Goal: Task Accomplishment & Management: Manage account settings

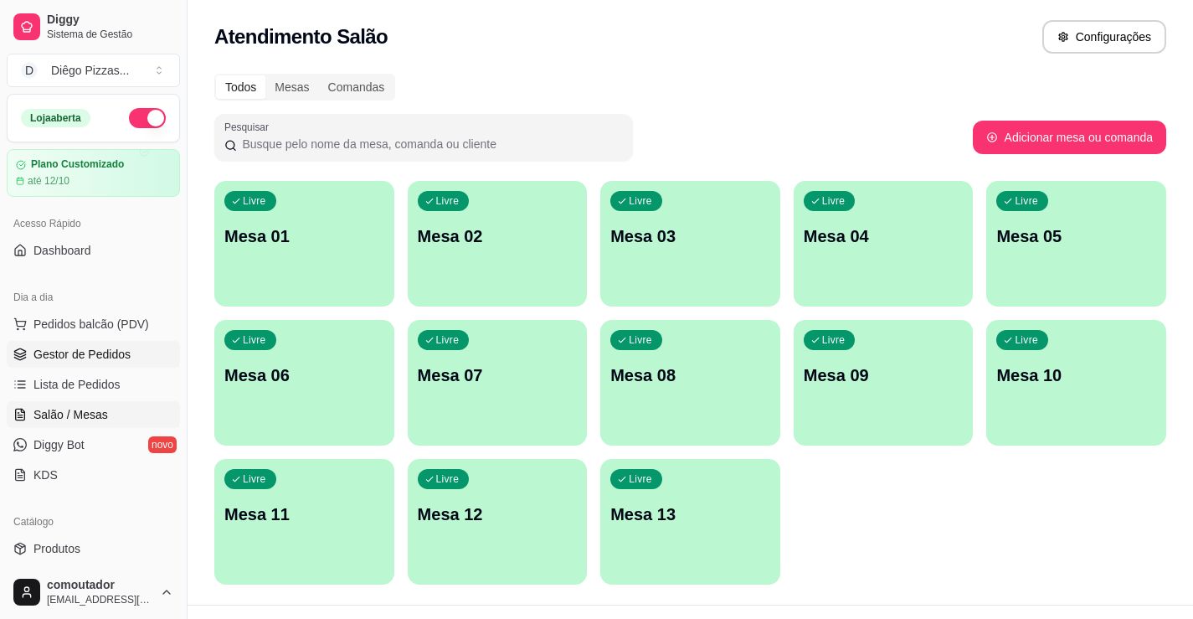
click at [73, 348] on span "Gestor de Pedidos" at bounding box center [81, 354] width 97 height 17
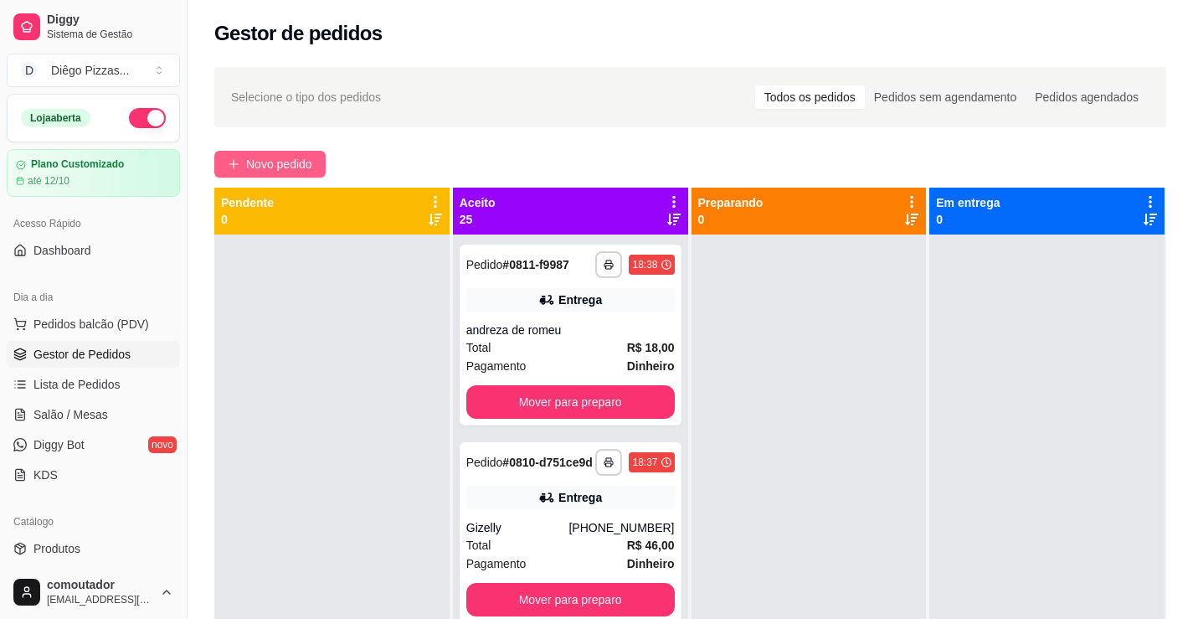
click at [280, 176] on button "Novo pedido" at bounding box center [269, 164] width 111 height 27
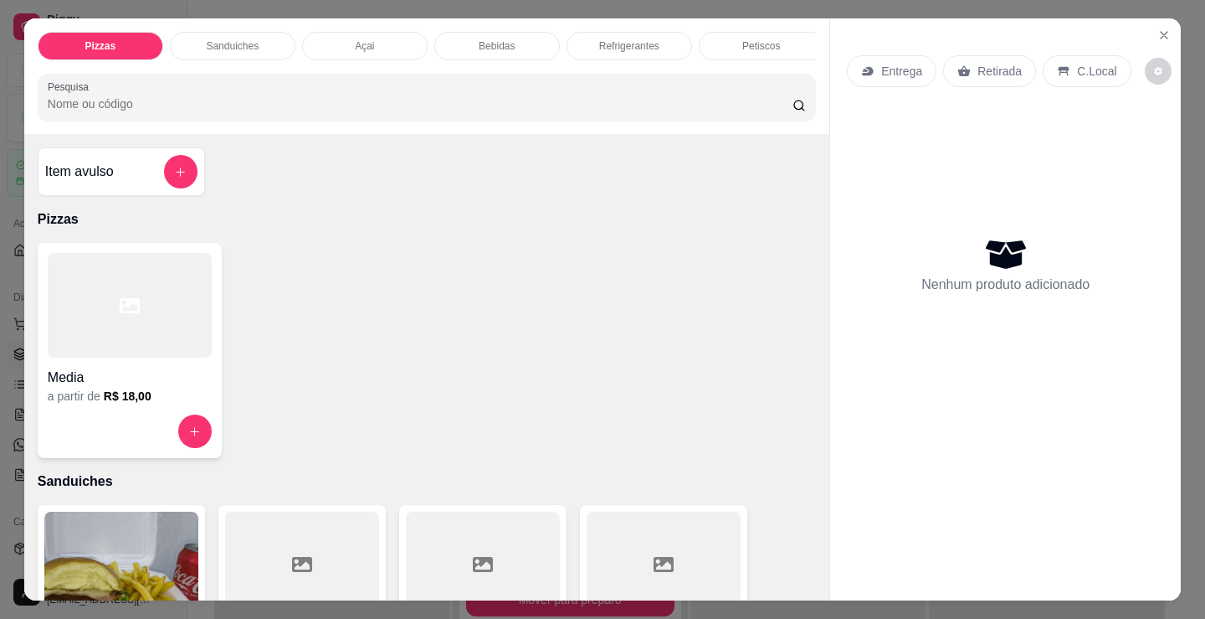
click at [265, 41] on div "Sanduiches" at bounding box center [233, 46] width 126 height 28
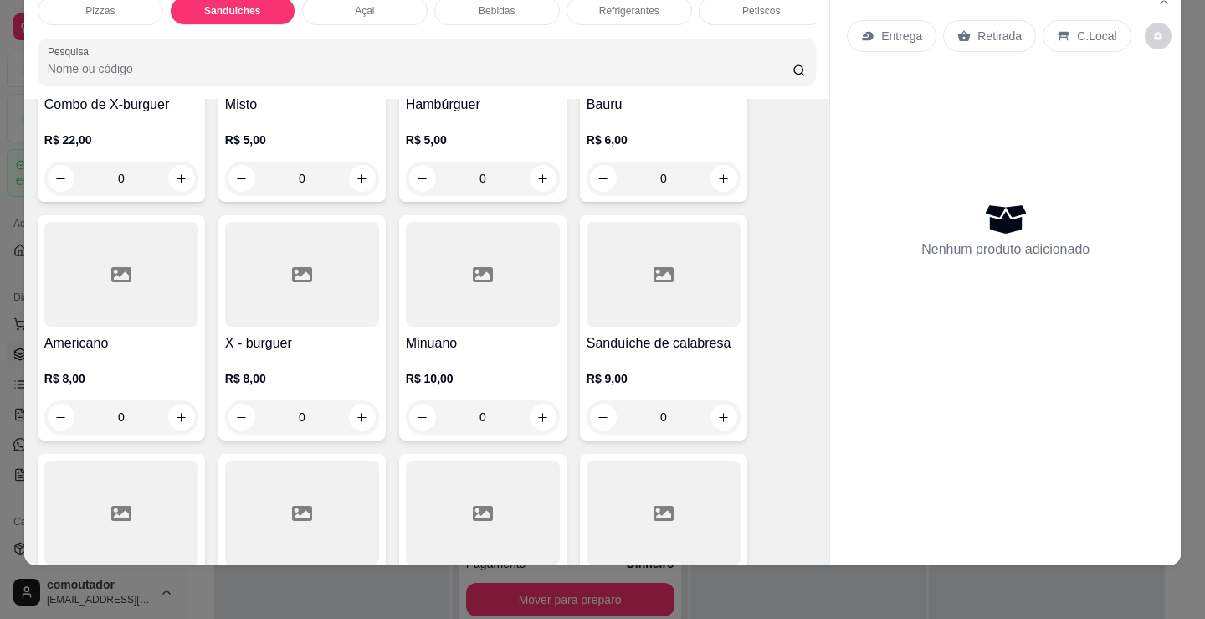
scroll to position [505, 0]
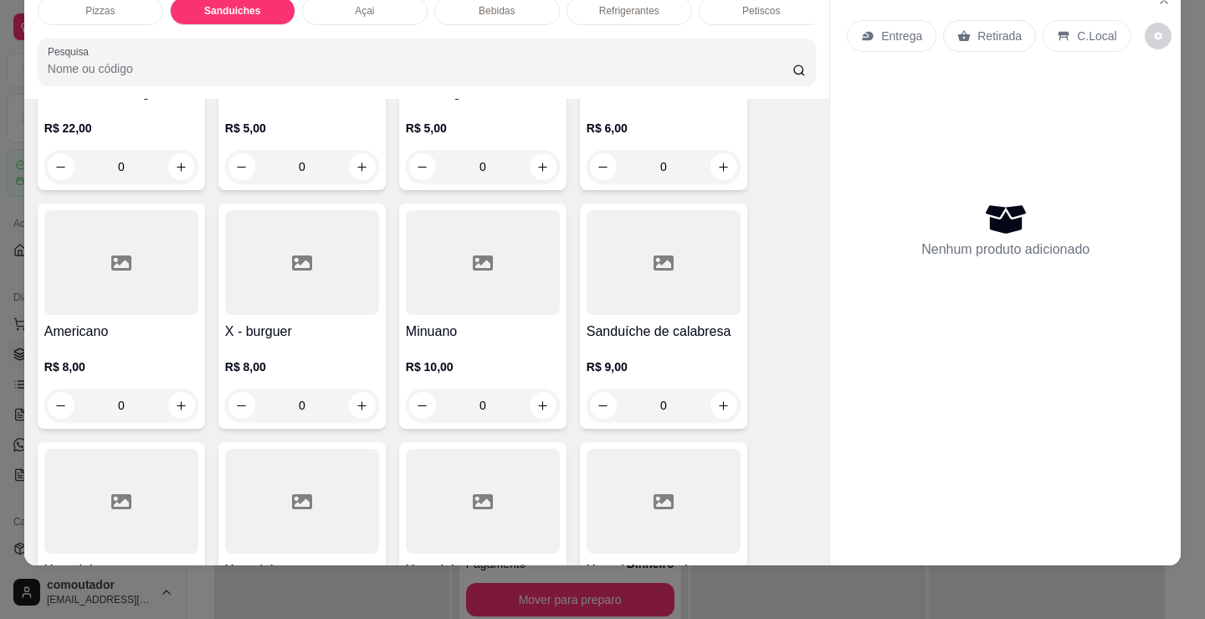
click at [541, 174] on div "0" at bounding box center [483, 166] width 154 height 33
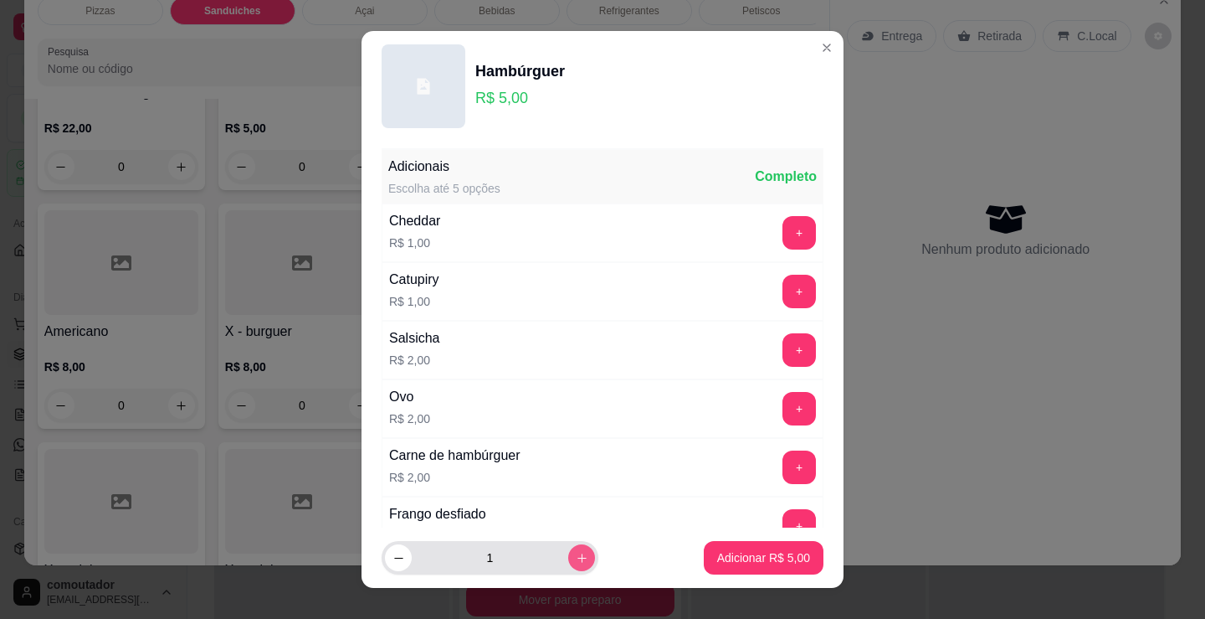
click at [576, 556] on icon "increase-product-quantity" at bounding box center [582, 558] width 13 height 13
type input "2"
click at [778, 556] on p "Adicionar R$ 10,00" at bounding box center [761, 557] width 100 height 17
type input "2"
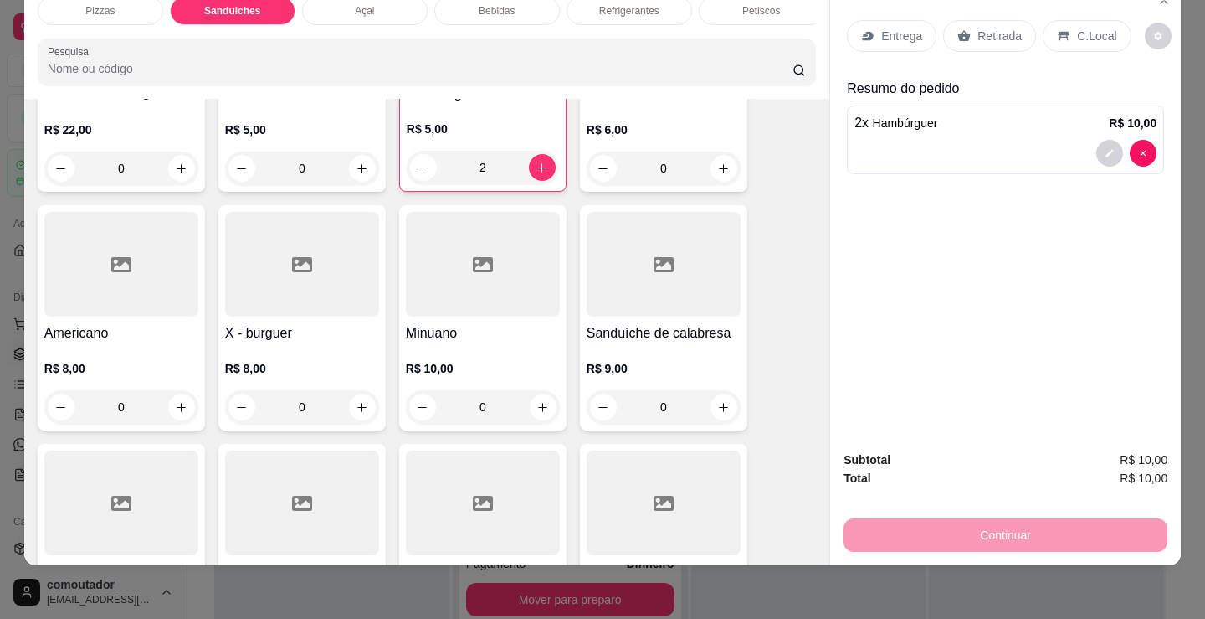
click at [900, 28] on p "Entrega" at bounding box center [901, 36] width 41 height 17
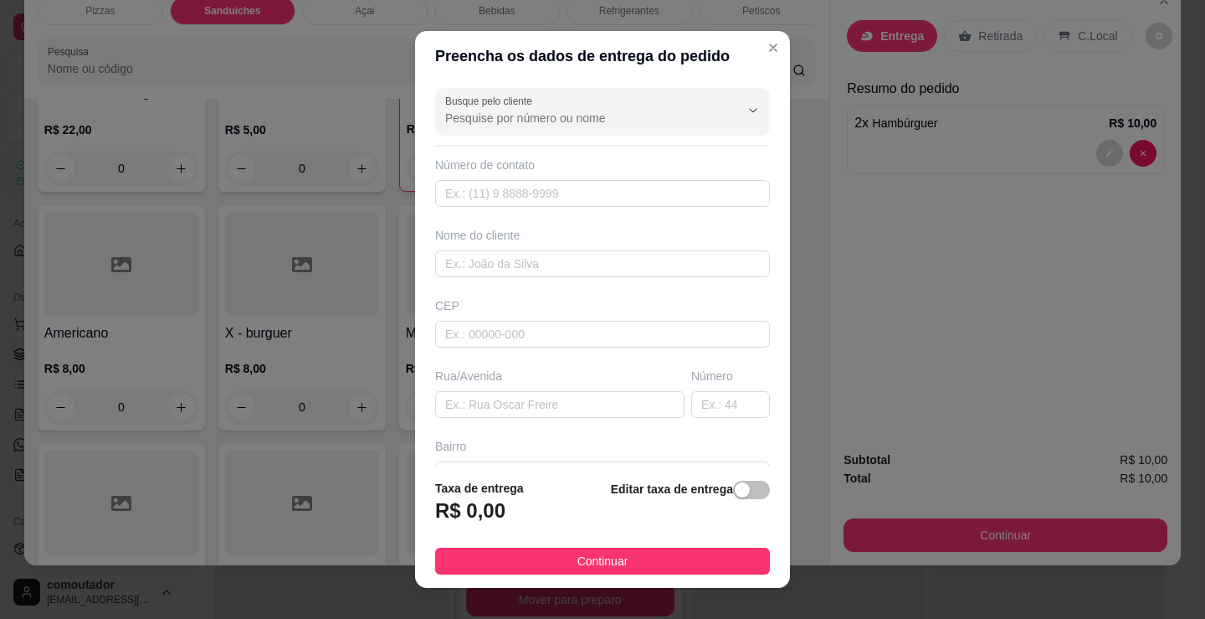
click at [501, 246] on div "Nome do cliente" at bounding box center [602, 252] width 341 height 50
click at [506, 253] on input "text" at bounding box center [602, 263] width 335 height 27
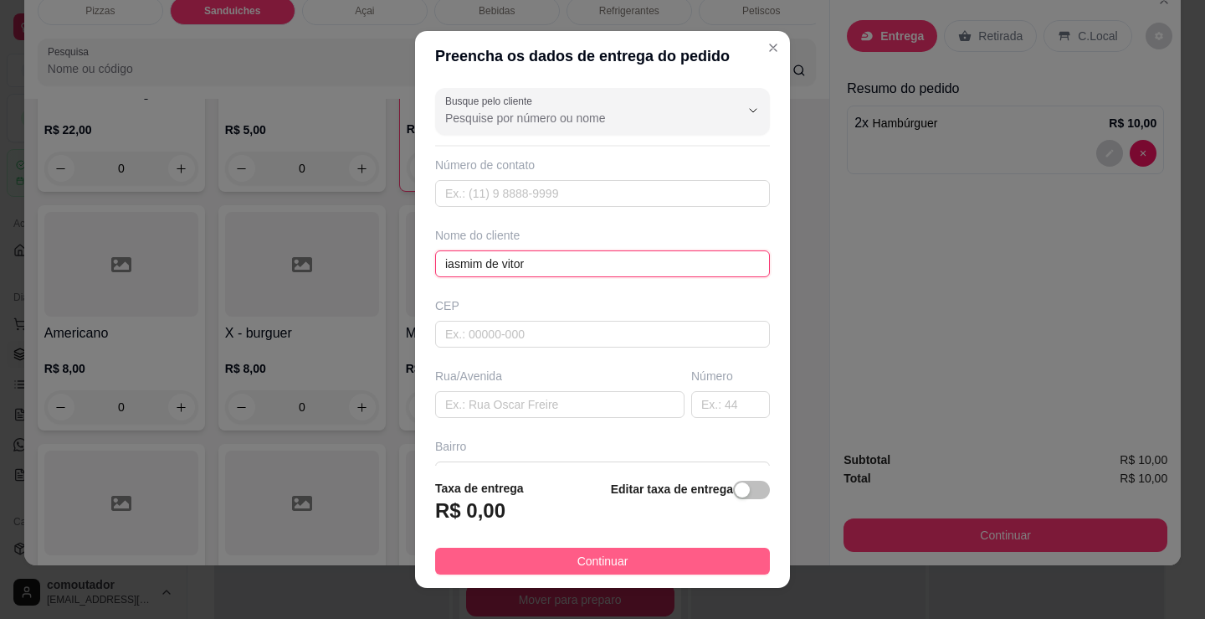
type input "iasmim de vitor"
click at [666, 557] on button "Continuar" at bounding box center [602, 560] width 335 height 27
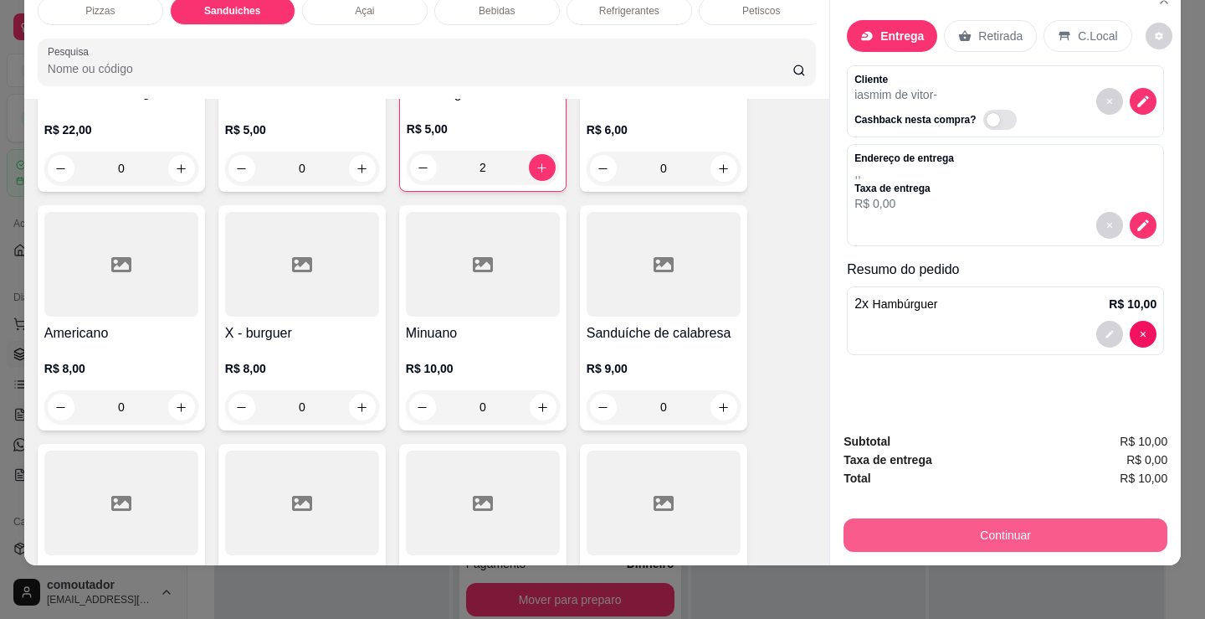
click at [955, 518] on button "Continuar" at bounding box center [1006, 534] width 324 height 33
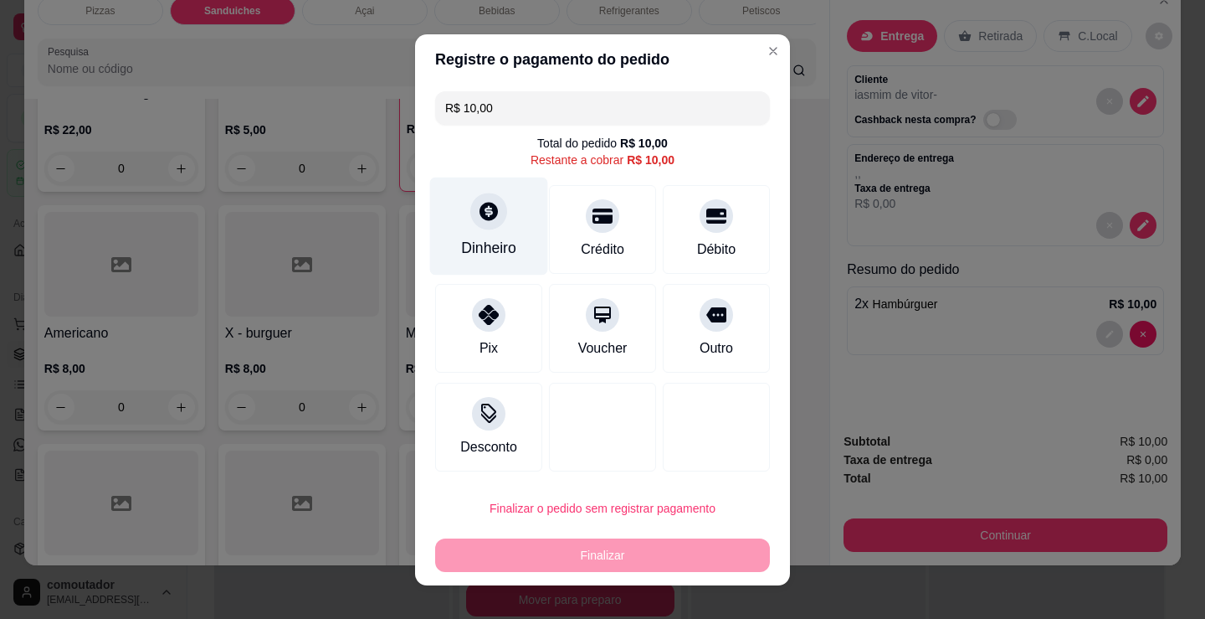
click at [470, 223] on div at bounding box center [488, 211] width 37 height 37
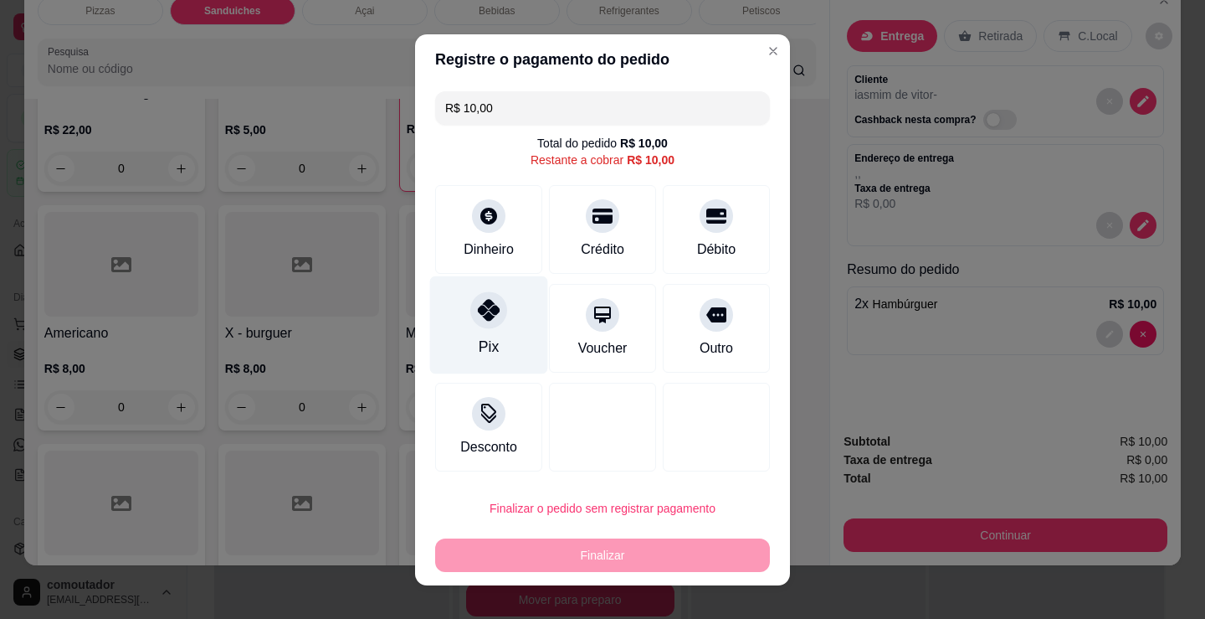
click at [465, 300] on div "Pix" at bounding box center [489, 324] width 118 height 98
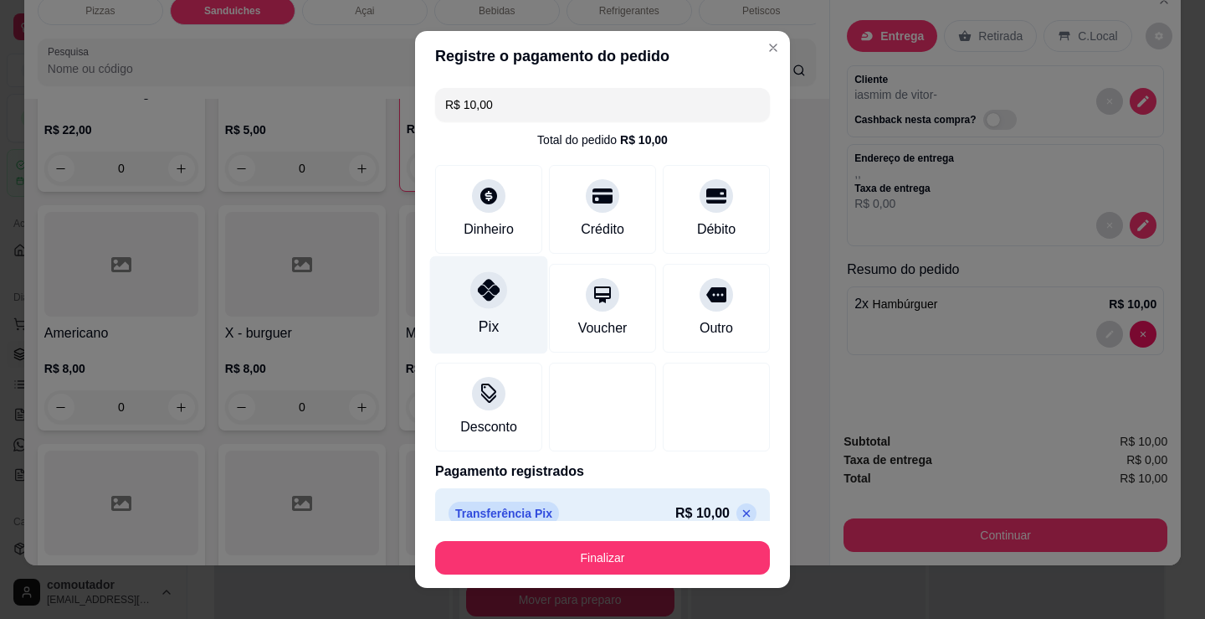
type input "R$ 0,00"
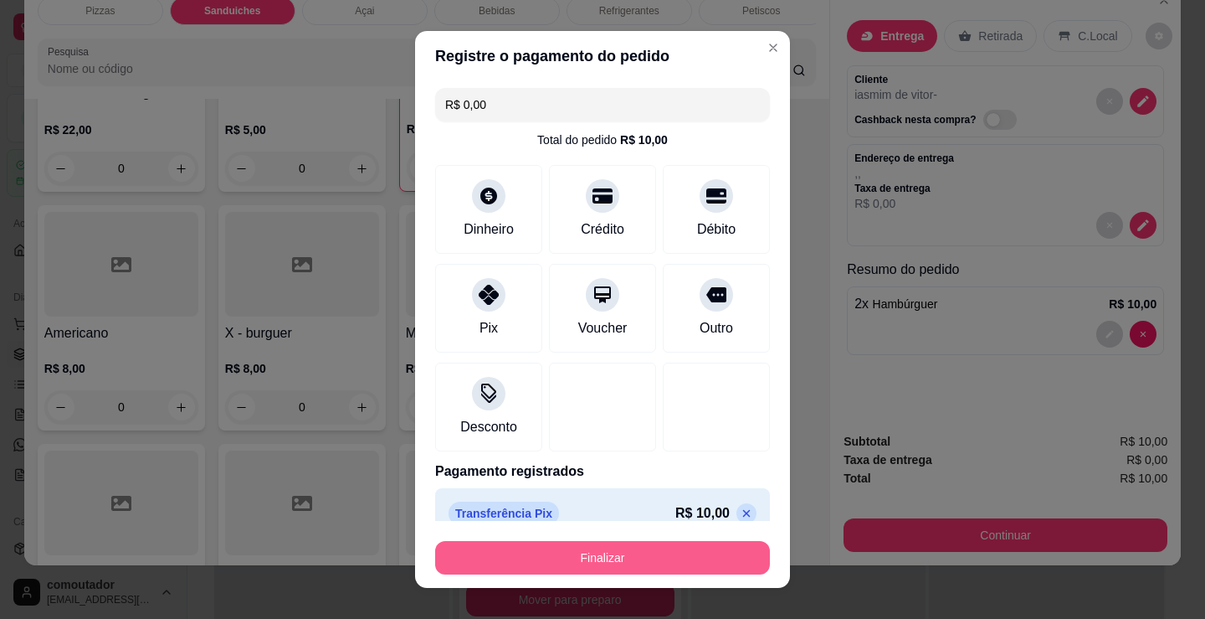
click at [567, 550] on button "Finalizar" at bounding box center [602, 557] width 335 height 33
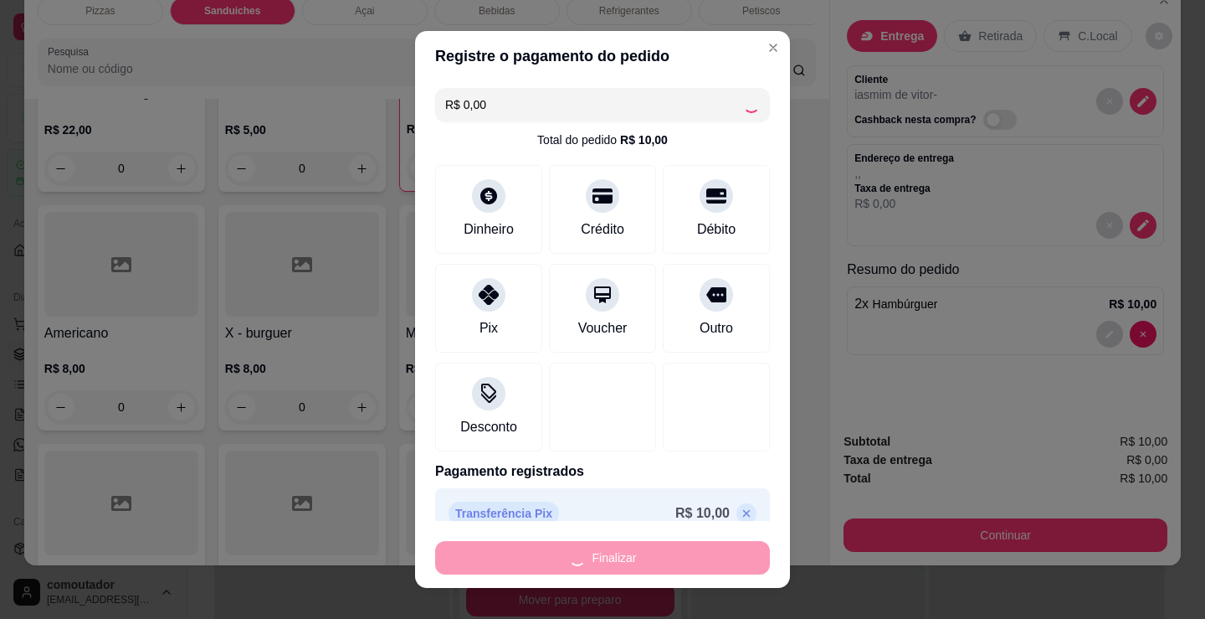
type input "0"
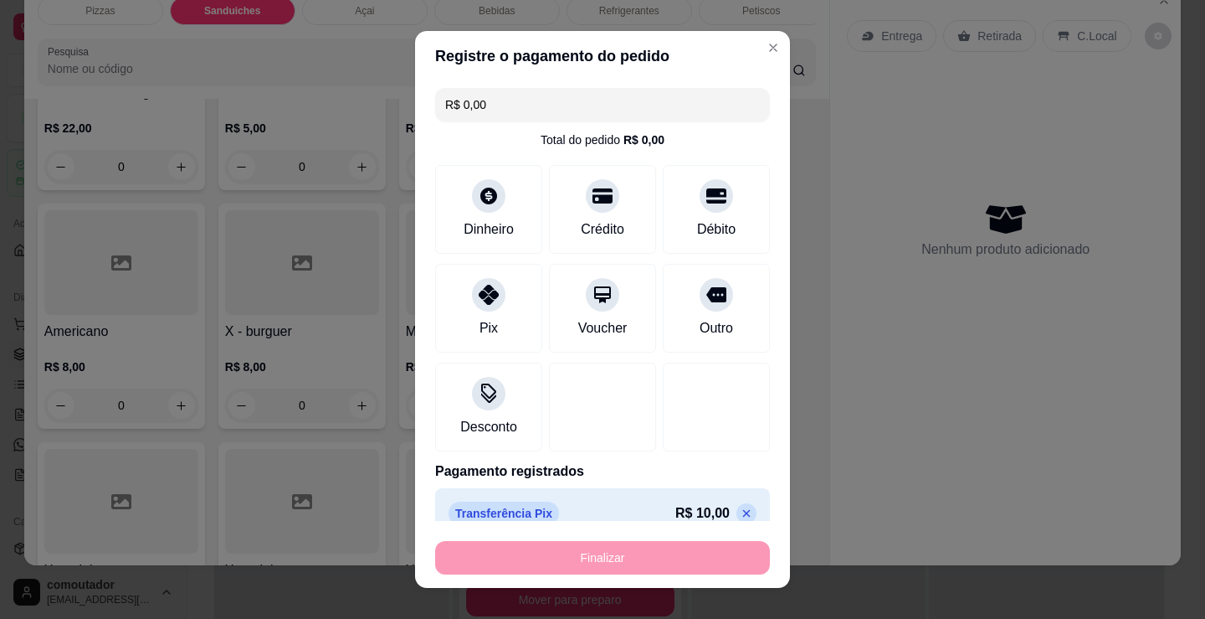
type input "-R$ 10,00"
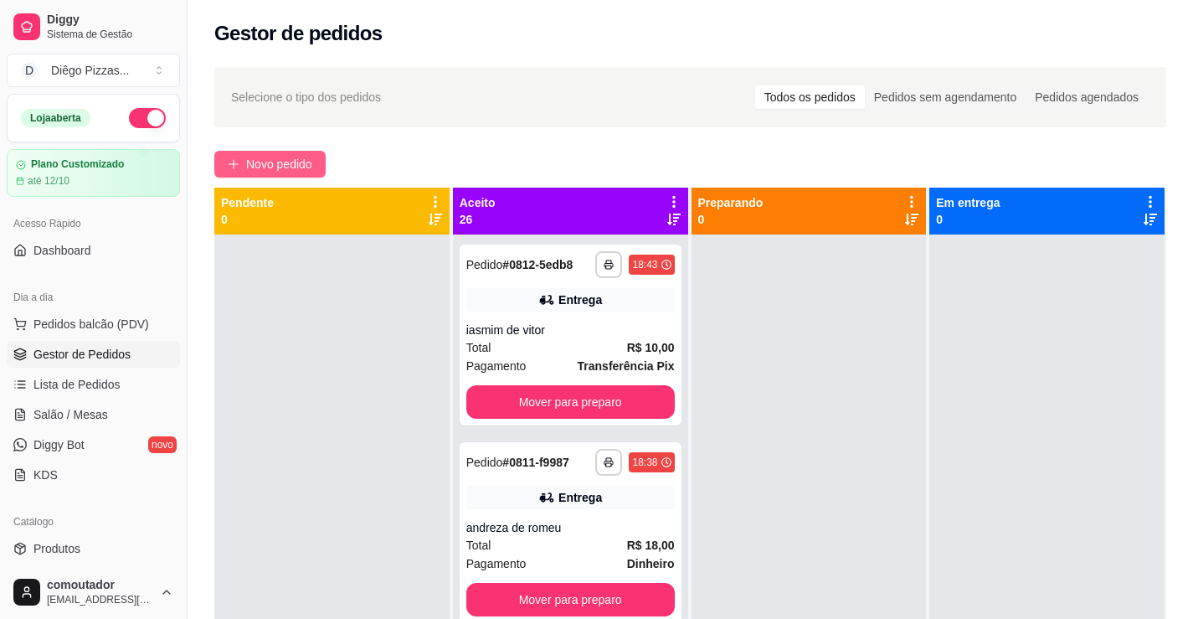
click at [318, 158] on button "Novo pedido" at bounding box center [269, 164] width 111 height 27
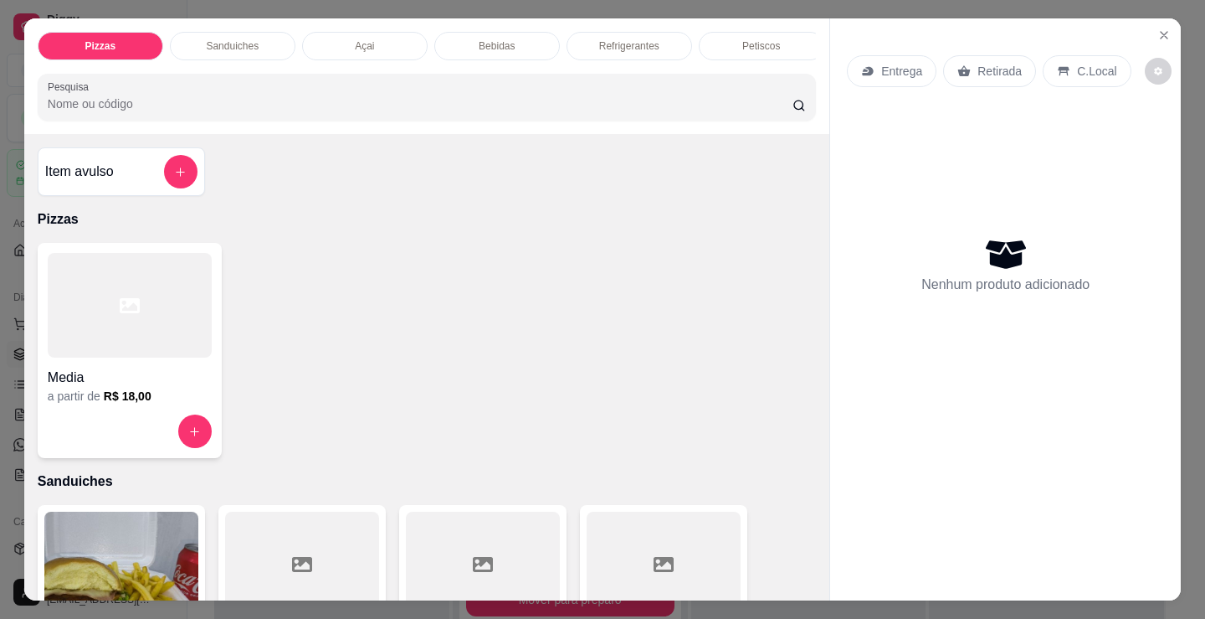
click at [773, 32] on div "Petiscos" at bounding box center [762, 46] width 126 height 28
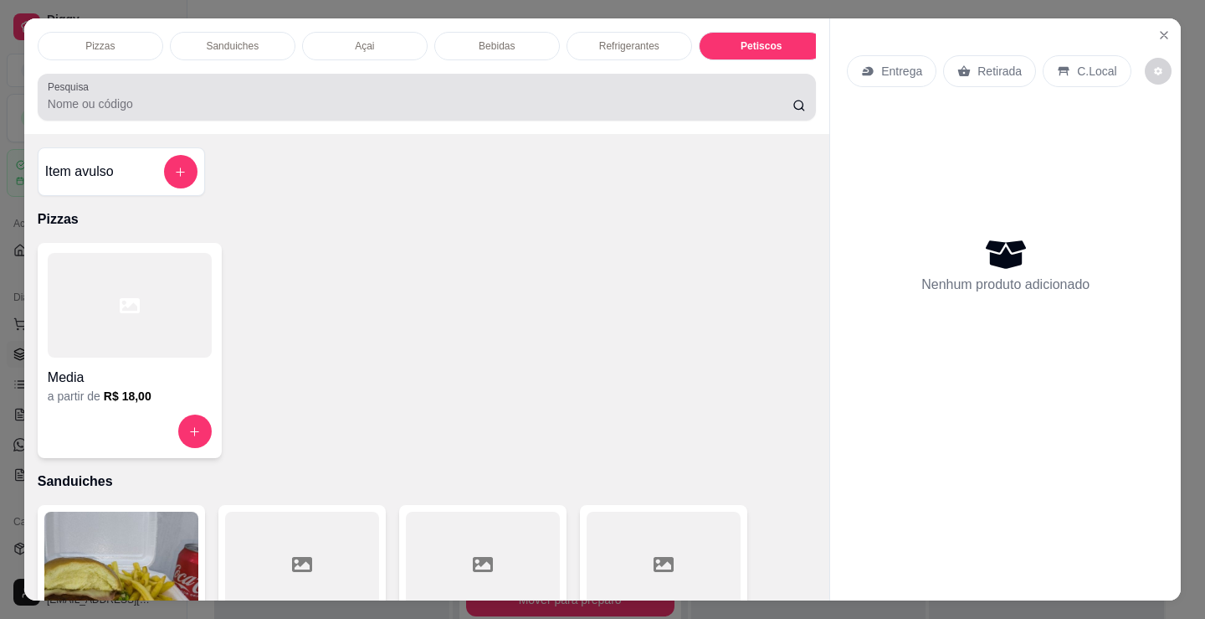
scroll to position [41, 0]
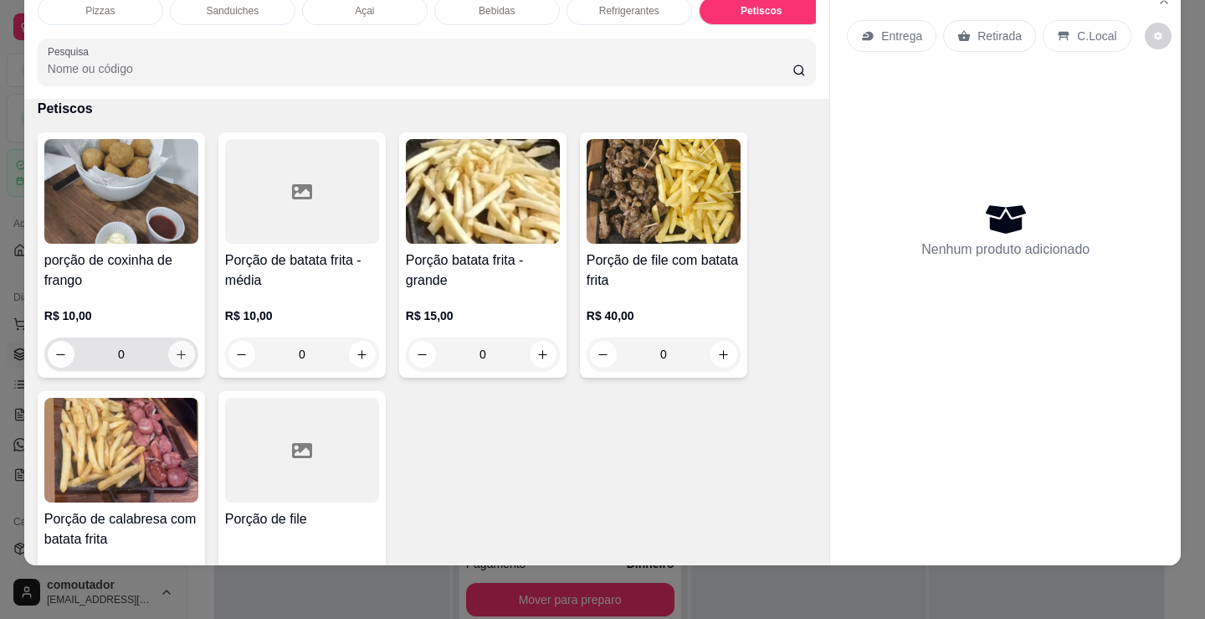
click at [172, 347] on button "increase-product-quantity" at bounding box center [181, 354] width 27 height 27
type input "2"
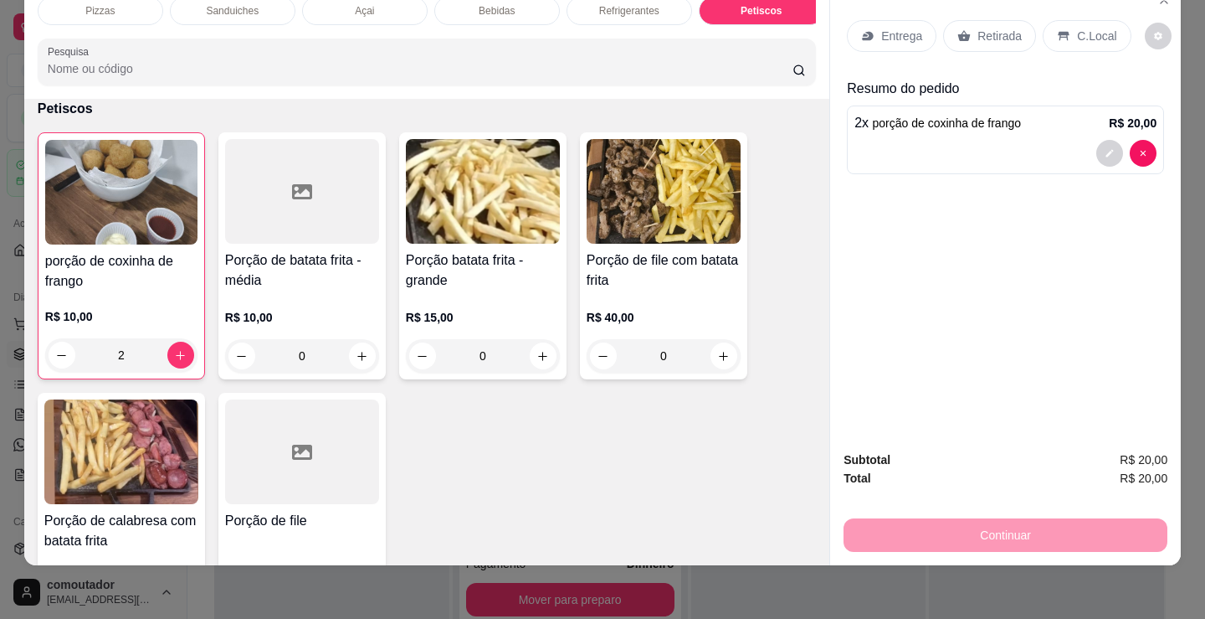
click at [916, 26] on div "Entrega" at bounding box center [892, 36] width 90 height 32
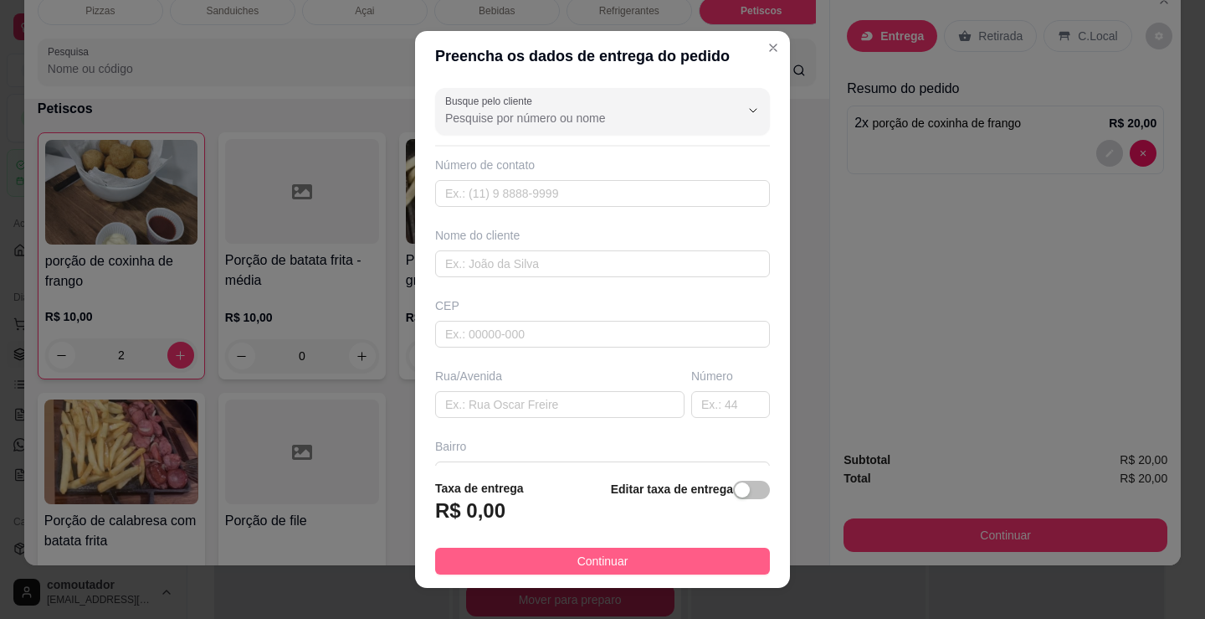
click at [679, 561] on button "Continuar" at bounding box center [602, 560] width 335 height 27
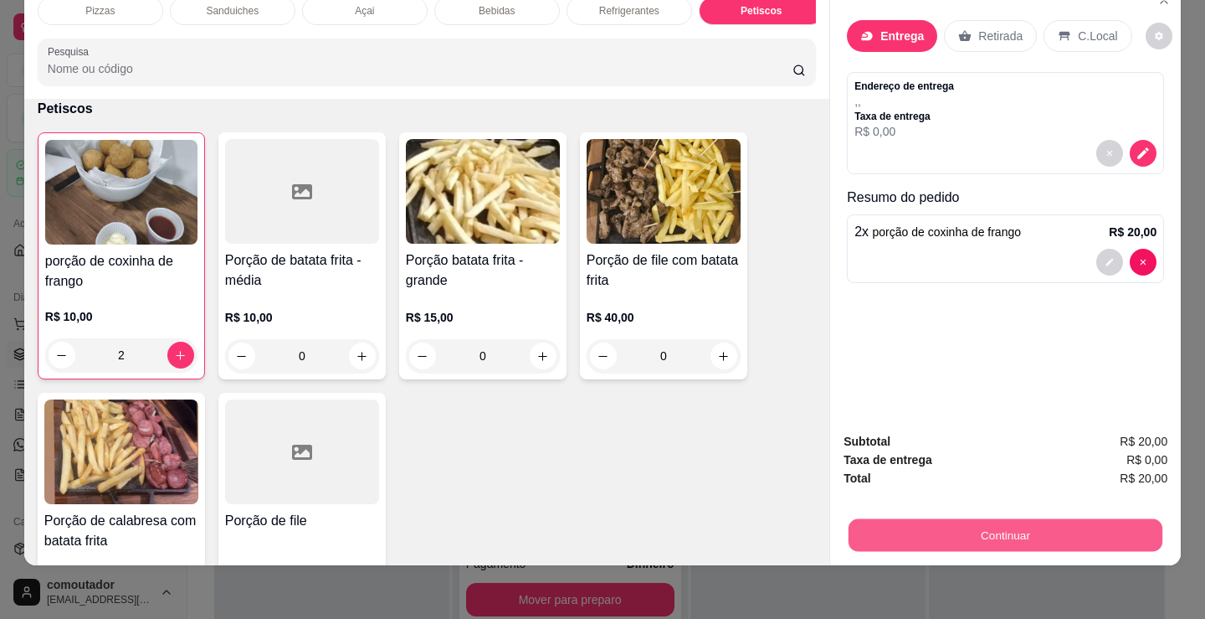
click at [929, 527] on button "Continuar" at bounding box center [1006, 534] width 314 height 33
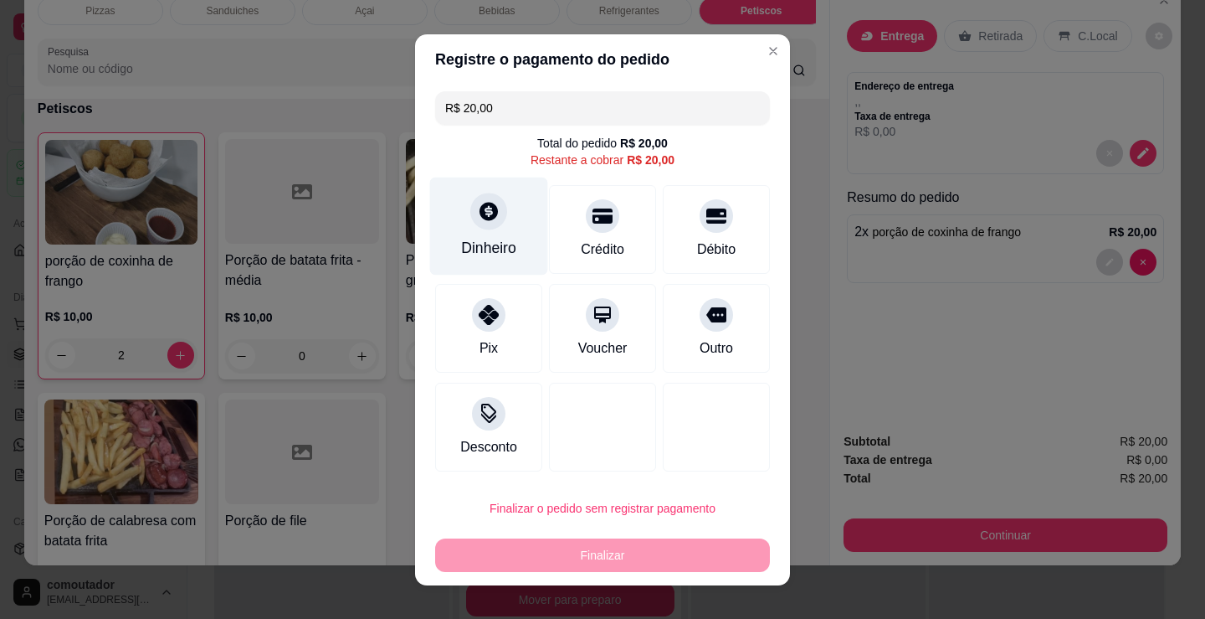
click at [459, 233] on div "Dinheiro" at bounding box center [489, 226] width 118 height 98
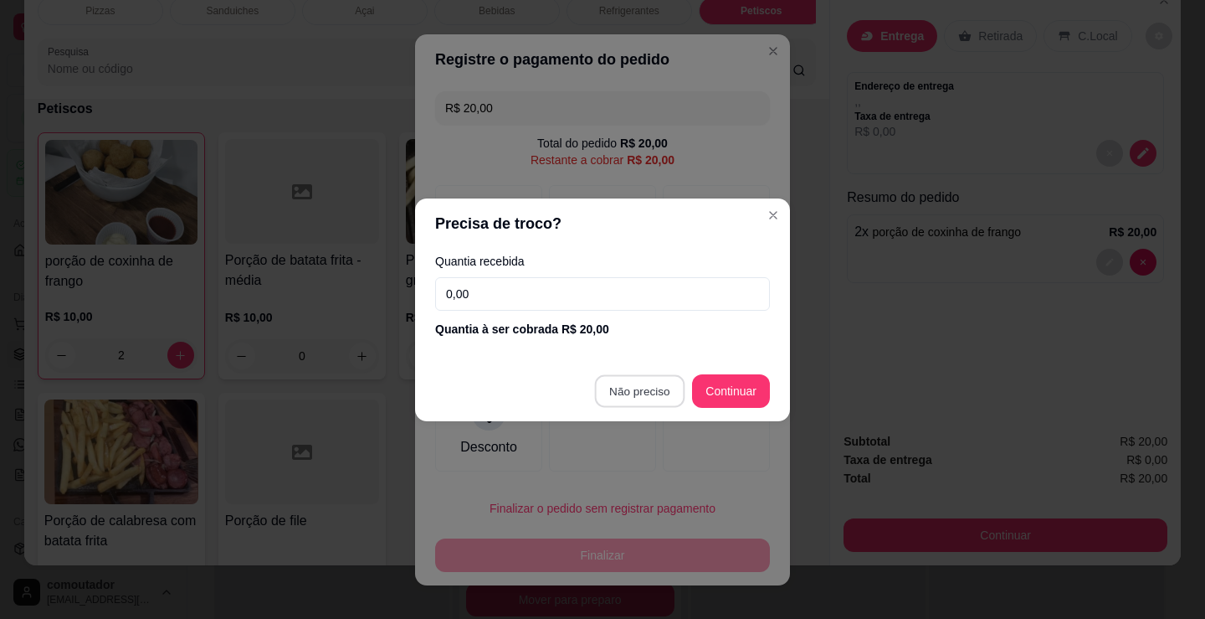
type input "R$ 0,00"
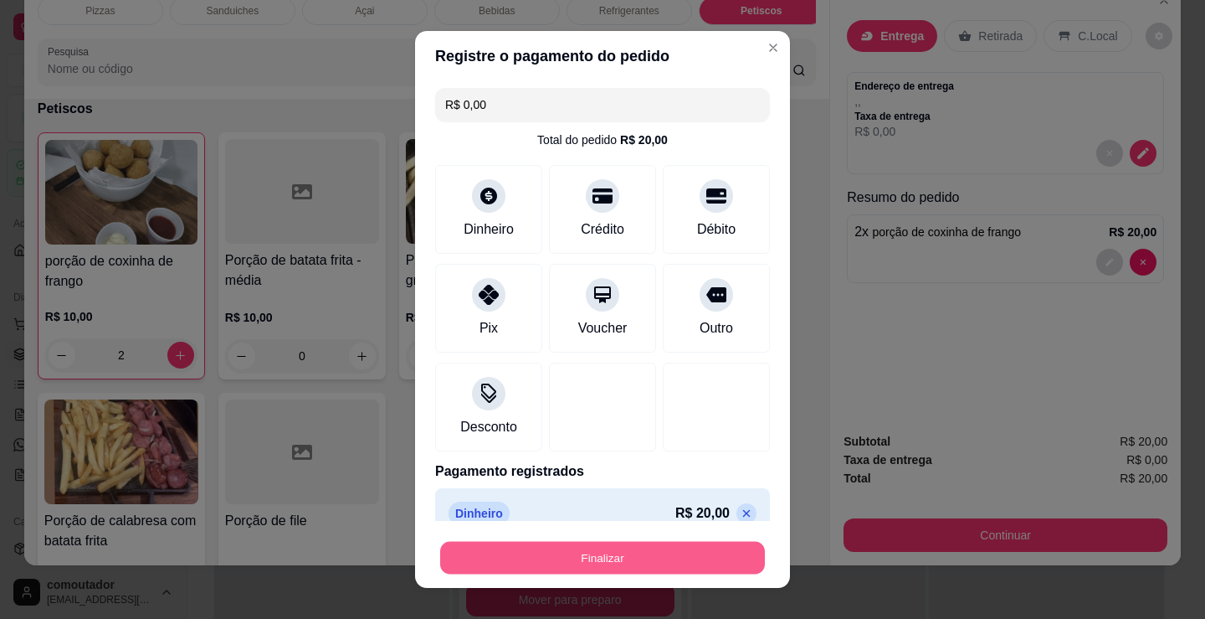
click at [591, 556] on button "Finalizar" at bounding box center [602, 558] width 325 height 33
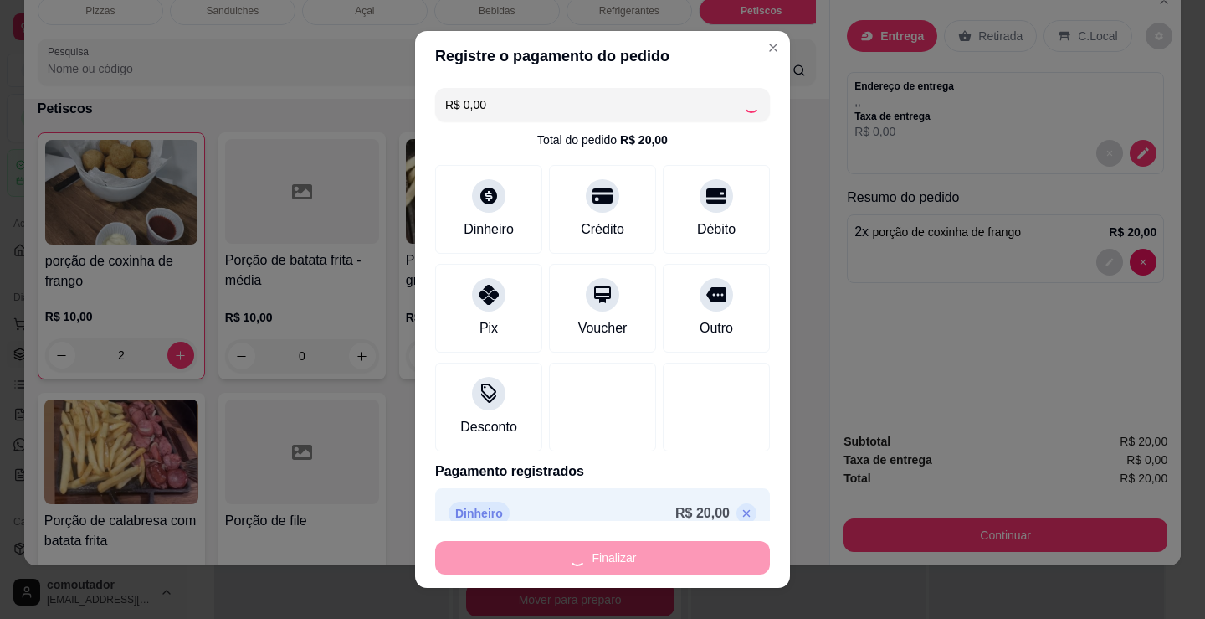
type input "0"
type input "-R$ 20,00"
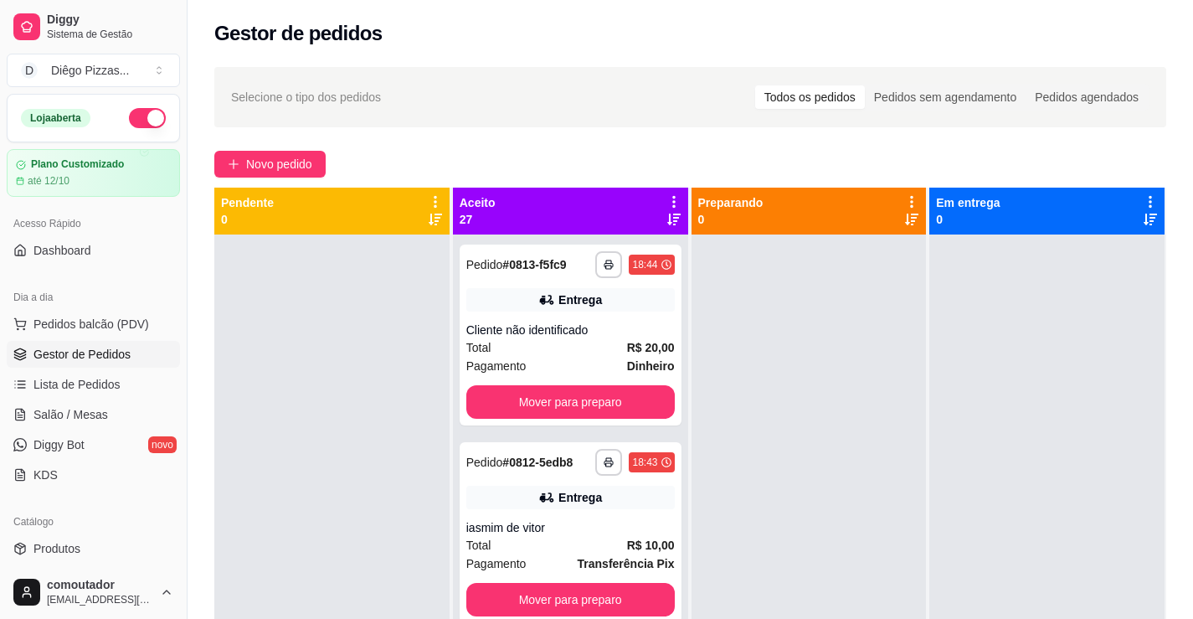
click at [789, 415] on div at bounding box center [808, 543] width 235 height 619
click at [298, 176] on button "Novo pedido" at bounding box center [269, 164] width 111 height 27
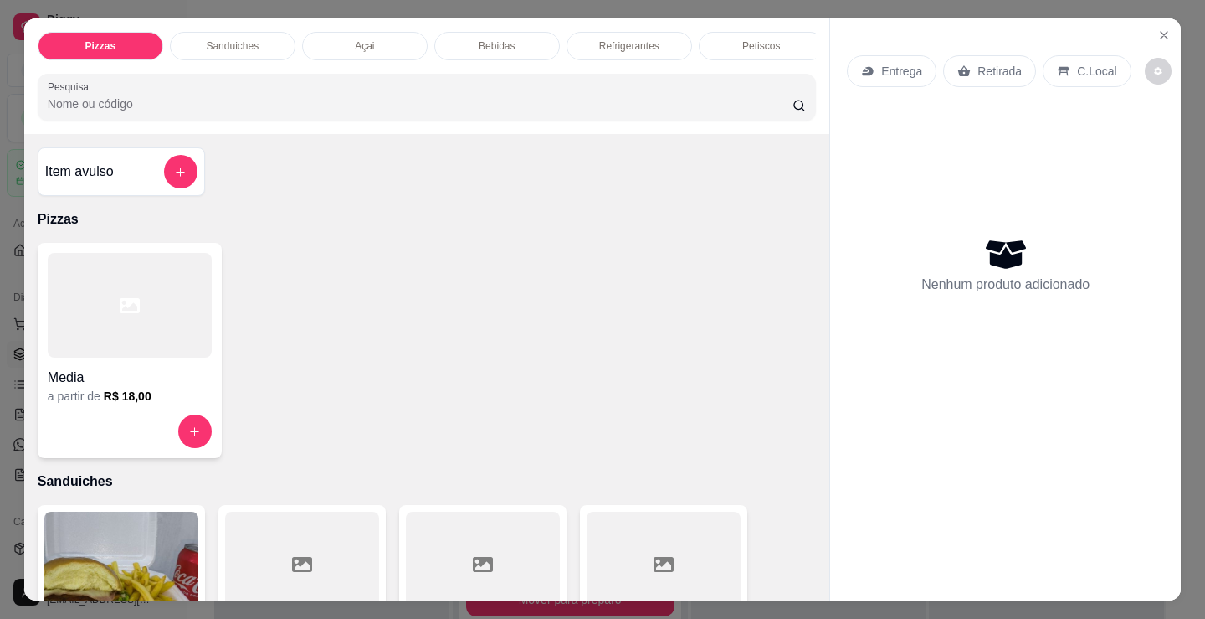
click at [74, 372] on div "Media" at bounding box center [130, 372] width 164 height 30
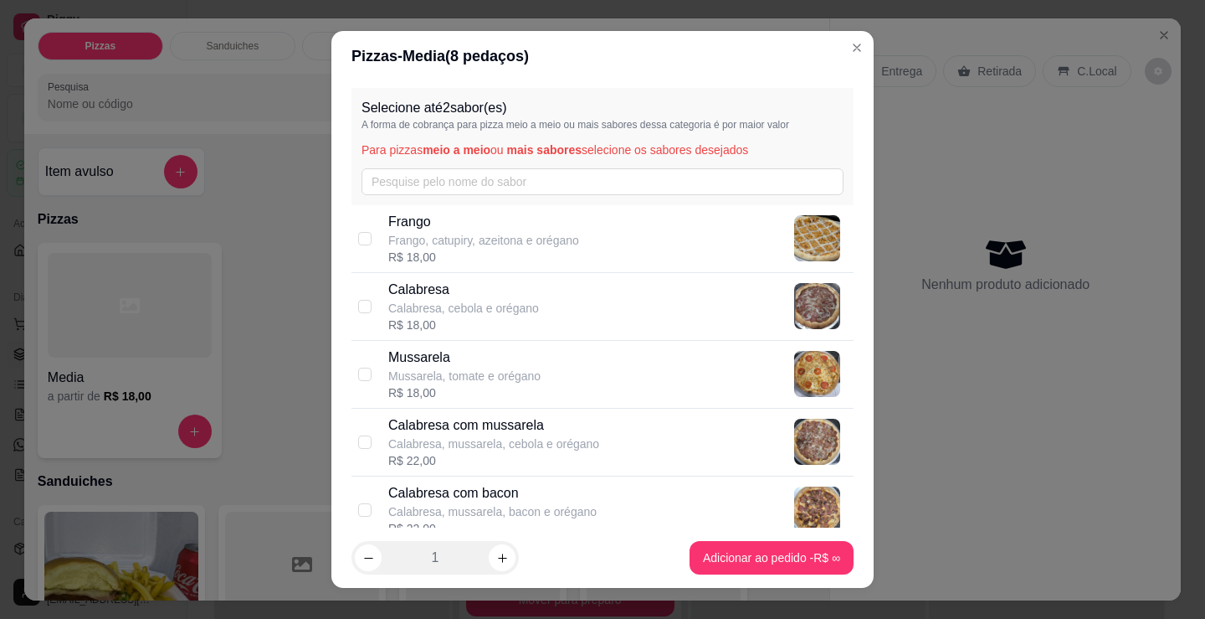
click at [507, 248] on p "Frango, catupiry, azeitona e orégano" at bounding box center [483, 240] width 191 height 17
checkbox input "true"
click at [518, 371] on p "Mussarela, tomate e orégano" at bounding box center [464, 375] width 152 height 17
checkbox input "true"
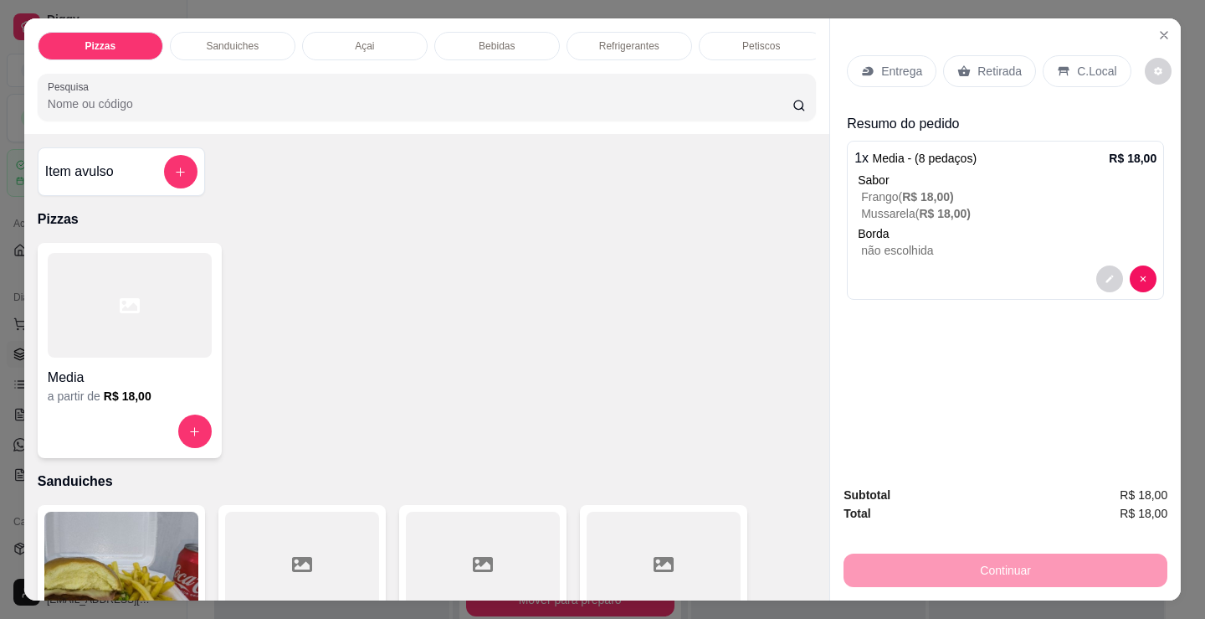
click at [906, 66] on p "Entrega" at bounding box center [901, 71] width 41 height 17
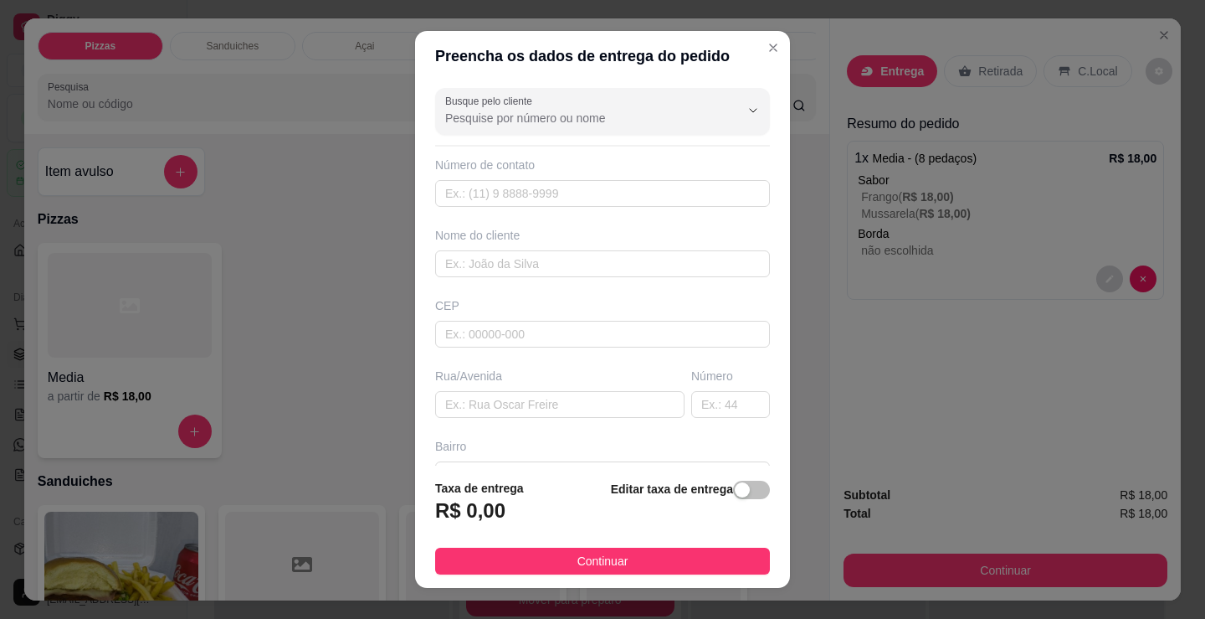
click at [558, 280] on div "Busque pelo cliente Número de contato Nome do cliente CEP Rua/[GEOGRAPHIC_DATA]" at bounding box center [602, 273] width 375 height 384
click at [559, 271] on input "text" at bounding box center [602, 263] width 335 height 27
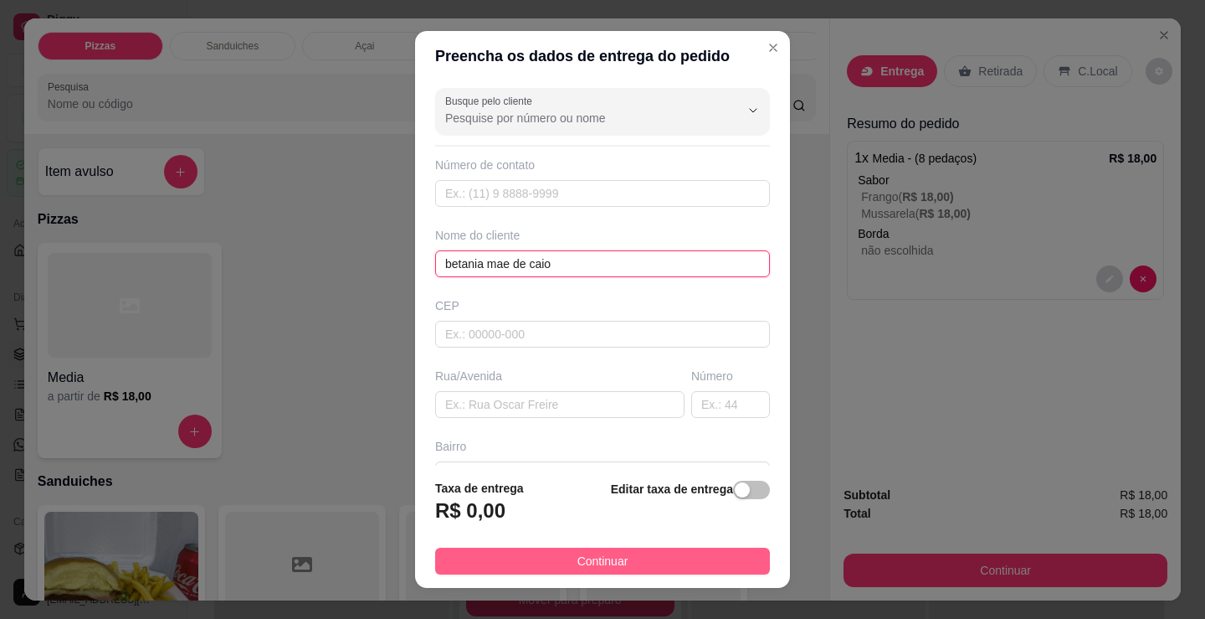
type input "betania mae de caio"
click at [711, 555] on button "Continuar" at bounding box center [602, 560] width 335 height 27
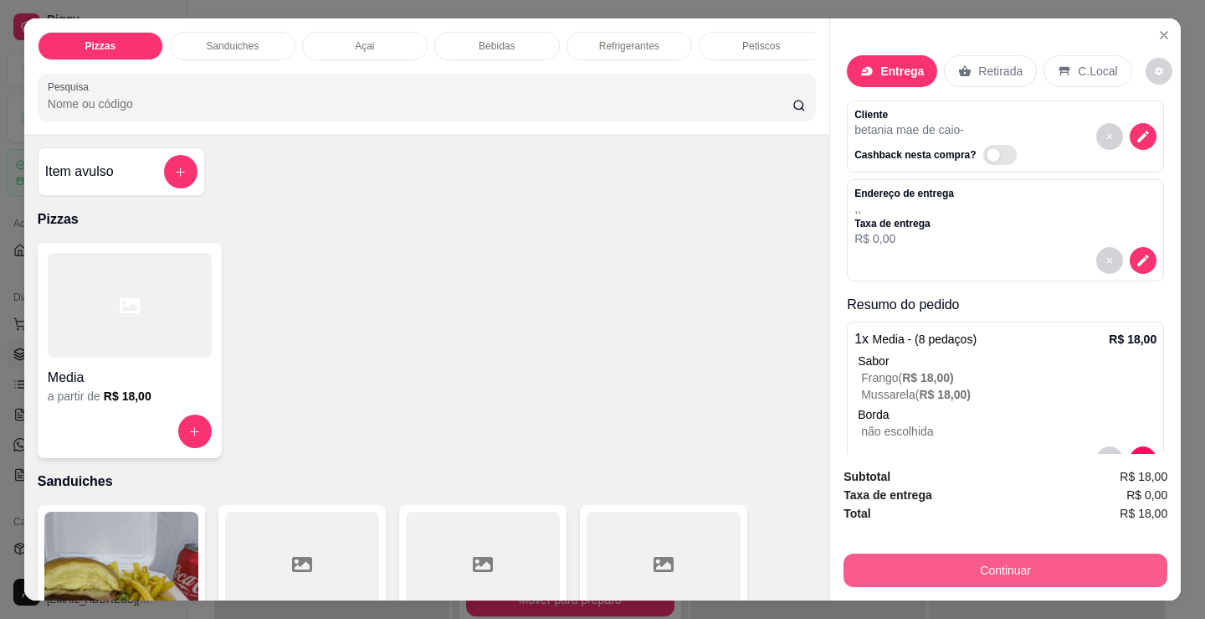
click at [929, 556] on button "Continuar" at bounding box center [1006, 569] width 324 height 33
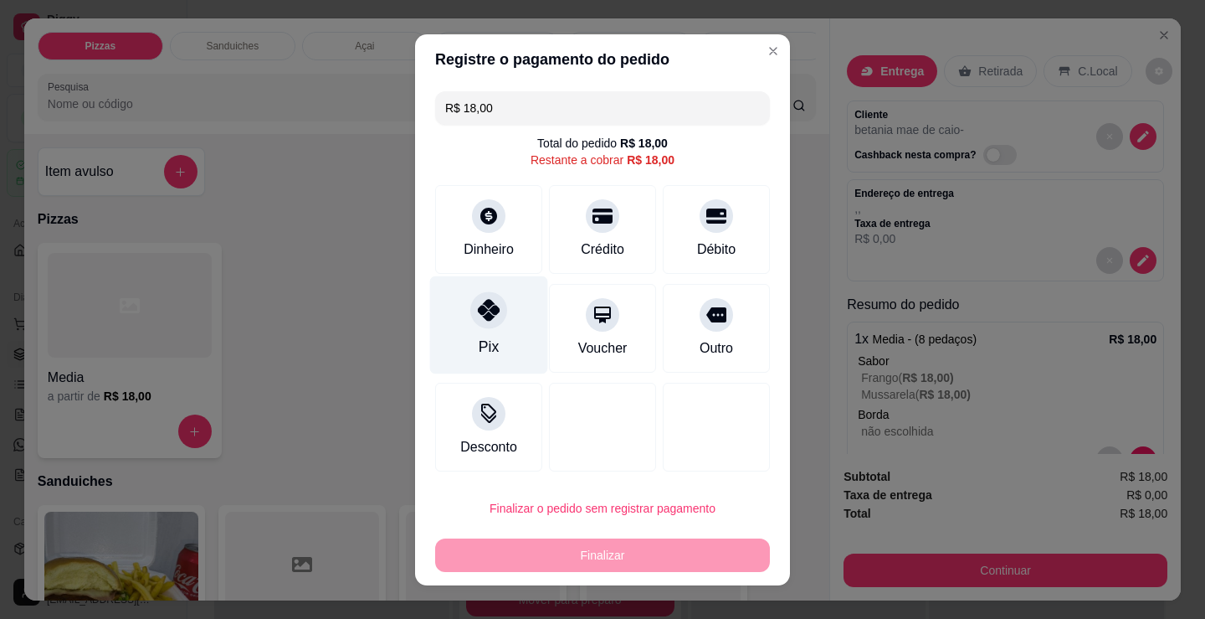
click at [459, 331] on div "Pix" at bounding box center [489, 324] width 118 height 98
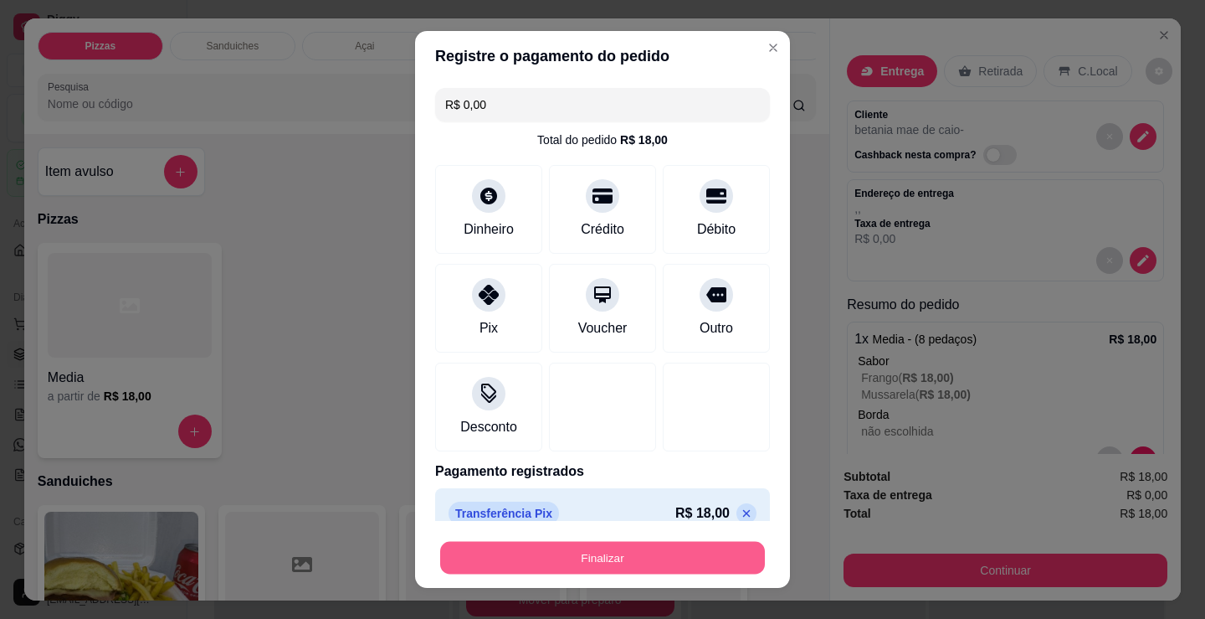
click at [669, 549] on button "Finalizar" at bounding box center [602, 558] width 325 height 33
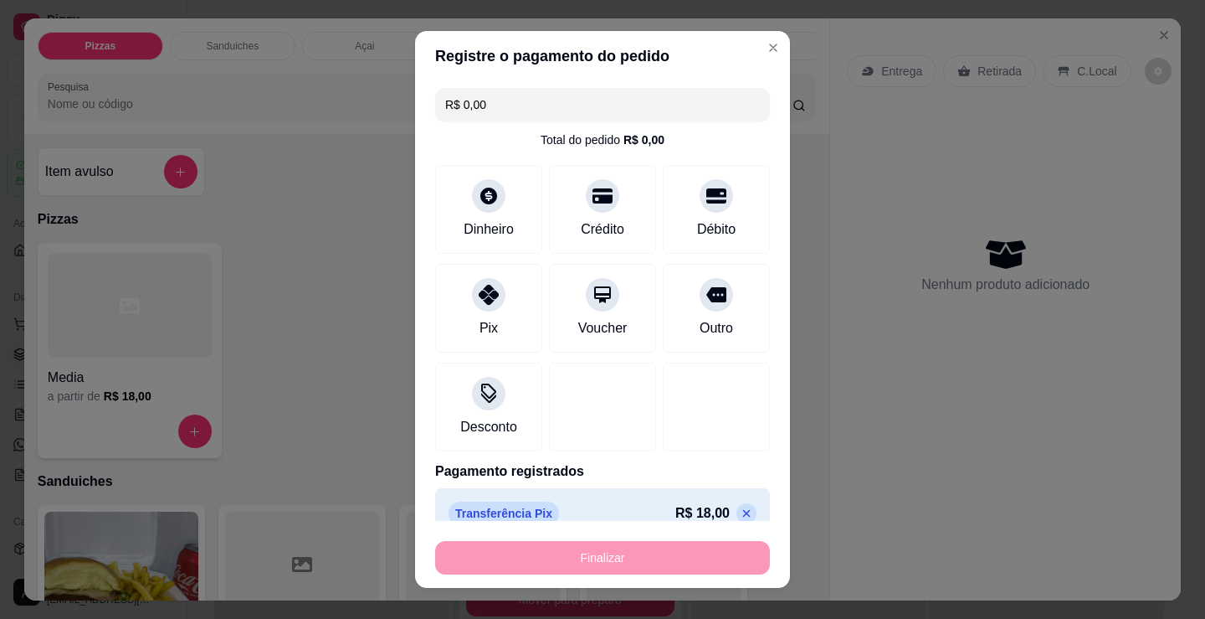
type input "-R$ 18,00"
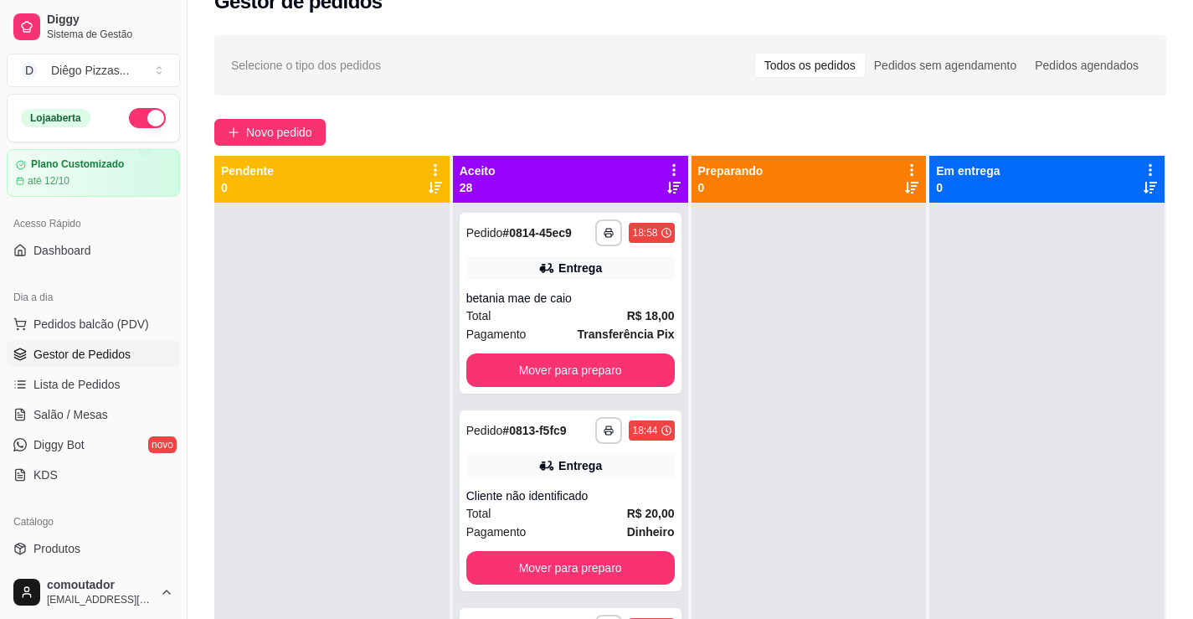
scroll to position [33, 0]
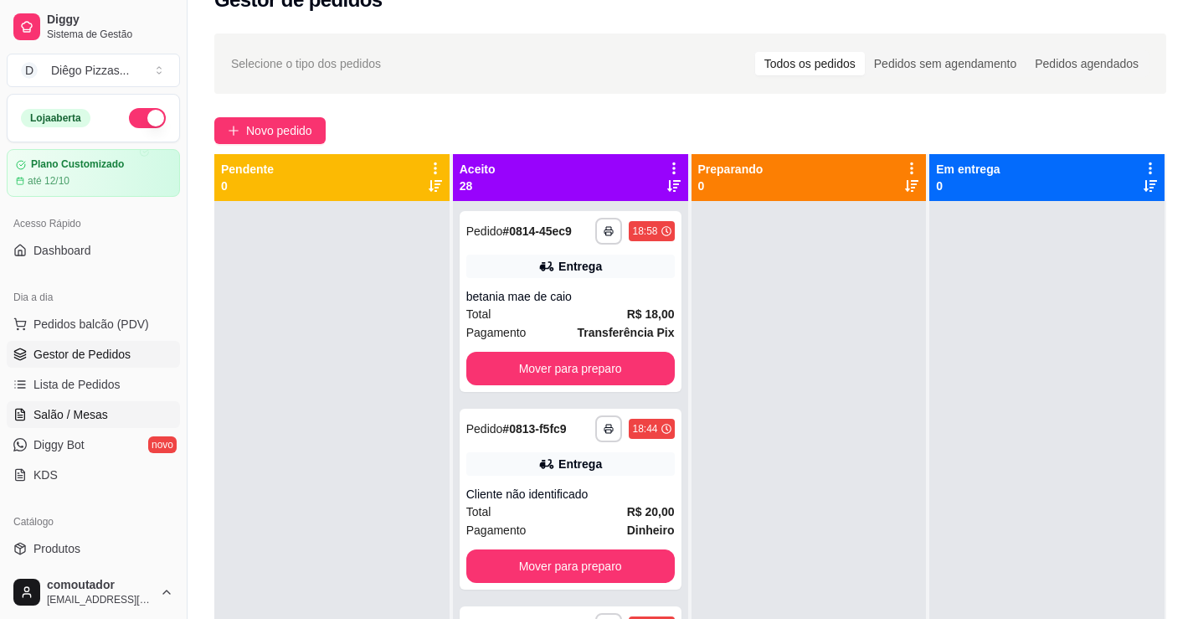
click at [120, 417] on link "Salão / Mesas" at bounding box center [93, 414] width 173 height 27
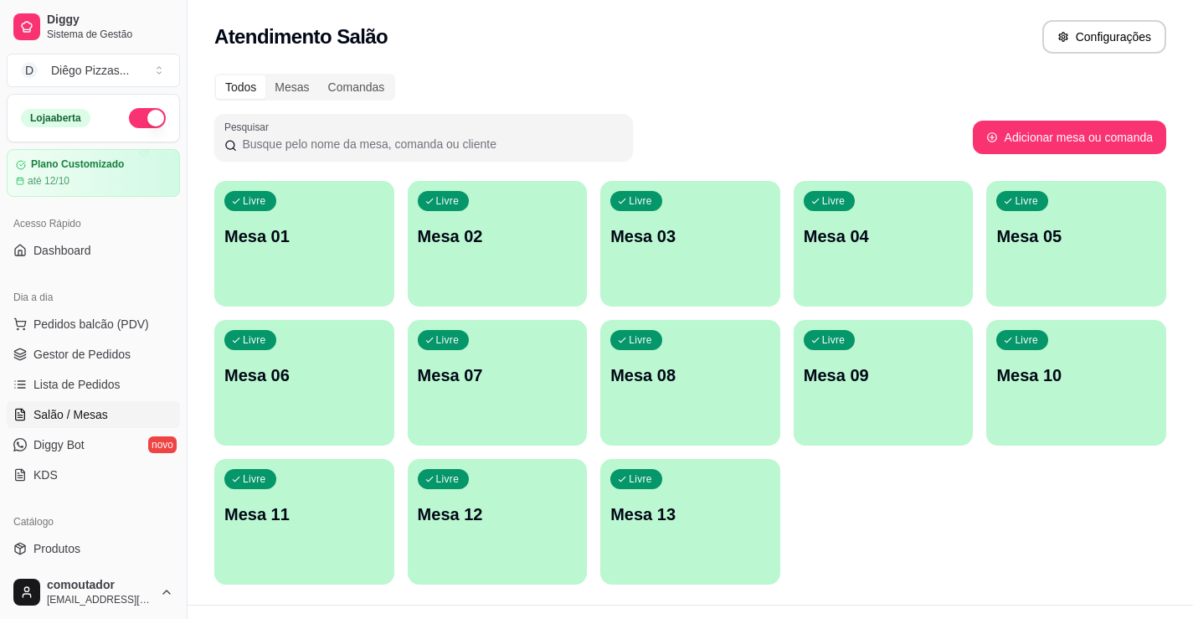
click at [280, 237] on p "Mesa 01" at bounding box center [304, 235] width 160 height 23
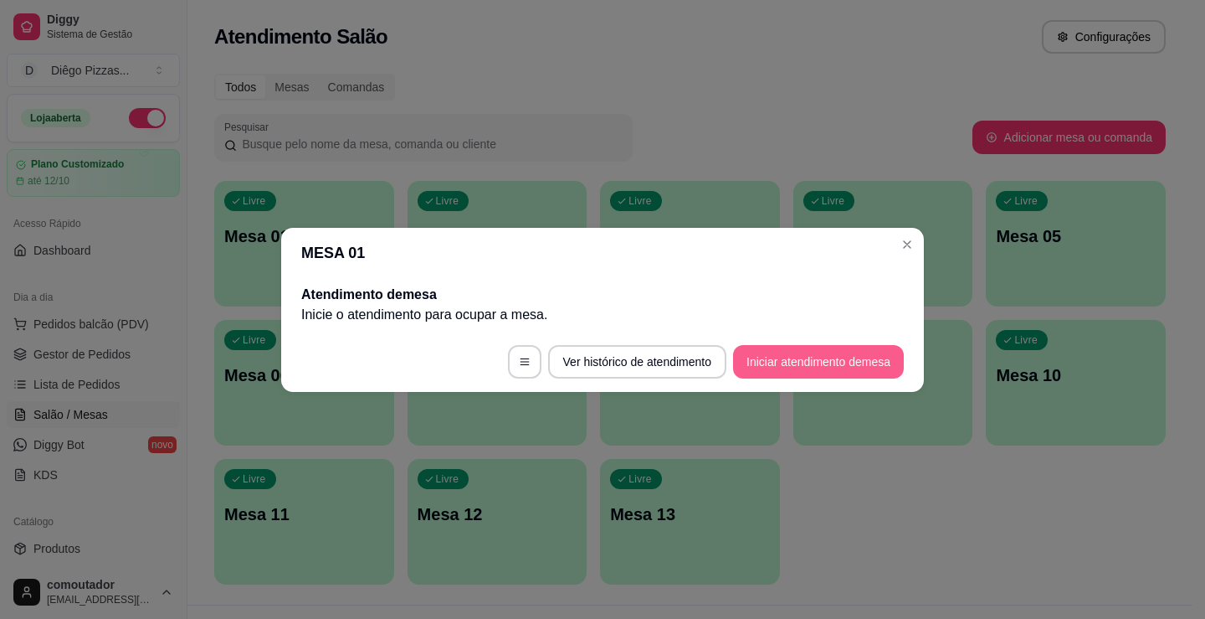
click at [836, 358] on button "Iniciar atendimento de mesa" at bounding box center [818, 361] width 171 height 33
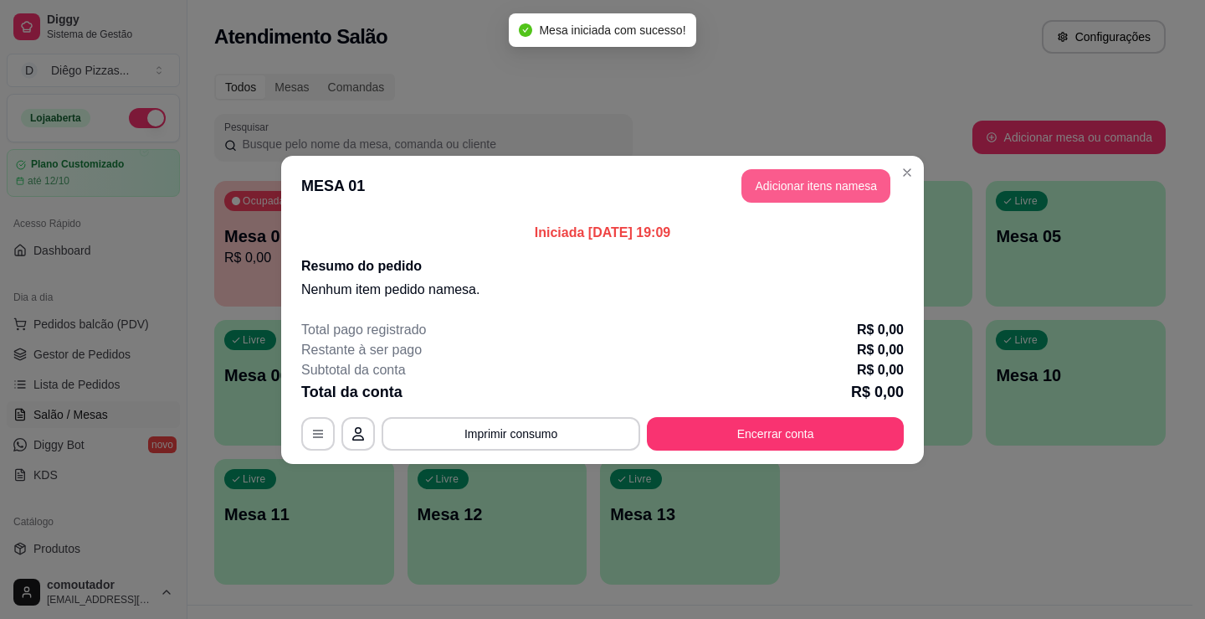
click at [798, 178] on button "Adicionar itens na mesa" at bounding box center [816, 185] width 149 height 33
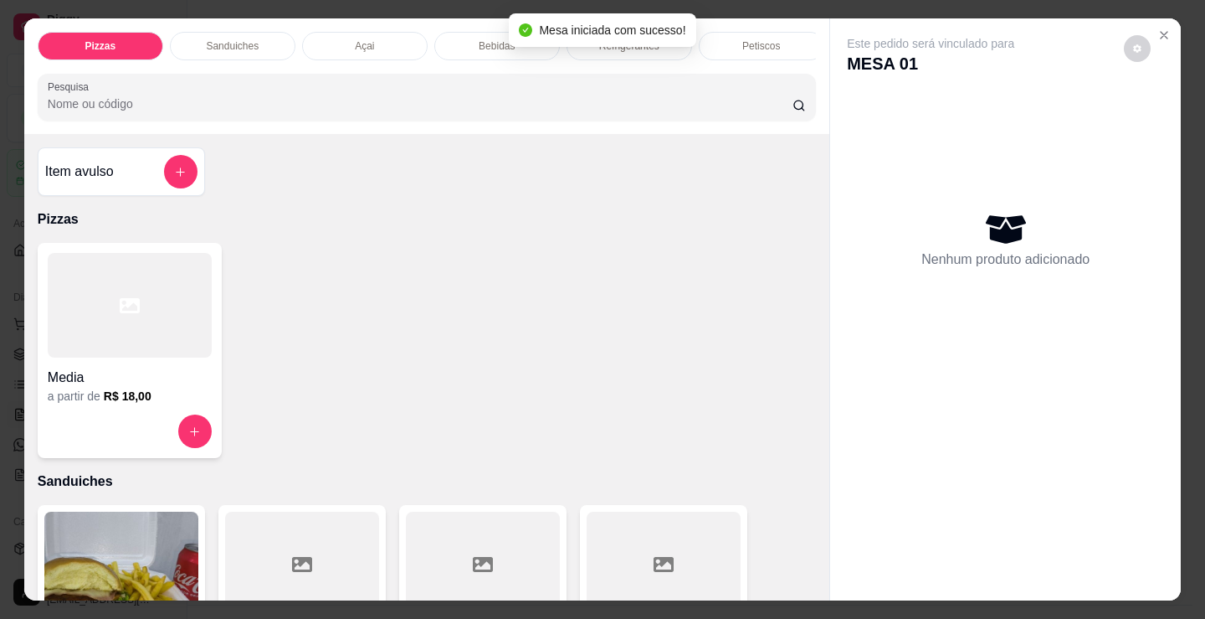
click at [469, 34] on div "Bebidas" at bounding box center [497, 46] width 126 height 28
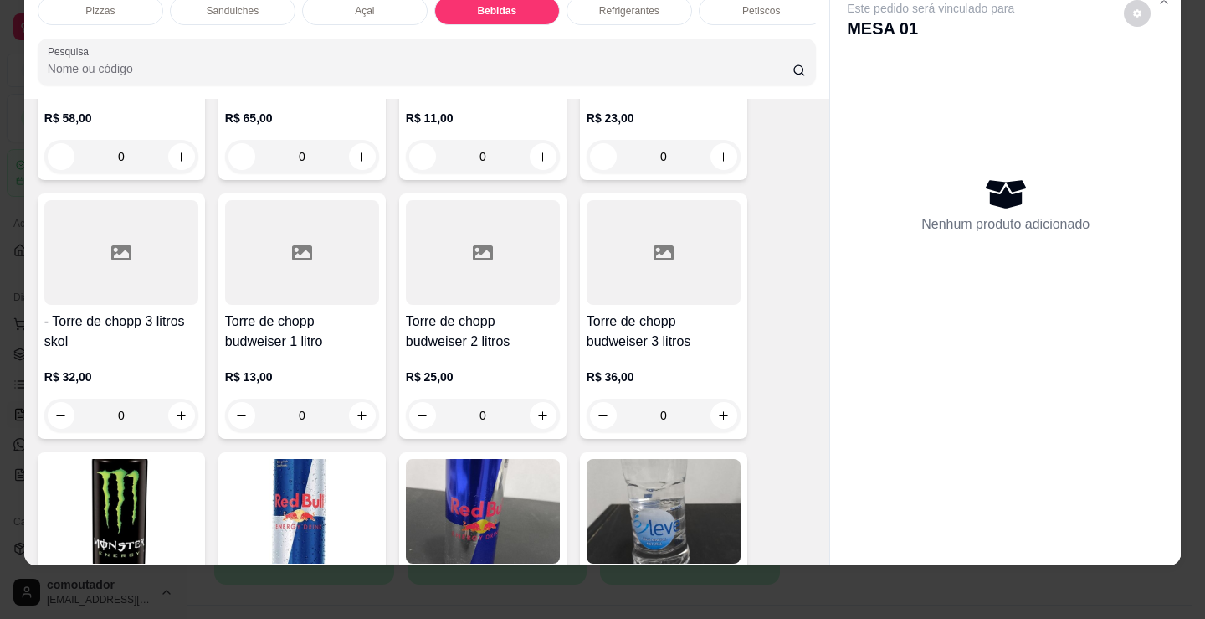
scroll to position [3162, 0]
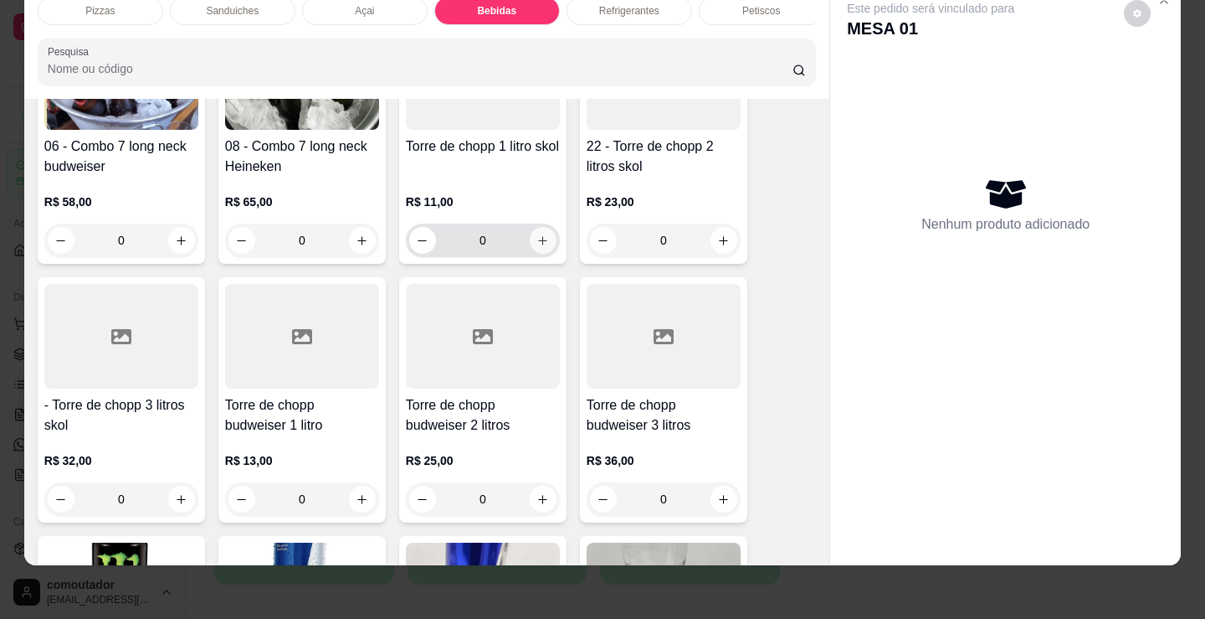
click at [536, 246] on icon "increase-product-quantity" at bounding box center [542, 240] width 13 height 13
type input "1"
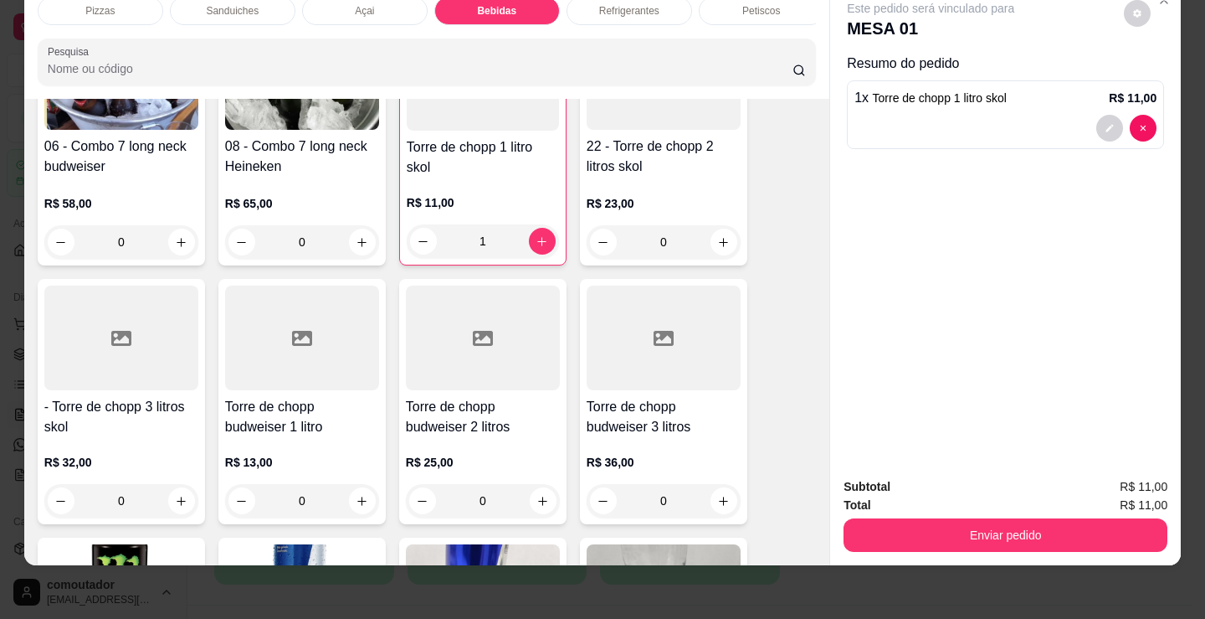
click at [603, 9] on div "Refrigerantes" at bounding box center [630, 11] width 126 height 28
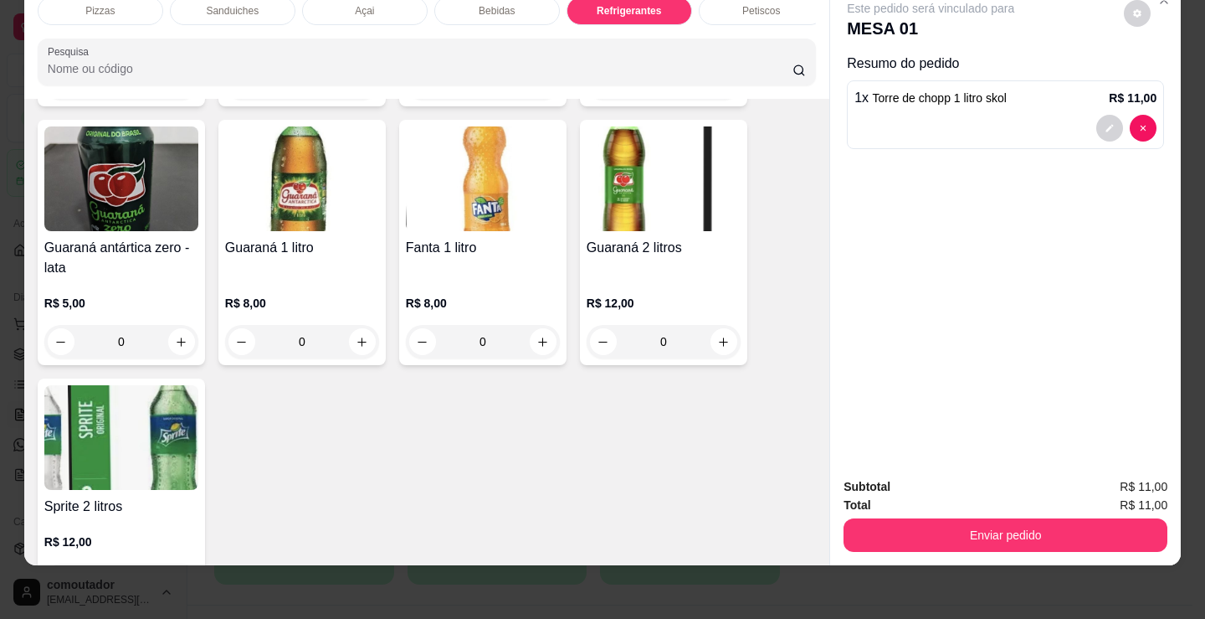
scroll to position [4839, 0]
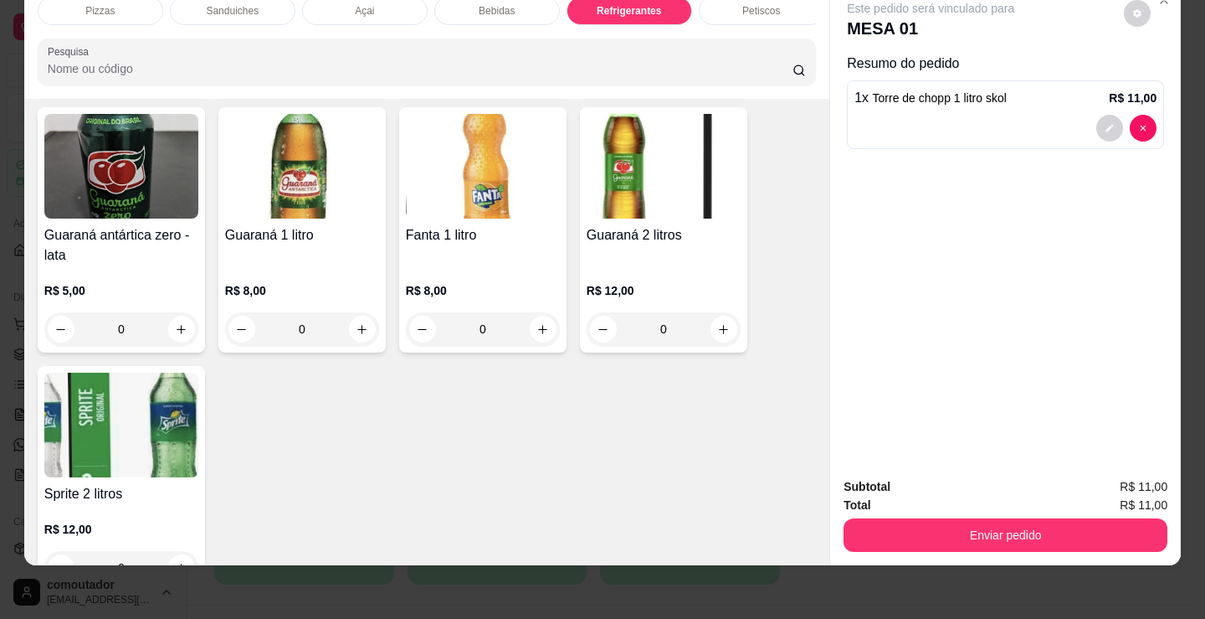
click at [512, 7] on div "Bebidas" at bounding box center [497, 11] width 126 height 28
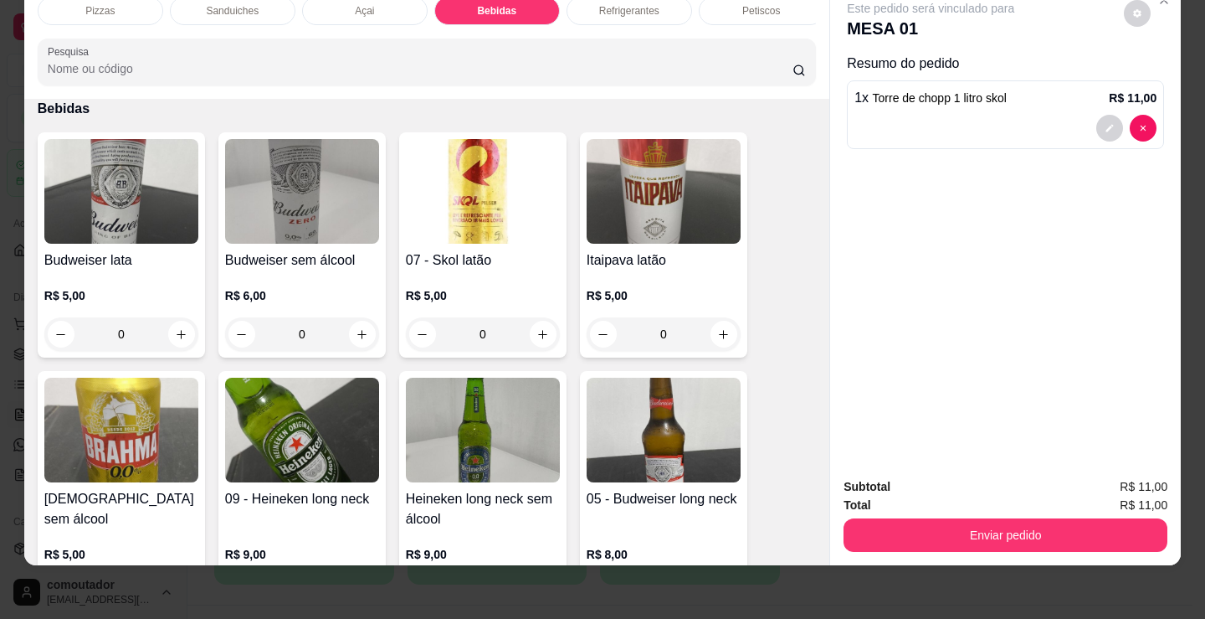
click at [624, 5] on p "Refrigerantes" at bounding box center [629, 10] width 60 height 13
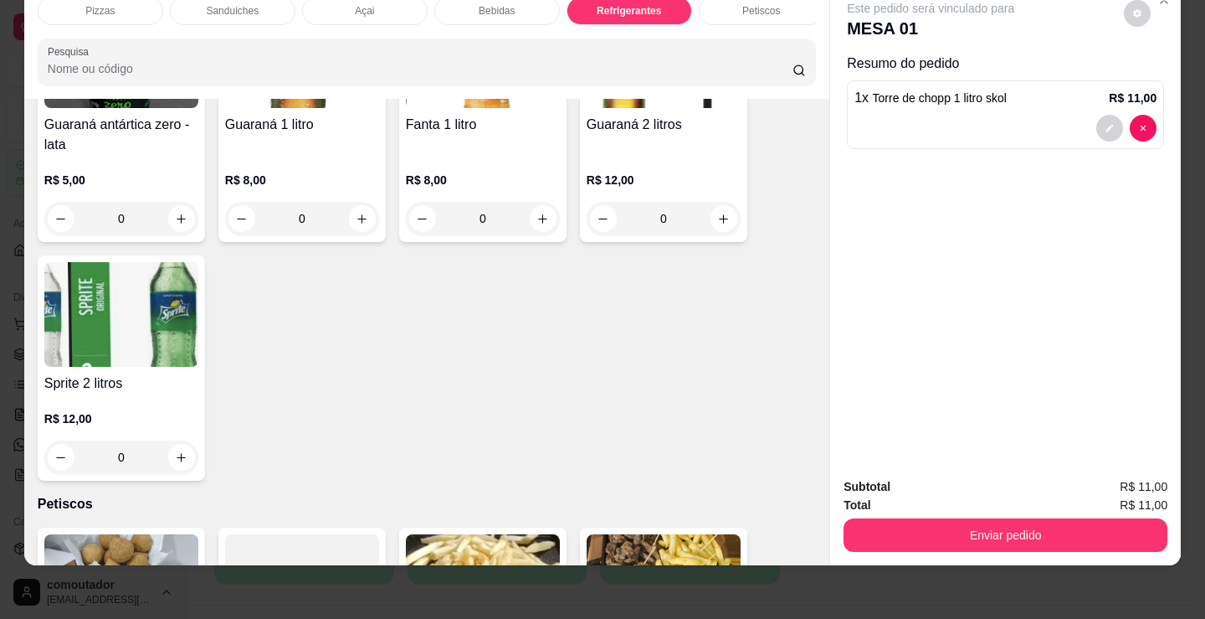
scroll to position [4922, 0]
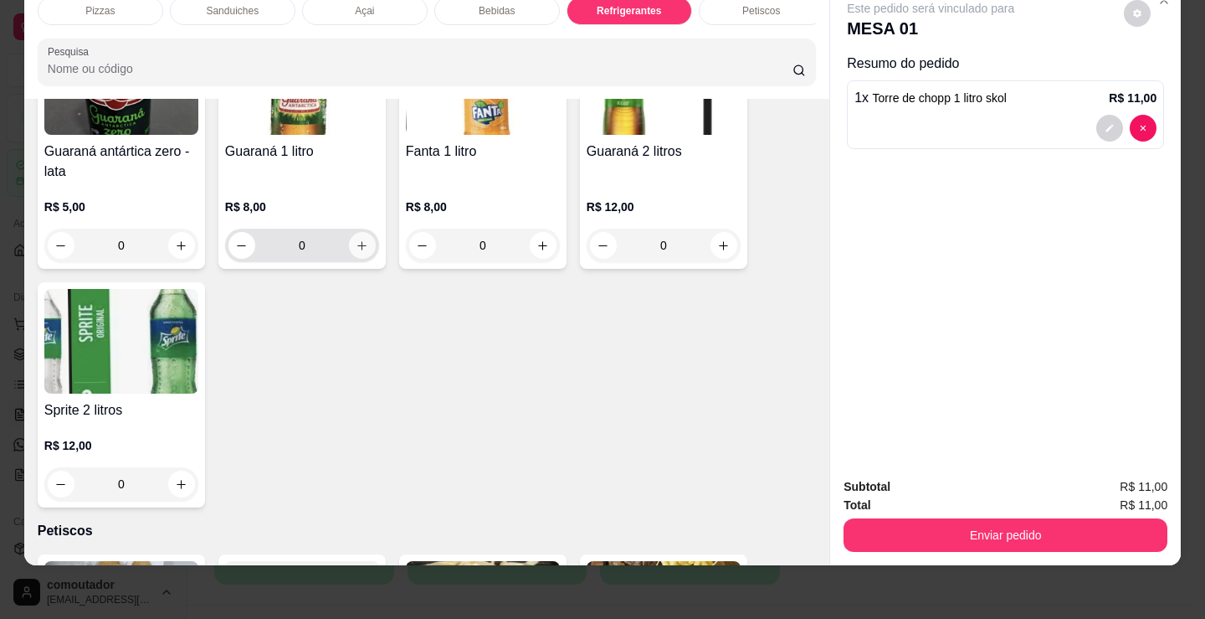
click at [357, 243] on icon "increase-product-quantity" at bounding box center [362, 245] width 13 height 13
type input "1"
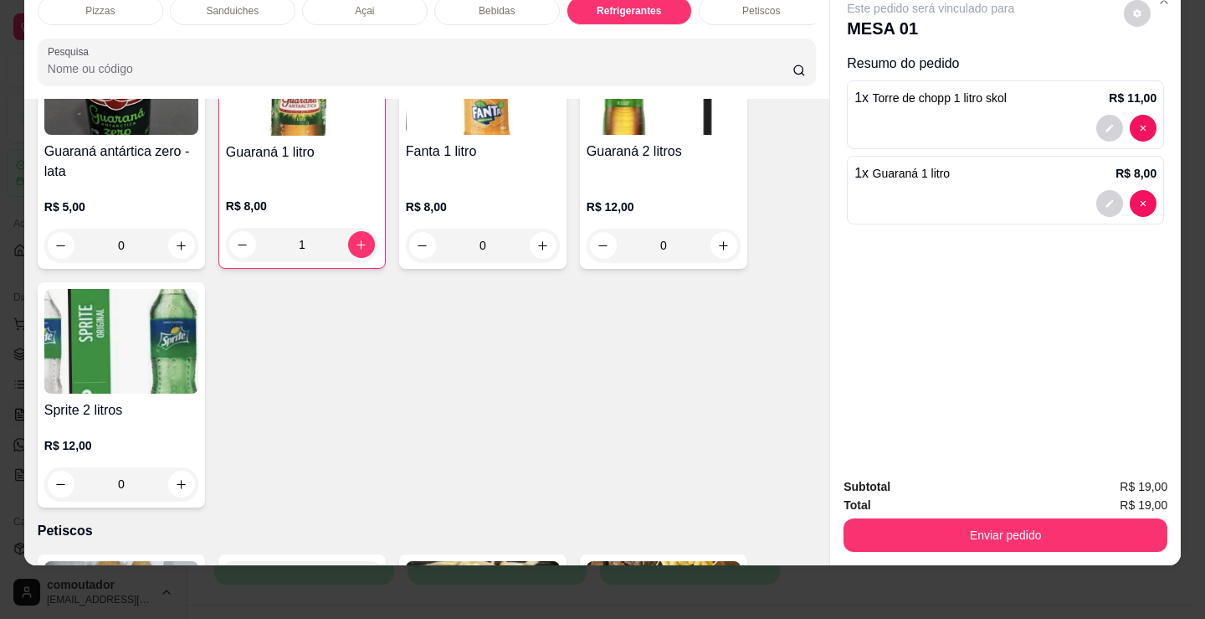
click at [220, 4] on p "Sanduiches" at bounding box center [232, 10] width 53 height 13
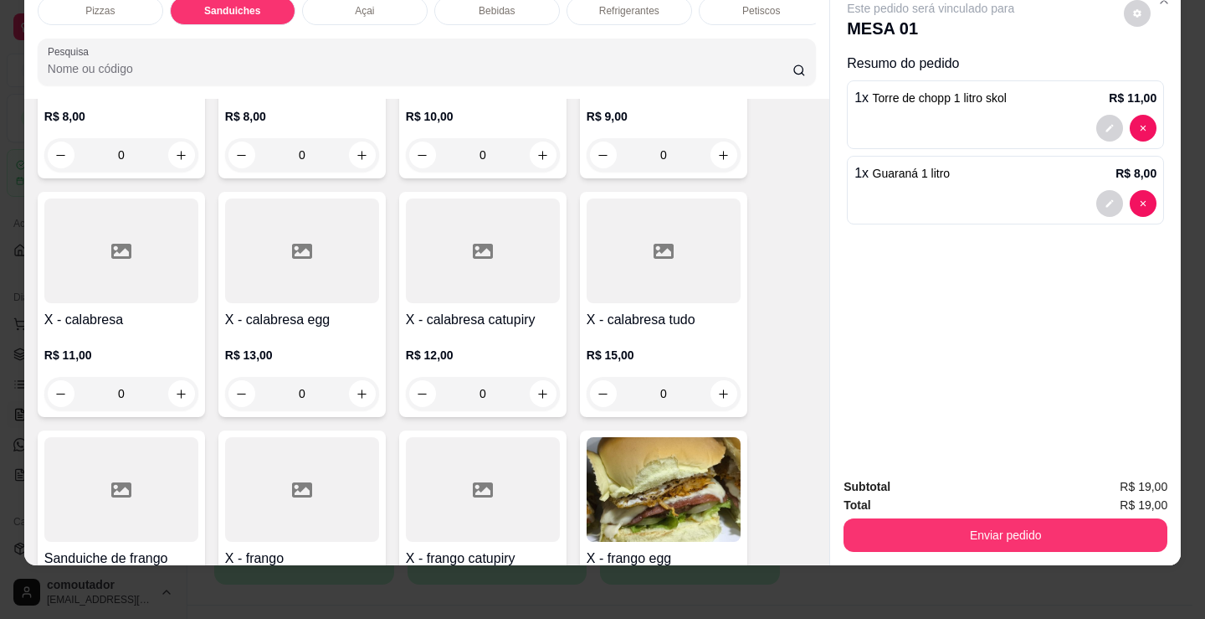
scroll to position [756, 0]
click at [182, 392] on div "0" at bounding box center [121, 392] width 154 height 33
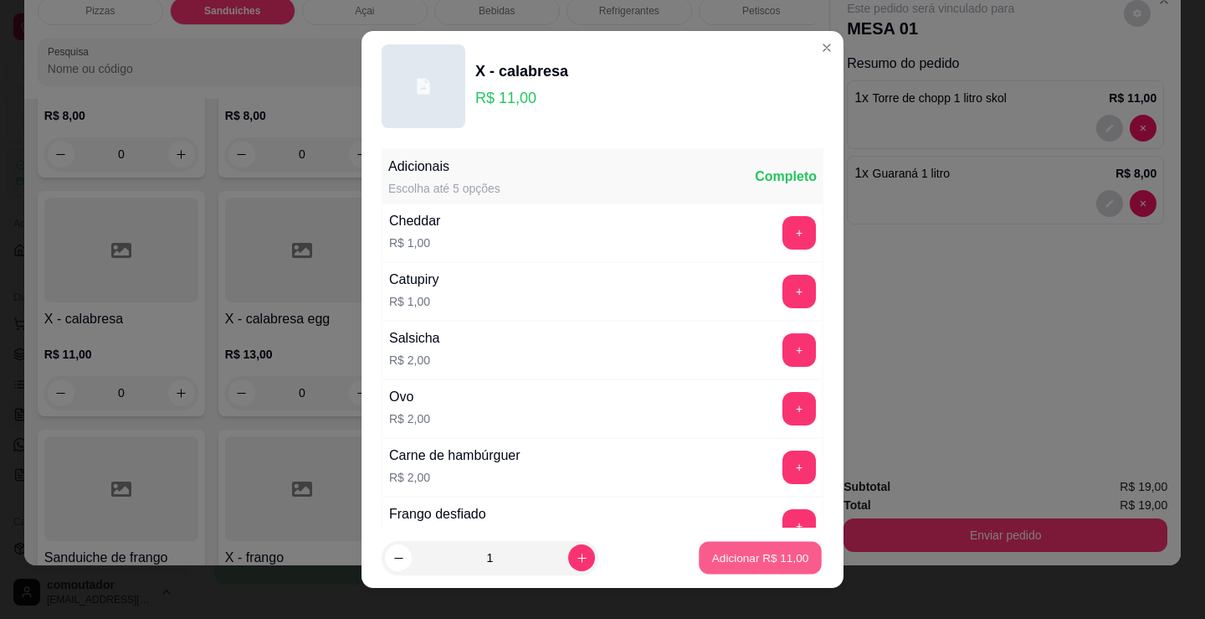
click at [757, 552] on p "Adicionar R$ 11,00" at bounding box center [760, 557] width 97 height 16
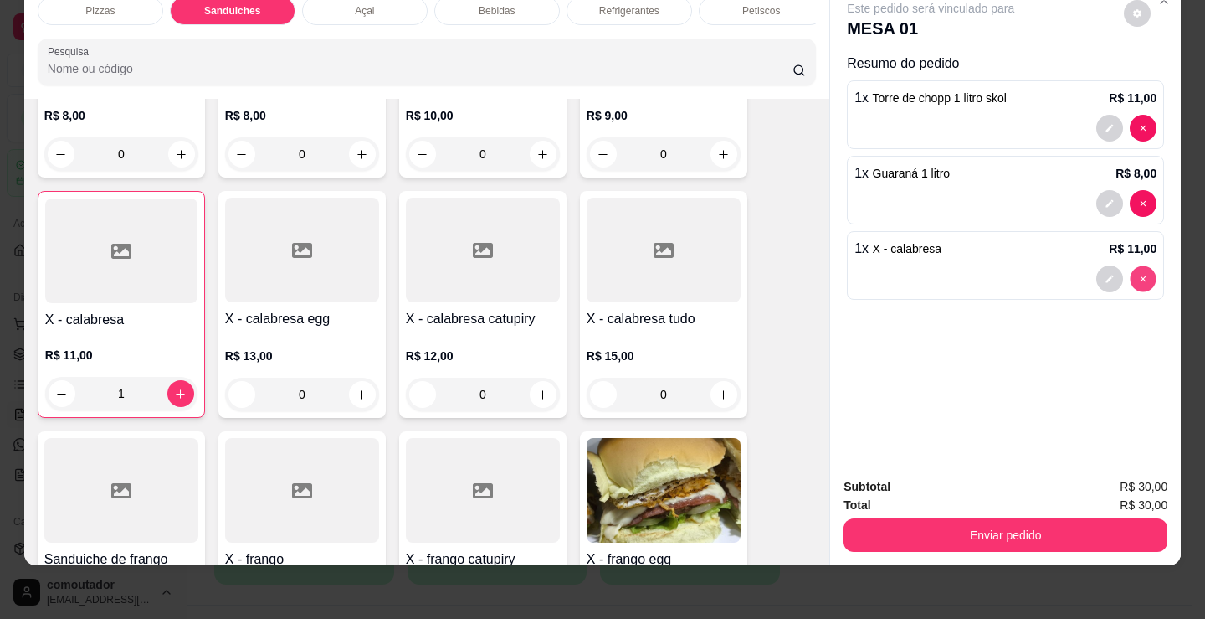
type input "0"
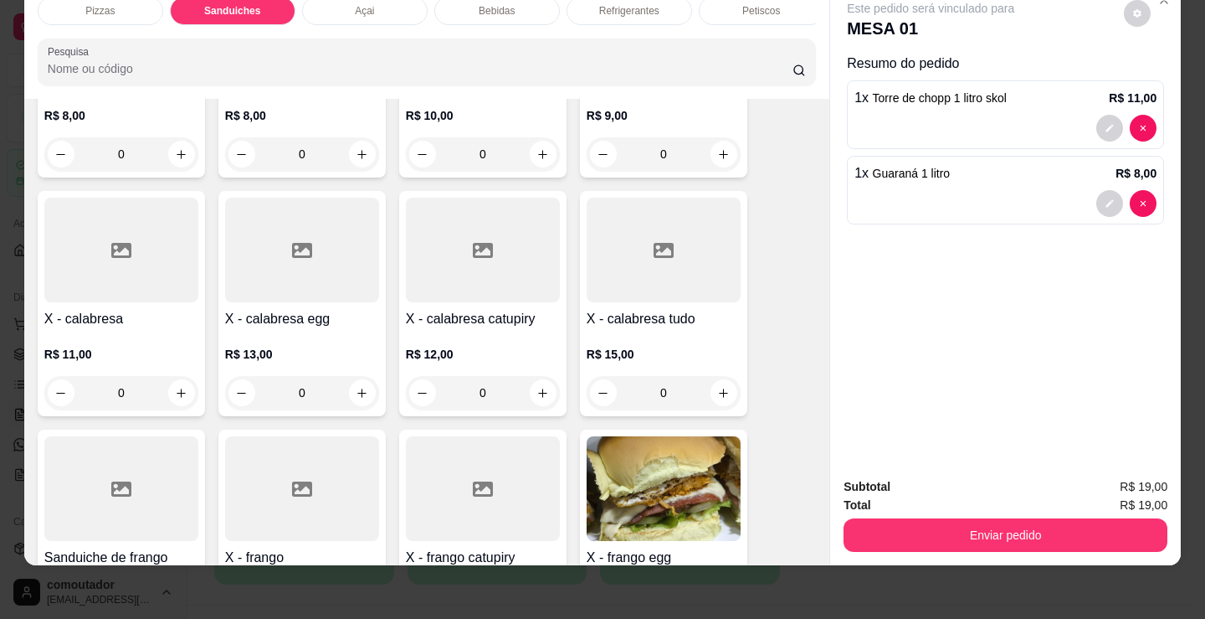
click at [747, 7] on div "Petiscos" at bounding box center [762, 11] width 126 height 28
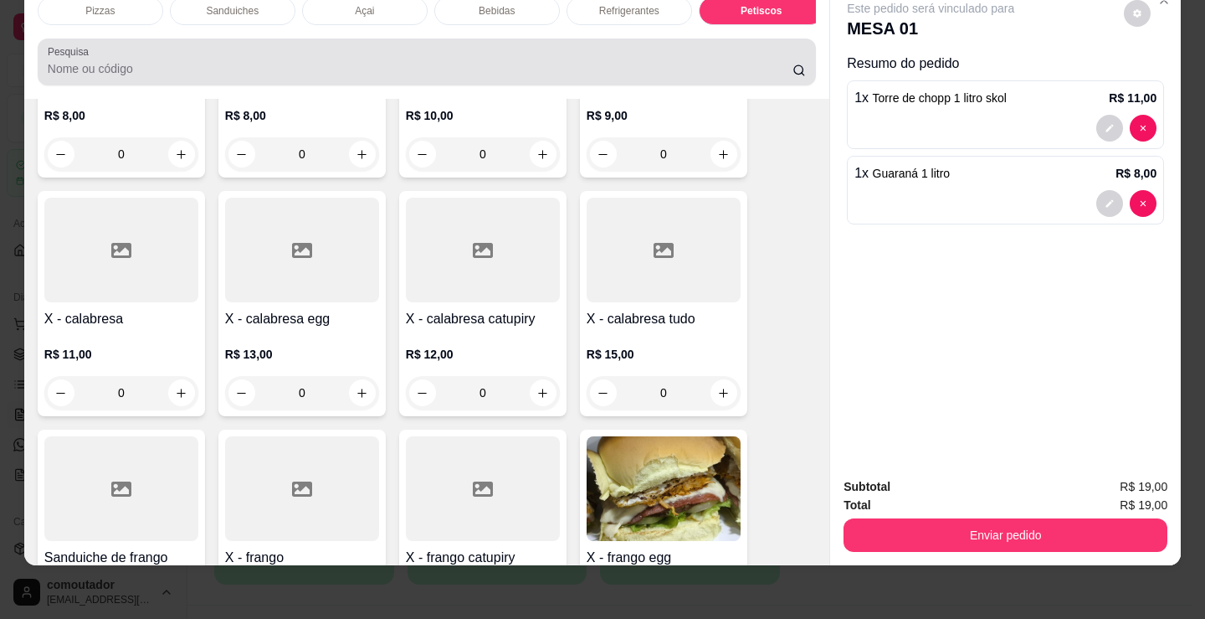
scroll to position [5344, 0]
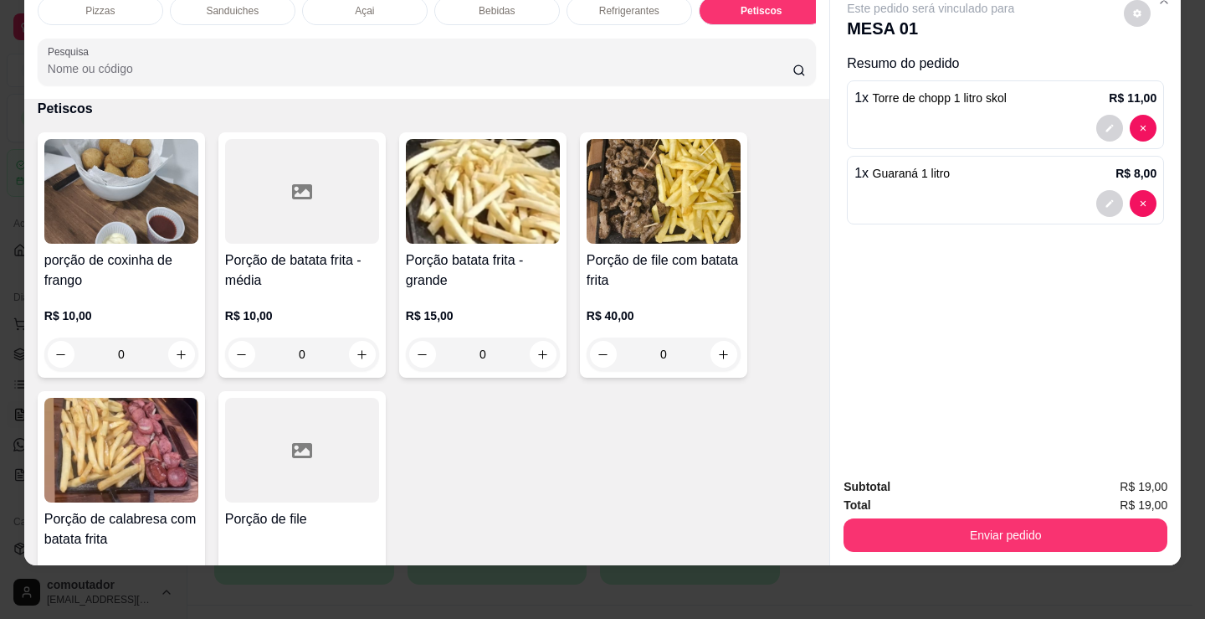
click at [148, 327] on div "R$ 10,00 0" at bounding box center [121, 339] width 154 height 64
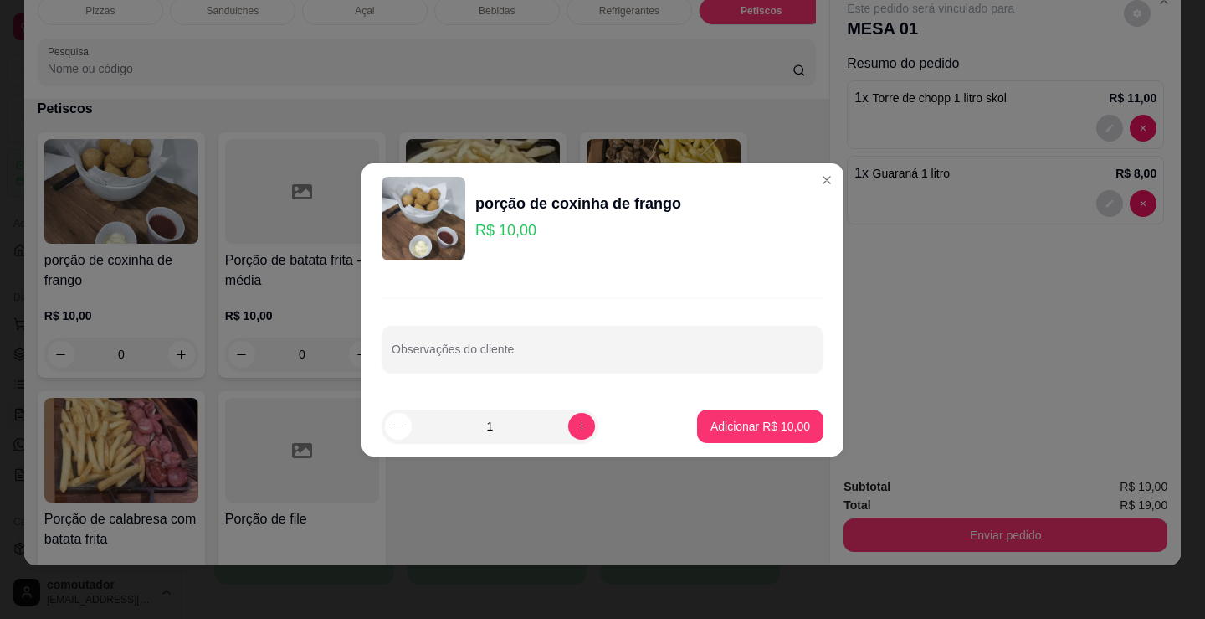
click at [752, 443] on footer "1 Adicionar R$ 10,00" at bounding box center [603, 426] width 482 height 60
click at [773, 434] on button "Adicionar R$ 10,00" at bounding box center [760, 425] width 126 height 33
type input "1"
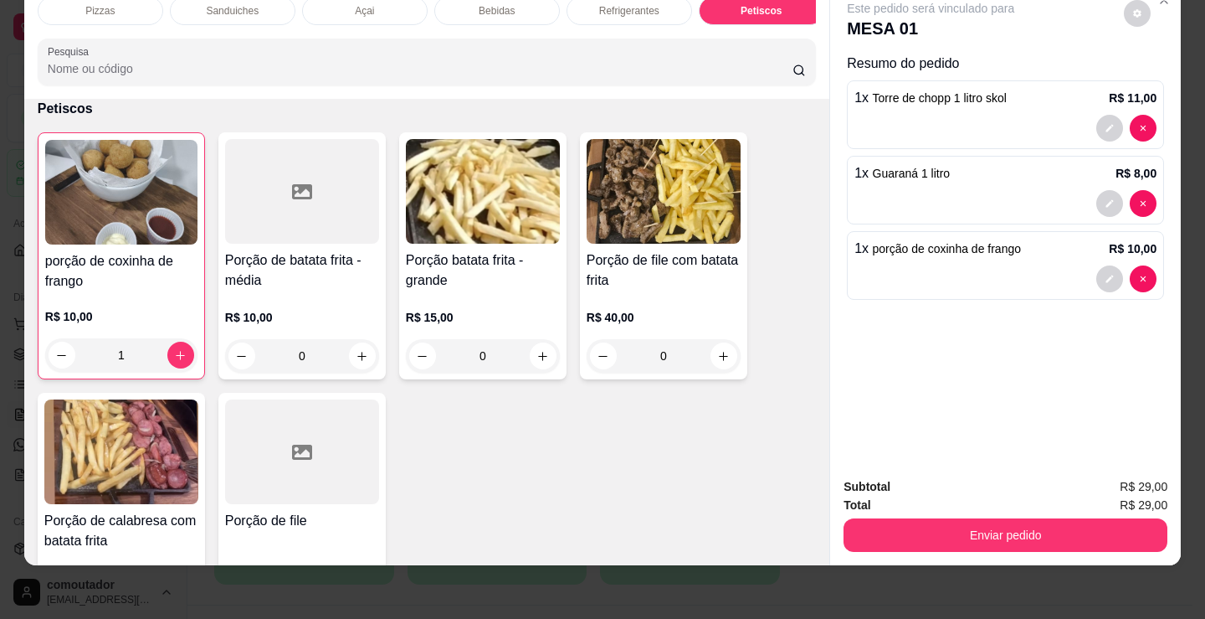
click at [957, 518] on button "Enviar pedido" at bounding box center [1006, 534] width 324 height 33
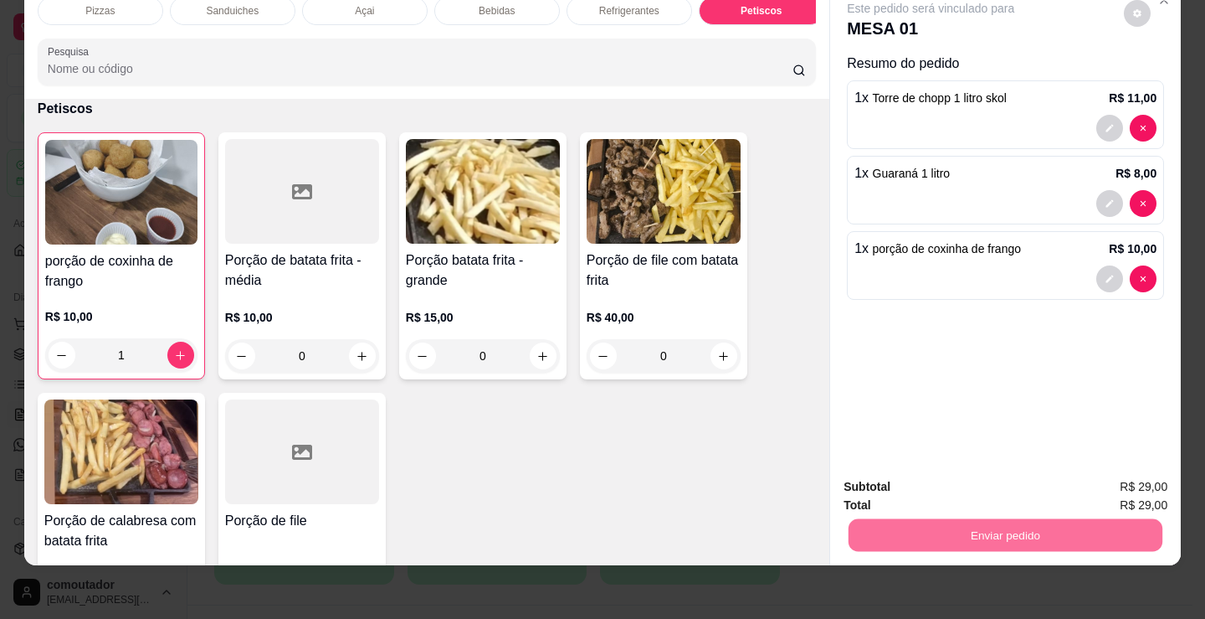
click at [900, 470] on button "Não registrar e enviar pedido" at bounding box center [950, 481] width 174 height 32
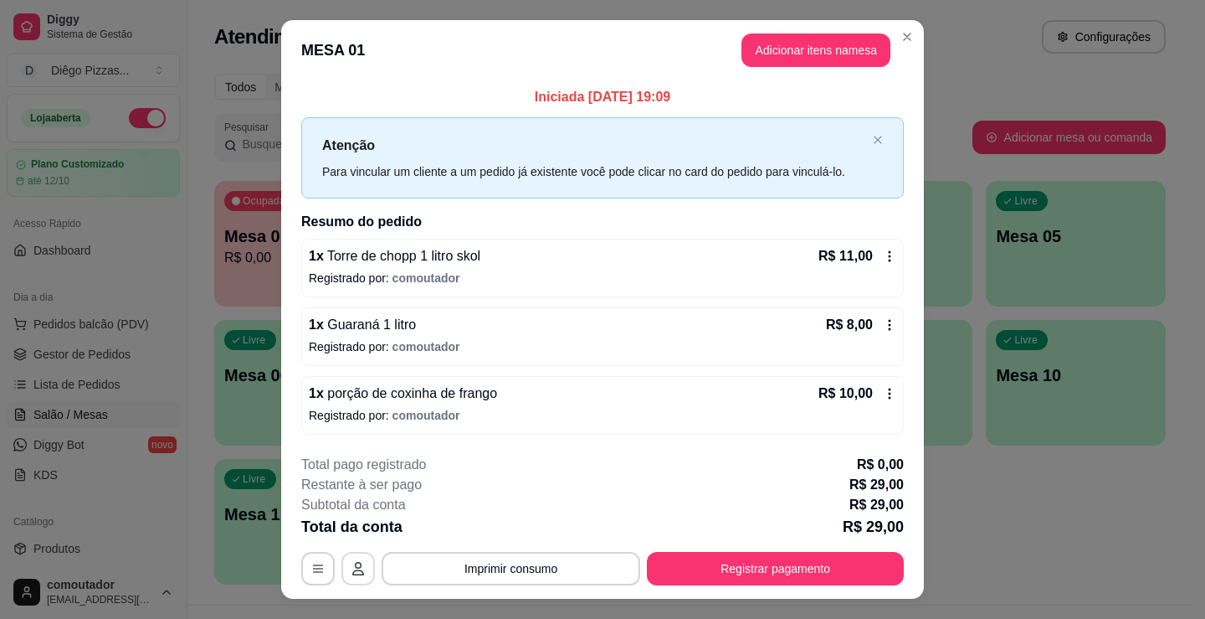
click at [346, 558] on button "button" at bounding box center [357, 568] width 33 height 33
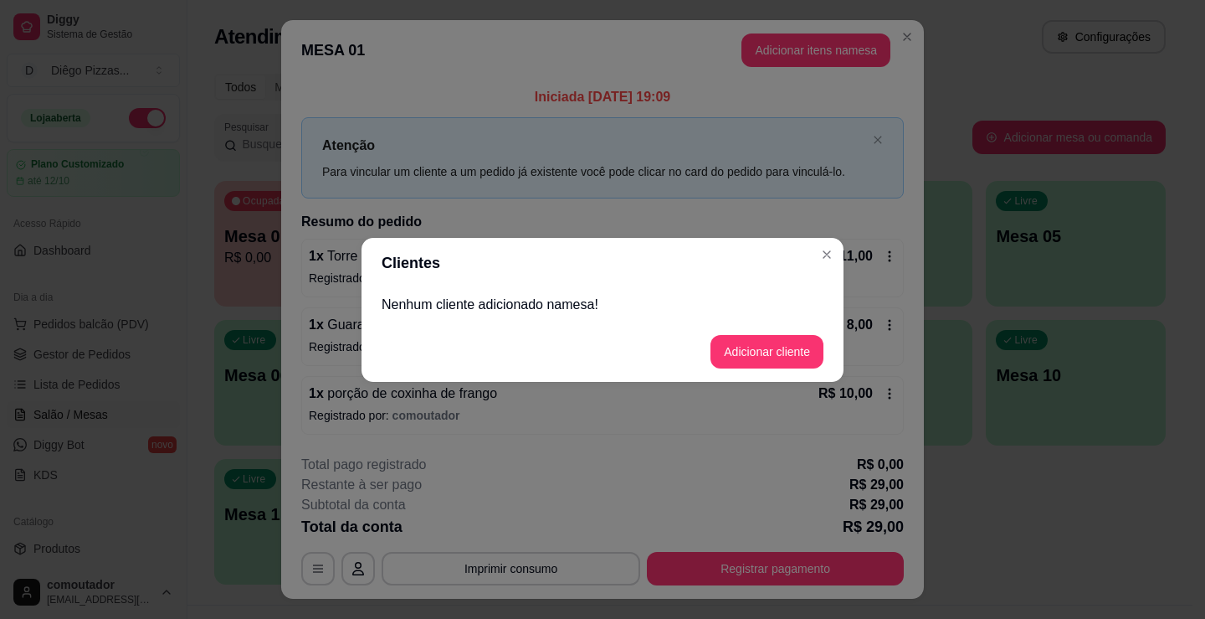
click at [615, 315] on div "Nenhum cliente adicionado na mesa !" at bounding box center [603, 304] width 482 height 33
click at [754, 364] on button "Adicionar cliente" at bounding box center [767, 351] width 110 height 33
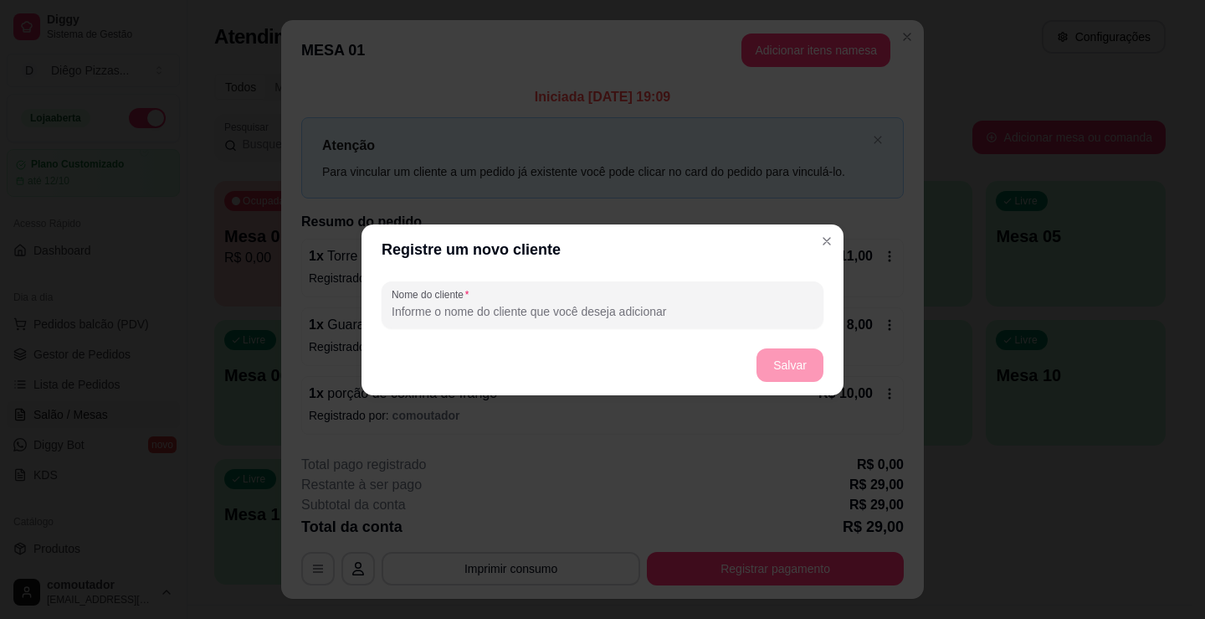
click at [608, 311] on input "Nome do cliente" at bounding box center [603, 311] width 422 height 17
type input "odirlei"
click at [796, 358] on button "Salvar" at bounding box center [789, 364] width 65 height 33
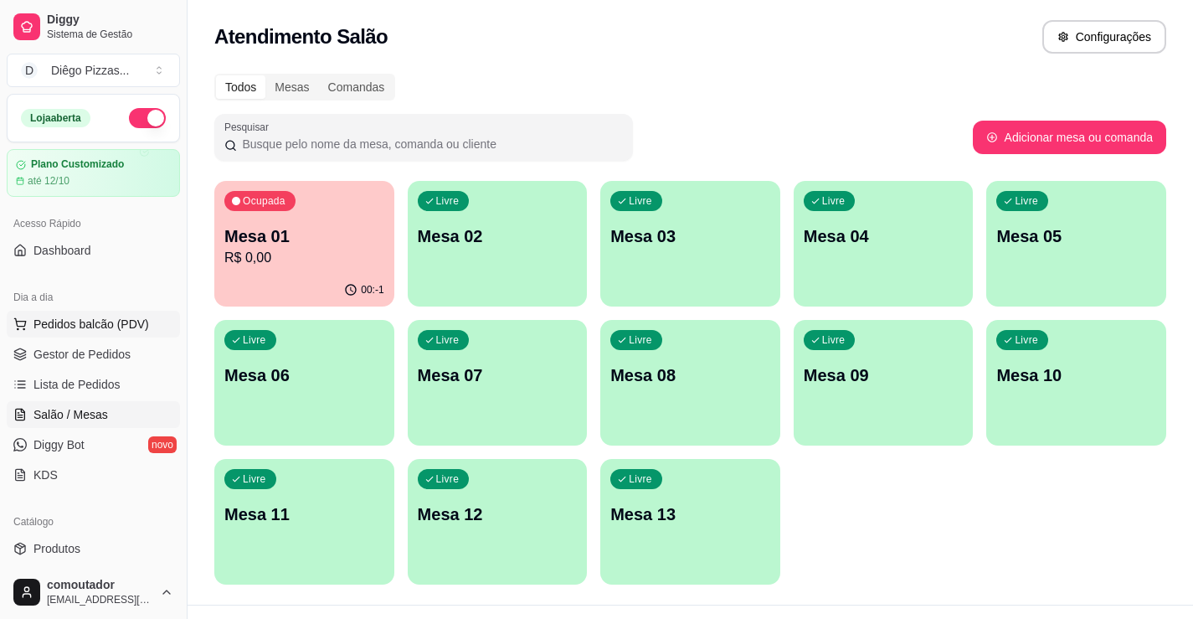
click at [100, 323] on span "Pedidos balcão (PDV)" at bounding box center [91, 324] width 116 height 17
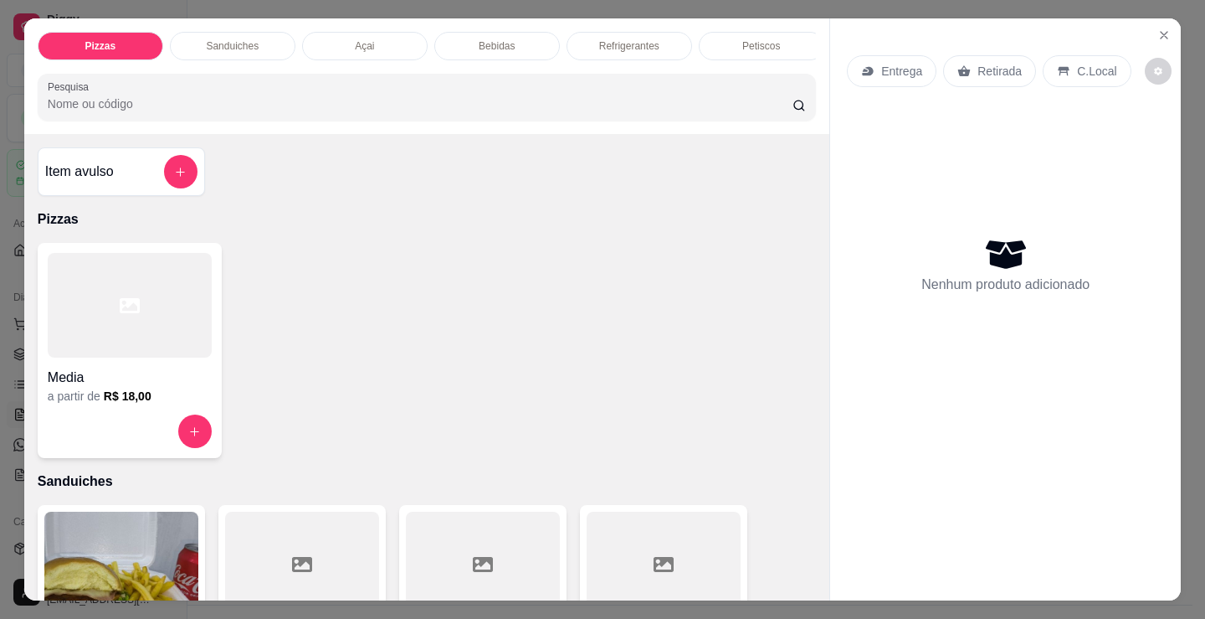
click at [83, 385] on h4 "Media" at bounding box center [130, 377] width 164 height 20
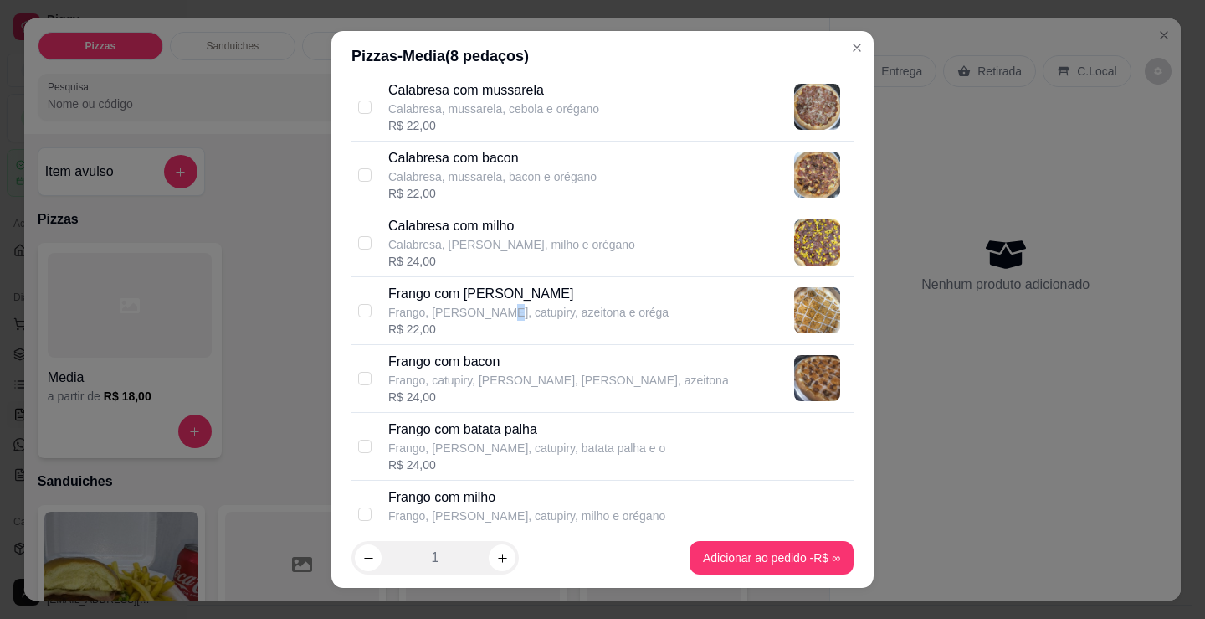
click at [484, 310] on p "Frango, [PERSON_NAME], catupiry, azeitona e oréga" at bounding box center [528, 312] width 280 height 17
checkbox input "true"
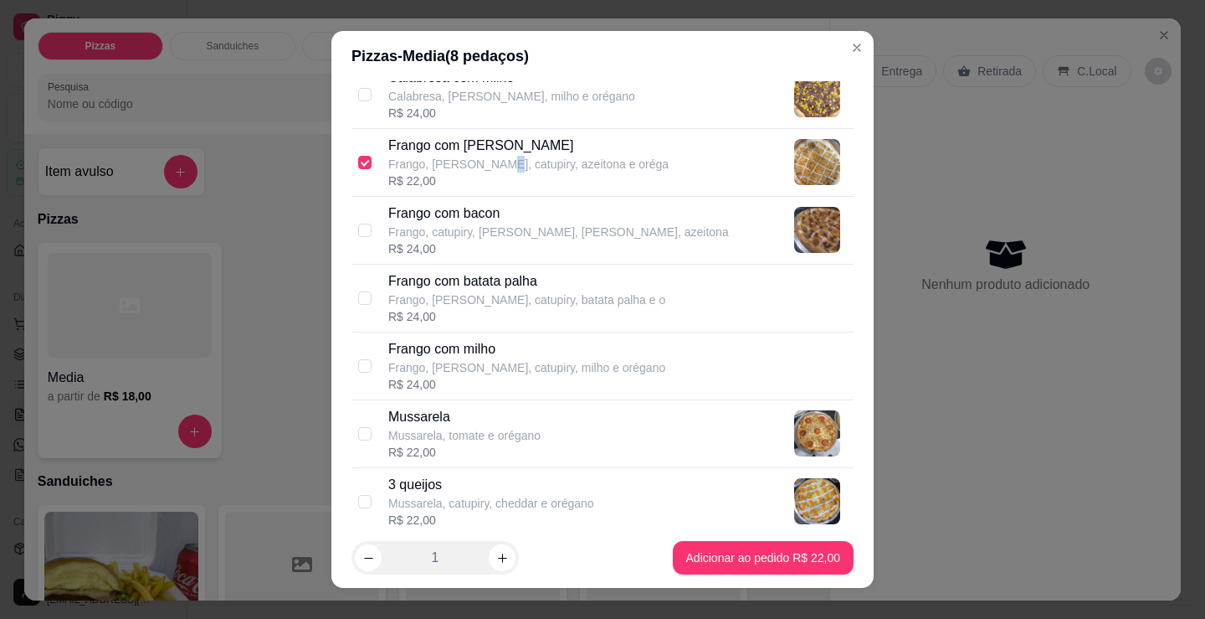
scroll to position [753, 0]
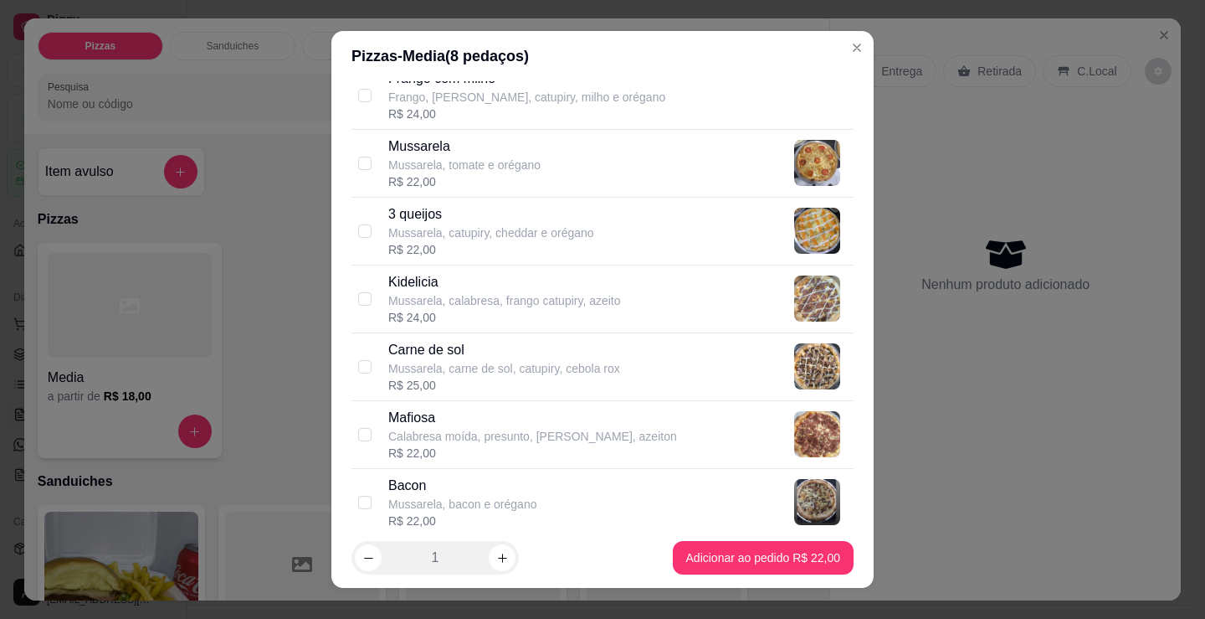
click at [508, 495] on p "Mussarela, bacon e orégano" at bounding box center [462, 503] width 148 height 17
checkbox input "true"
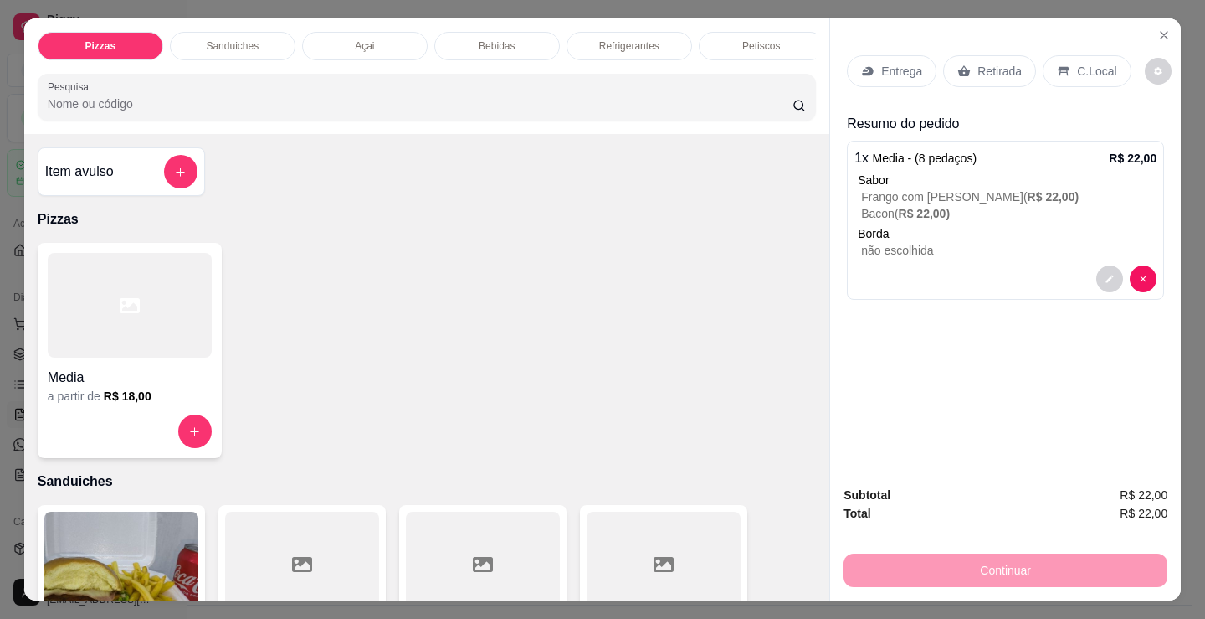
click at [906, 64] on p "Entrega" at bounding box center [901, 71] width 41 height 17
click at [1104, 64] on p "C.Local" at bounding box center [1096, 71] width 39 height 17
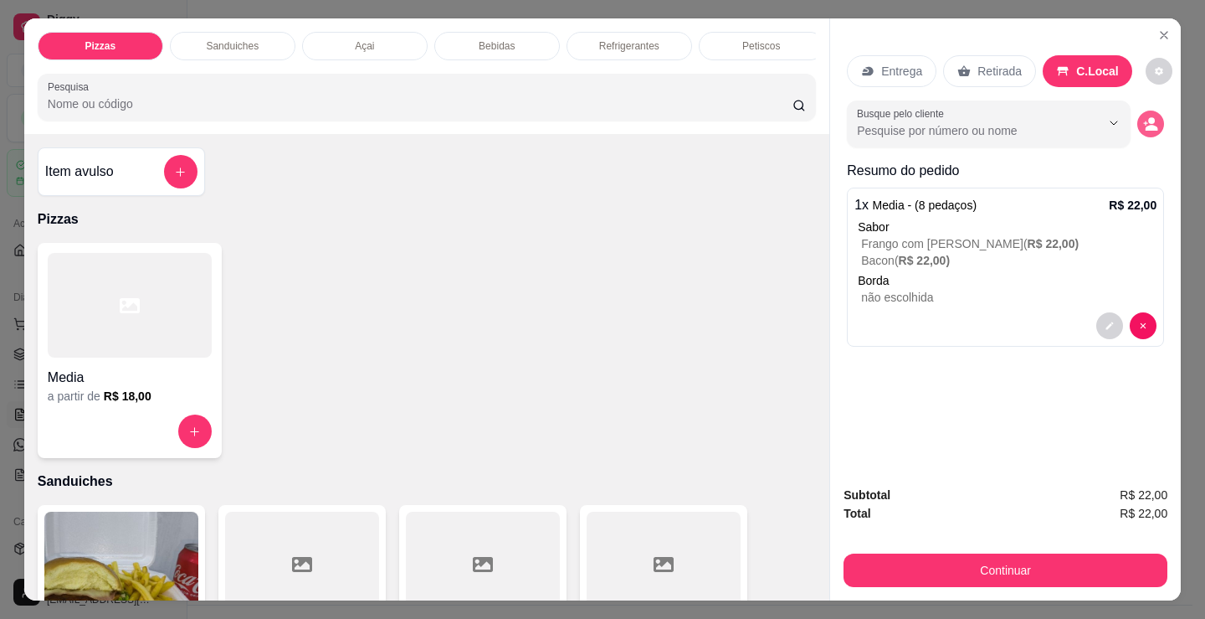
click at [1153, 113] on button "decrease-product-quantity" at bounding box center [1150, 123] width 27 height 27
click at [552, 398] on input "Nome do cliente" at bounding box center [602, 393] width 315 height 17
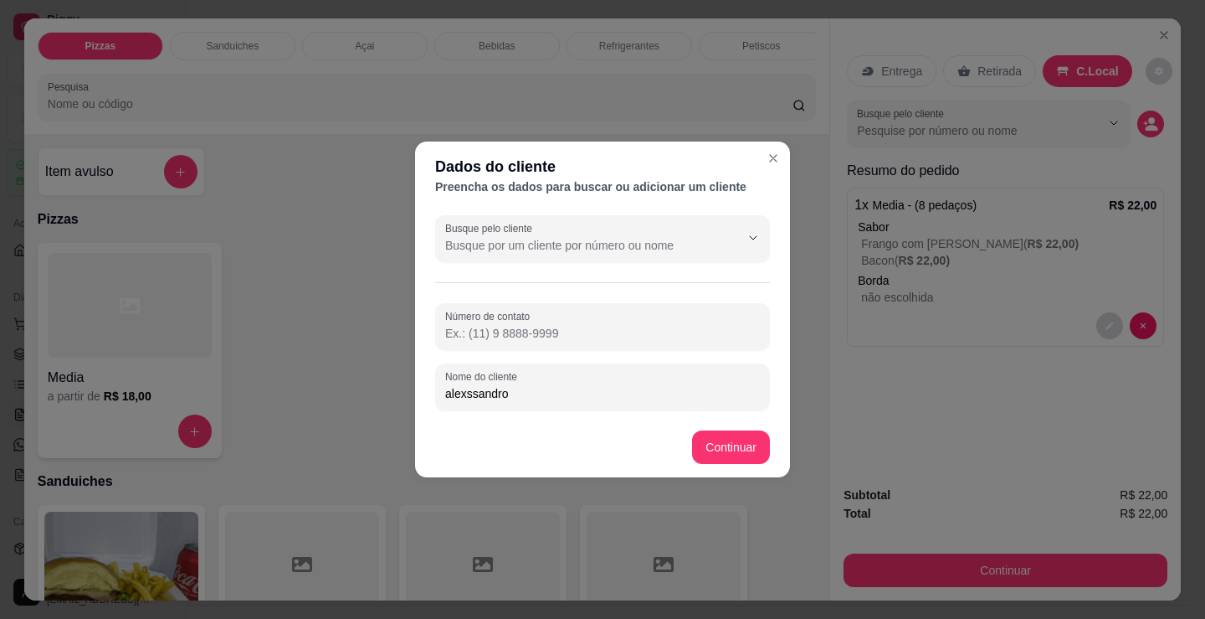
type input "alexssandro"
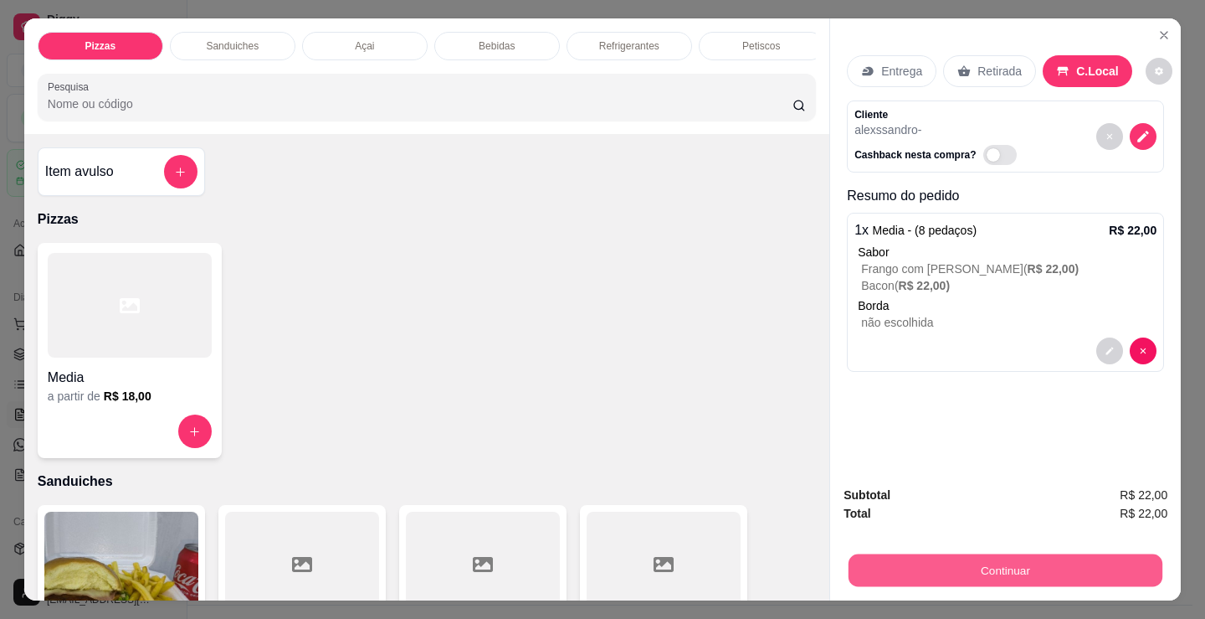
click at [915, 562] on button "Continuar" at bounding box center [1006, 569] width 314 height 33
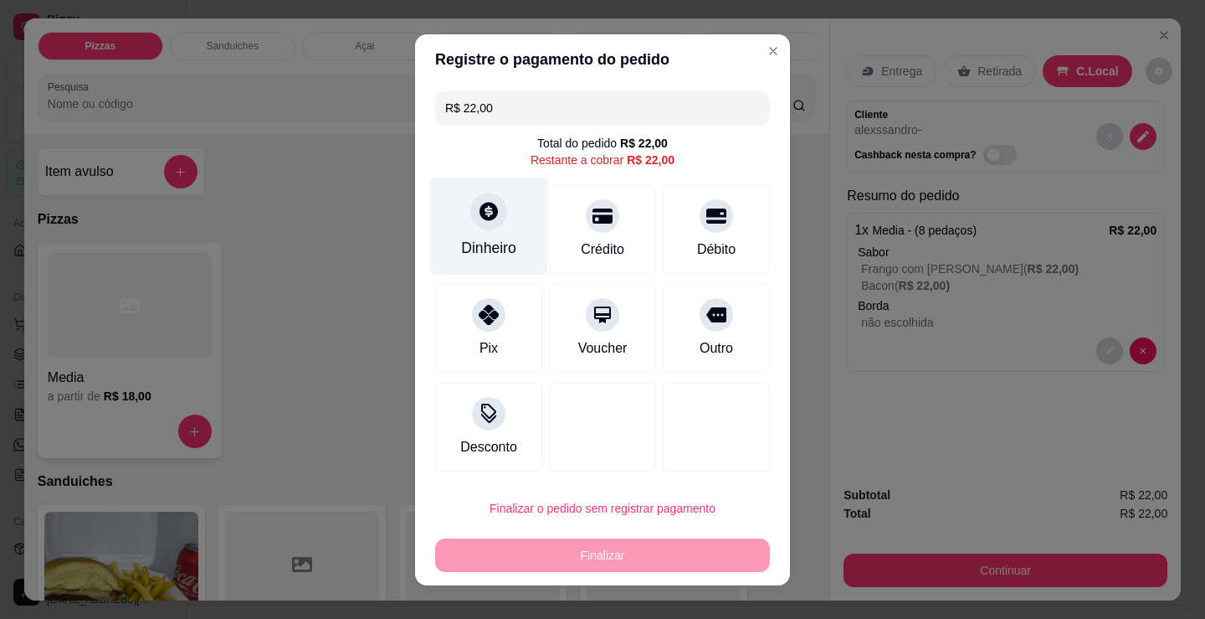
click at [511, 218] on div "Dinheiro" at bounding box center [489, 226] width 118 height 98
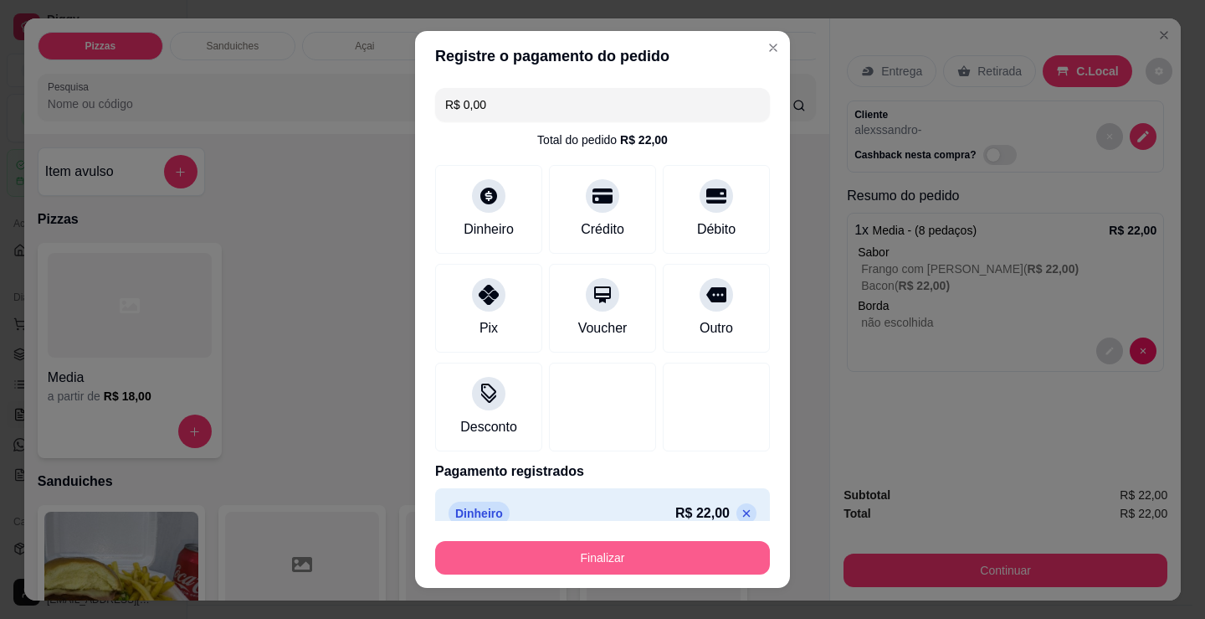
click at [595, 575] on footer "Finalizar" at bounding box center [602, 554] width 375 height 67
click at [588, 552] on button "Finalizar" at bounding box center [602, 558] width 325 height 33
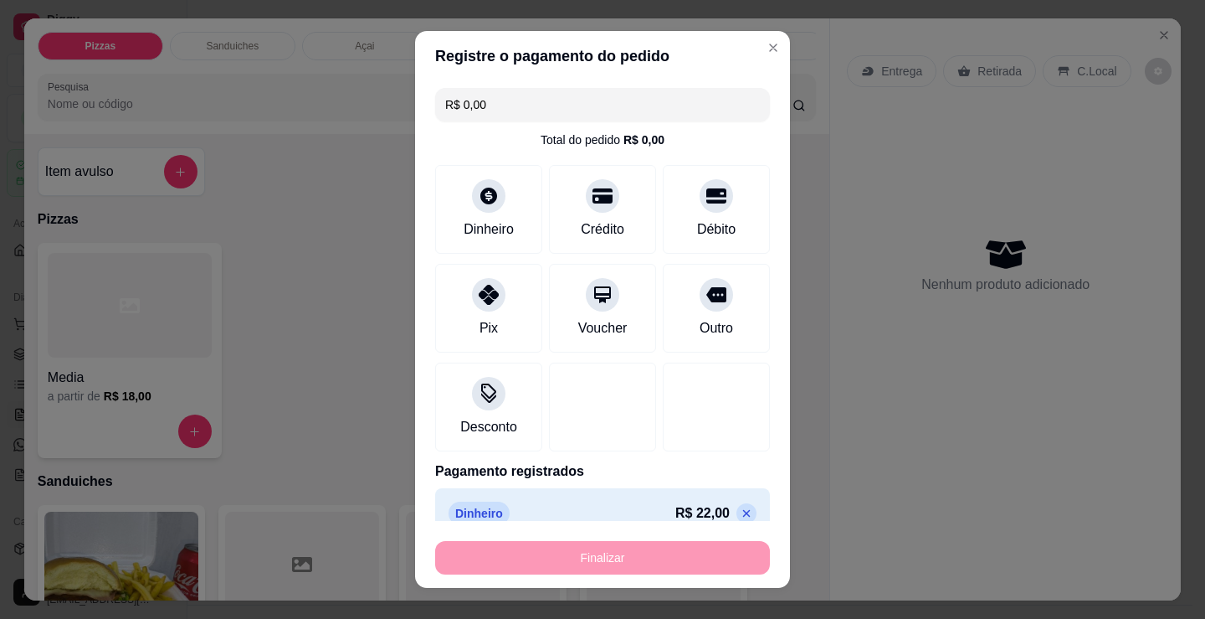
type input "-R$ 22,00"
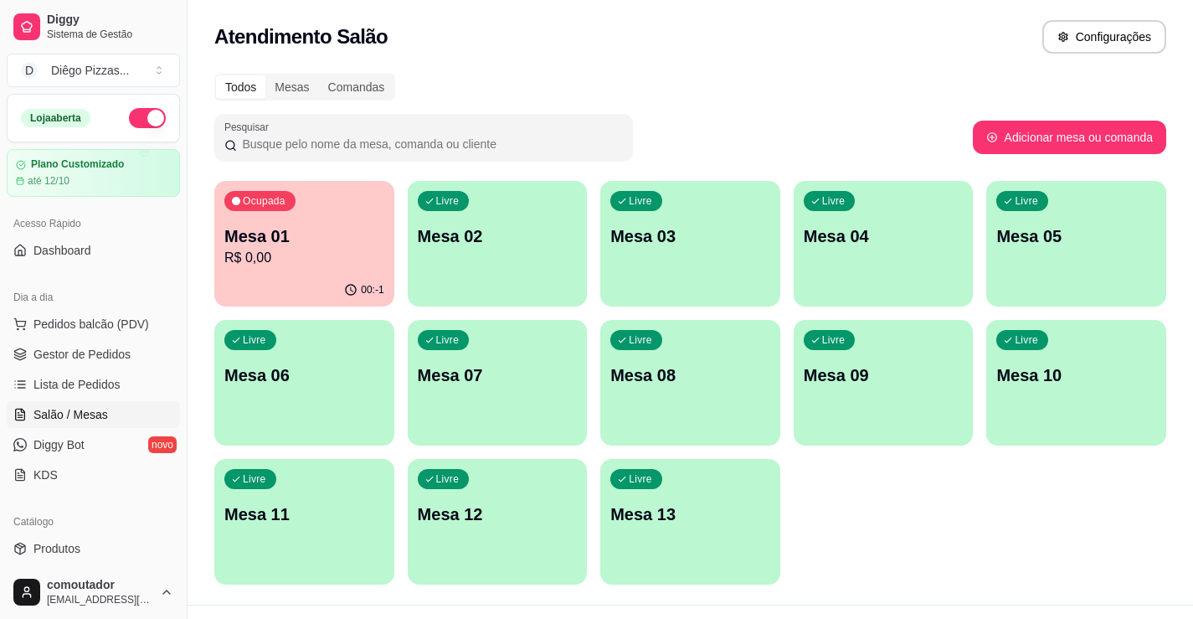
click at [482, 249] on div "Livre Mesa 02" at bounding box center [498, 233] width 180 height 105
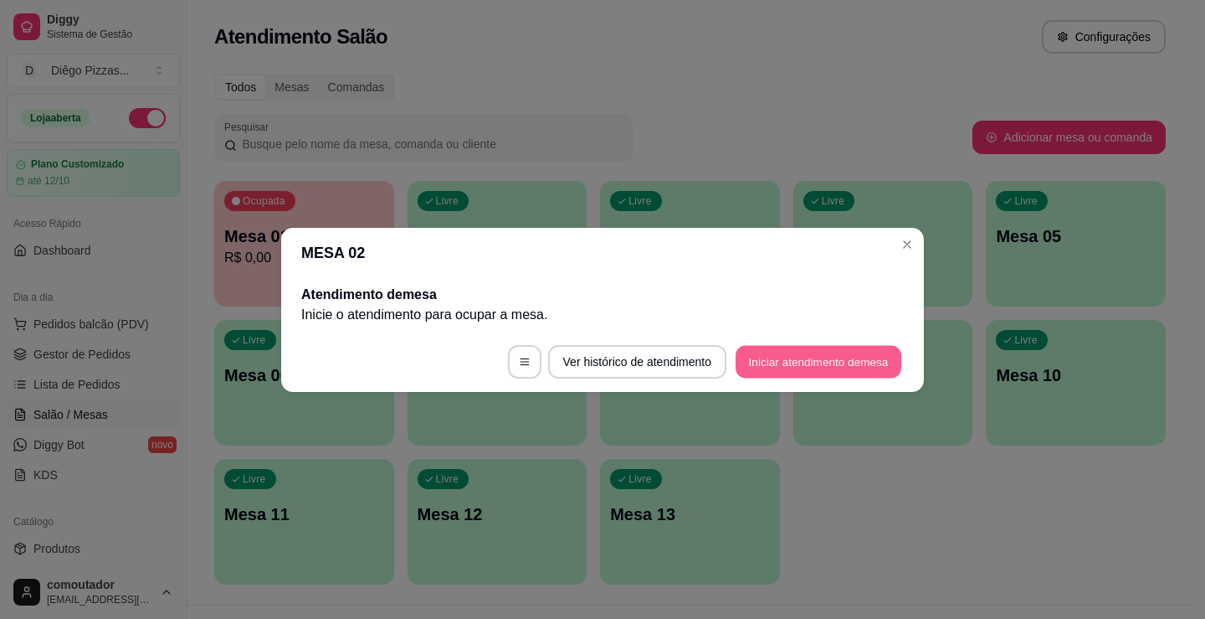
click at [855, 358] on button "Iniciar atendimento de mesa" at bounding box center [819, 361] width 166 height 33
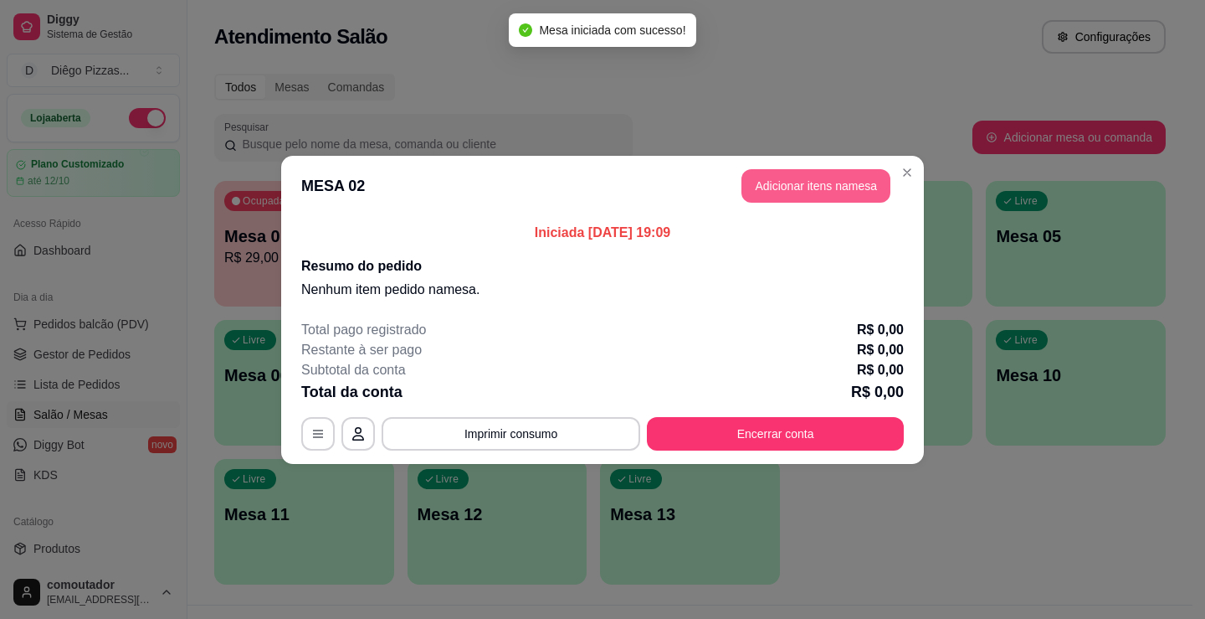
click at [799, 189] on button "Adicionar itens na mesa" at bounding box center [816, 185] width 149 height 33
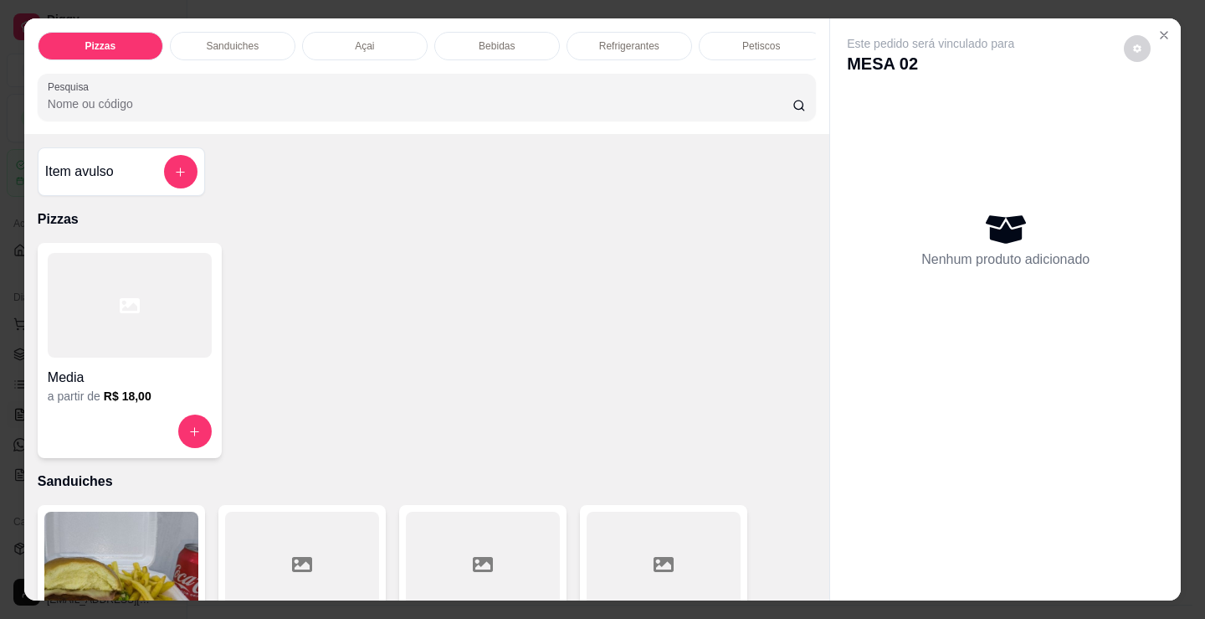
click at [542, 42] on div "Bebidas" at bounding box center [497, 46] width 126 height 28
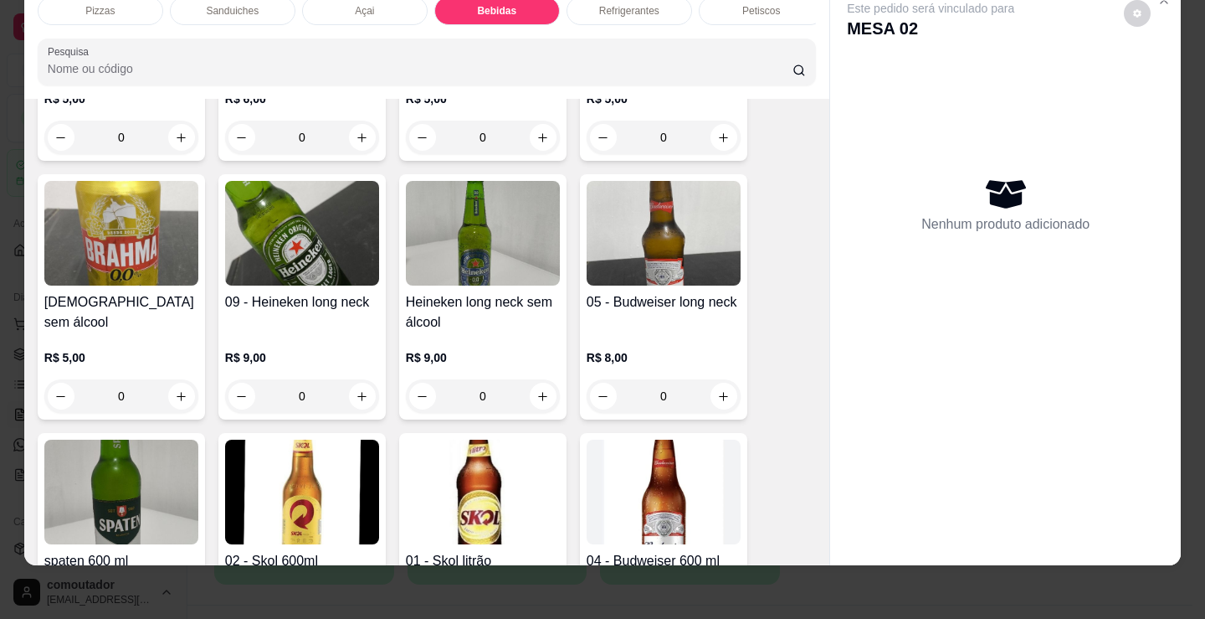
scroll to position [2241, 0]
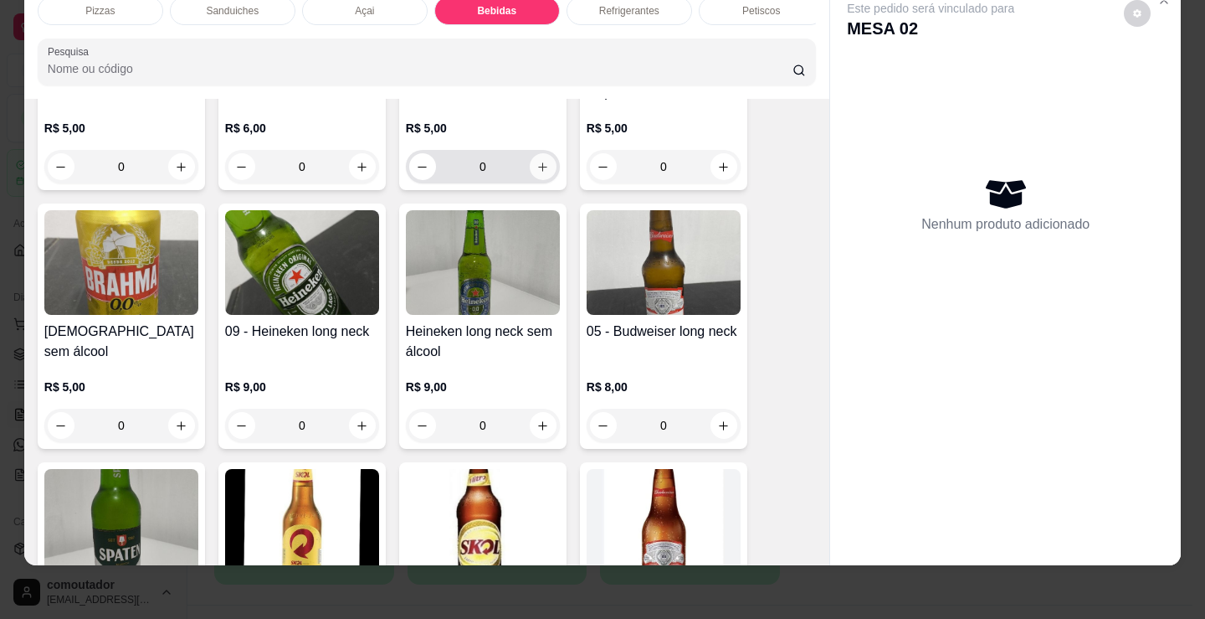
click at [540, 177] on button "increase-product-quantity" at bounding box center [543, 166] width 27 height 27
type input "1"
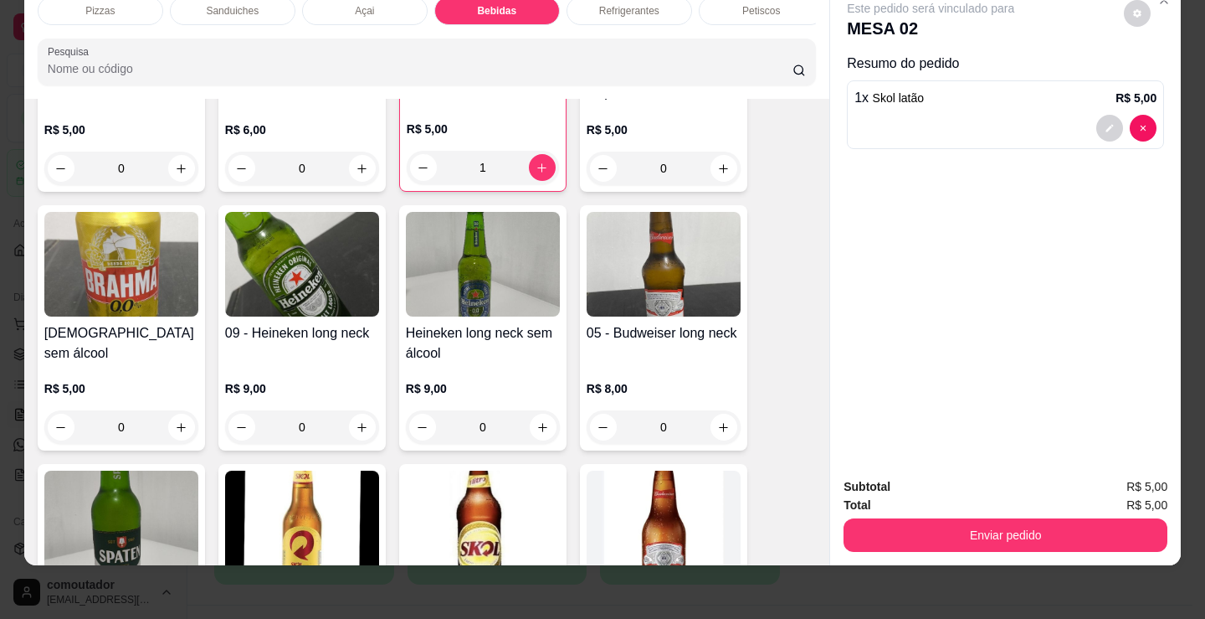
click at [206, 5] on p "Sanduiches" at bounding box center [232, 10] width 53 height 13
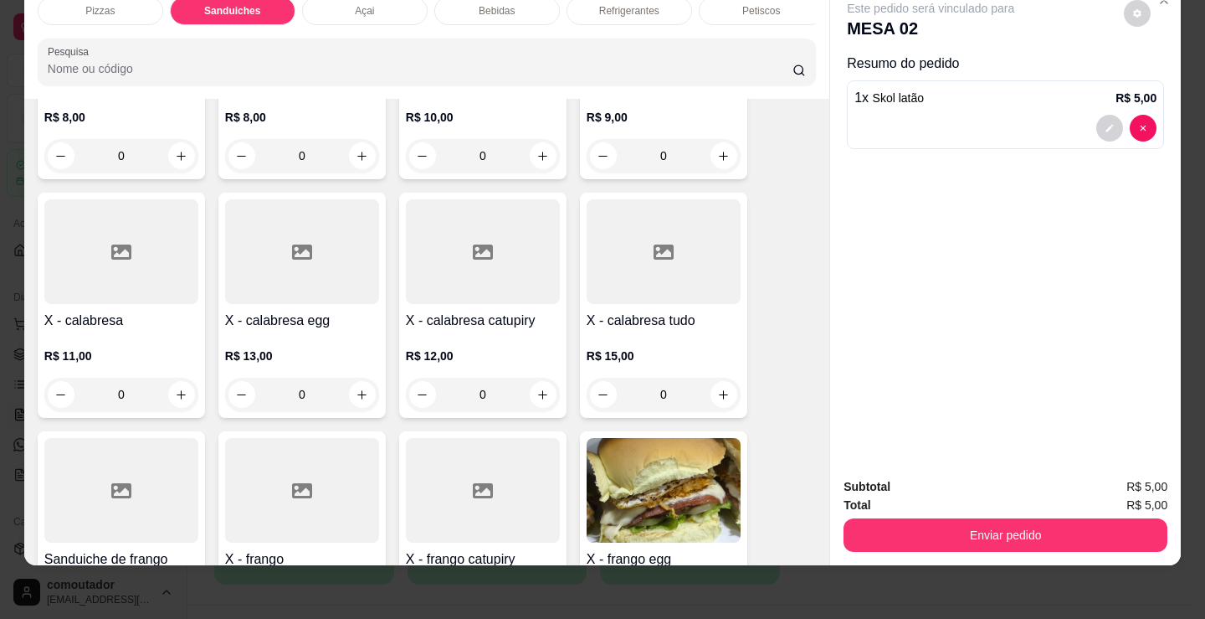
scroll to position [756, 0]
click at [172, 388] on div "0" at bounding box center [121, 392] width 154 height 33
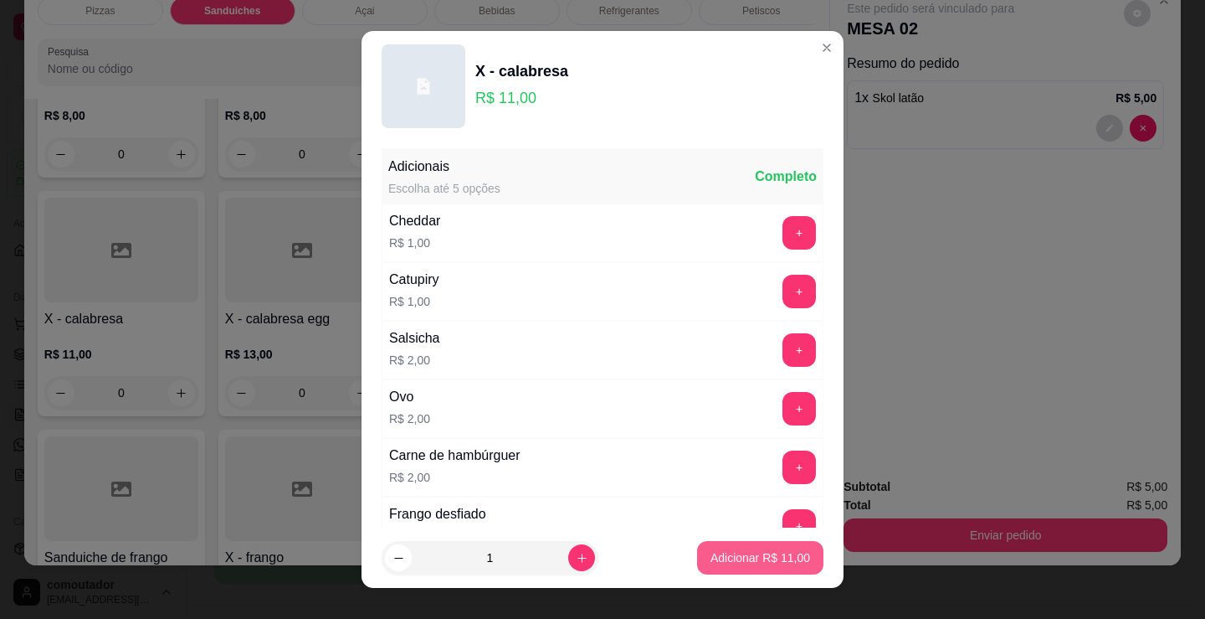
click at [742, 557] on p "Adicionar R$ 11,00" at bounding box center [761, 557] width 100 height 17
type input "1"
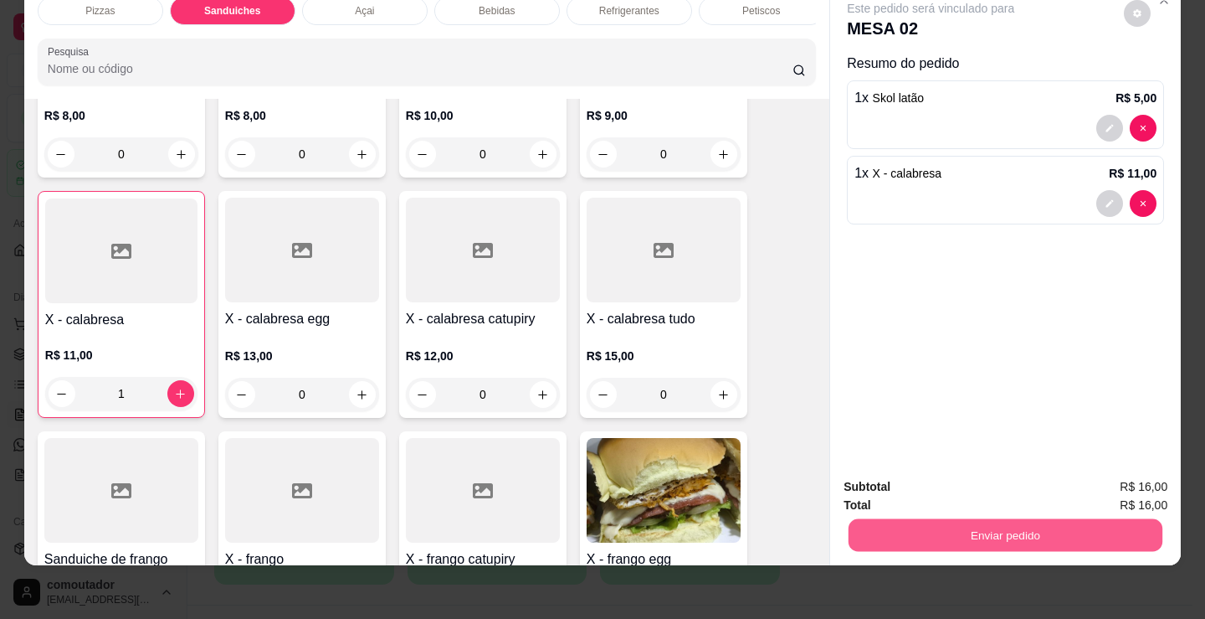
click at [959, 518] on button "Enviar pedido" at bounding box center [1006, 534] width 314 height 33
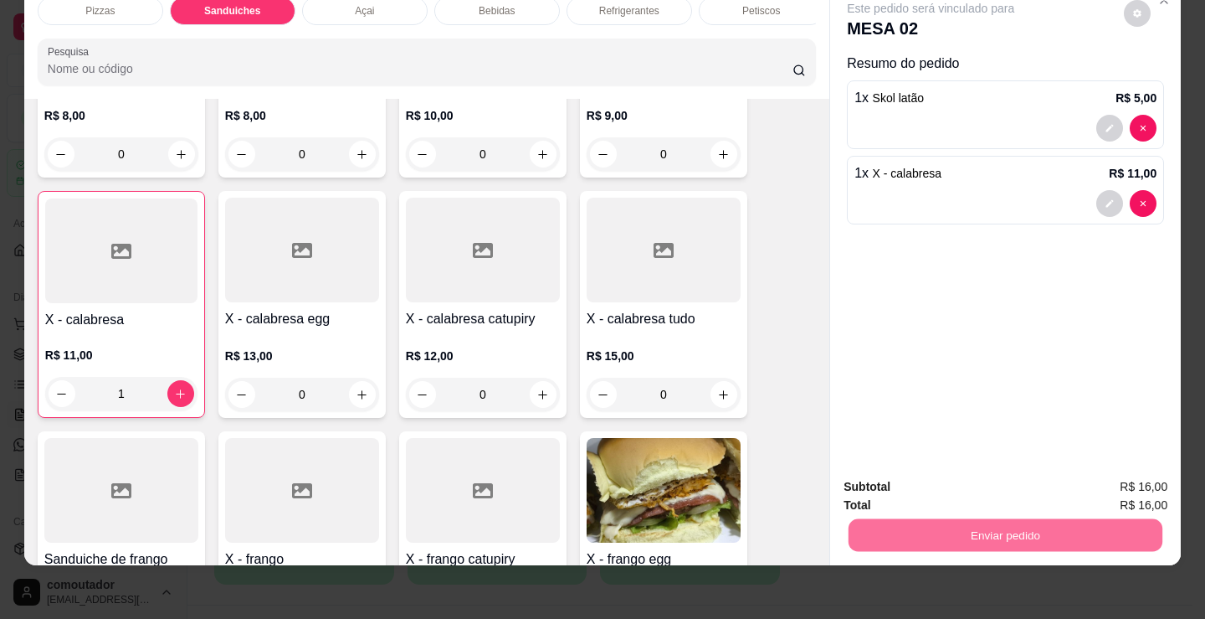
click at [963, 479] on button "Não registrar e enviar pedido" at bounding box center [950, 481] width 174 height 32
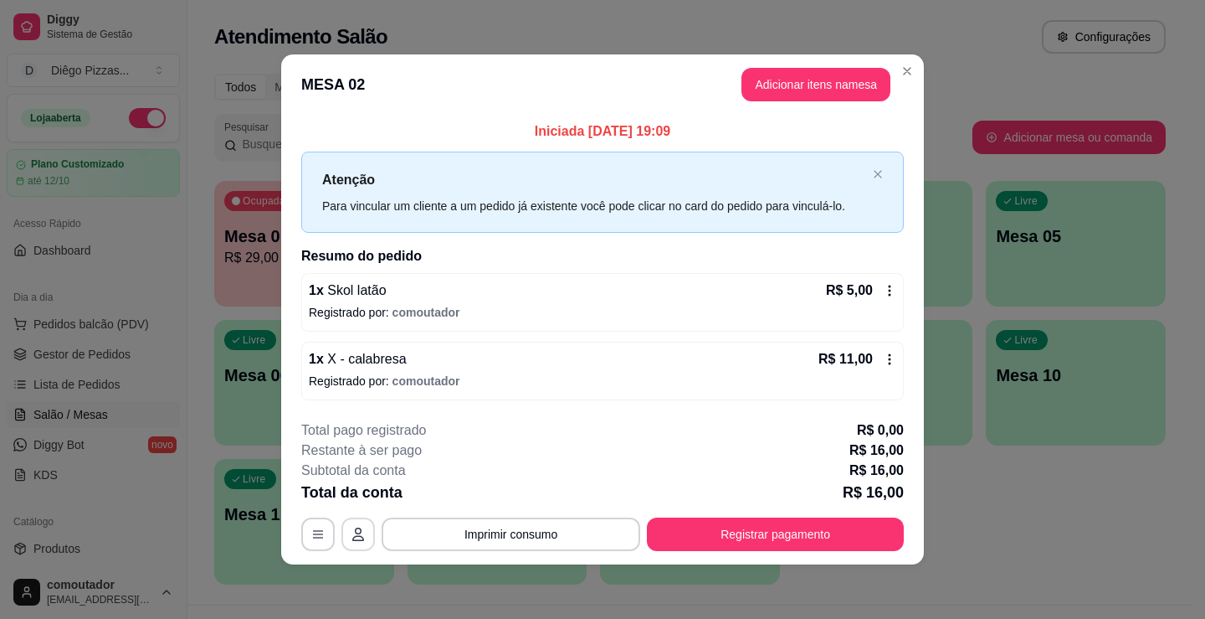
click at [370, 536] on button "button" at bounding box center [357, 533] width 33 height 33
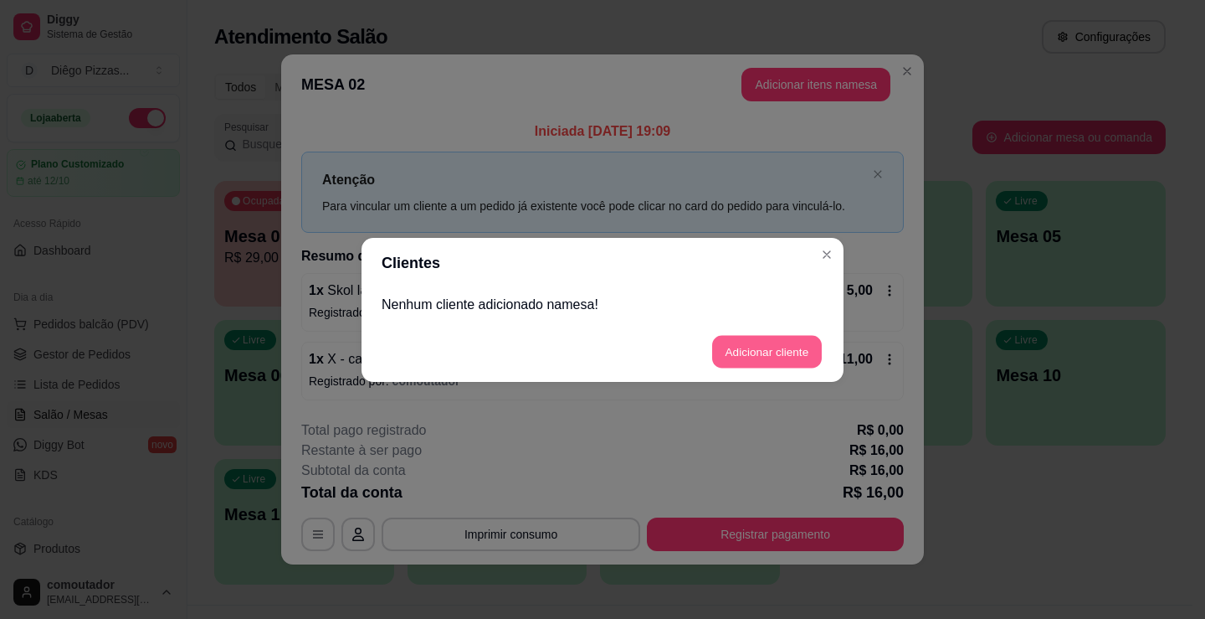
click at [805, 348] on button "Adicionar cliente" at bounding box center [767, 351] width 110 height 33
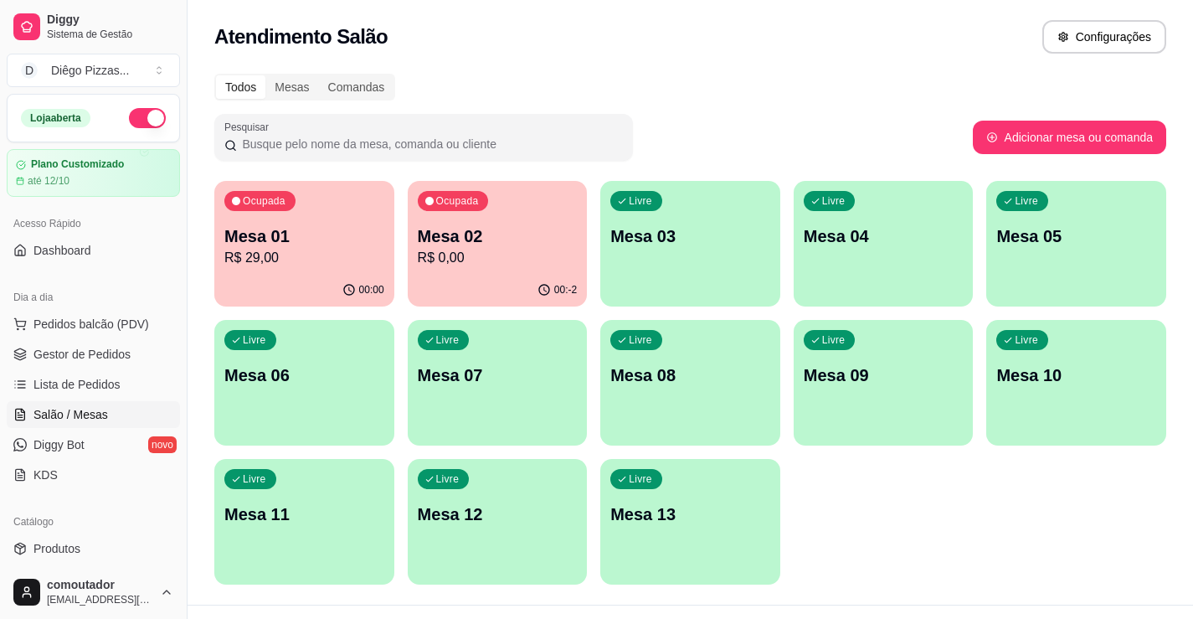
click at [647, 250] on div "Livre Mesa 03" at bounding box center [690, 233] width 180 height 105
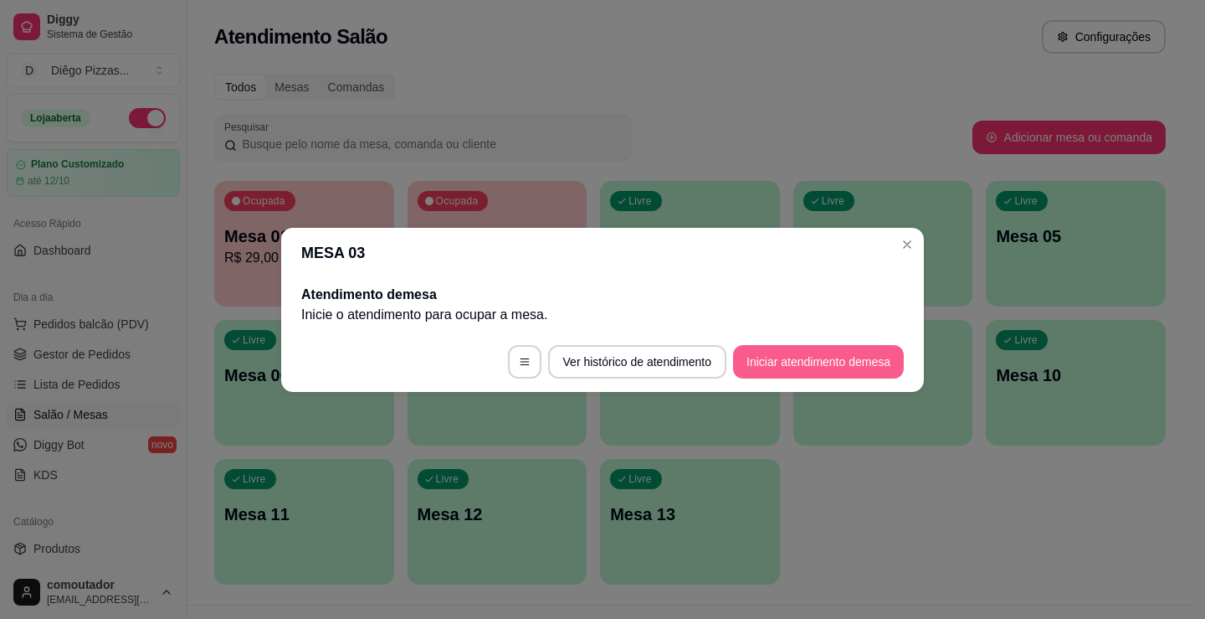
click at [798, 365] on button "Iniciar atendimento de mesa" at bounding box center [818, 361] width 171 height 33
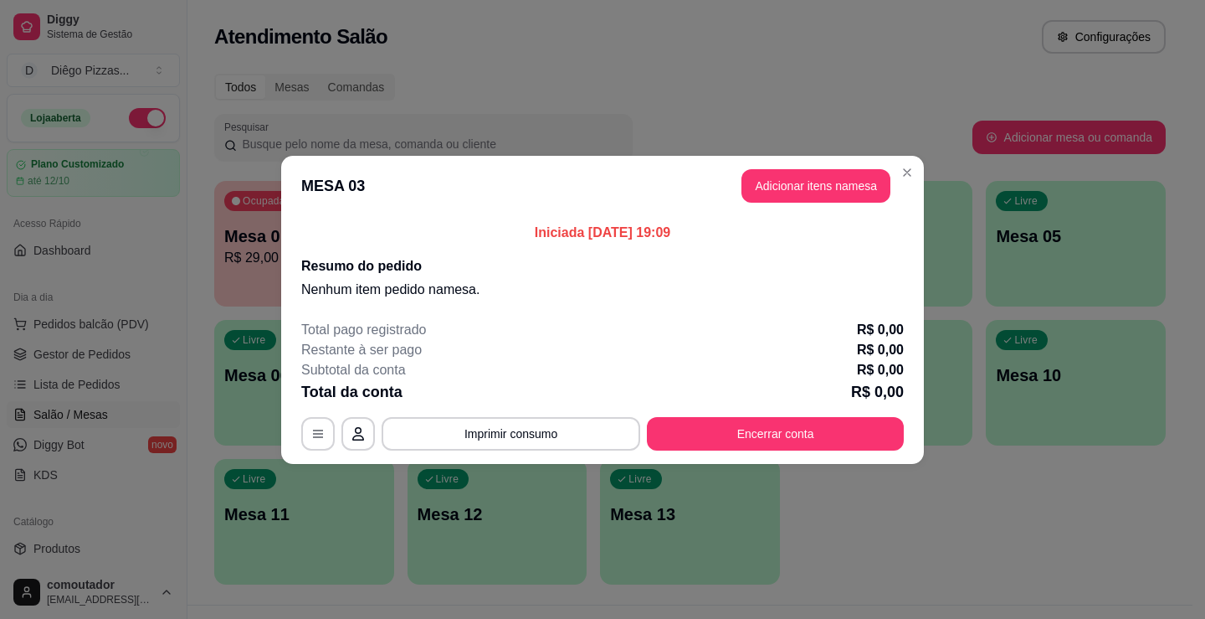
click at [808, 181] on button "Adicionar itens na mesa" at bounding box center [816, 185] width 149 height 33
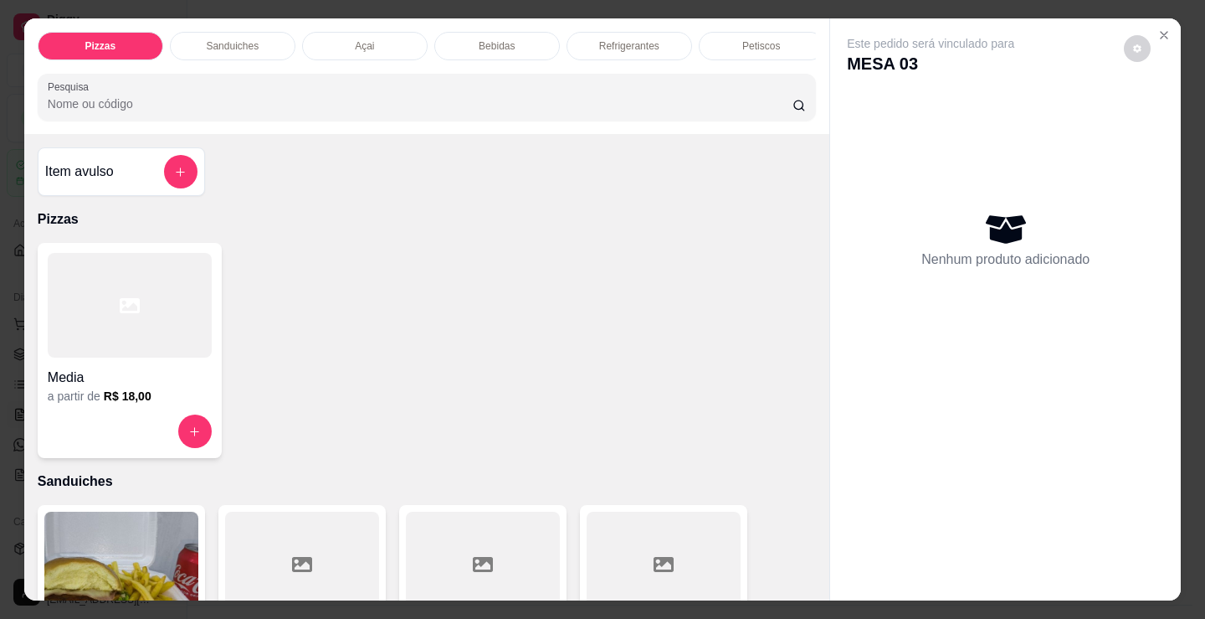
click at [177, 289] on div at bounding box center [130, 305] width 164 height 105
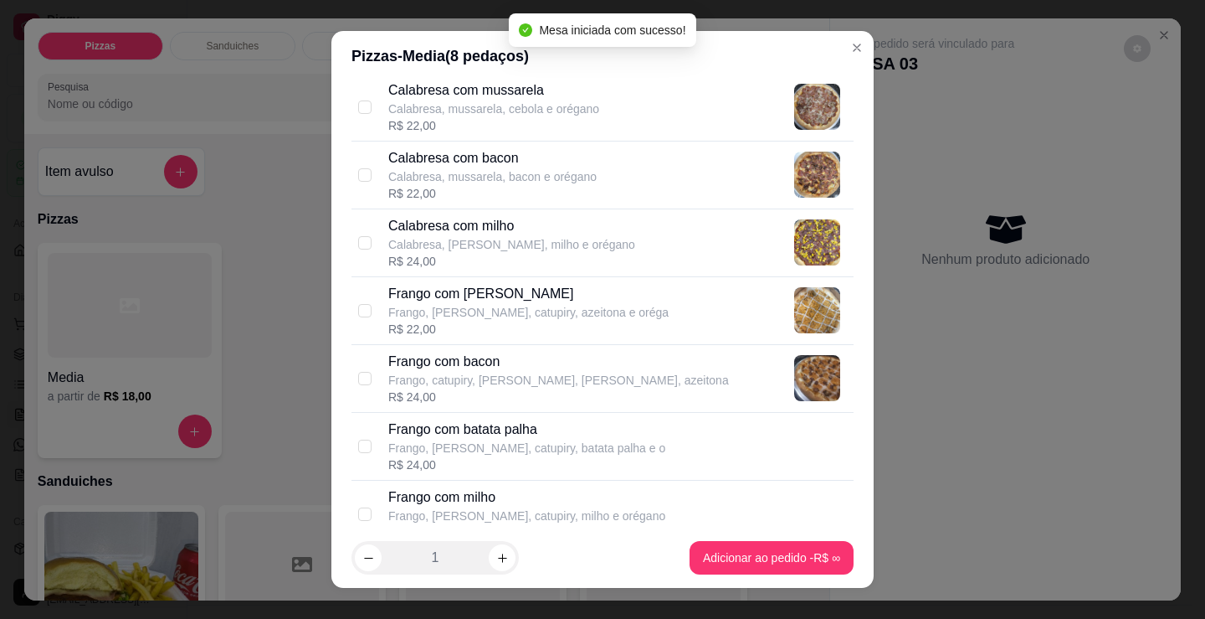
click at [573, 323] on div "R$ 22,00" at bounding box center [528, 329] width 280 height 17
checkbox input "true"
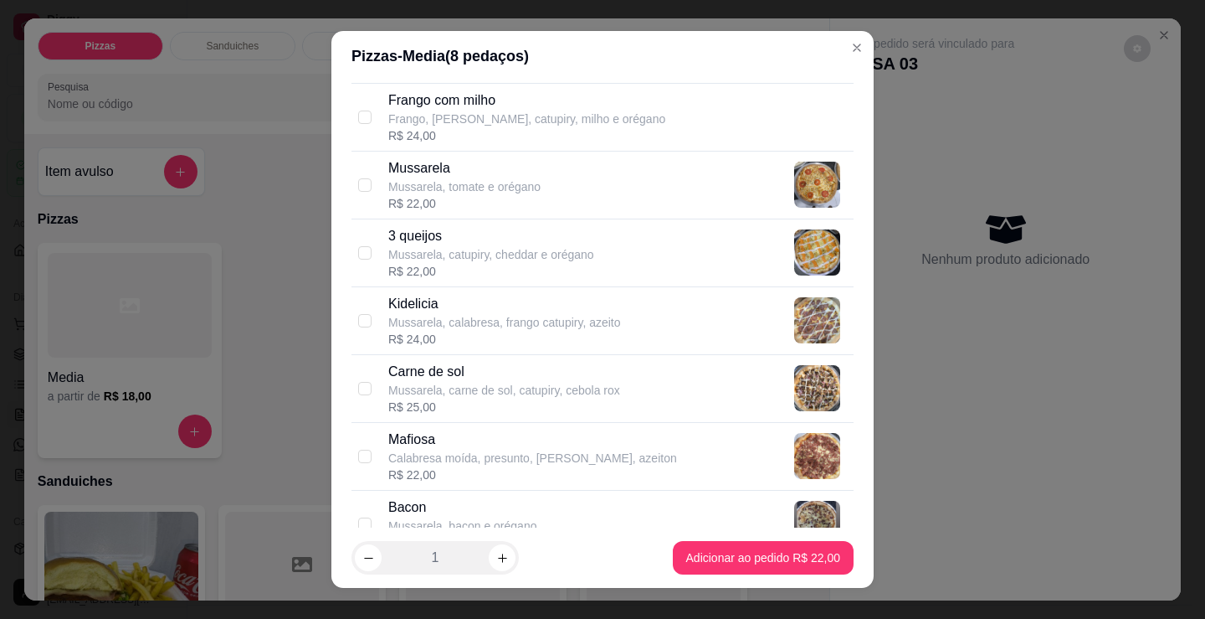
scroll to position [837, 0]
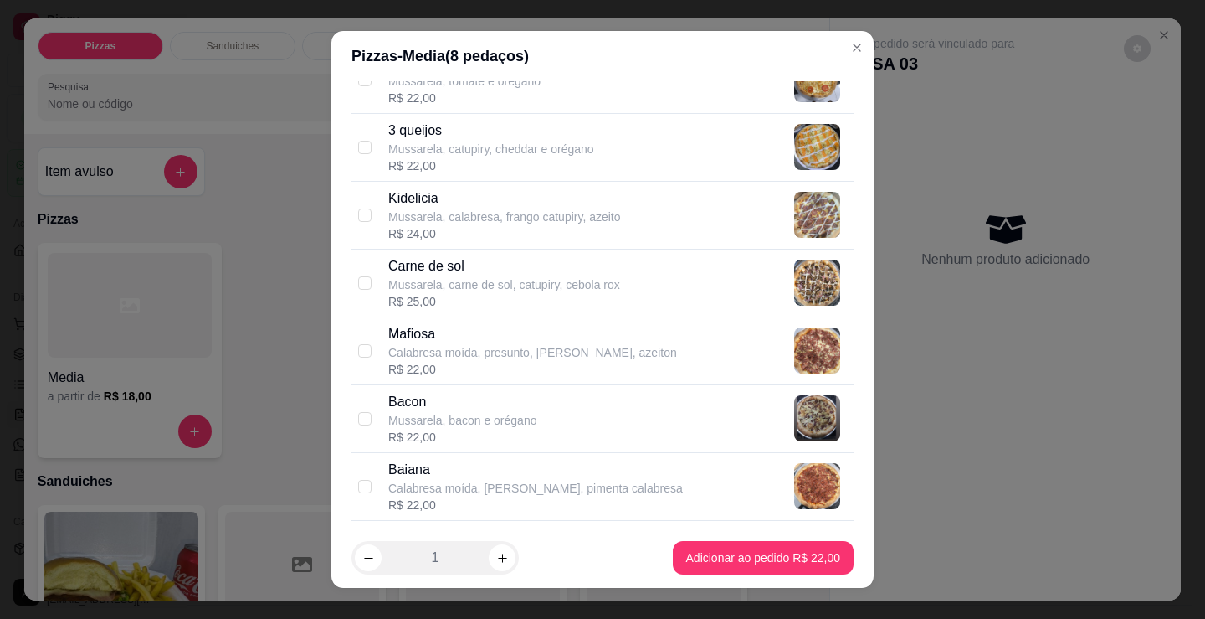
click at [467, 432] on div "R$ 22,00" at bounding box center [462, 437] width 148 height 17
checkbox input "true"
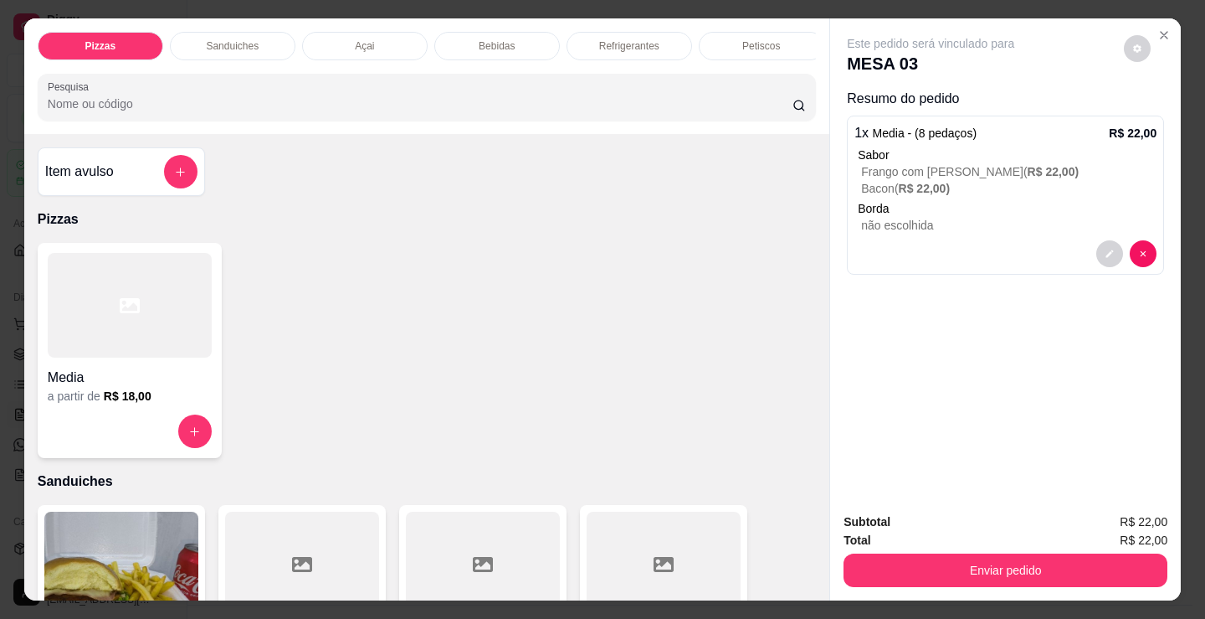
click at [951, 571] on button "Enviar pedido" at bounding box center [1006, 569] width 324 height 33
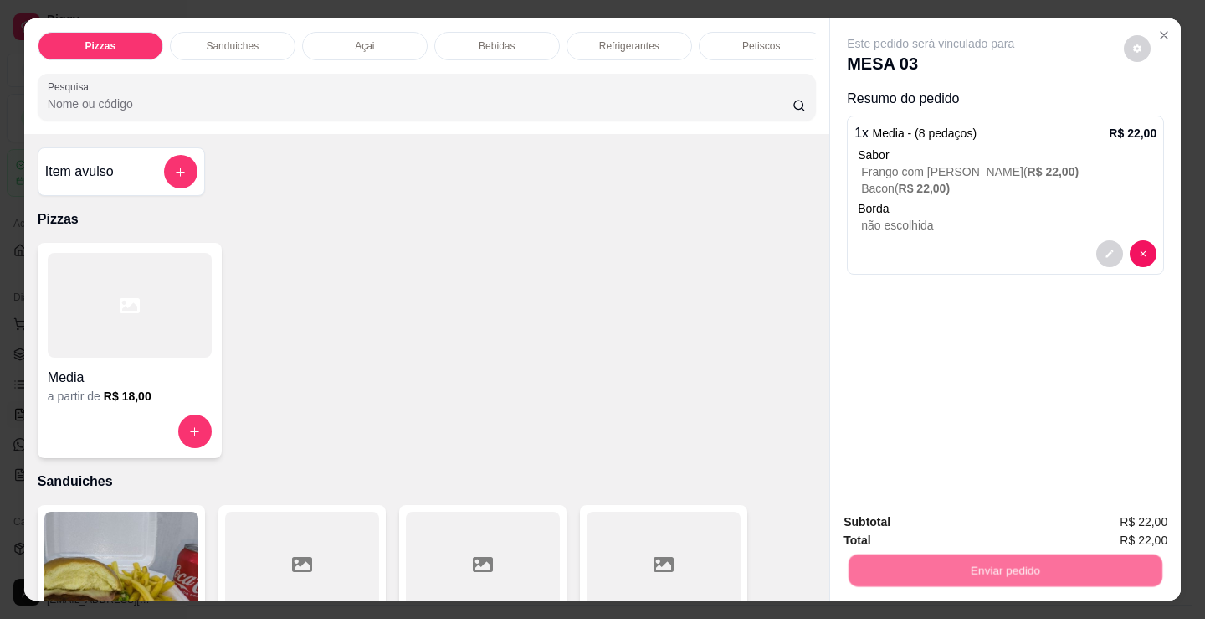
click at [932, 521] on button "Não registrar e enviar pedido" at bounding box center [950, 522] width 174 height 32
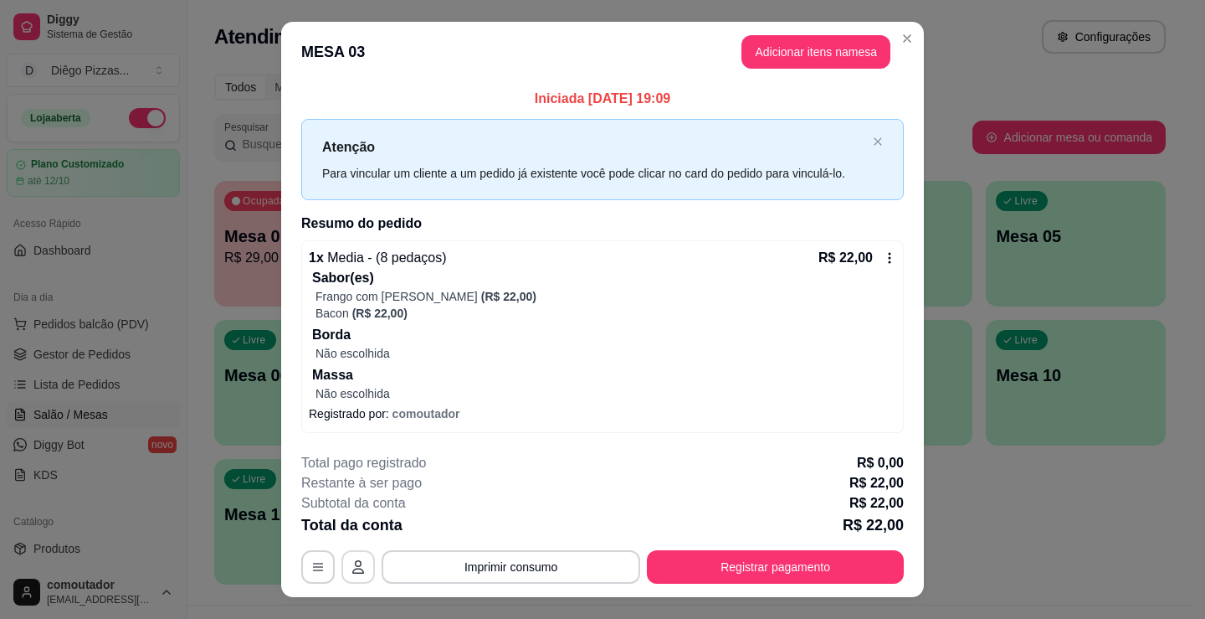
click at [355, 563] on icon "button" at bounding box center [358, 566] width 12 height 13
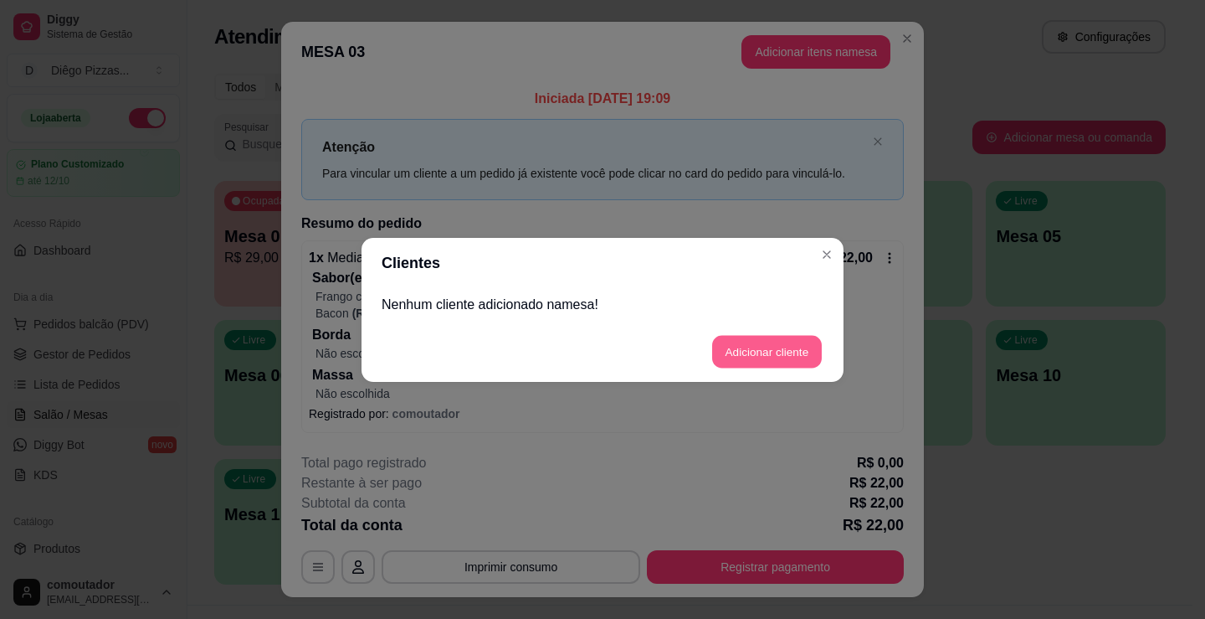
click at [755, 352] on button "Adicionar cliente" at bounding box center [767, 351] width 110 height 33
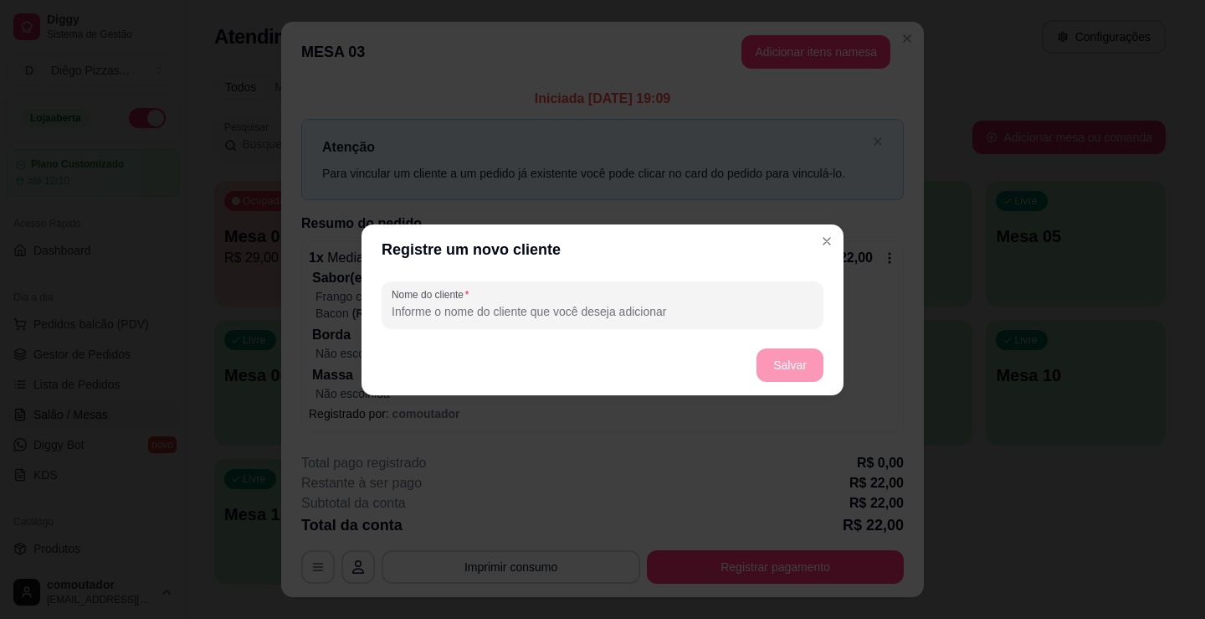
click at [640, 313] on input "Nome do cliente" at bounding box center [603, 311] width 422 height 17
type input "alexssandro"
click at [802, 362] on button "Salvar" at bounding box center [790, 364] width 67 height 33
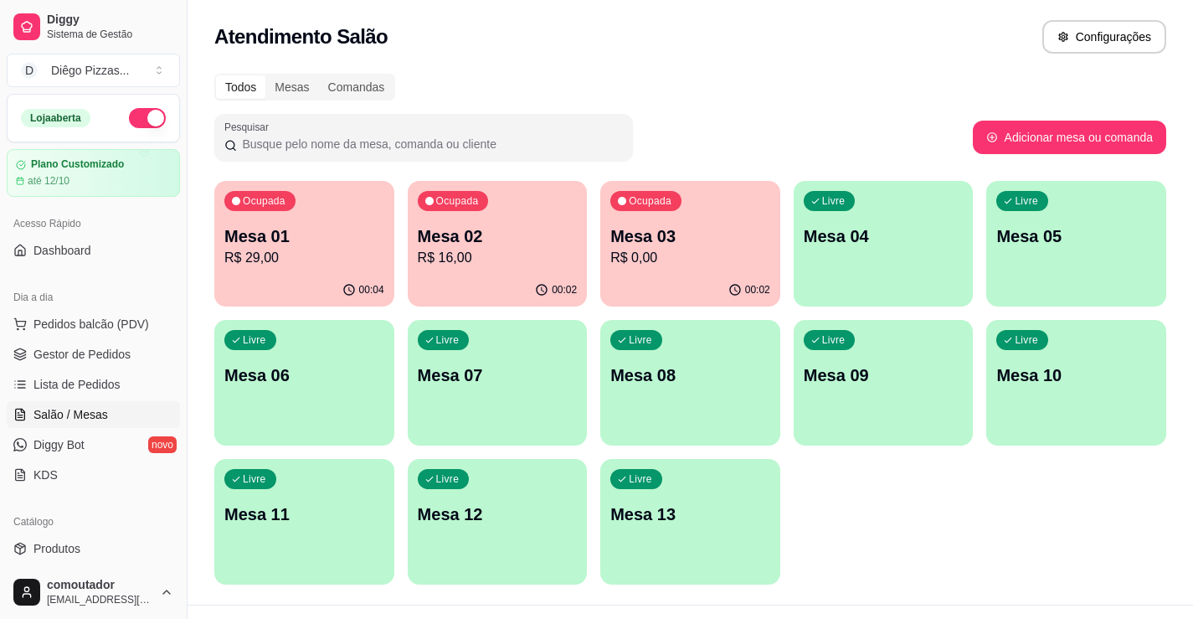
click at [462, 184] on div "Ocupada Mesa 02 R$ 16,00" at bounding box center [498, 227] width 180 height 93
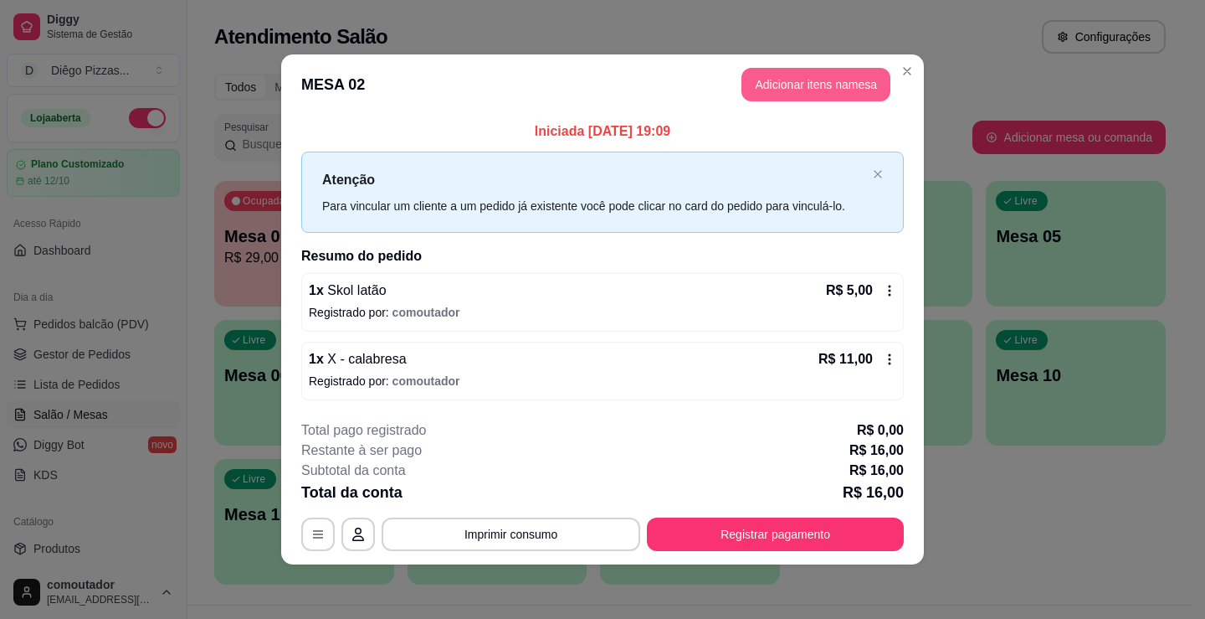
click at [804, 85] on button "Adicionar itens na mesa" at bounding box center [816, 84] width 149 height 33
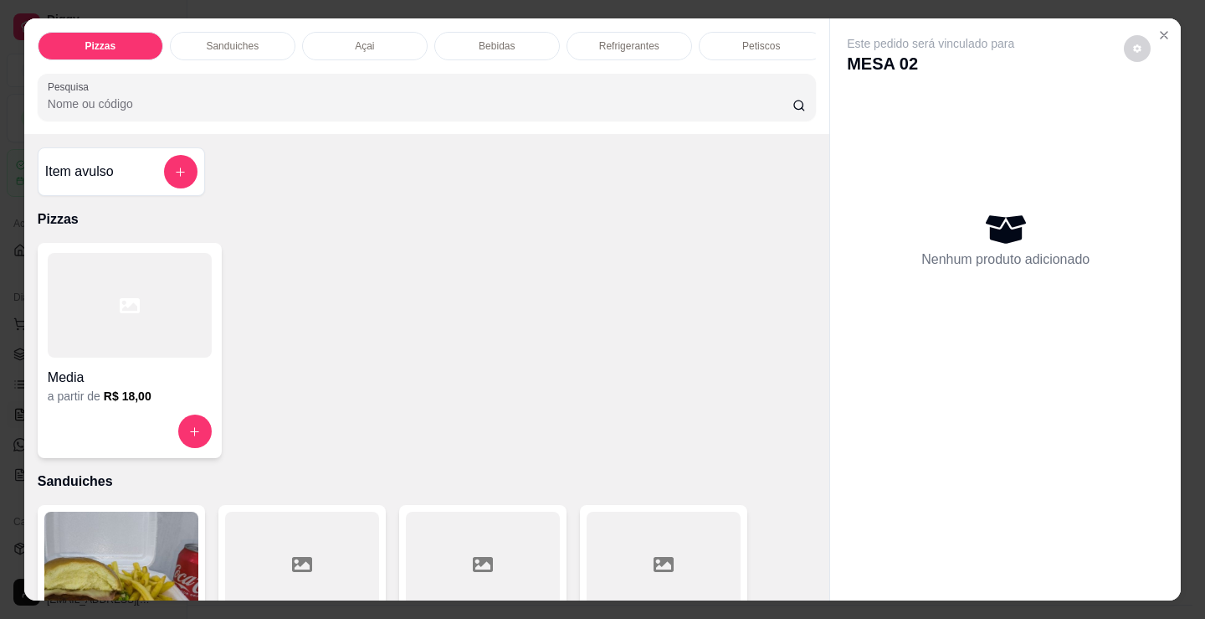
click at [537, 33] on div "Bebidas" at bounding box center [497, 46] width 126 height 28
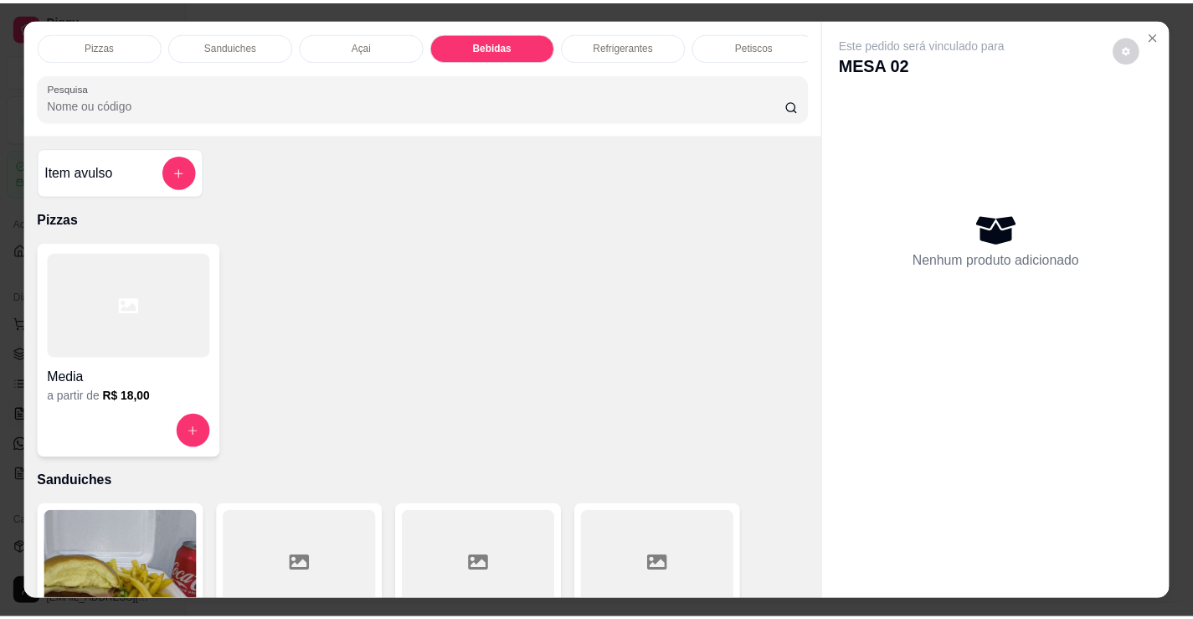
scroll to position [41, 0]
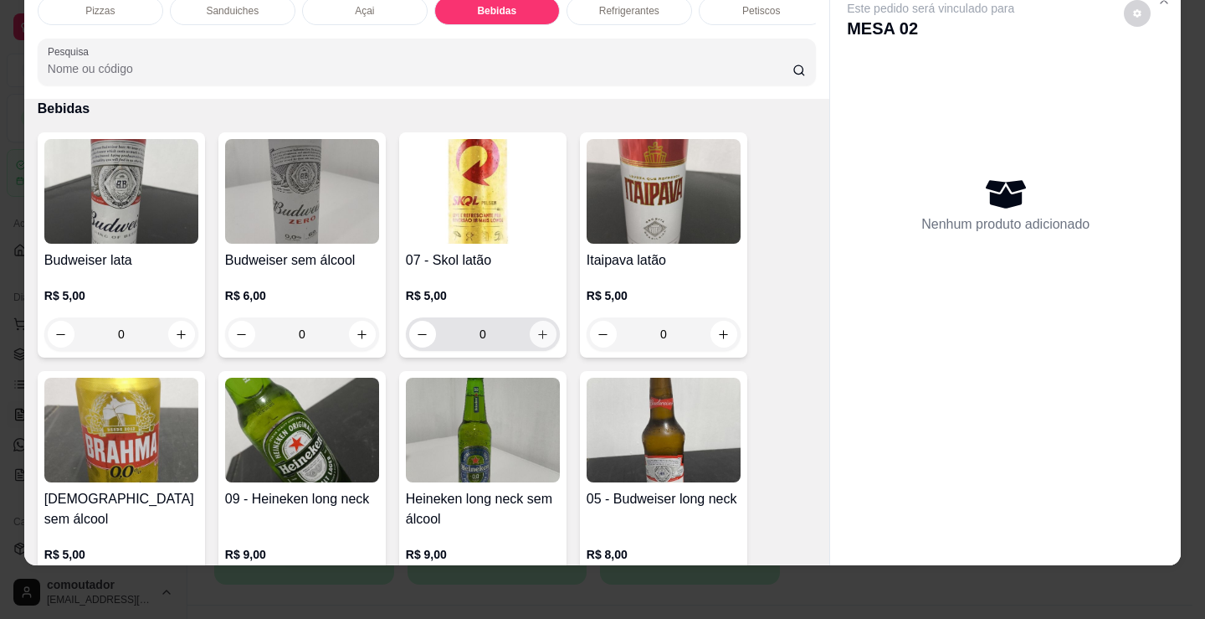
click at [530, 323] on button "increase-product-quantity" at bounding box center [543, 334] width 27 height 27
type input "1"
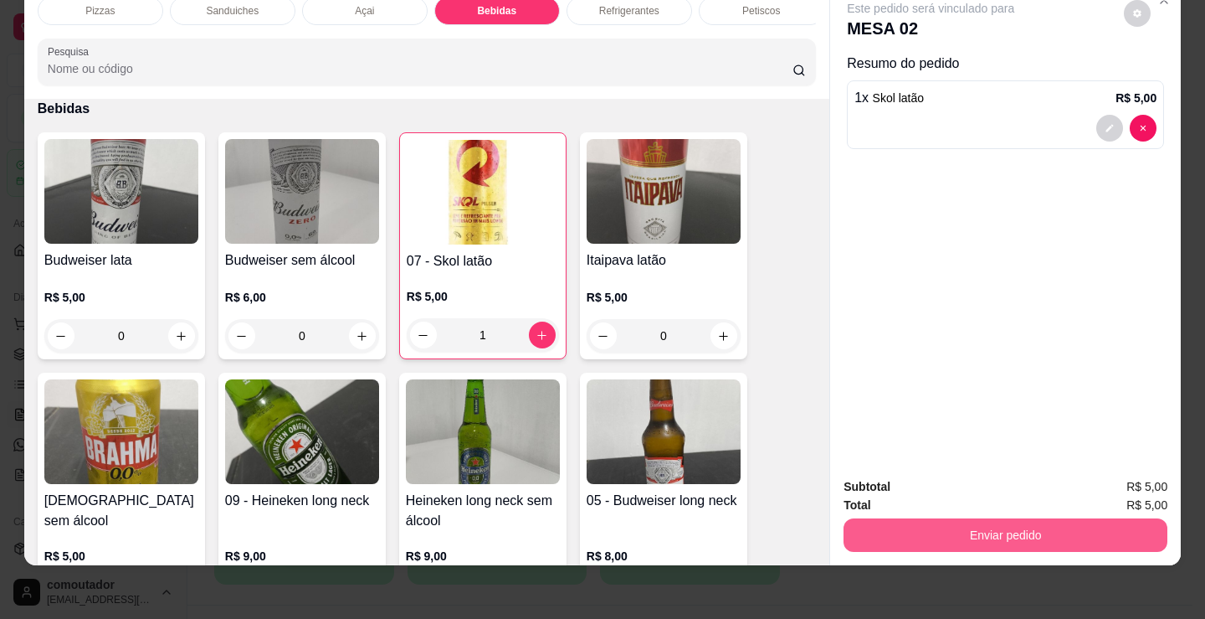
click at [878, 518] on button "Enviar pedido" at bounding box center [1006, 534] width 324 height 33
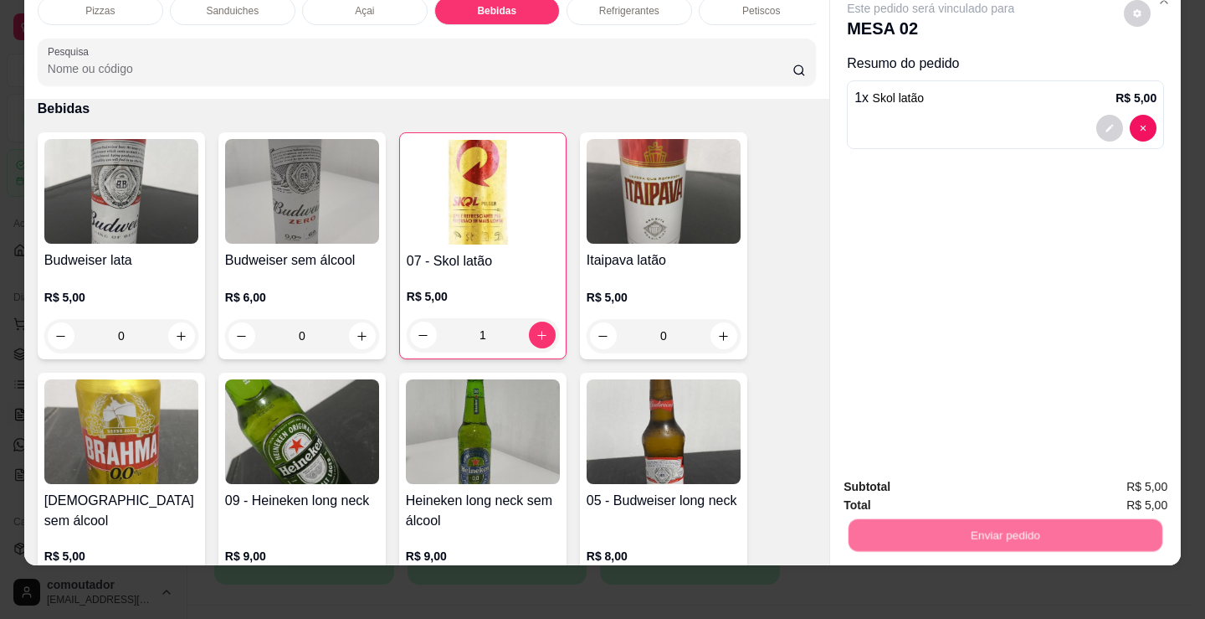
click at [881, 480] on button "Não registrar e enviar pedido" at bounding box center [950, 480] width 169 height 31
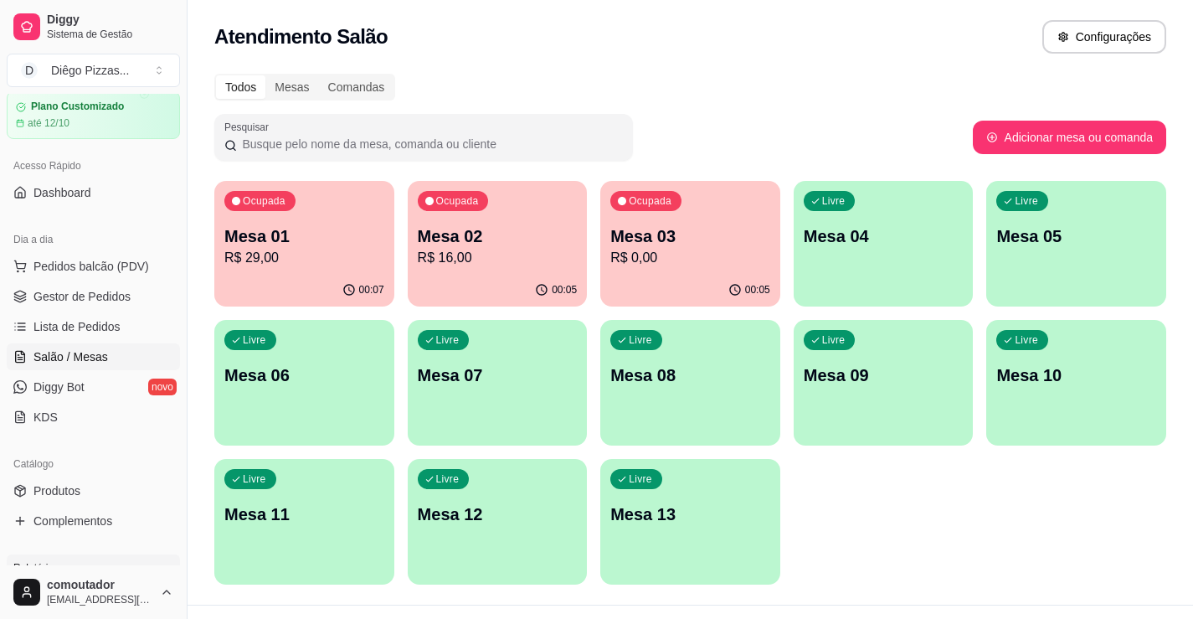
scroll to position [167, 0]
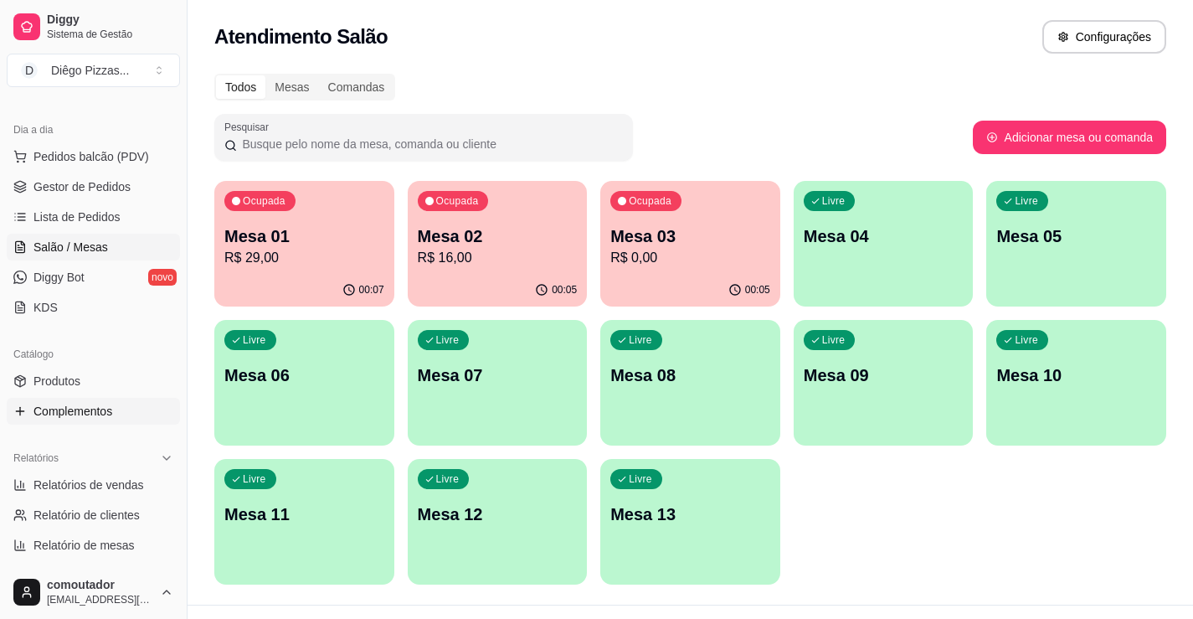
drag, startPoint x: 93, startPoint y: 393, endPoint x: 95, endPoint y: 407, distance: 14.4
click at [93, 393] on link "Produtos" at bounding box center [93, 380] width 173 height 27
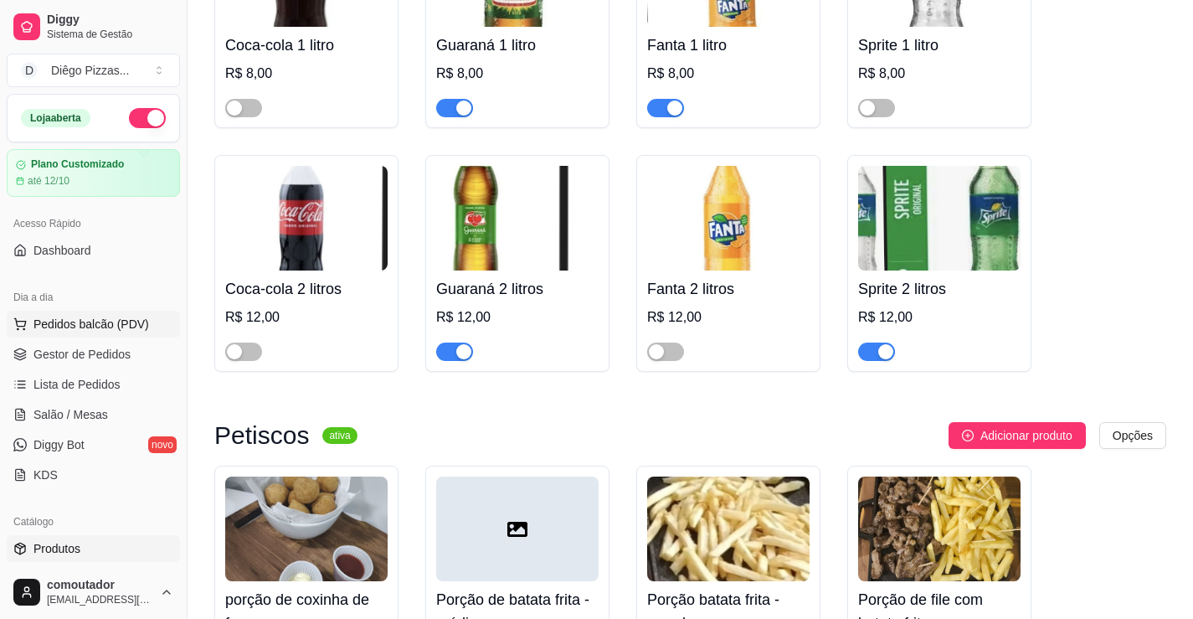
click at [87, 315] on button "Pedidos balcão (PDV)" at bounding box center [93, 324] width 173 height 27
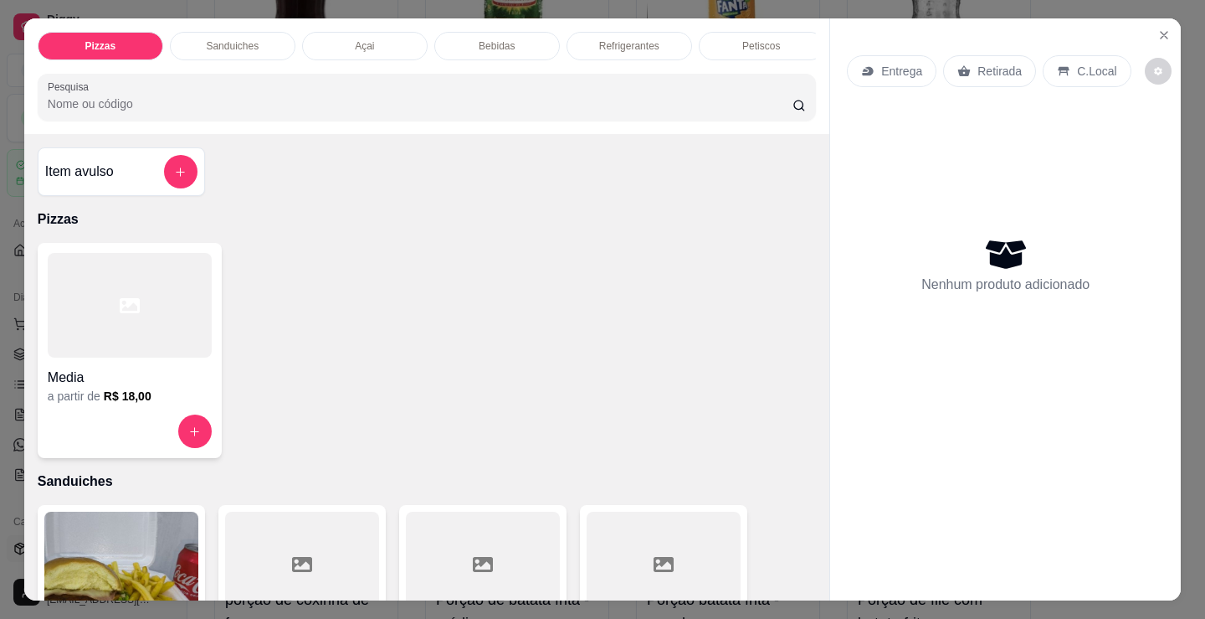
click at [182, 315] on div at bounding box center [130, 305] width 164 height 105
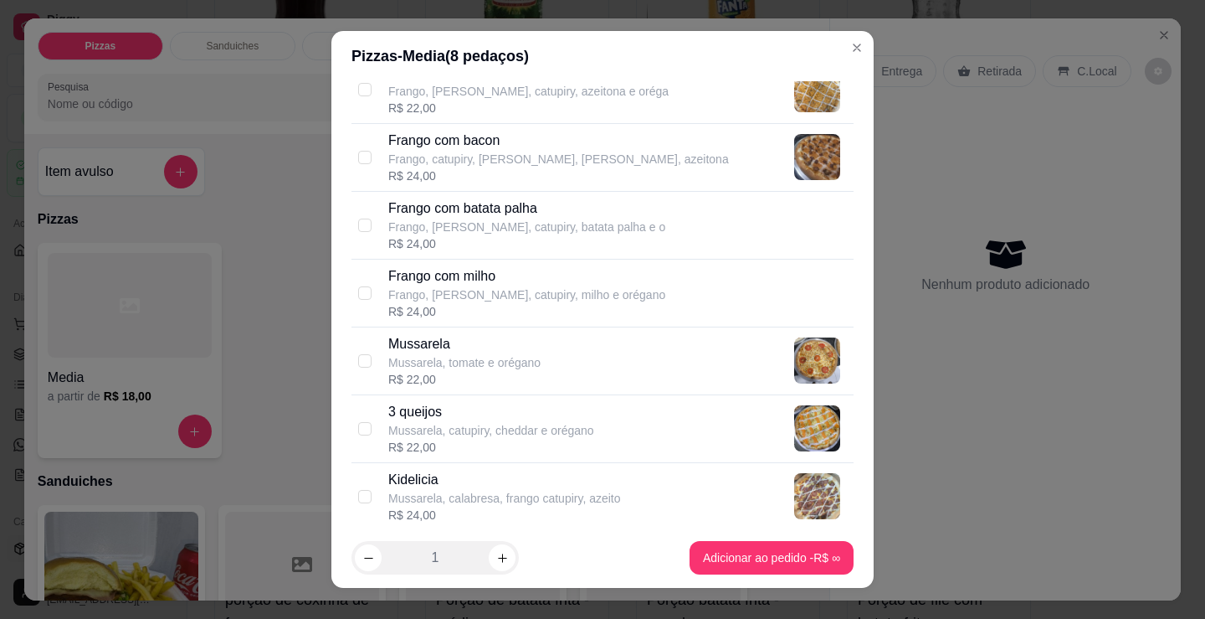
scroll to position [586, 0]
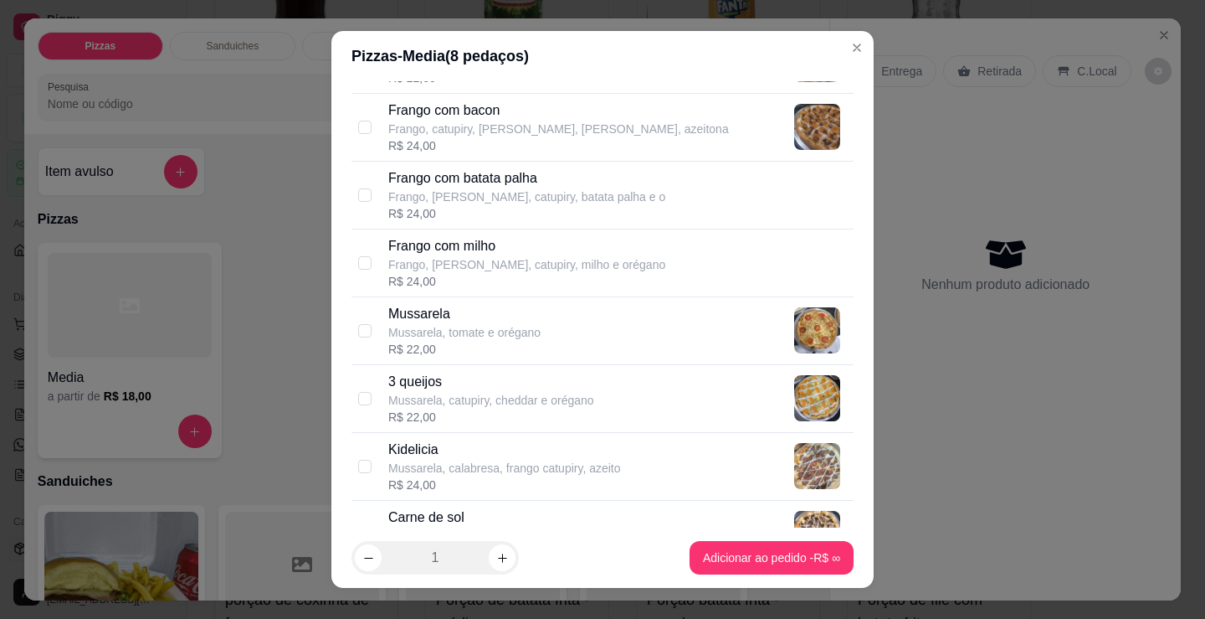
click at [504, 336] on p "Mussarela, tomate e orégano" at bounding box center [464, 332] width 152 height 17
checkbox input "true"
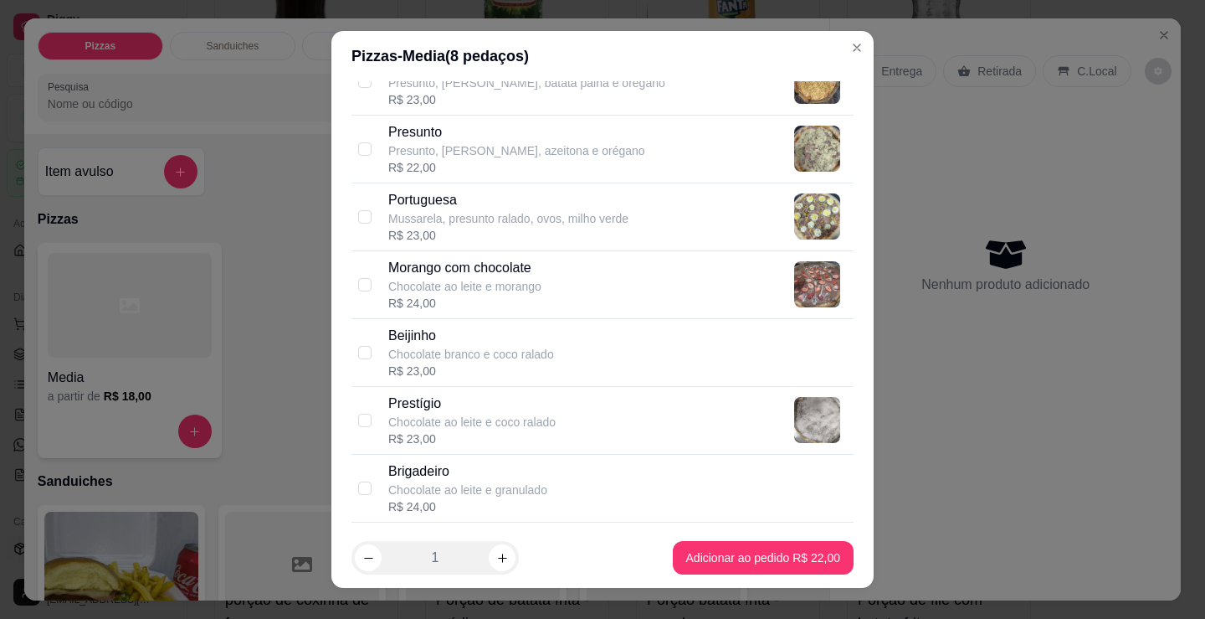
scroll to position [1339, 0]
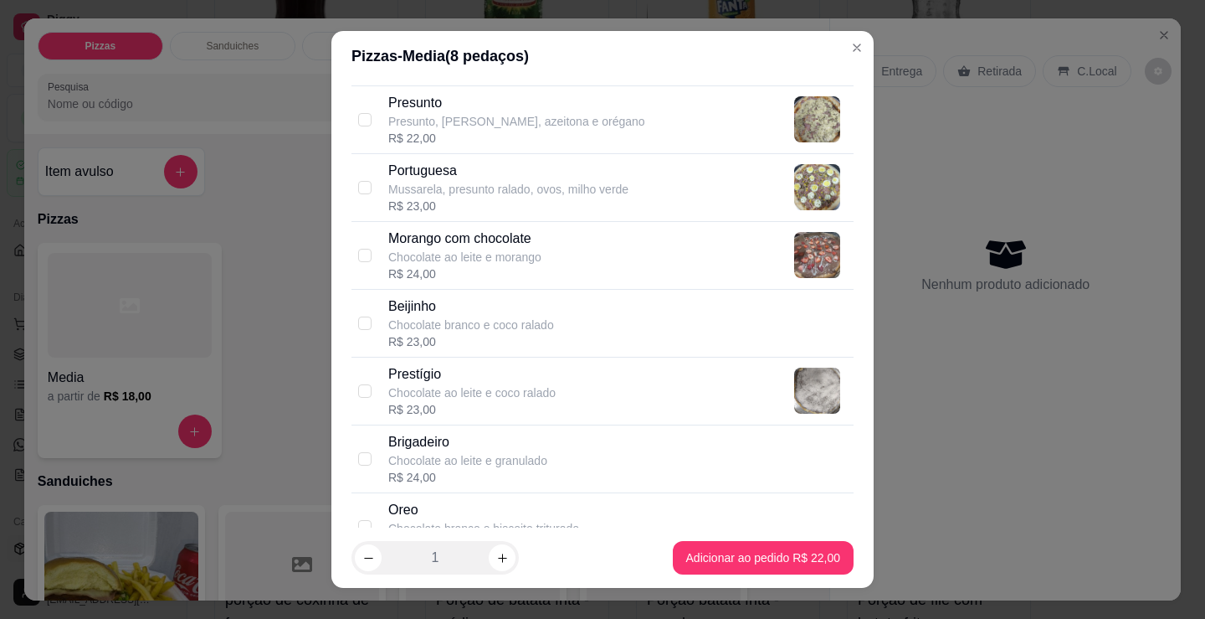
click at [517, 454] on p "Chocolate ao leite e granulado" at bounding box center [467, 460] width 159 height 17
checkbox input "true"
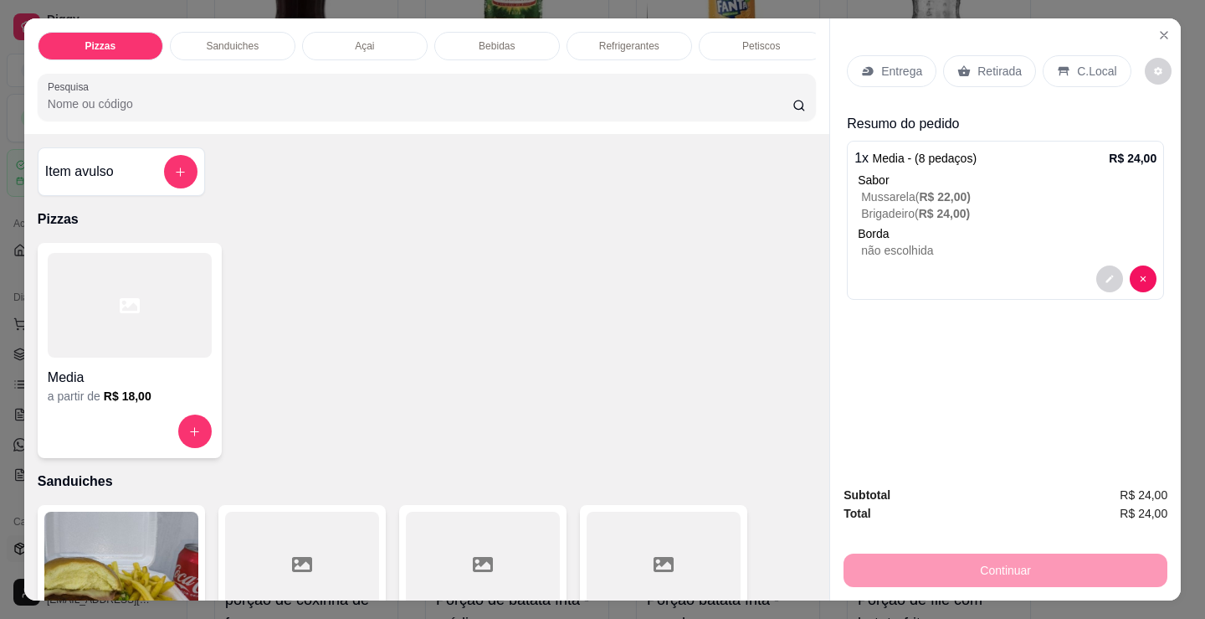
click at [240, 32] on div "Sanduiches" at bounding box center [233, 46] width 126 height 28
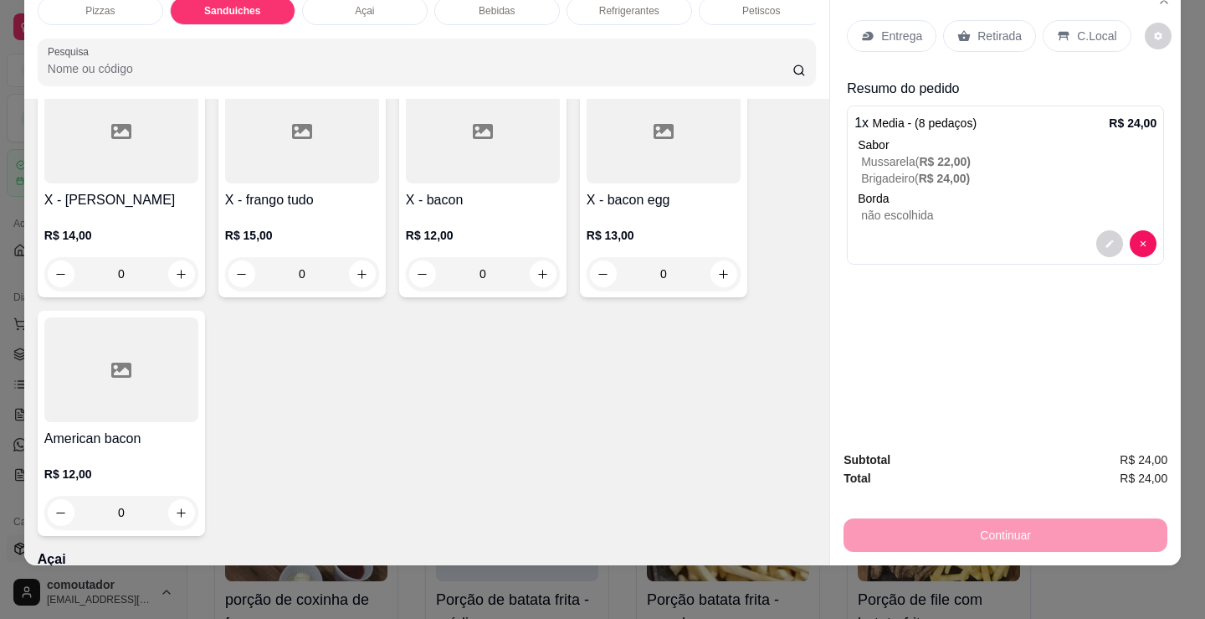
scroll to position [1342, 0]
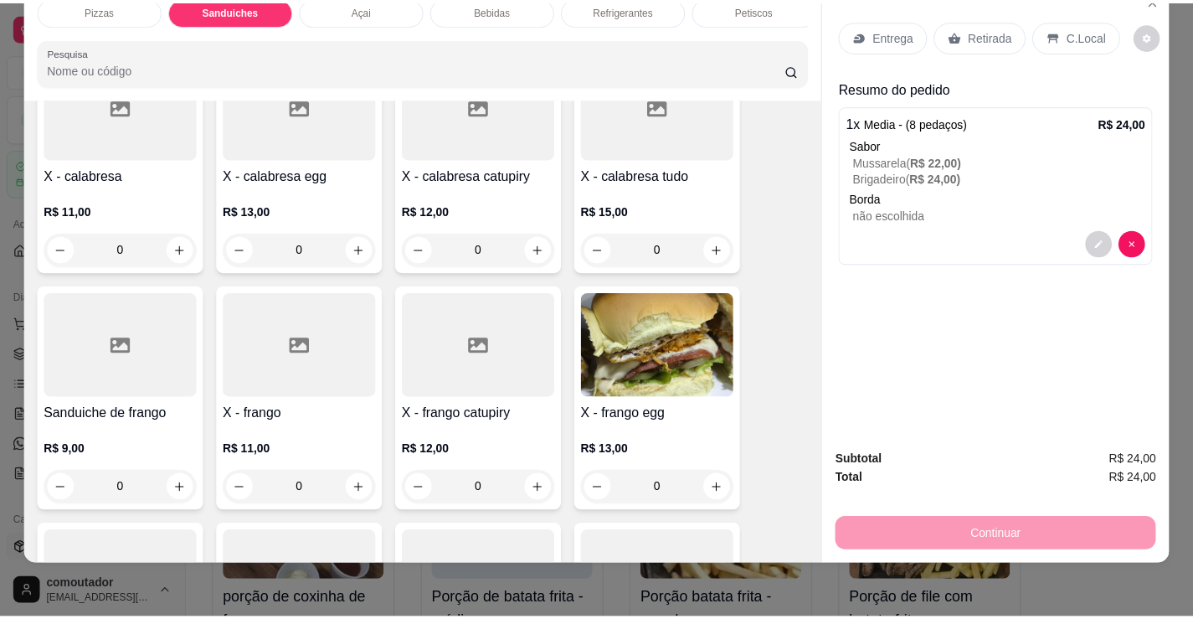
scroll to position [923, 0]
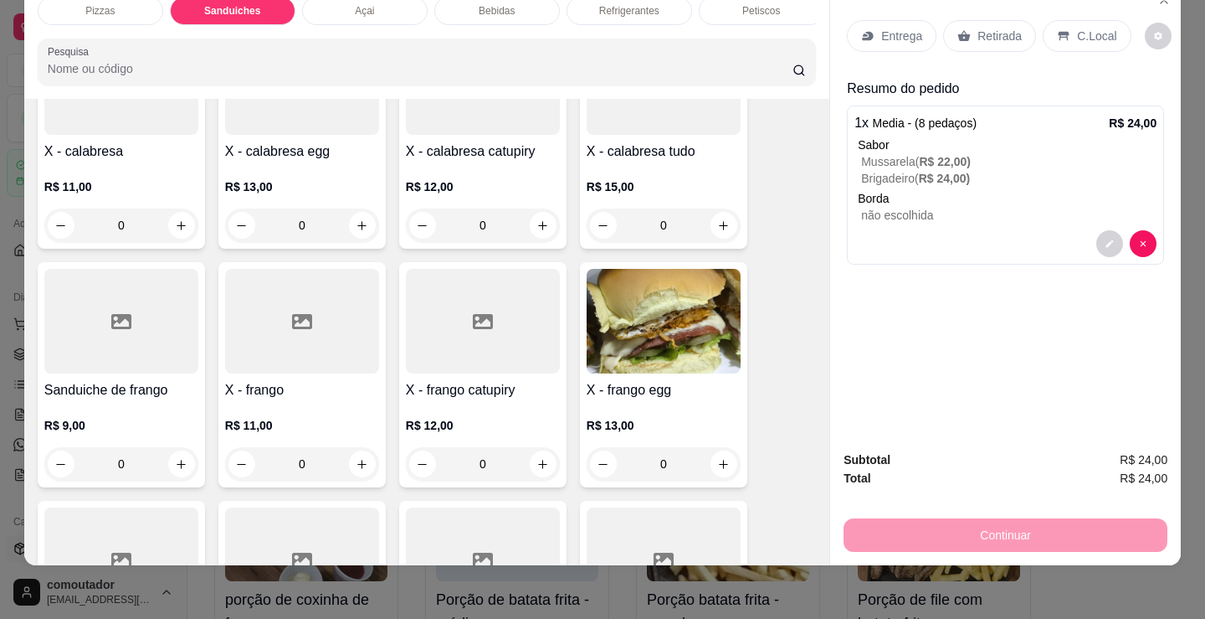
click at [358, 468] on div "0" at bounding box center [302, 463] width 154 height 33
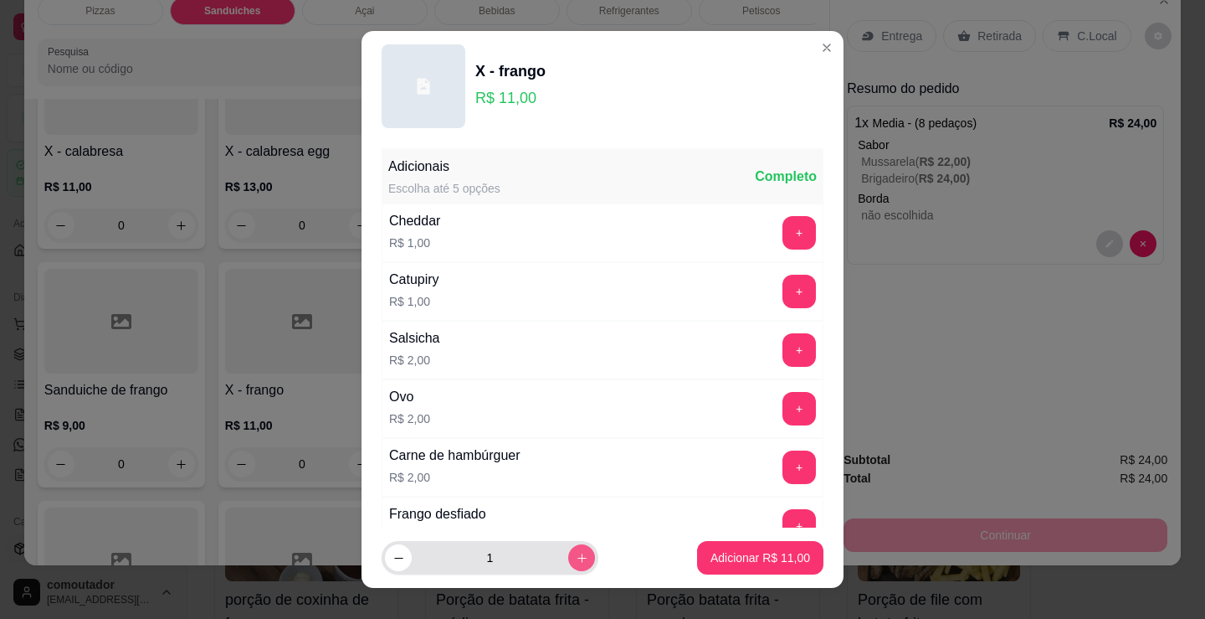
click at [576, 554] on icon "increase-product-quantity" at bounding box center [582, 558] width 13 height 13
type input "2"
click at [781, 558] on p "Adicionar R$ 22,00" at bounding box center [760, 557] width 97 height 16
type input "2"
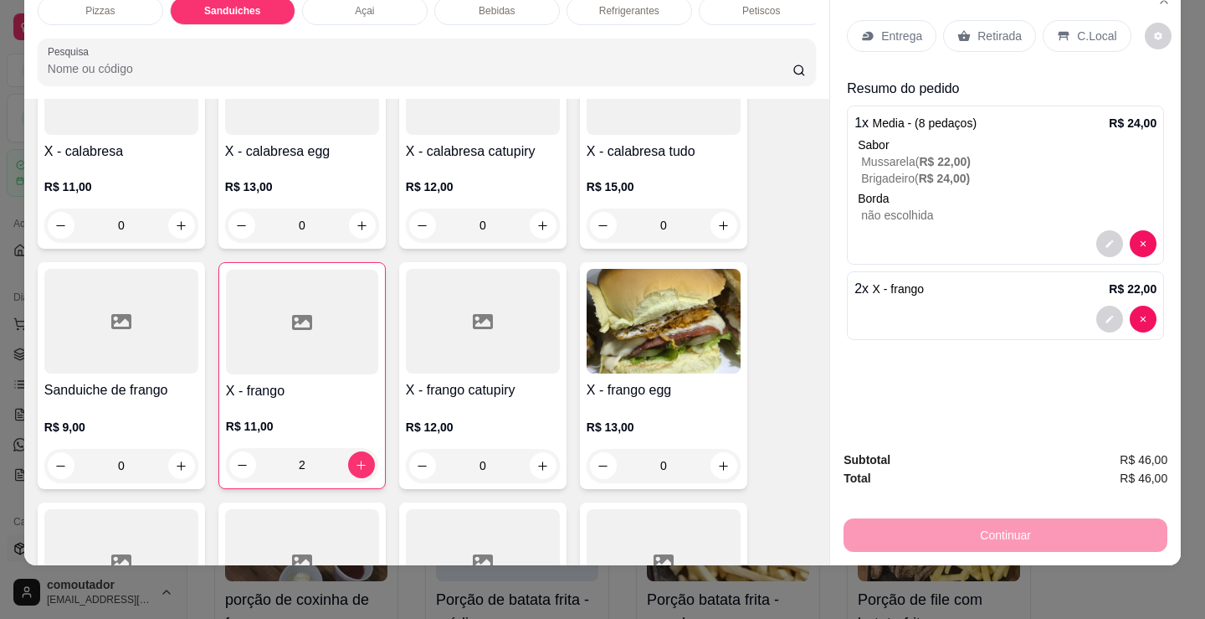
click at [897, 32] on p "Entrega" at bounding box center [901, 36] width 41 height 17
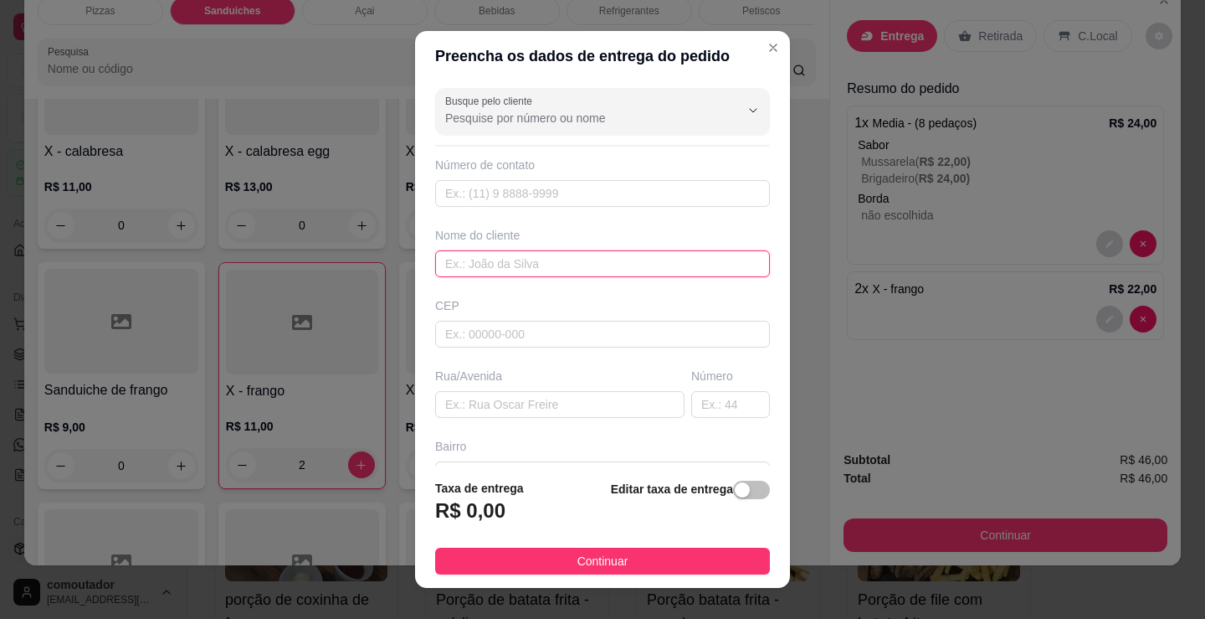
click at [521, 262] on input "text" at bounding box center [602, 263] width 335 height 27
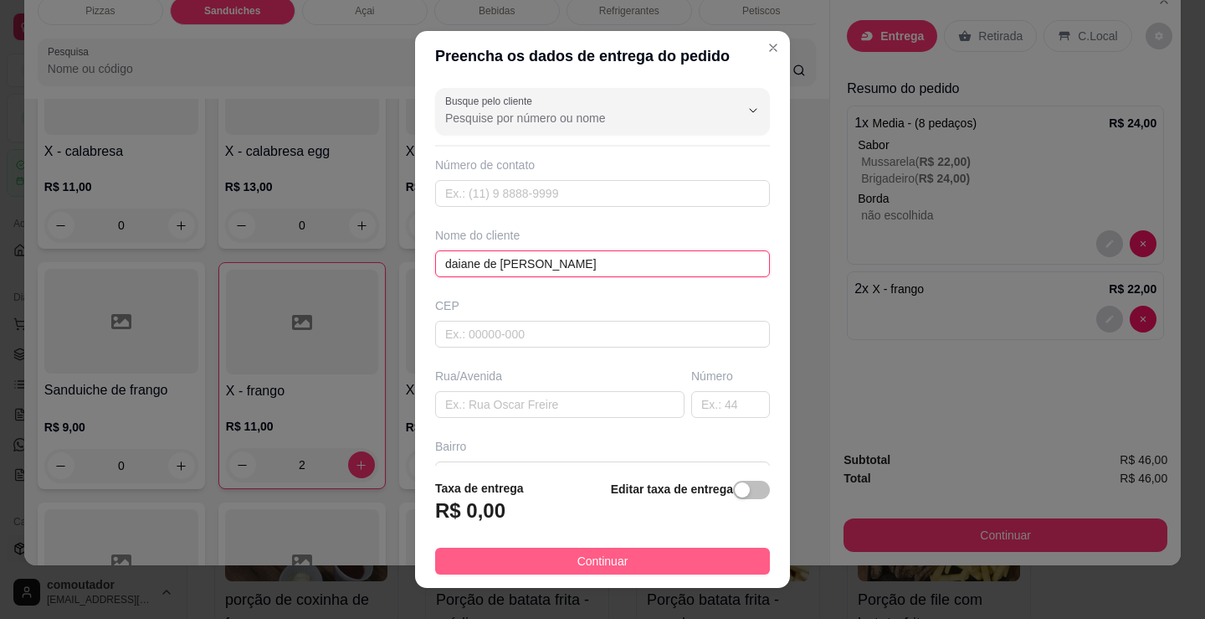
type input "daiane de [PERSON_NAME]"
drag, startPoint x: 653, startPoint y: 565, endPoint x: 858, endPoint y: 536, distance: 207.1
click at [654, 565] on button "Continuar" at bounding box center [602, 560] width 335 height 27
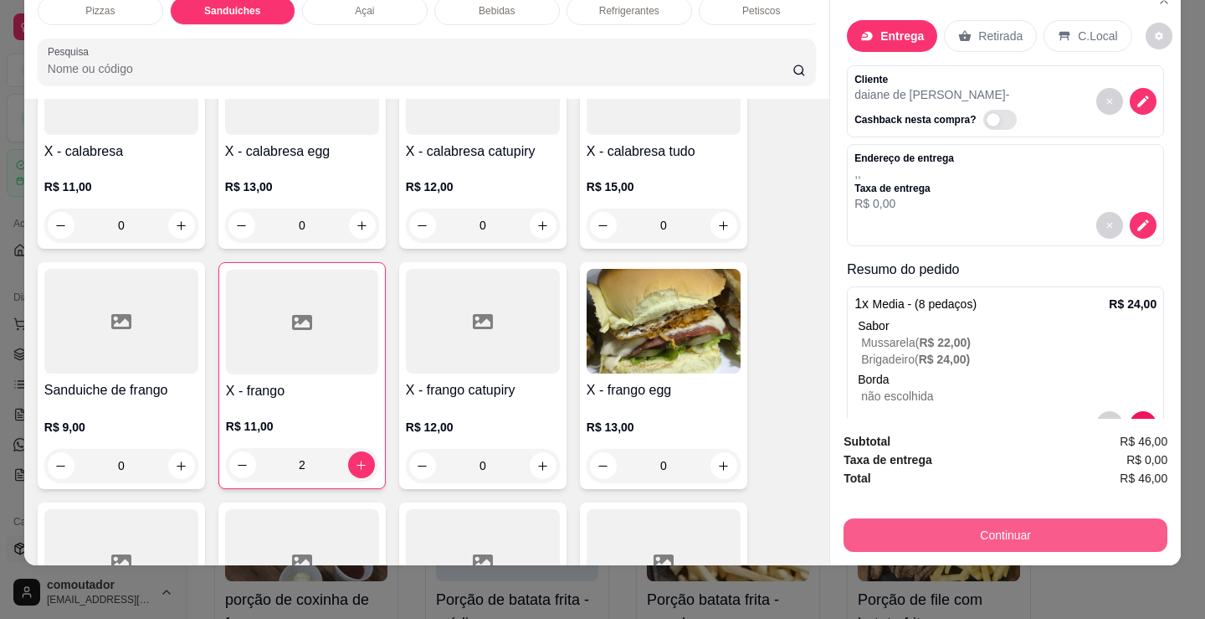
click at [897, 518] on button "Continuar" at bounding box center [1006, 534] width 324 height 33
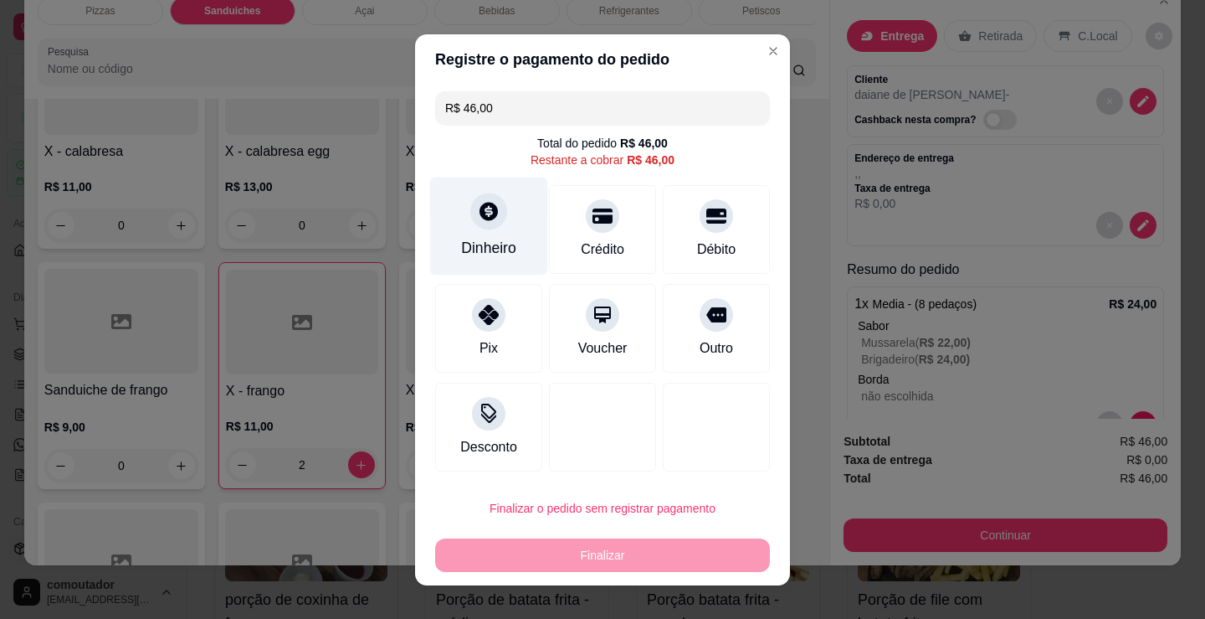
click at [473, 228] on div at bounding box center [488, 211] width 37 height 37
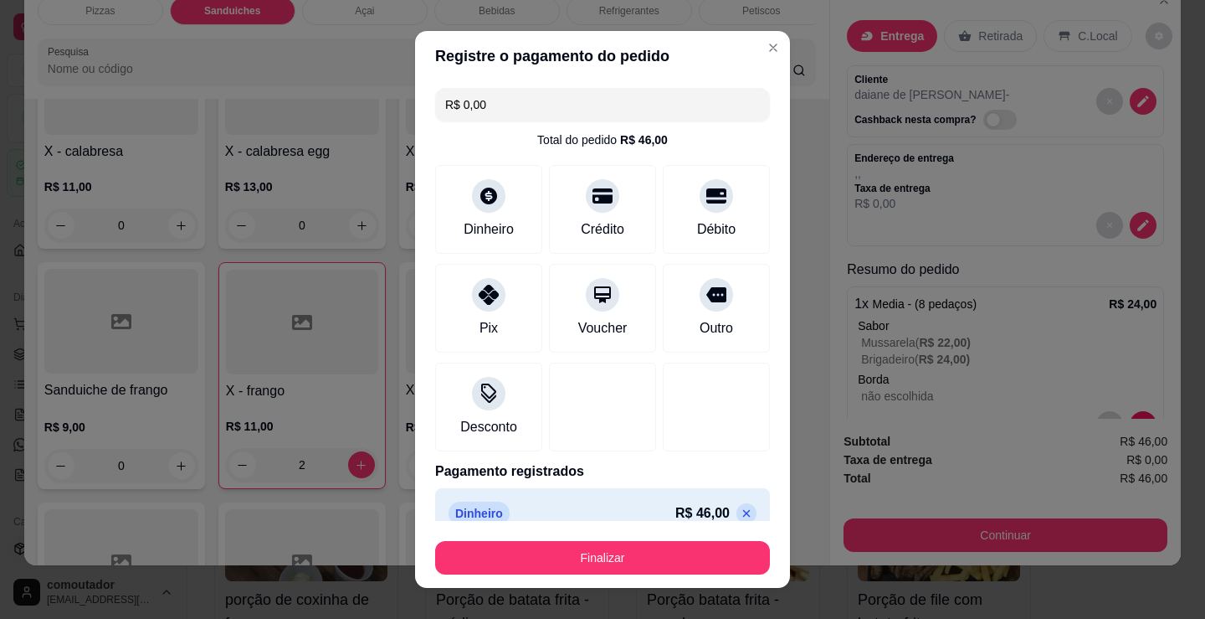
type input "R$ 0,00"
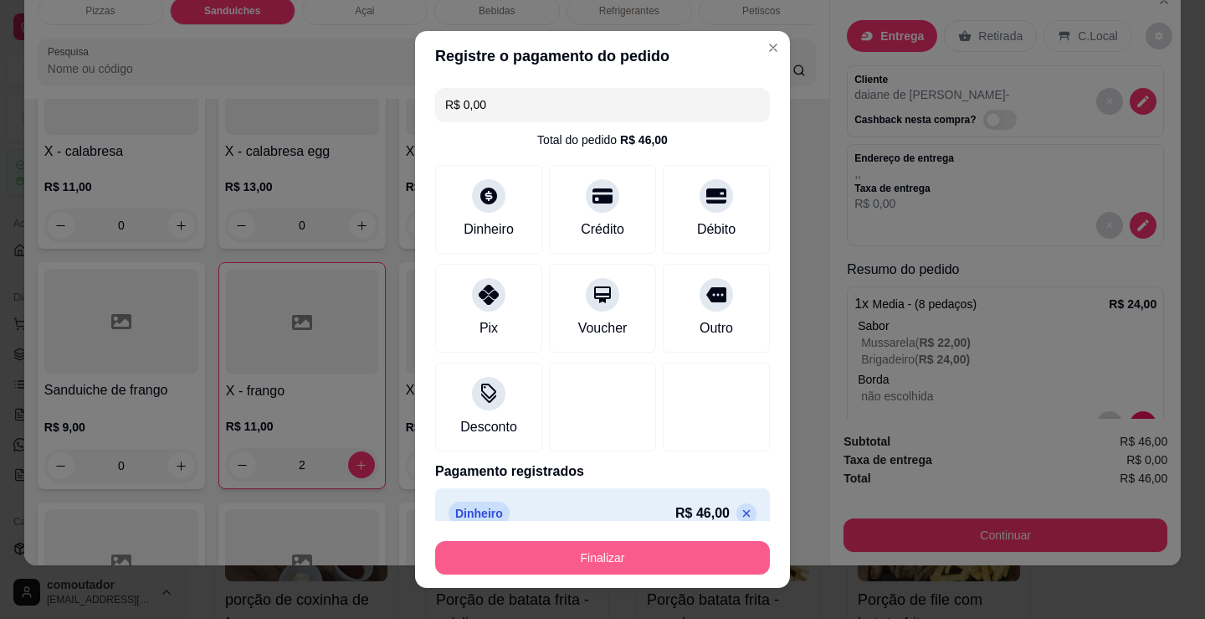
click at [617, 566] on button "Finalizar" at bounding box center [602, 557] width 335 height 33
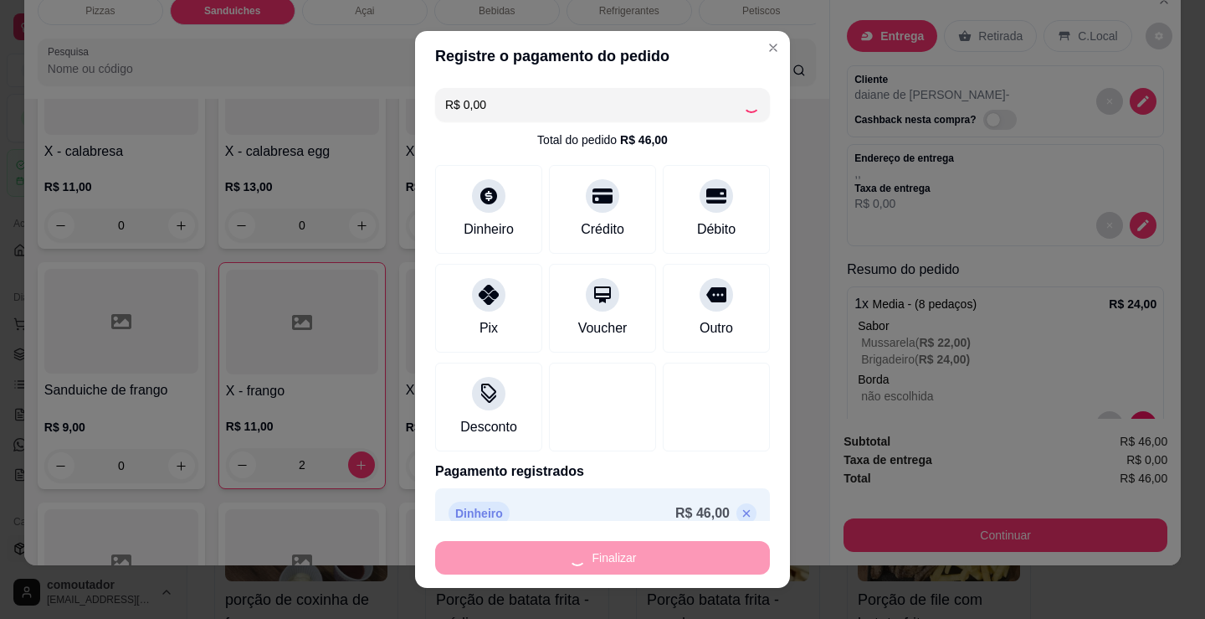
type input "0"
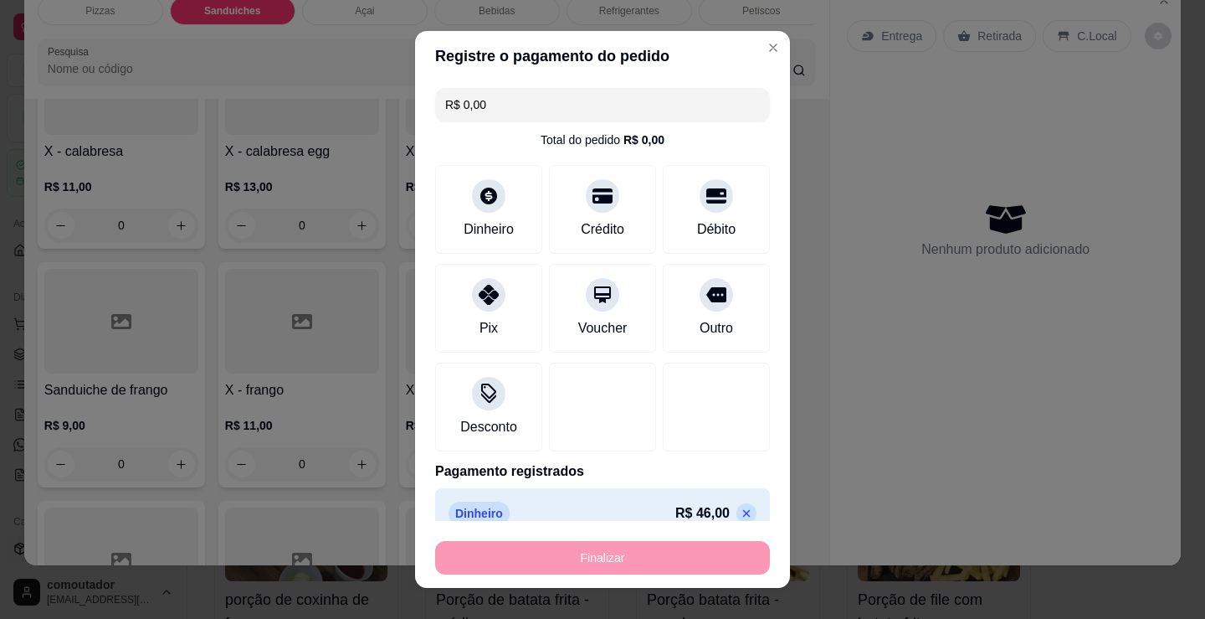
type input "-R$ 46,00"
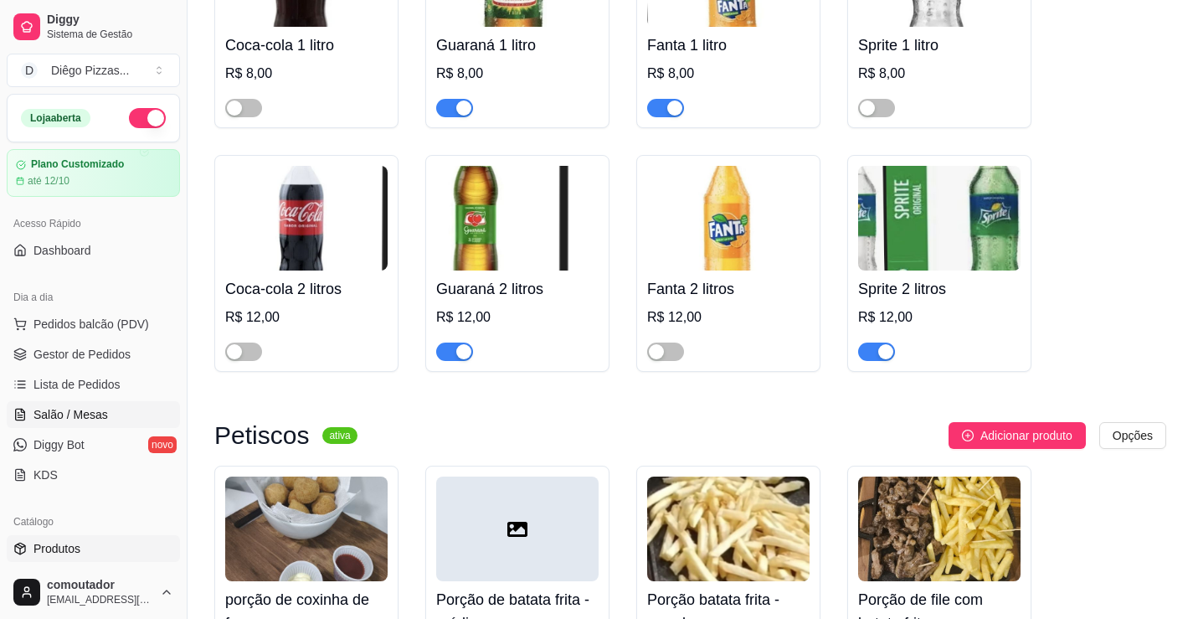
click at [70, 408] on span "Salão / Mesas" at bounding box center [70, 414] width 74 height 17
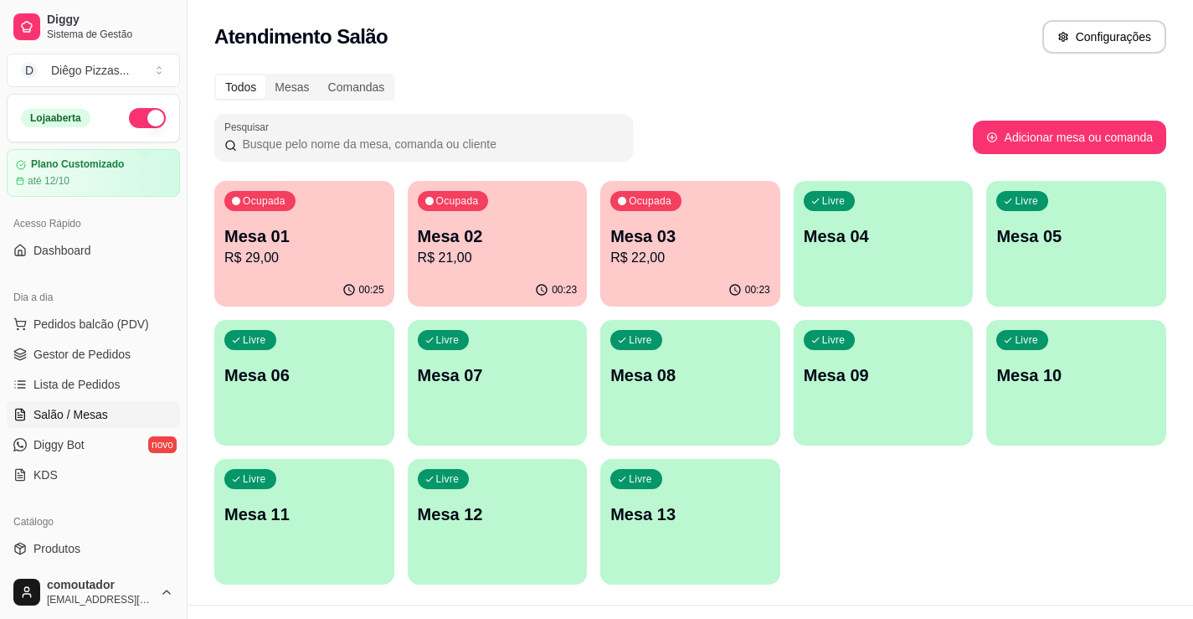
click at [639, 280] on div "00:23" at bounding box center [690, 290] width 180 height 33
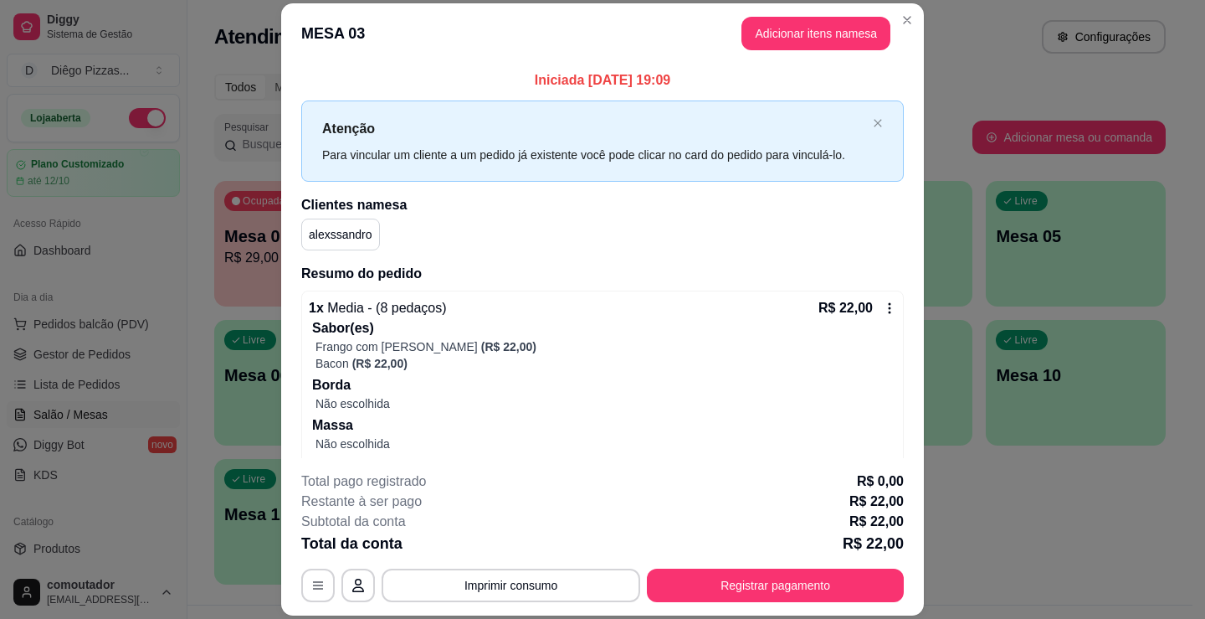
scroll to position [50, 0]
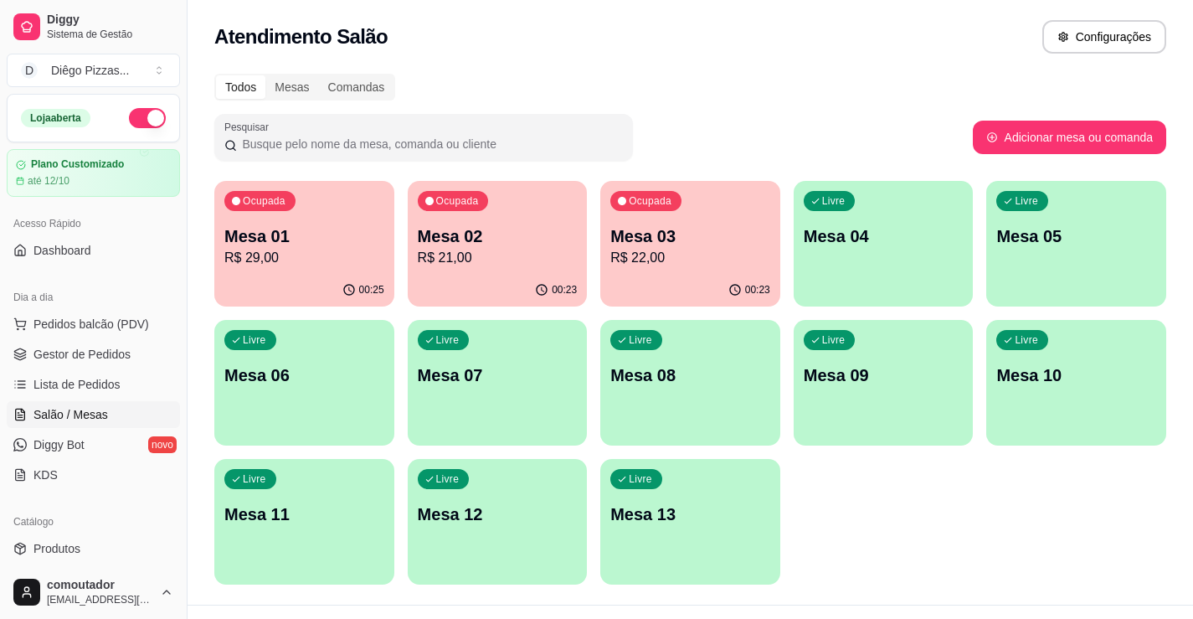
click at [490, 270] on div "Ocupada Mesa 02 R$ 21,00" at bounding box center [498, 227] width 180 height 93
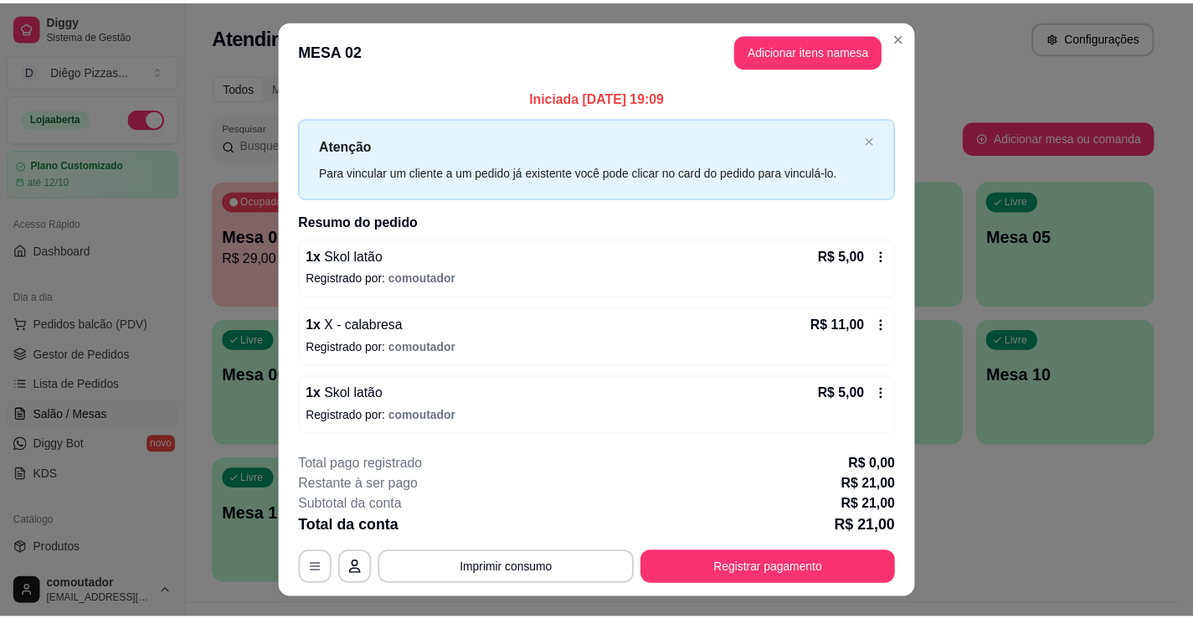
scroll to position [33, 0]
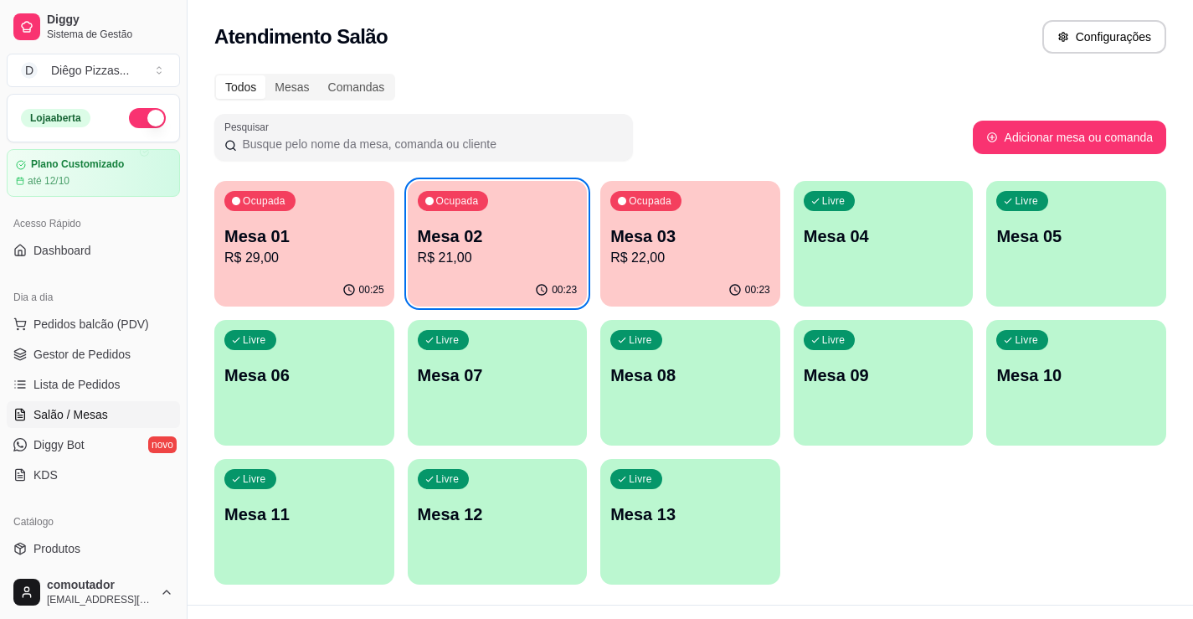
click at [526, 248] on p "R$ 21,00" at bounding box center [498, 258] width 160 height 20
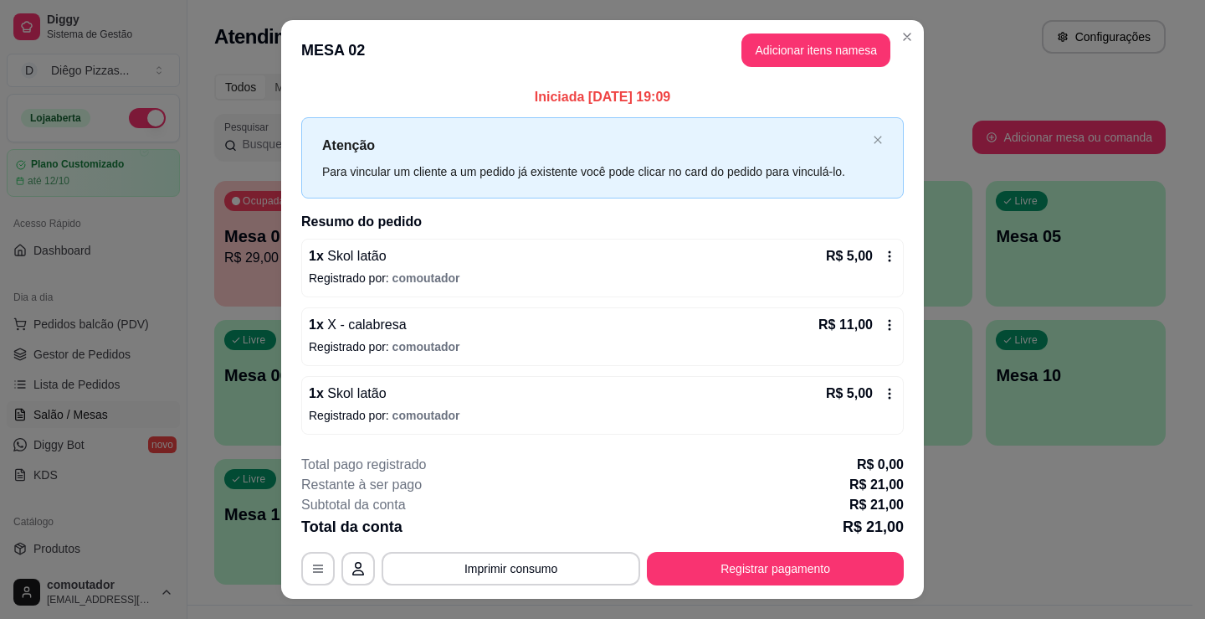
click at [726, 560] on button "Registrar pagamento" at bounding box center [775, 568] width 257 height 33
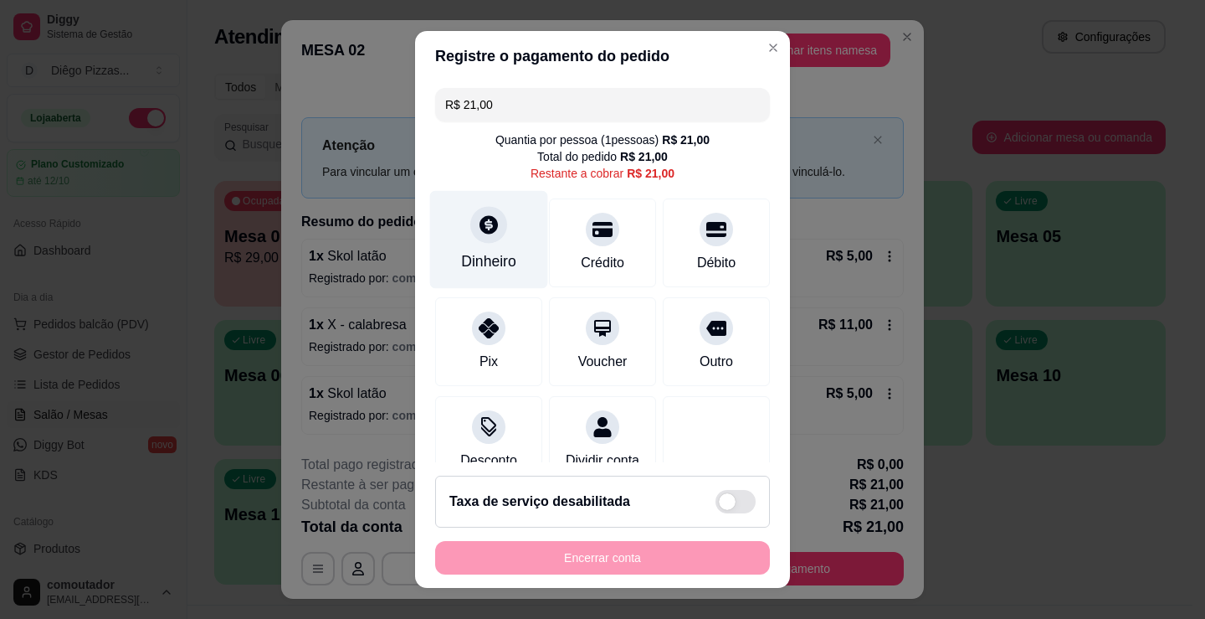
click at [508, 232] on div "Dinheiro" at bounding box center [489, 240] width 118 height 98
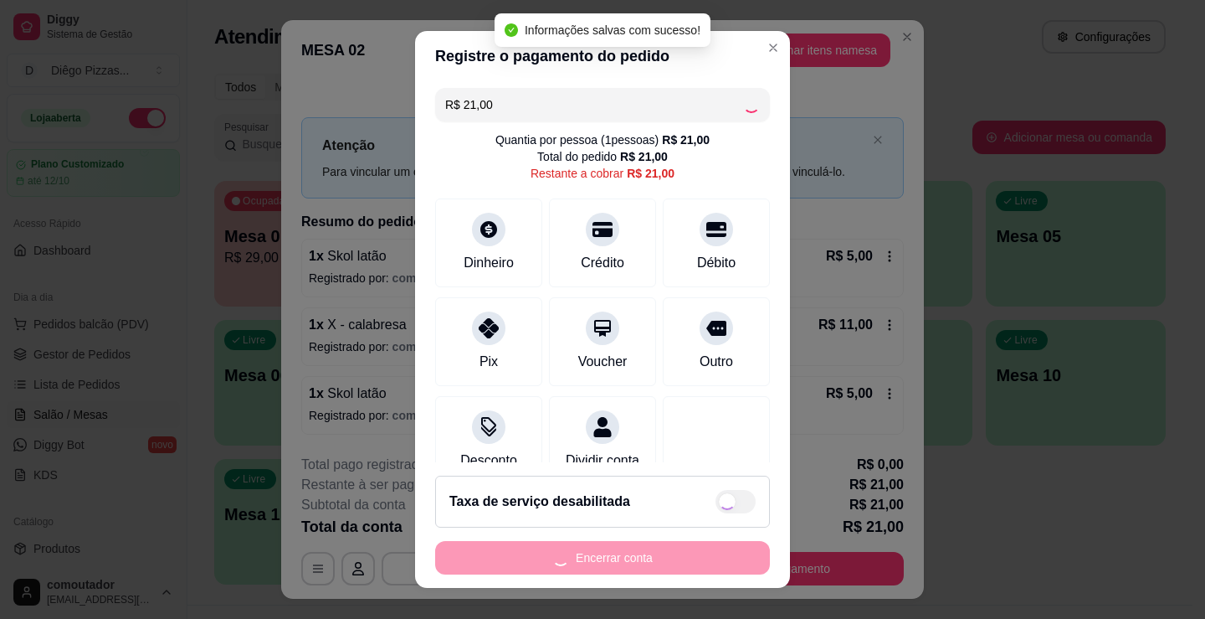
type input "R$ 0,00"
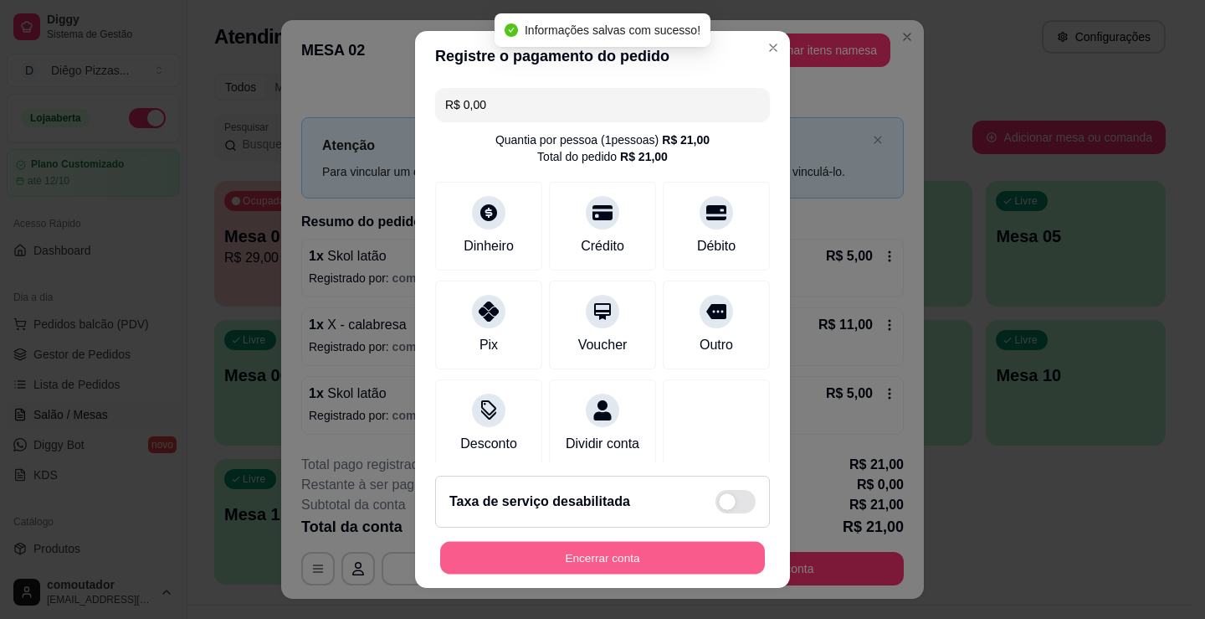
click at [614, 556] on button "Encerrar conta" at bounding box center [602, 558] width 325 height 33
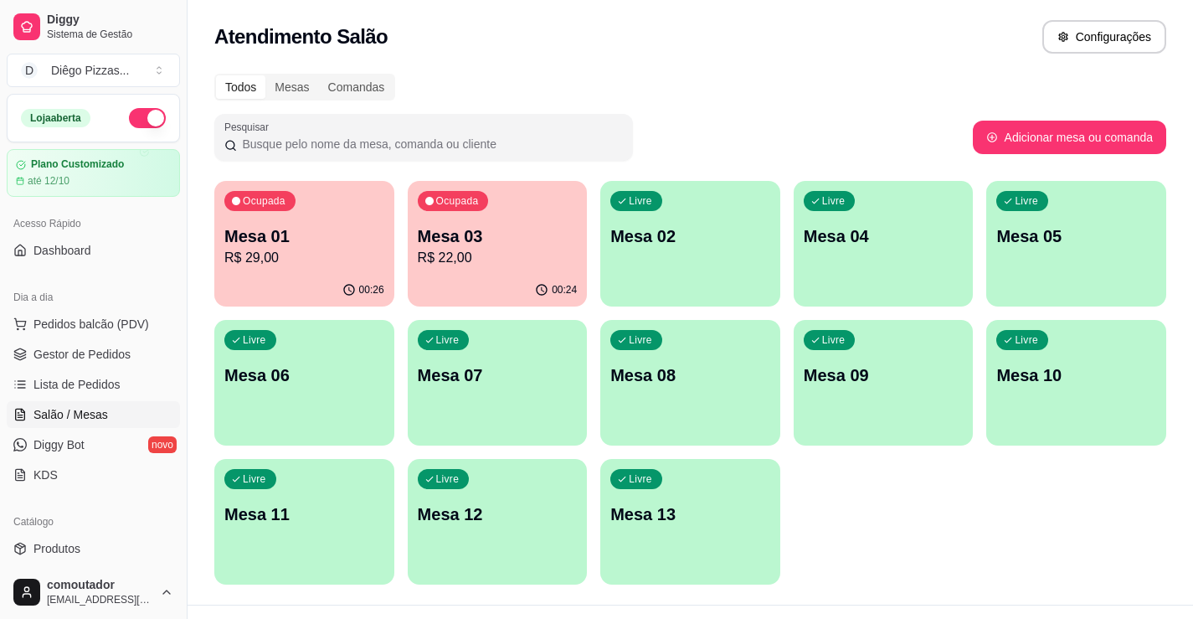
click at [1022, 506] on div "Ocupada Mesa 01 R$ 29,00 00:26 Ocupada Mesa 03 R$ 22,00 00:24 Livre Mesa 02 Liv…" at bounding box center [690, 382] width 952 height 403
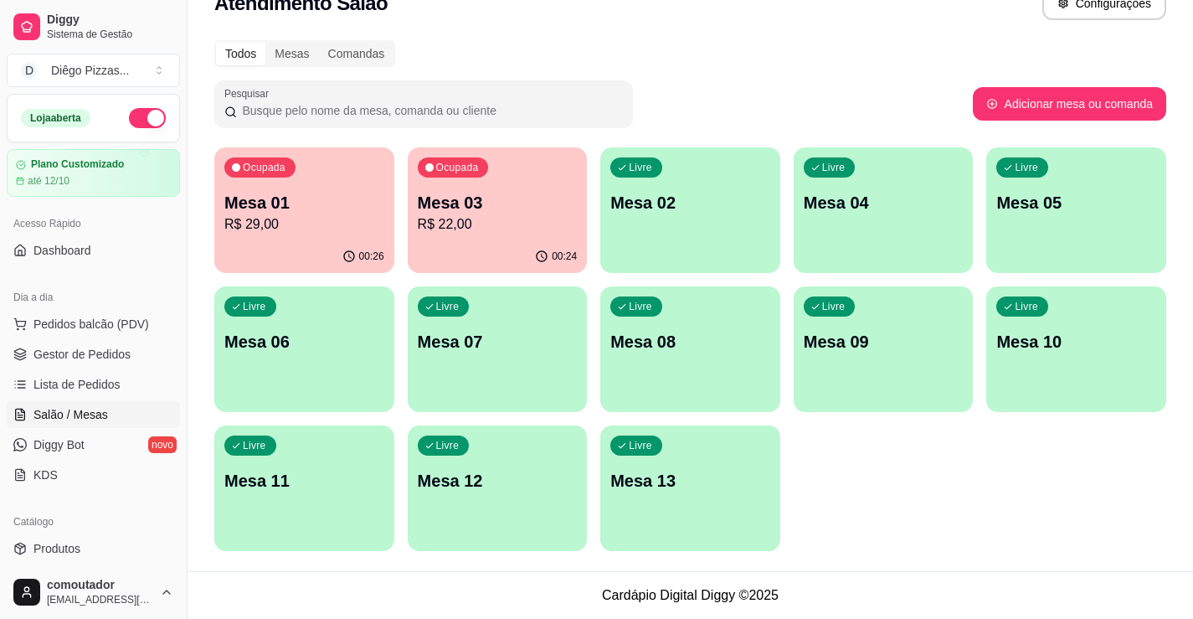
click at [495, 210] on p "Mesa 03" at bounding box center [498, 202] width 160 height 23
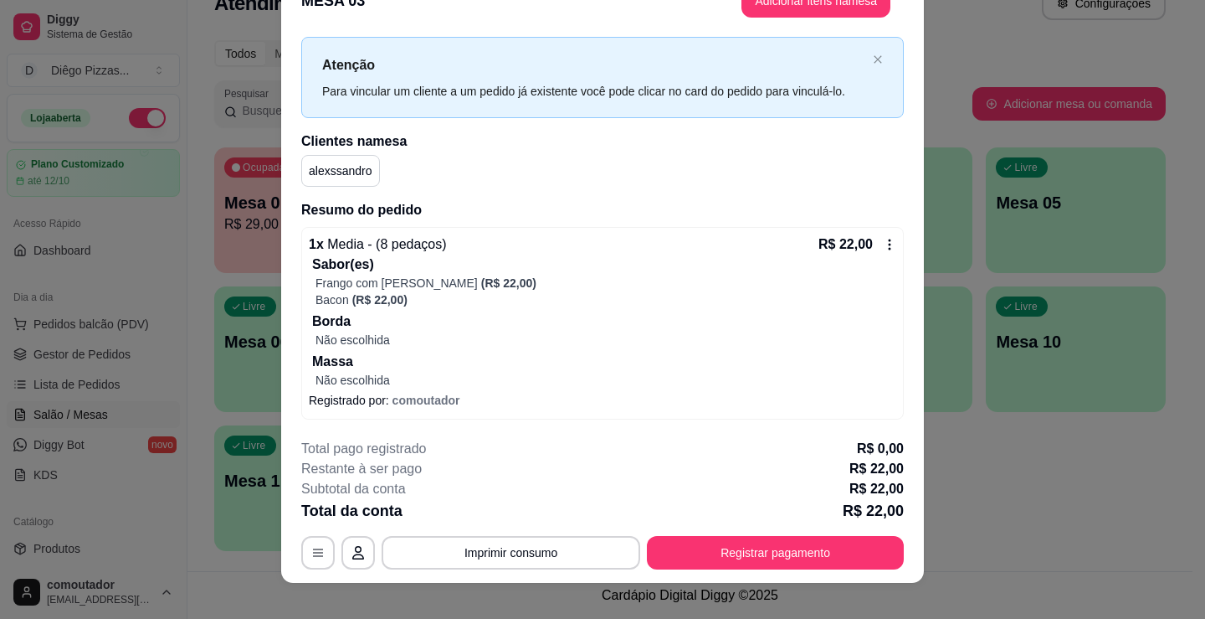
scroll to position [50, 0]
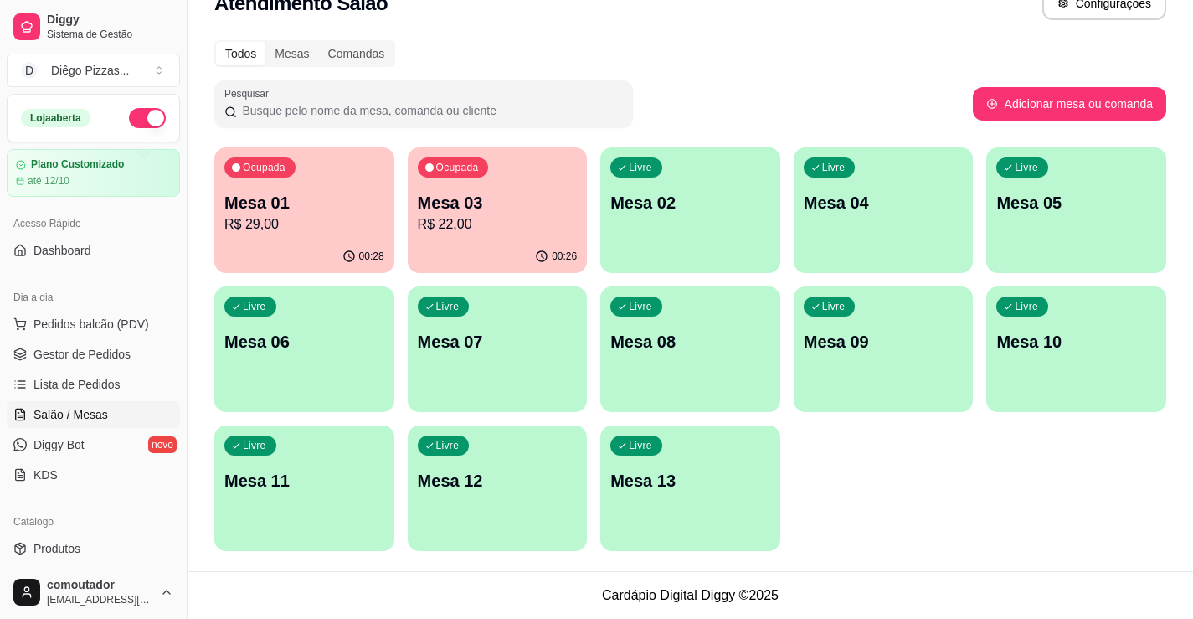
click at [324, 223] on p "R$ 29,00" at bounding box center [304, 224] width 160 height 20
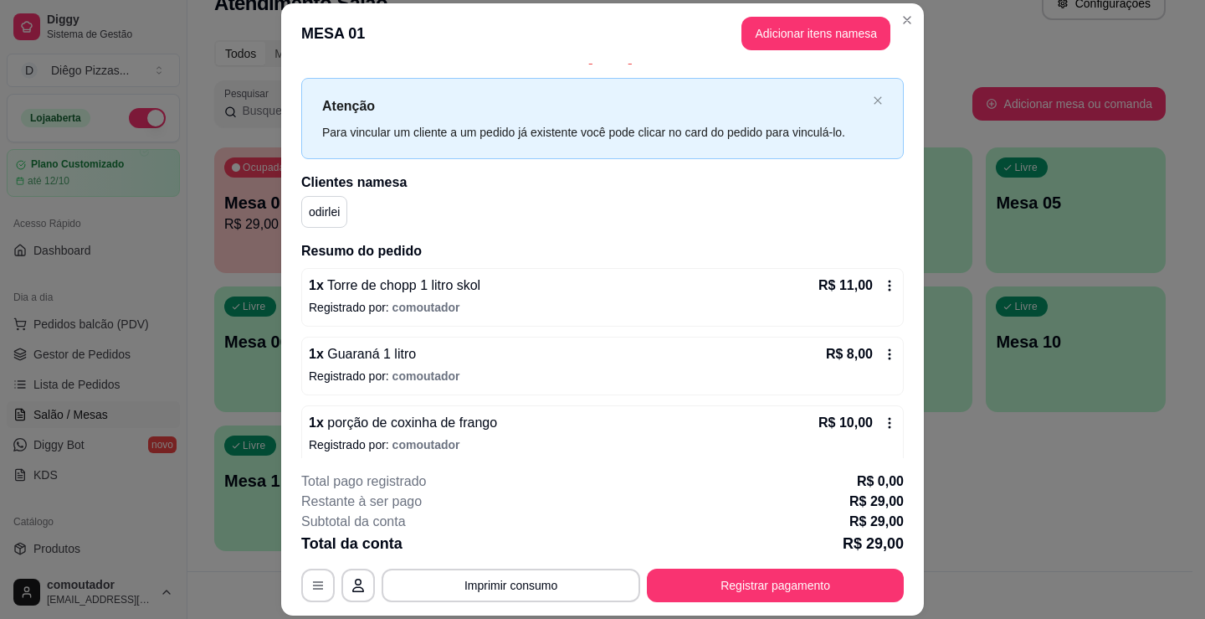
scroll to position [34, 0]
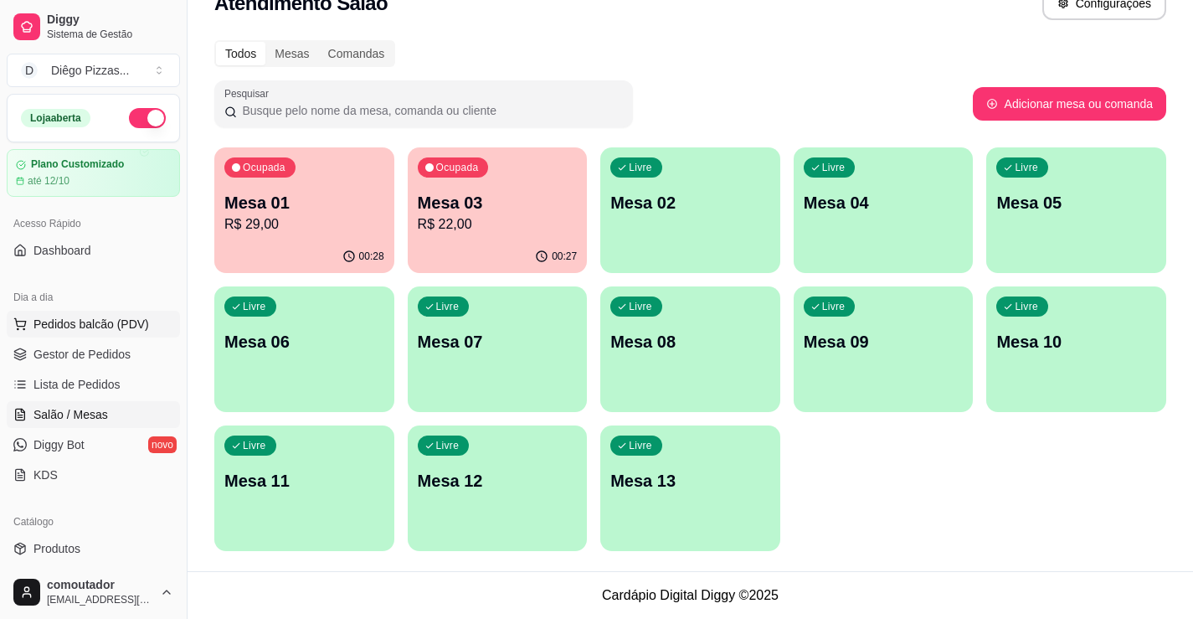
click at [131, 325] on span "Pedidos balcão (PDV)" at bounding box center [91, 324] width 116 height 17
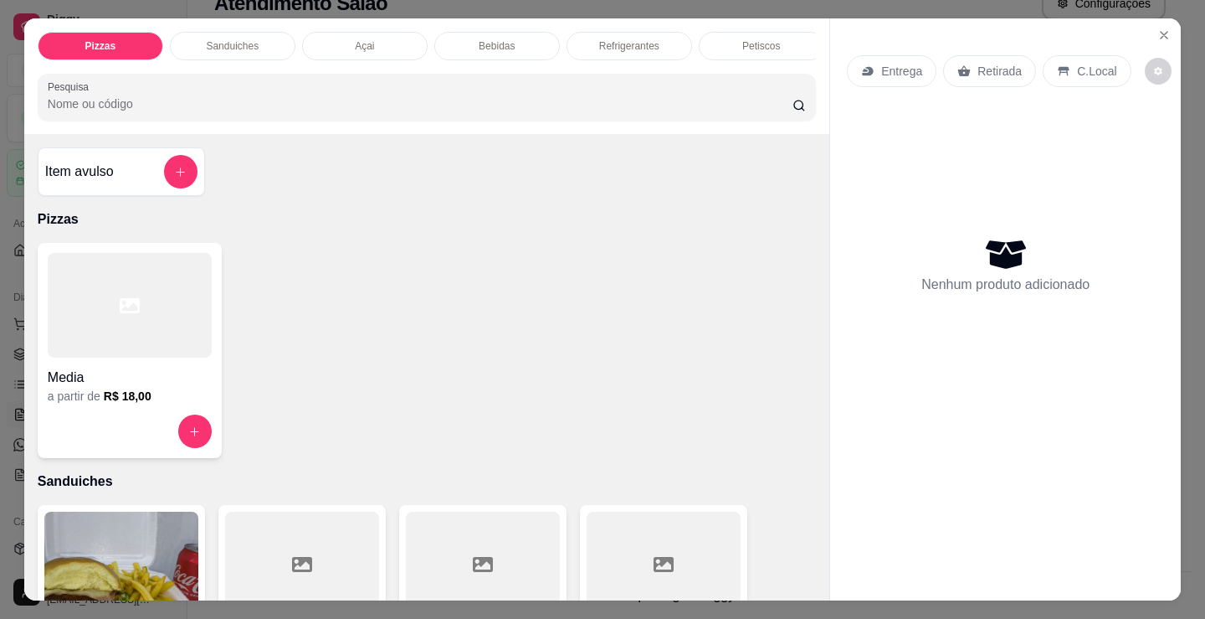
click at [97, 343] on div at bounding box center [130, 305] width 164 height 105
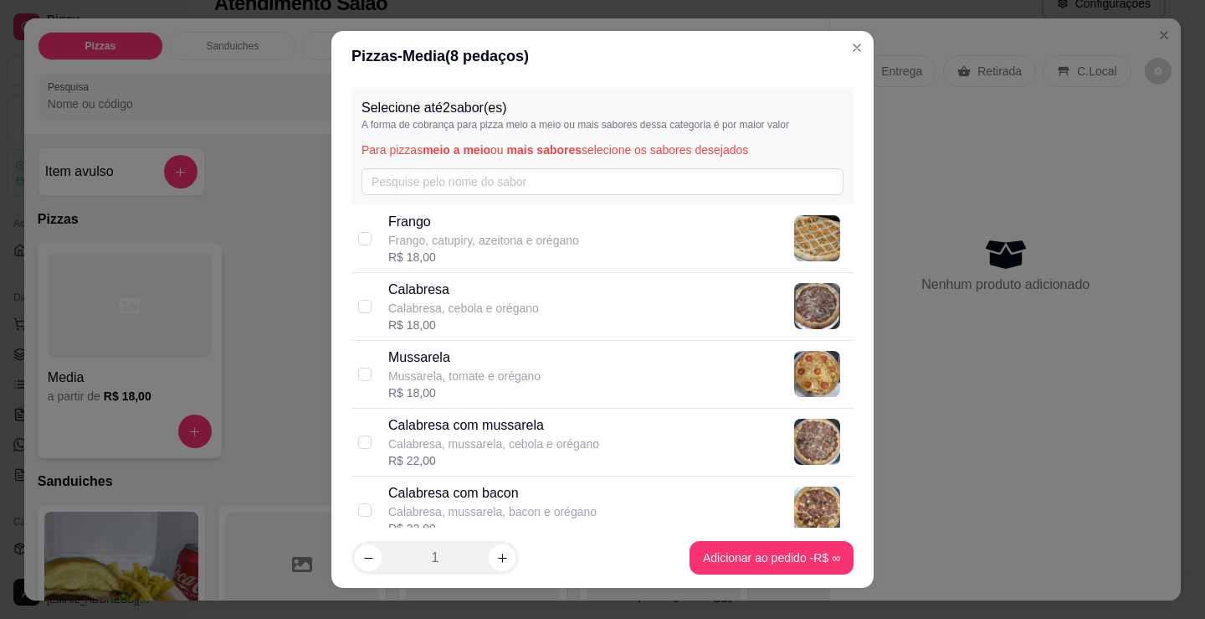
click at [486, 234] on p "Frango, catupiry, azeitona e orégano" at bounding box center [483, 240] width 191 height 17
checkbox input "true"
click at [486, 308] on p "Calabresa, cebola e orégano" at bounding box center [463, 308] width 151 height 17
checkbox input "true"
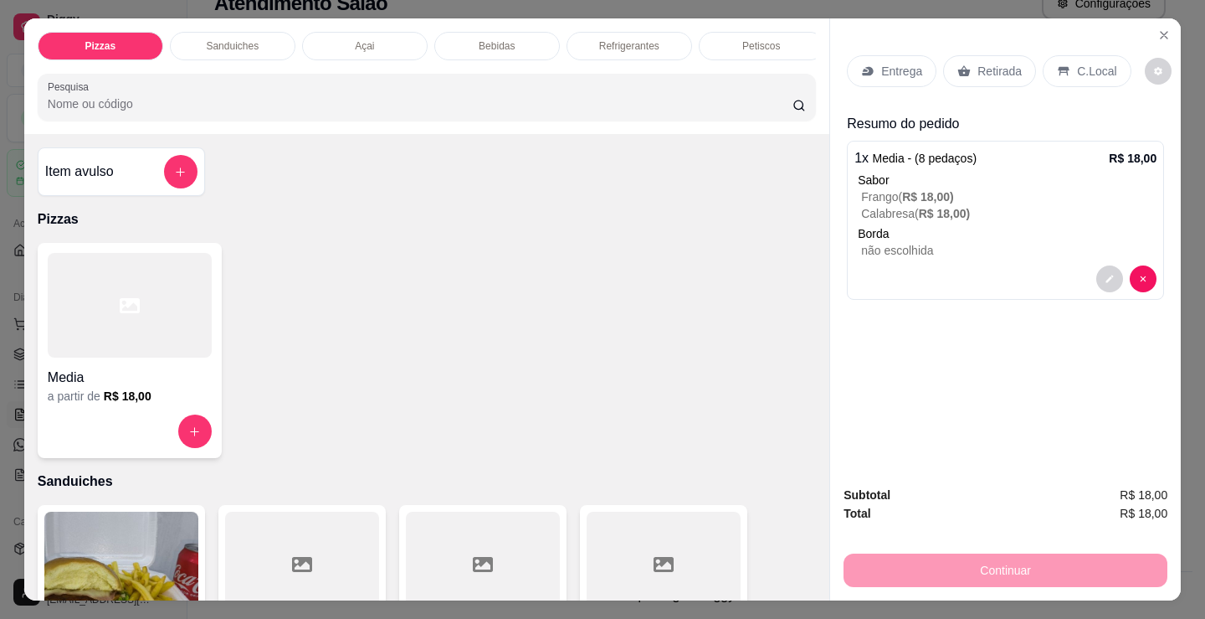
click at [1111, 79] on div "C.Local" at bounding box center [1087, 71] width 88 height 32
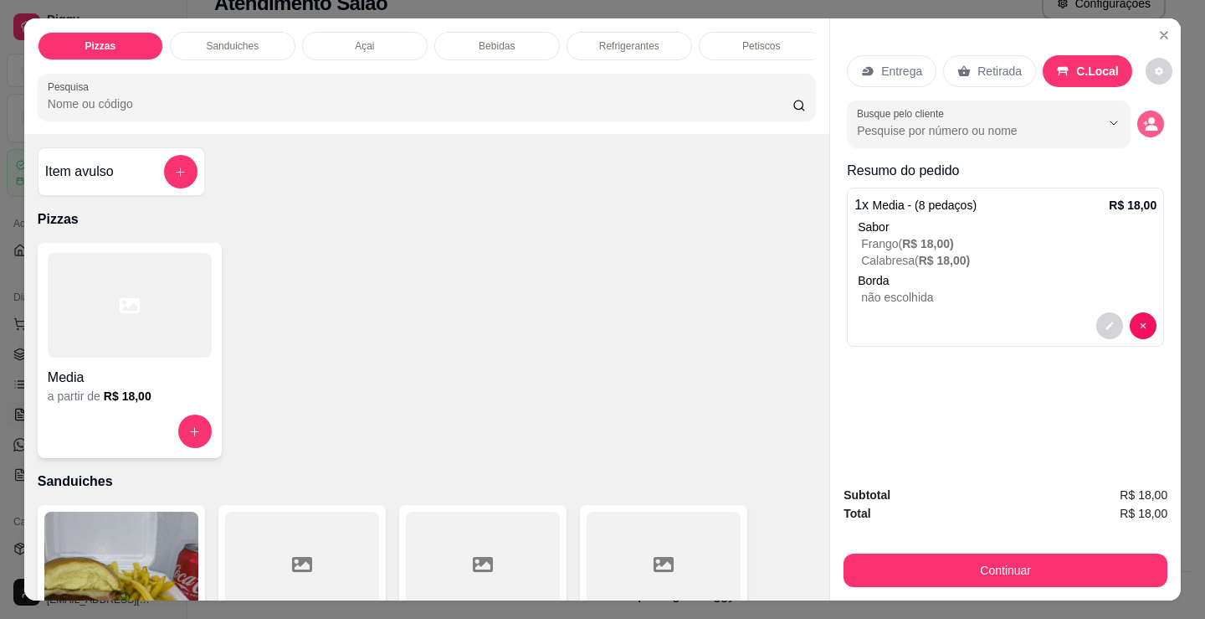
click at [1146, 125] on icon "decrease-product-quantity" at bounding box center [1152, 128] width 13 height 6
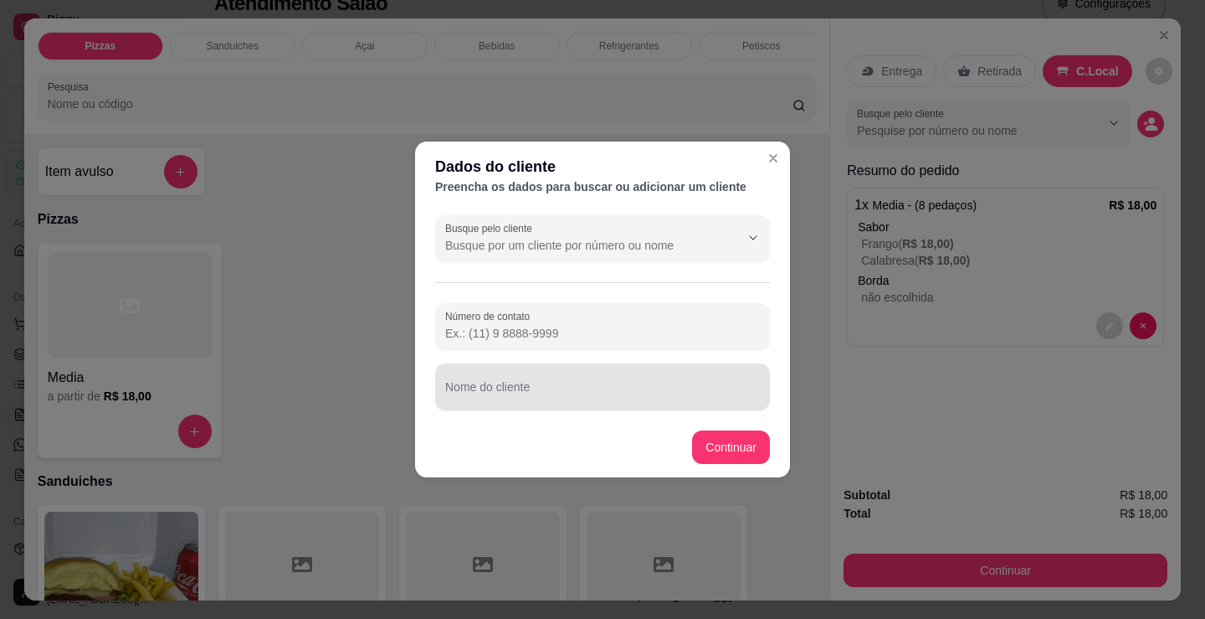
click at [639, 381] on div at bounding box center [602, 386] width 315 height 33
type input "matheus"
click at [721, 434] on footer "Continuar" at bounding box center [602, 447] width 375 height 60
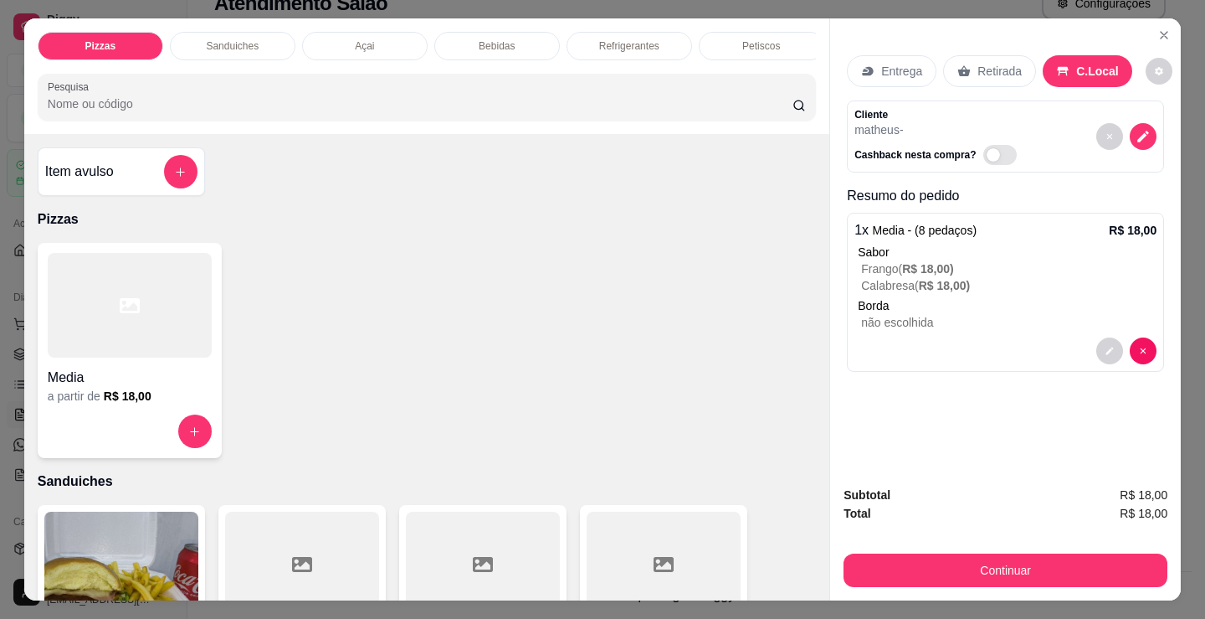
click at [844, 568] on button "Continuar" at bounding box center [1006, 569] width 324 height 33
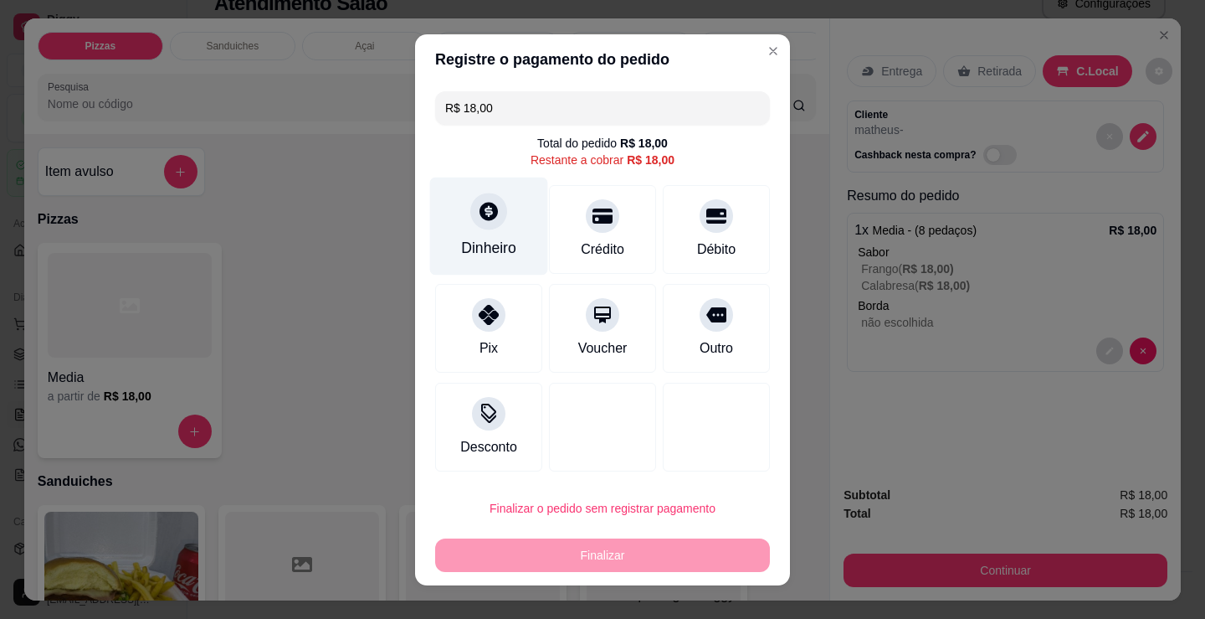
click at [484, 239] on div "Dinheiro" at bounding box center [488, 248] width 55 height 22
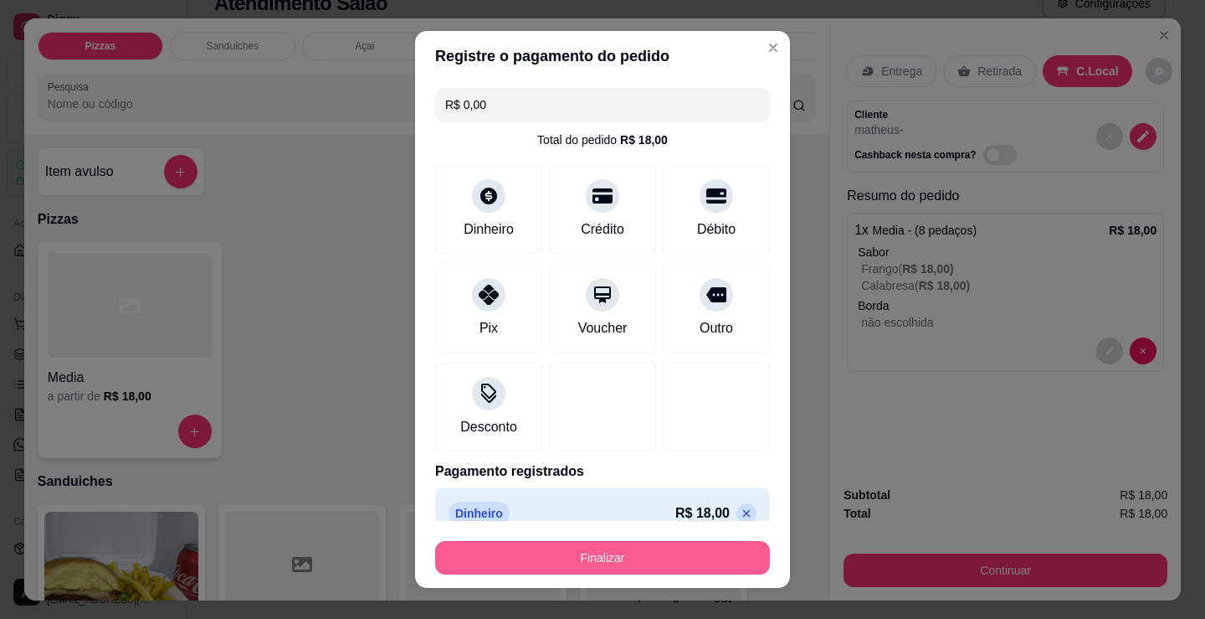
click at [632, 556] on button "Finalizar" at bounding box center [602, 557] width 335 height 33
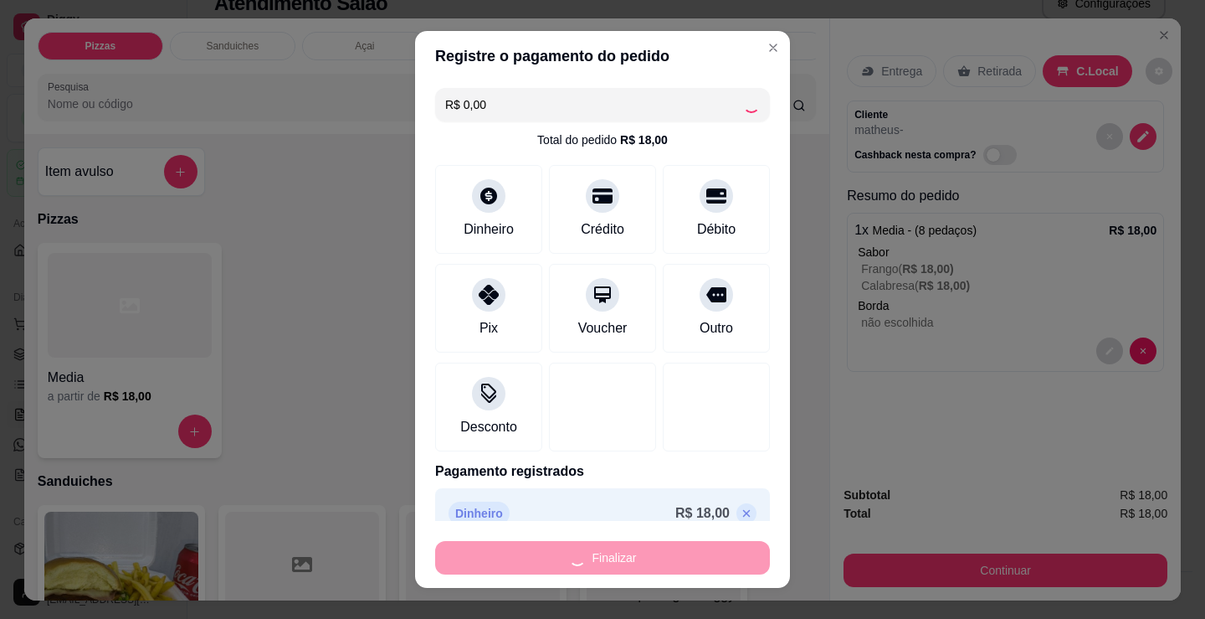
type input "-R$ 18,00"
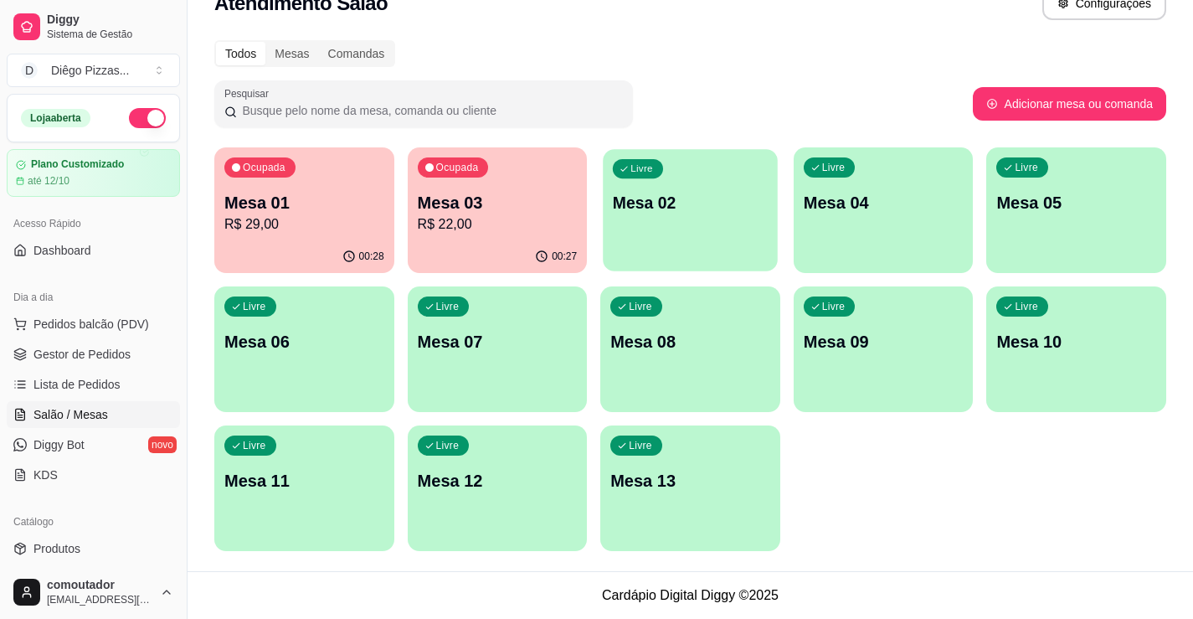
click at [666, 200] on p "Mesa 02" at bounding box center [690, 203] width 155 height 23
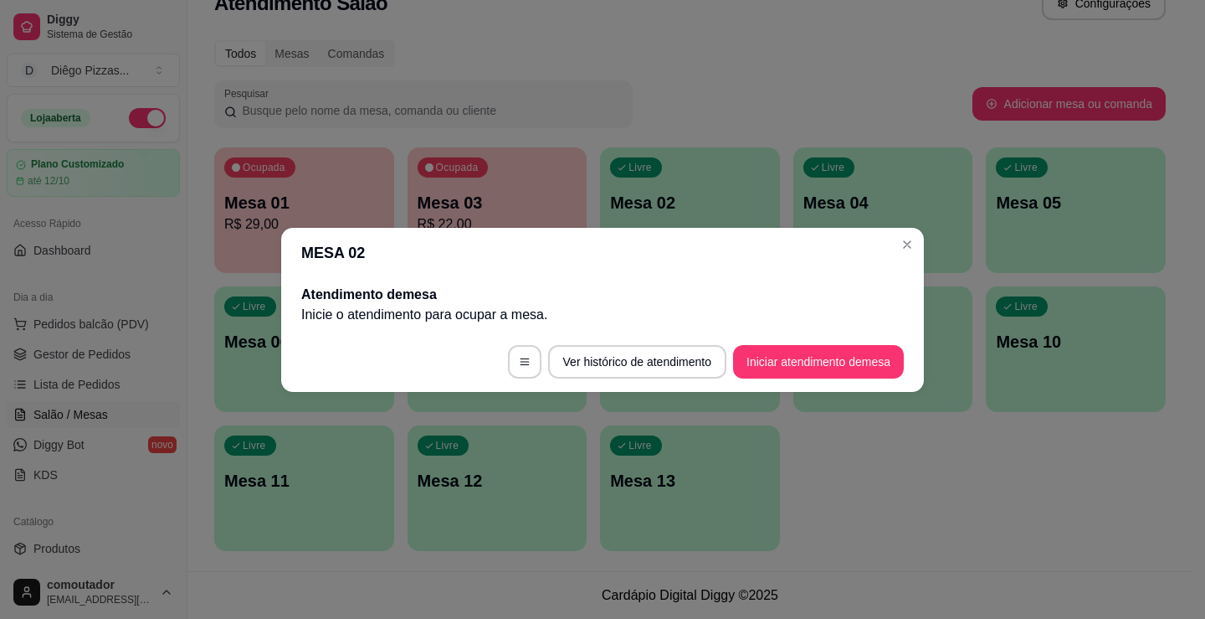
click at [809, 345] on button "Iniciar atendimento de mesa" at bounding box center [818, 361] width 171 height 33
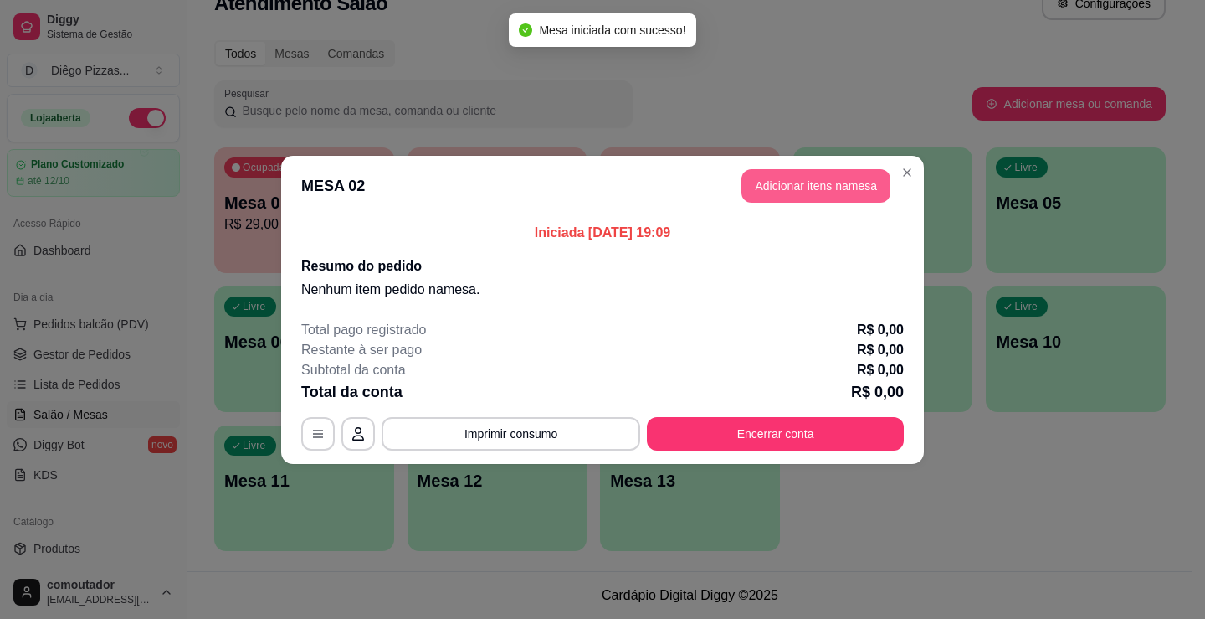
click at [809, 195] on button "Adicionar itens na mesa" at bounding box center [816, 185] width 149 height 33
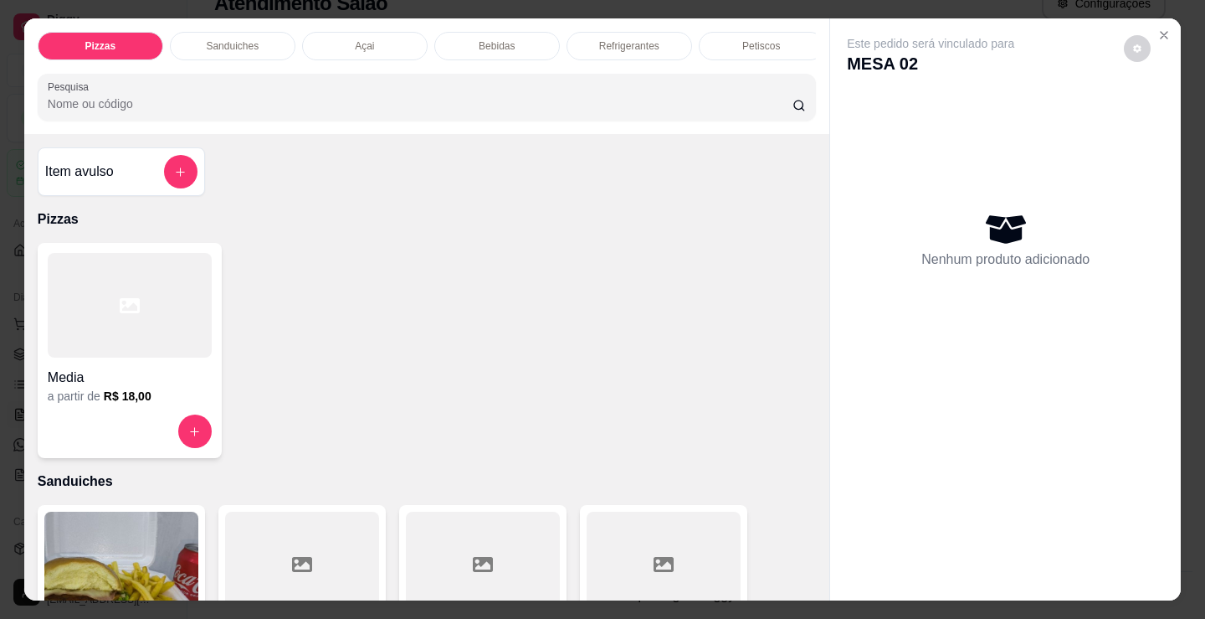
click at [111, 341] on div at bounding box center [130, 305] width 164 height 105
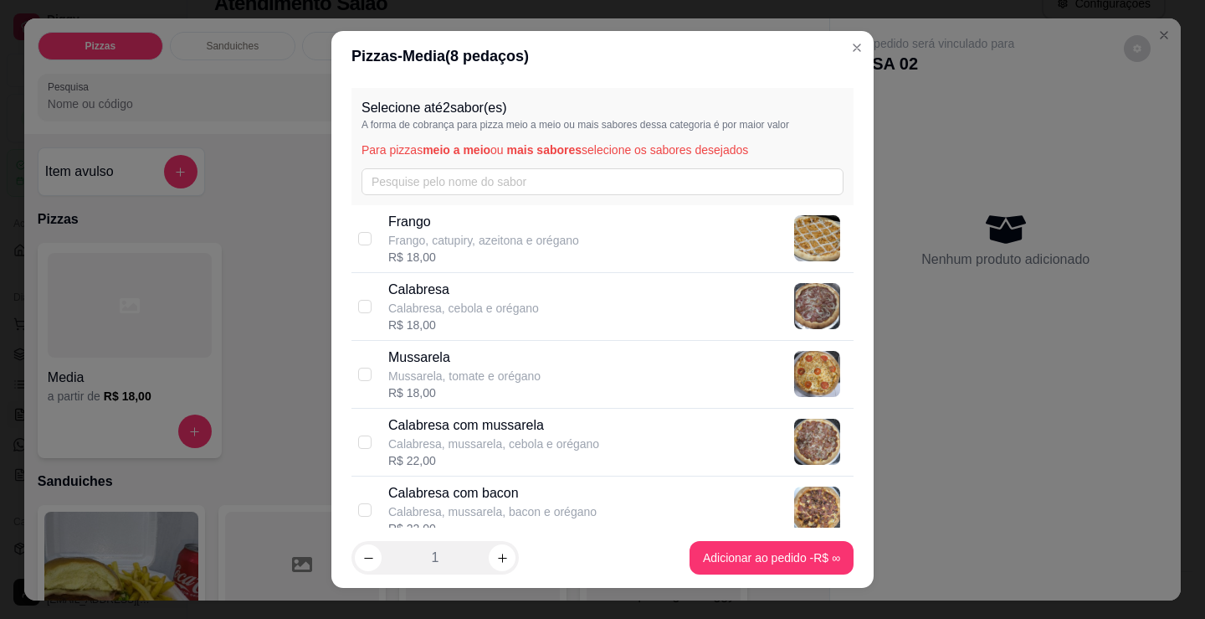
click at [557, 251] on div "R$ 18,00" at bounding box center [483, 257] width 191 height 17
checkbox input "true"
click at [553, 332] on div "Calabresa Calabresa, cebola e orégano R$ 18,00" at bounding box center [617, 307] width 459 height 54
checkbox input "true"
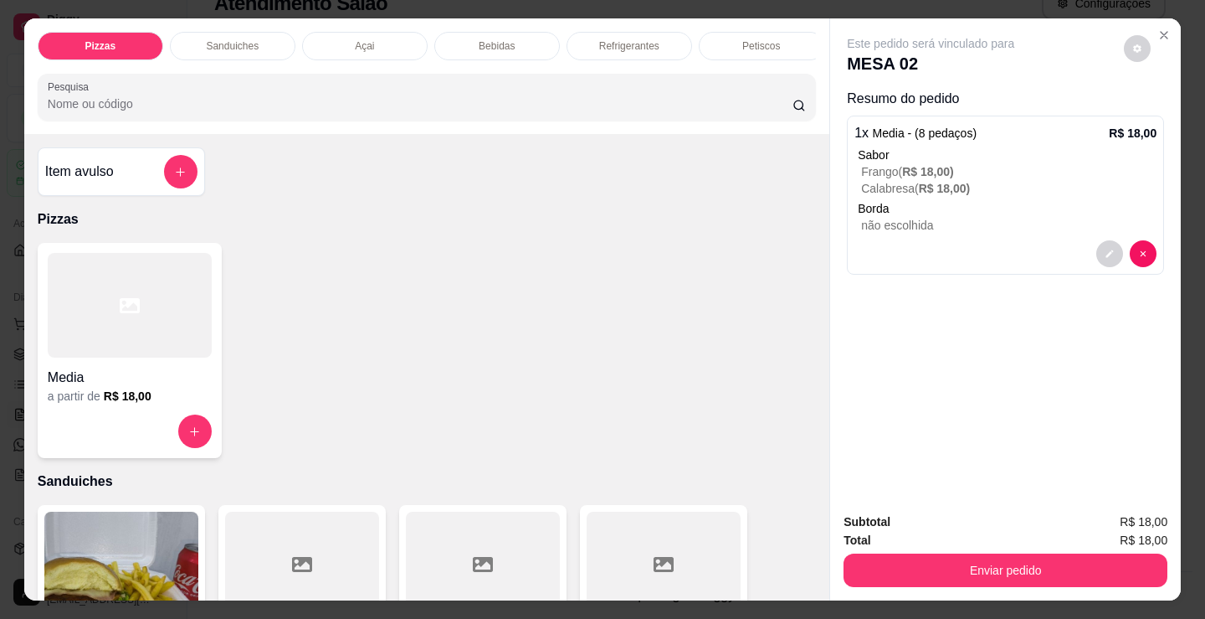
click at [593, 47] on div "Refrigerantes" at bounding box center [630, 46] width 126 height 28
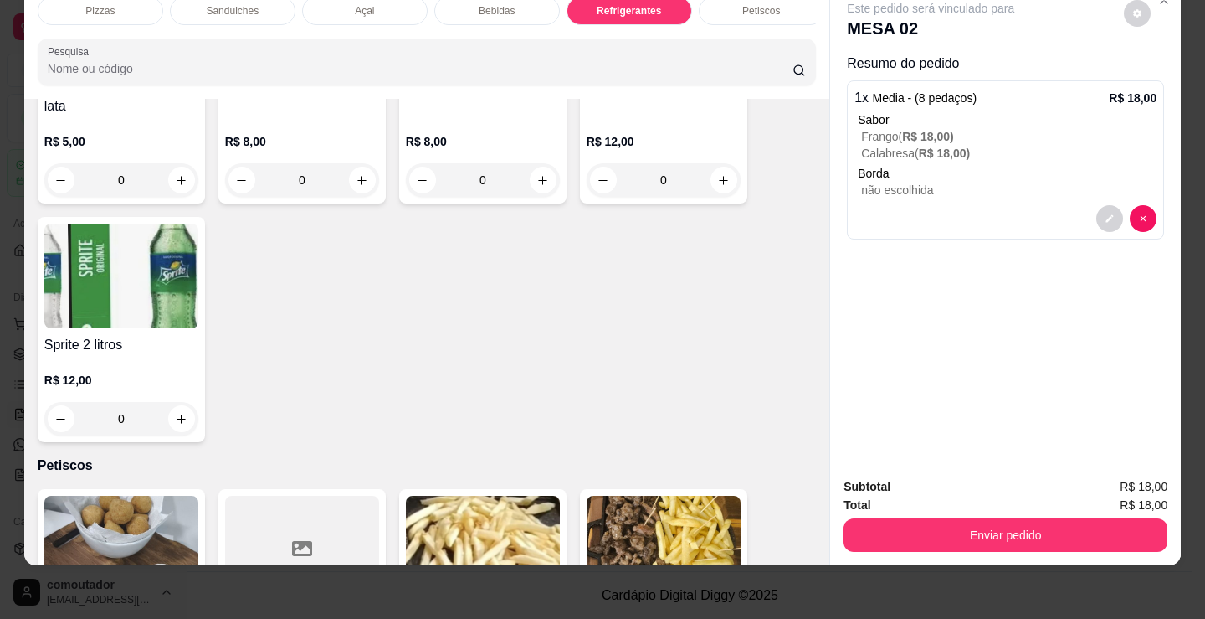
scroll to position [5004, 0]
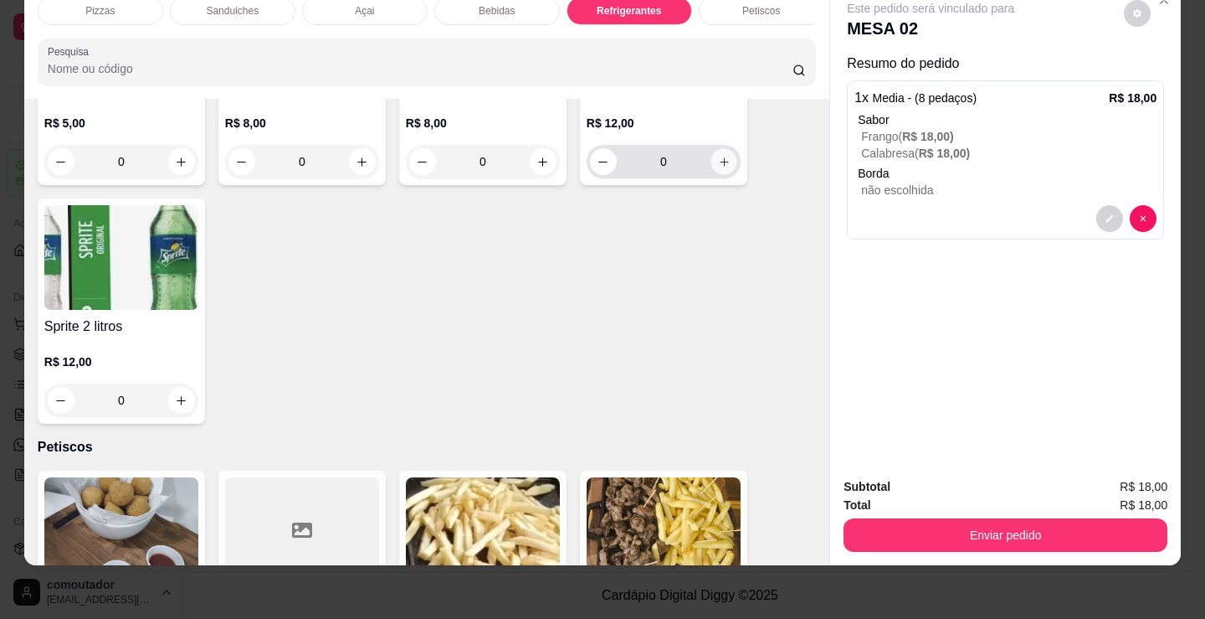
click at [719, 159] on icon "increase-product-quantity" at bounding box center [724, 162] width 13 height 13
type input "1"
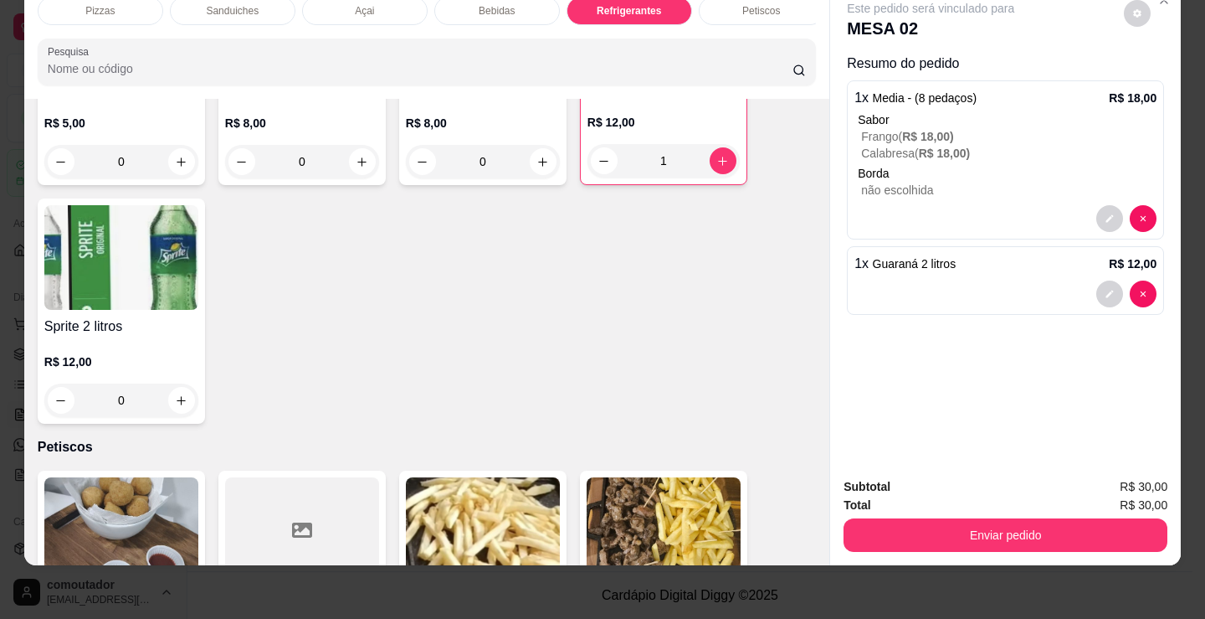
click at [997, 521] on button "Enviar pedido" at bounding box center [1006, 534] width 324 height 33
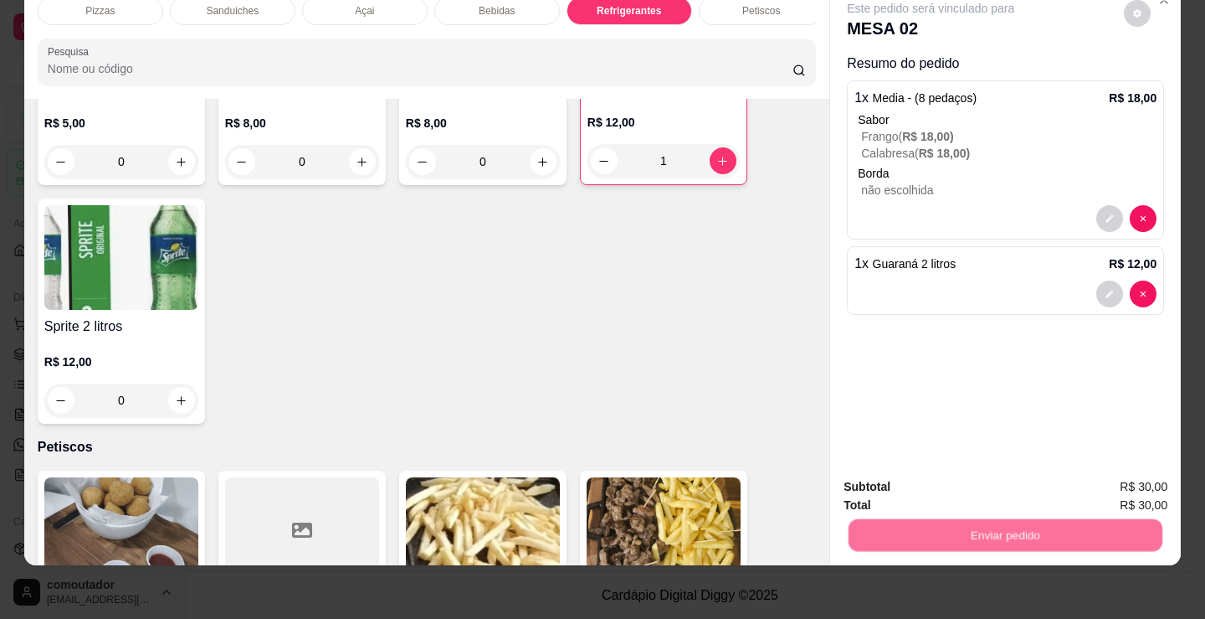
click at [948, 470] on button "Não registrar e enviar pedido" at bounding box center [950, 480] width 169 height 31
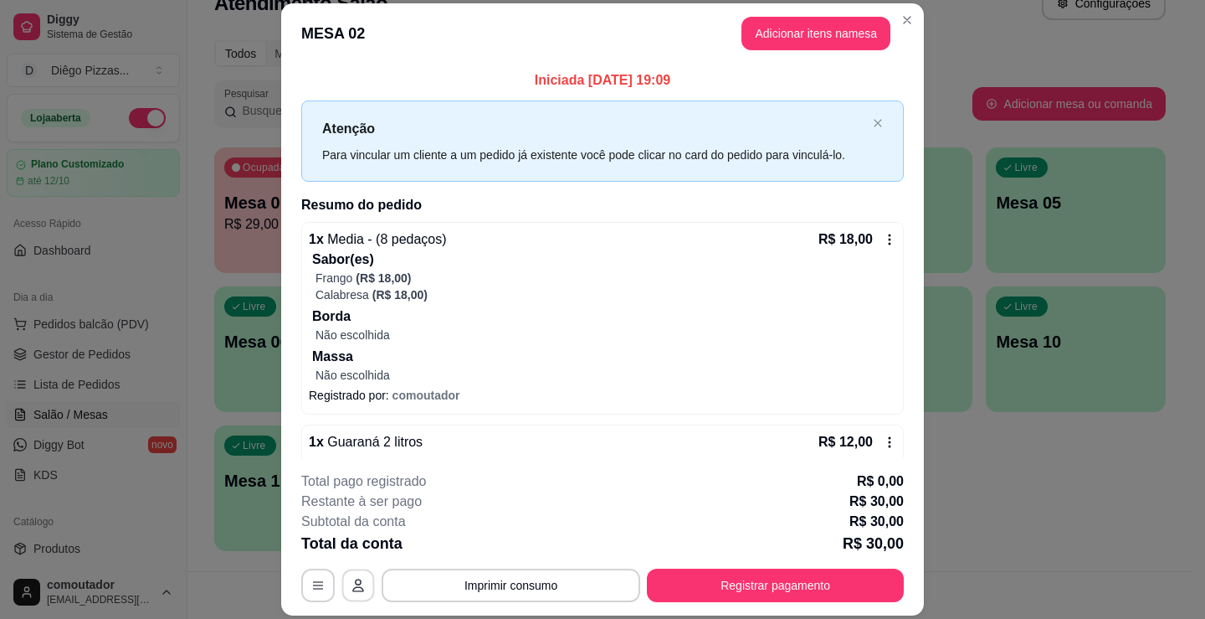
click at [359, 585] on button "button" at bounding box center [358, 585] width 33 height 33
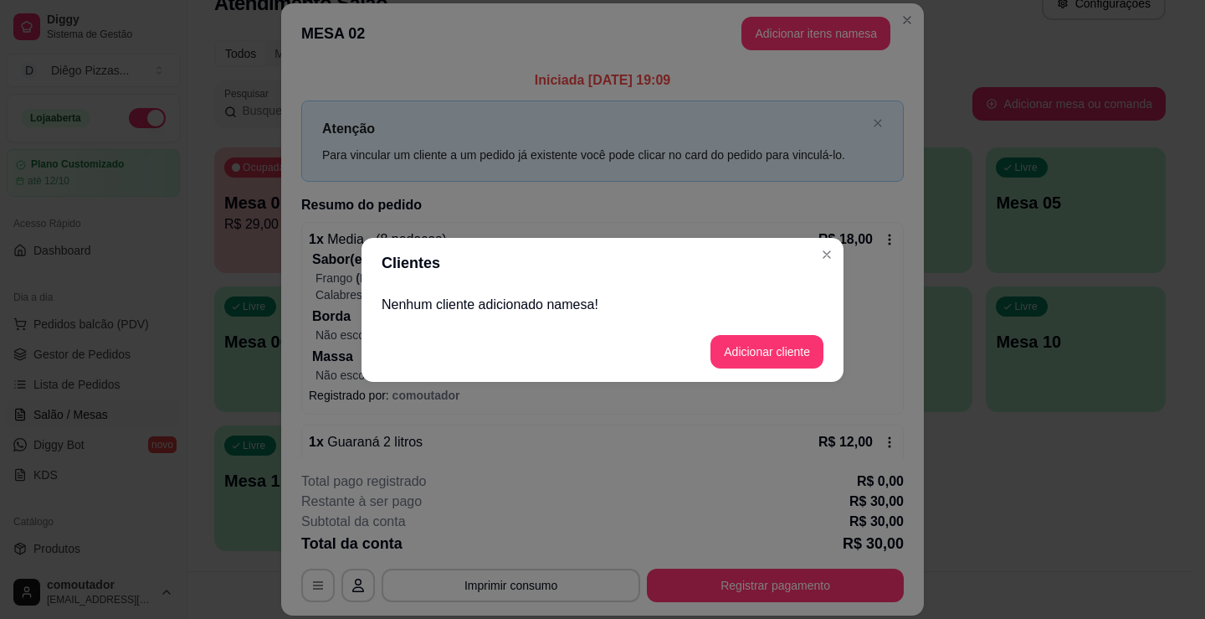
click at [762, 362] on button "Adicionar cliente" at bounding box center [767, 351] width 113 height 33
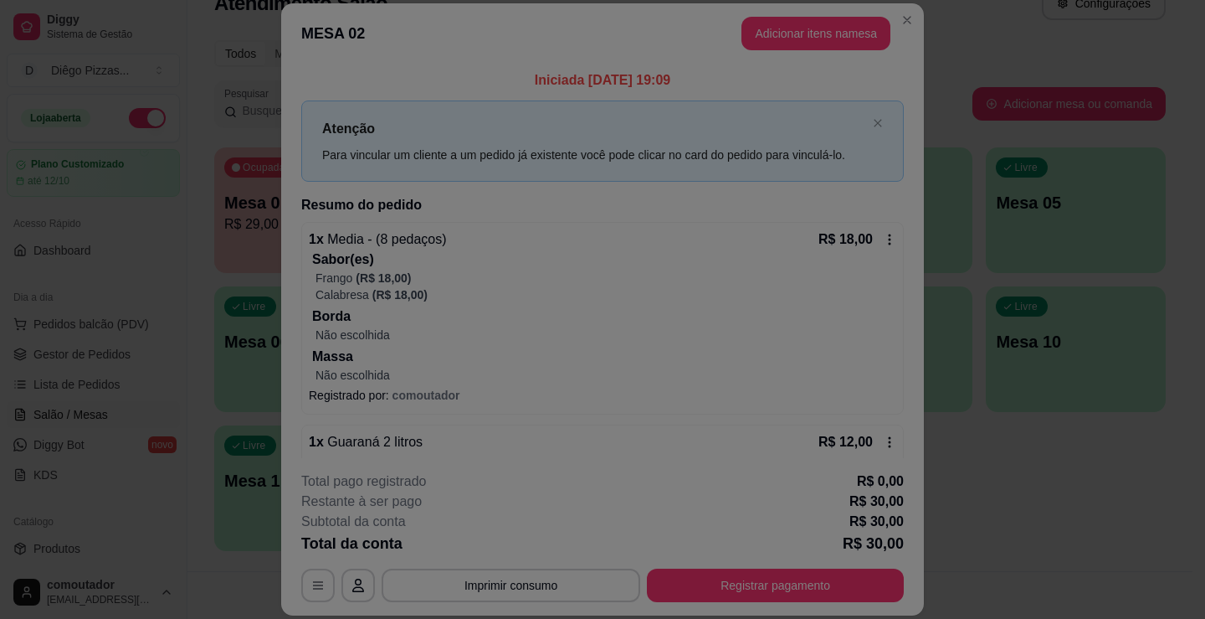
click at [597, 313] on input "Nome do cliente" at bounding box center [603, 310] width 423 height 17
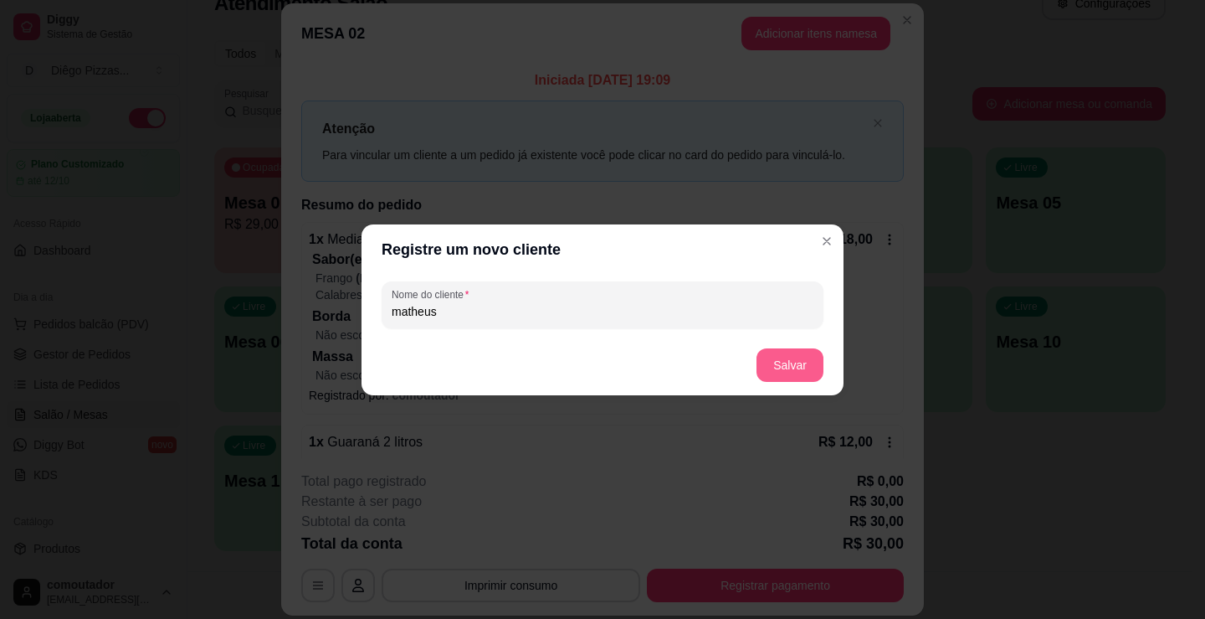
type input "matheus"
click at [798, 377] on button "Salvar" at bounding box center [790, 364] width 67 height 33
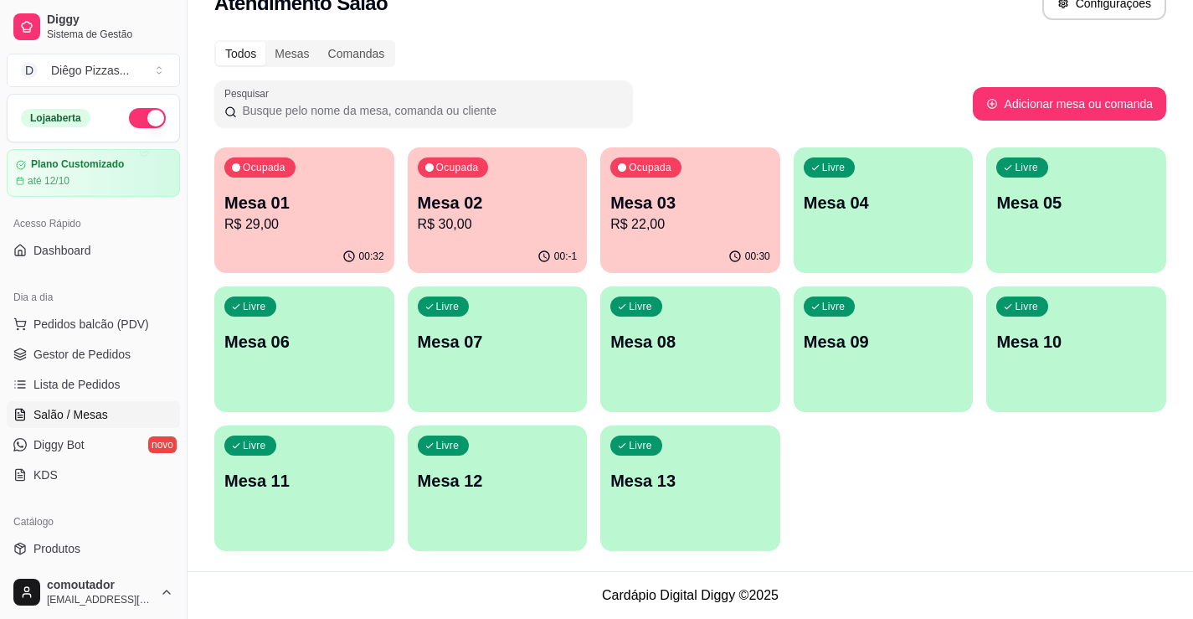
click at [434, 238] on div "Ocupada Mesa 02 R$ 30,00" at bounding box center [498, 193] width 180 height 93
click at [341, 185] on div "Ocupada Mesa 01 R$ 29,00" at bounding box center [304, 193] width 180 height 93
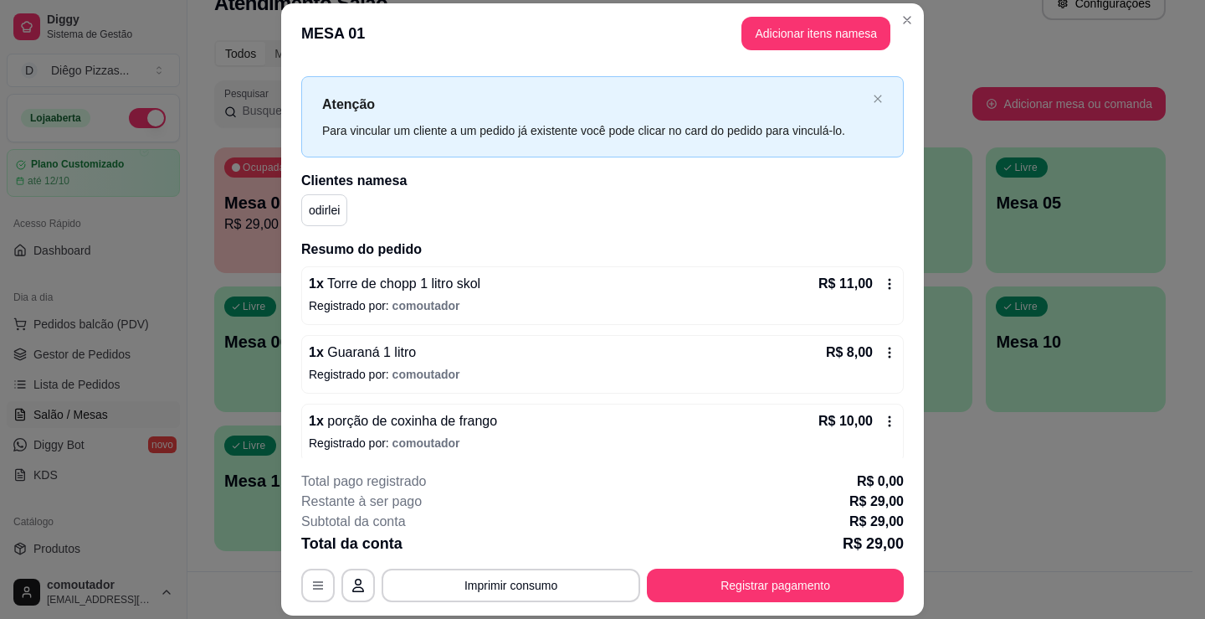
scroll to position [34, 0]
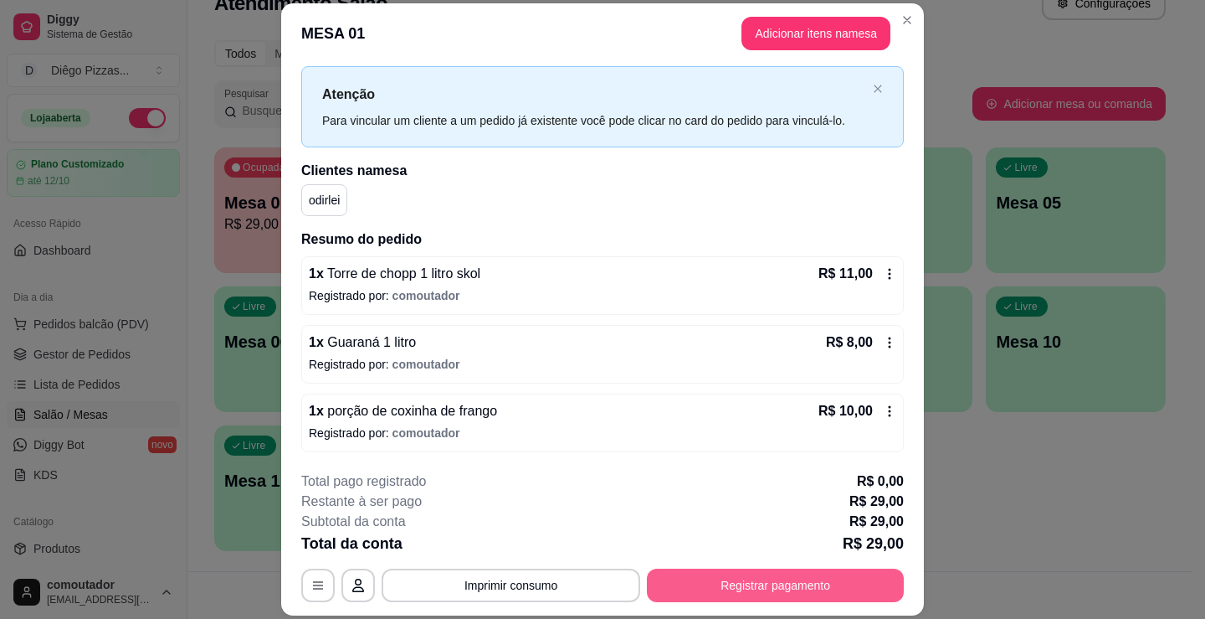
click at [850, 580] on button "Registrar pagamento" at bounding box center [775, 584] width 257 height 33
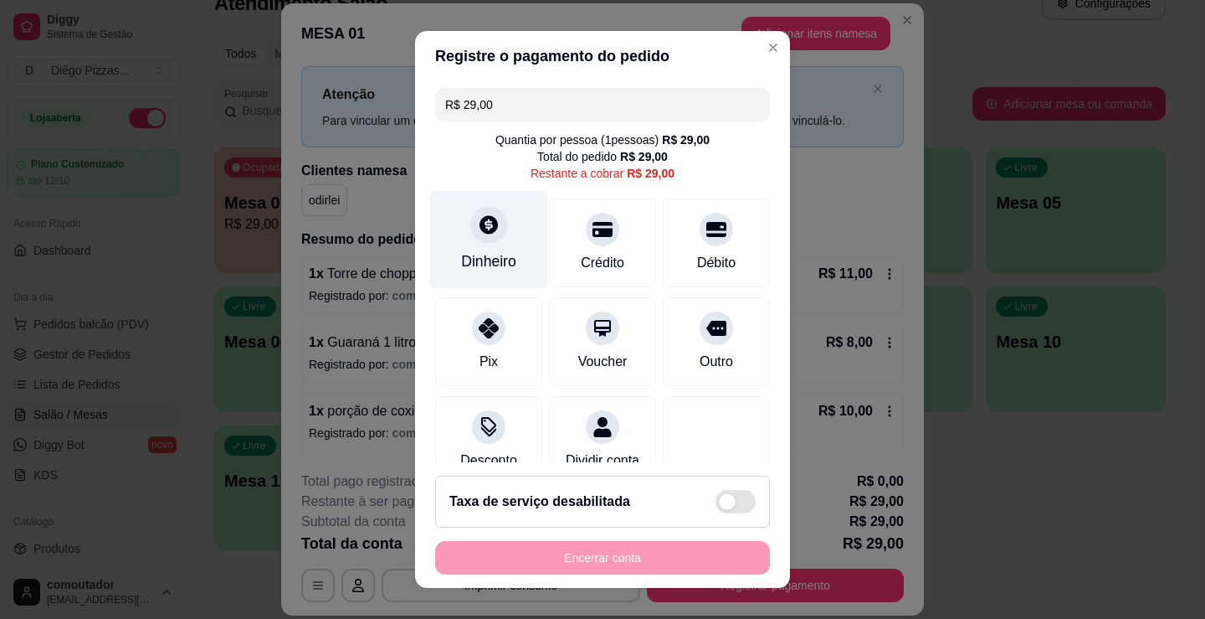
click at [480, 244] on div "Dinheiro" at bounding box center [489, 240] width 118 height 98
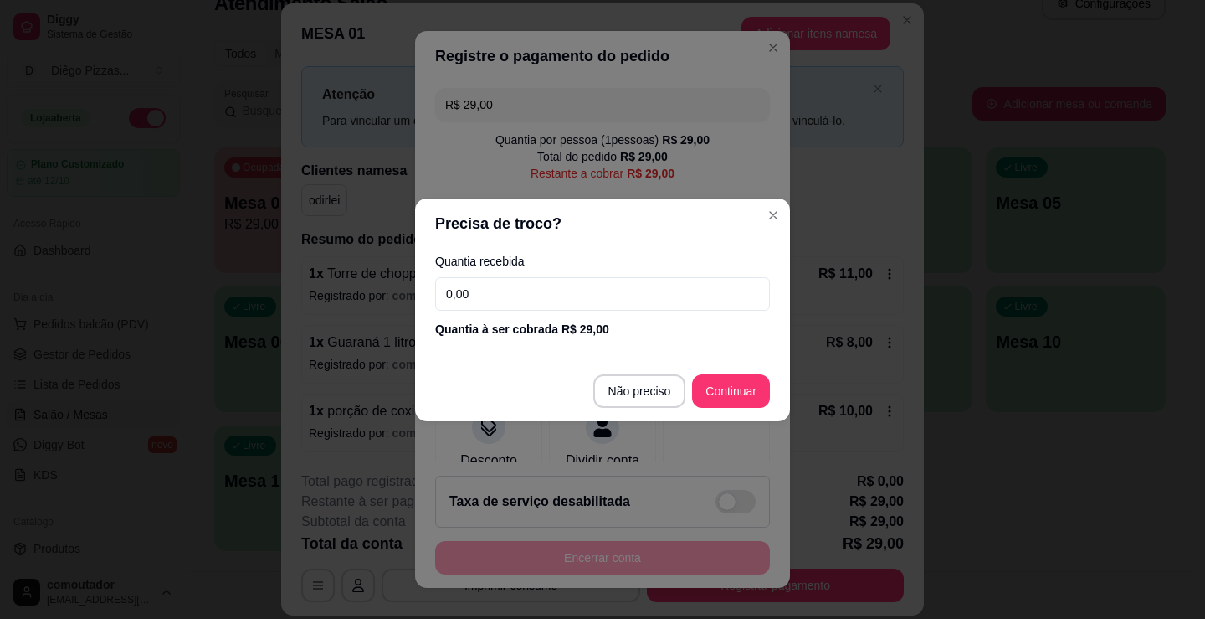
click at [568, 282] on input "0,00" at bounding box center [602, 293] width 335 height 33
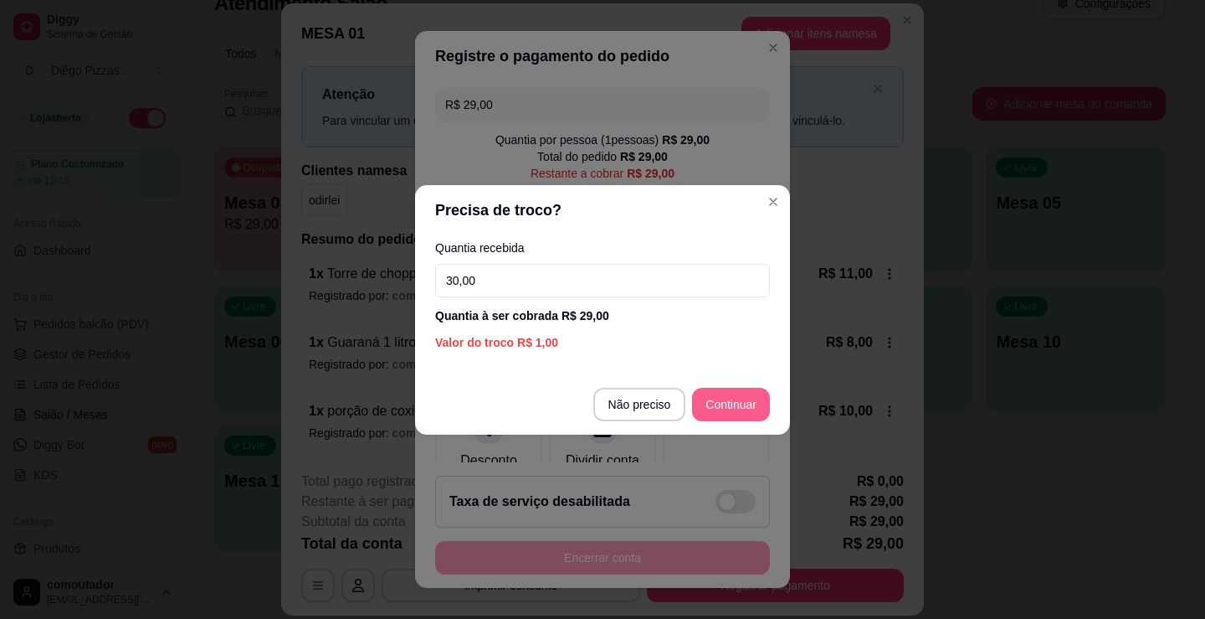
type input "30,00"
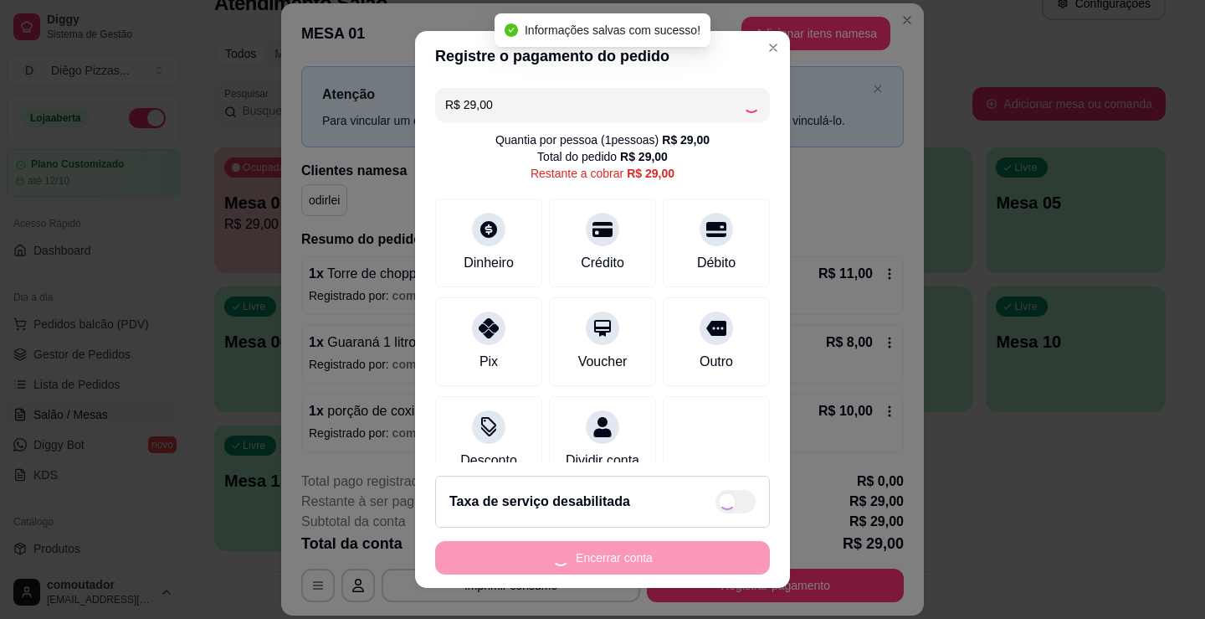
type input "R$ 0,00"
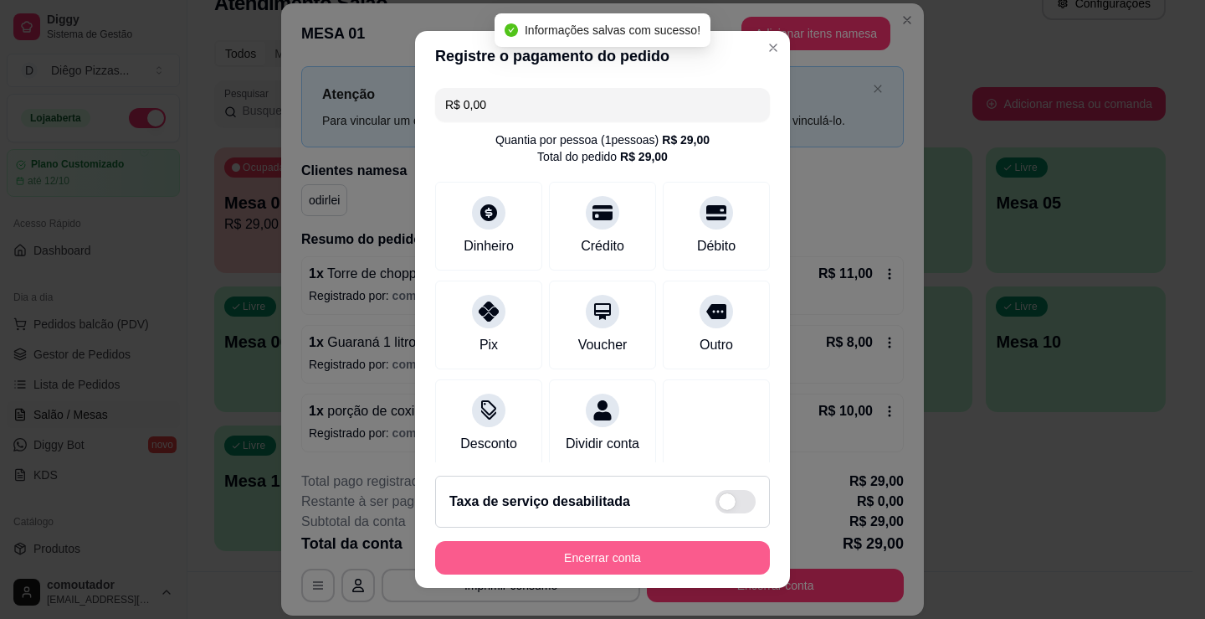
click at [701, 559] on button "Encerrar conta" at bounding box center [602, 557] width 335 height 33
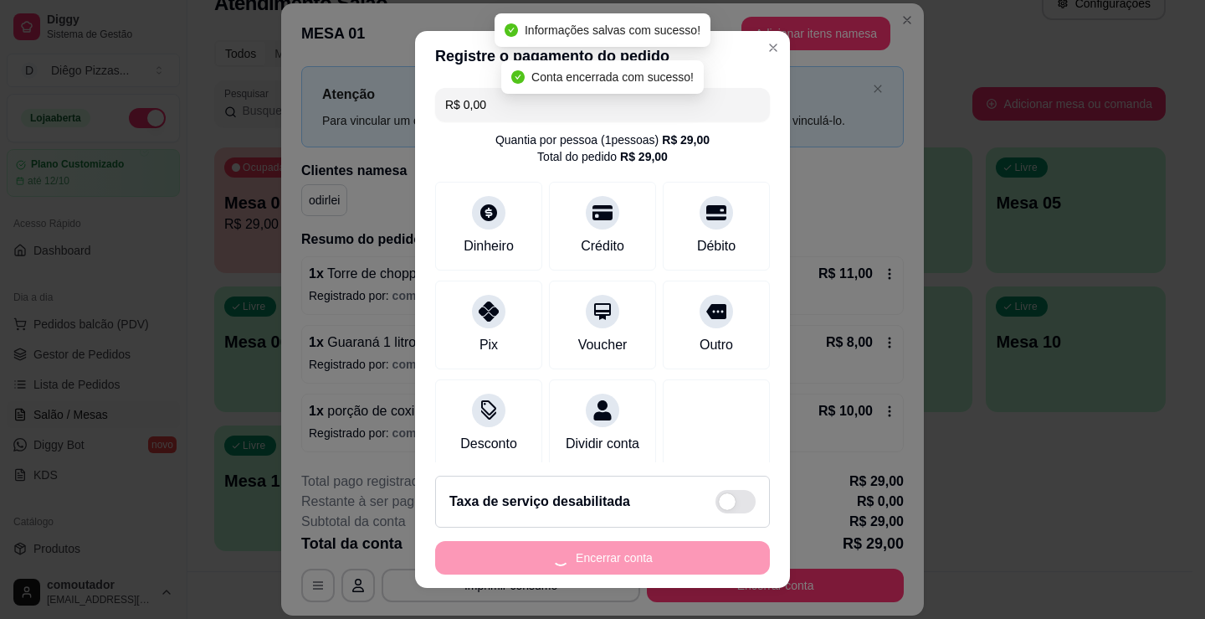
scroll to position [0, 0]
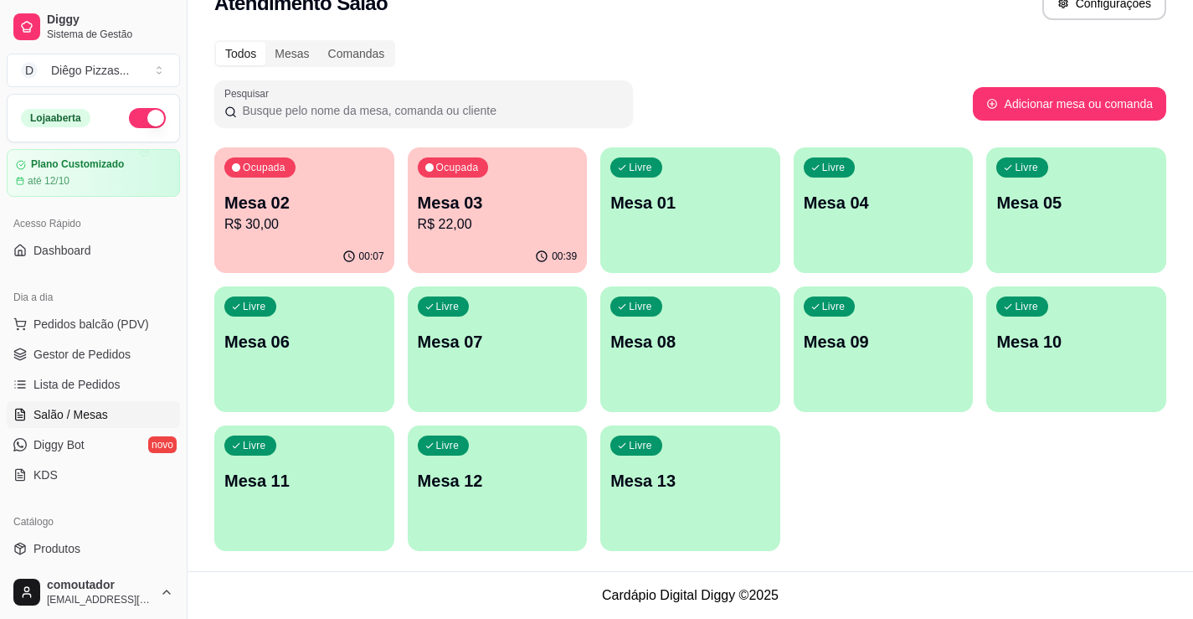
drag, startPoint x: 869, startPoint y: 485, endPoint x: 737, endPoint y: 430, distance: 143.0
click at [869, 485] on div "Ocupada Mesa 02 R$ 30,00 00:07 Ocupada Mesa 03 R$ 22,00 00:39 Livre Mesa 01 Liv…" at bounding box center [690, 348] width 952 height 403
click at [479, 181] on div "Ocupada Mesa 03 R$ 22,00" at bounding box center [498, 193] width 180 height 93
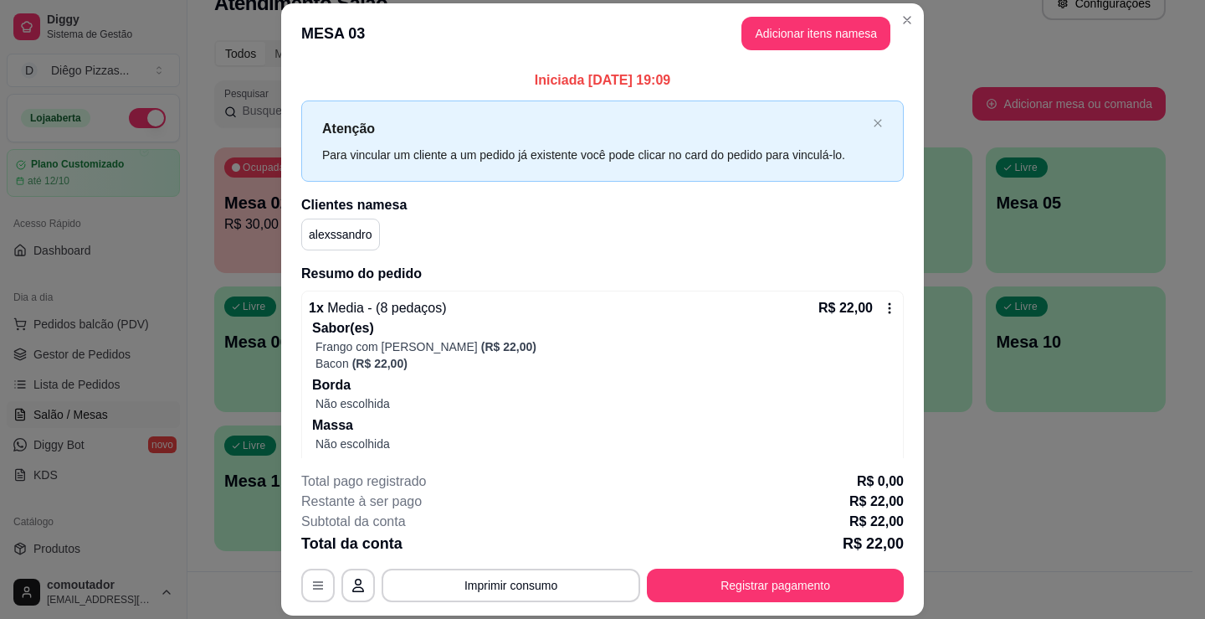
scroll to position [31, 0]
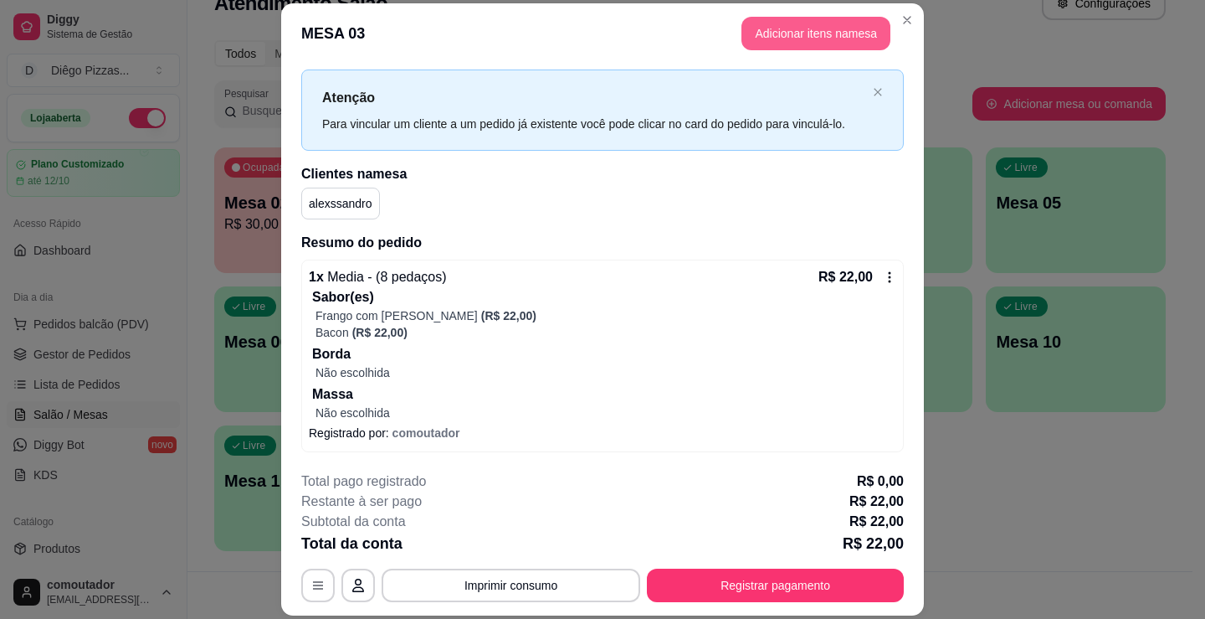
click at [820, 21] on button "Adicionar itens na mesa" at bounding box center [816, 33] width 149 height 33
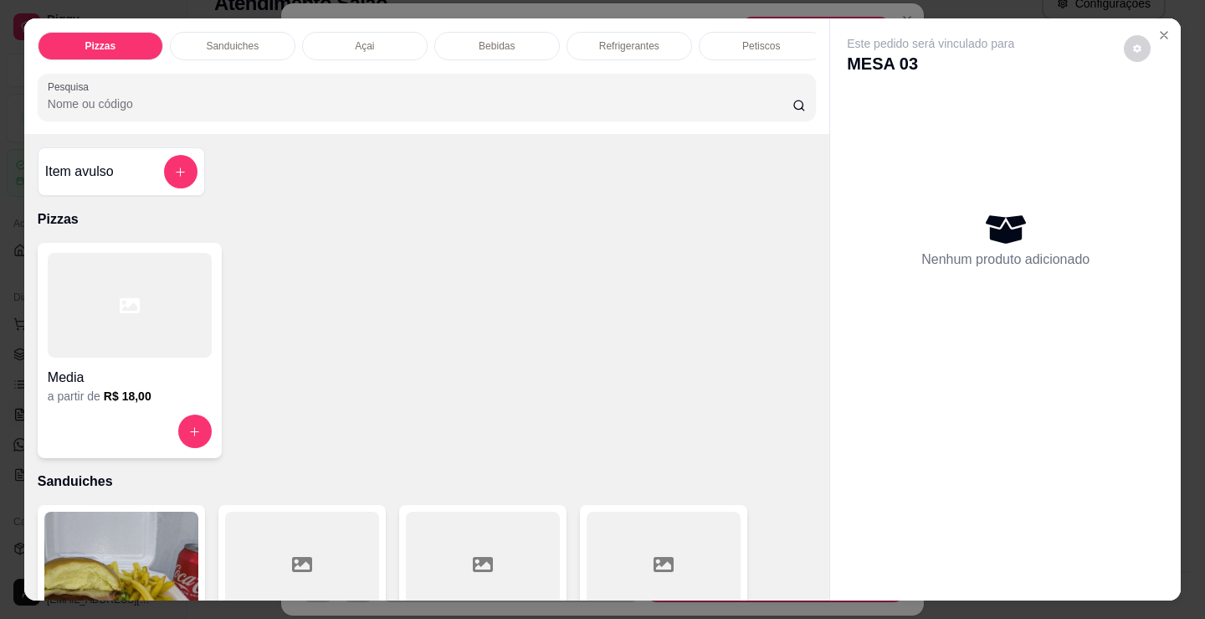
click at [509, 38] on div "Bebidas" at bounding box center [497, 46] width 126 height 28
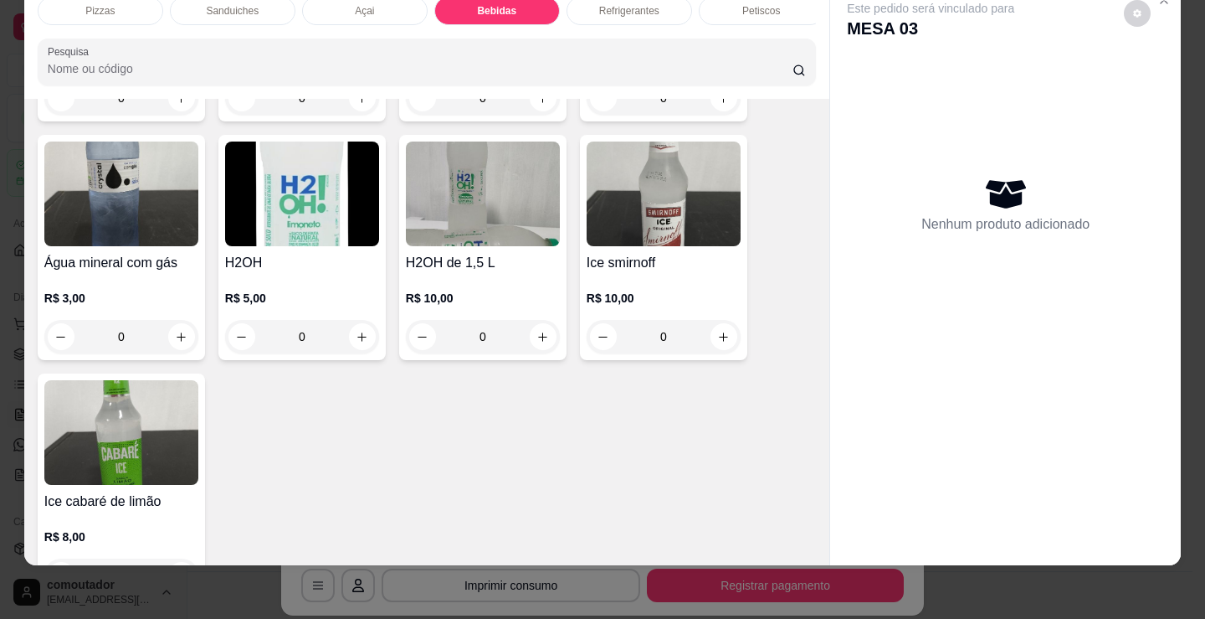
scroll to position [3915, 0]
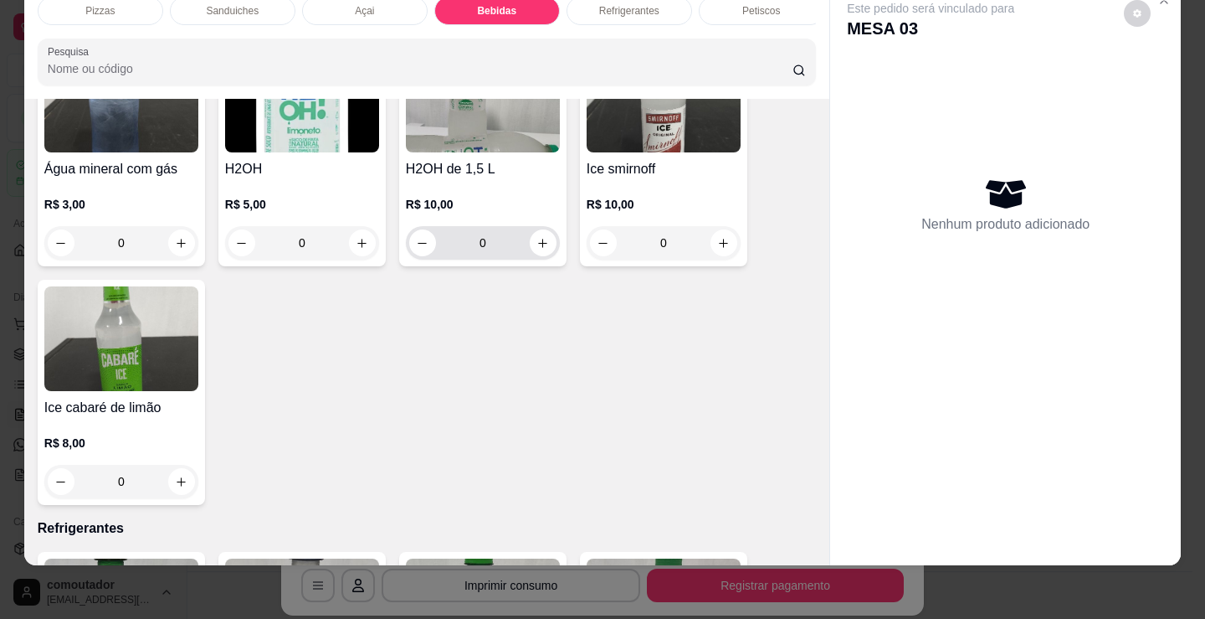
click at [536, 237] on icon "increase-product-quantity" at bounding box center [542, 243] width 13 height 13
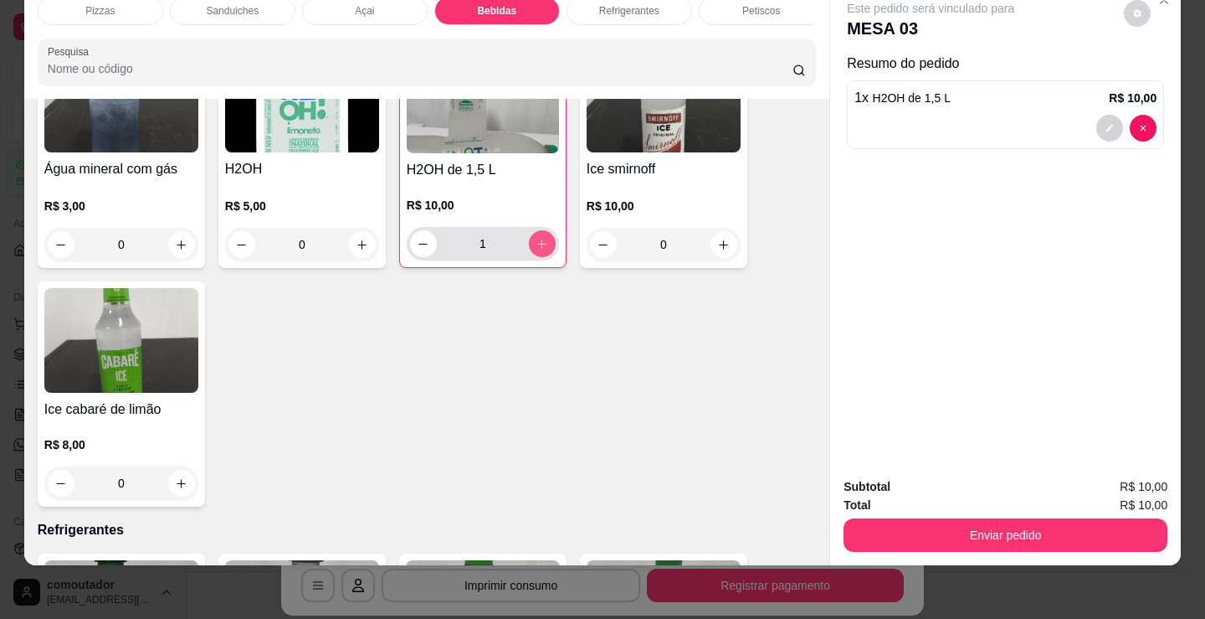
type input "1"
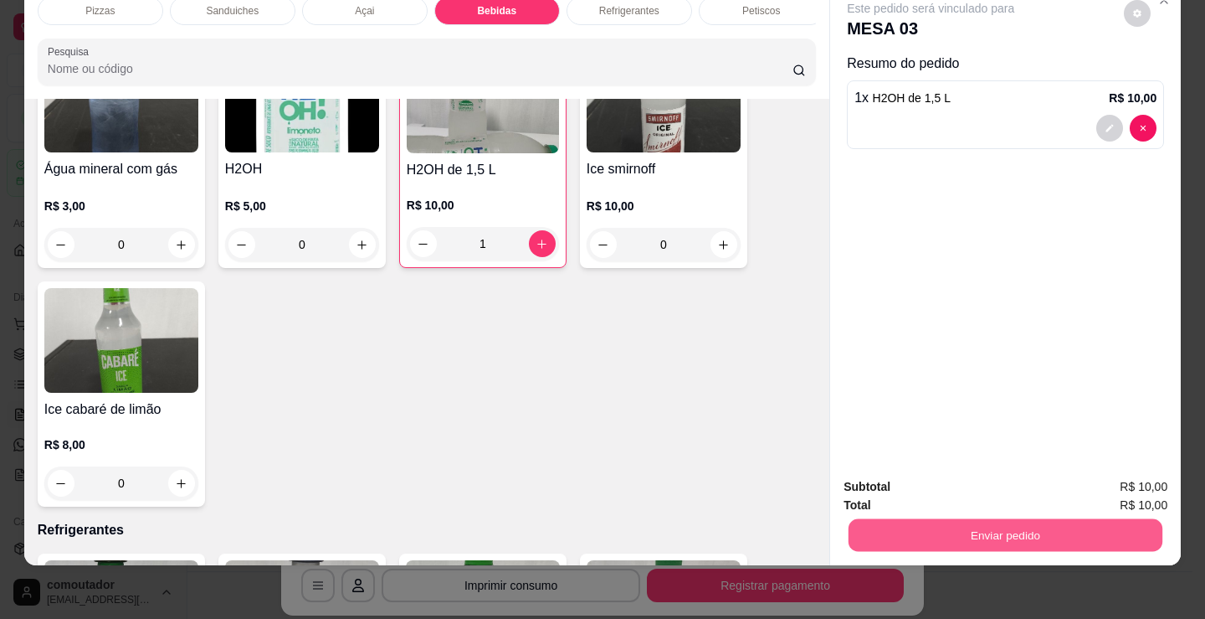
click at [1045, 525] on button "Enviar pedido" at bounding box center [1006, 534] width 314 height 33
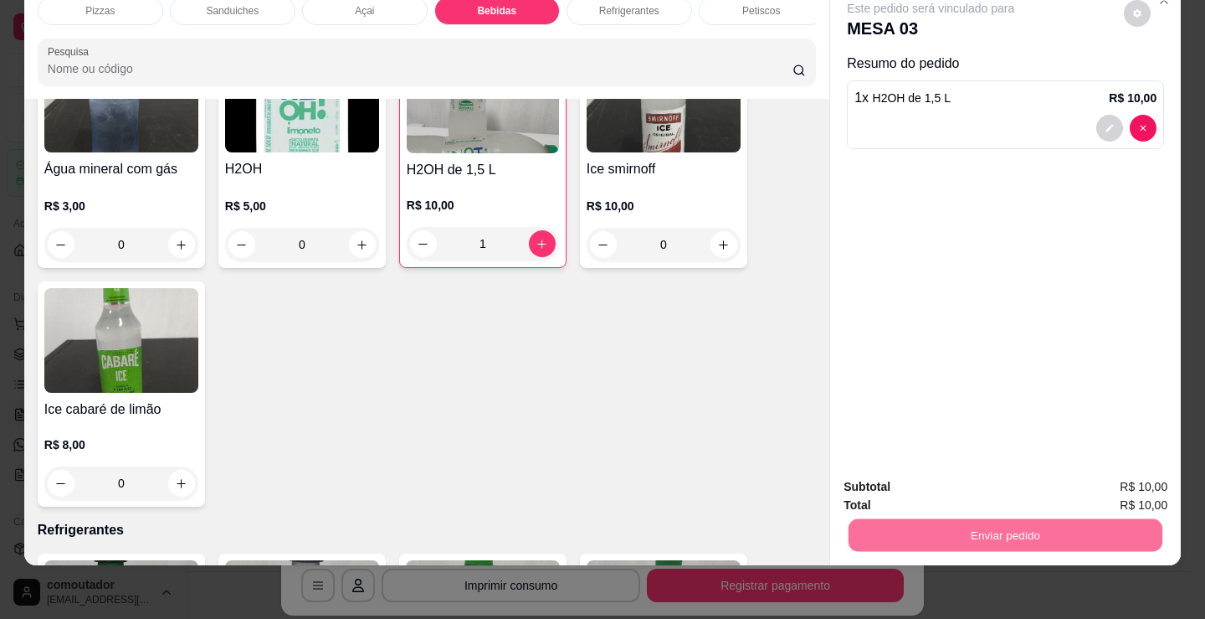
click at [989, 470] on button "Não registrar e enviar pedido" at bounding box center [950, 481] width 174 height 32
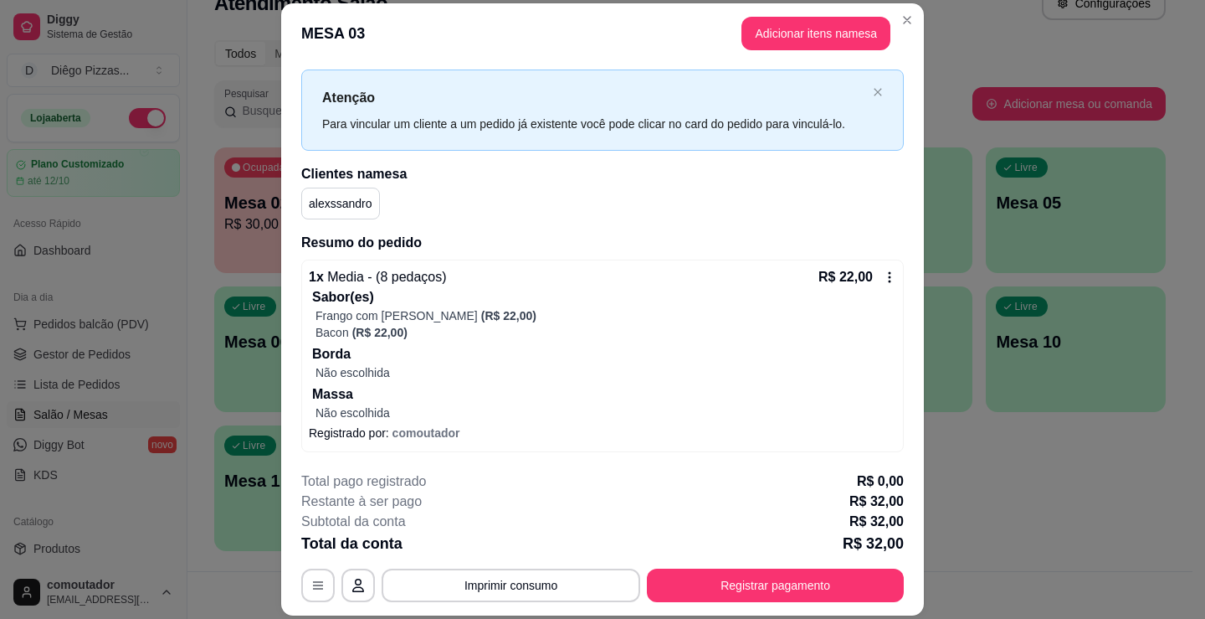
scroll to position [100, 0]
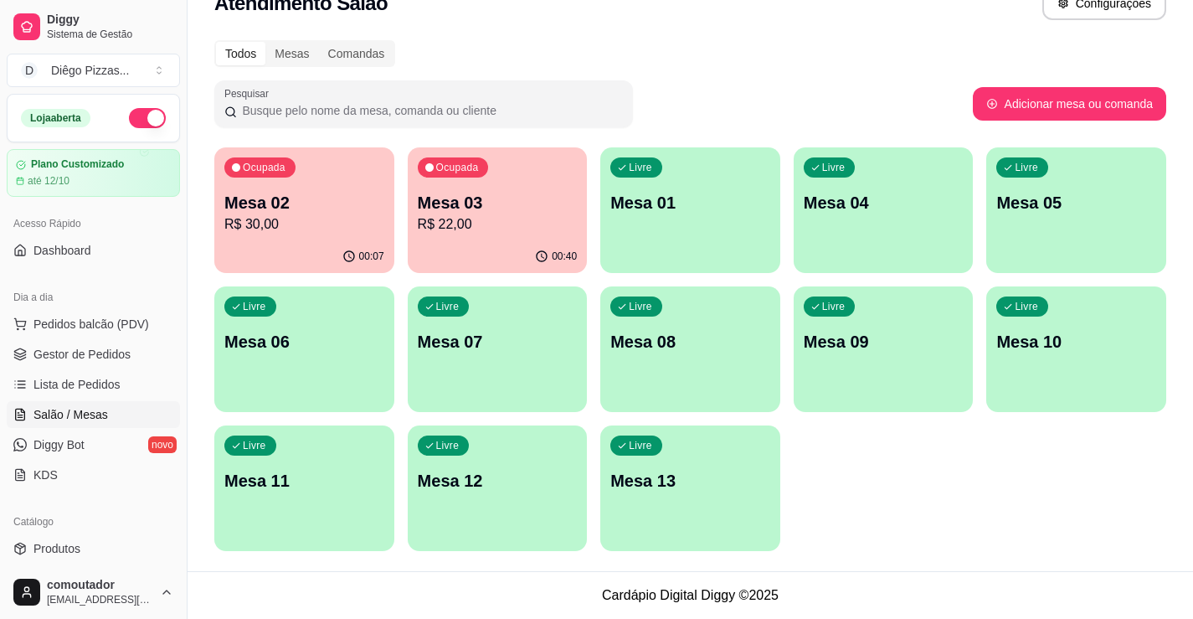
drag, startPoint x: 906, startPoint y: 517, endPoint x: 853, endPoint y: 504, distance: 54.4
click at [906, 517] on div "Ocupada Mesa 02 R$ 30,00 00:07 Ocupada Mesa 03 R$ 22,00 00:40 Livre Mesa 01 Liv…" at bounding box center [690, 348] width 952 height 403
click at [366, 220] on p "R$ 30,00" at bounding box center [304, 224] width 160 height 20
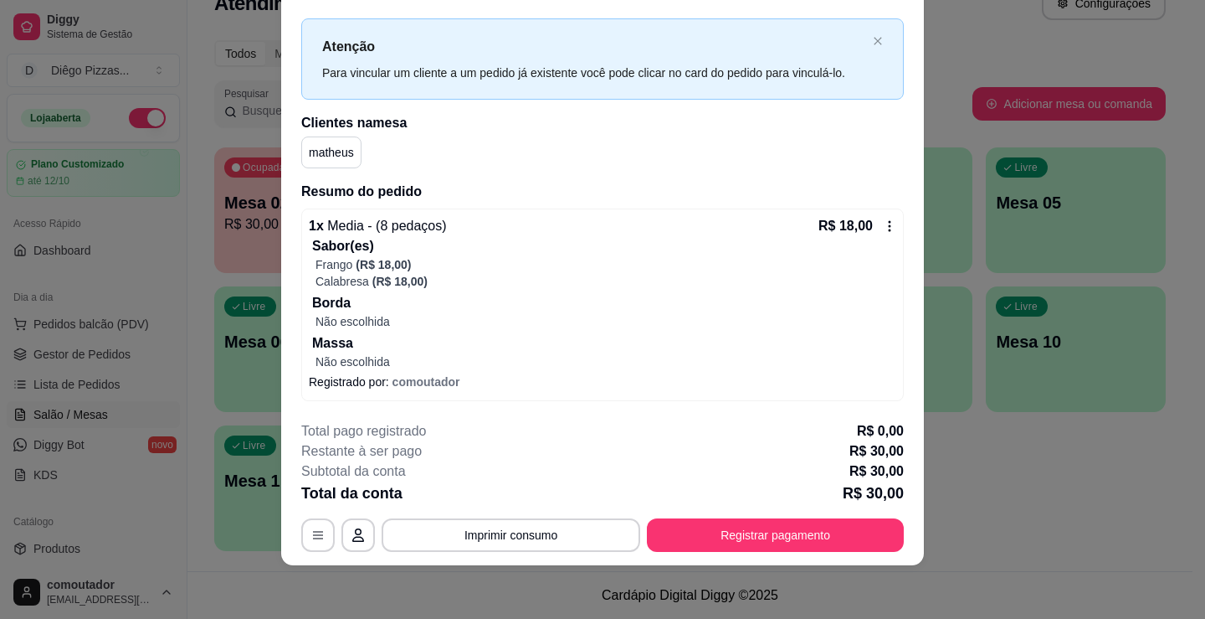
scroll to position [0, 0]
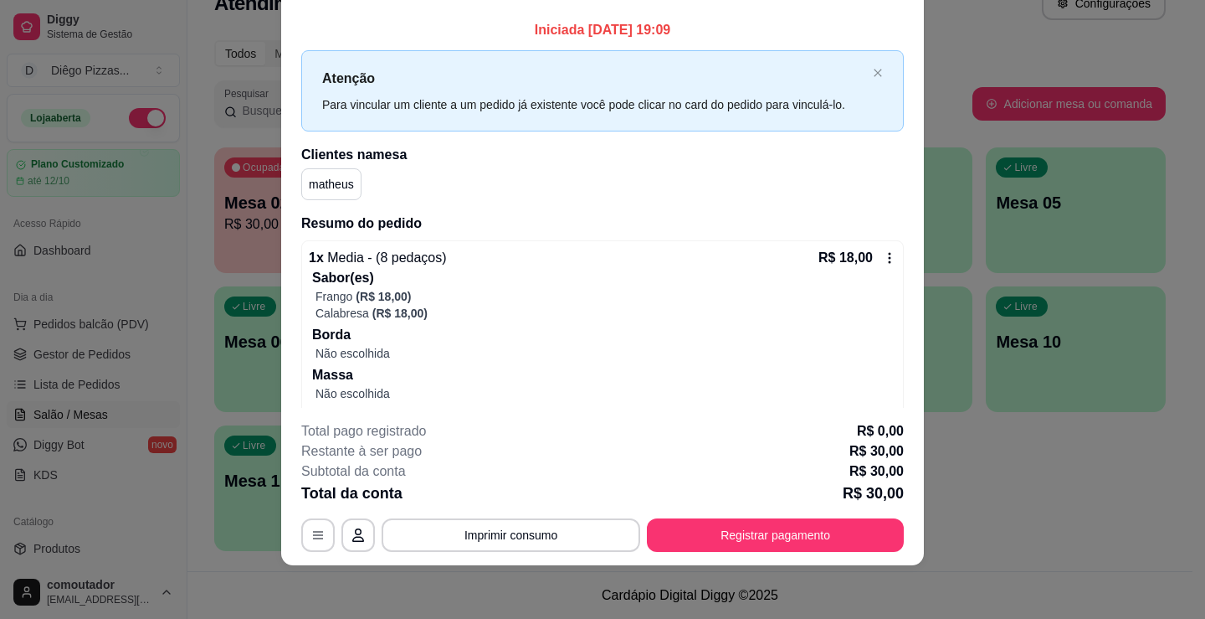
click at [301, 74] on div "Atenção Para vincular um cliente a um pedido já existente você pode clicar no c…" at bounding box center [602, 90] width 603 height 81
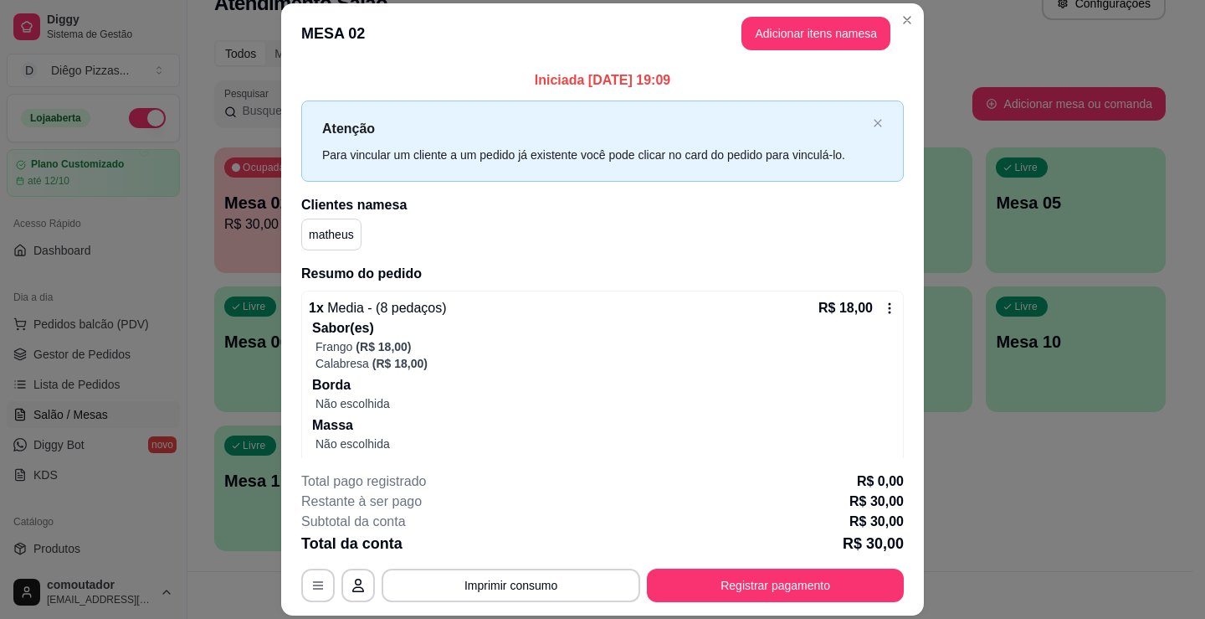
click at [847, 21] on button "Adicionar itens na mesa" at bounding box center [816, 33] width 149 height 33
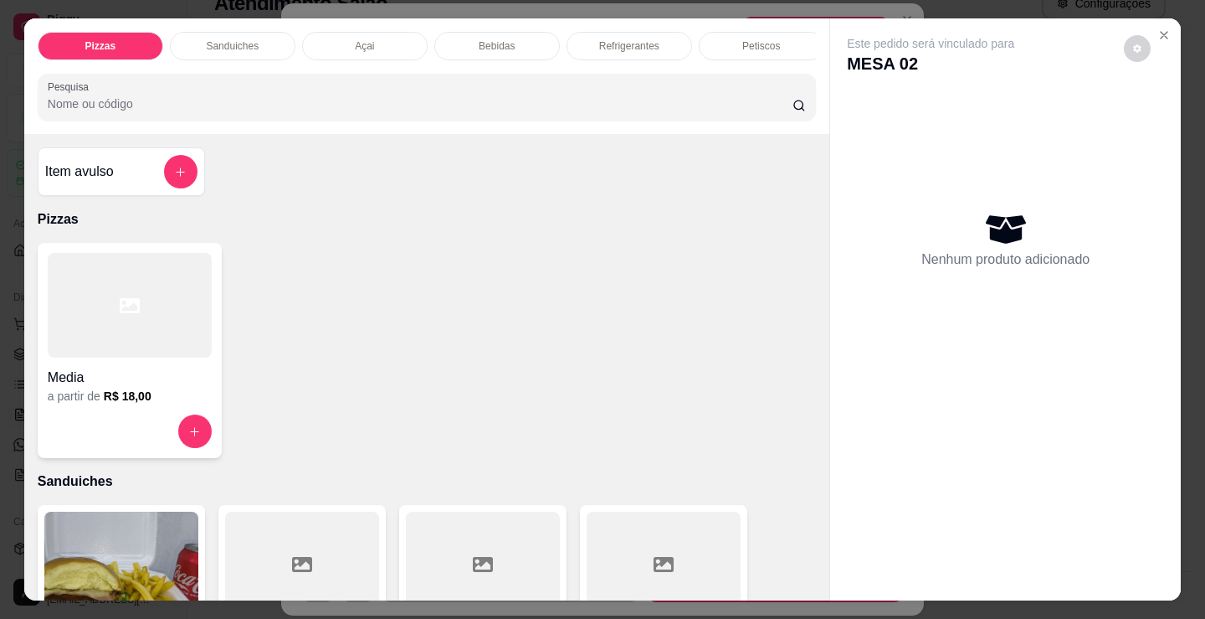
click at [749, 39] on p "Petiscos" at bounding box center [761, 45] width 38 height 13
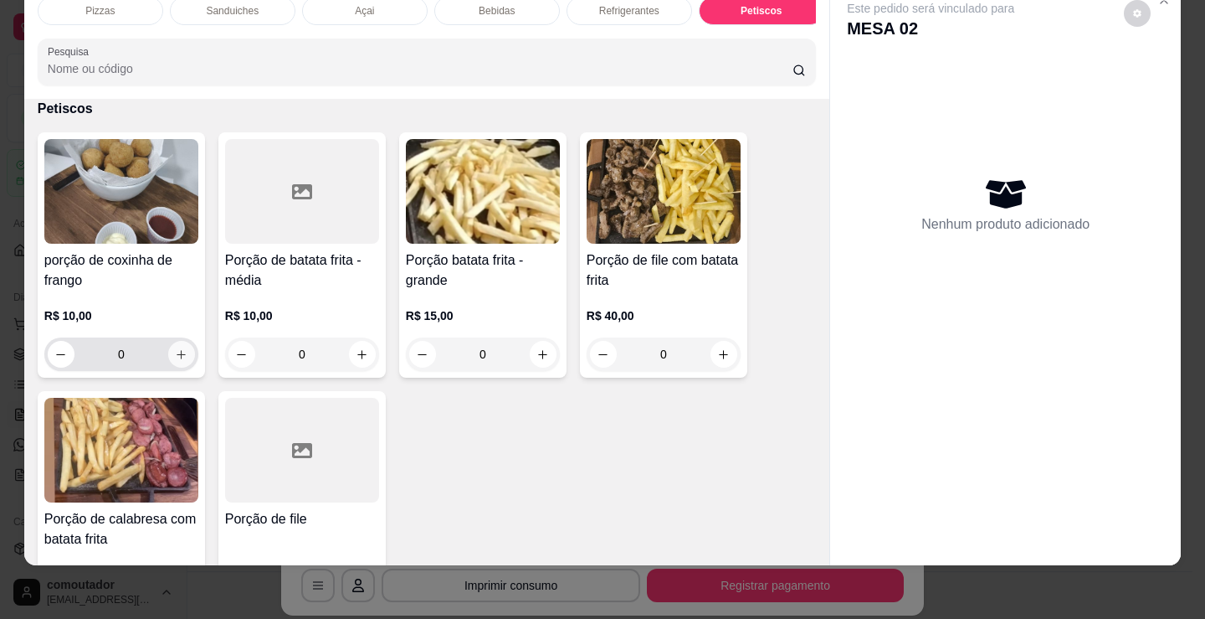
click at [171, 347] on button "increase-product-quantity" at bounding box center [181, 354] width 27 height 27
type input "1"
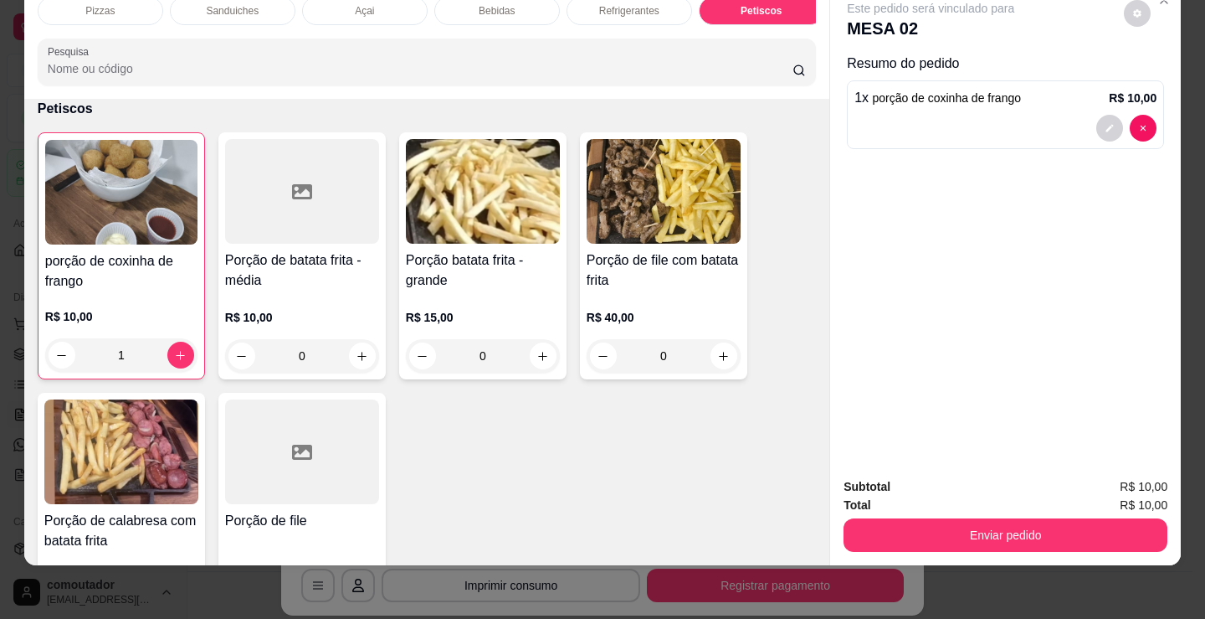
click at [1040, 514] on div "Enviar pedido" at bounding box center [1006, 533] width 324 height 38
click at [1004, 501] on div "Total R$ 10,00" at bounding box center [1006, 504] width 324 height 18
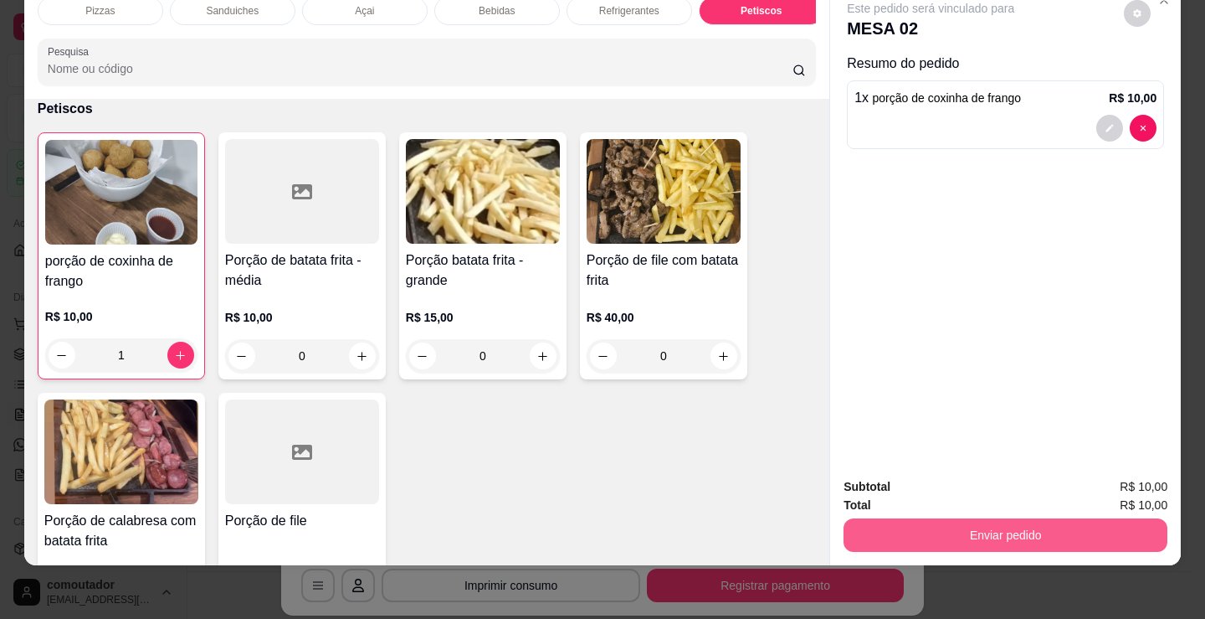
click at [997, 518] on button "Enviar pedido" at bounding box center [1006, 534] width 324 height 33
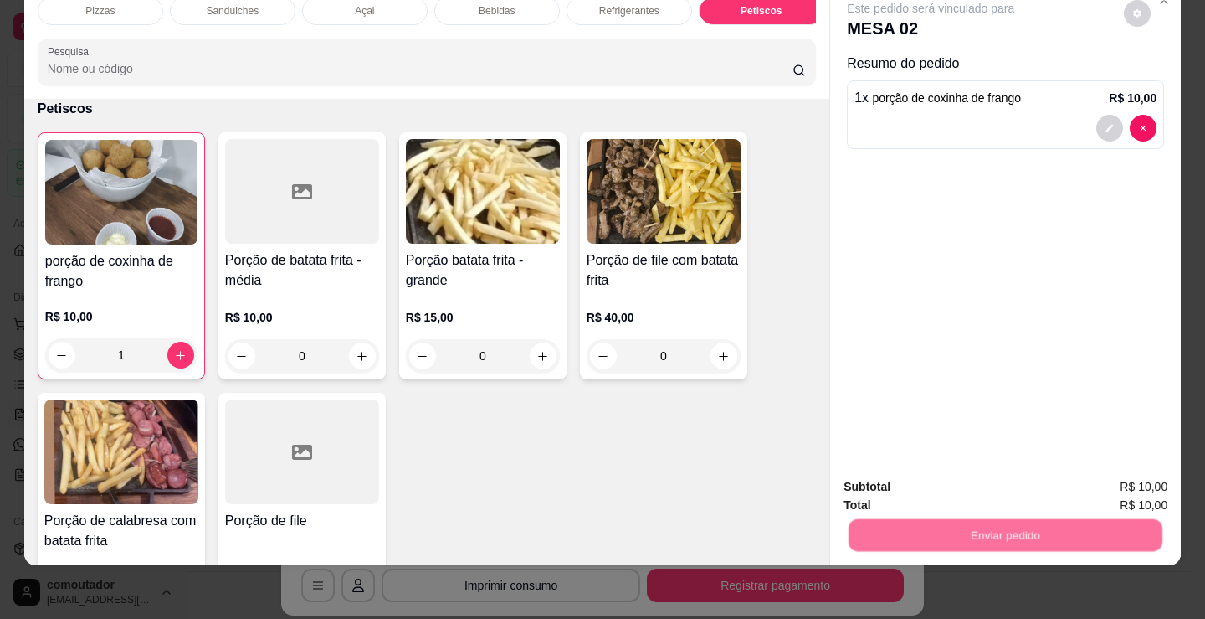
click at [957, 482] on button "Não registrar e enviar pedido" at bounding box center [950, 480] width 169 height 31
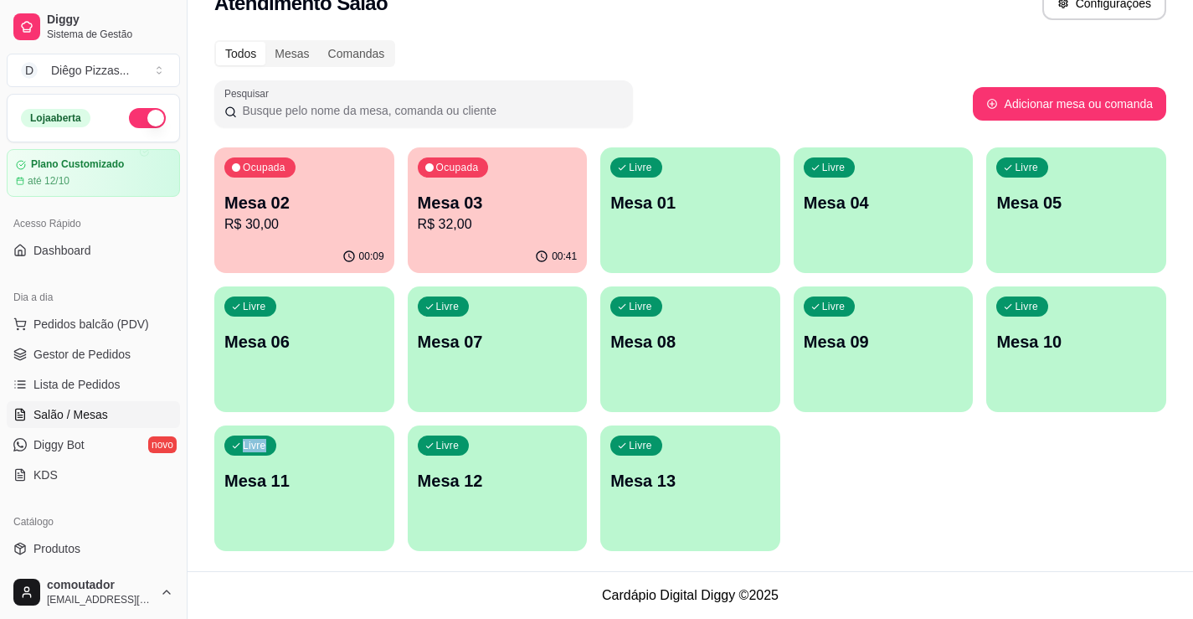
click at [995, 447] on div "Ocupada Mesa 02 R$ 30,00 00:09 Ocupada Mesa 03 R$ 32,00 00:41 Livre Mesa 01 Liv…" at bounding box center [690, 348] width 952 height 403
copy p "Livre"
click at [916, 551] on div "Todos Mesas Comandas Pesquisar Adicionar mesa ou comanda Ocupada Mesa 02 R$ 40,…" at bounding box center [689, 300] width 1005 height 541
click at [963, 495] on div "Ocupada Mesa 02 R$ 40,00 00:14 Ocupada Mesa 03 R$ 32,00 00:47 Livre Mesa 01 Liv…" at bounding box center [690, 348] width 952 height 403
click at [472, 238] on div "Ocupada Mesa 03 R$ 32,00" at bounding box center [498, 193] width 180 height 93
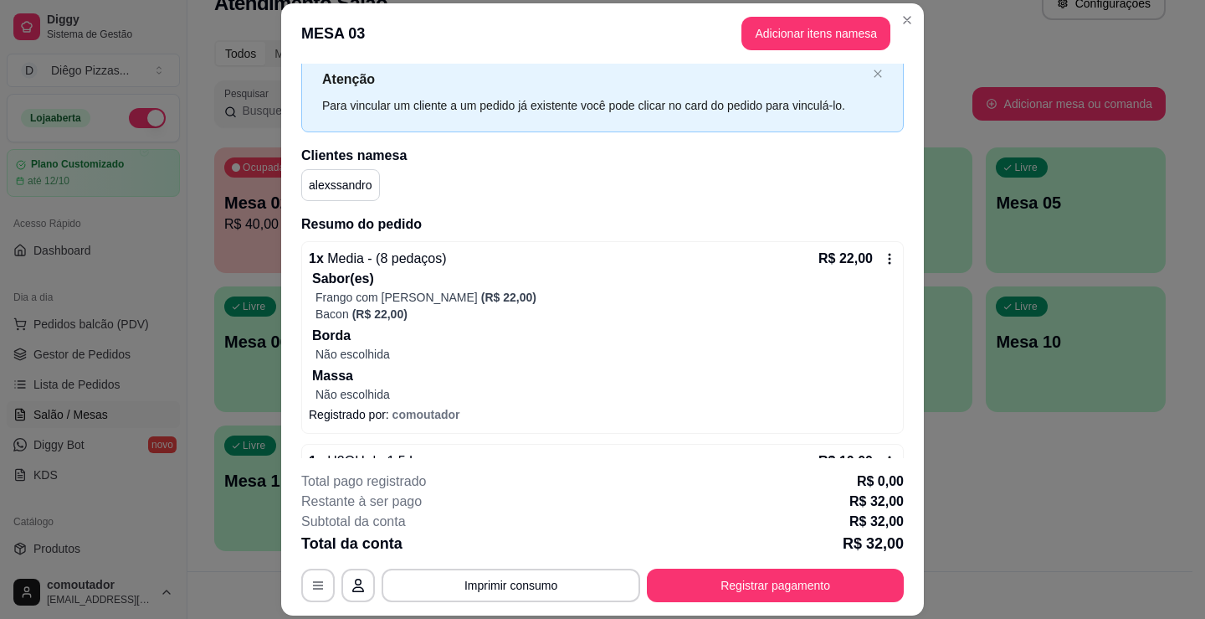
scroll to position [100, 0]
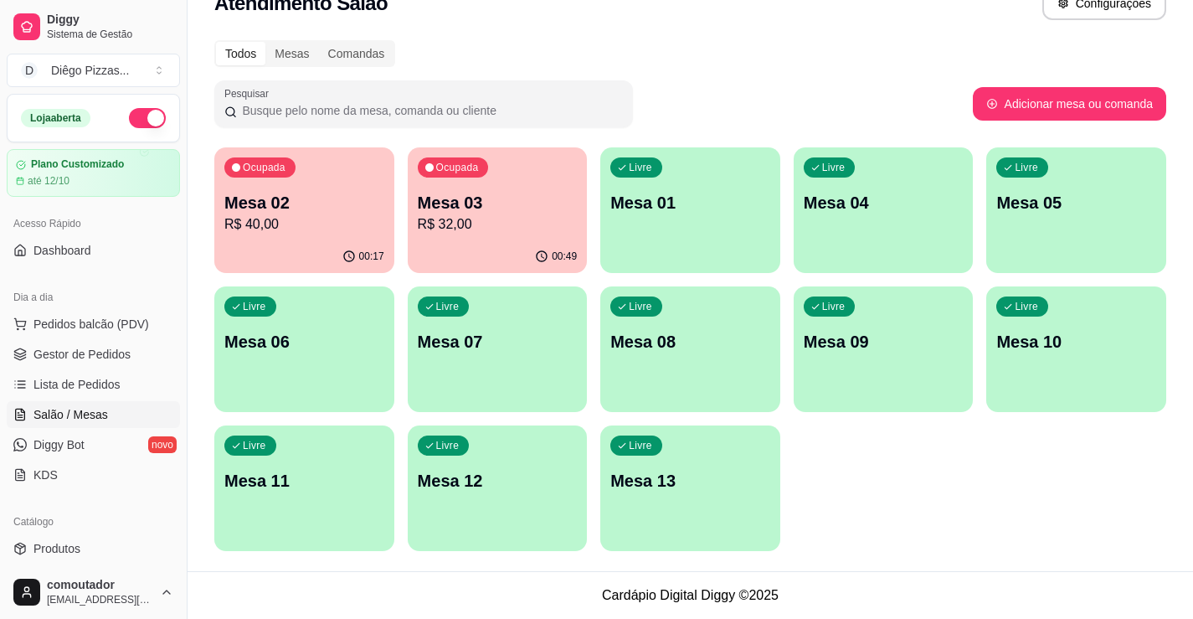
click at [303, 225] on p "R$ 40,00" at bounding box center [304, 224] width 160 height 20
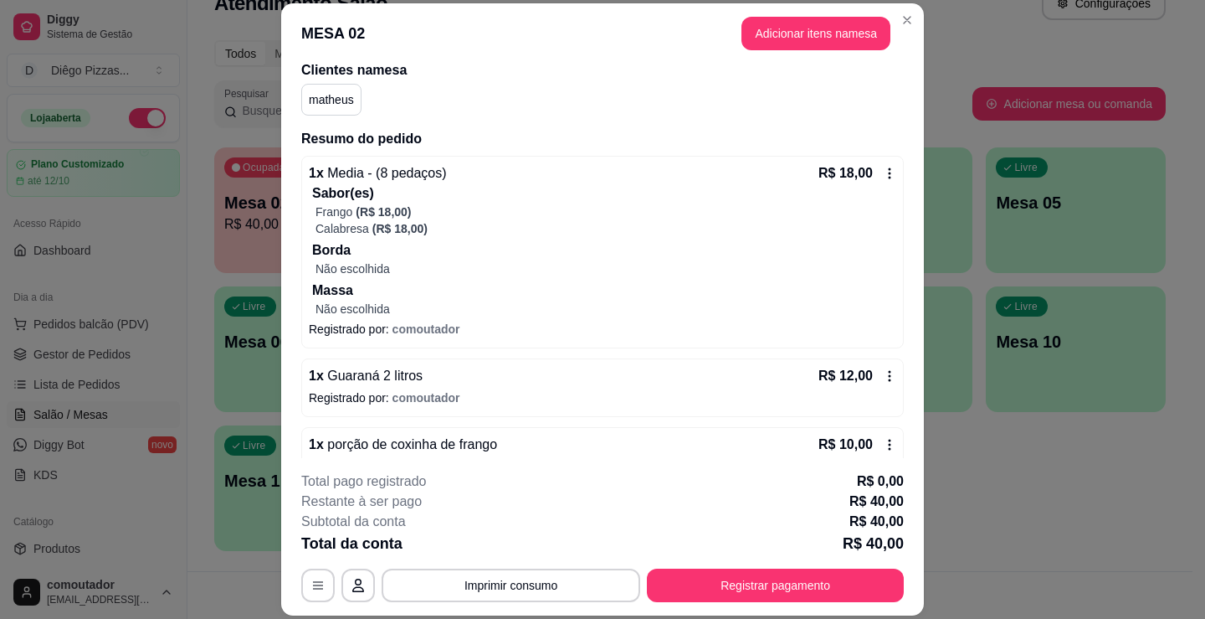
scroll to position [168, 0]
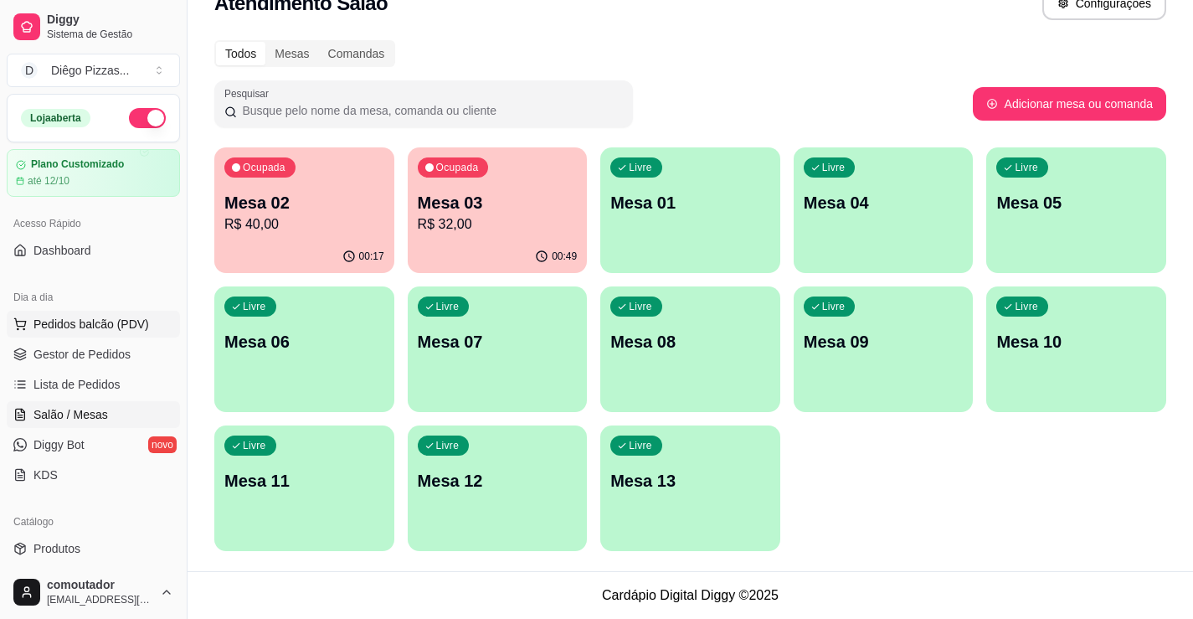
click at [76, 321] on span "Pedidos balcão (PDV)" at bounding box center [91, 324] width 116 height 17
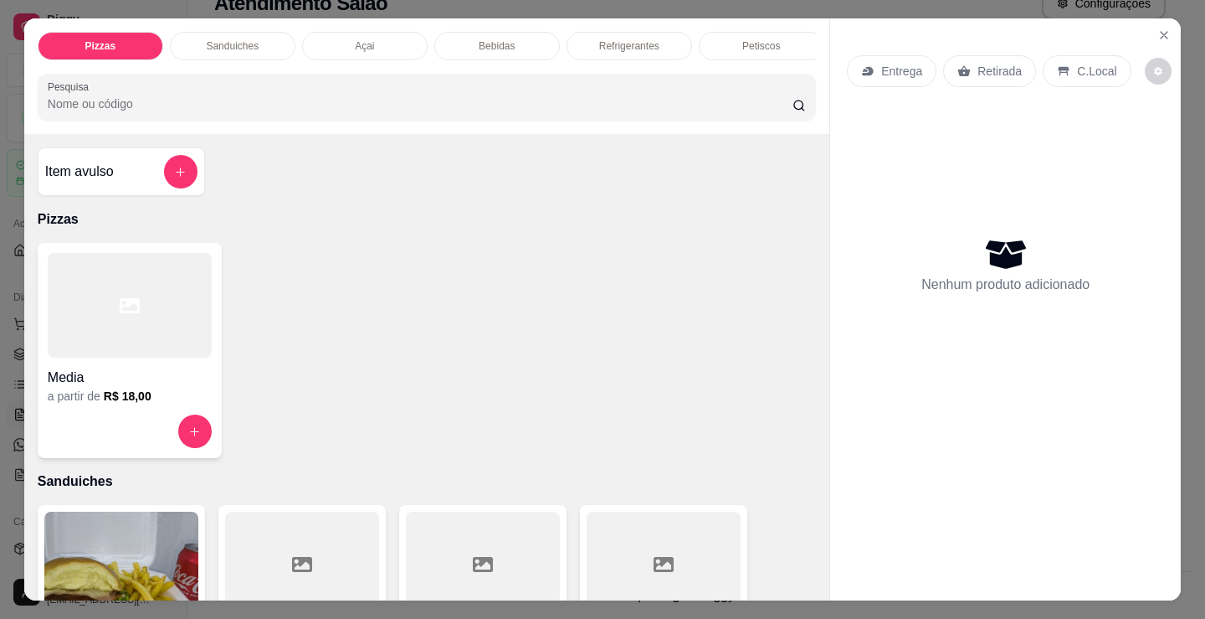
click at [171, 275] on div at bounding box center [130, 305] width 164 height 105
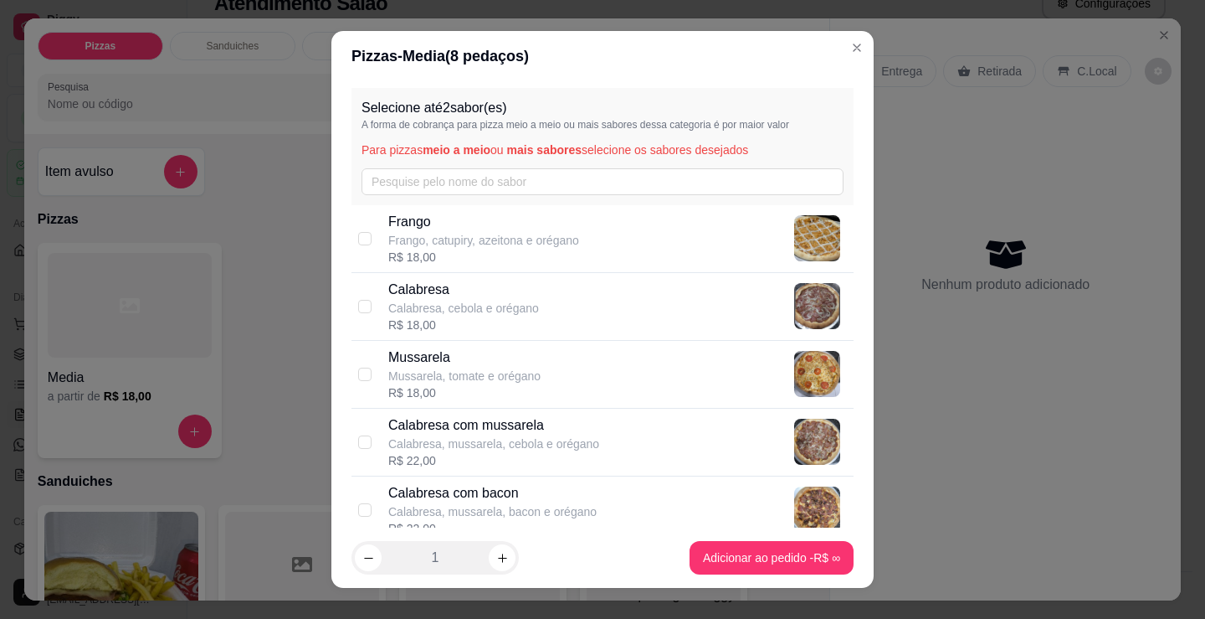
click at [553, 426] on p "Calabresa com mussarela" at bounding box center [493, 425] width 211 height 20
checkbox input "true"
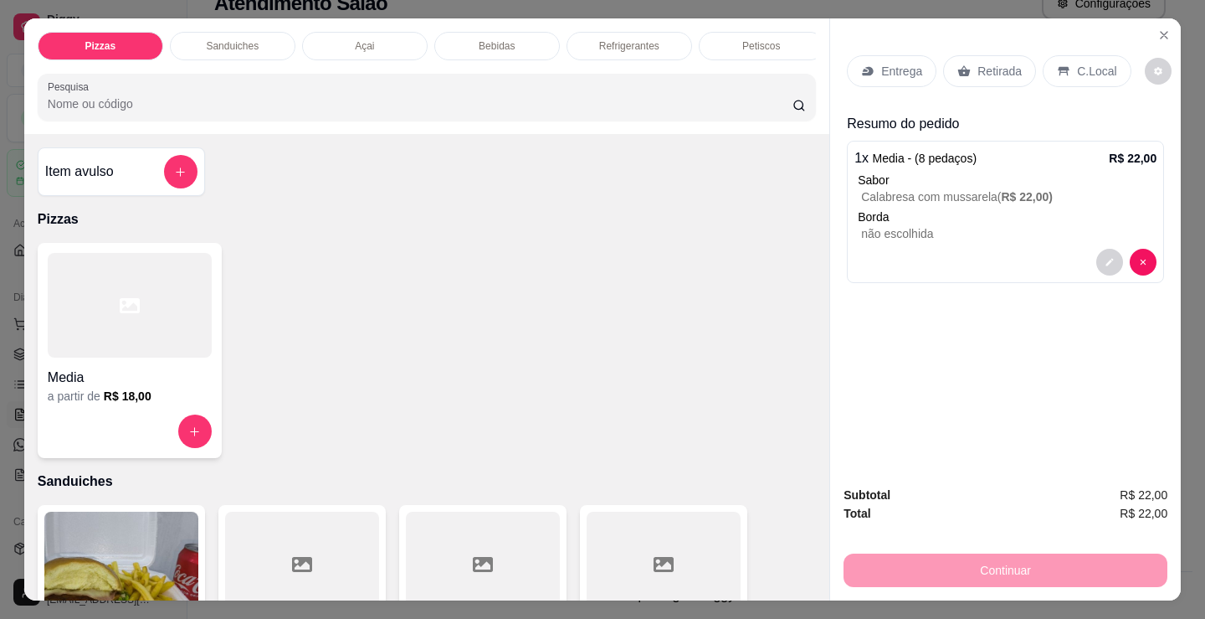
click at [507, 39] on p "Bebidas" at bounding box center [497, 45] width 36 height 13
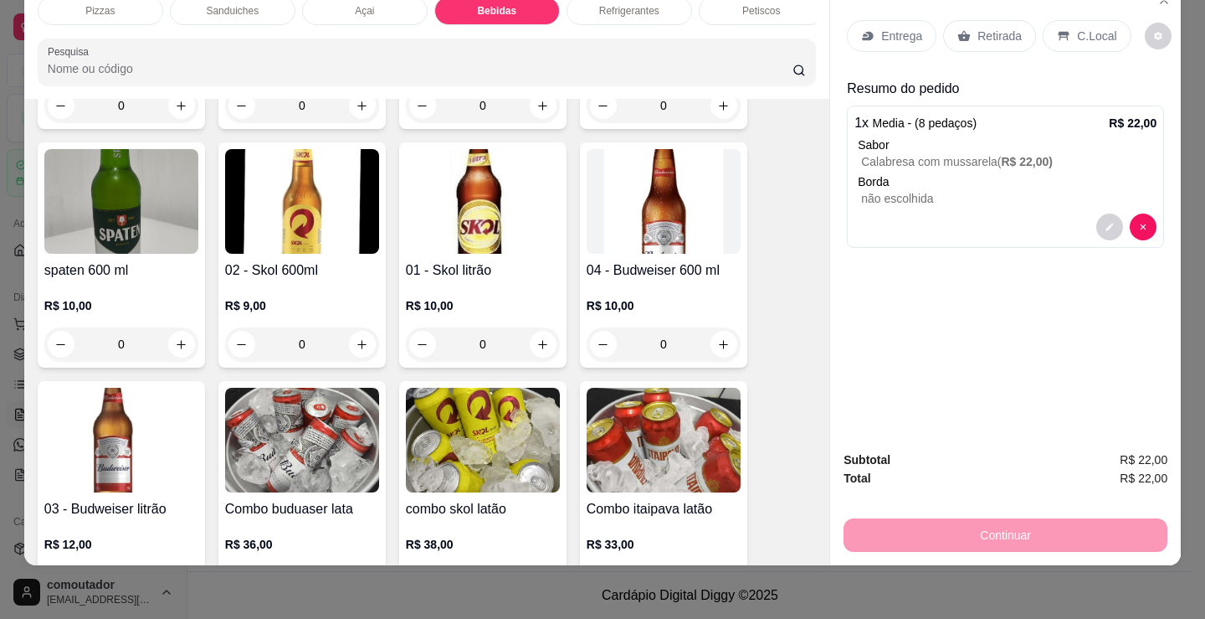
scroll to position [2576, 0]
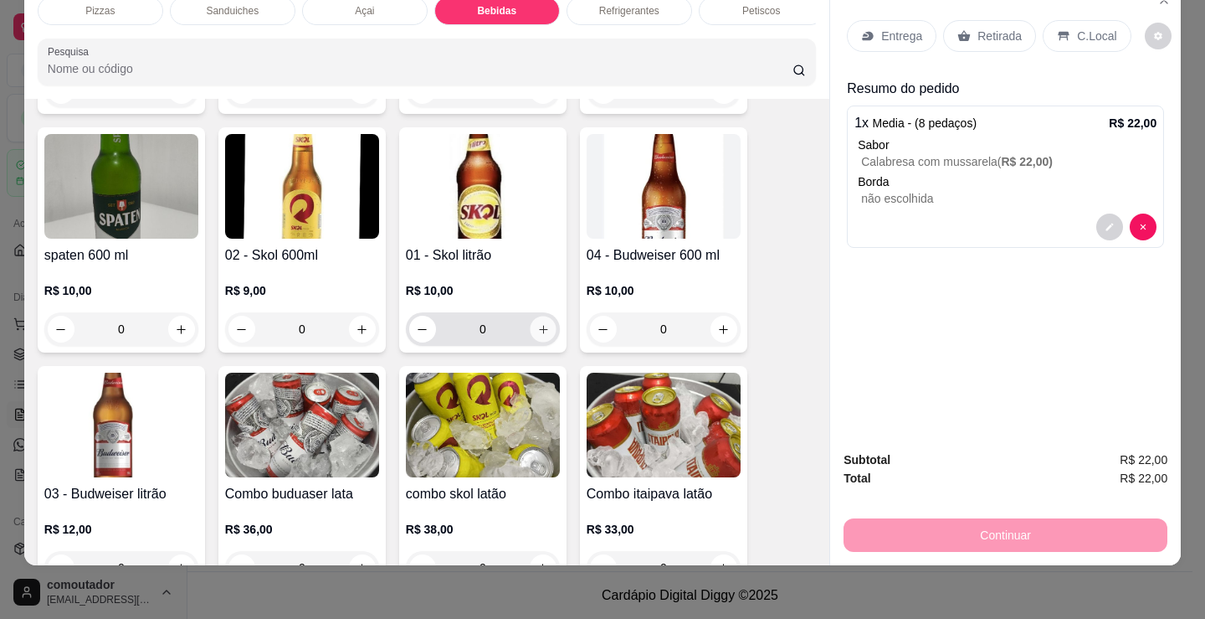
click at [537, 331] on icon "increase-product-quantity" at bounding box center [543, 329] width 13 height 13
type input "1"
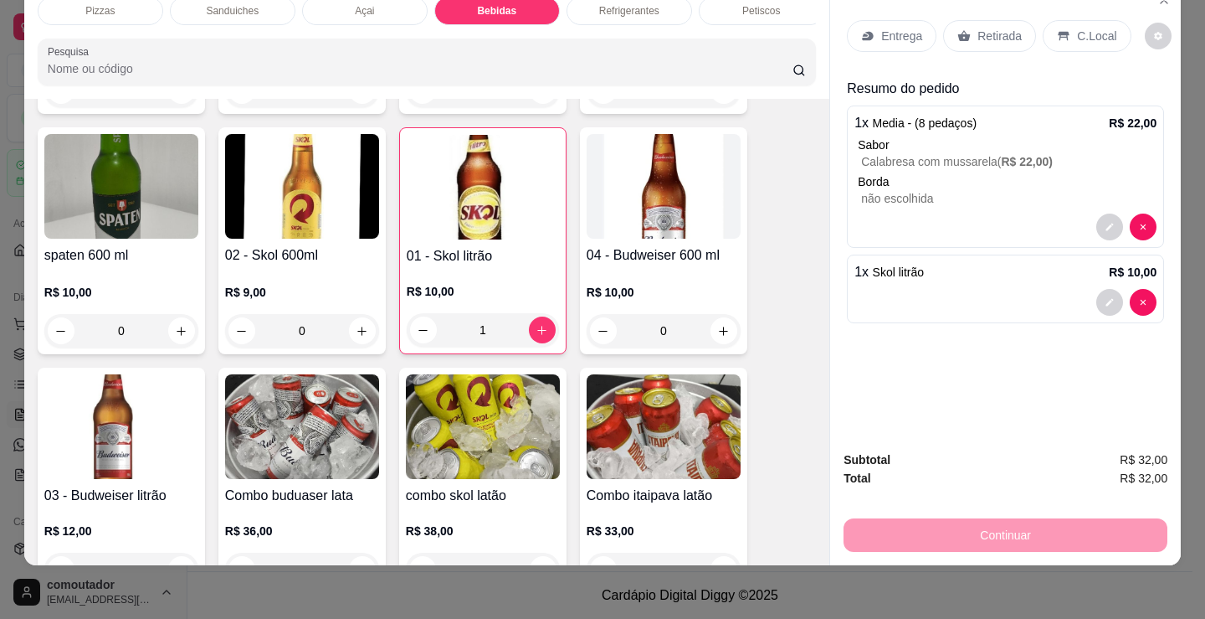
click at [649, 8] on div "Refrigerantes" at bounding box center [630, 11] width 126 height 28
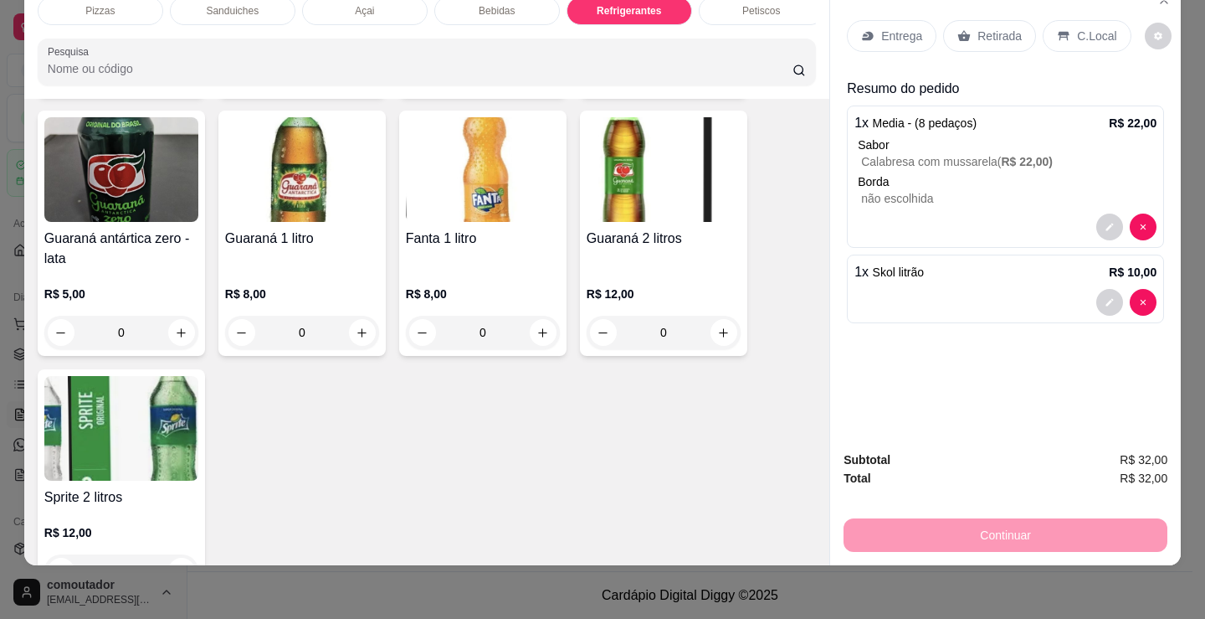
scroll to position [4839, 0]
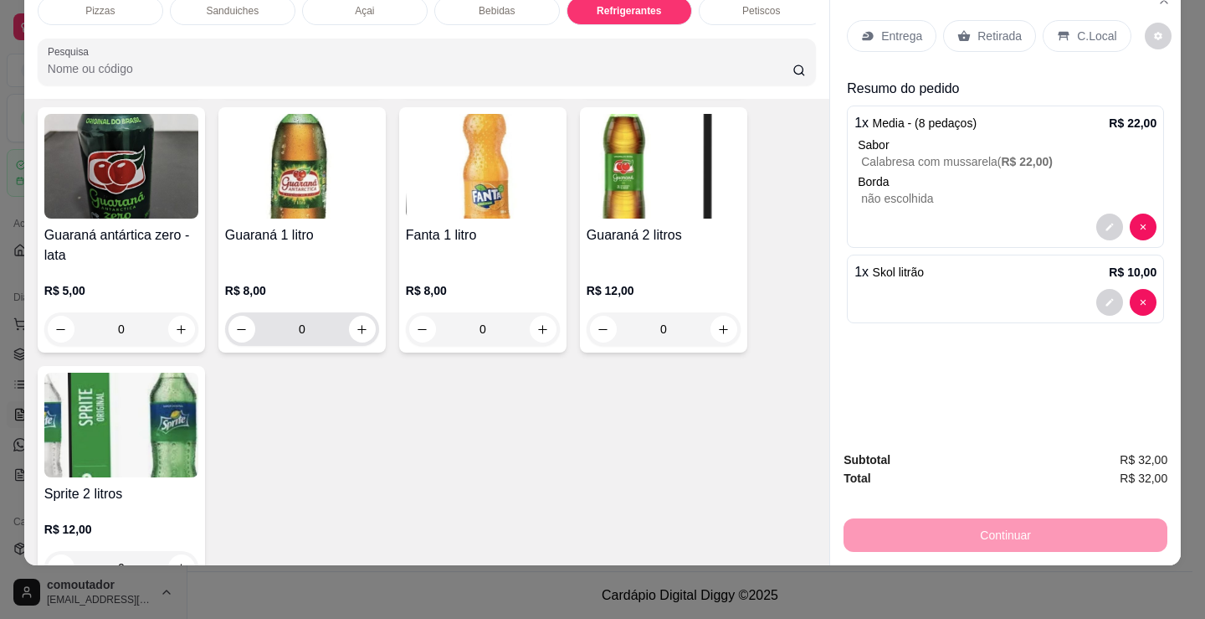
click at [370, 329] on div "0" at bounding box center [302, 328] width 154 height 33
click at [357, 329] on icon "increase-product-quantity" at bounding box center [362, 329] width 13 height 13
type input "1"
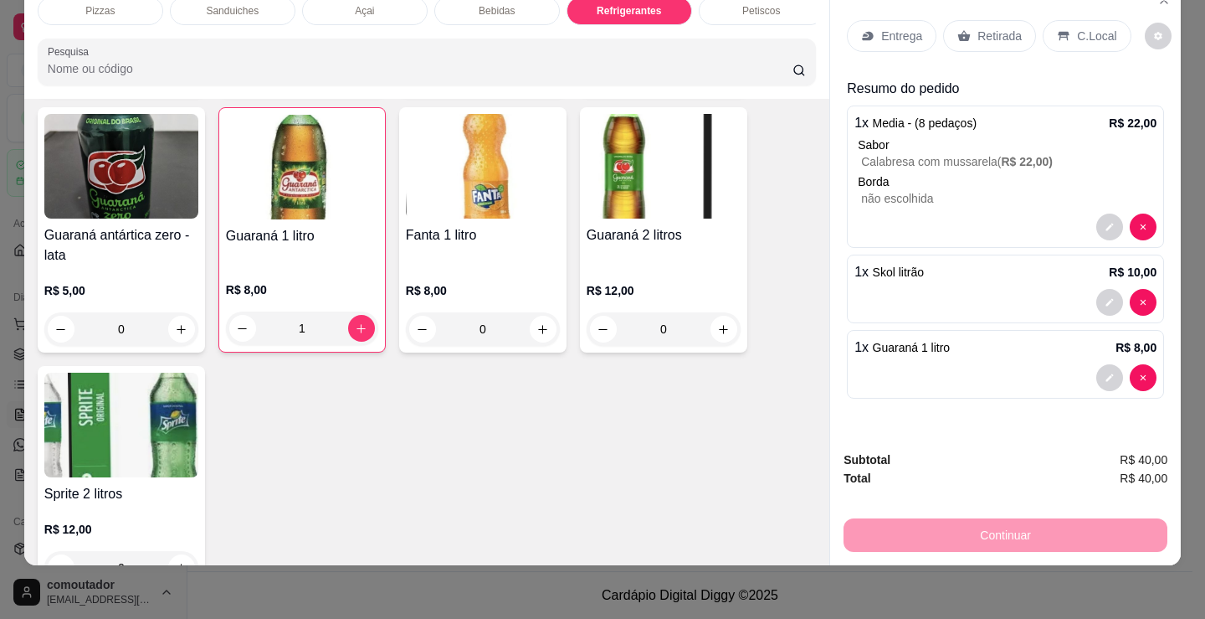
click at [1077, 28] on p "C.Local" at bounding box center [1096, 36] width 39 height 17
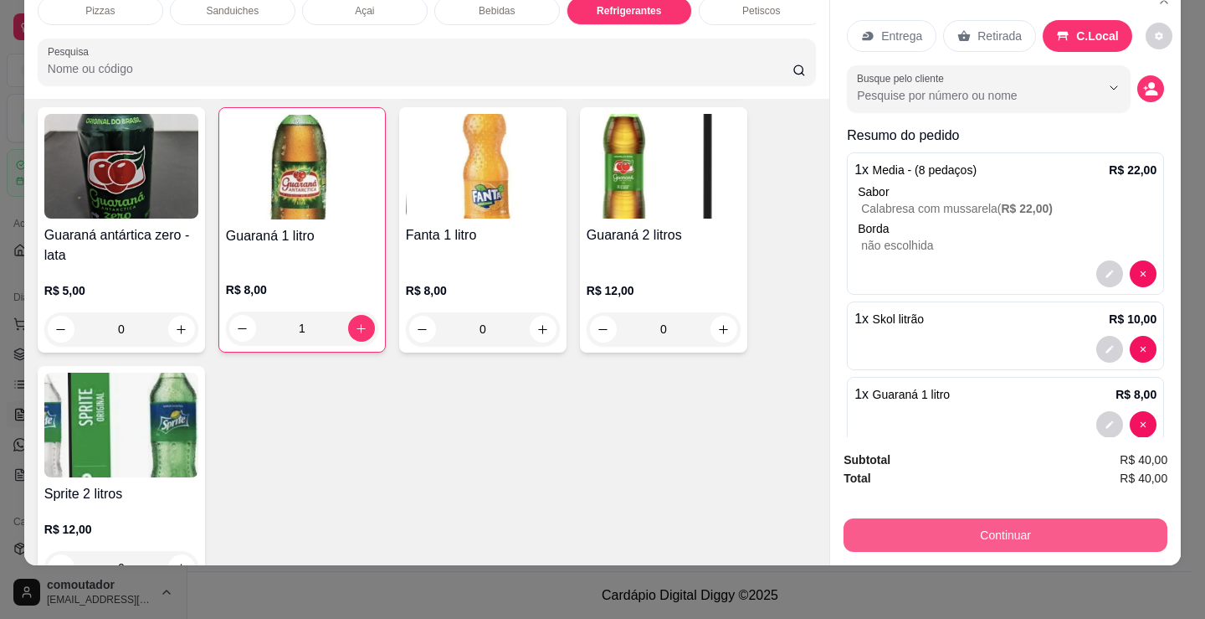
click at [998, 522] on button "Continuar" at bounding box center [1006, 534] width 324 height 33
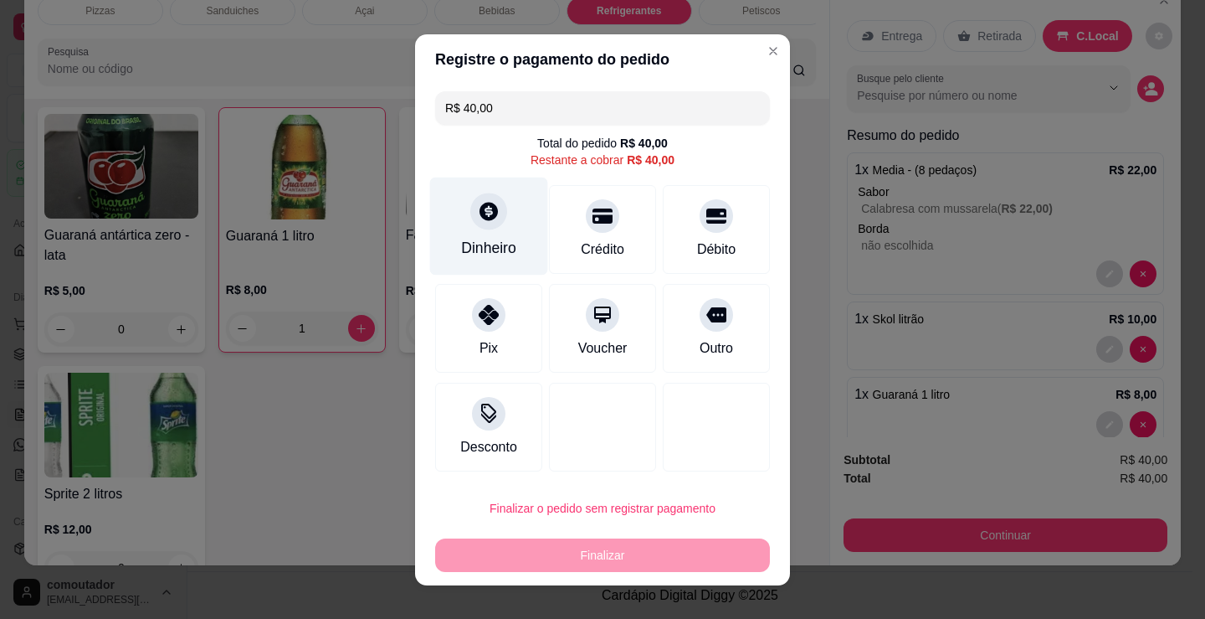
click at [475, 237] on div "Dinheiro" at bounding box center [489, 226] width 118 height 98
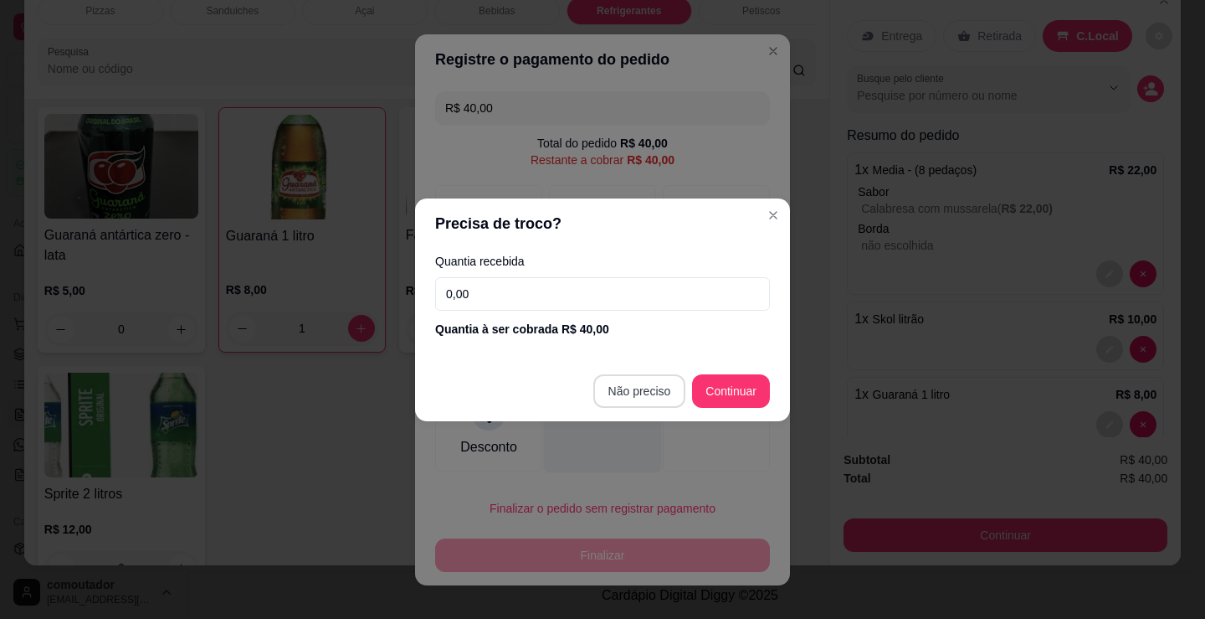
type input "R$ 0,00"
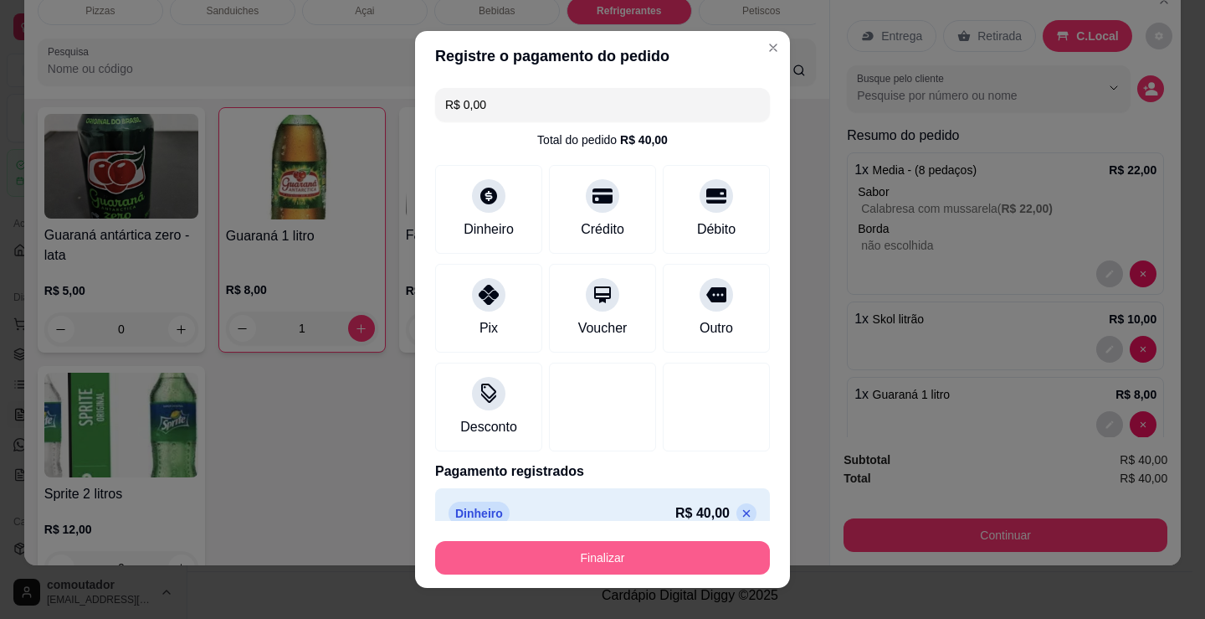
click at [634, 547] on button "Finalizar" at bounding box center [602, 557] width 335 height 33
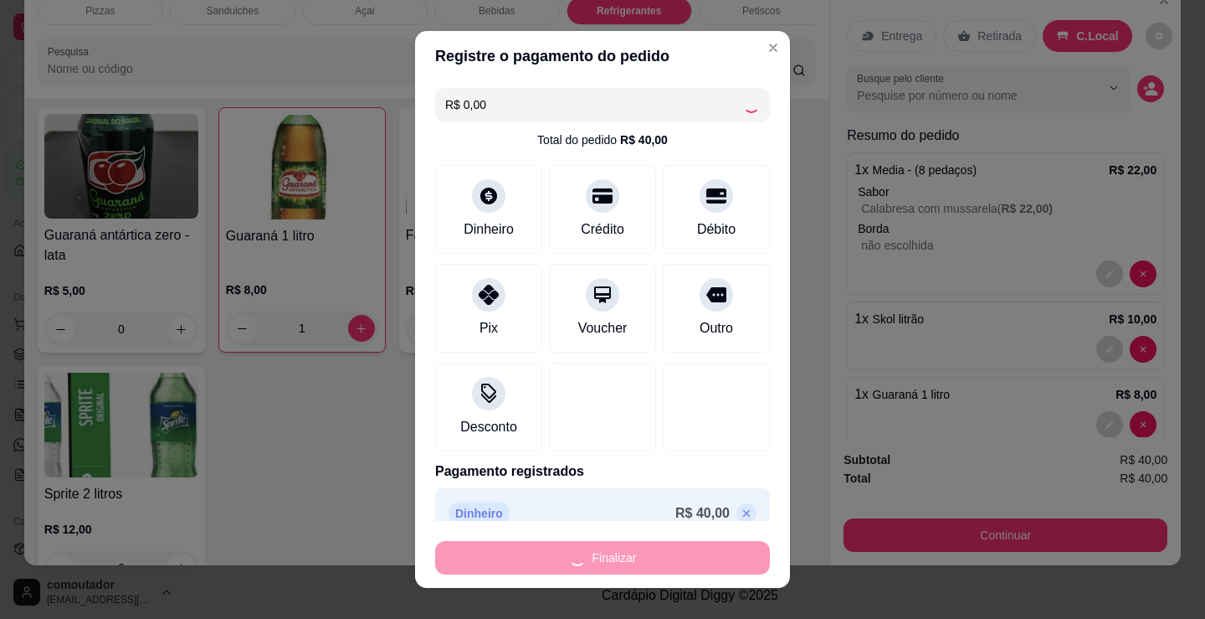
type input "0"
type input "-R$ 40,00"
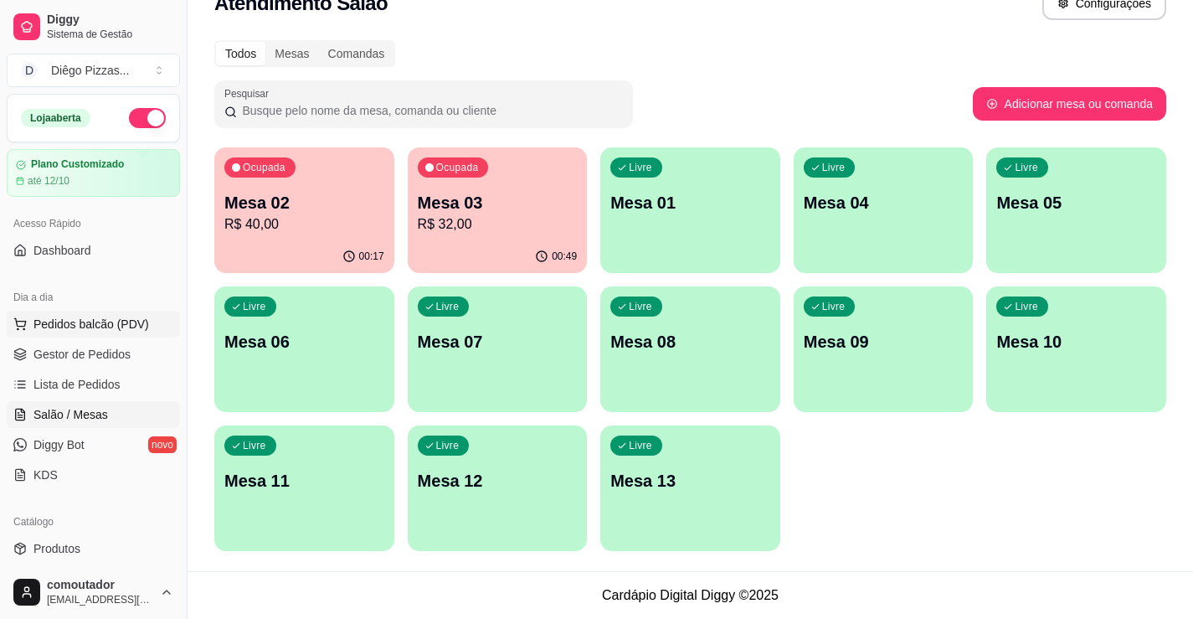
click at [90, 321] on span "Pedidos balcão (PDV)" at bounding box center [91, 324] width 116 height 17
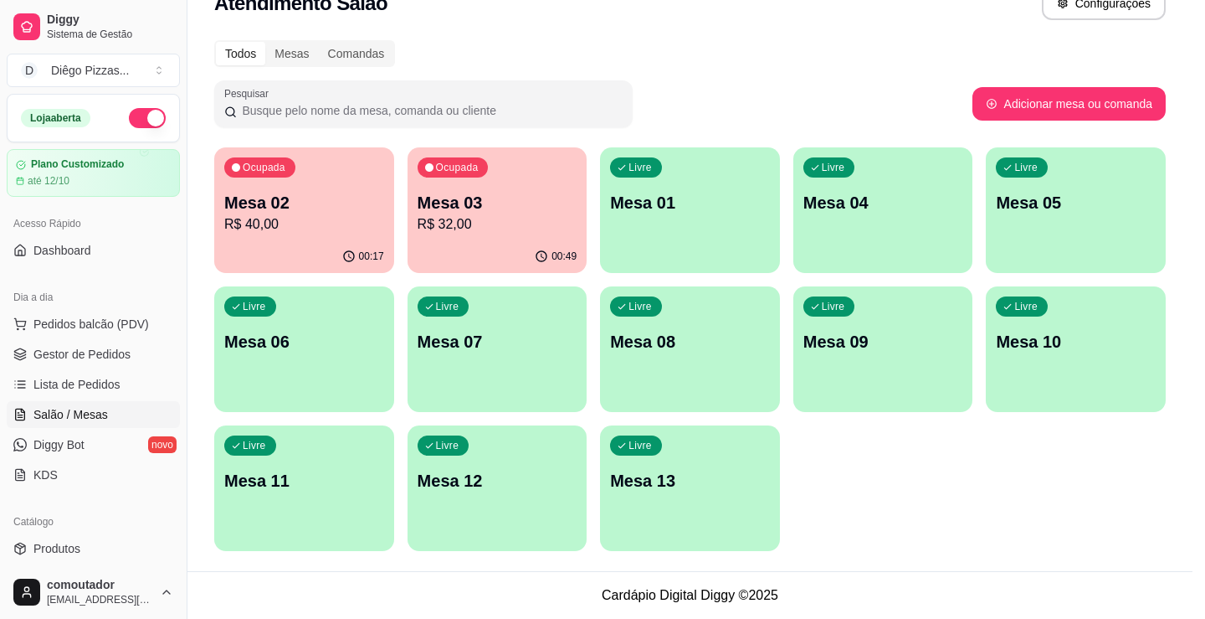
click at [100, 357] on div at bounding box center [130, 305] width 164 height 105
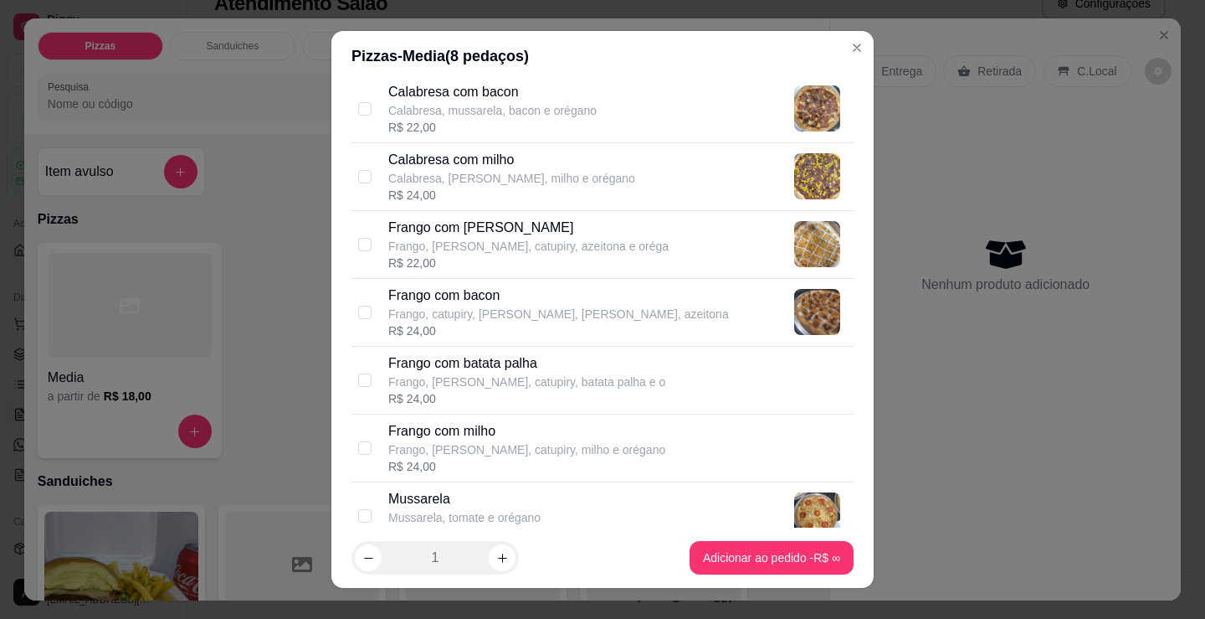
scroll to position [418, 0]
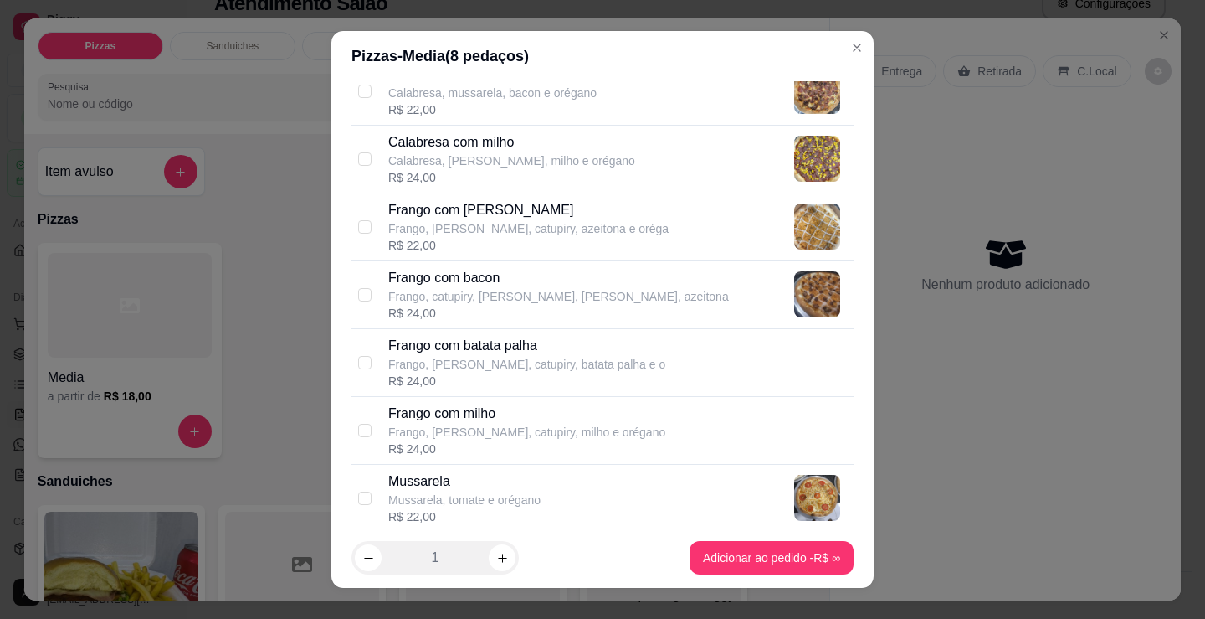
click at [534, 352] on p "Frango com batata palha" at bounding box center [526, 346] width 277 height 20
checkbox input "true"
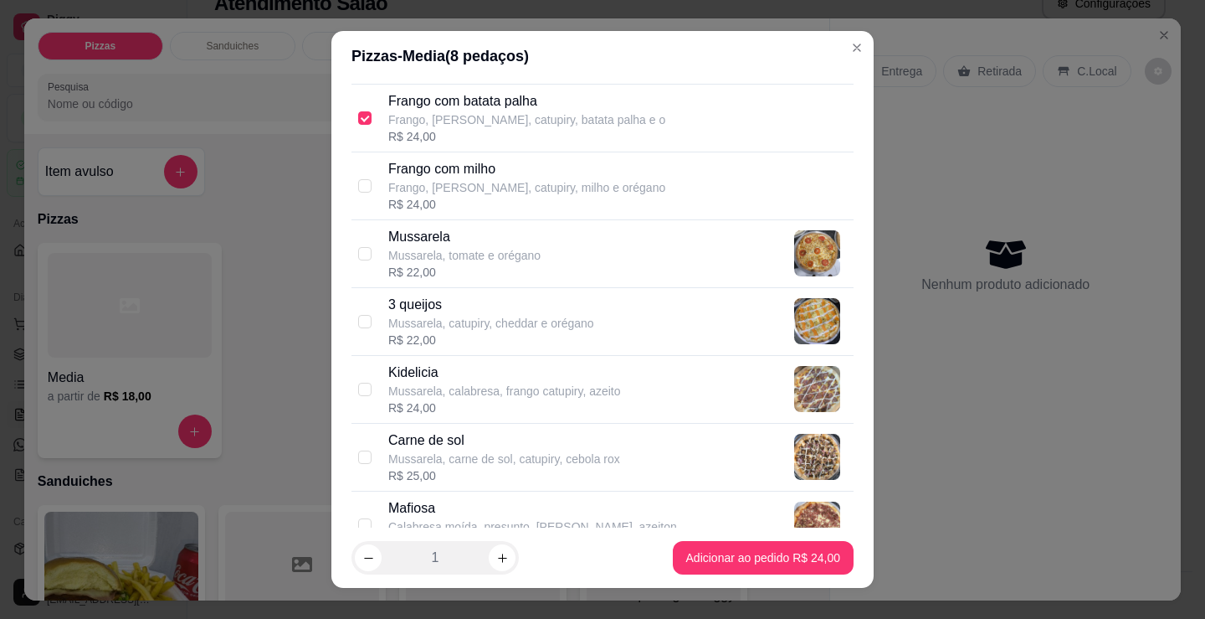
scroll to position [670, 0]
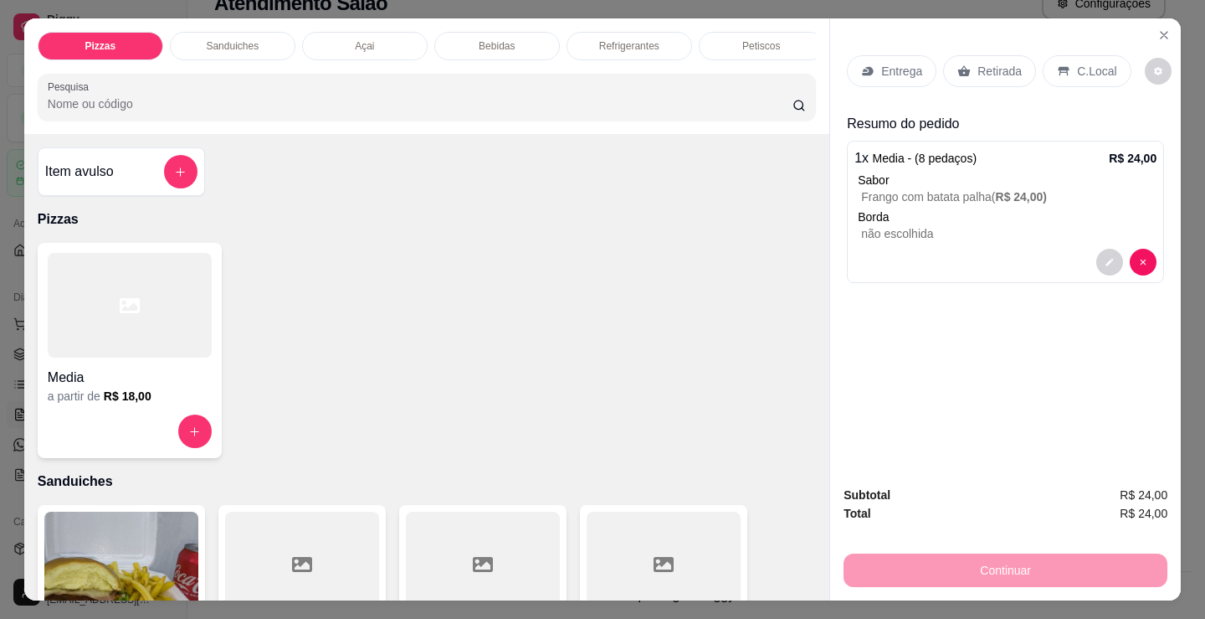
click at [147, 338] on div at bounding box center [130, 305] width 164 height 105
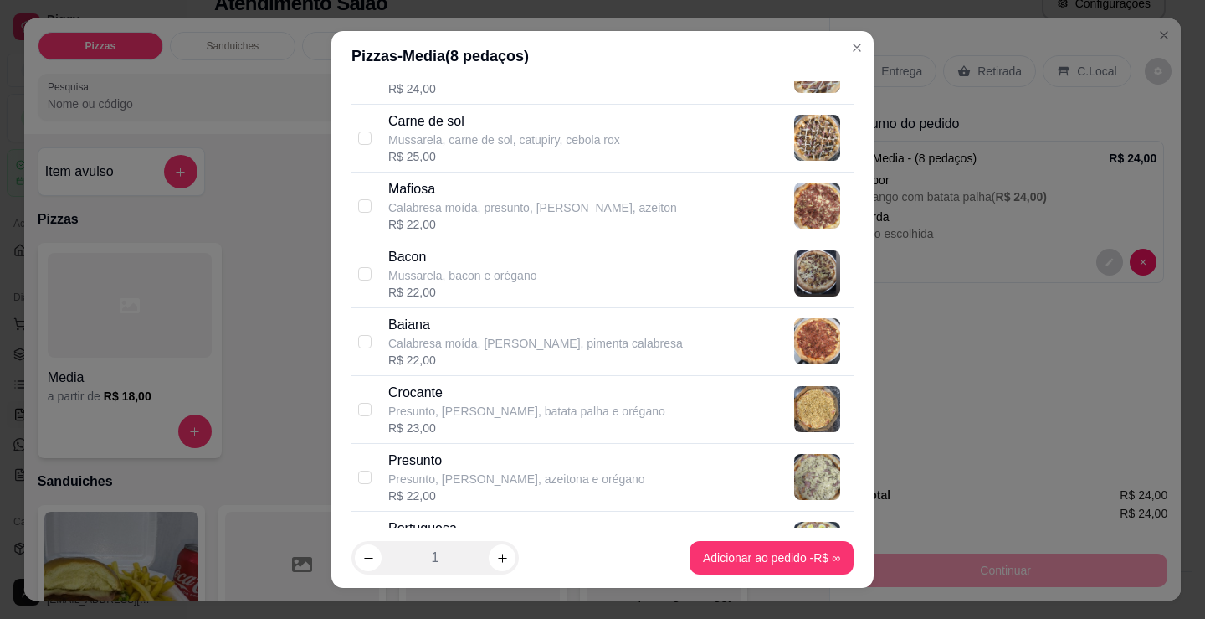
scroll to position [1004, 0]
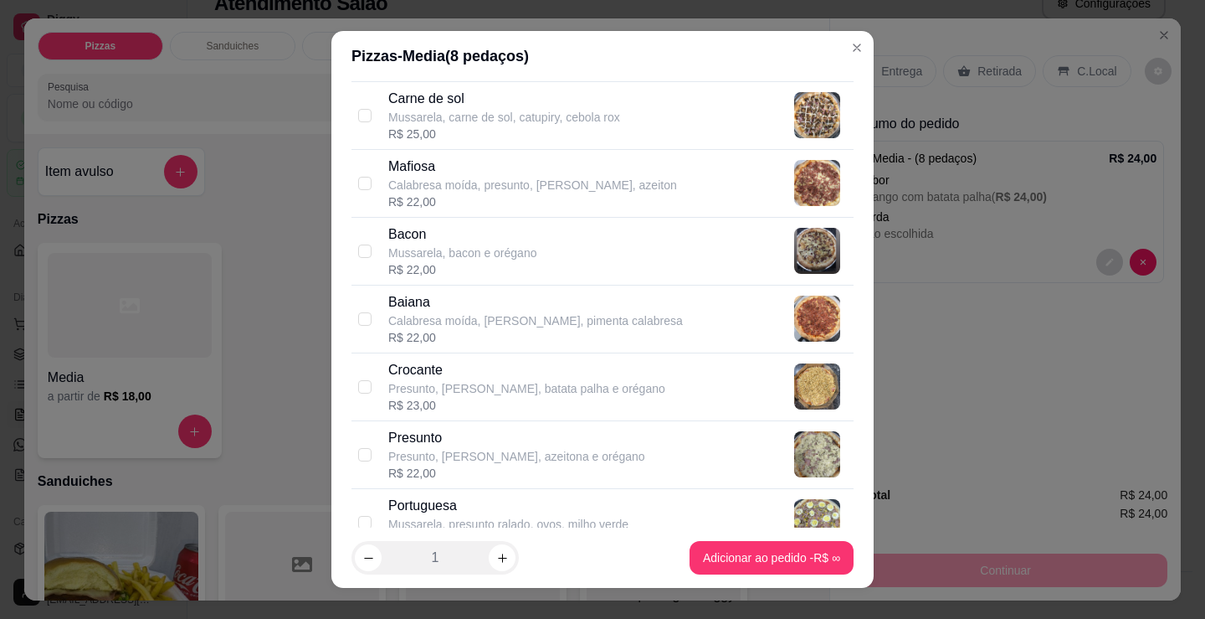
click at [487, 255] on p "Mussarela, bacon e orégano" at bounding box center [462, 252] width 148 height 17
checkbox input "true"
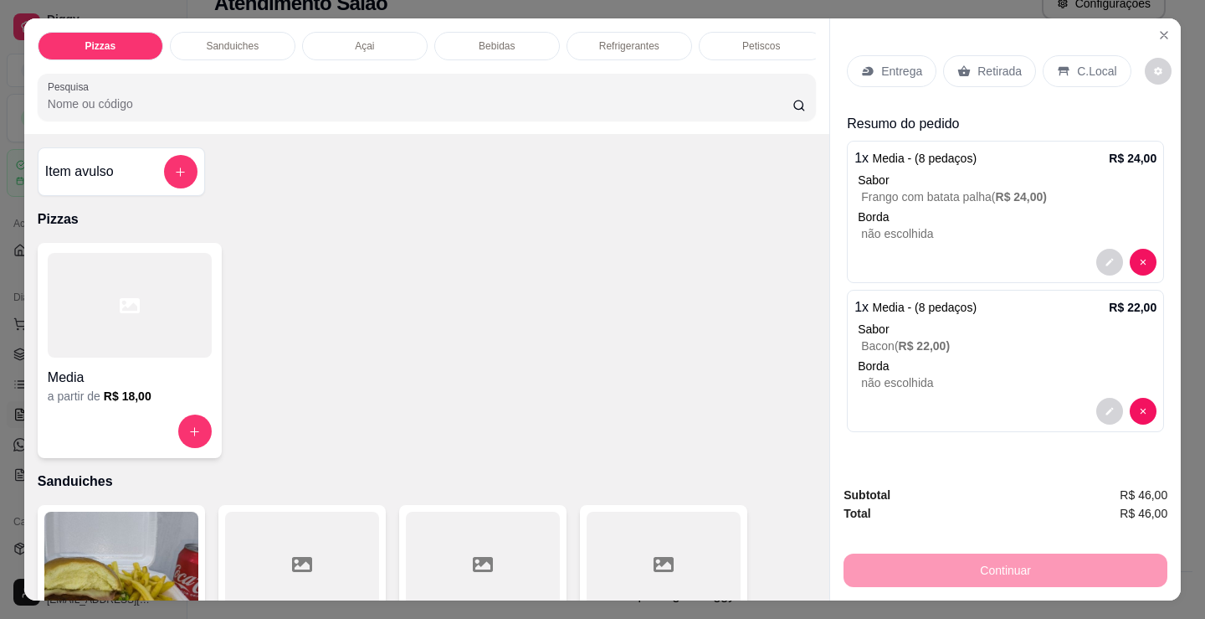
click at [1082, 68] on p "C.Local" at bounding box center [1096, 71] width 39 height 17
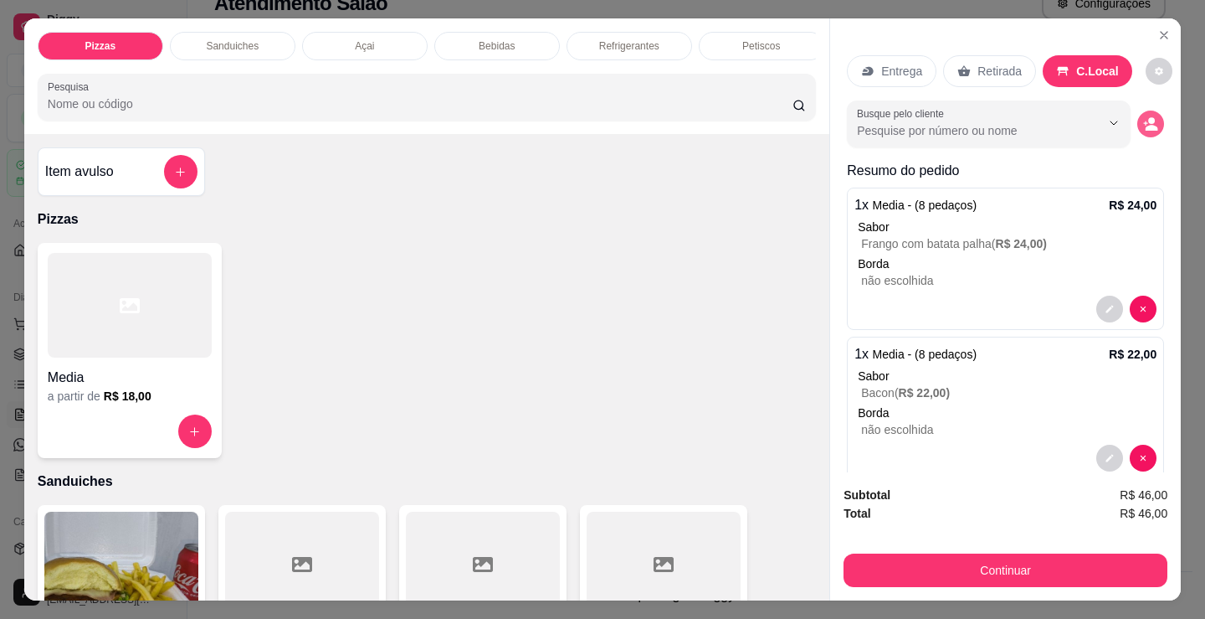
click at [1143, 117] on icon "decrease-product-quantity" at bounding box center [1150, 123] width 15 height 15
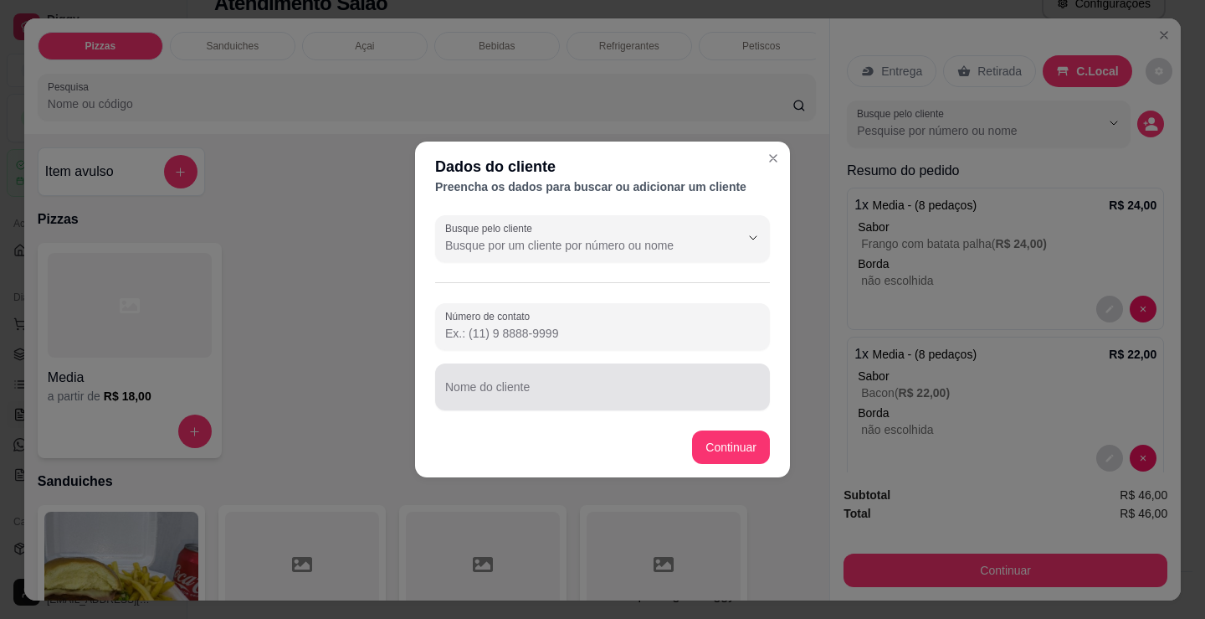
click at [568, 405] on div "Nome do cliente" at bounding box center [602, 386] width 335 height 47
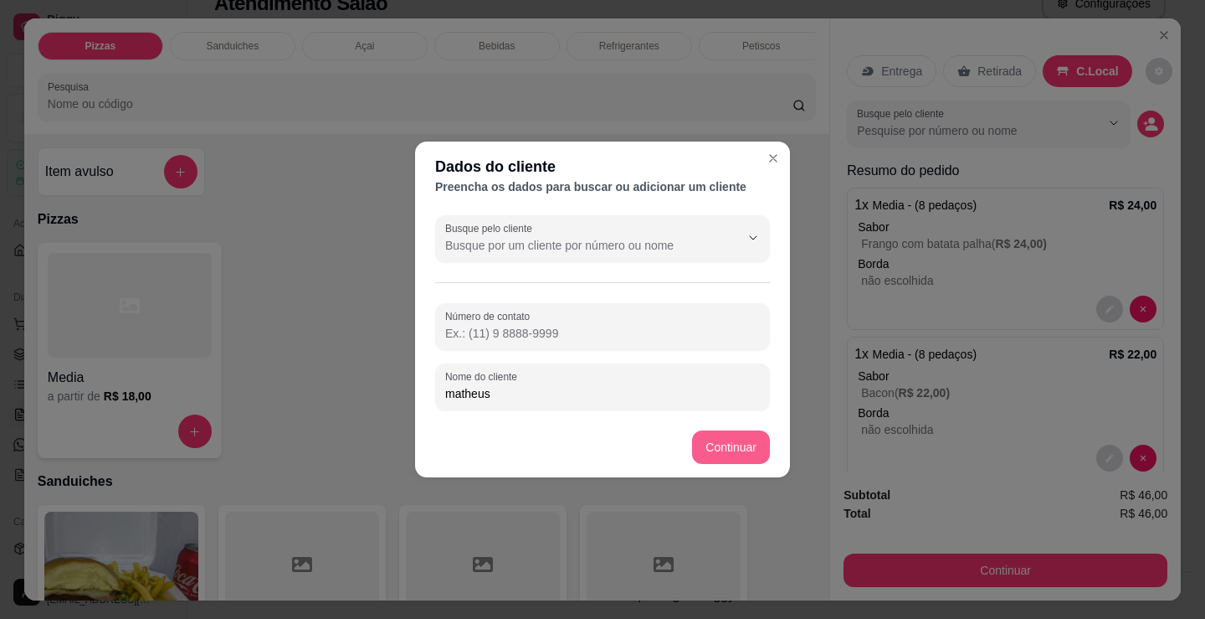
type input "matheus"
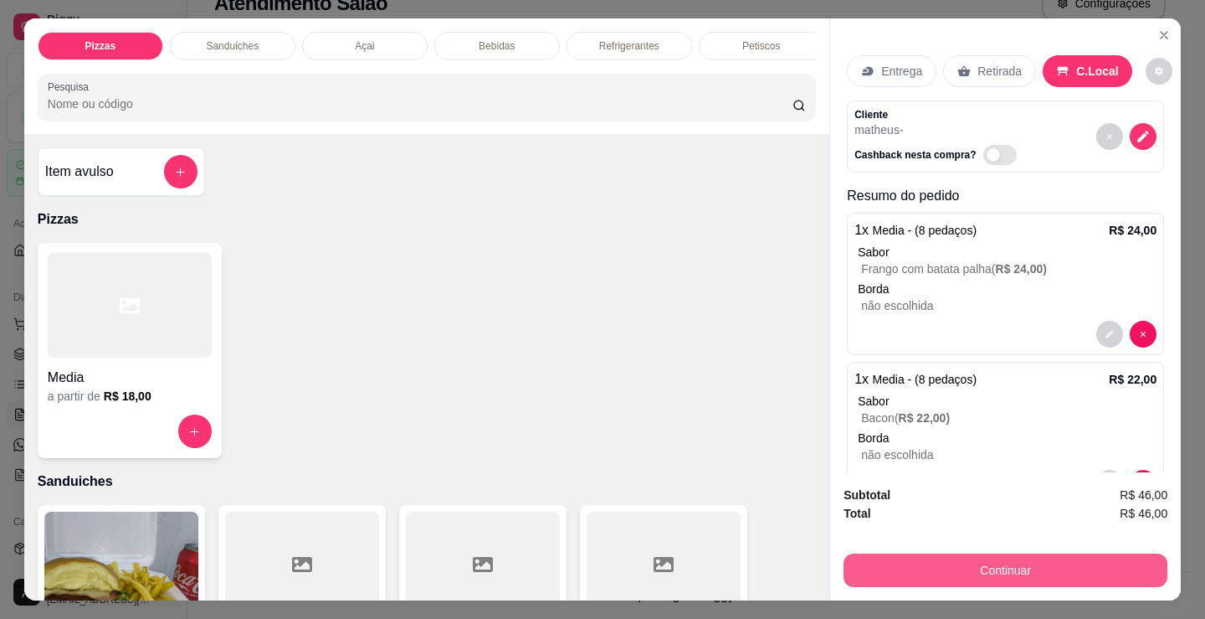
click at [901, 567] on button "Continuar" at bounding box center [1006, 569] width 324 height 33
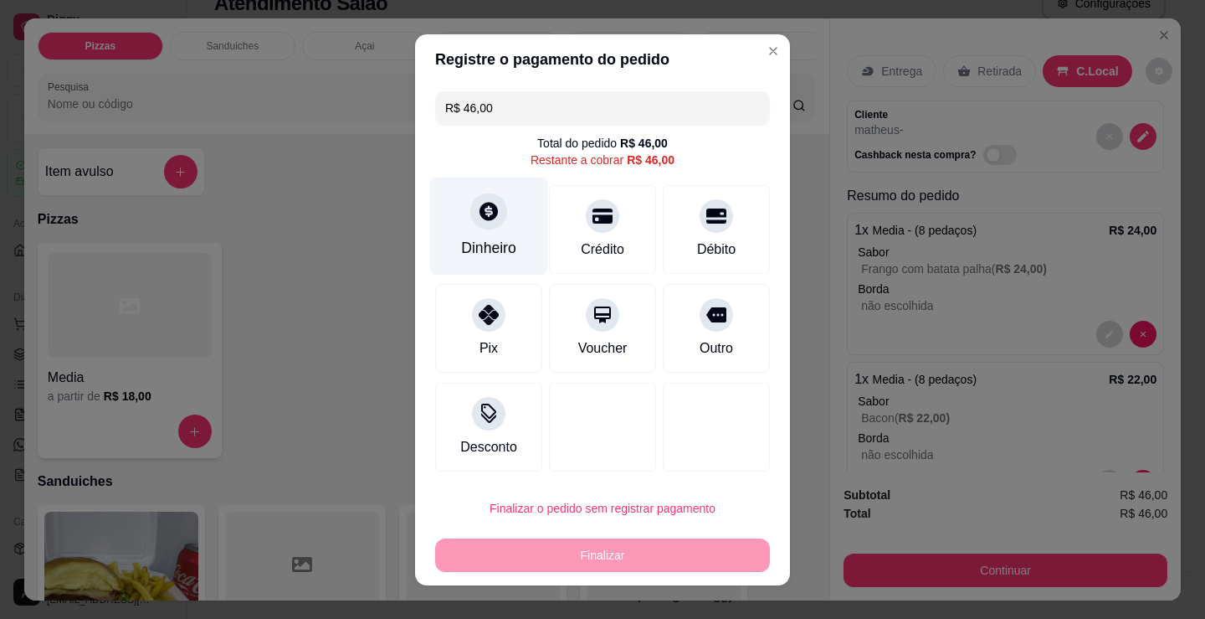
click at [456, 228] on div "Dinheiro" at bounding box center [489, 226] width 118 height 98
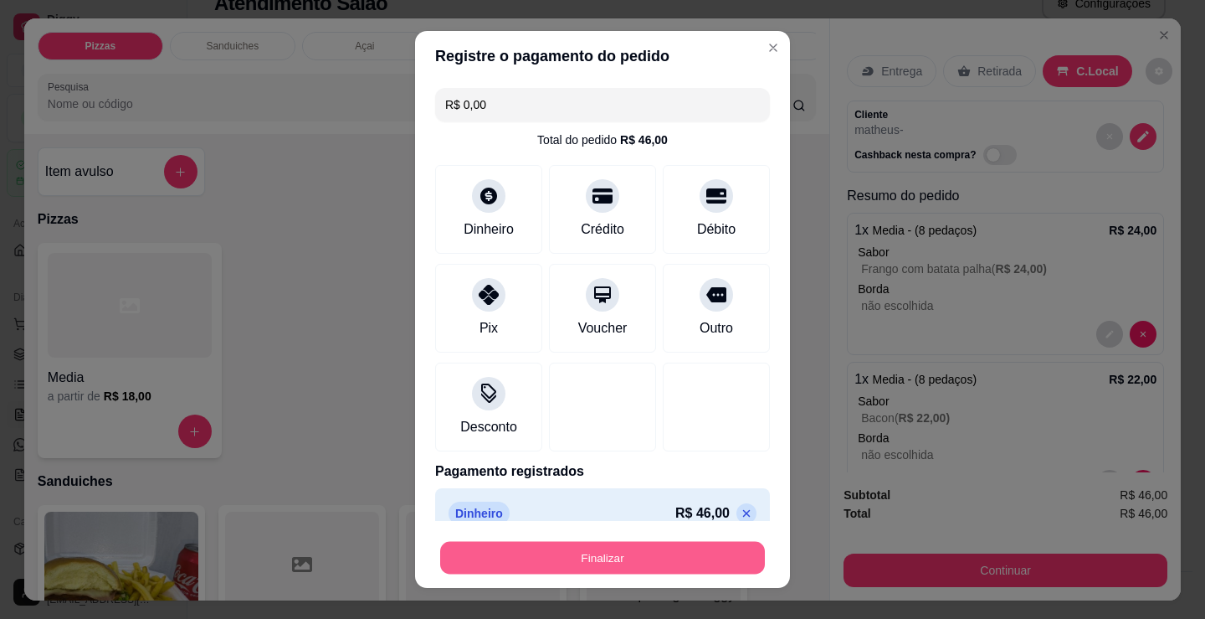
click at [634, 548] on button "Finalizar" at bounding box center [602, 558] width 325 height 33
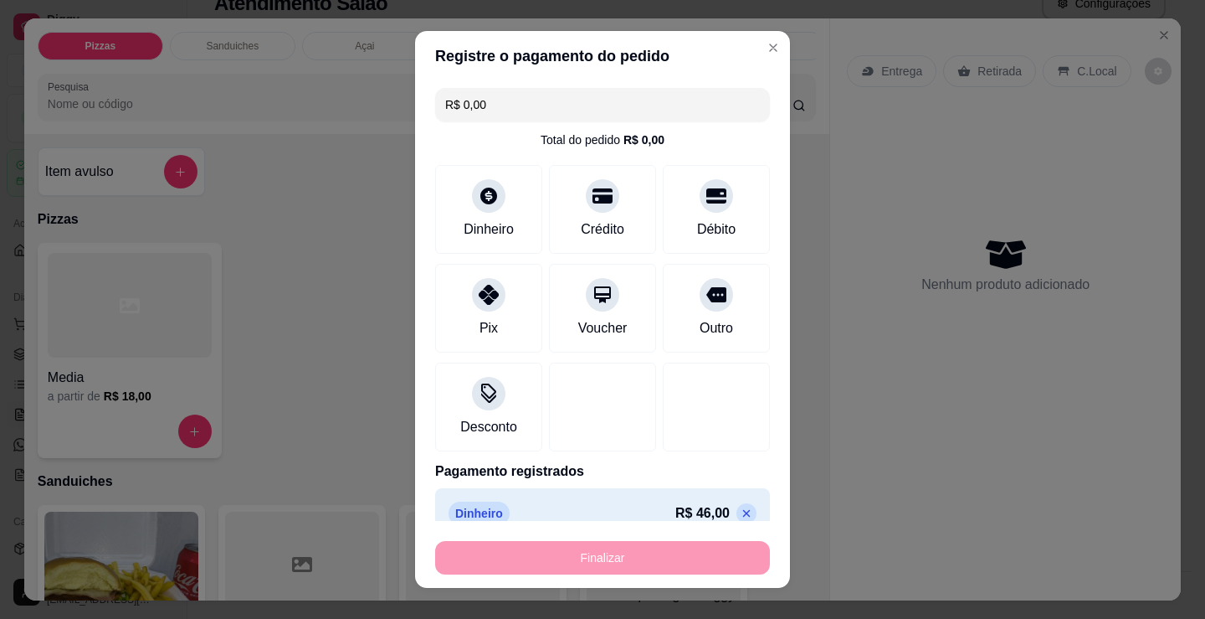
type input "-R$ 46,00"
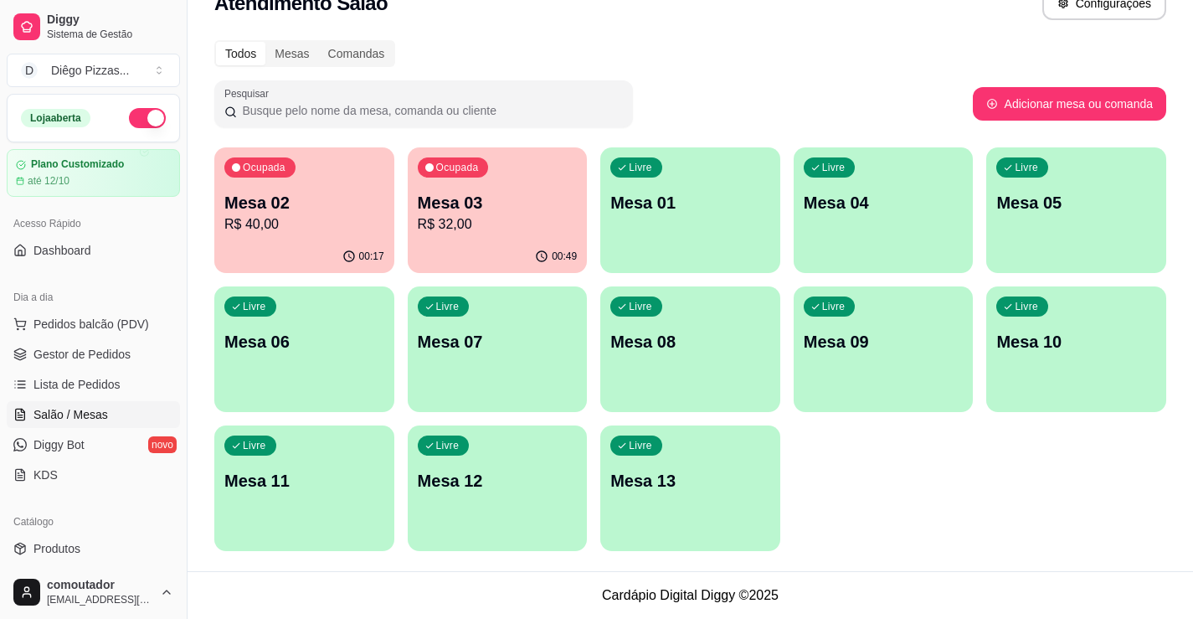
click at [325, 199] on p "Mesa 02" at bounding box center [304, 202] width 160 height 23
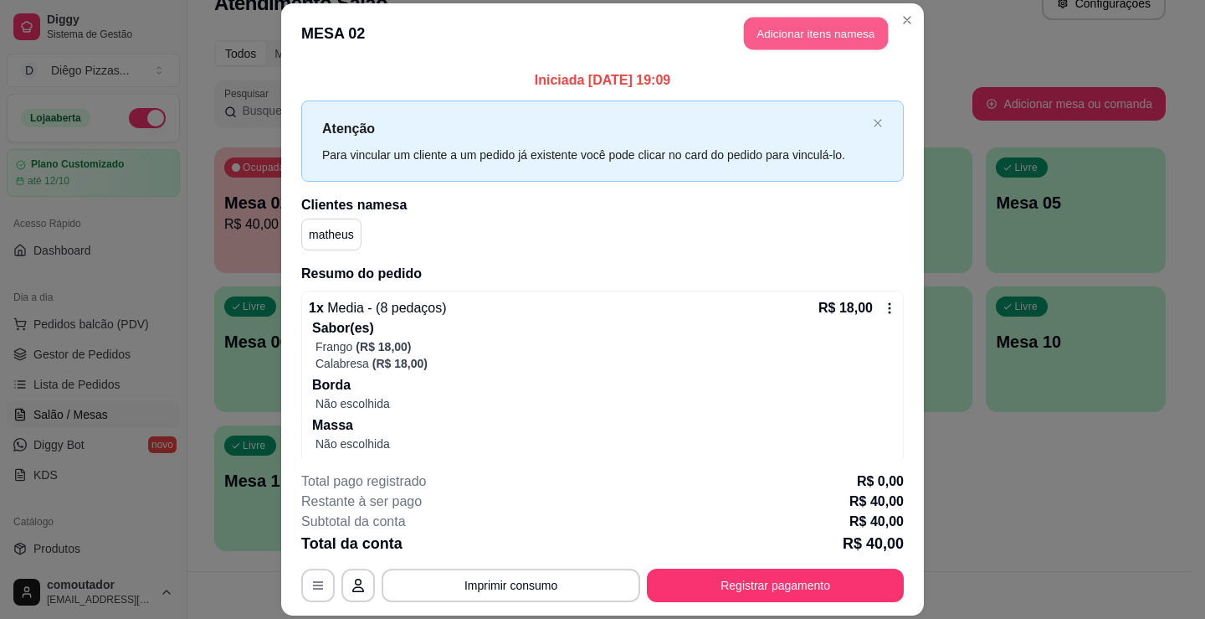
click at [798, 33] on button "Adicionar itens na mesa" at bounding box center [816, 33] width 144 height 33
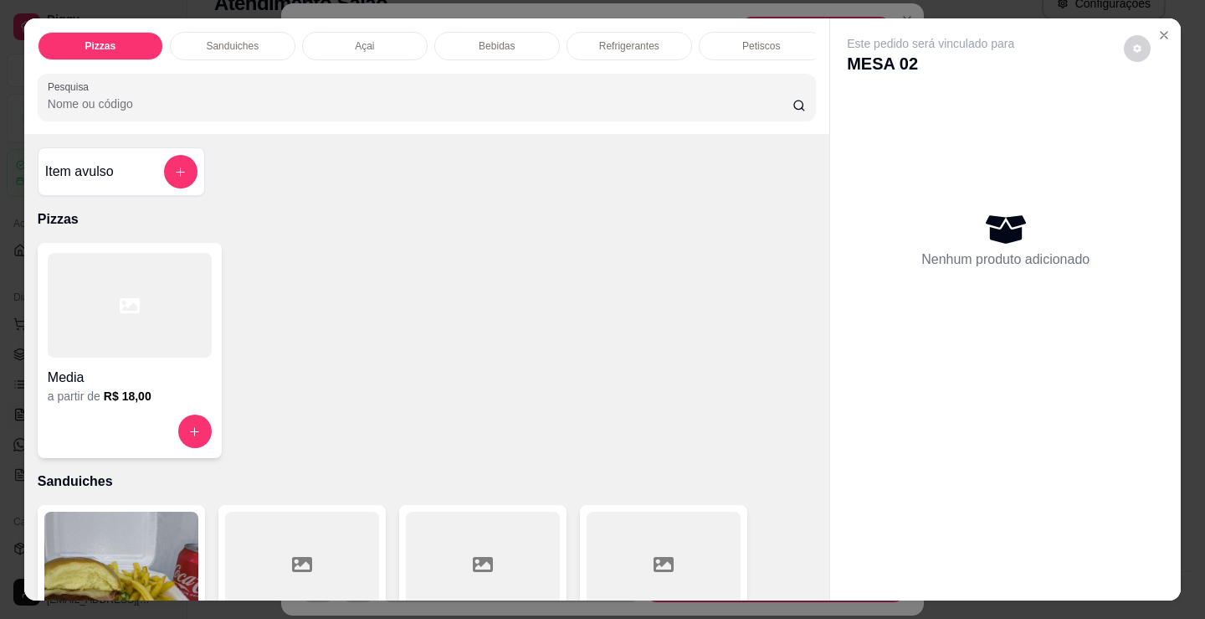
click at [136, 337] on div at bounding box center [130, 305] width 164 height 105
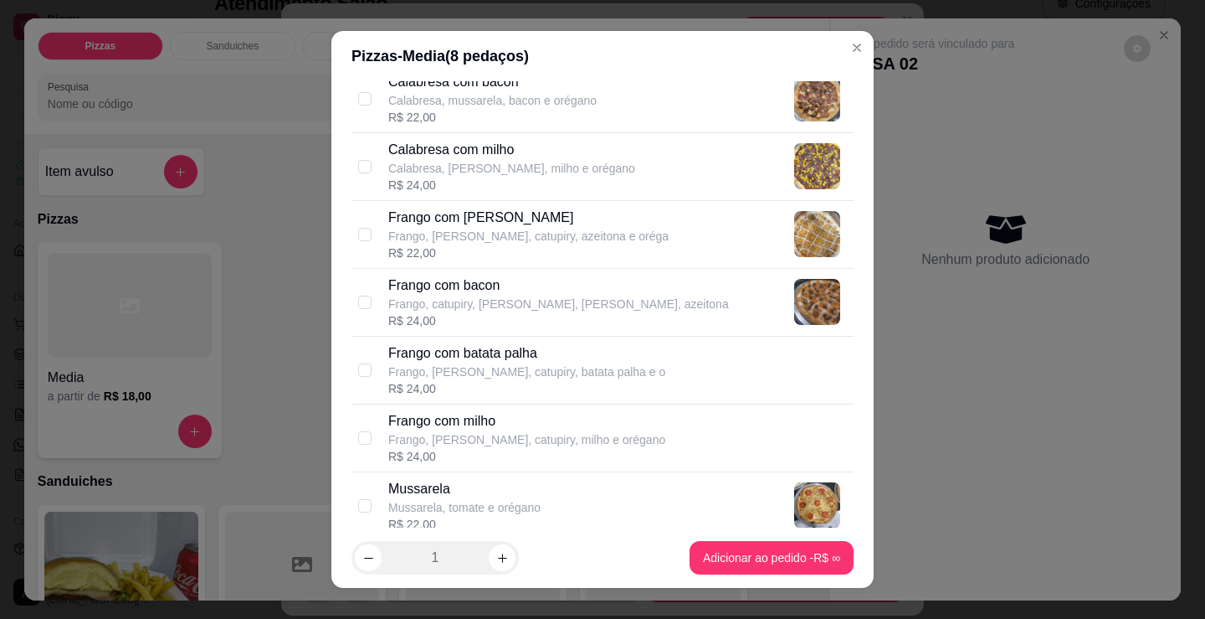
scroll to position [418, 0]
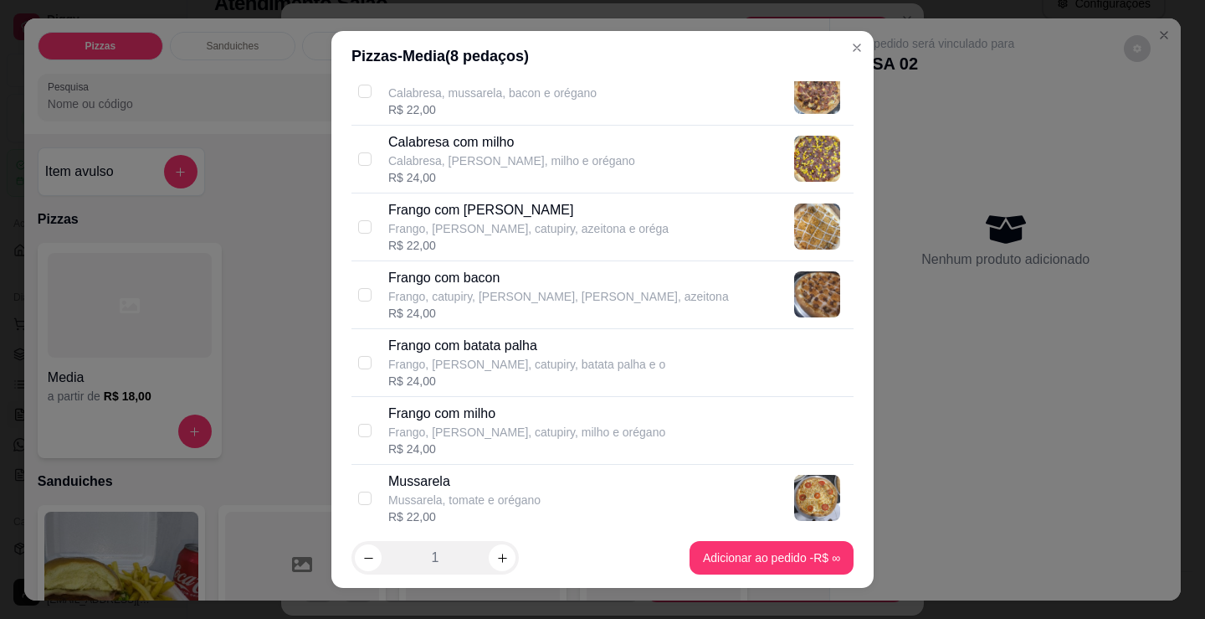
click at [545, 298] on p "Frango, catupiry, [PERSON_NAME], [PERSON_NAME], azeitona" at bounding box center [558, 296] width 341 height 17
click at [533, 272] on p "Frango com bacon" at bounding box center [558, 278] width 341 height 20
checkbox input "false"
click at [526, 372] on div "R$ 24,00" at bounding box center [526, 380] width 277 height 17
checkbox input "true"
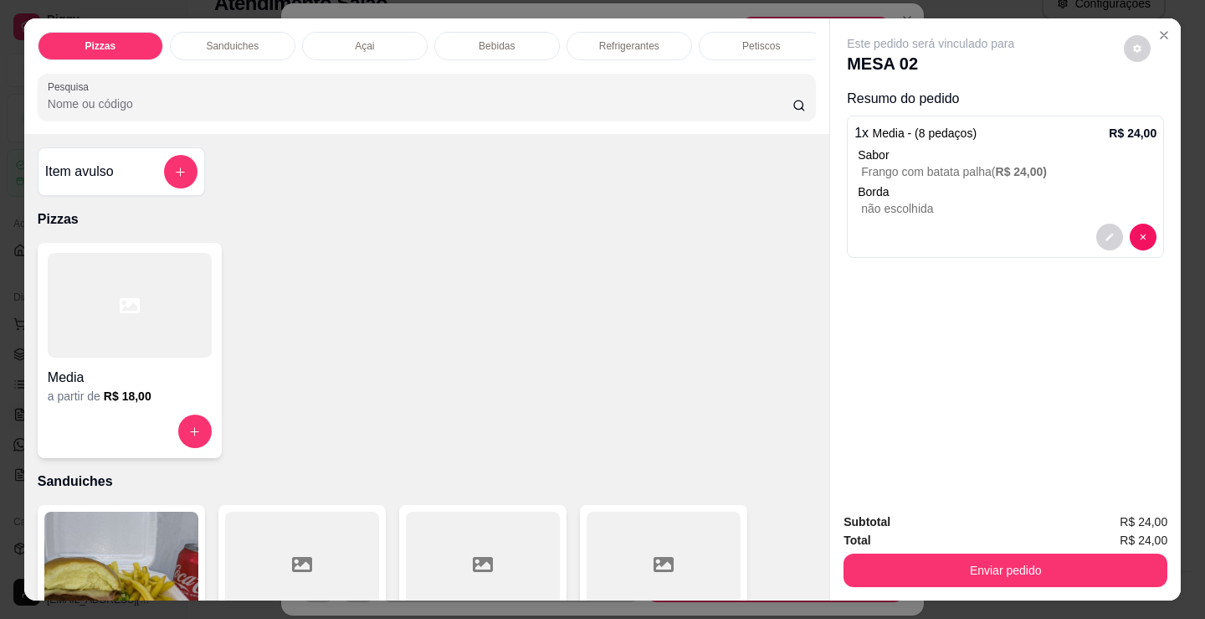
click at [99, 332] on div at bounding box center [130, 305] width 164 height 105
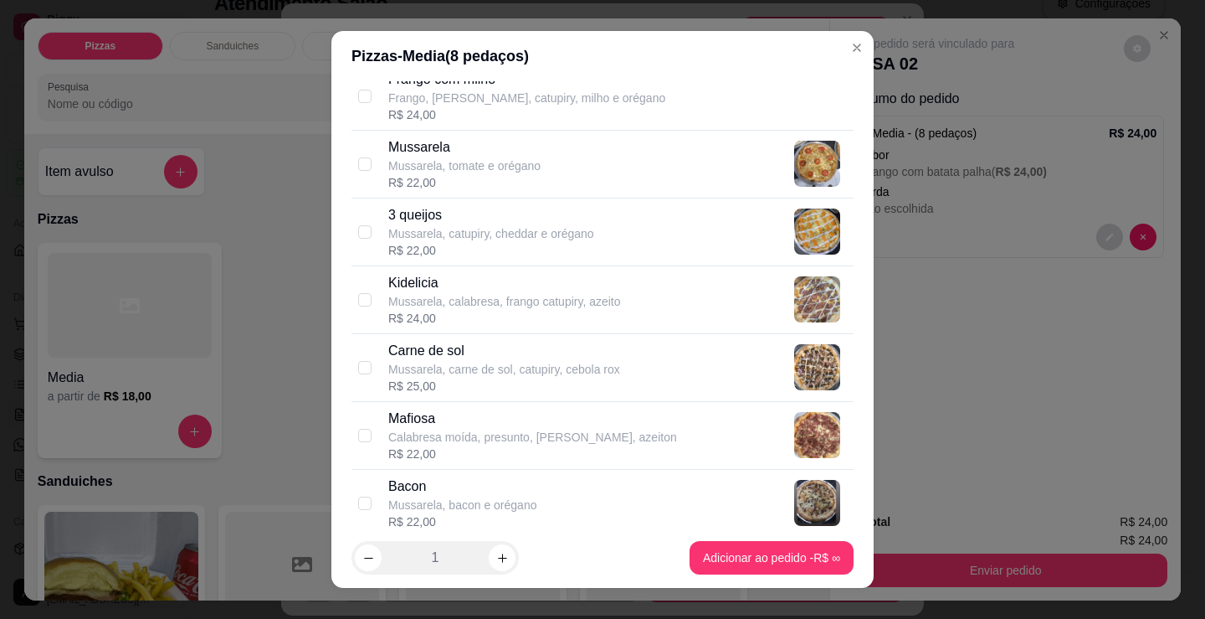
scroll to position [753, 0]
click at [532, 494] on div "Bacon Mussarela, bacon e orégano R$ 22,00" at bounding box center [617, 502] width 459 height 54
checkbox input "true"
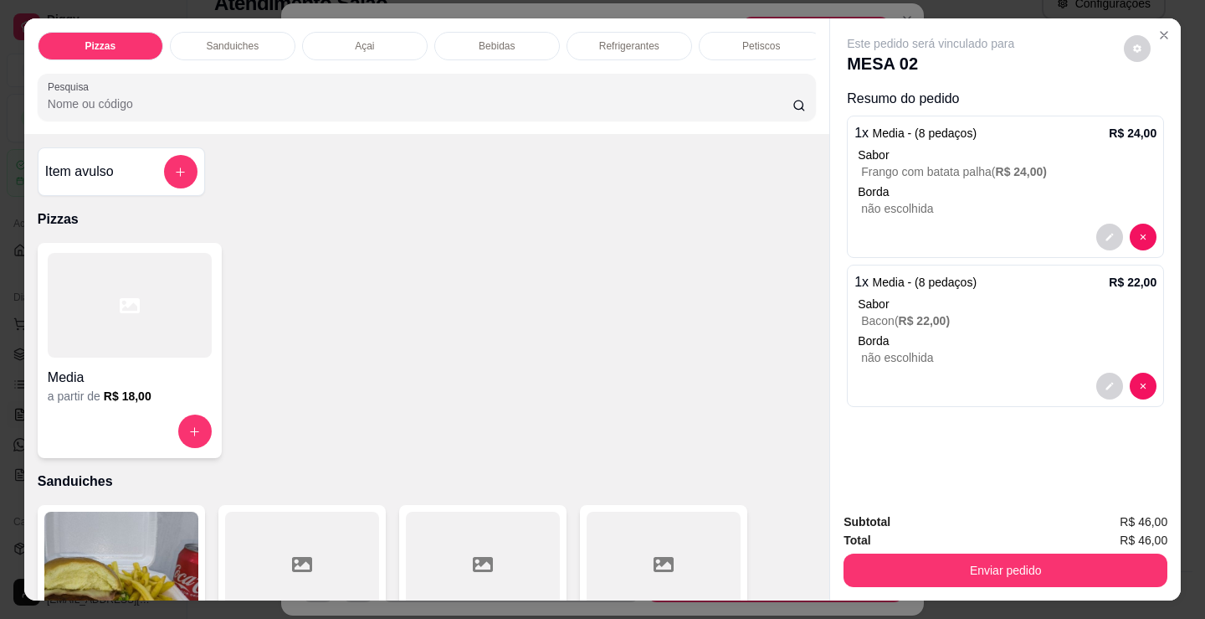
click at [646, 39] on p "Refrigerantes" at bounding box center [629, 45] width 60 height 13
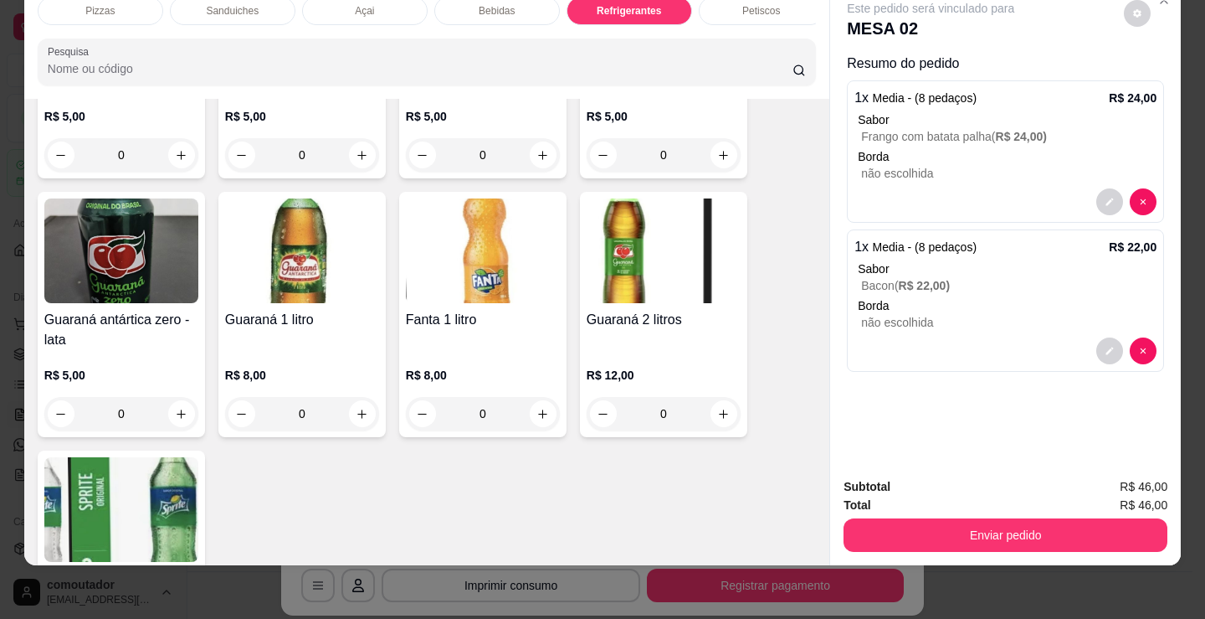
scroll to position [4753, 0]
click at [718, 411] on icon "increase-product-quantity" at bounding box center [723, 413] width 13 height 13
type input "1"
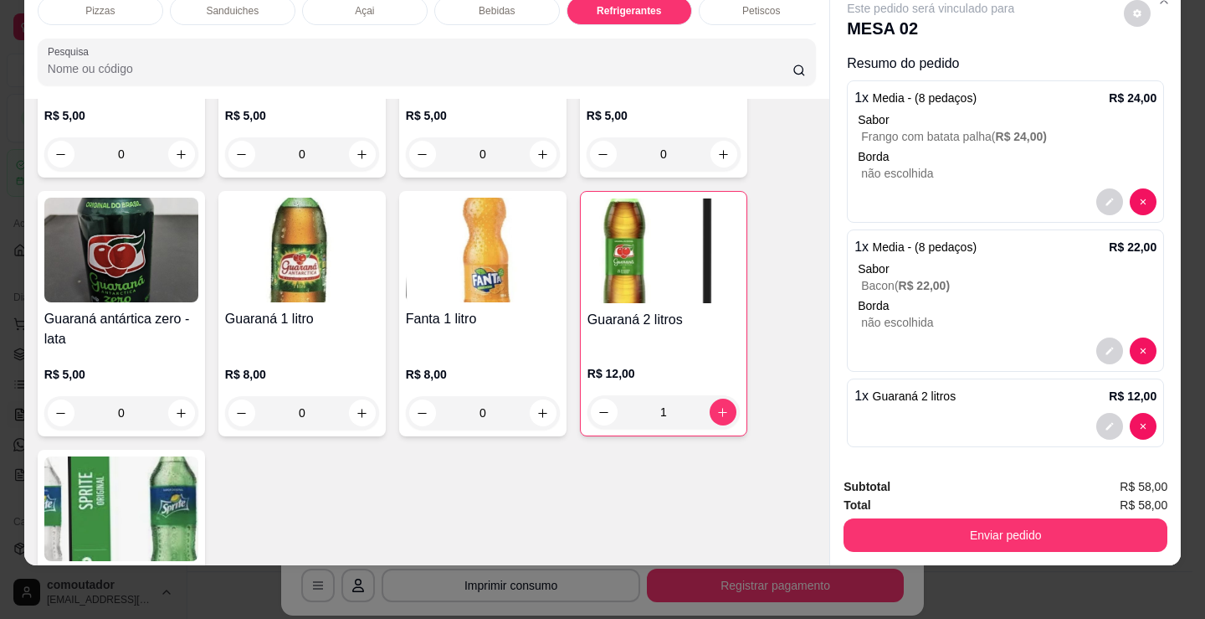
click at [916, 525] on button "Enviar pedido" at bounding box center [1006, 534] width 324 height 33
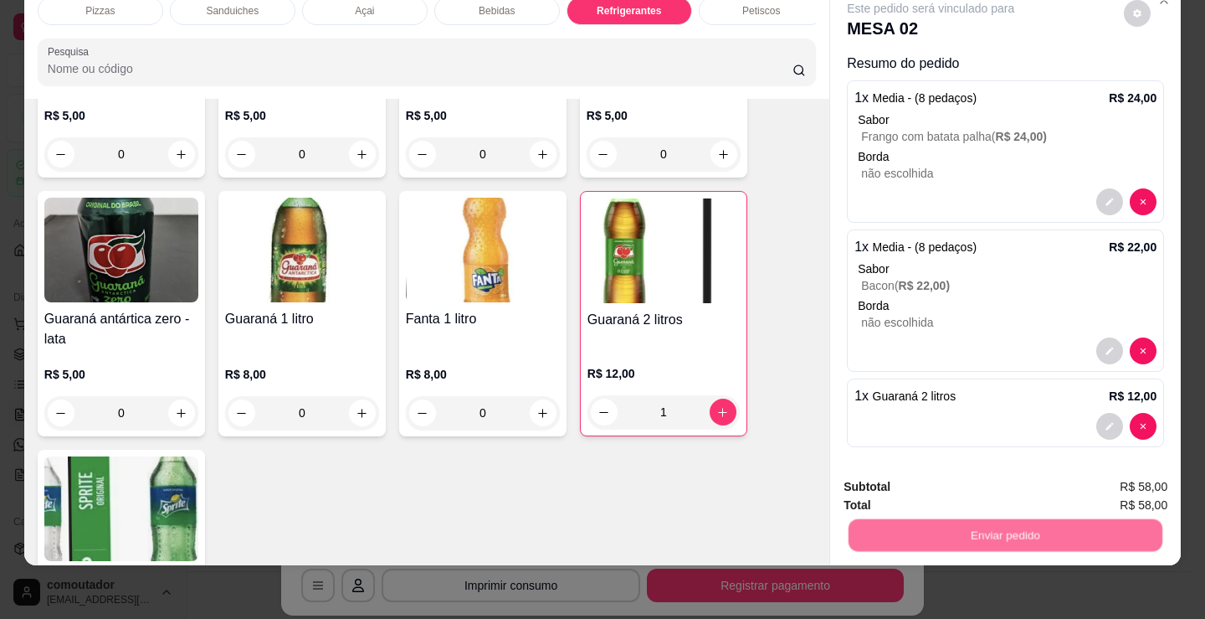
click at [902, 472] on button "Não registrar e enviar pedido" at bounding box center [950, 480] width 169 height 31
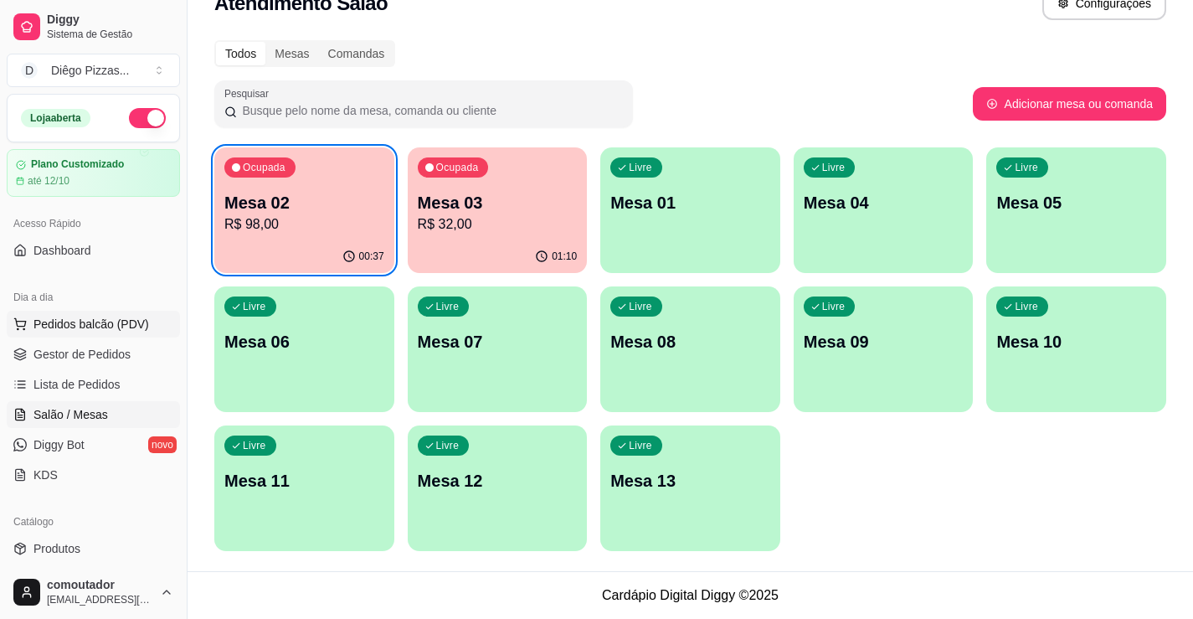
click at [74, 329] on span "Pedidos balcão (PDV)" at bounding box center [91, 324] width 116 height 17
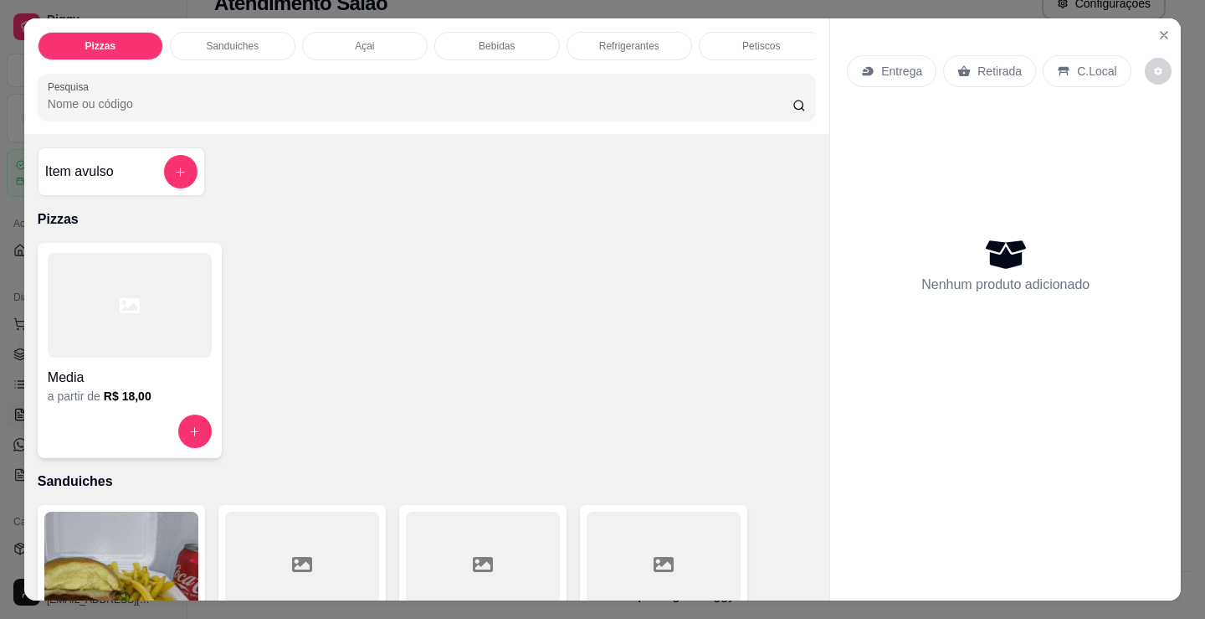
click at [153, 311] on div at bounding box center [130, 305] width 164 height 105
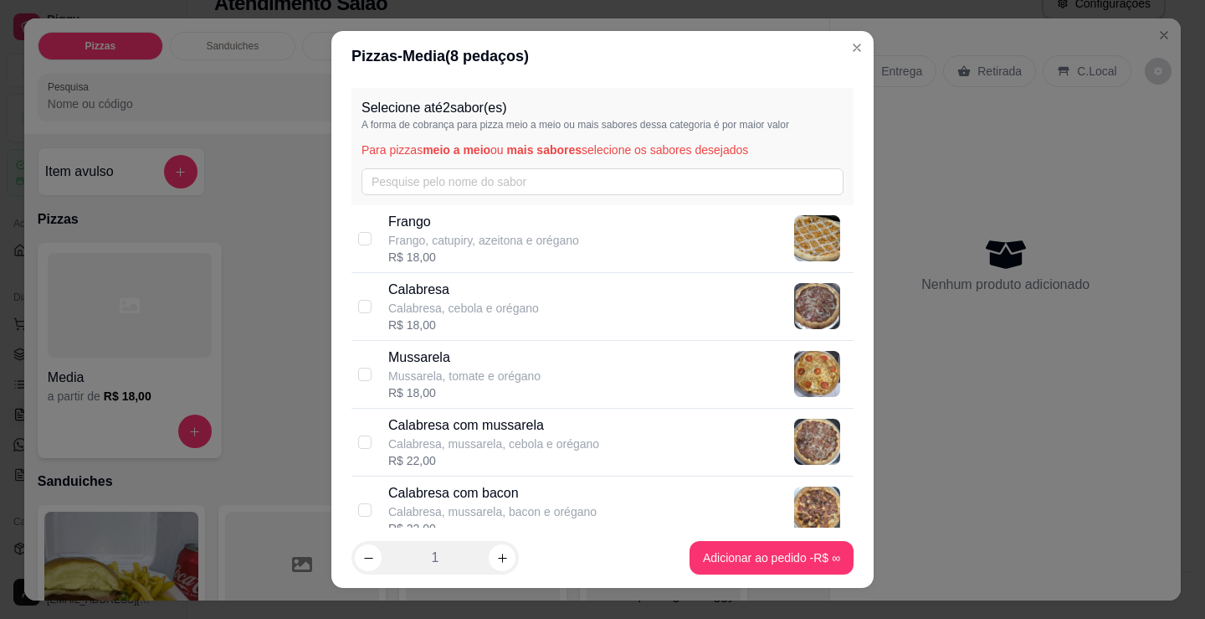
click at [542, 307] on div "Calabresa Calabresa, cebola e orégano R$ 18,00" at bounding box center [617, 307] width 459 height 54
checkbox input "true"
click at [538, 344] on div "Mussarela Mussarela, tomate e orégano R$ 18,00" at bounding box center [603, 375] width 502 height 68
checkbox input "true"
click at [496, 338] on div "Calabresa Calabresa, cebola e orégano R$ 18,00" at bounding box center [603, 307] width 502 height 68
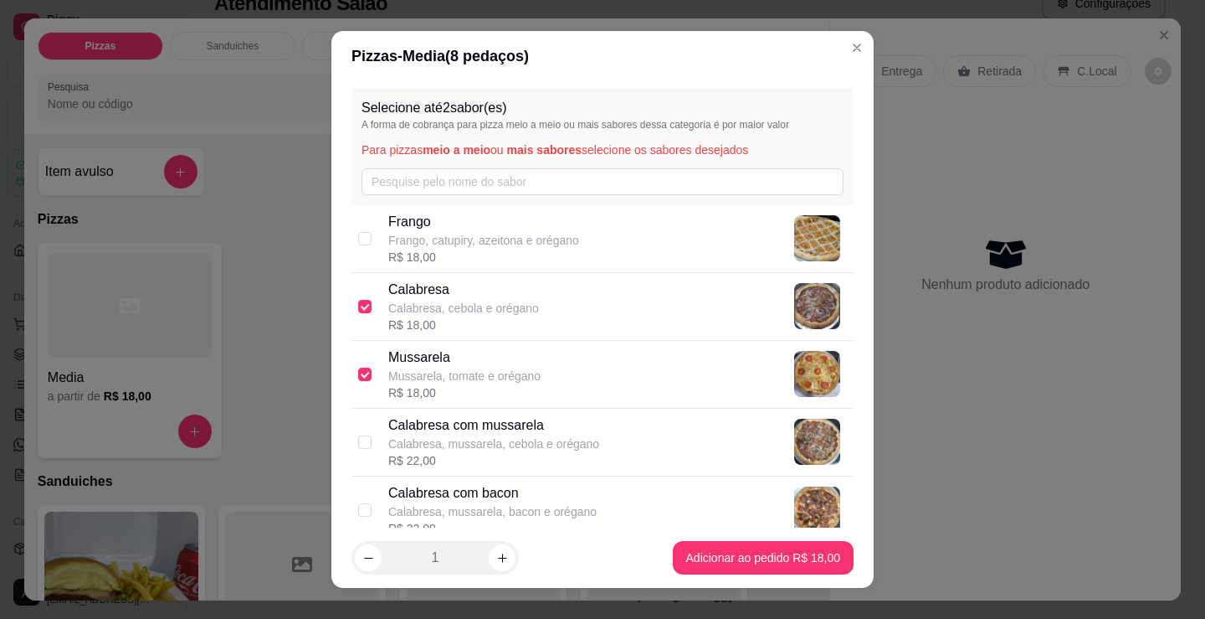
checkbox input "false"
click at [484, 380] on p "Mussarela, tomate e orégano" at bounding box center [464, 375] width 152 height 17
checkbox input "false"
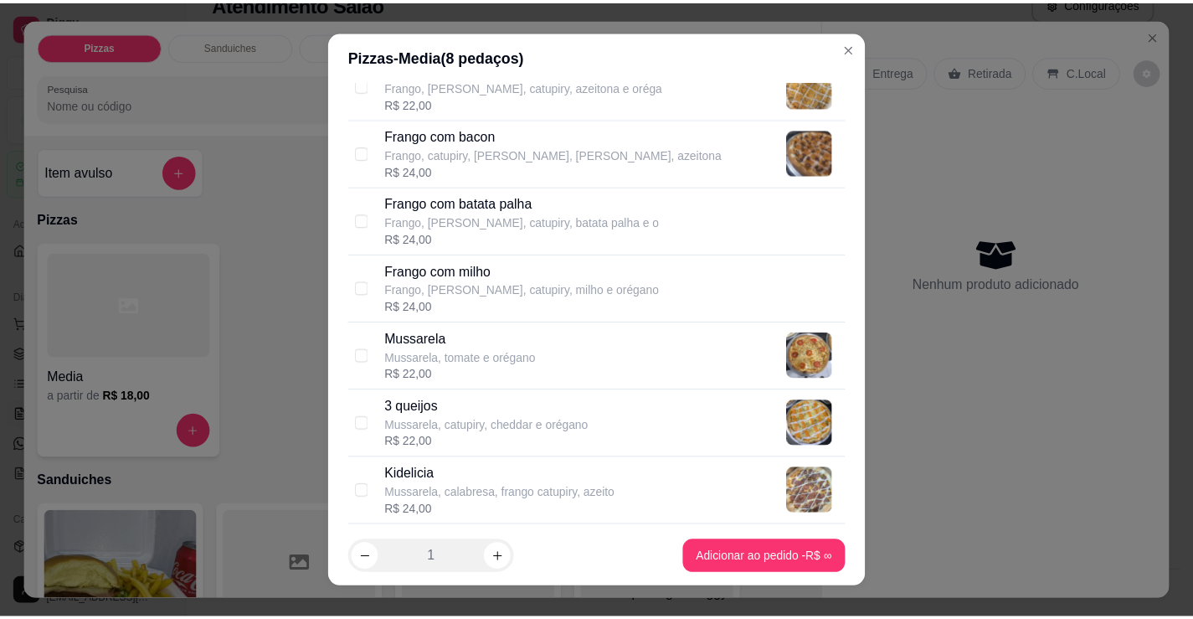
scroll to position [753, 0]
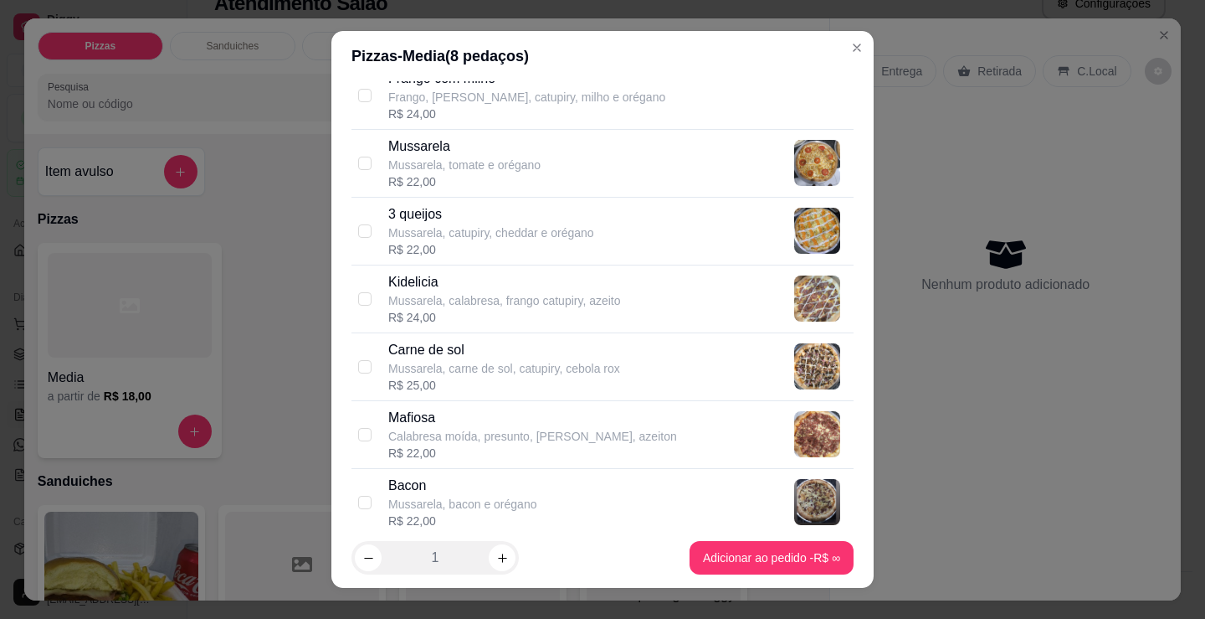
click at [562, 444] on div "R$ 22,00" at bounding box center [532, 452] width 289 height 17
checkbox input "true"
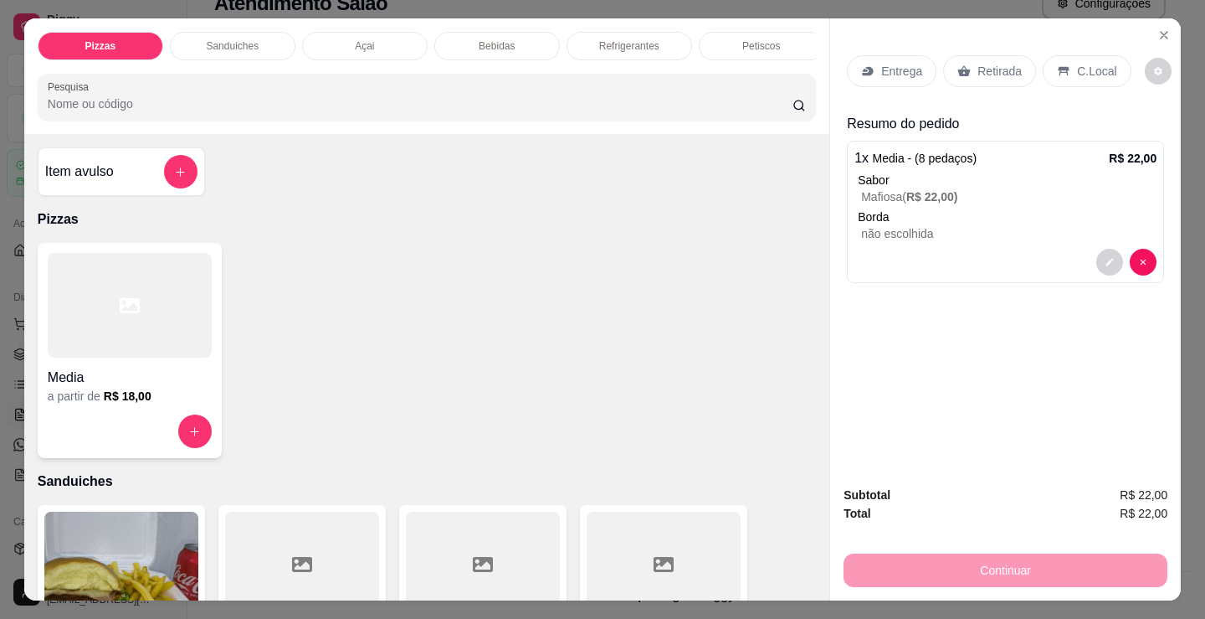
click at [881, 63] on p "Entrega" at bounding box center [901, 71] width 41 height 17
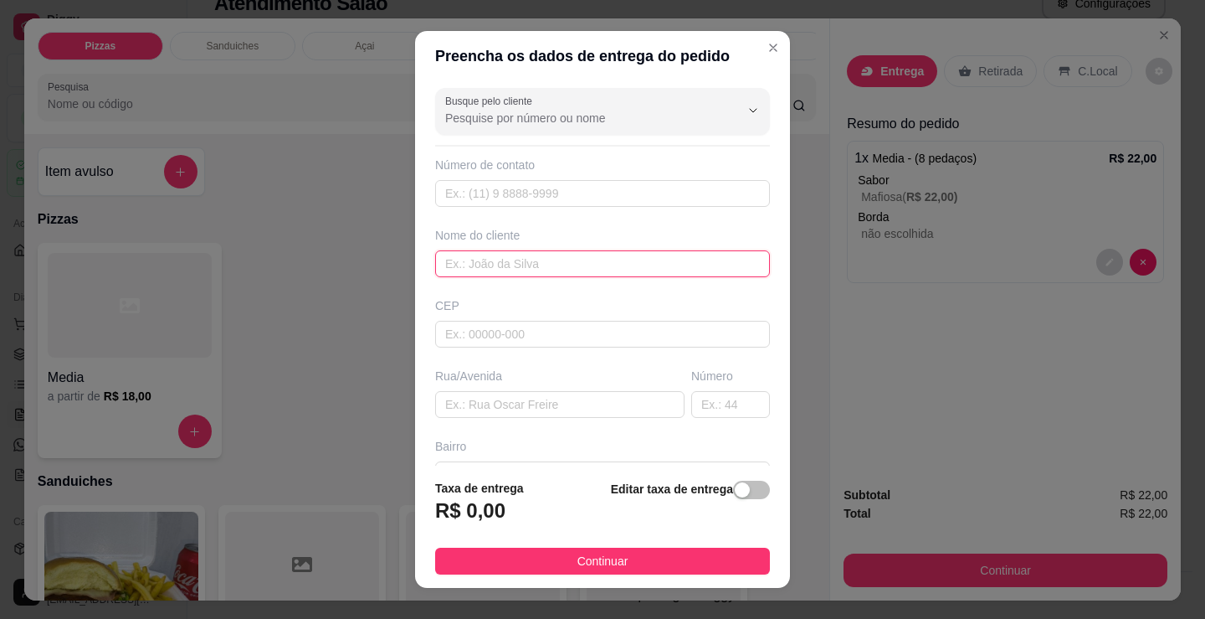
click at [517, 260] on input "text" at bounding box center [602, 263] width 335 height 27
type input "dinho"
click at [723, 567] on button "Continuar" at bounding box center [602, 560] width 335 height 27
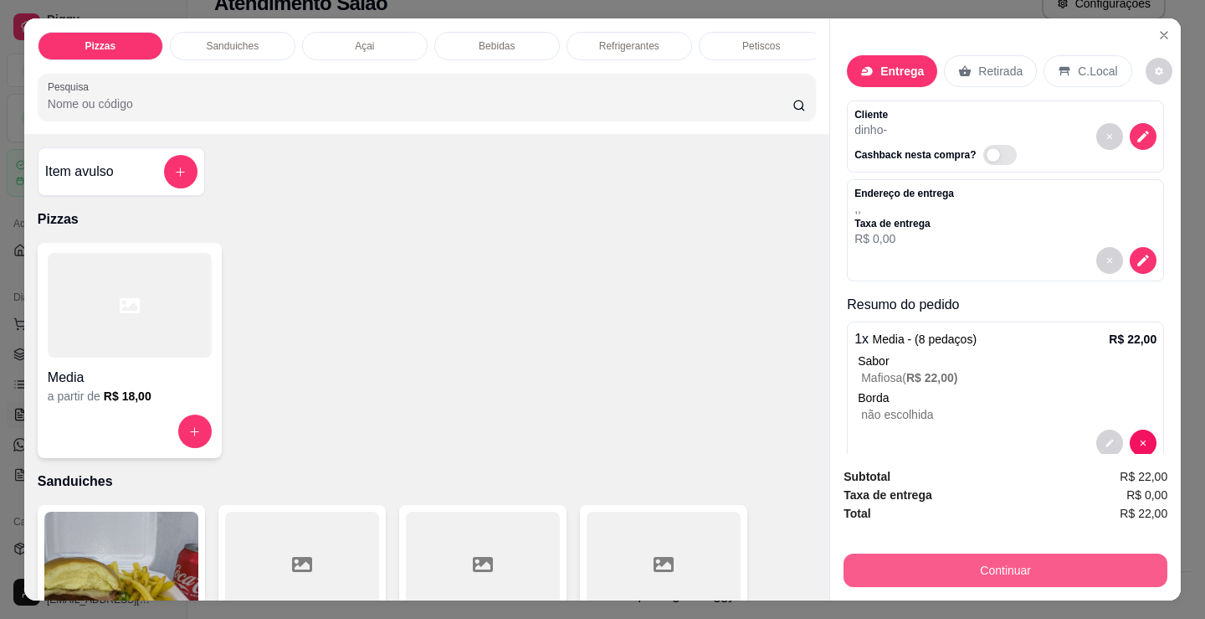
click at [959, 557] on button "Continuar" at bounding box center [1006, 569] width 324 height 33
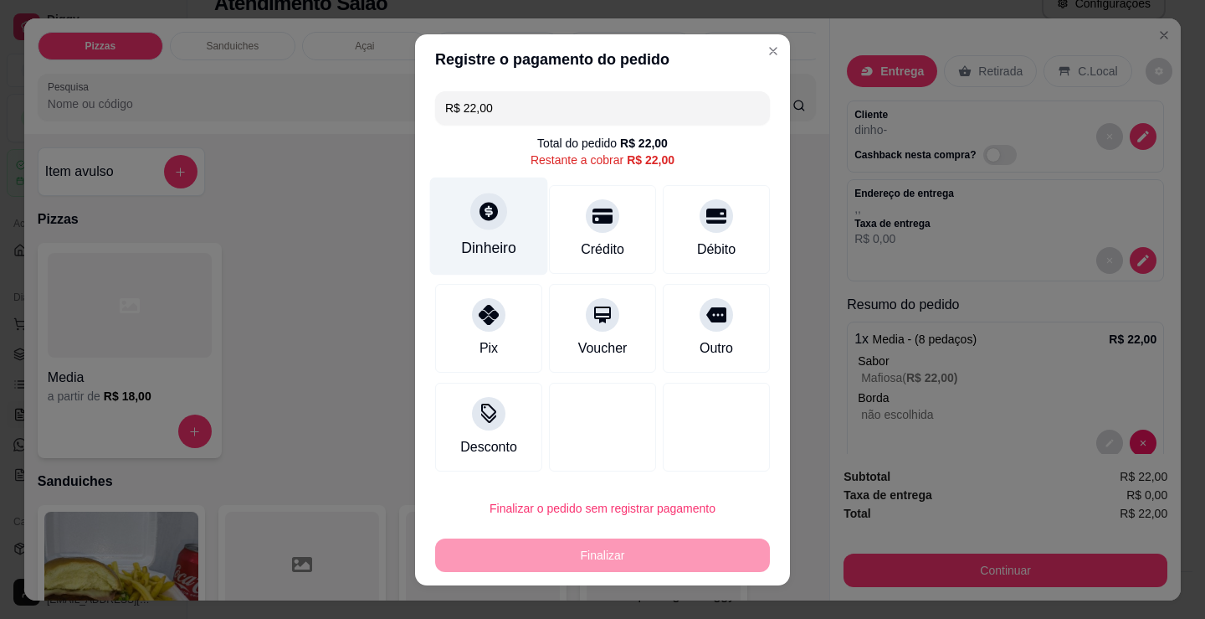
click at [486, 246] on div "Dinheiro" at bounding box center [488, 248] width 55 height 22
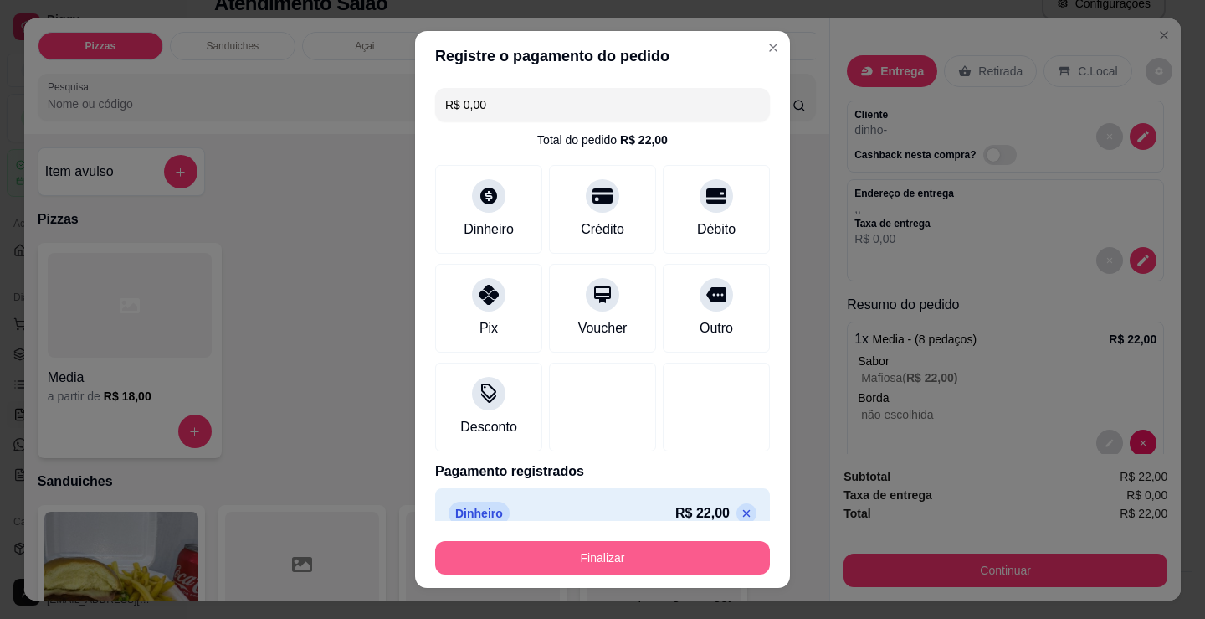
click at [624, 555] on button "Finalizar" at bounding box center [602, 557] width 335 height 33
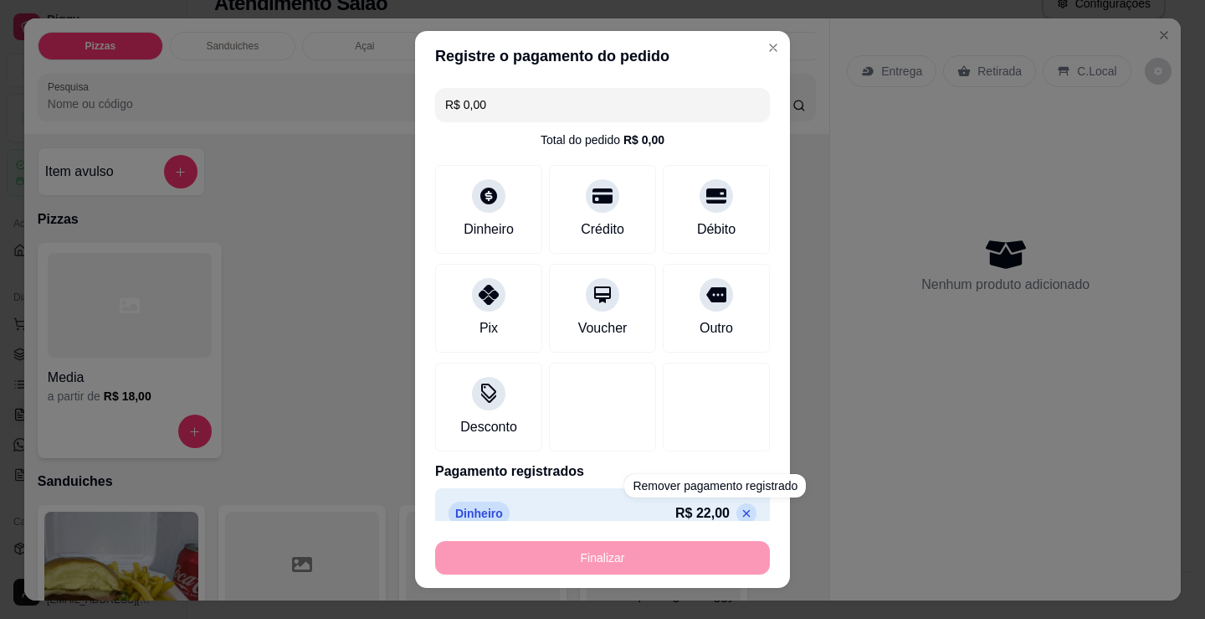
type input "-R$ 22,00"
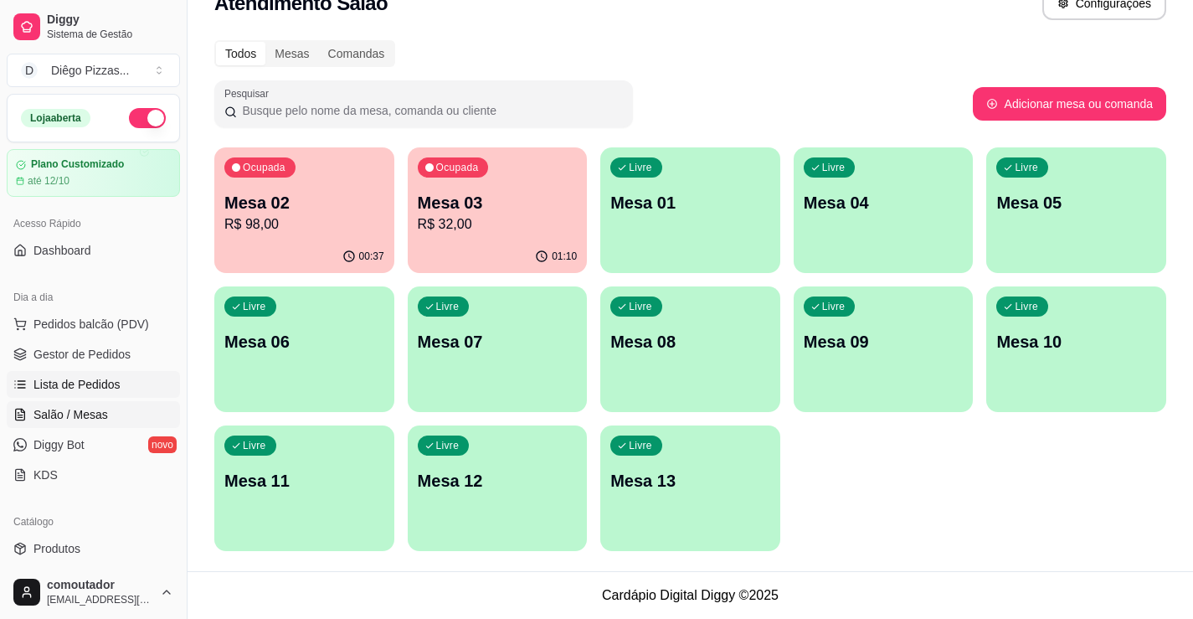
click at [90, 377] on span "Lista de Pedidos" at bounding box center [76, 384] width 87 height 17
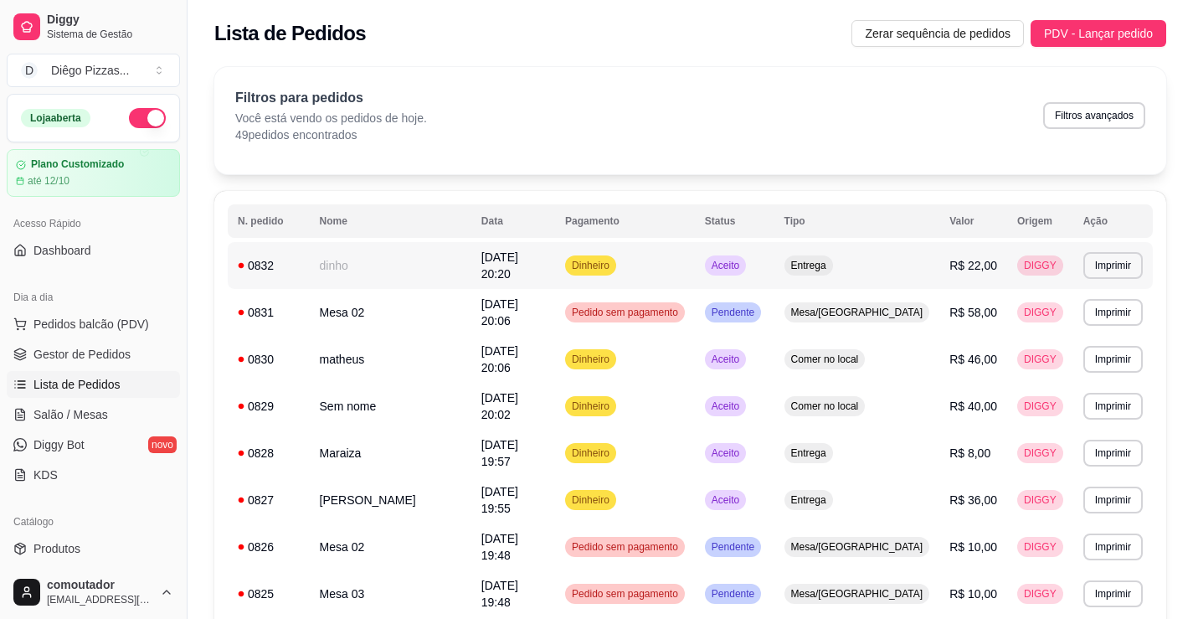
click at [345, 257] on td "dinho" at bounding box center [391, 265] width 162 height 47
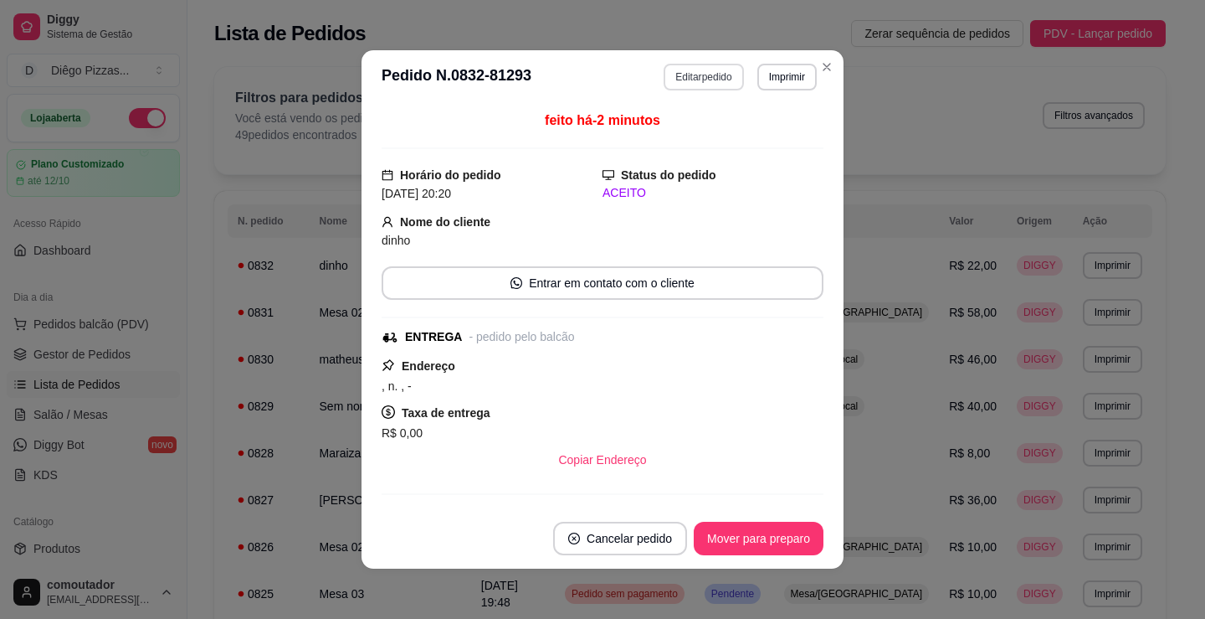
click at [679, 71] on button "Editar pedido" at bounding box center [704, 77] width 80 height 27
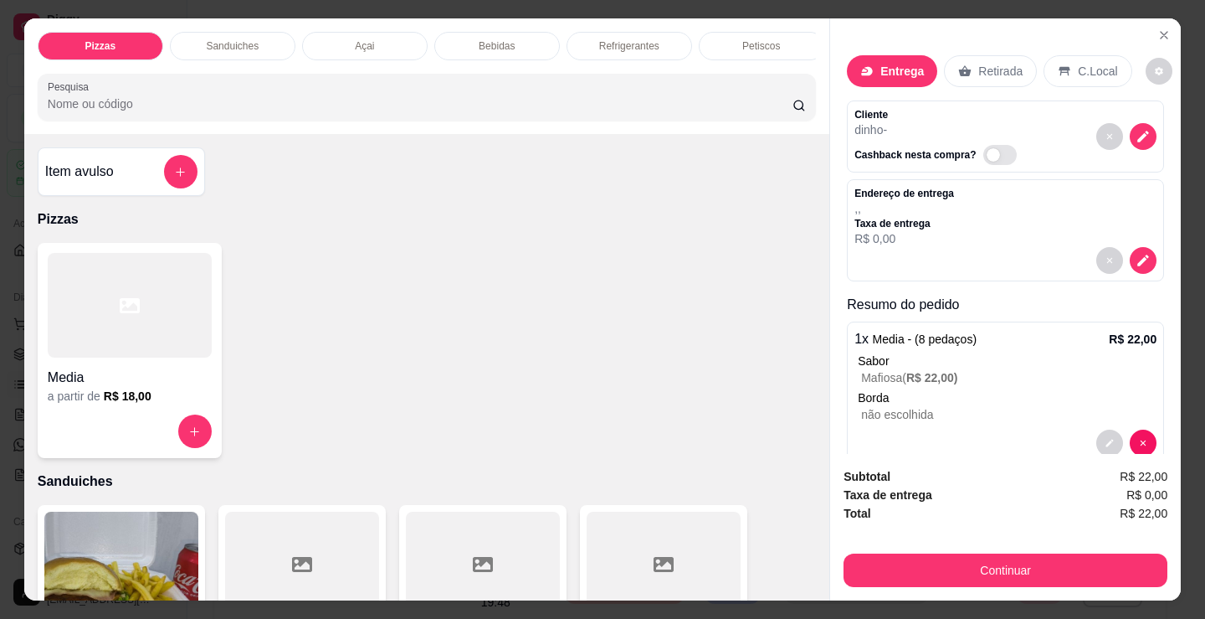
click at [978, 391] on p "Borda" at bounding box center [1007, 397] width 299 height 17
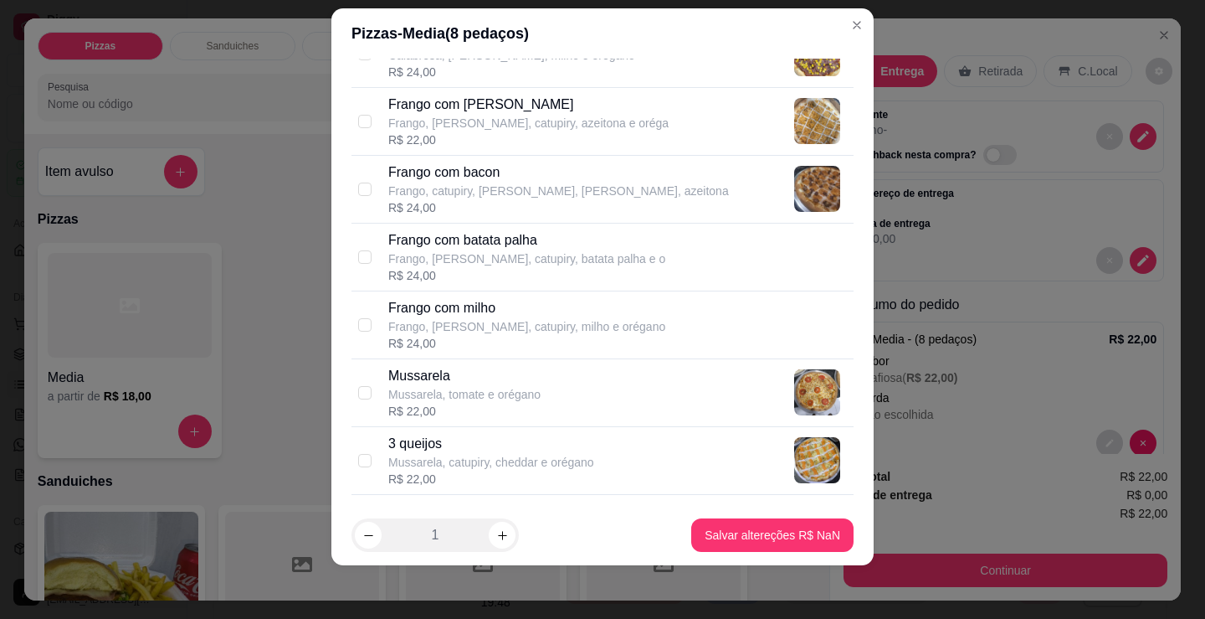
scroll to position [502, 0]
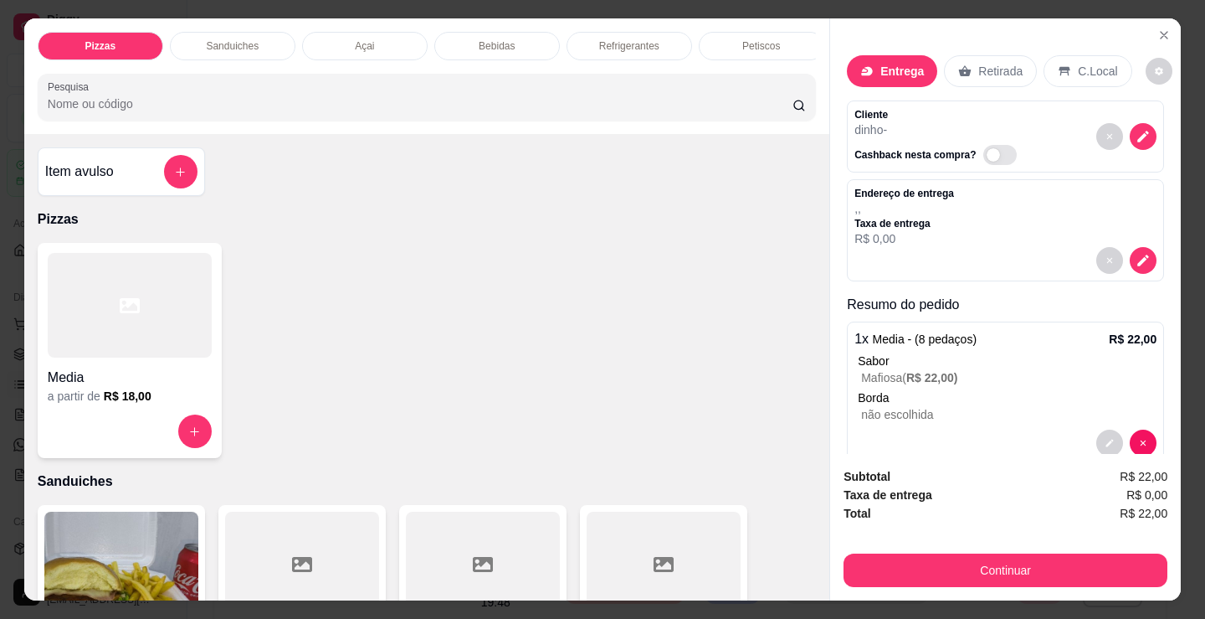
click at [602, 39] on p "Refrigerantes" at bounding box center [629, 45] width 60 height 13
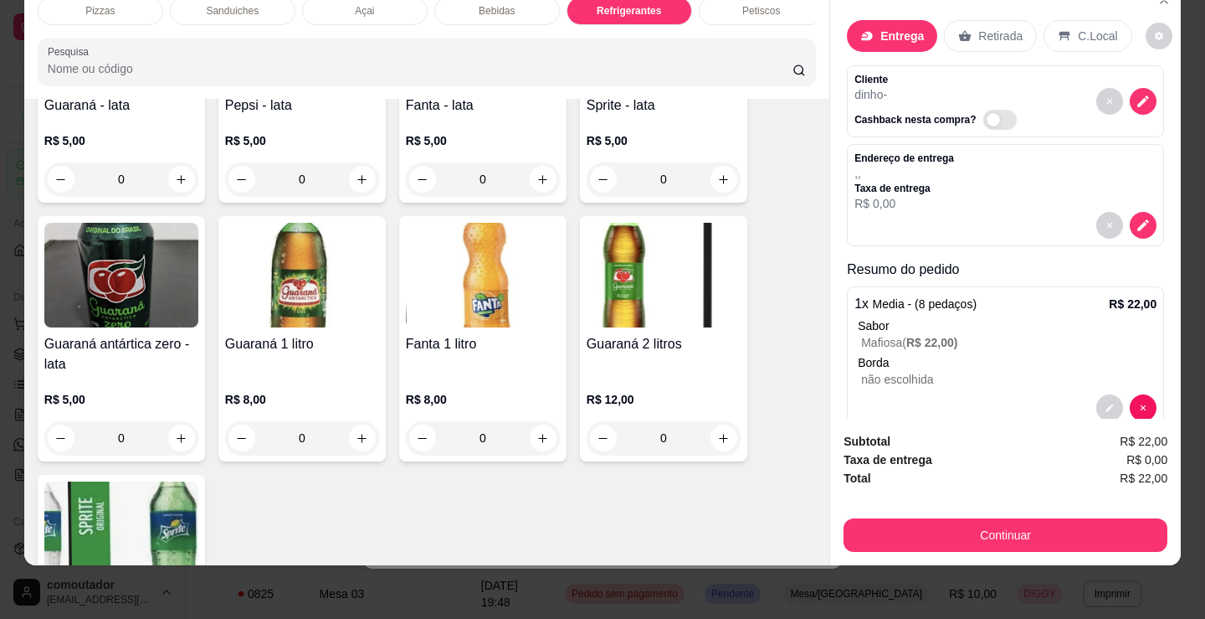
scroll to position [4753, 0]
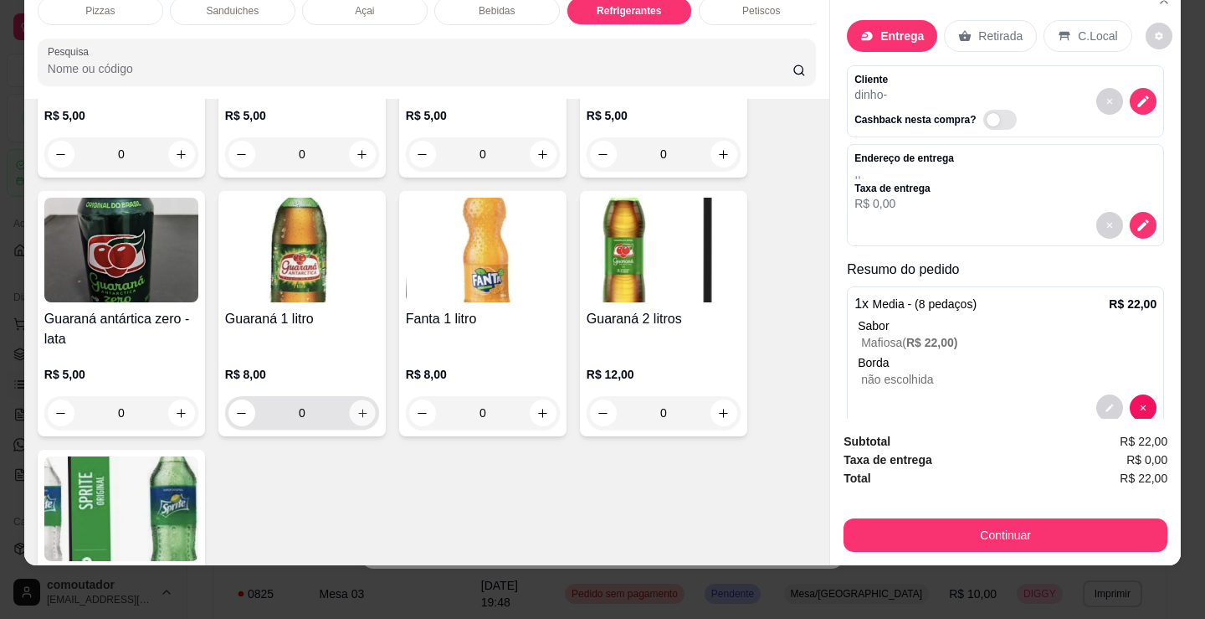
click at [357, 419] on icon "increase-product-quantity" at bounding box center [363, 413] width 13 height 13
type input "1"
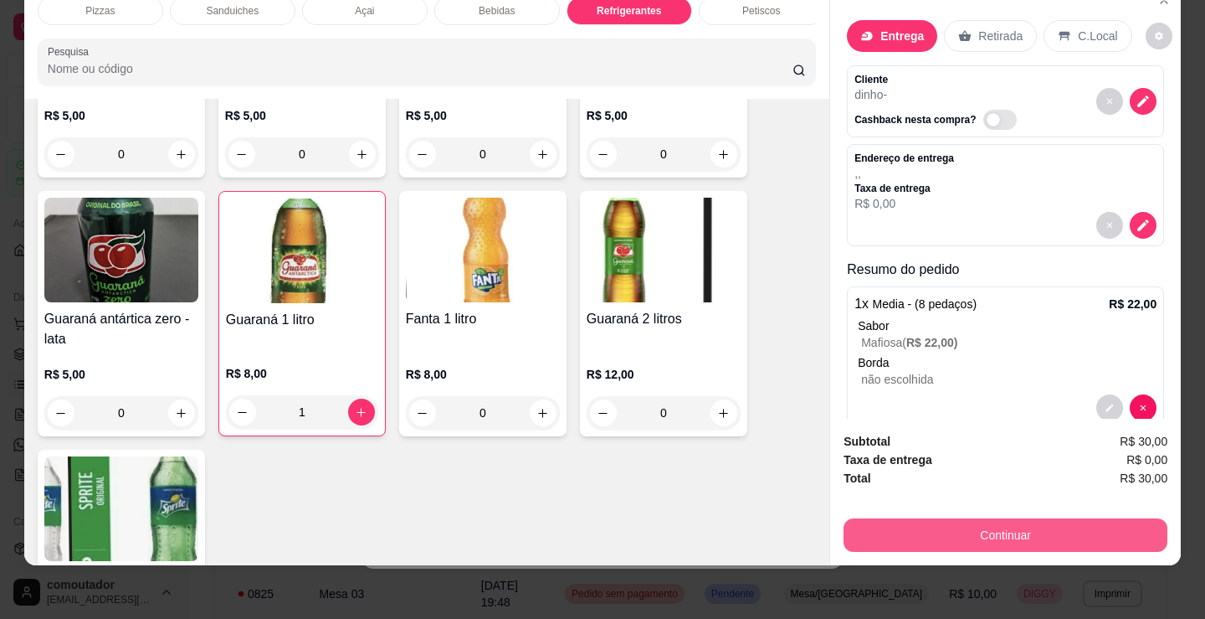
click at [867, 521] on button "Continuar" at bounding box center [1006, 534] width 324 height 33
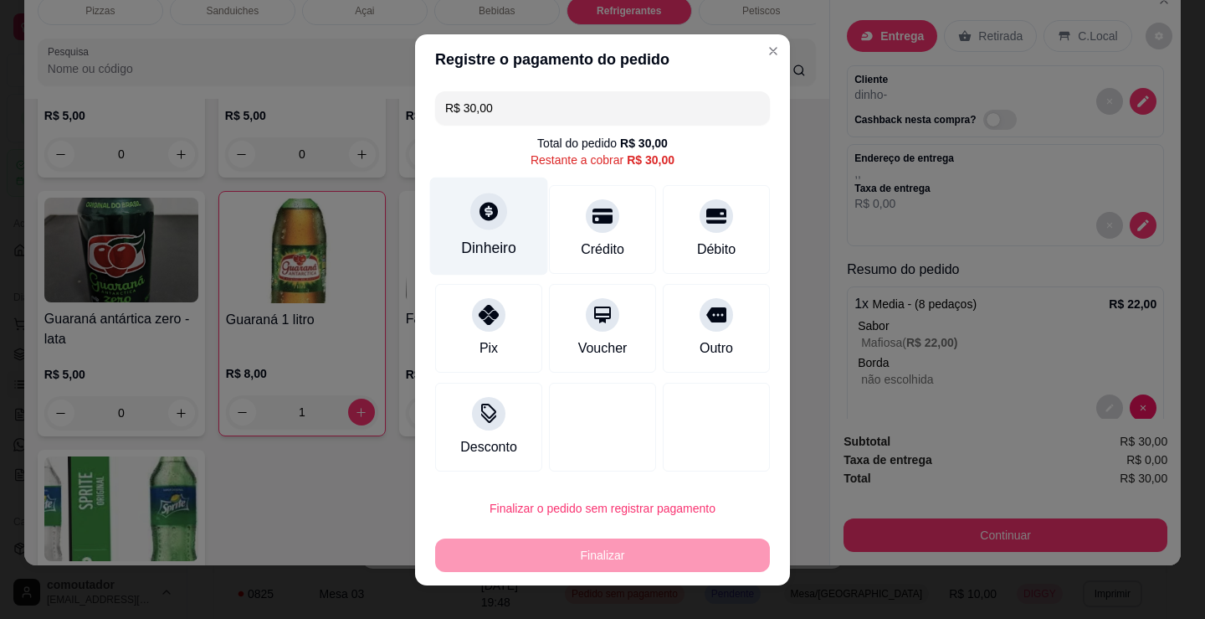
click at [493, 213] on div at bounding box center [488, 211] width 37 height 37
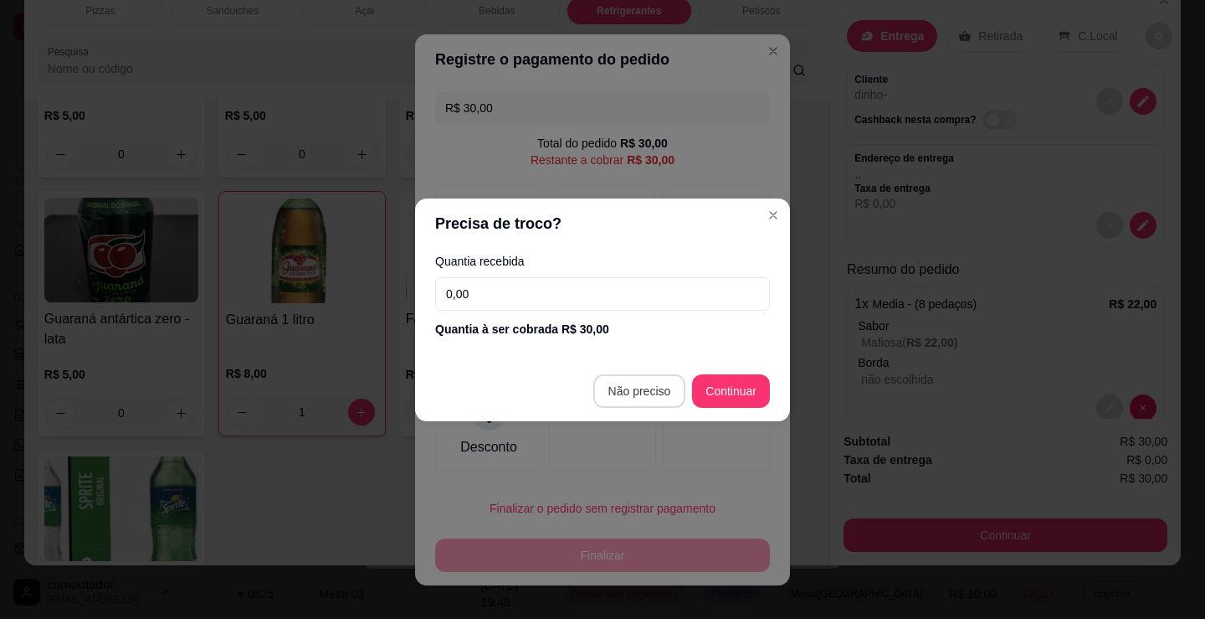
type input "R$ 0,00"
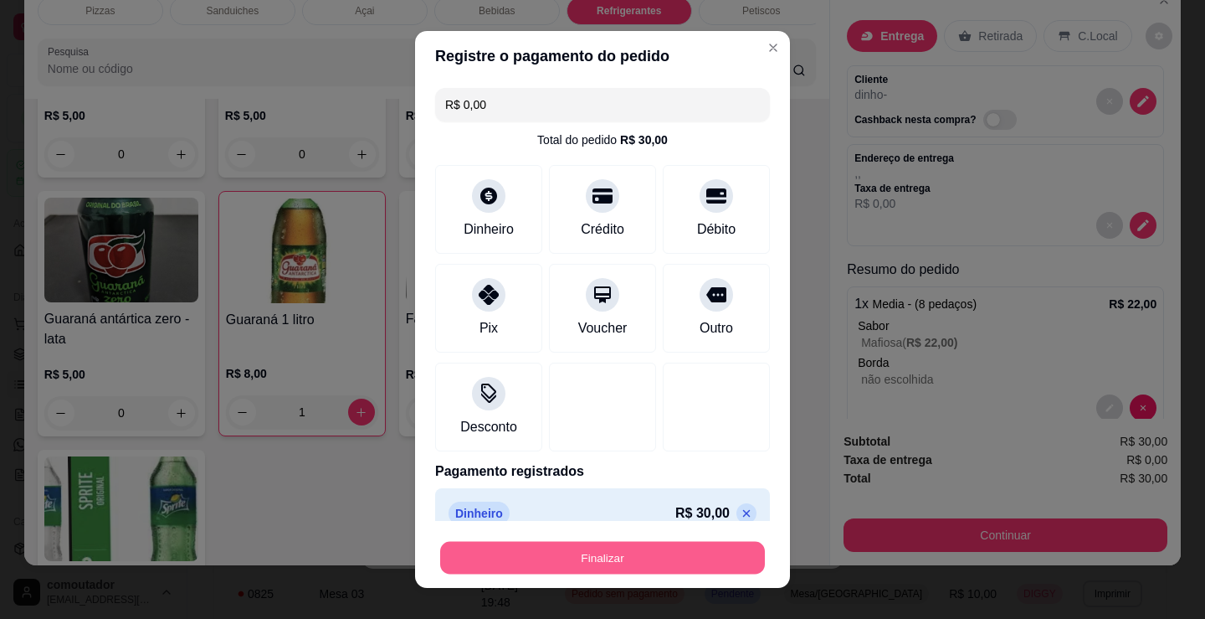
click at [665, 549] on button "Finalizar" at bounding box center [602, 558] width 325 height 33
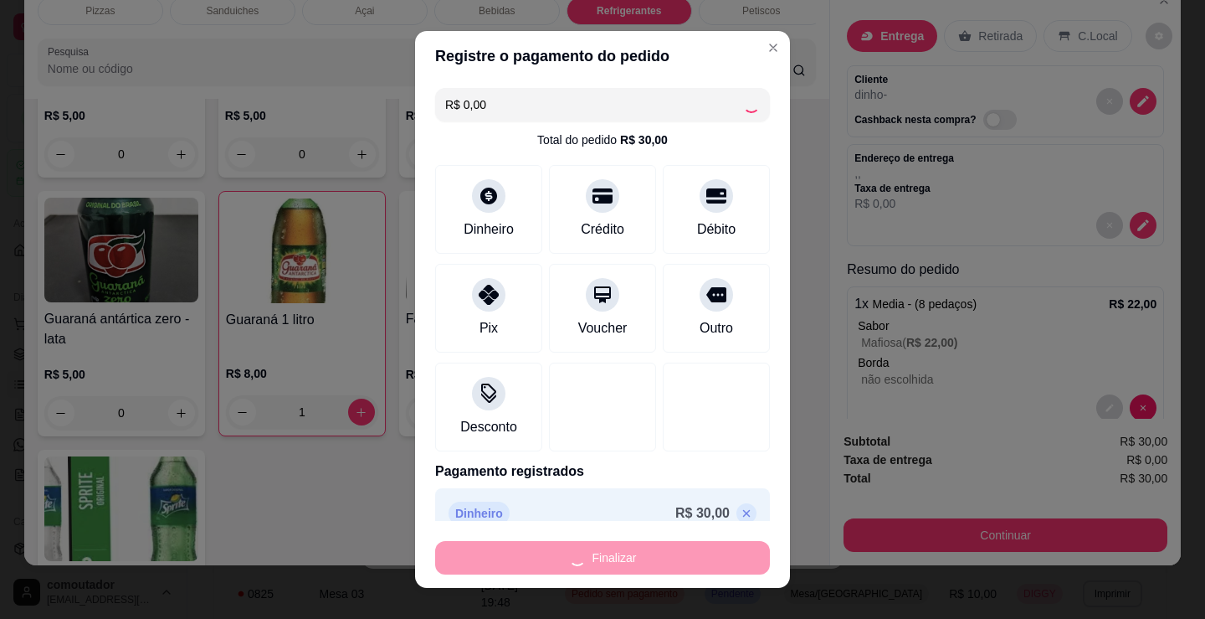
type input "0"
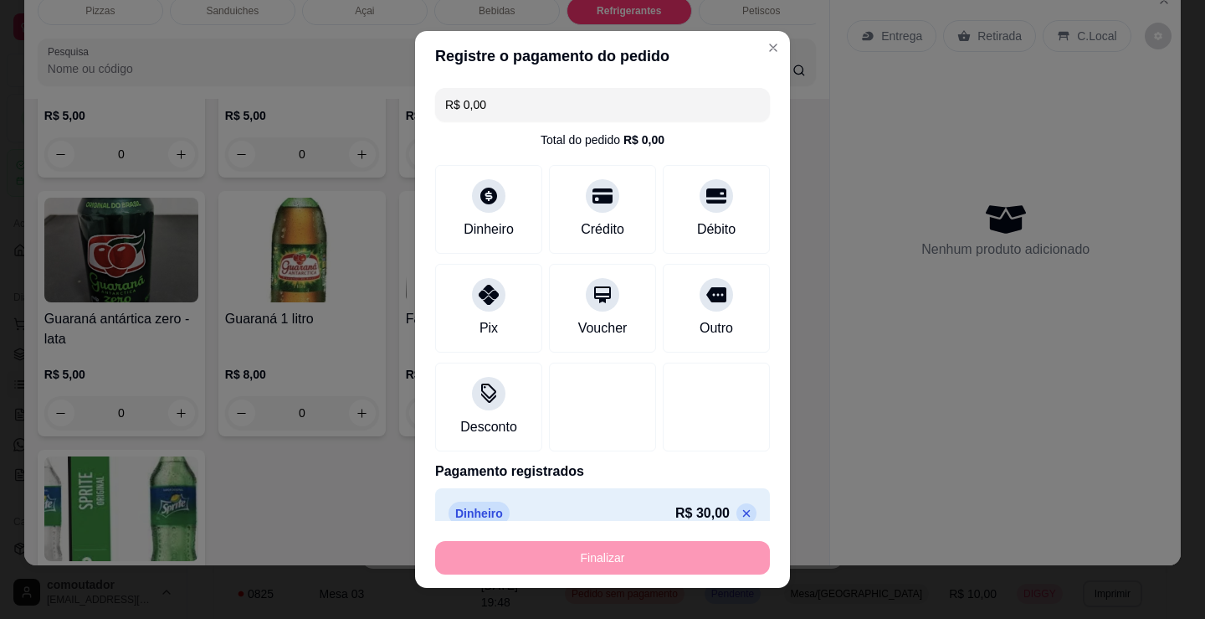
type input "-R$ 30,00"
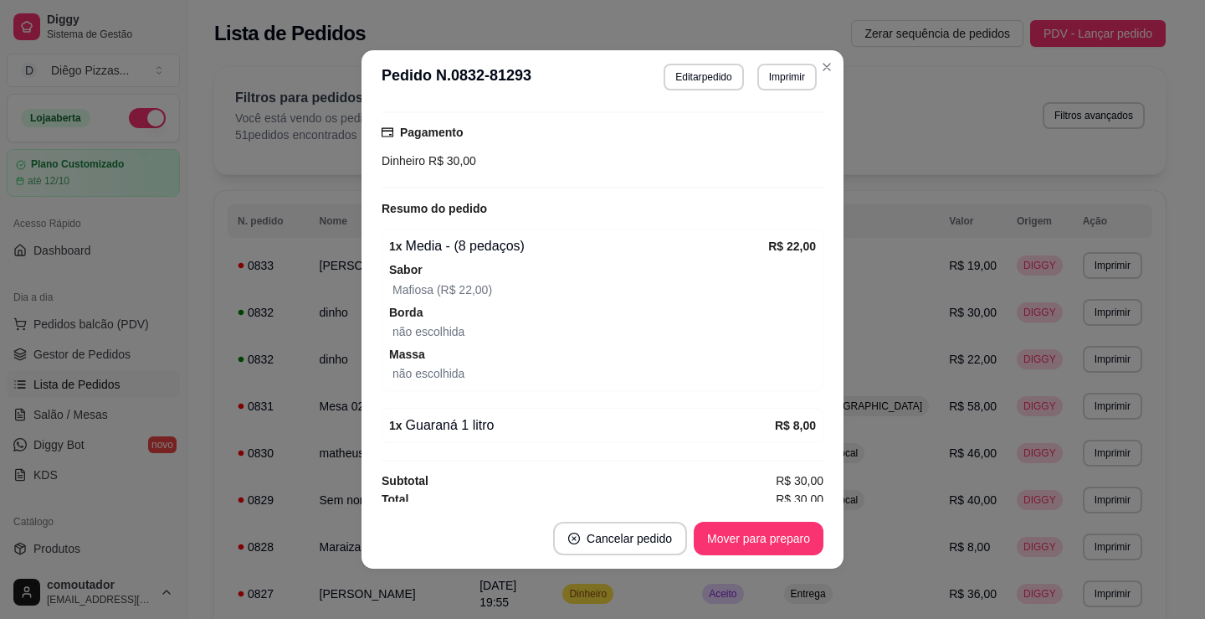
scroll to position [425, 0]
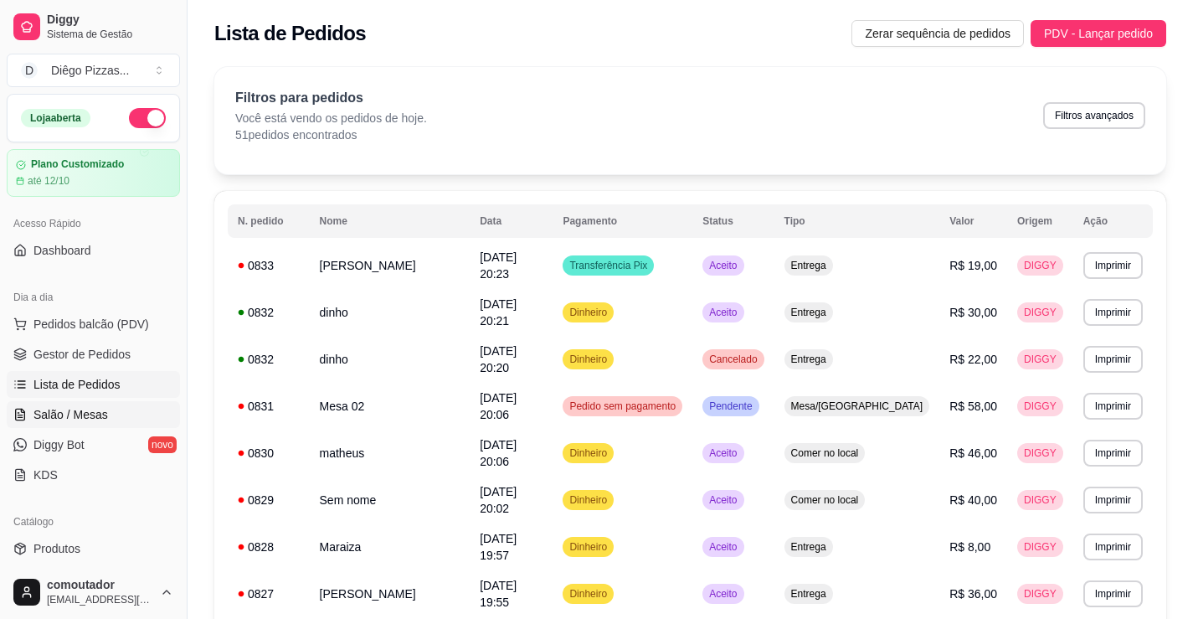
click at [100, 413] on span "Salão / Mesas" at bounding box center [70, 414] width 74 height 17
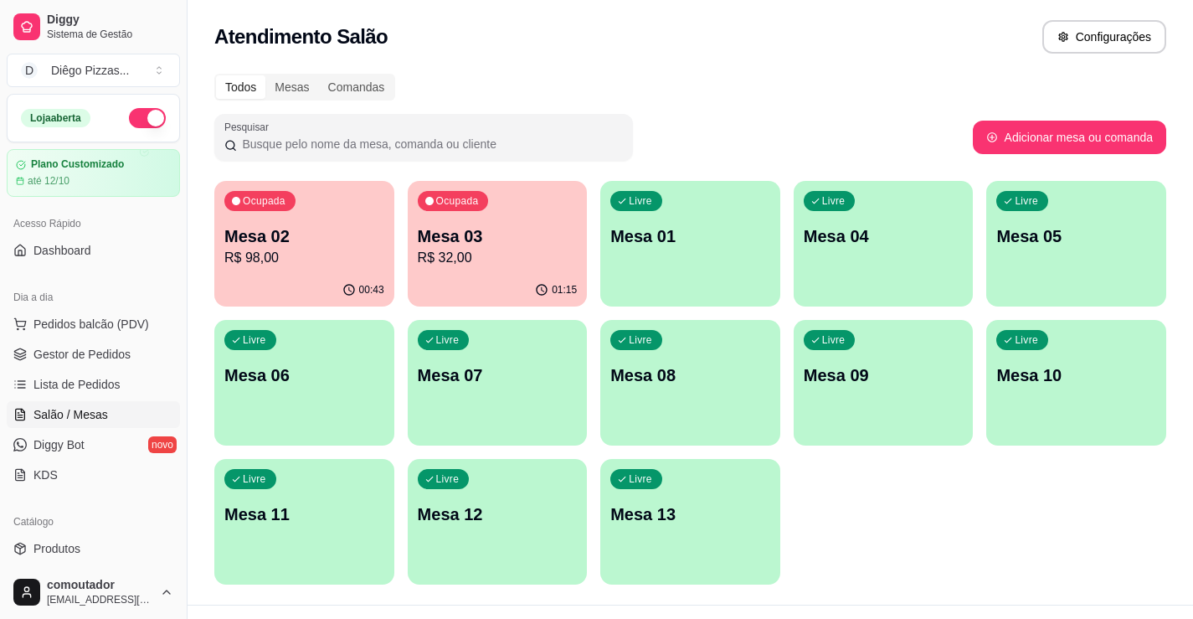
click at [336, 252] on p "R$ 98,00" at bounding box center [304, 258] width 160 height 20
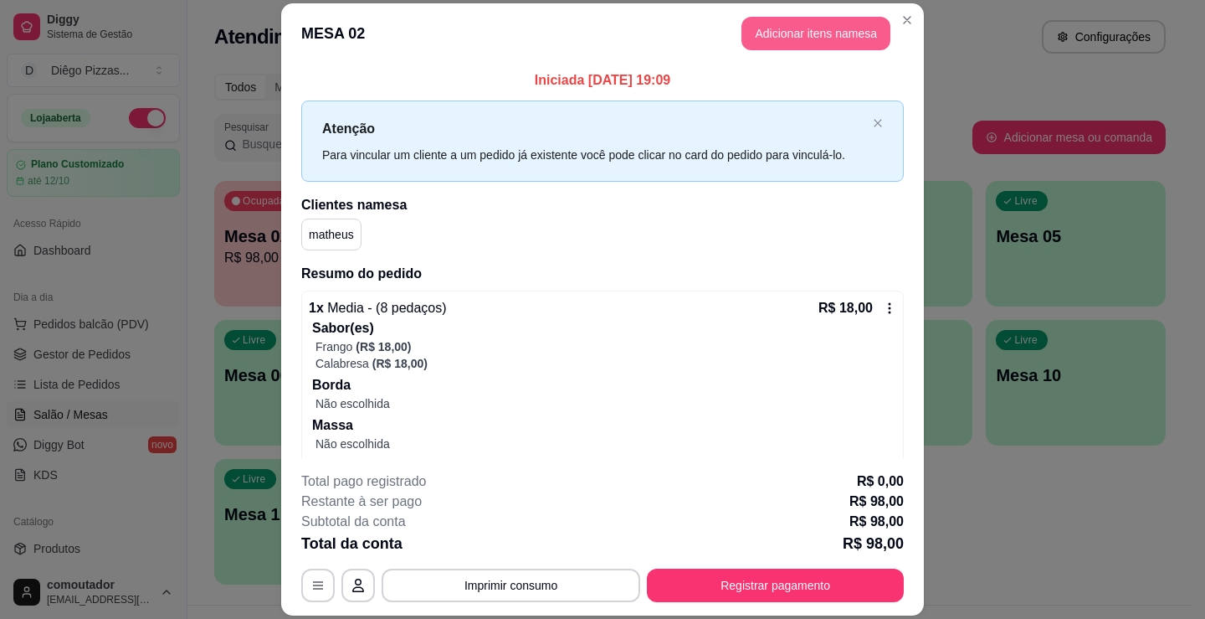
click at [757, 40] on button "Adicionar itens na mesa" at bounding box center [816, 33] width 149 height 33
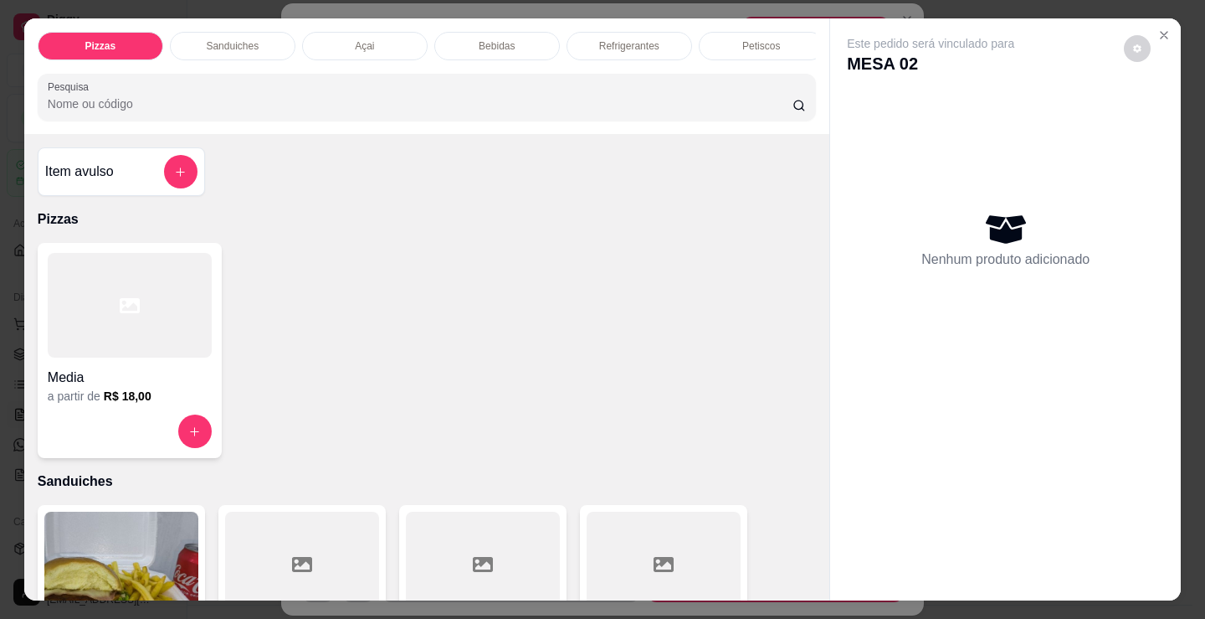
click at [177, 367] on div "Media" at bounding box center [130, 372] width 164 height 30
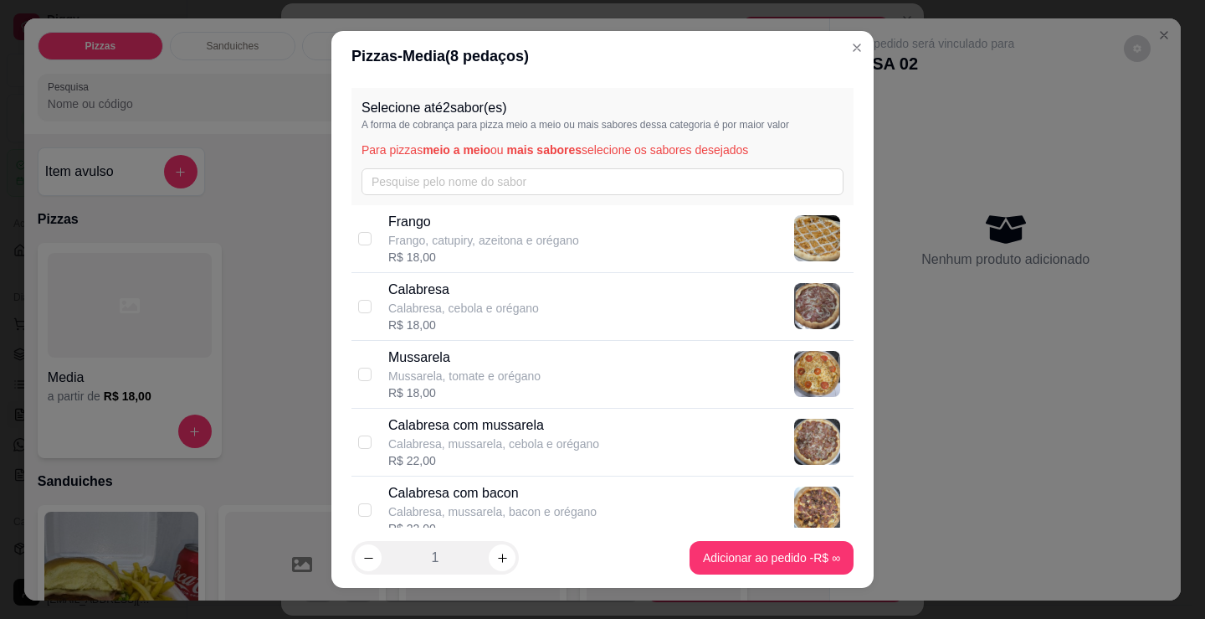
click at [477, 240] on p "Frango, catupiry, azeitona e orégano" at bounding box center [483, 240] width 191 height 17
checkbox input "true"
click at [483, 307] on p "Calabresa, cebola e orégano" at bounding box center [463, 308] width 151 height 17
click at [393, 295] on p "Calabresa" at bounding box center [463, 290] width 151 height 20
checkbox input "false"
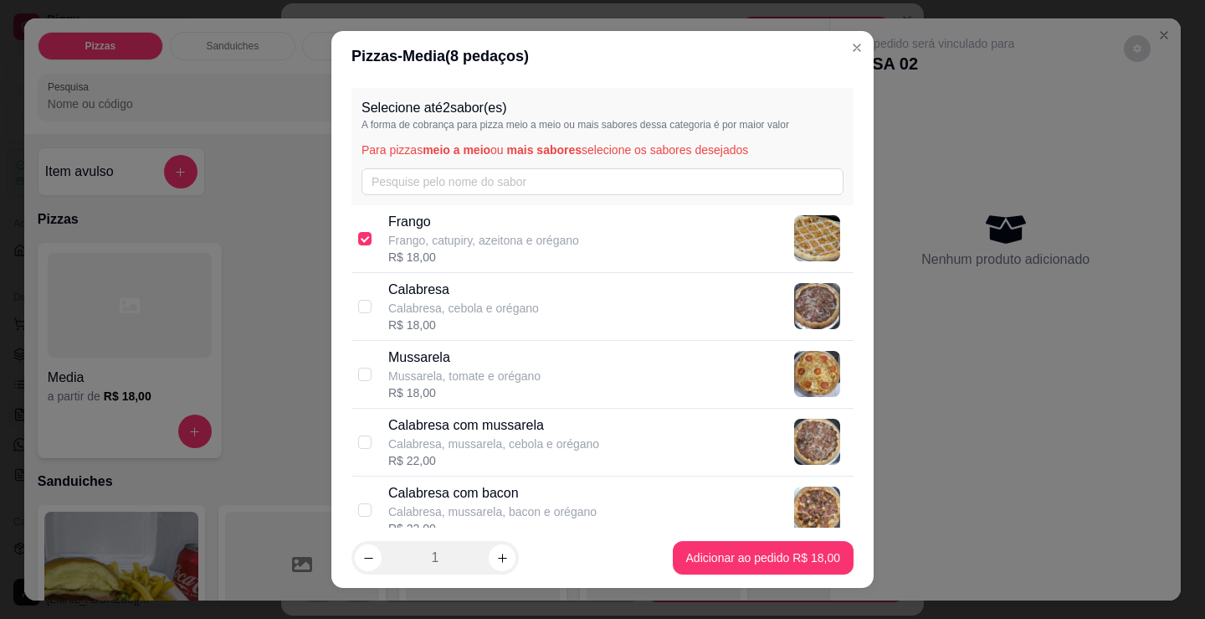
click at [374, 239] on div "[PERSON_NAME], catupiry, azeitona e orégano R$ 18,00" at bounding box center [603, 239] width 502 height 68
click at [459, 240] on p "Frango, catupiry, azeitona e orégano" at bounding box center [483, 240] width 191 height 17
checkbox input "true"
click at [487, 347] on p "Mussarela" at bounding box center [464, 357] width 152 height 20
checkbox input "true"
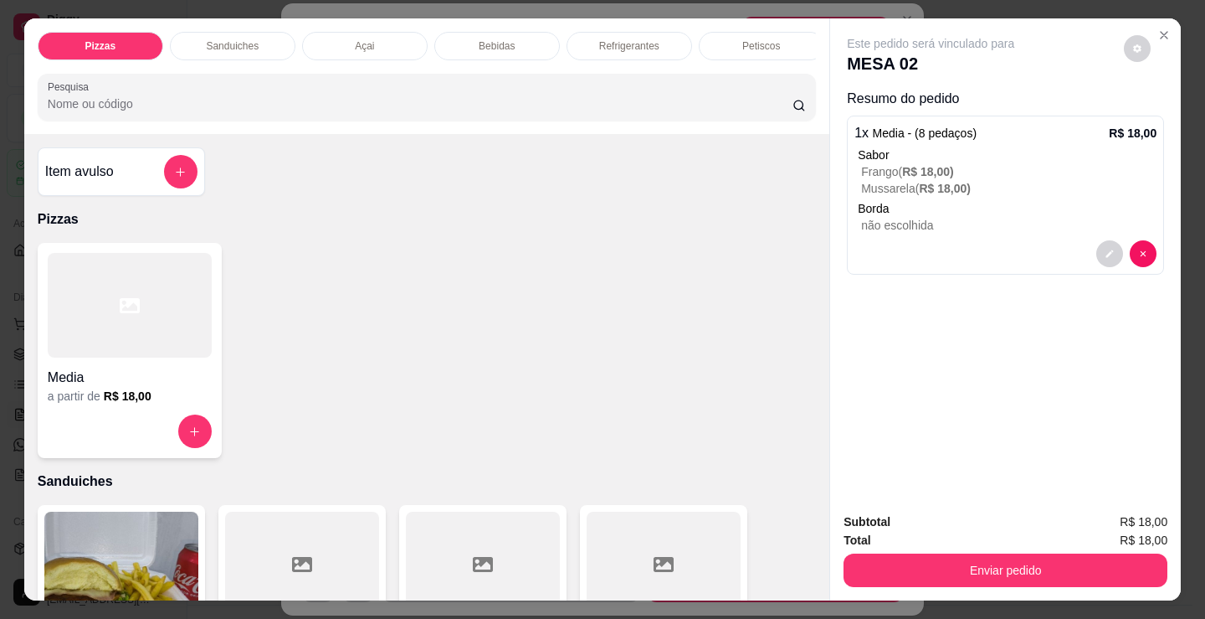
click at [157, 379] on h4 "Media" at bounding box center [130, 377] width 164 height 20
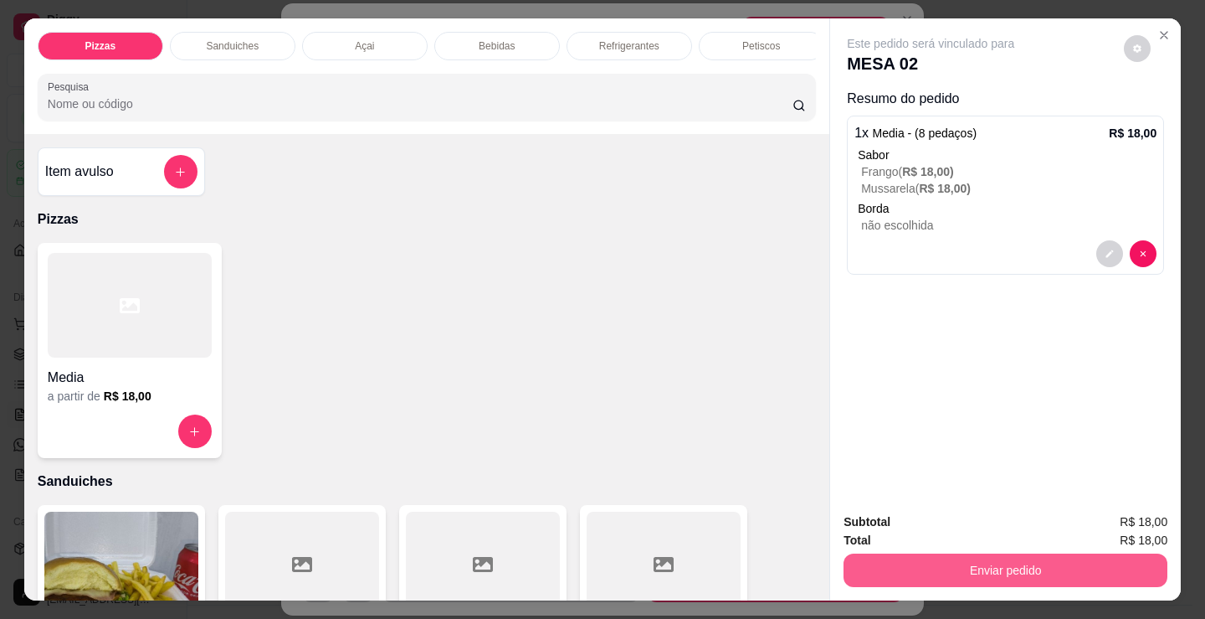
click at [1065, 573] on button "Enviar pedido" at bounding box center [1006, 569] width 324 height 33
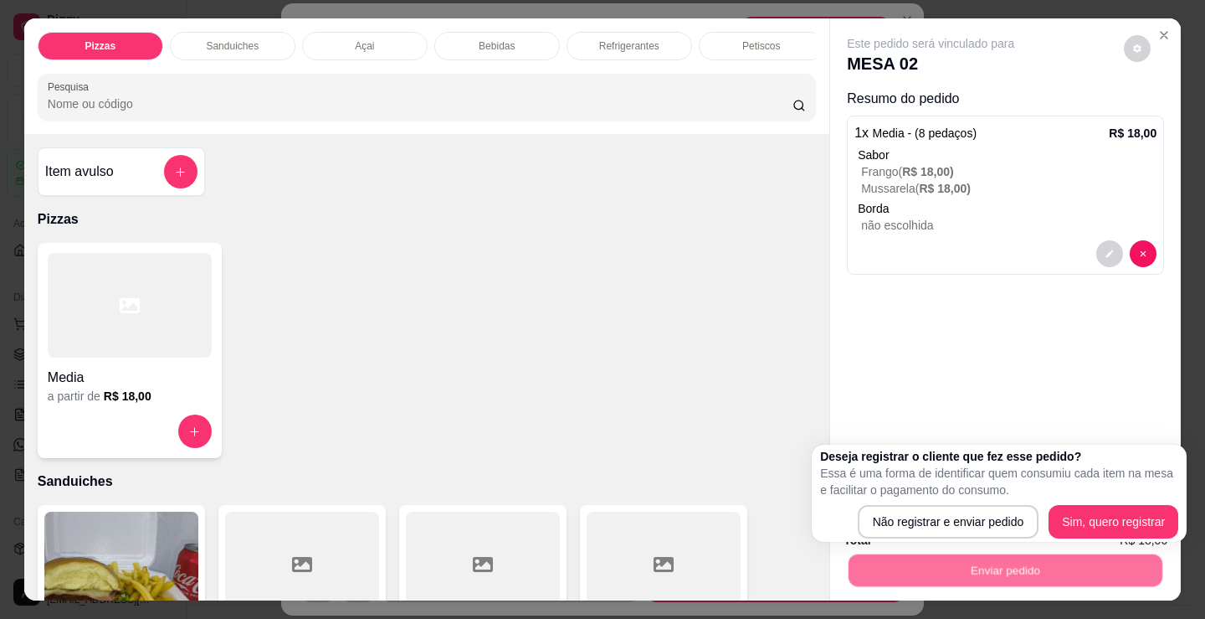
drag, startPoint x: 936, startPoint y: 491, endPoint x: 937, endPoint y: 504, distance: 12.6
click at [937, 495] on p "Essa é uma forma de identificar quem consumiu cada item na mesa e facilitar o p…" at bounding box center [999, 481] width 358 height 33
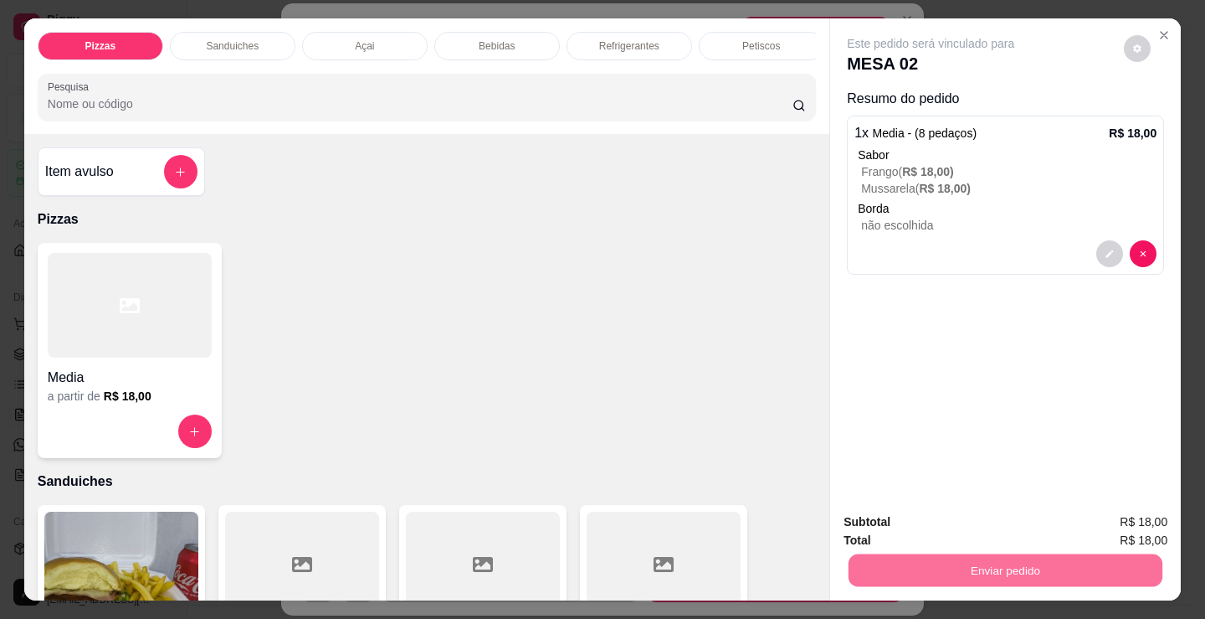
click at [951, 524] on button "Não registrar e enviar pedido" at bounding box center [950, 521] width 169 height 31
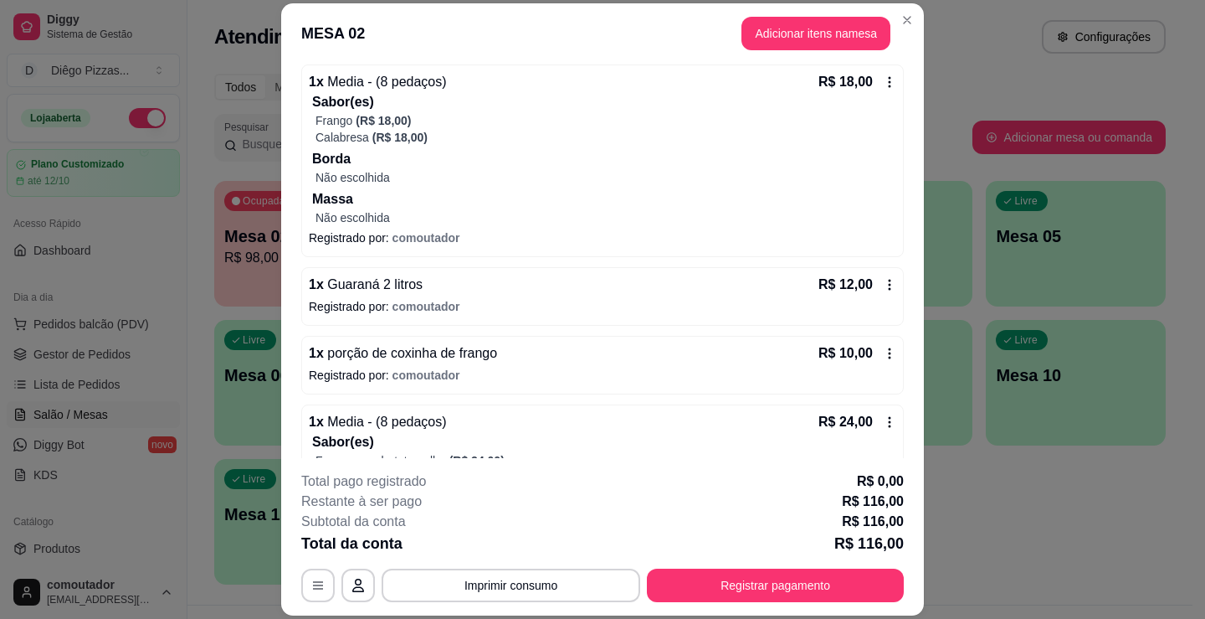
scroll to position [142, 0]
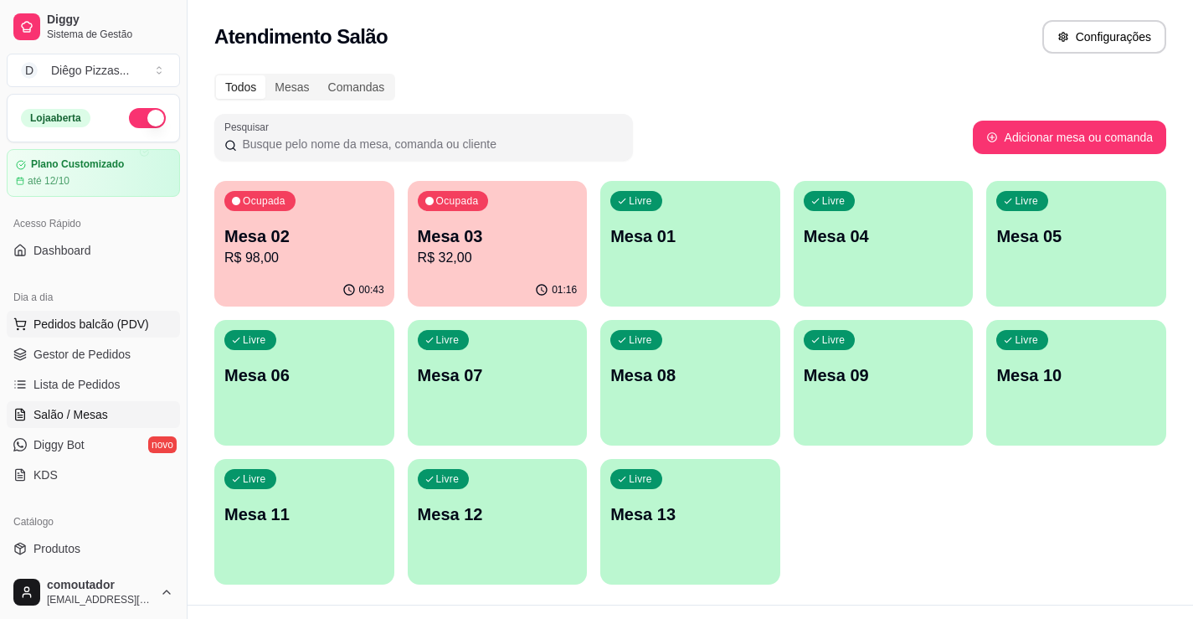
click at [54, 332] on button "Pedidos balcão (PDV)" at bounding box center [93, 324] width 173 height 27
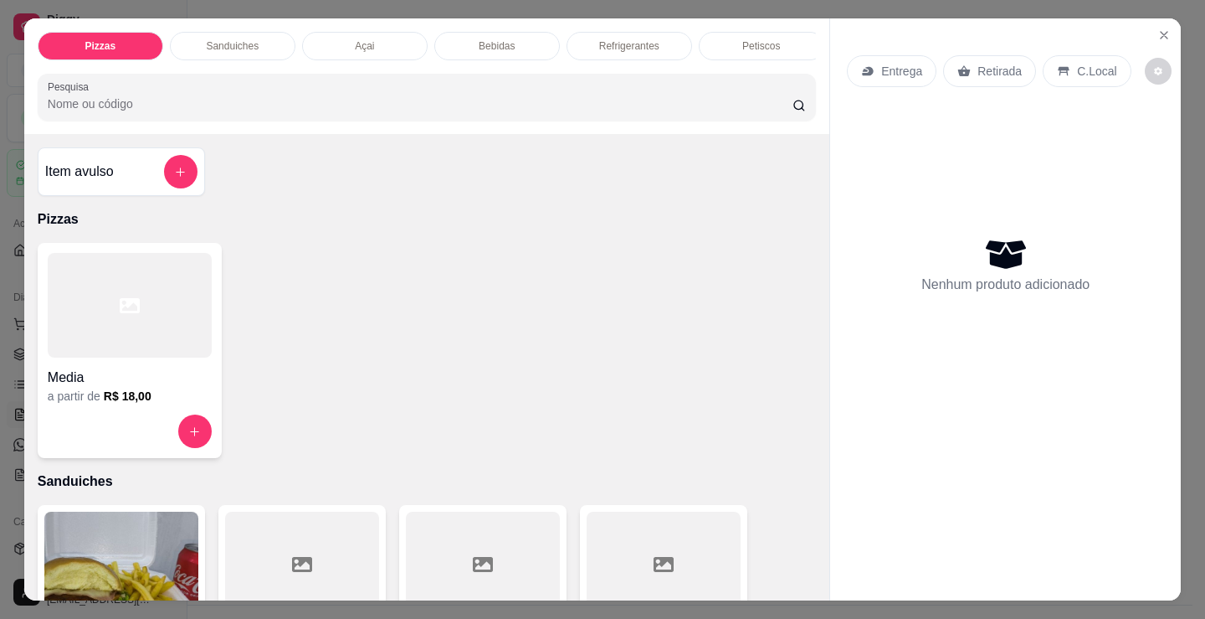
click at [746, 42] on p "Petiscos" at bounding box center [761, 45] width 38 height 13
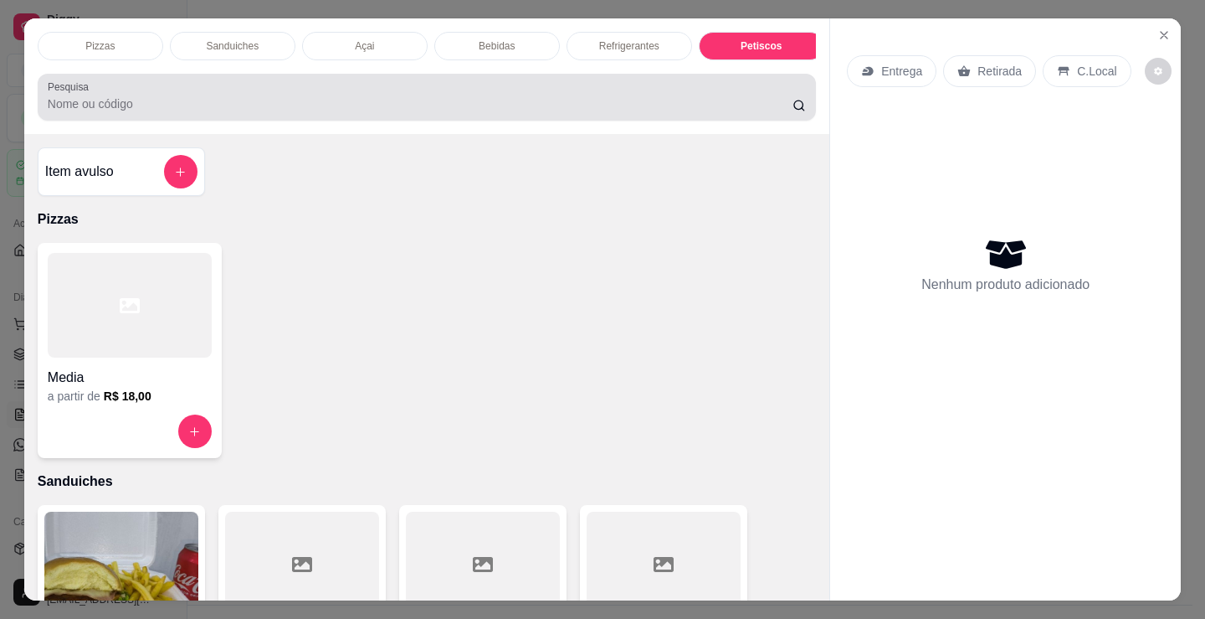
scroll to position [41, 0]
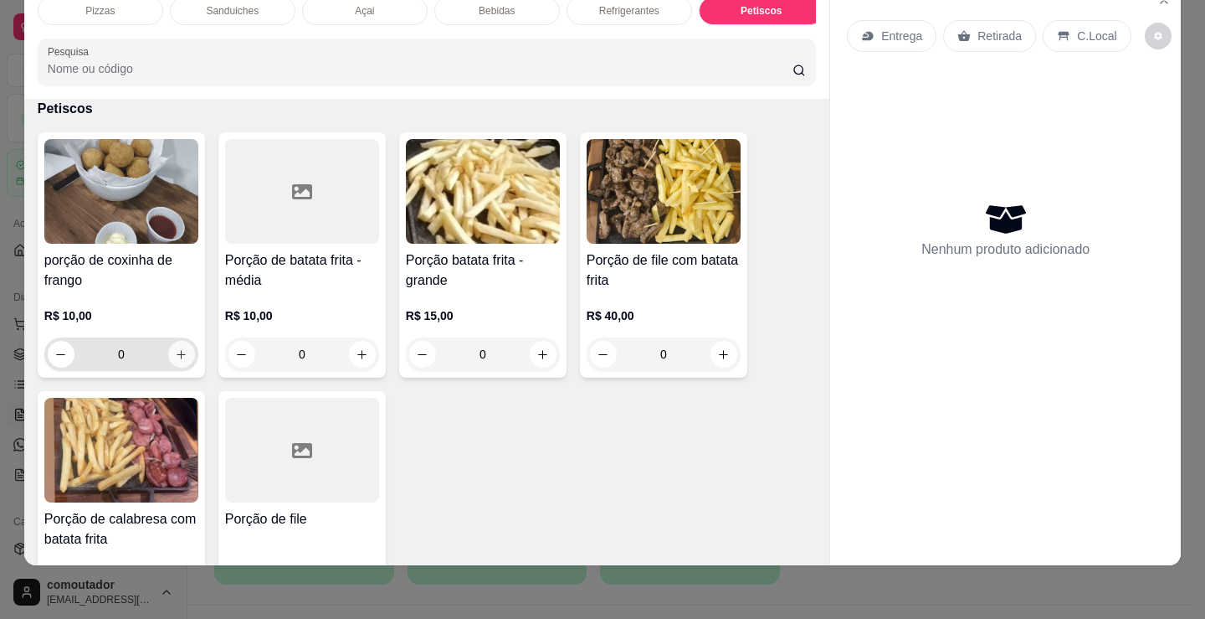
click at [168, 354] on button "increase-product-quantity" at bounding box center [181, 354] width 27 height 27
type input "1"
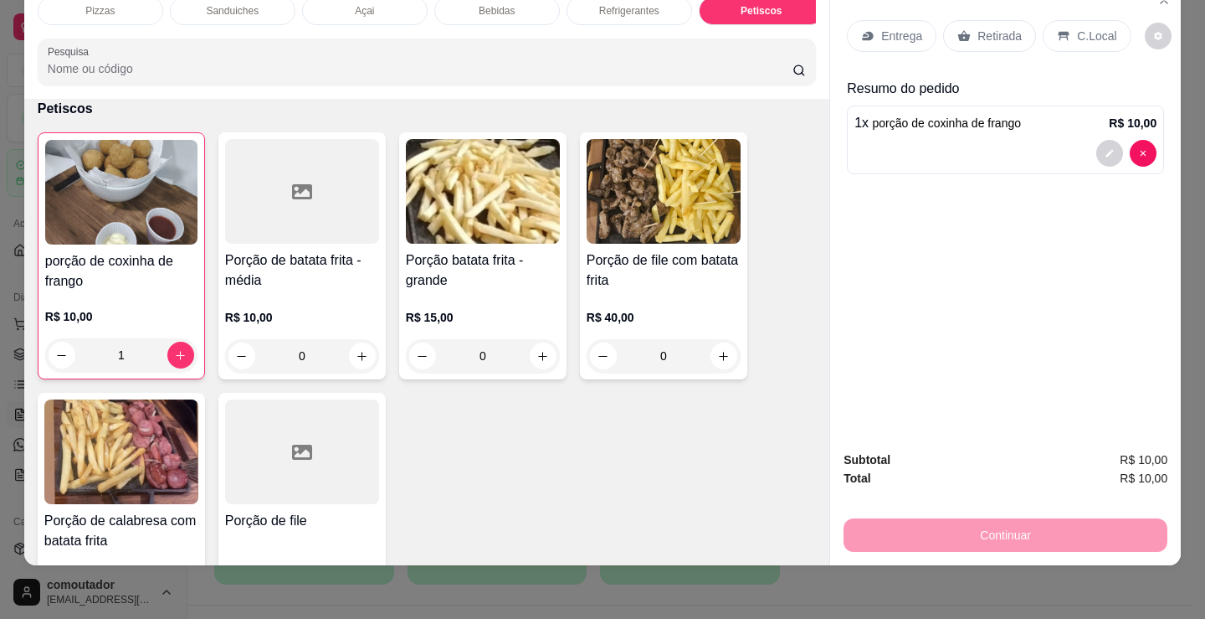
click at [607, 7] on div "Refrigerantes" at bounding box center [630, 11] width 126 height 28
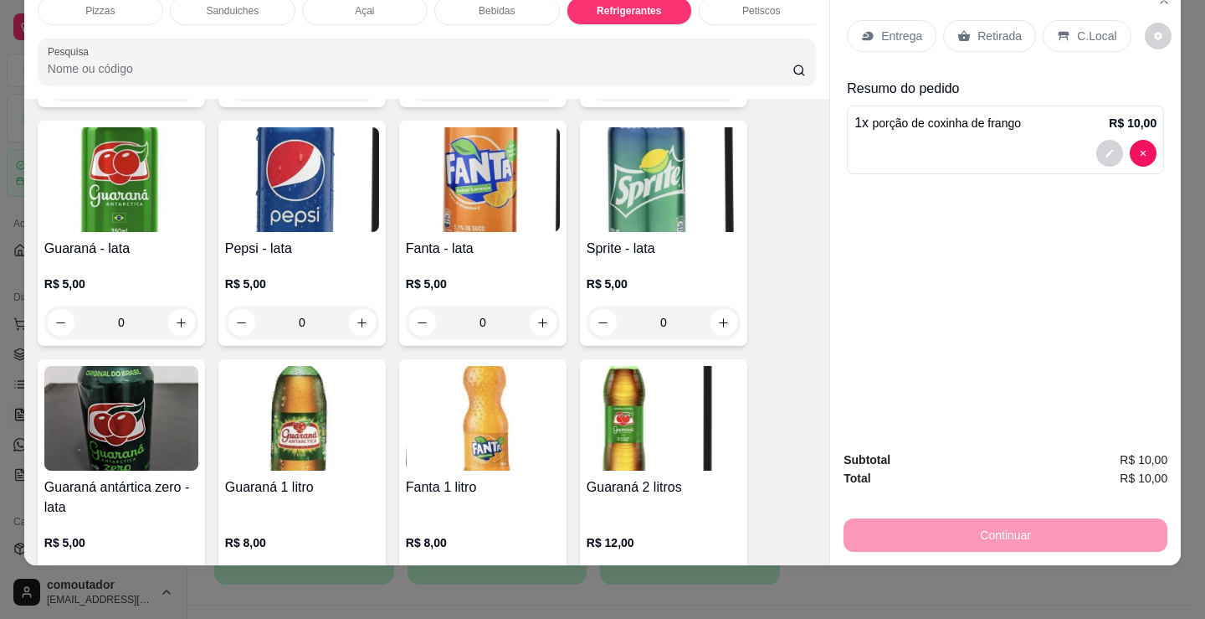
scroll to position [4586, 0]
click at [180, 327] on icon "increase-product-quantity" at bounding box center [181, 322] width 13 height 13
type input "1"
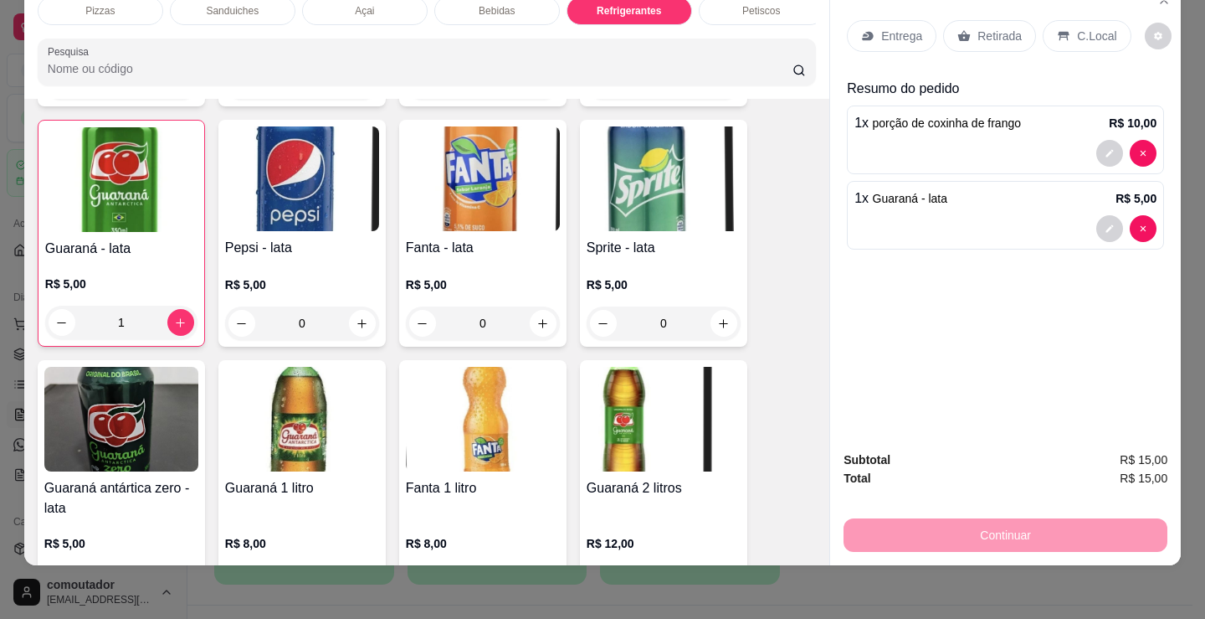
click at [901, 28] on p "Entrega" at bounding box center [901, 36] width 41 height 17
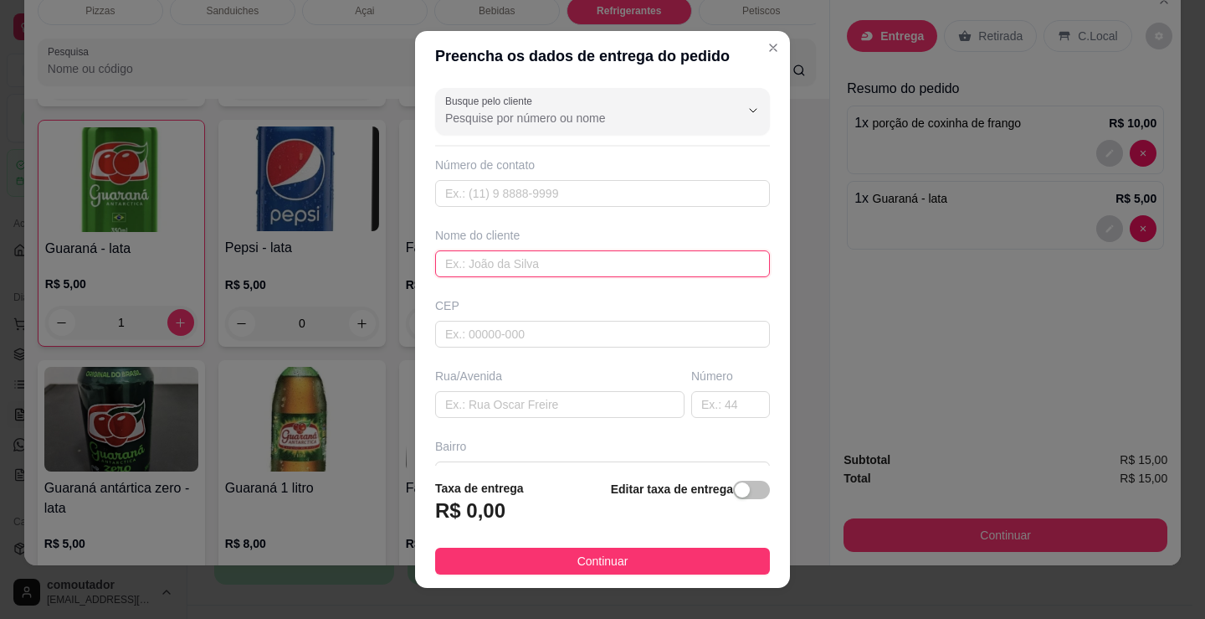
click at [531, 275] on input "text" at bounding box center [602, 263] width 335 height 27
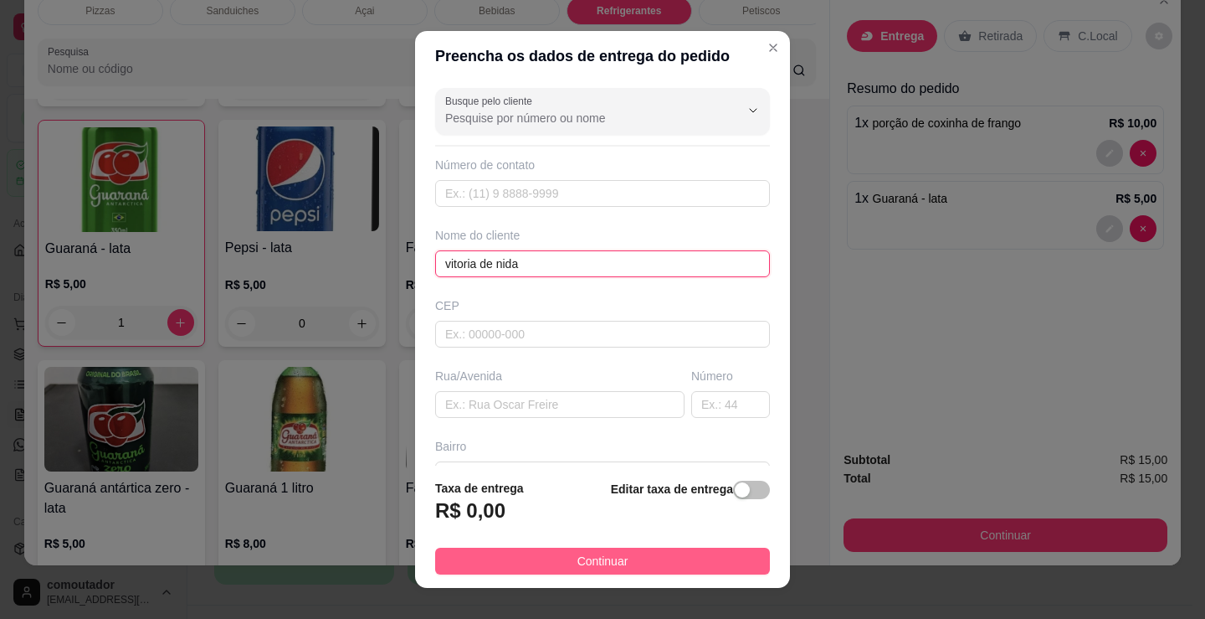
type input "vitoria de nida"
click at [730, 555] on button "Continuar" at bounding box center [602, 560] width 335 height 27
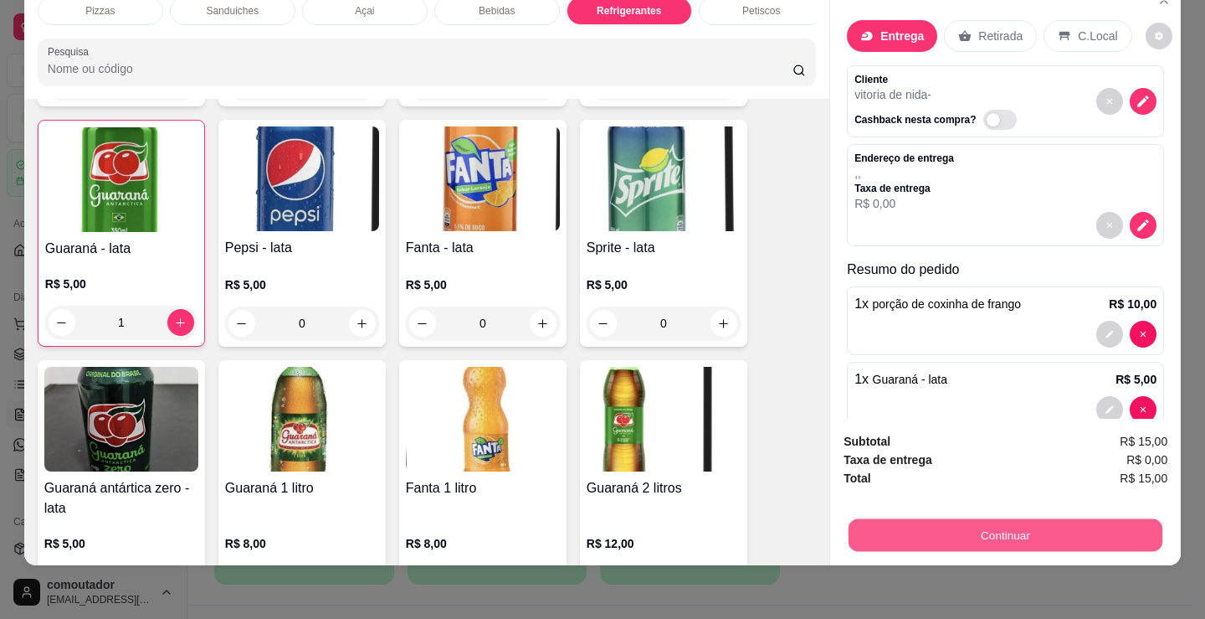
click at [921, 526] on button "Continuar" at bounding box center [1006, 534] width 314 height 33
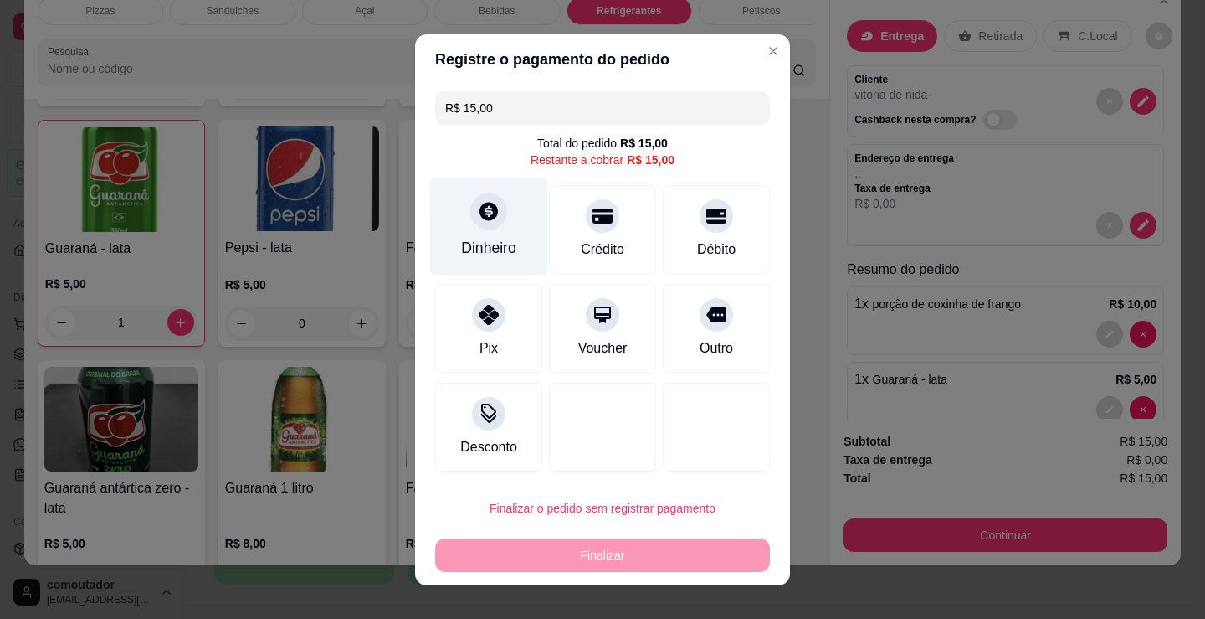
click at [470, 199] on div at bounding box center [488, 211] width 37 height 37
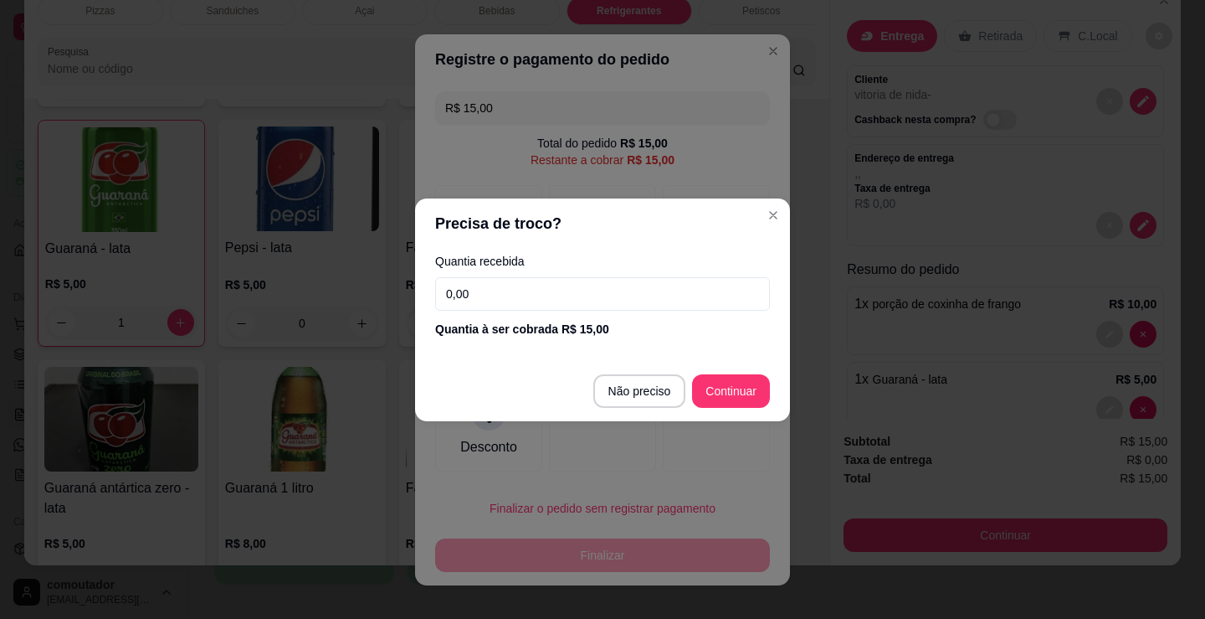
drag, startPoint x: 518, startPoint y: 381, endPoint x: 597, endPoint y: 385, distance: 78.8
click at [518, 381] on footer "Não preciso Continuar" at bounding box center [602, 391] width 375 height 60
type input "R$ 0,00"
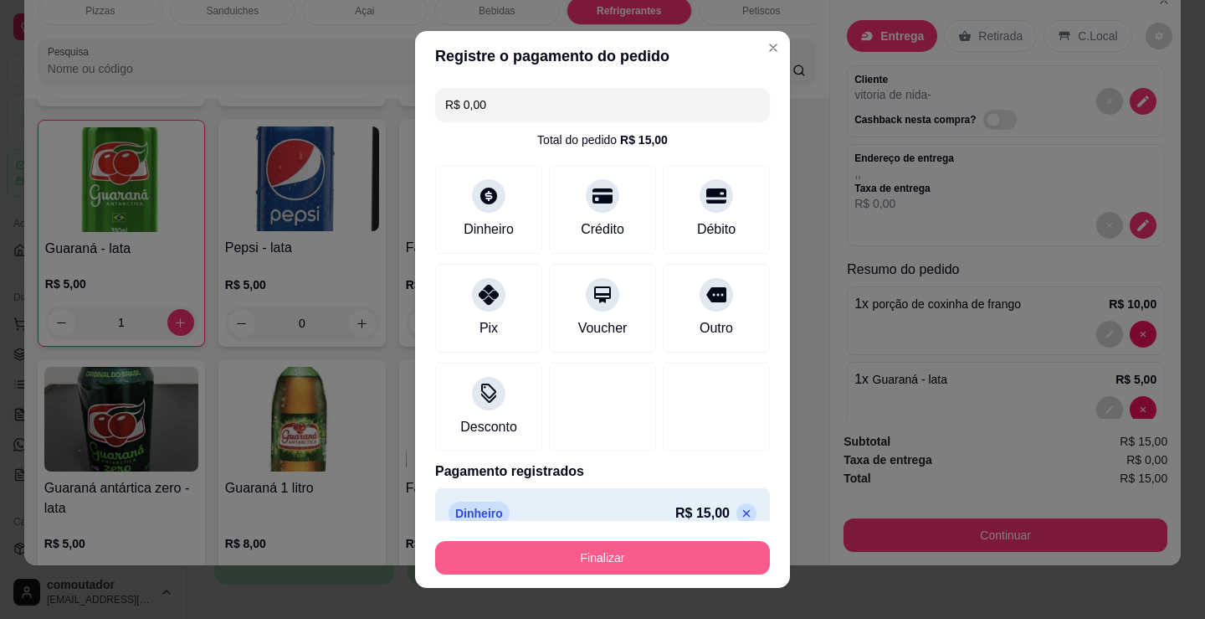
click at [612, 555] on button "Finalizar" at bounding box center [602, 557] width 335 height 33
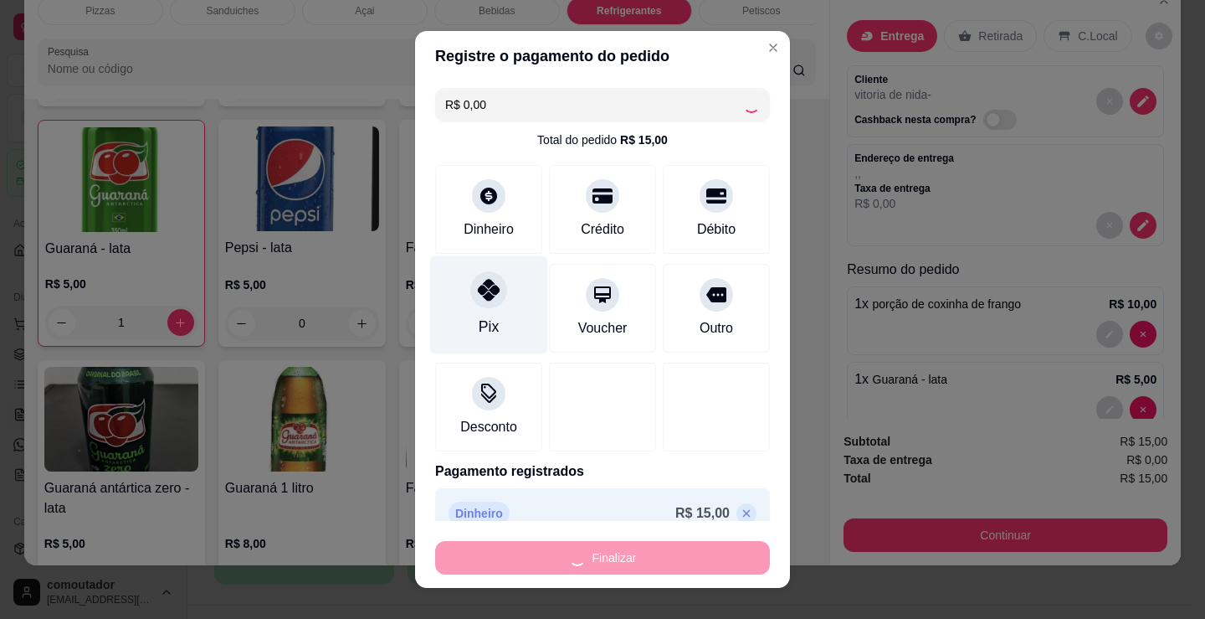
type input "0"
type input "-R$ 15,00"
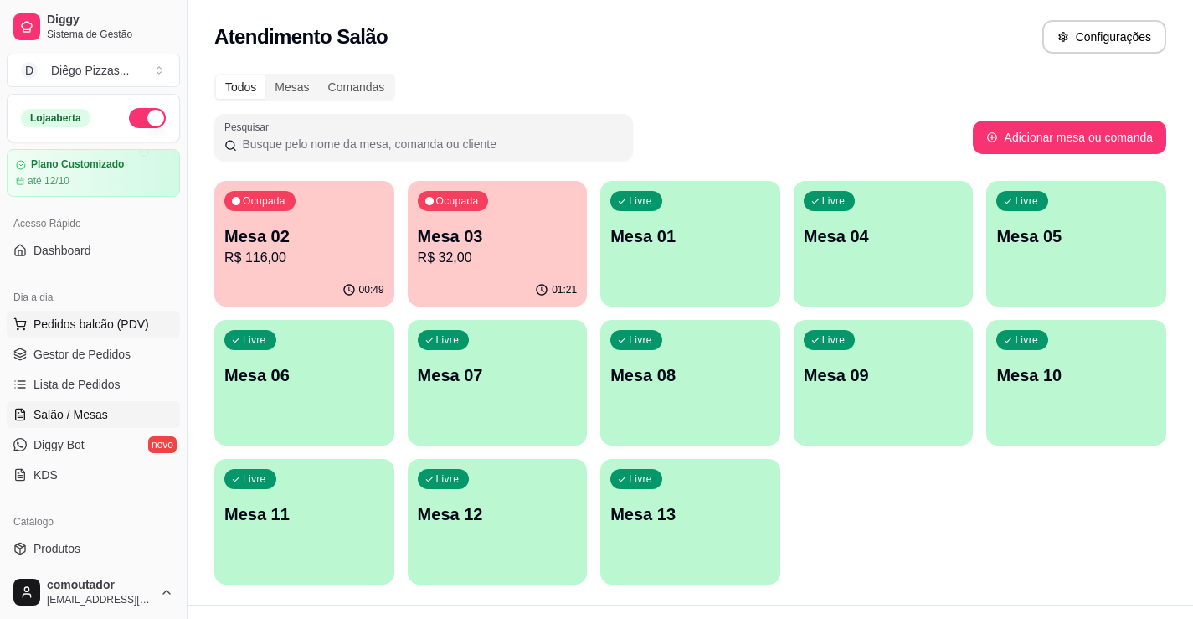
click at [120, 321] on span "Pedidos balcão (PDV)" at bounding box center [91, 324] width 116 height 17
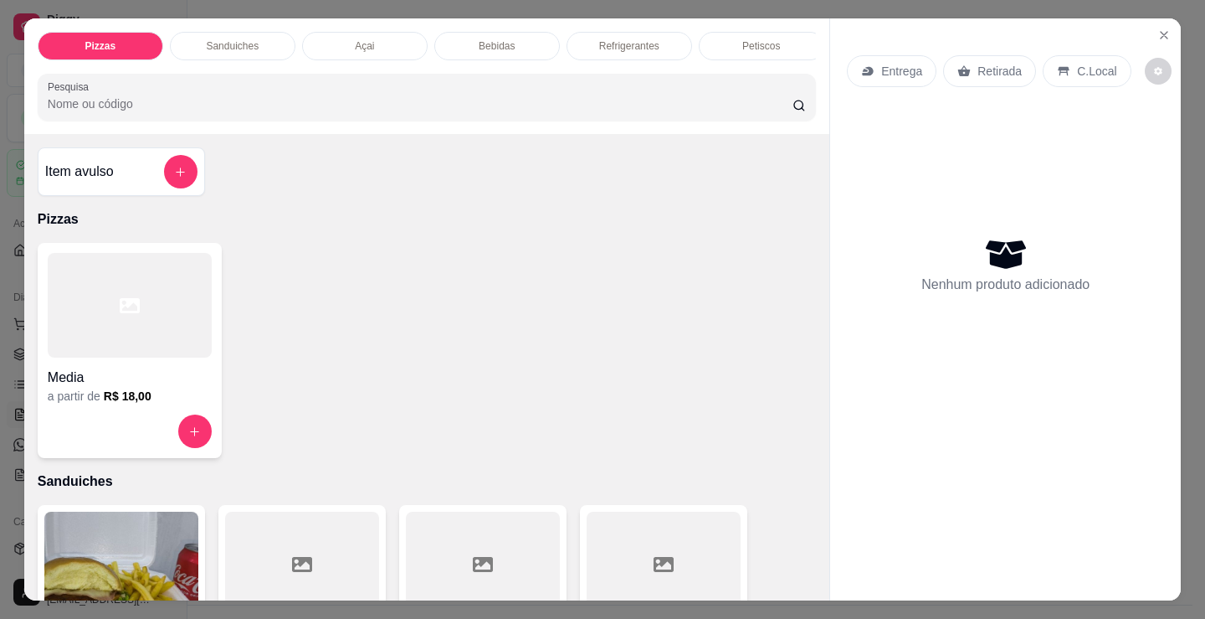
click at [134, 356] on div at bounding box center [130, 305] width 164 height 105
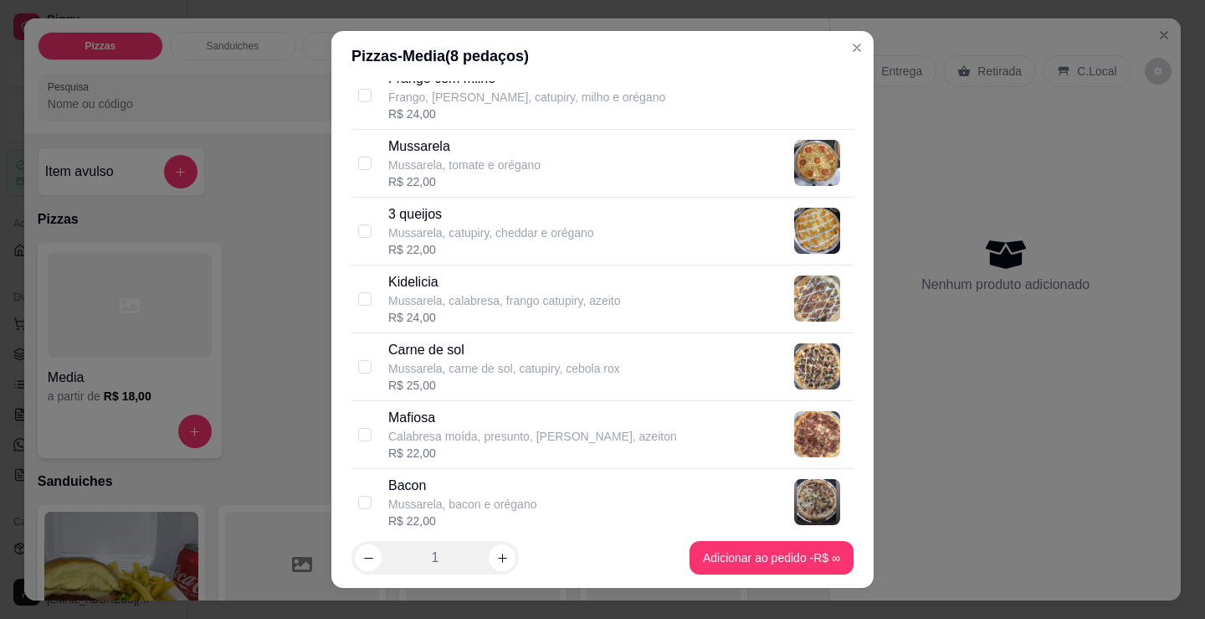
click at [559, 376] on p "Mussarela, carne de sol, catupiry, cebola rox" at bounding box center [504, 368] width 232 height 17
checkbox input "true"
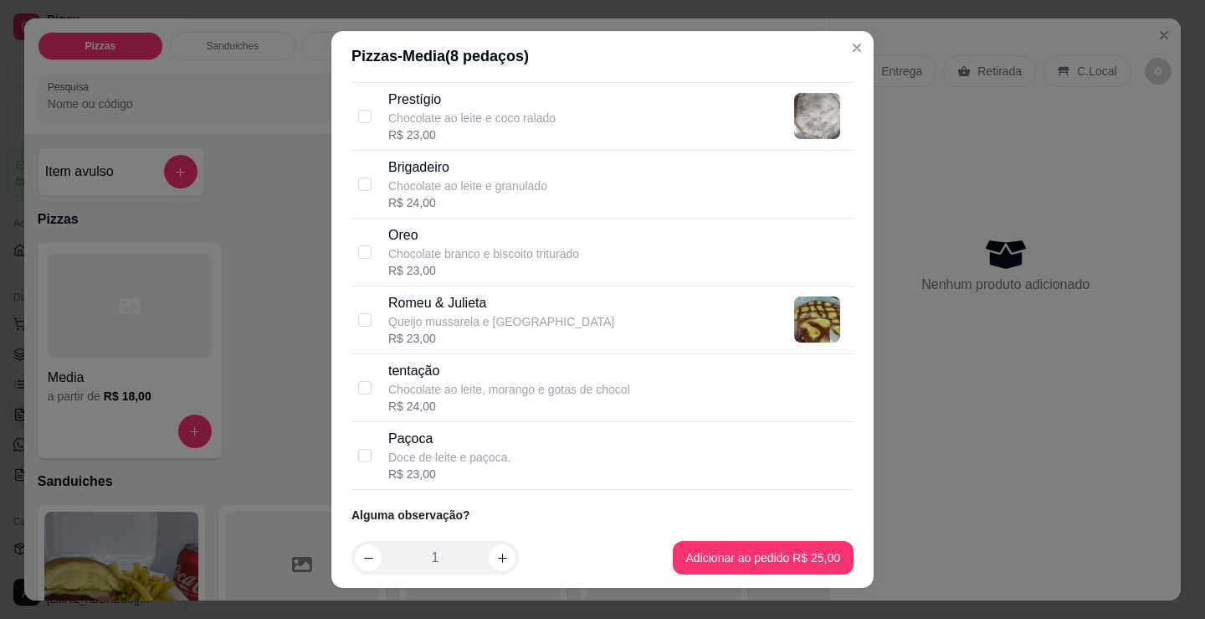
scroll to position [1650, 0]
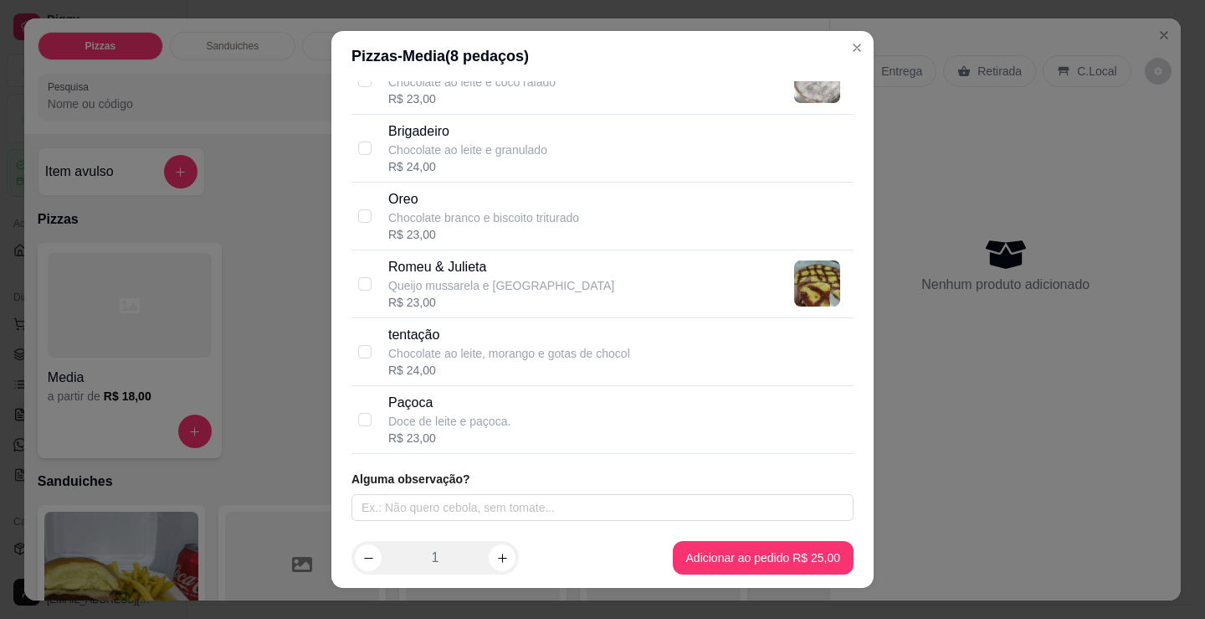
click at [556, 355] on p "Chocolate ao leite, morango e gotas de chocol" at bounding box center [509, 353] width 242 height 17
checkbox input "true"
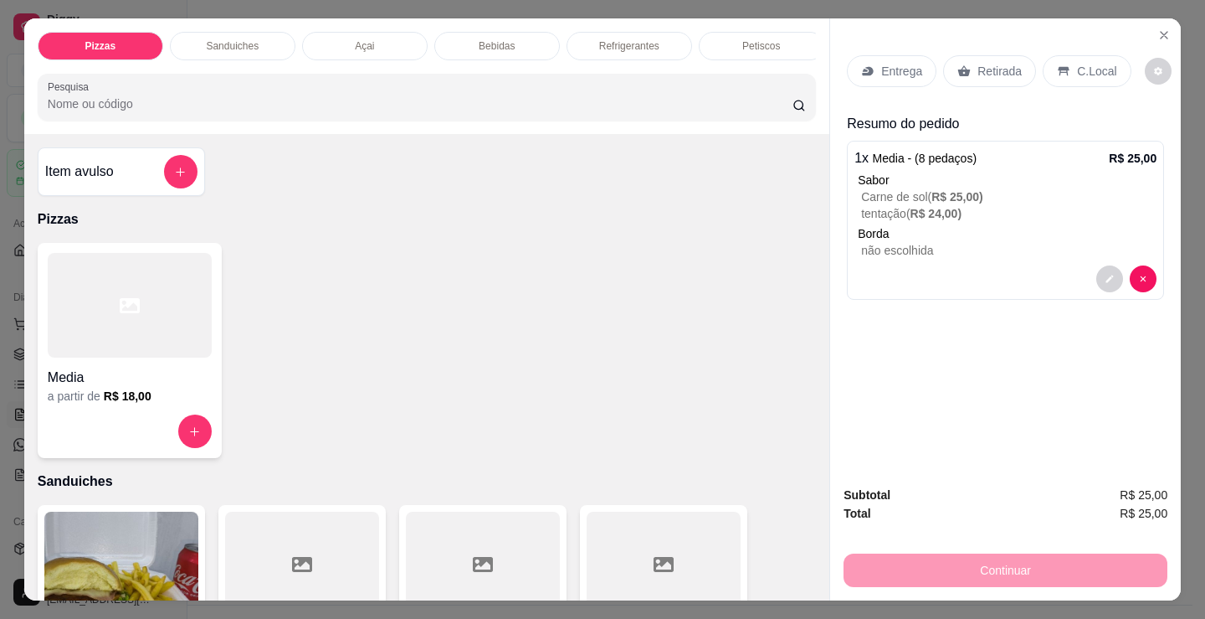
click at [920, 67] on div "Entrega" at bounding box center [892, 71] width 90 height 32
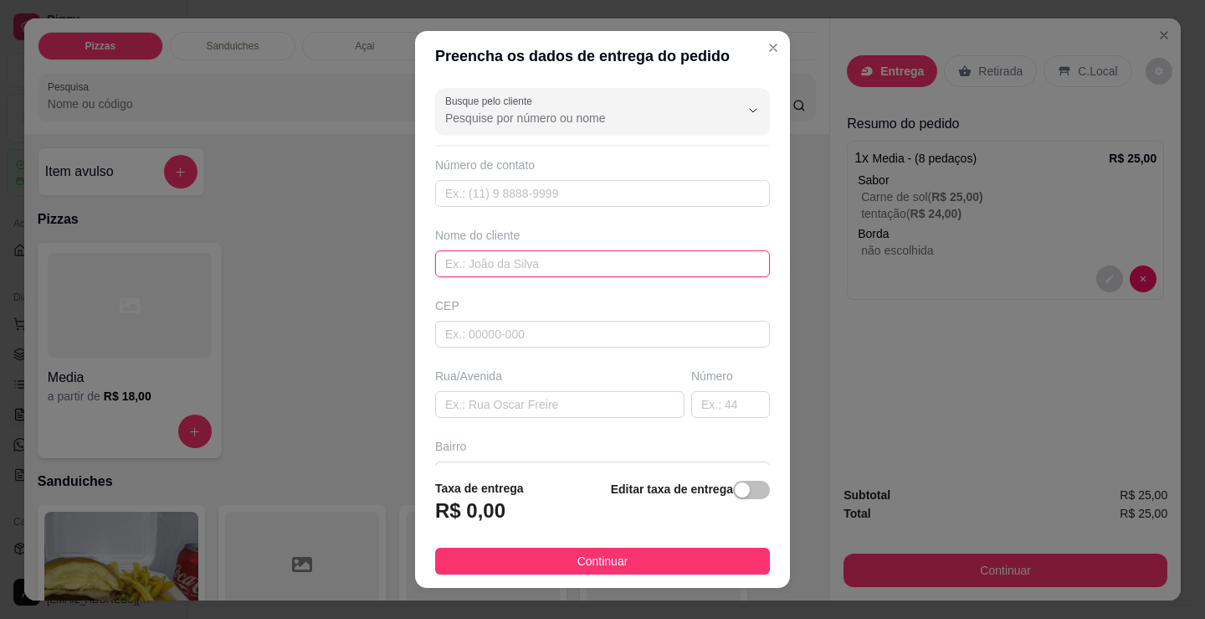
click at [557, 269] on input "text" at bounding box center [602, 263] width 335 height 27
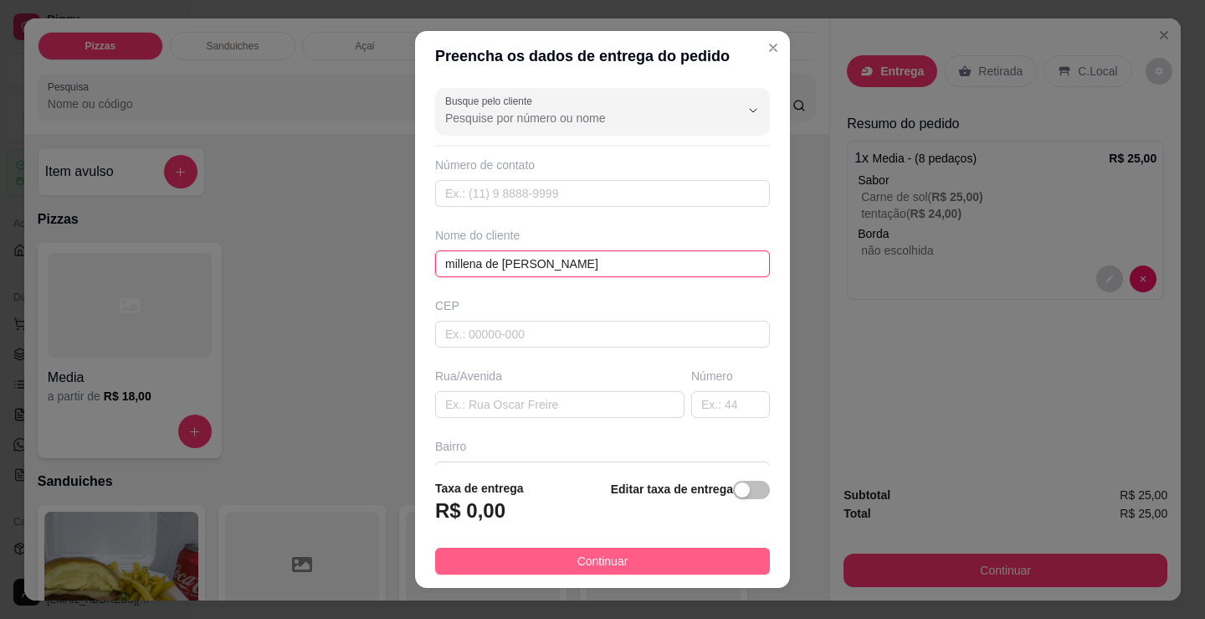
type input "millena de [PERSON_NAME]"
click at [696, 563] on button "Continuar" at bounding box center [602, 560] width 335 height 27
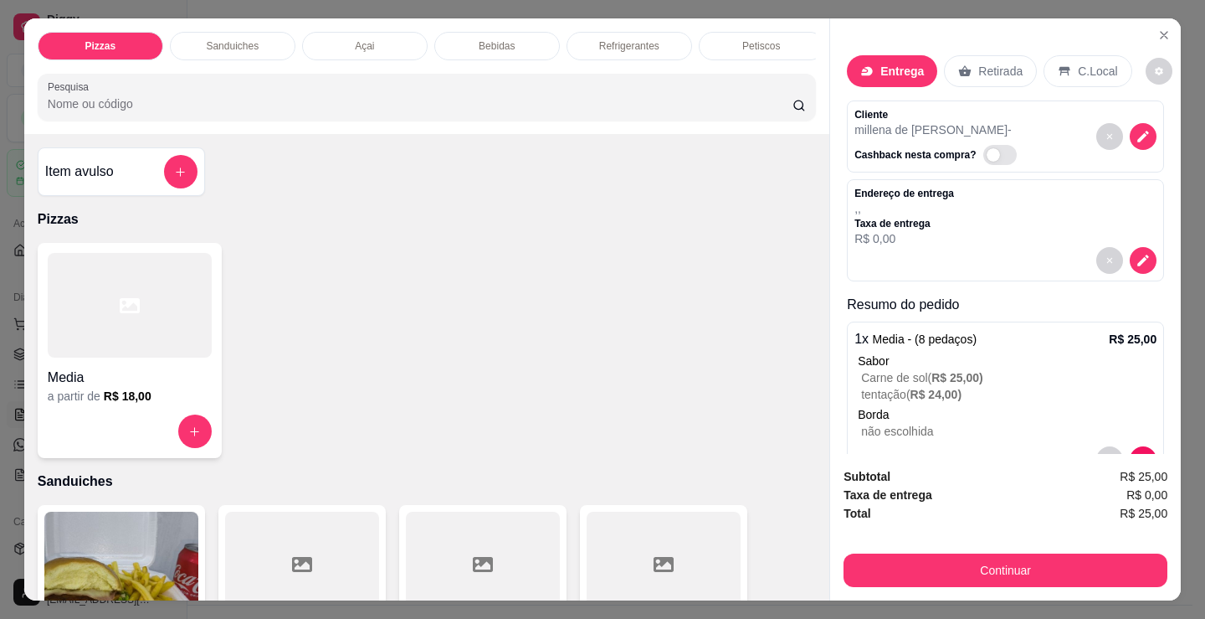
click at [1018, 564] on button "Continuar" at bounding box center [1006, 569] width 324 height 33
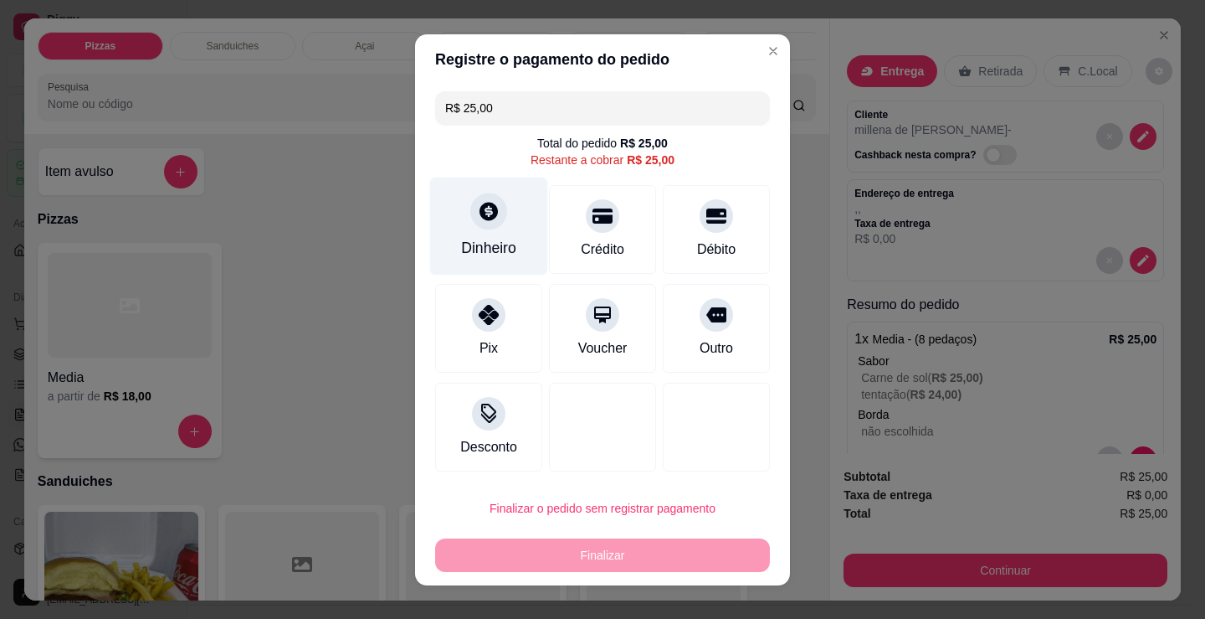
click at [503, 228] on div "Dinheiro" at bounding box center [489, 226] width 118 height 98
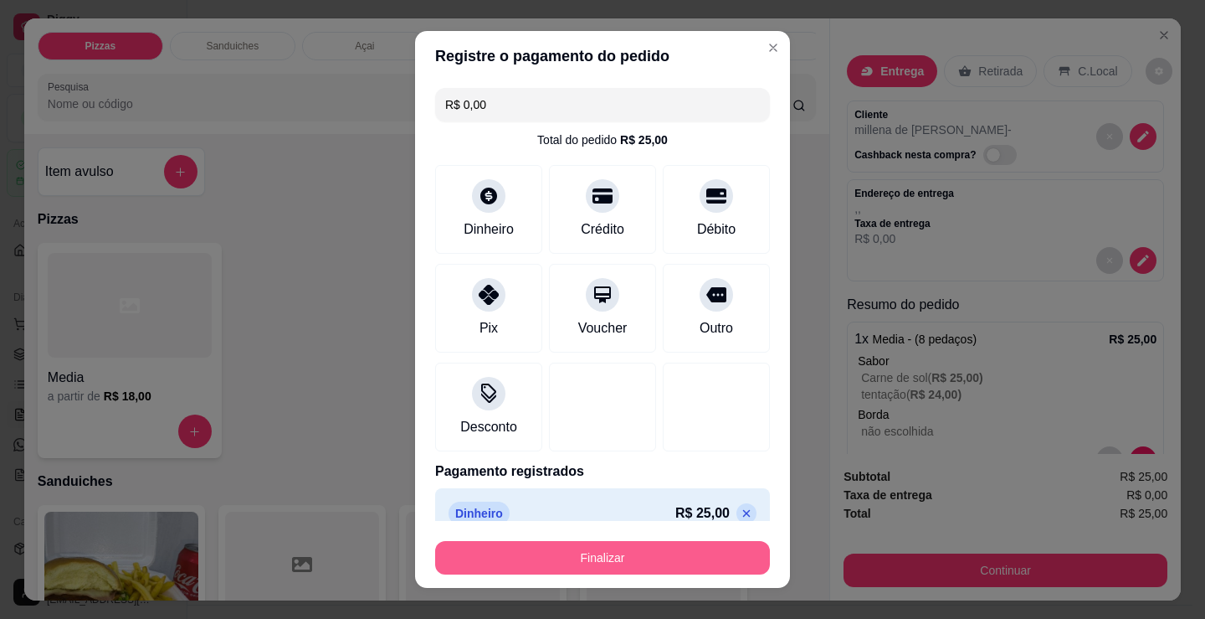
click at [651, 557] on button "Finalizar" at bounding box center [602, 557] width 335 height 33
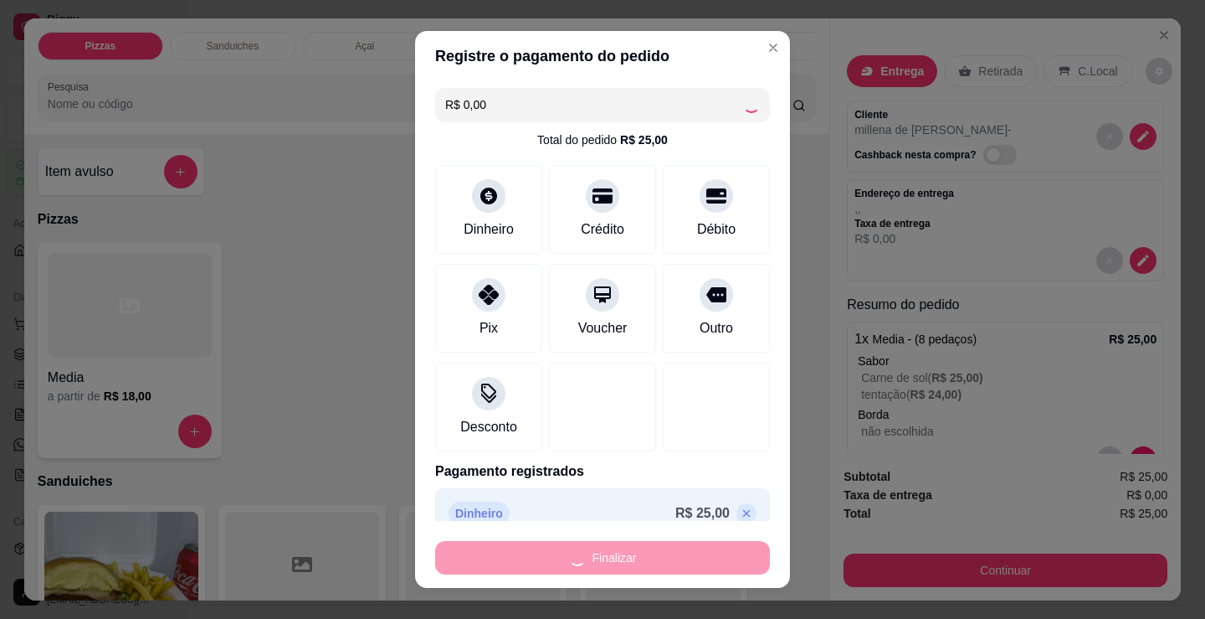
type input "-R$ 25,00"
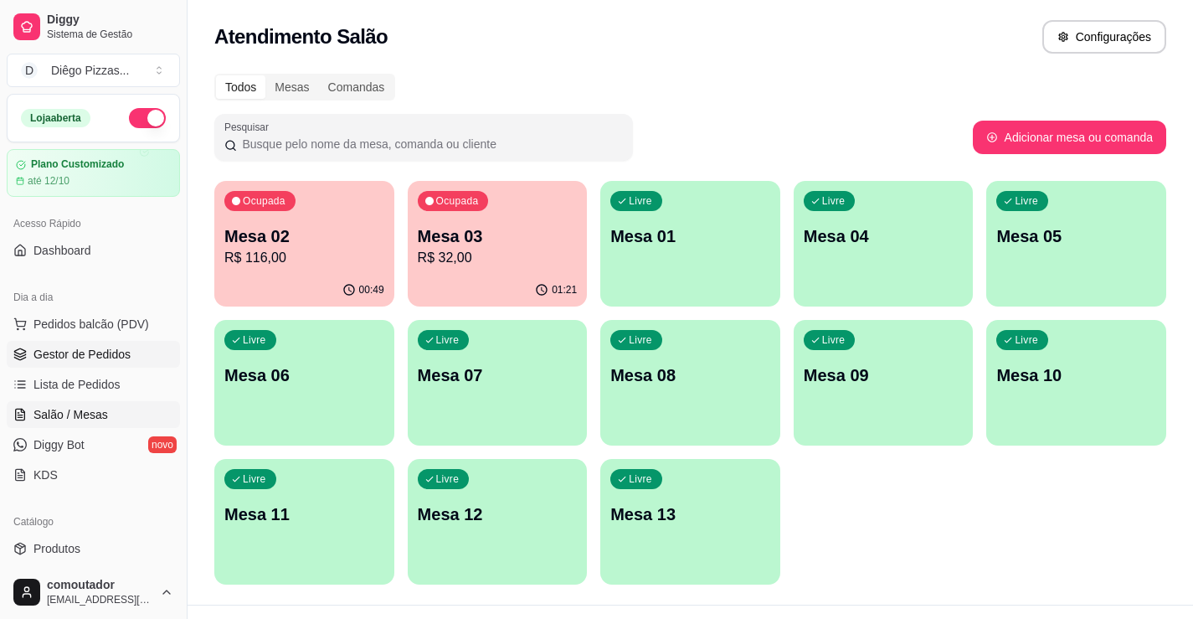
click at [100, 356] on span "Gestor de Pedidos" at bounding box center [81, 354] width 97 height 17
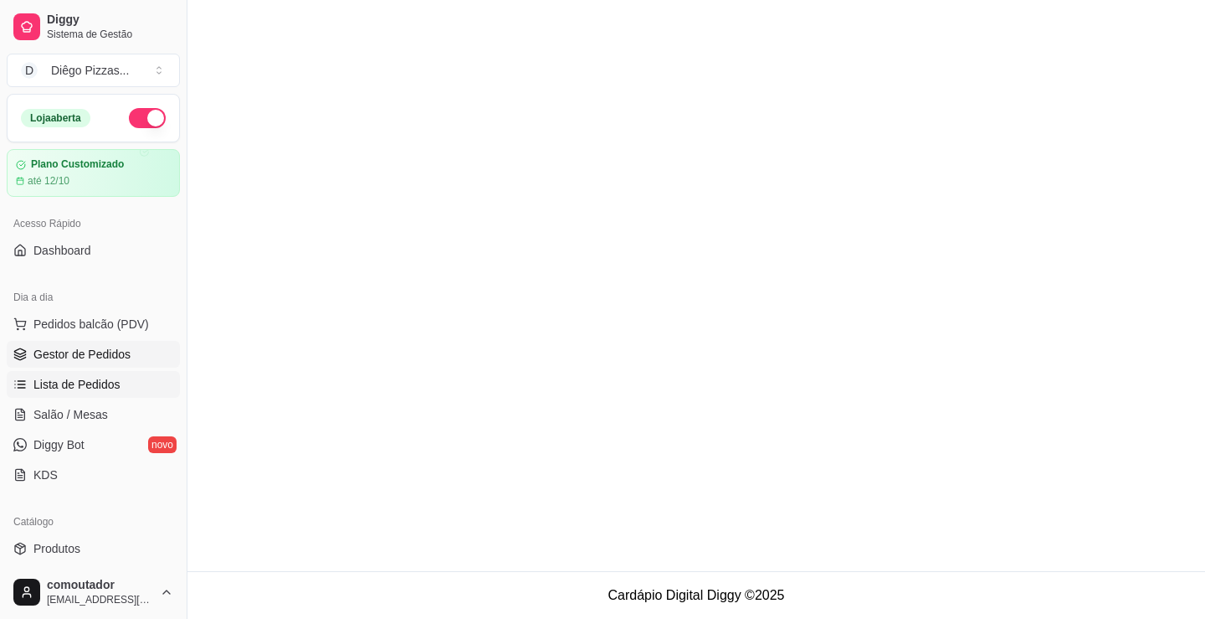
click at [105, 394] on link "Lista de Pedidos" at bounding box center [93, 384] width 173 height 27
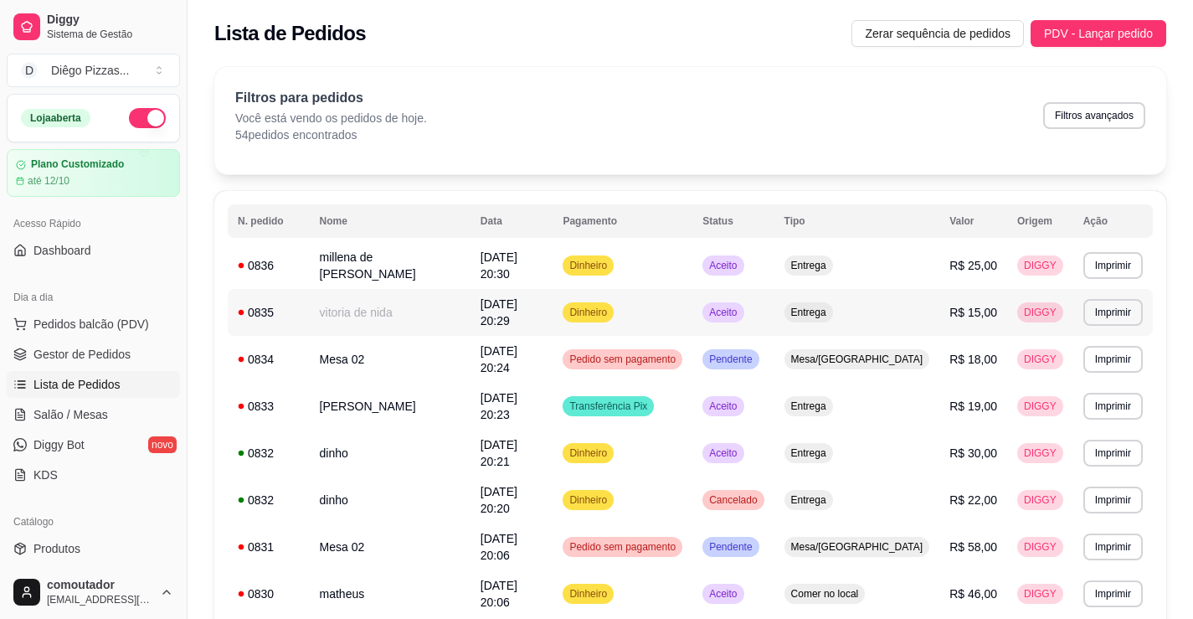
click at [470, 303] on td "vitoria de nida" at bounding box center [390, 312] width 161 height 47
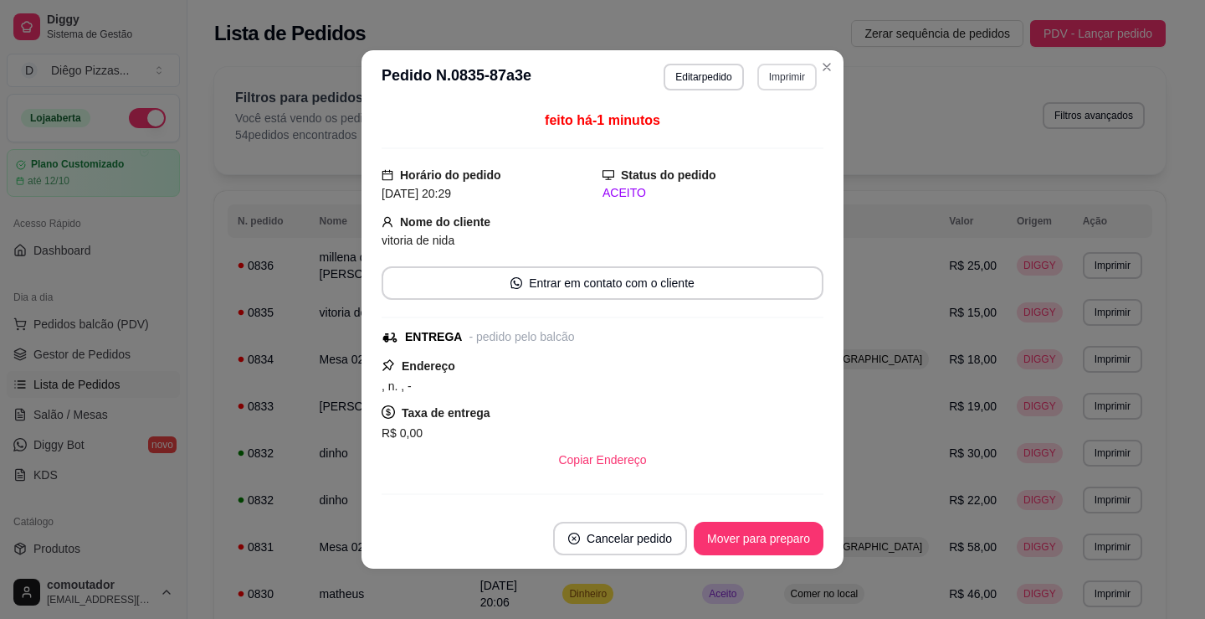
click at [797, 74] on button "Imprimir" at bounding box center [786, 77] width 59 height 27
click at [768, 135] on button "IMPRESSORA" at bounding box center [751, 135] width 121 height 27
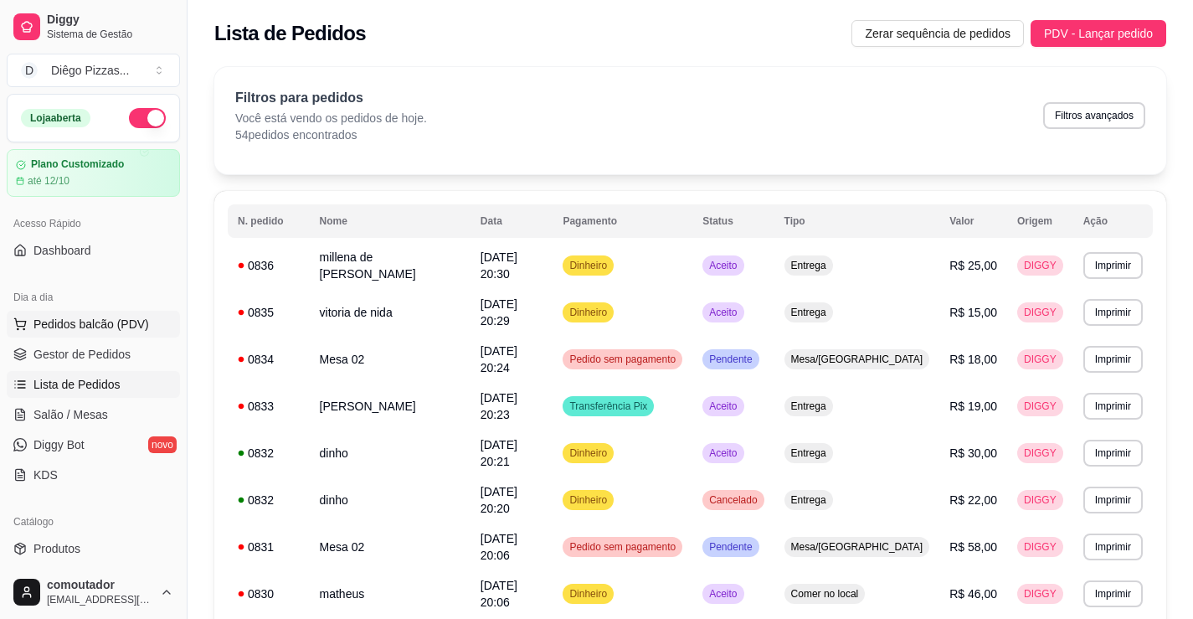
click at [110, 319] on span "Pedidos balcão (PDV)" at bounding box center [91, 324] width 116 height 17
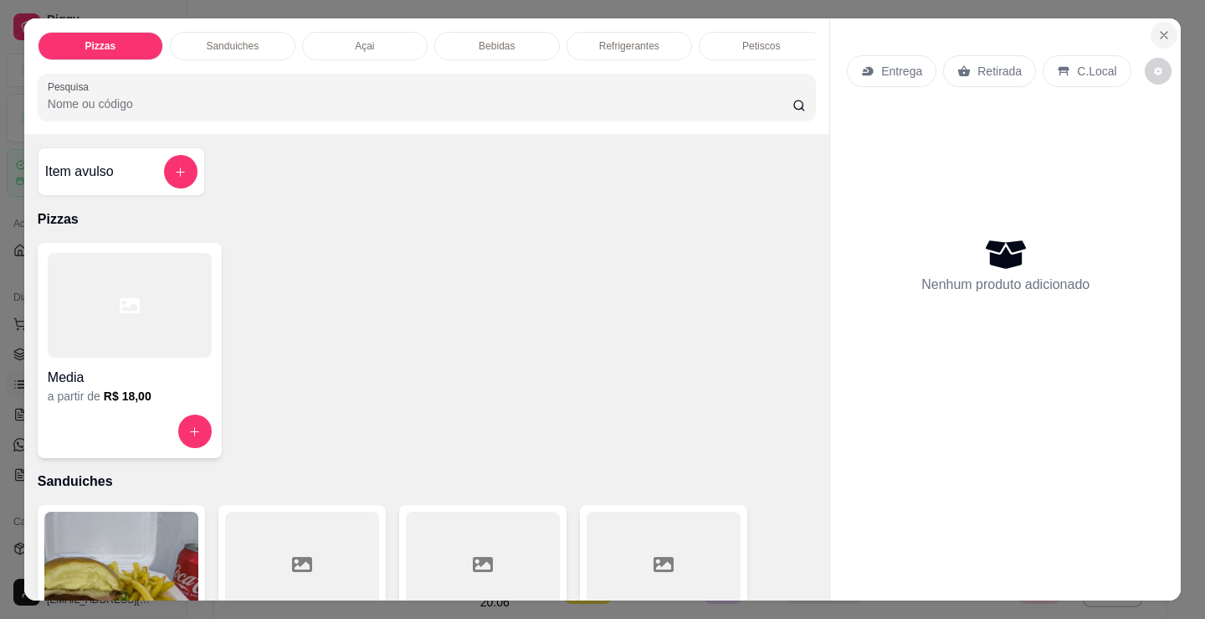
click at [1163, 31] on icon "Close" at bounding box center [1164, 34] width 13 height 13
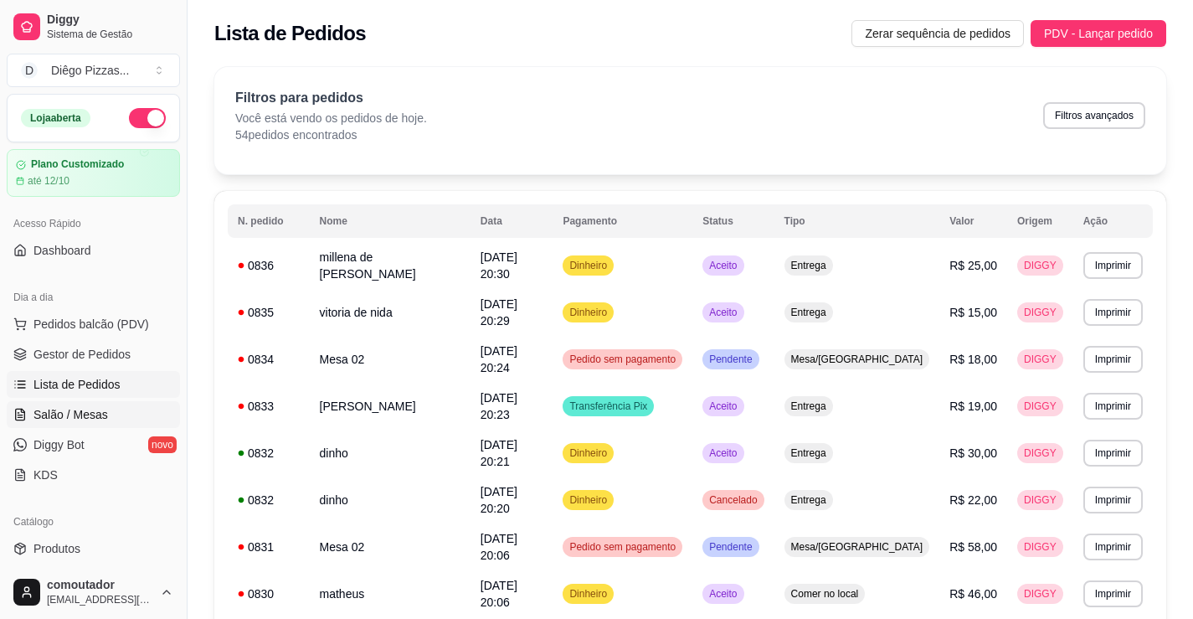
click at [106, 413] on link "Salão / Mesas" at bounding box center [93, 414] width 173 height 27
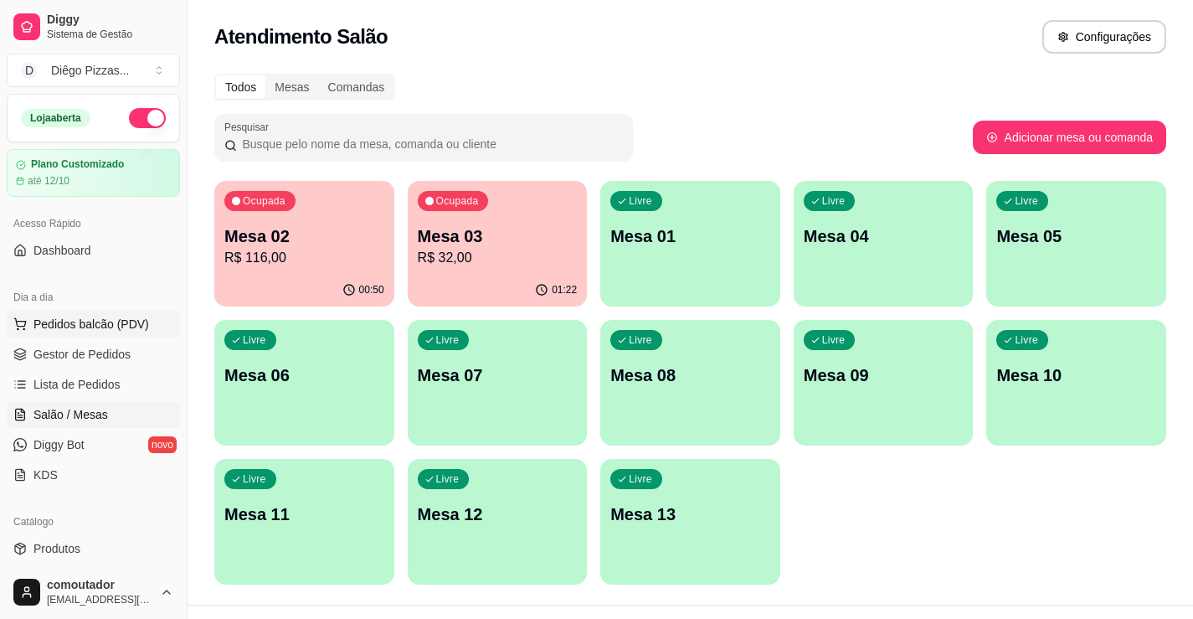
click at [100, 322] on span "Pedidos balcão (PDV)" at bounding box center [91, 324] width 116 height 17
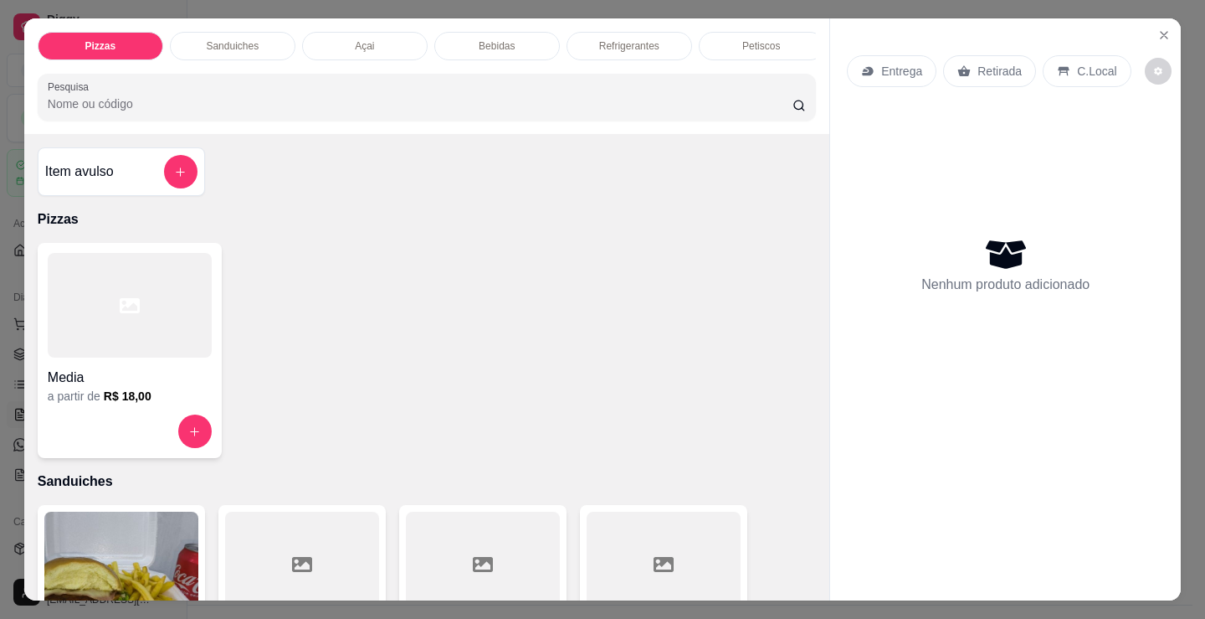
click at [245, 39] on p "Sanduiches" at bounding box center [232, 45] width 53 height 13
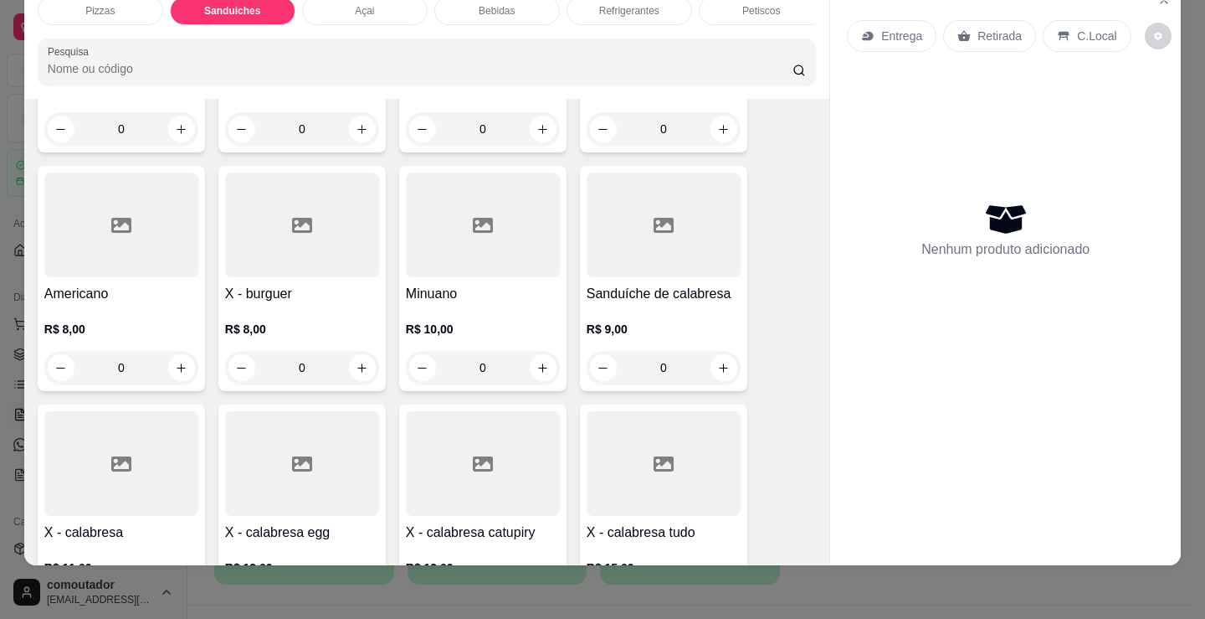
scroll to position [505, 0]
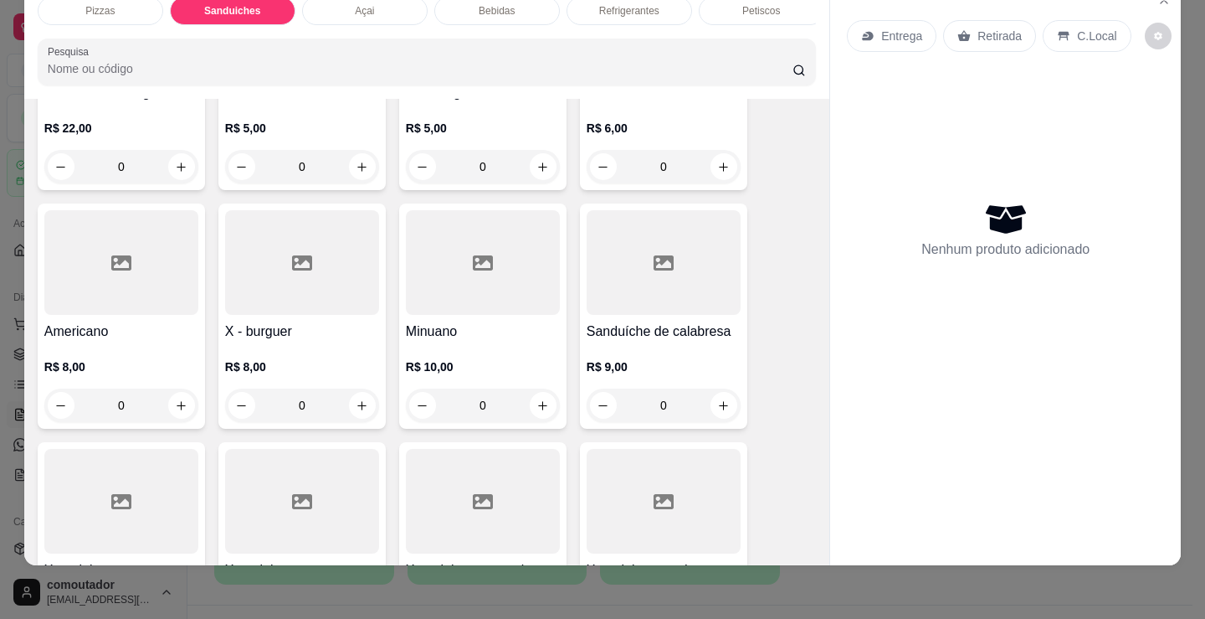
click at [354, 405] on div "0" at bounding box center [302, 404] width 154 height 33
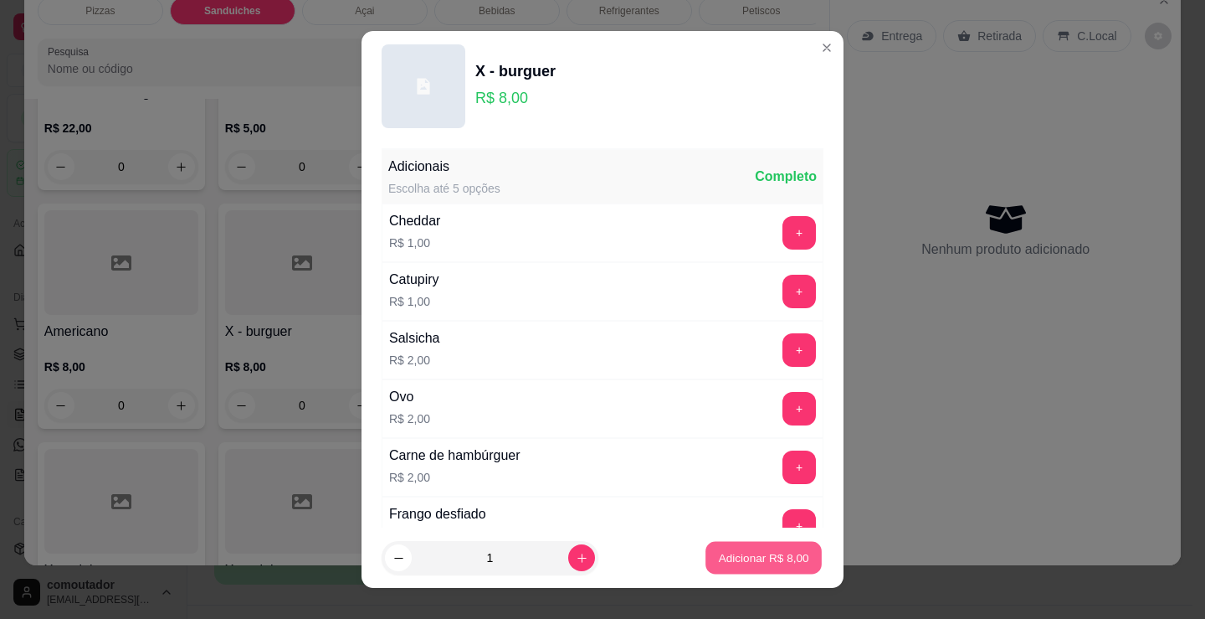
click at [748, 562] on p "Adicionar R$ 8,00" at bounding box center [763, 557] width 90 height 16
type input "1"
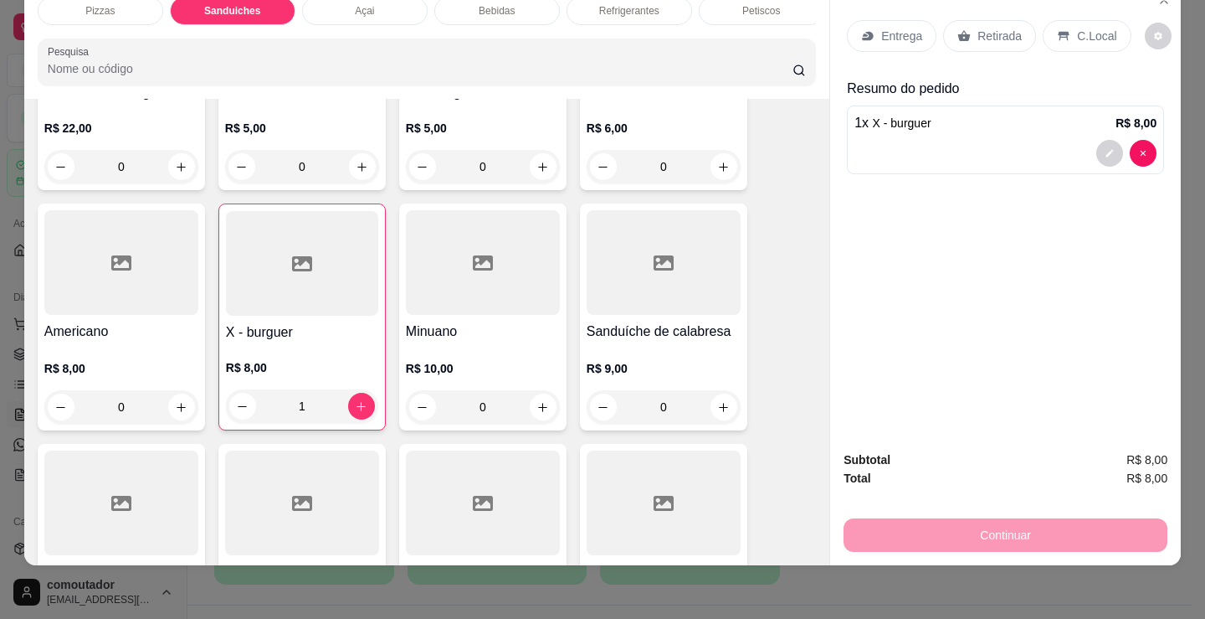
click at [1059, 32] on icon at bounding box center [1063, 36] width 11 height 9
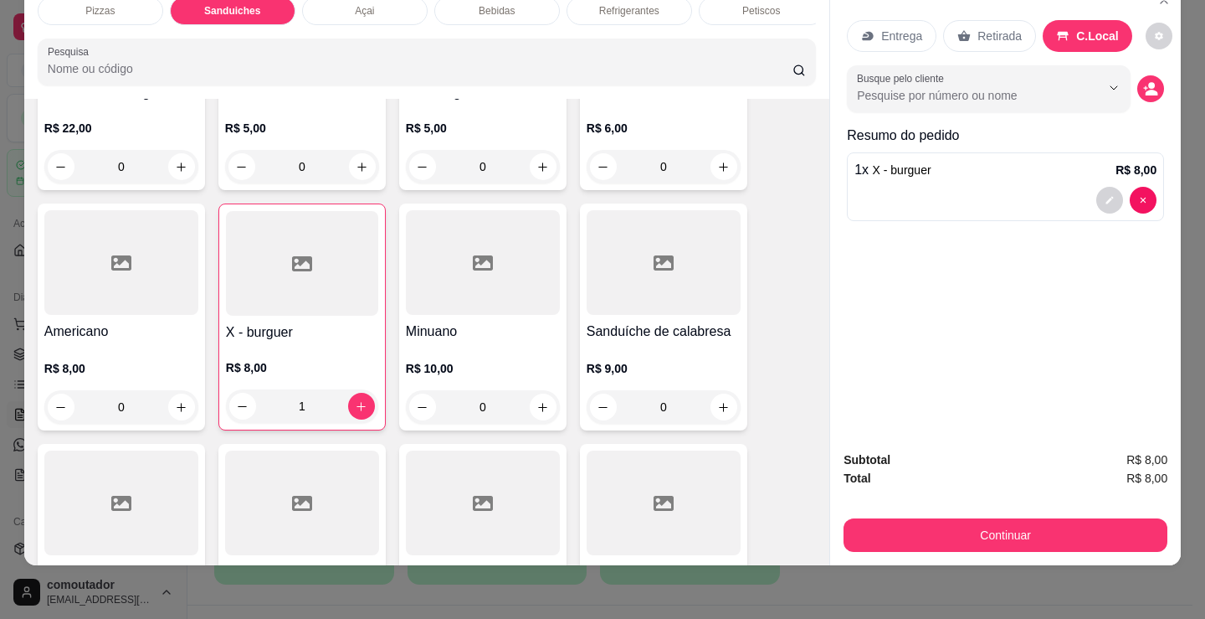
click at [996, 35] on div "Retirada" at bounding box center [989, 36] width 93 height 32
click at [1146, 90] on icon "decrease-product-quantity" at bounding box center [1152, 93] width 13 height 6
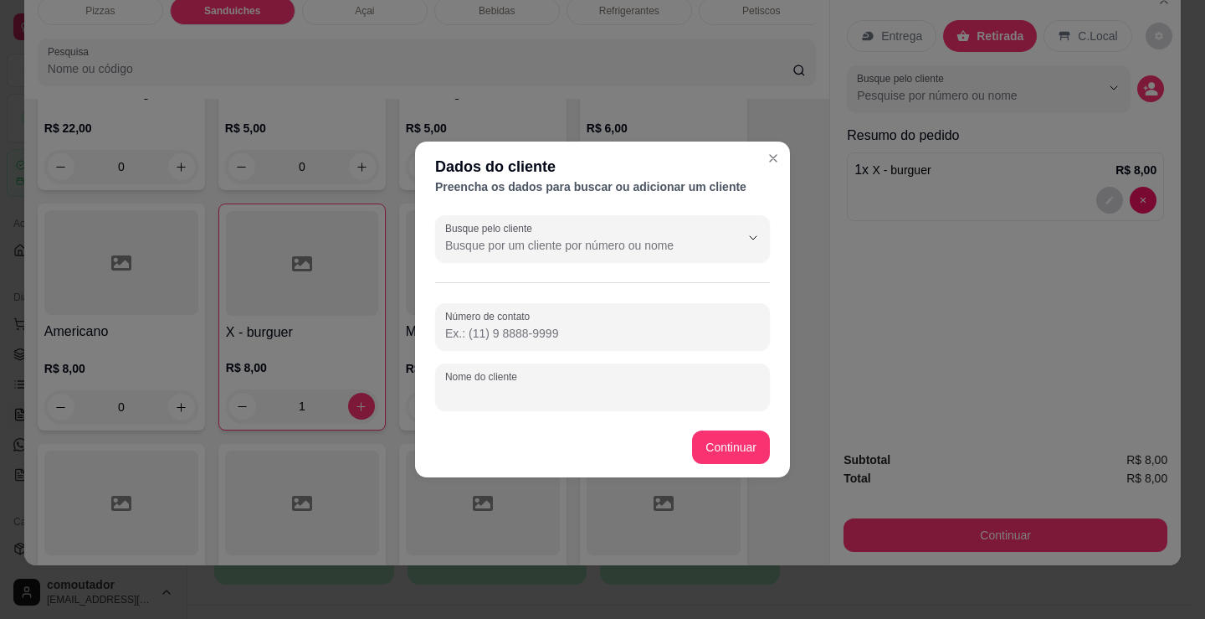
click at [597, 393] on input "Nome do cliente" at bounding box center [602, 393] width 315 height 17
click at [468, 393] on input "alezssandro" at bounding box center [602, 393] width 315 height 17
type input "alexssandro"
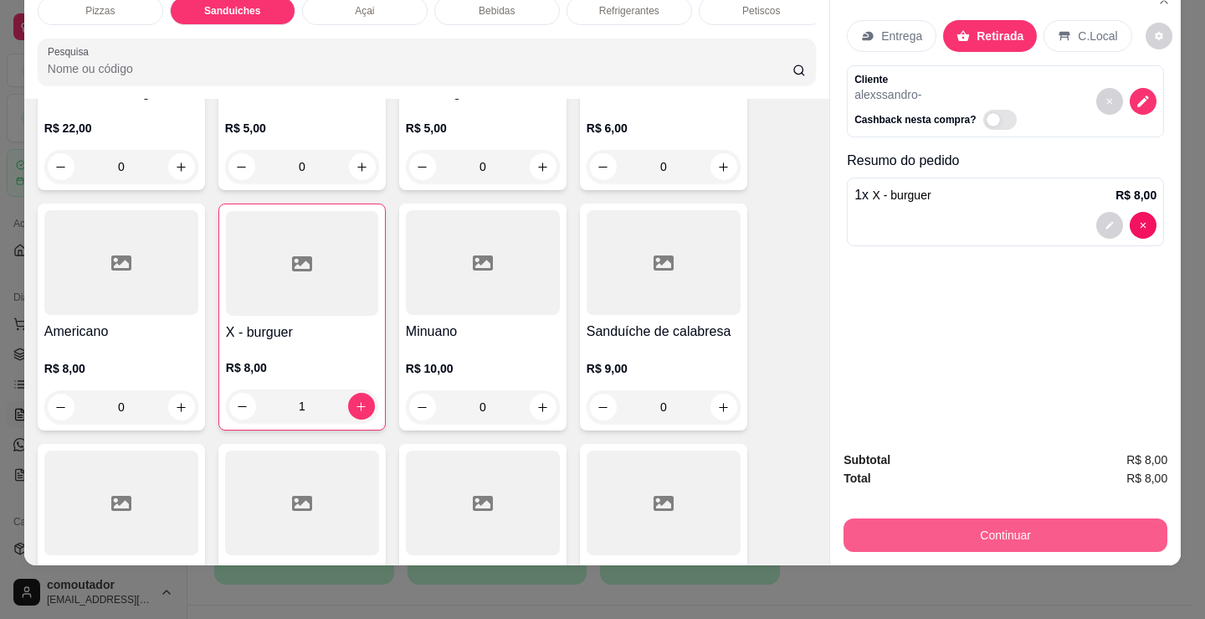
click at [976, 534] on button "Continuar" at bounding box center [1006, 534] width 324 height 33
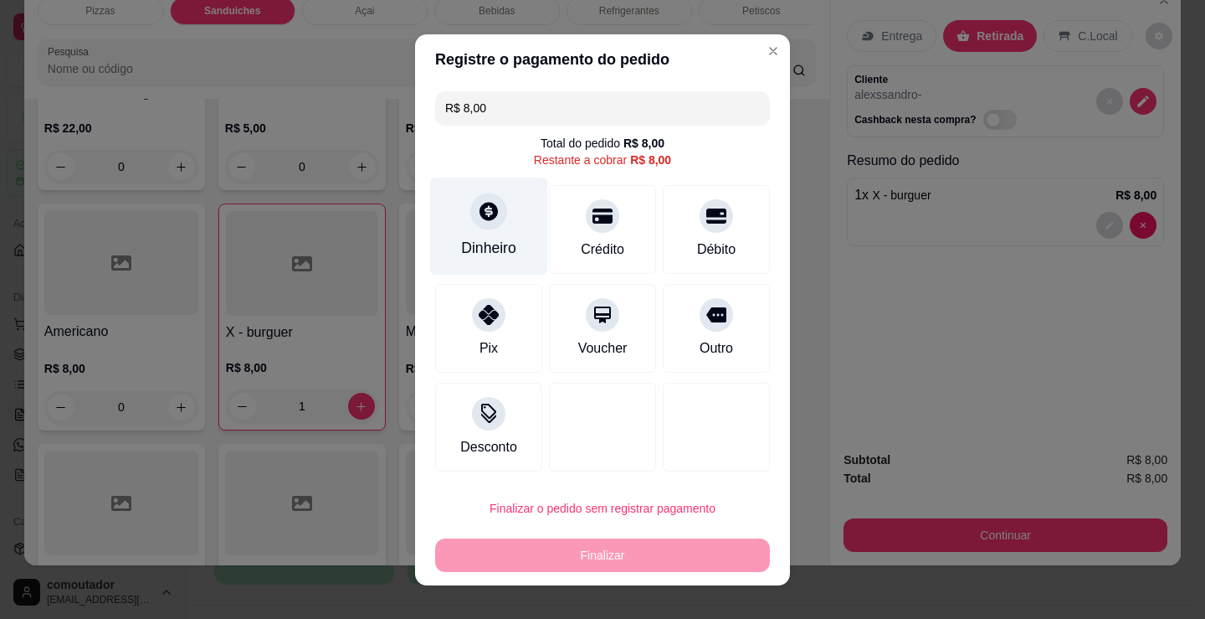
click at [472, 224] on div at bounding box center [488, 211] width 37 height 37
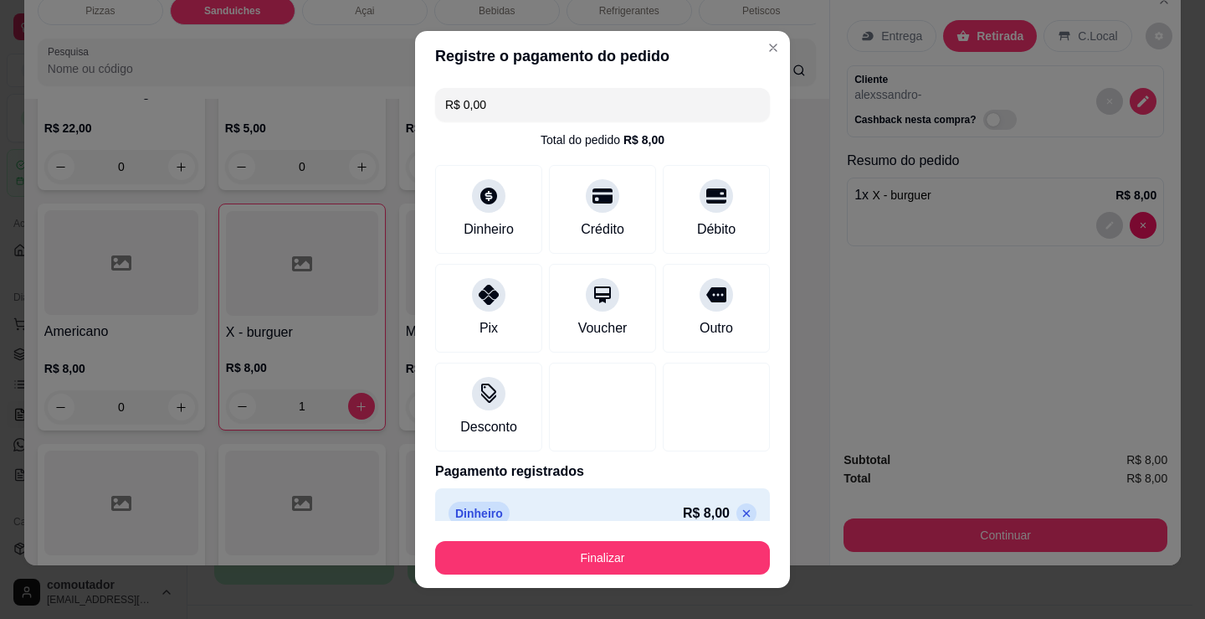
type input "R$ 0,00"
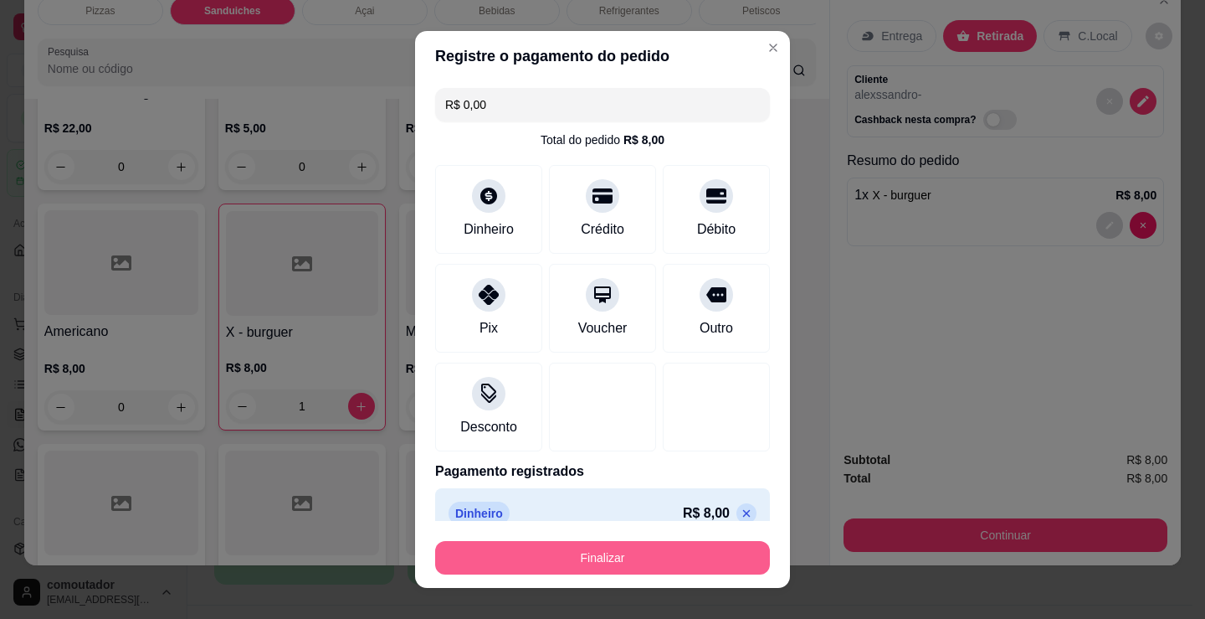
click at [622, 562] on button "Finalizar" at bounding box center [602, 557] width 335 height 33
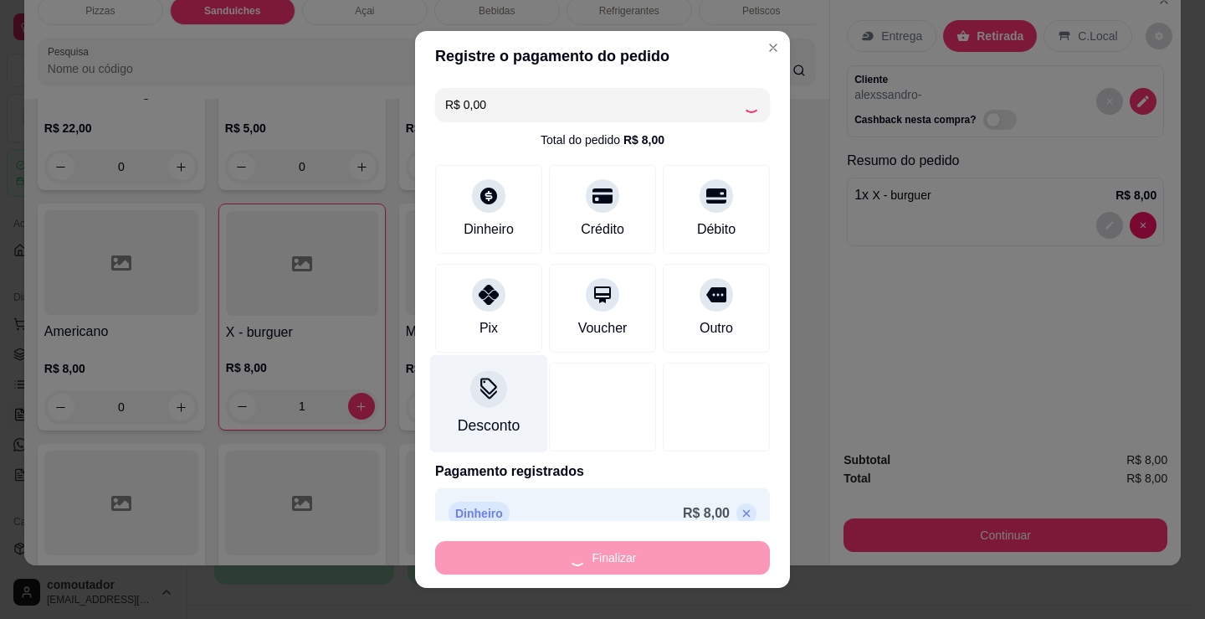
type input "0"
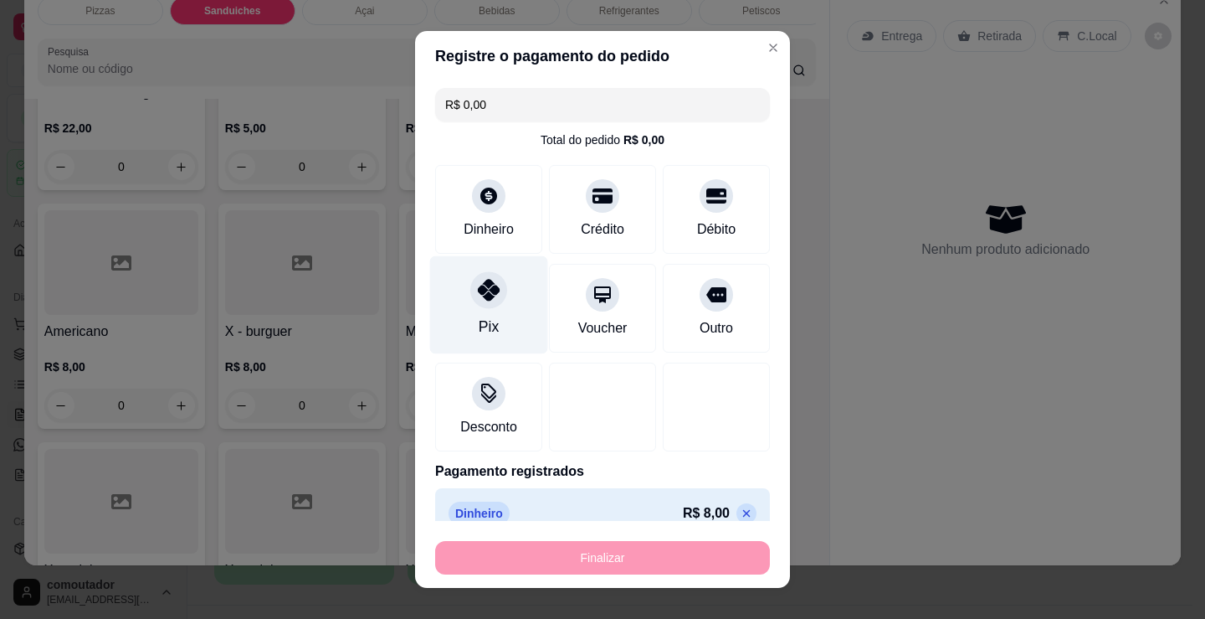
type input "-R$ 8,00"
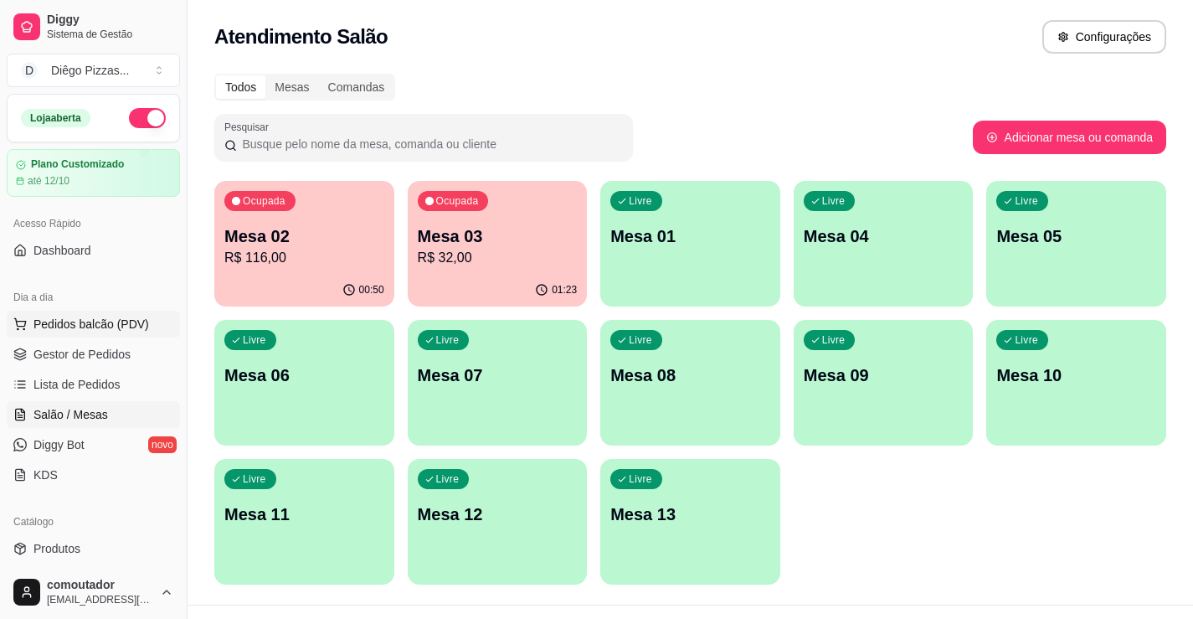
click at [83, 325] on span "Pedidos balcão (PDV)" at bounding box center [91, 324] width 116 height 17
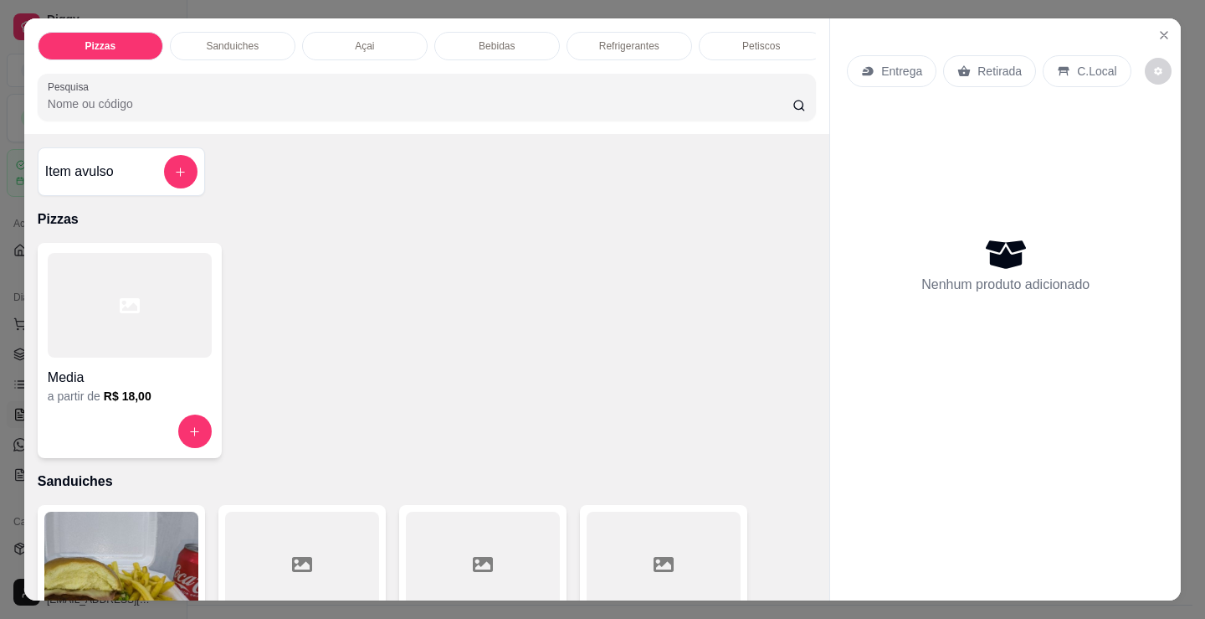
click at [131, 425] on div at bounding box center [130, 430] width 164 height 33
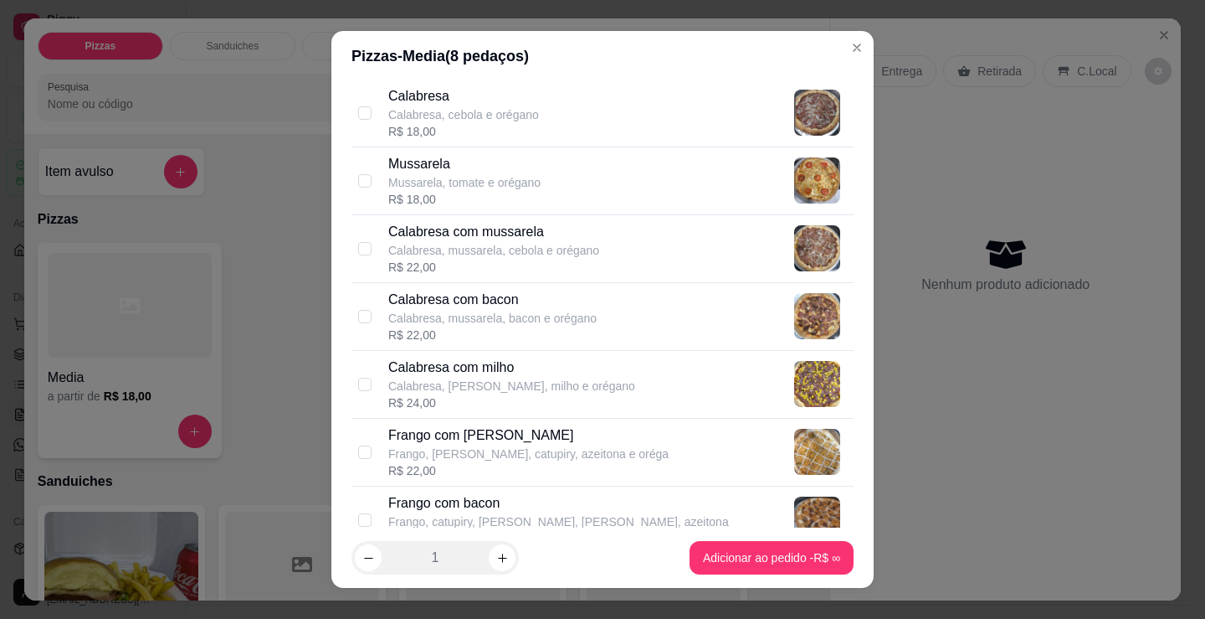
scroll to position [251, 0]
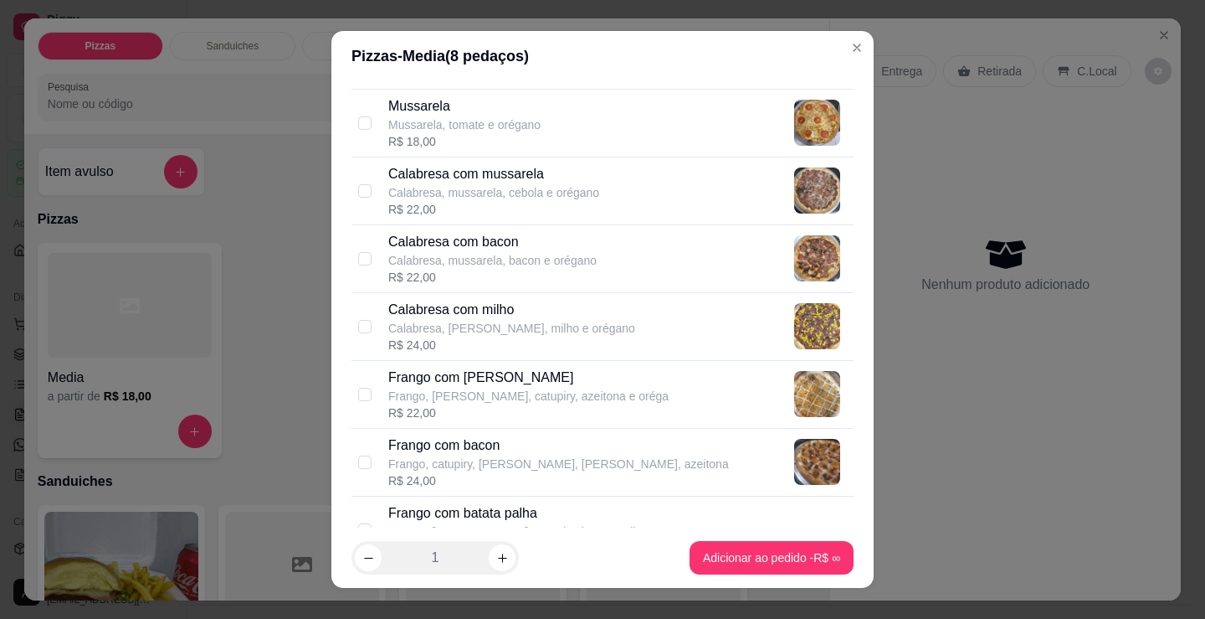
click at [459, 446] on p "Frango com bacon" at bounding box center [558, 445] width 341 height 20
click at [502, 467] on p "Frango, catupiry, [PERSON_NAME], [PERSON_NAME], azeitona" at bounding box center [558, 463] width 341 height 17
checkbox input "false"
click at [483, 248] on p "Calabresa com bacon" at bounding box center [492, 242] width 208 height 20
checkbox input "true"
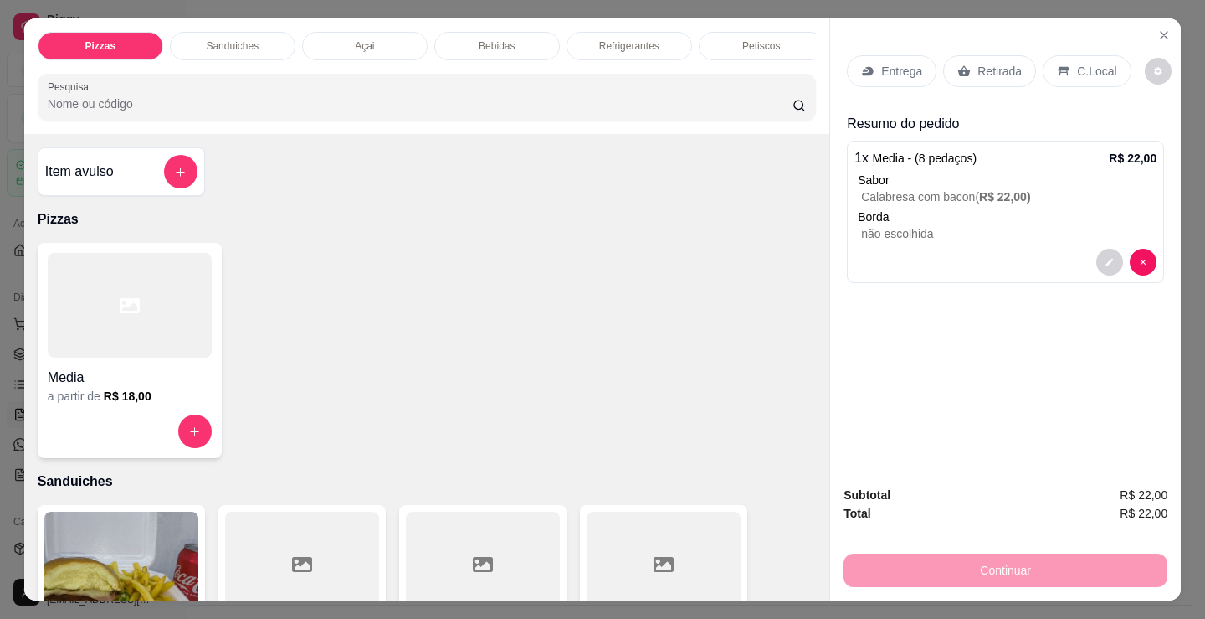
click at [490, 32] on div "Bebidas" at bounding box center [497, 46] width 126 height 28
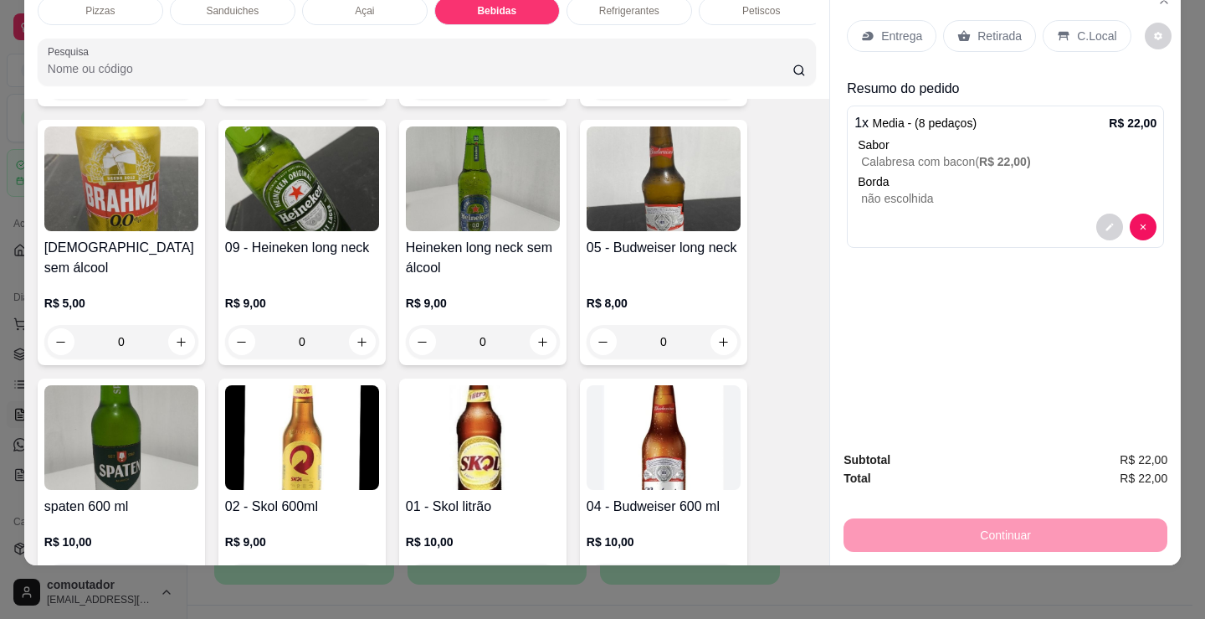
scroll to position [0, 0]
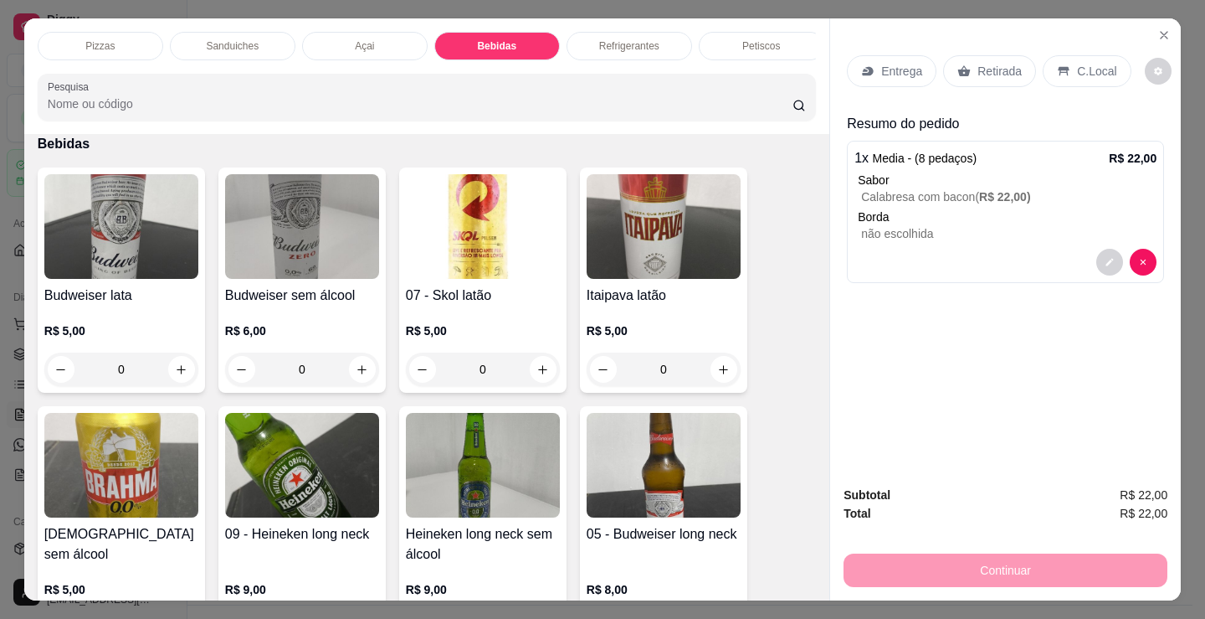
click at [93, 32] on div "Pizzas" at bounding box center [101, 46] width 126 height 28
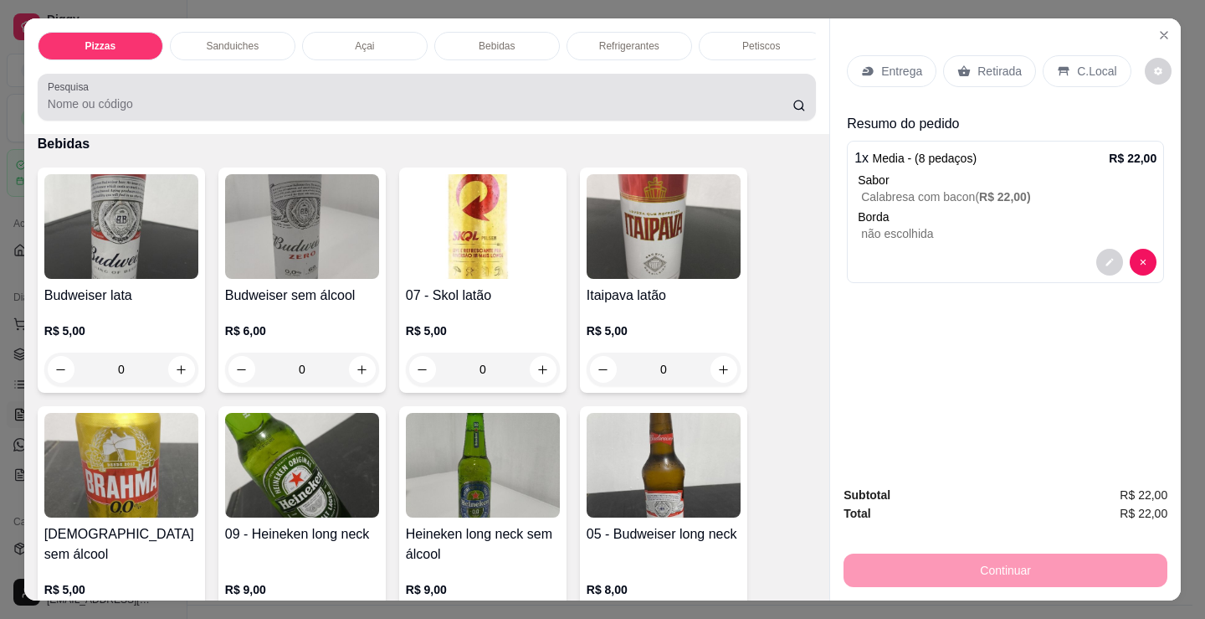
scroll to position [41, 0]
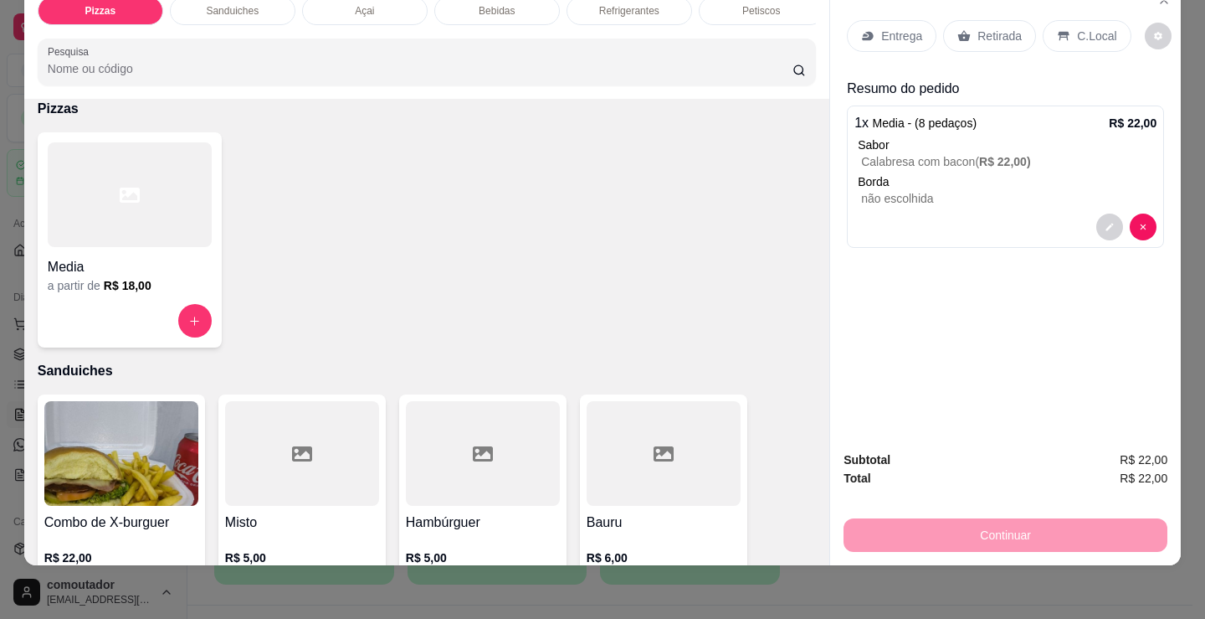
click at [161, 251] on div "Media" at bounding box center [130, 262] width 164 height 30
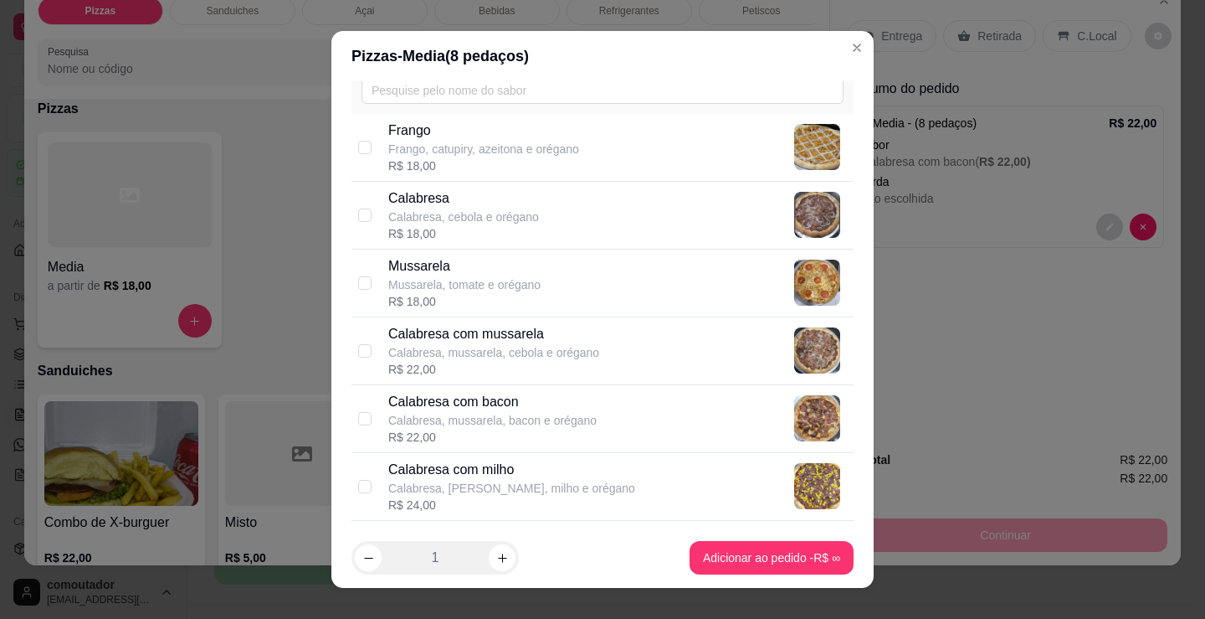
scroll to position [0, 0]
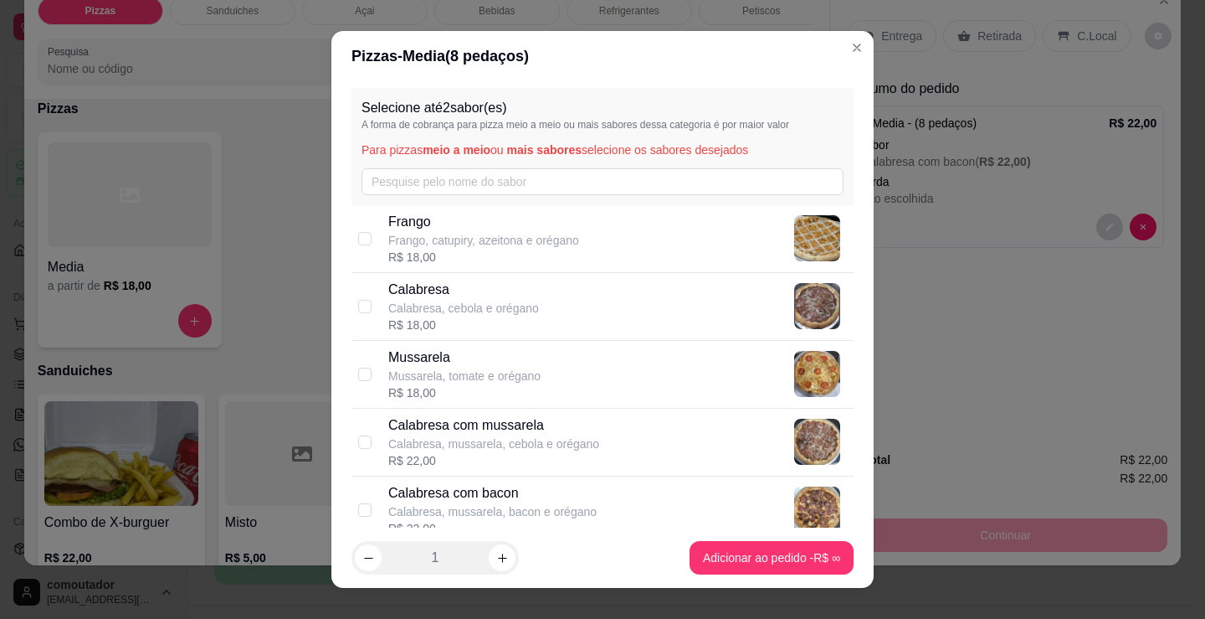
click at [440, 224] on p "Frango" at bounding box center [483, 222] width 191 height 20
checkbox input "true"
click at [439, 283] on p "Calabresa" at bounding box center [463, 290] width 151 height 20
checkbox input "true"
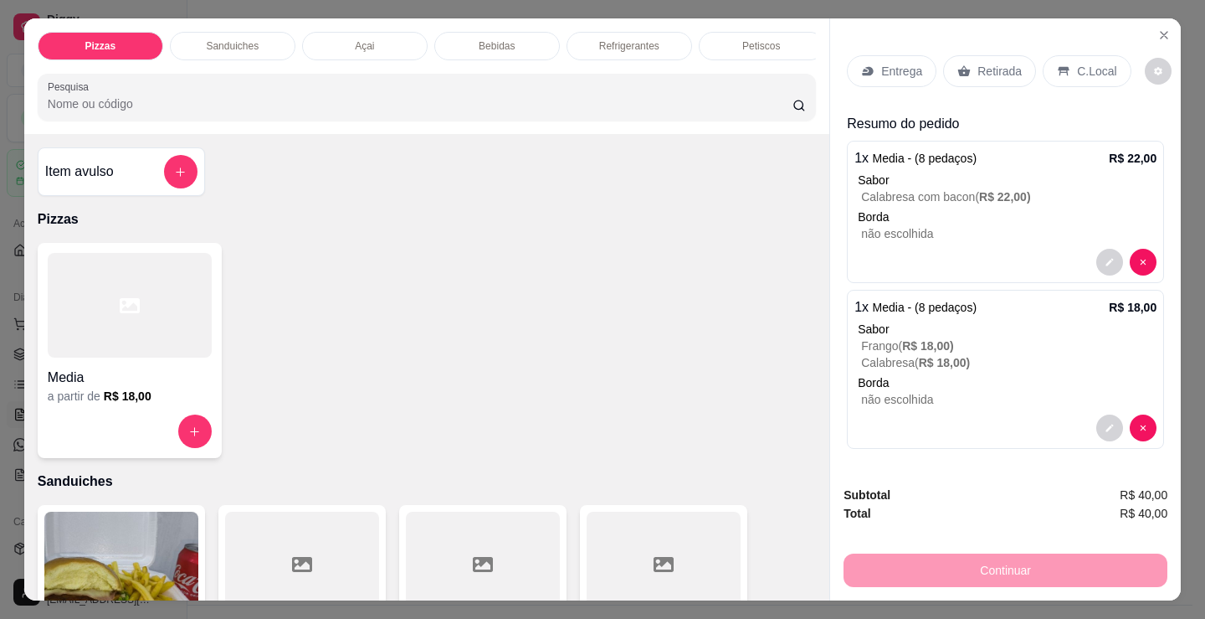
click at [1057, 73] on div "C.Local" at bounding box center [1087, 71] width 88 height 32
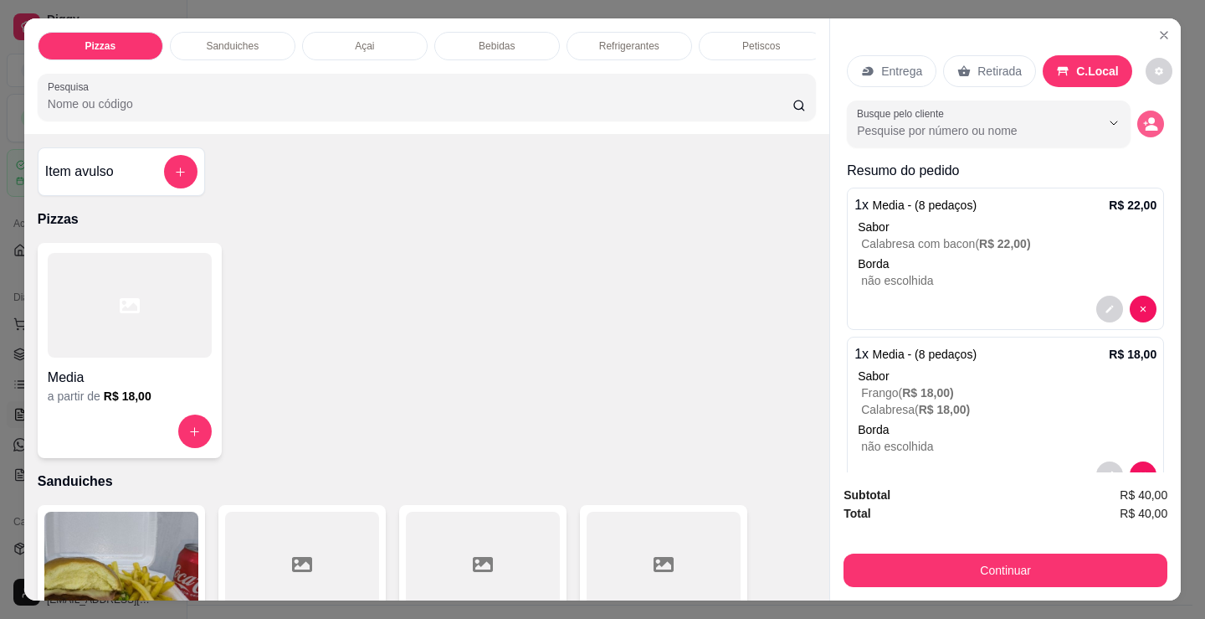
click at [1143, 119] on icon "decrease-product-quantity" at bounding box center [1150, 123] width 15 height 15
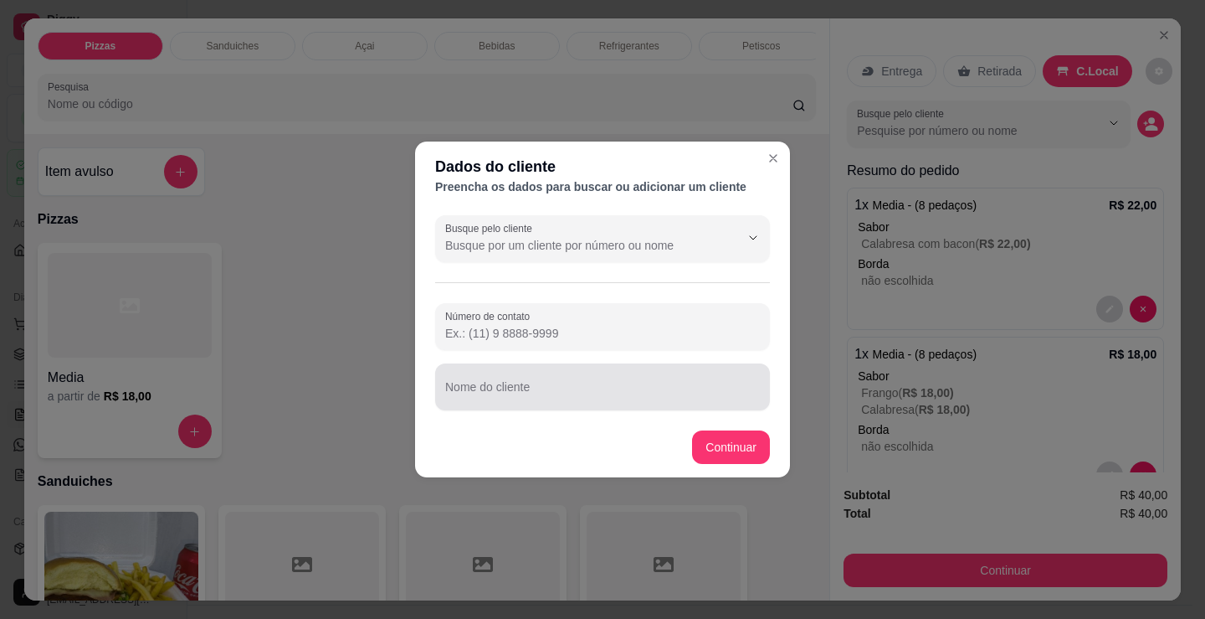
click at [560, 381] on div at bounding box center [602, 386] width 315 height 33
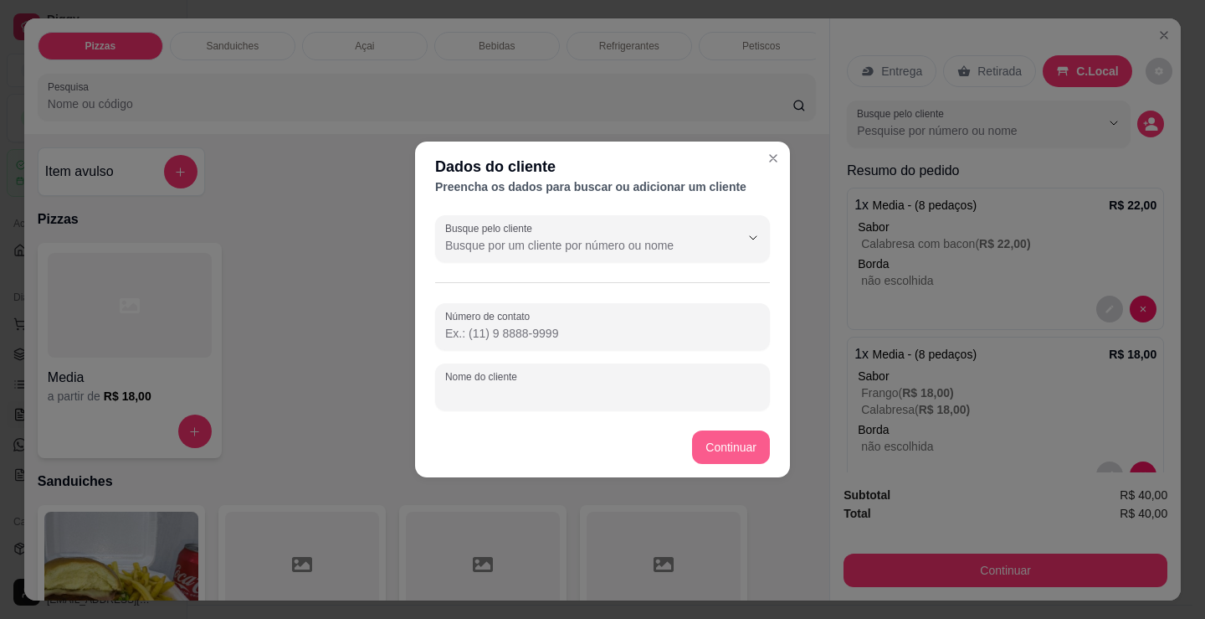
click at [740, 451] on button "Continuar" at bounding box center [731, 446] width 78 height 33
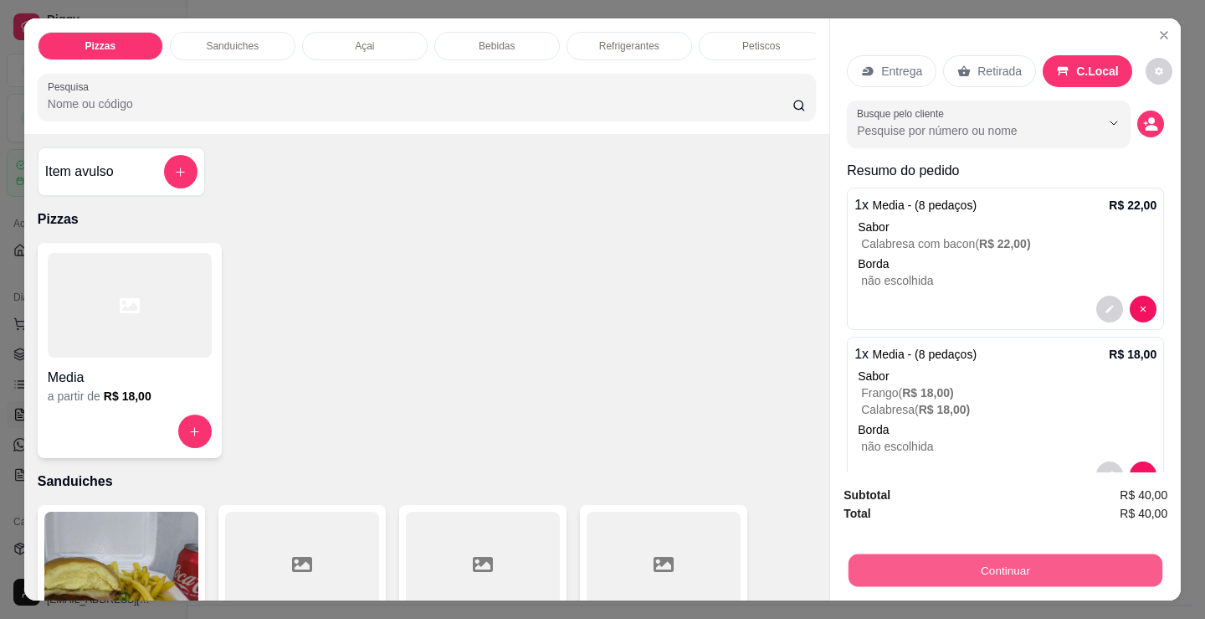
click at [938, 573] on button "Continuar" at bounding box center [1006, 569] width 314 height 33
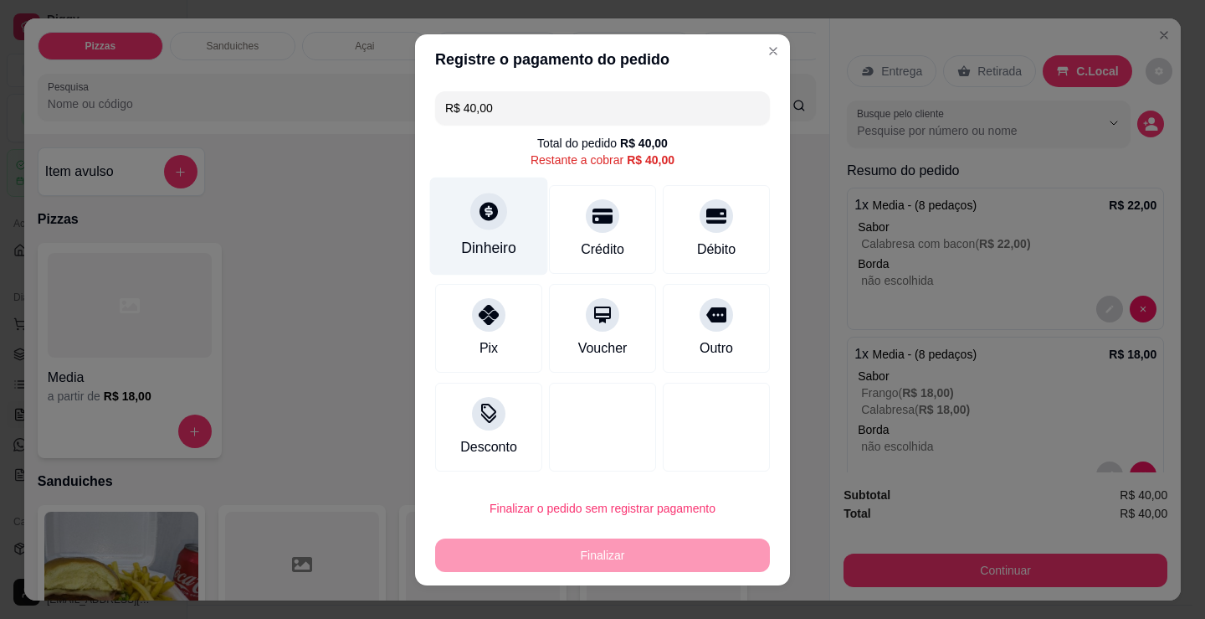
click at [487, 220] on icon at bounding box center [489, 211] width 22 height 22
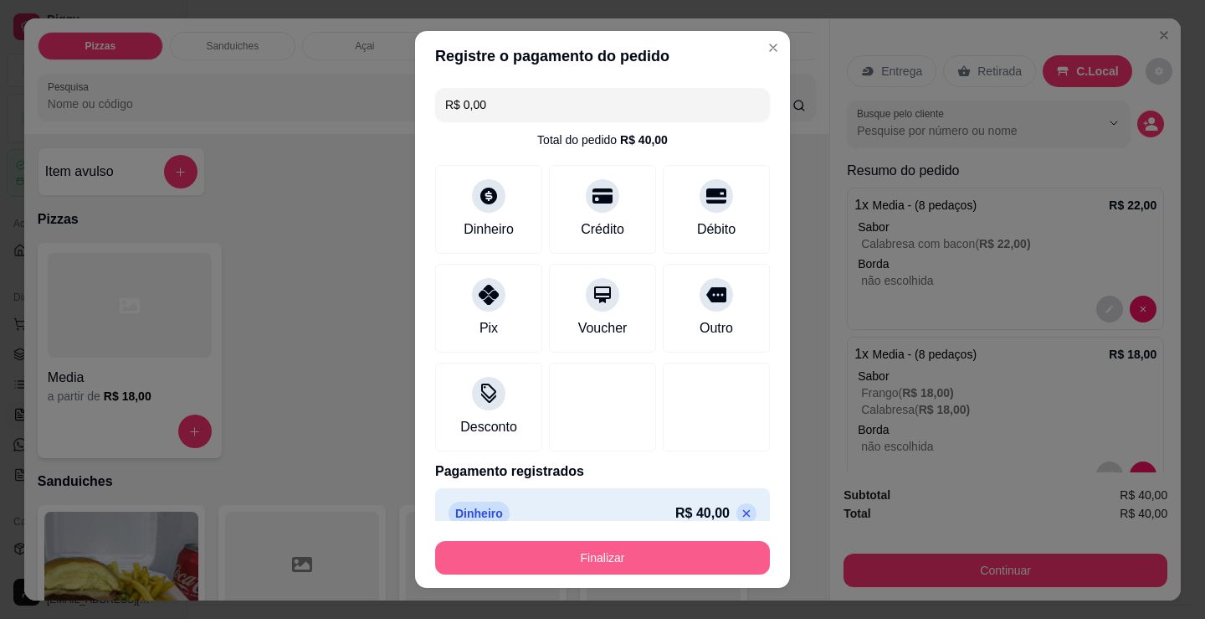
click at [621, 552] on button "Finalizar" at bounding box center [602, 557] width 335 height 33
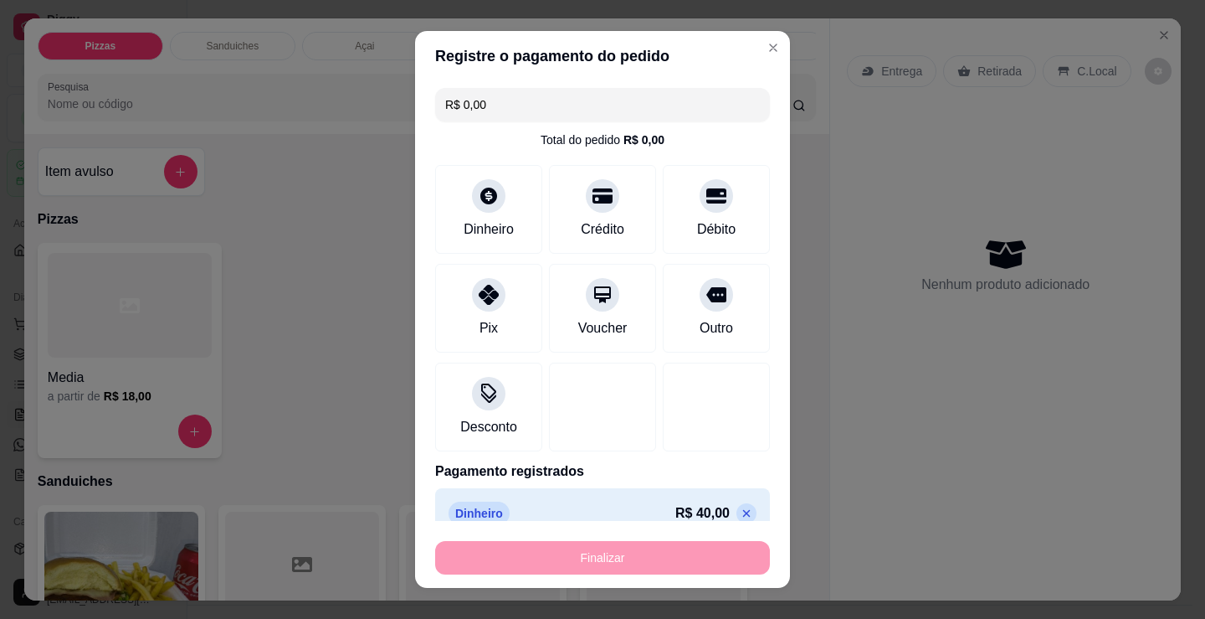
type input "-R$ 40,00"
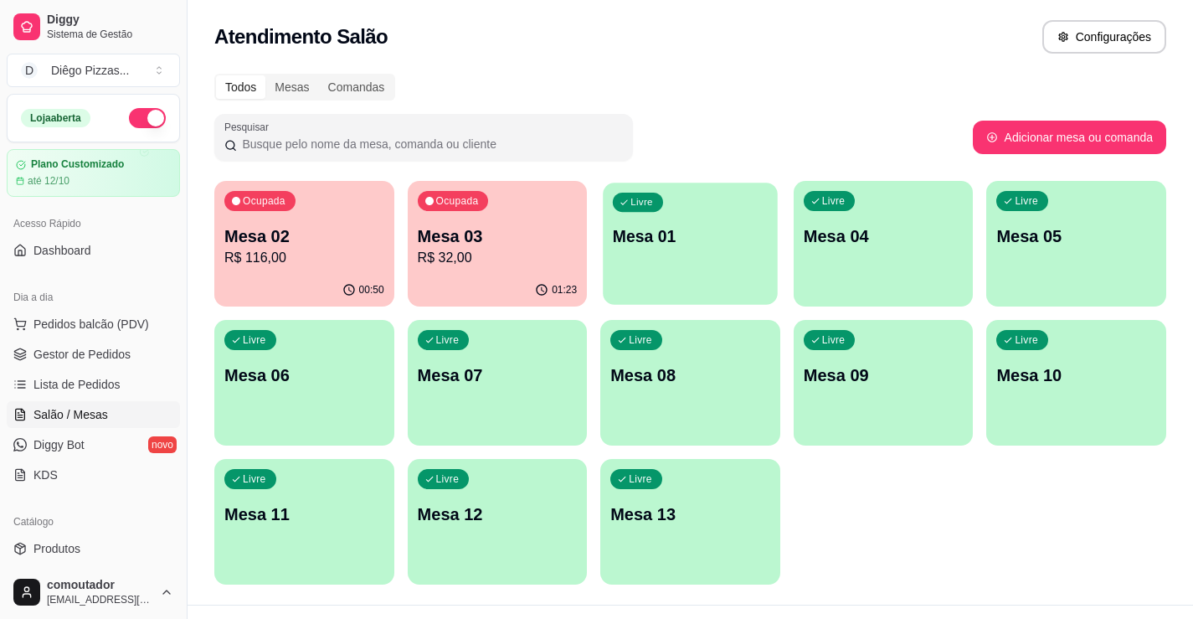
click at [663, 254] on div "Livre Mesa 01" at bounding box center [690, 233] width 174 height 102
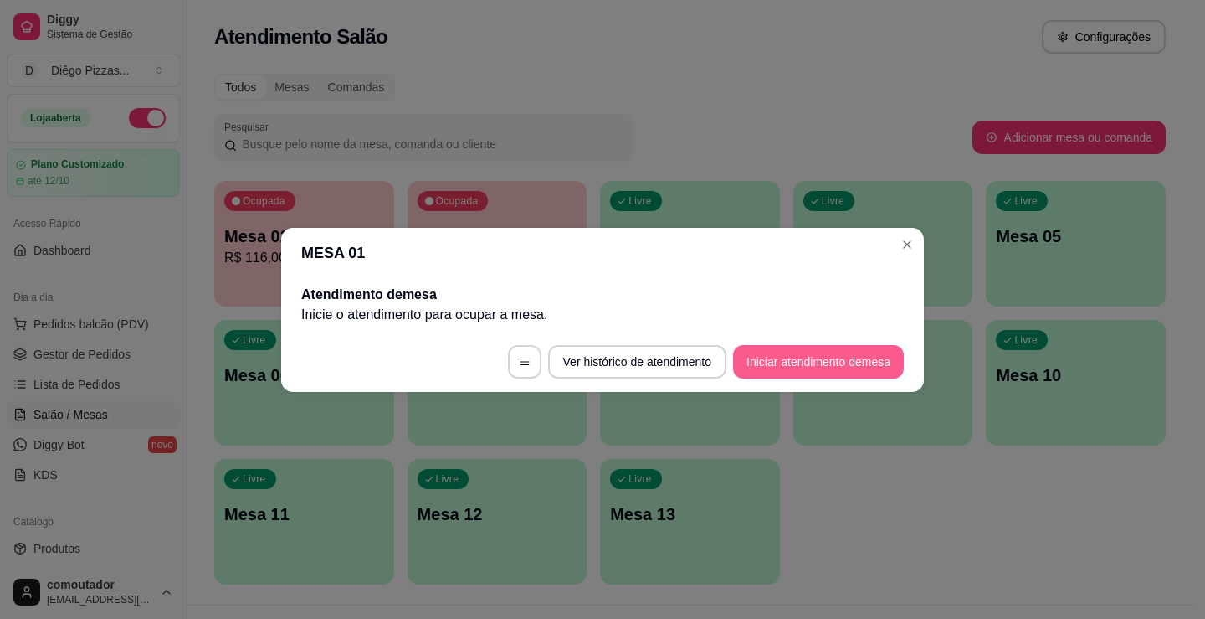
click at [797, 365] on button "Iniciar atendimento de mesa" at bounding box center [818, 361] width 171 height 33
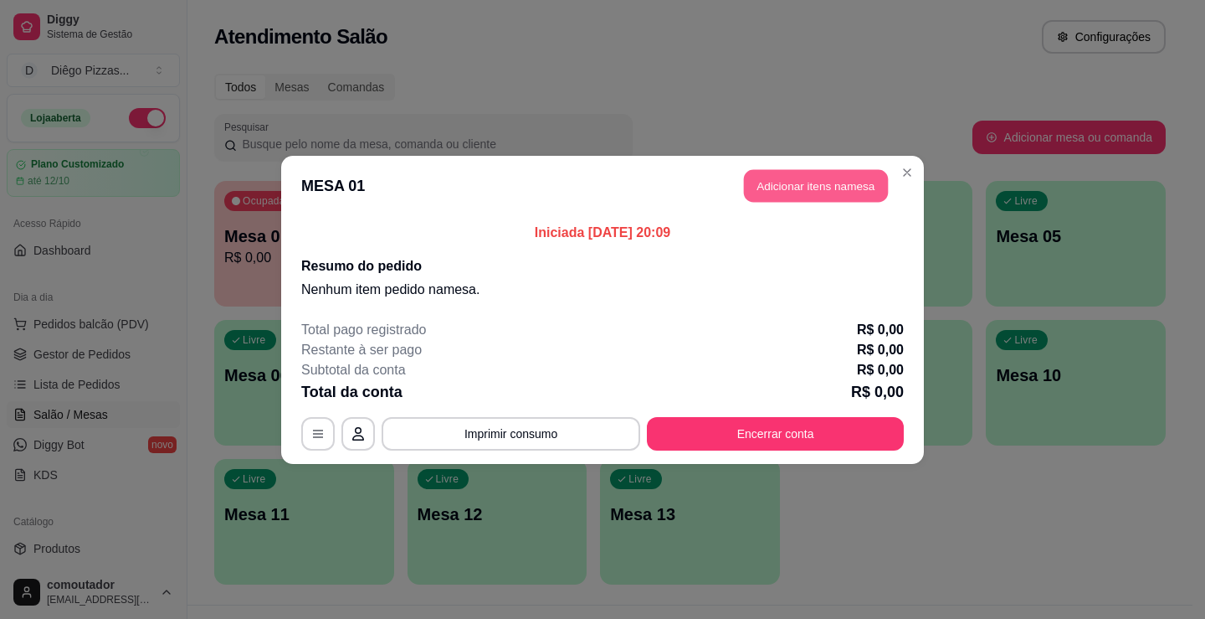
click at [782, 182] on button "Adicionar itens na mesa" at bounding box center [816, 185] width 144 height 33
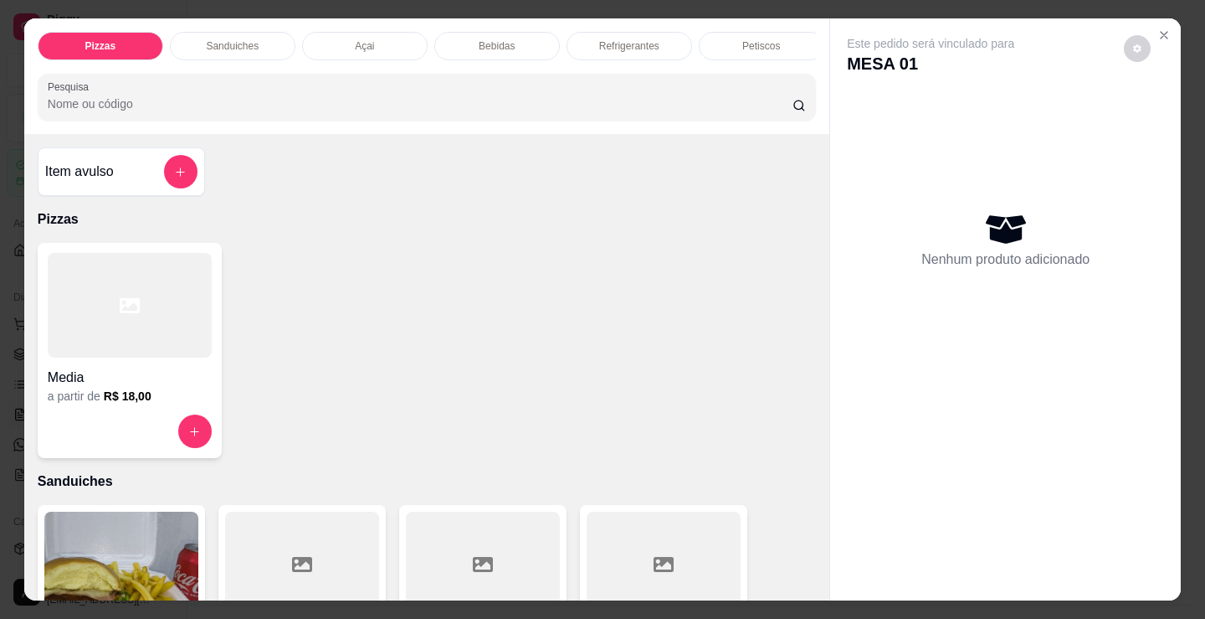
click at [90, 323] on div at bounding box center [130, 305] width 164 height 105
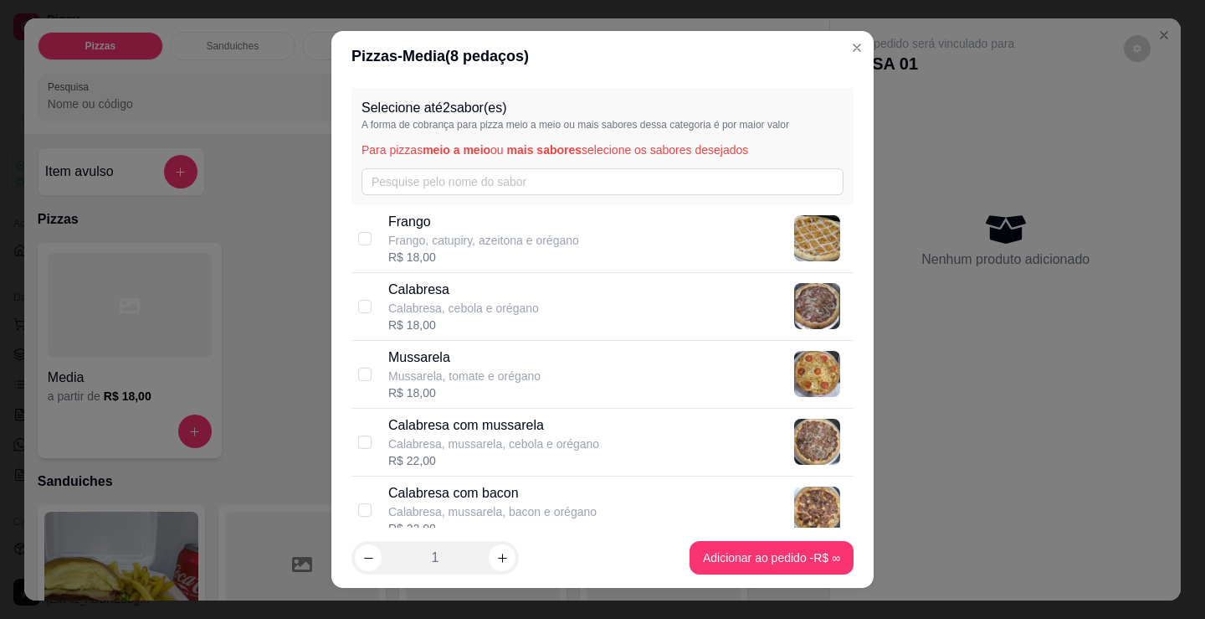
click at [588, 246] on div "[PERSON_NAME], catupiry, azeitona e orégano R$ 18,00" at bounding box center [617, 239] width 459 height 54
checkbox input "true"
click at [582, 311] on div "Calabresa Calabresa, cebola e orégano R$ 18,00" at bounding box center [617, 307] width 459 height 54
checkbox input "true"
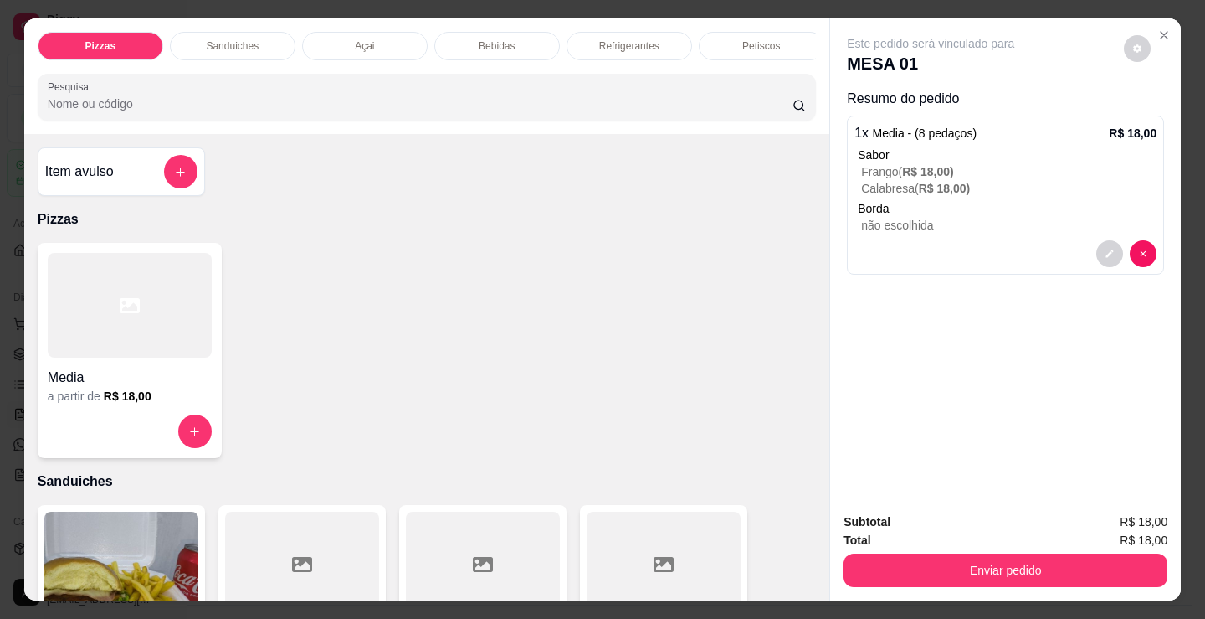
click at [167, 369] on div "Media" at bounding box center [130, 372] width 164 height 30
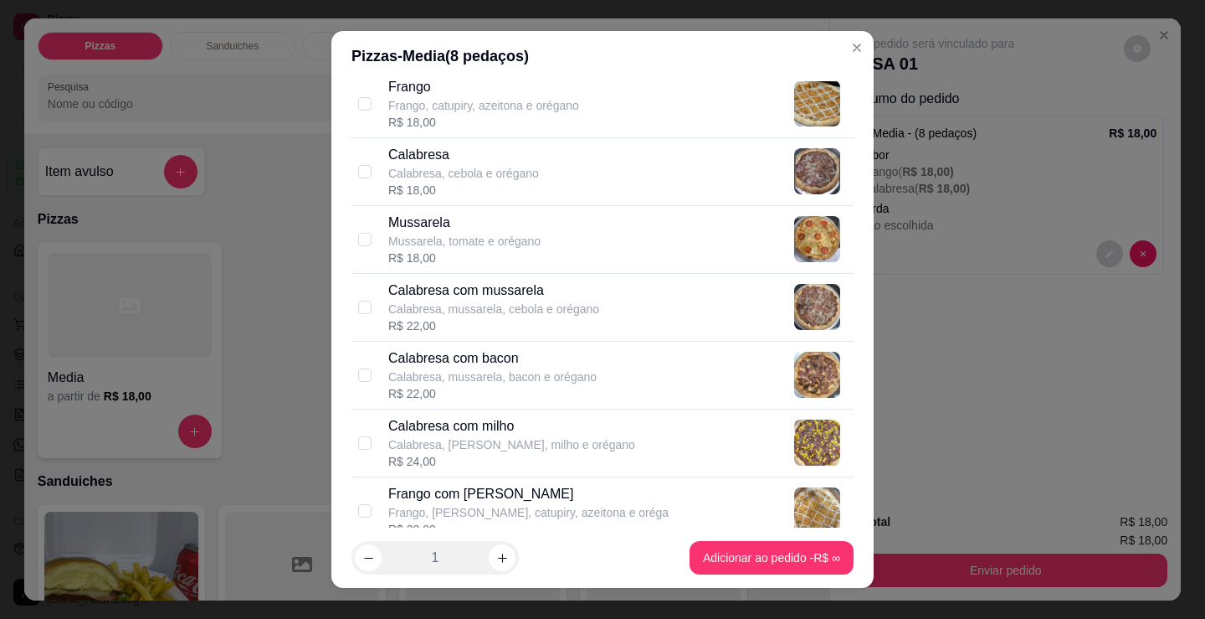
scroll to position [167, 0]
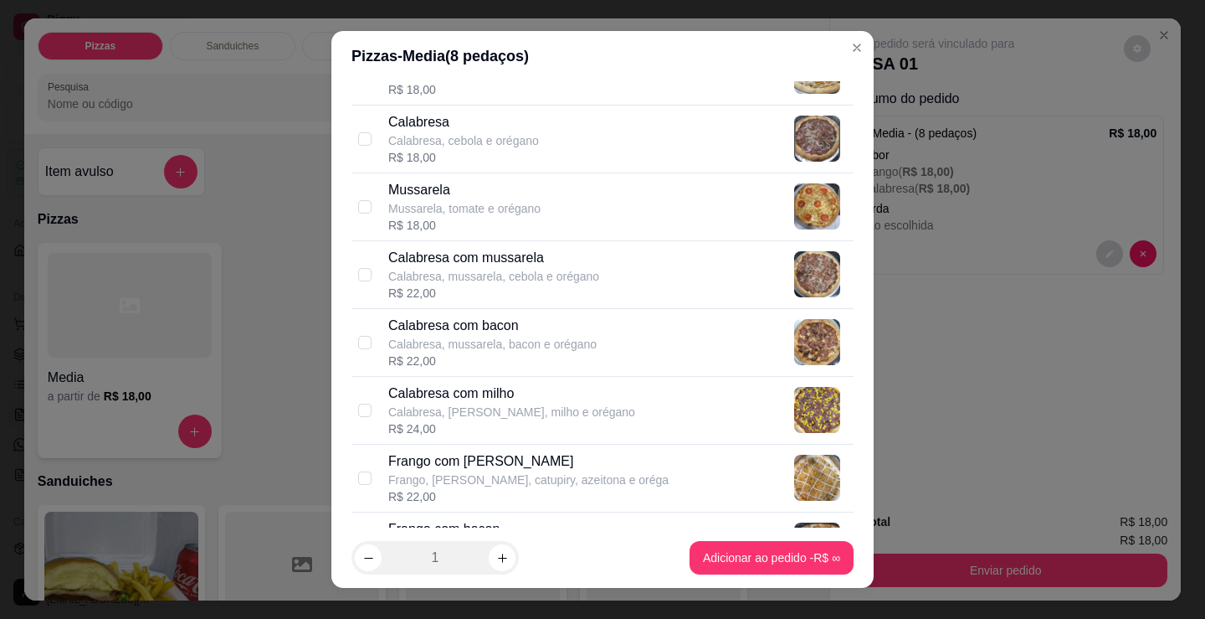
click at [520, 359] on div "R$ 22,00" at bounding box center [492, 360] width 208 height 17
checkbox input "true"
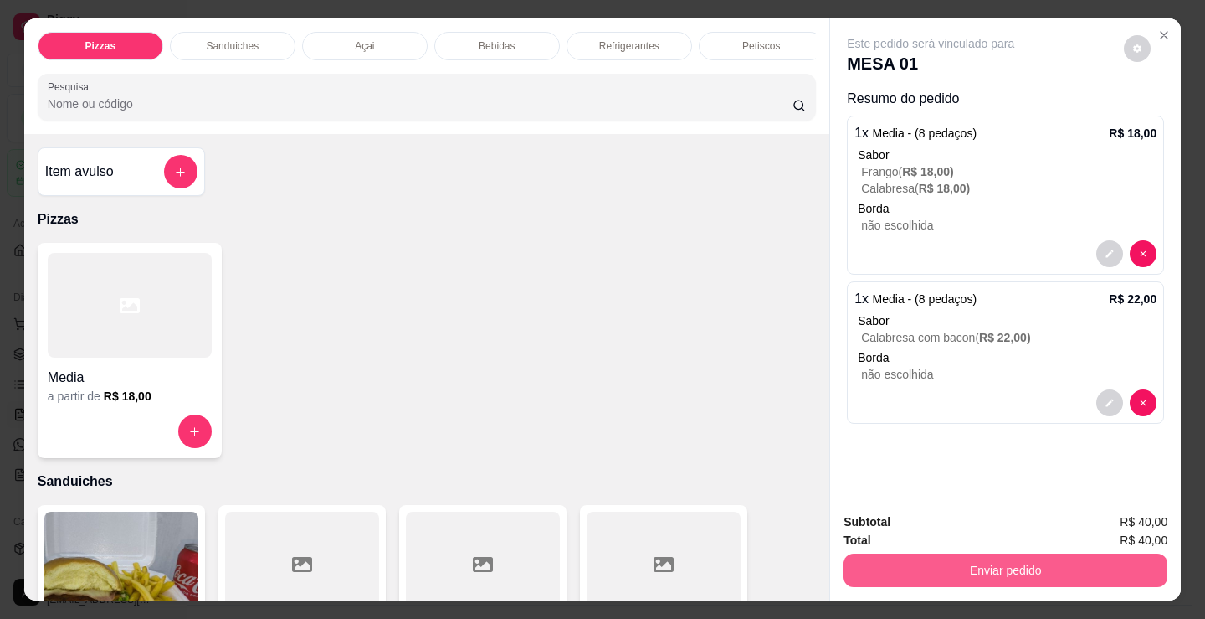
click at [968, 553] on button "Enviar pedido" at bounding box center [1006, 569] width 324 height 33
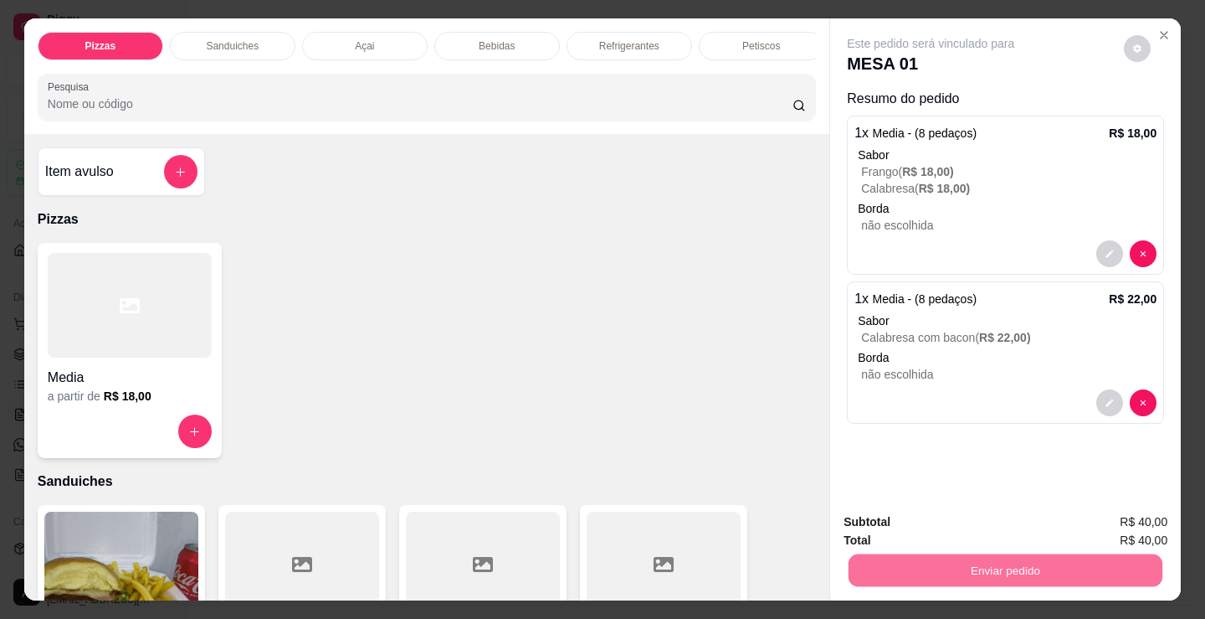
click at [491, 39] on p "Bebidas" at bounding box center [497, 45] width 36 height 13
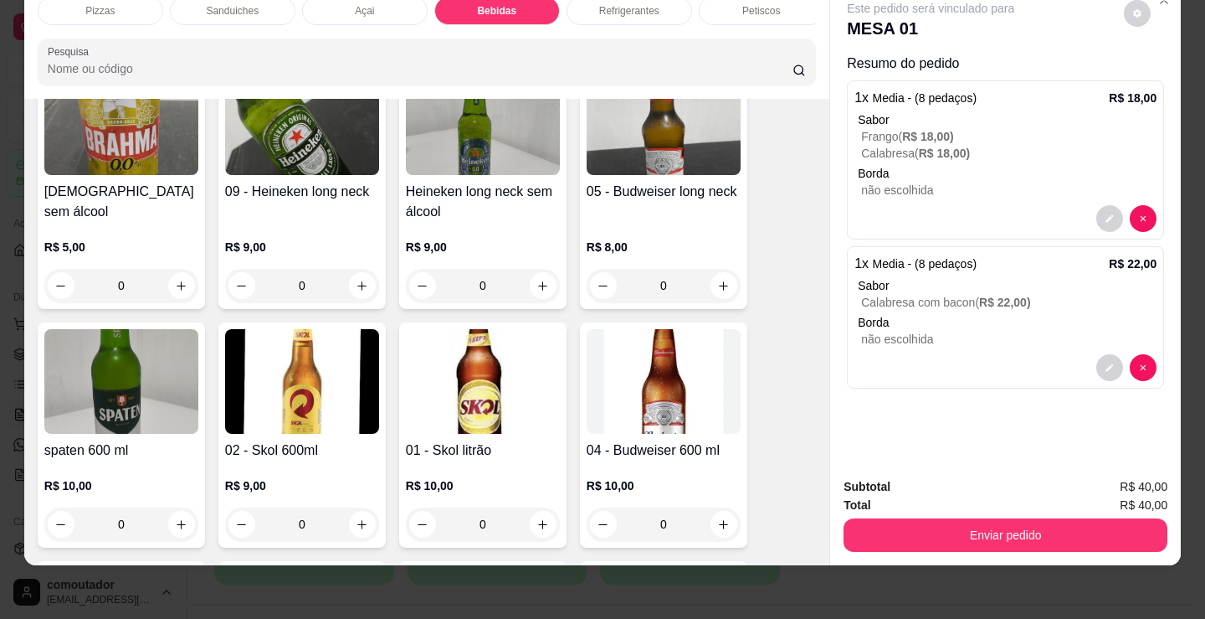
scroll to position [2409, 0]
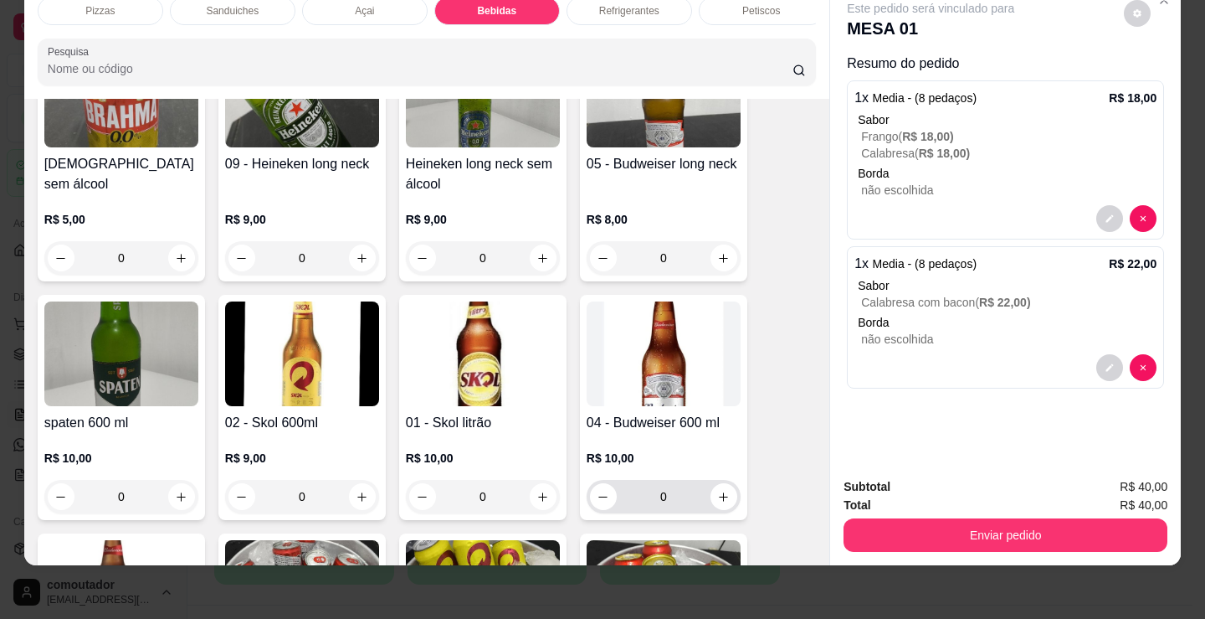
click at [728, 502] on button "increase-product-quantity" at bounding box center [724, 496] width 27 height 27
type input "1"
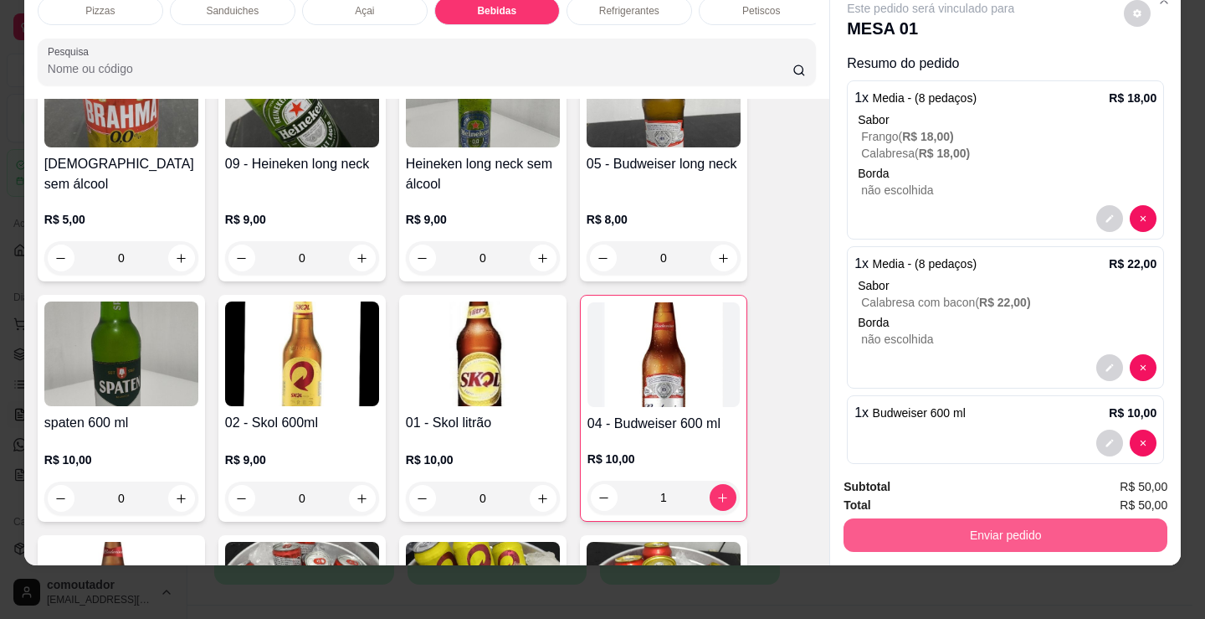
click at [993, 529] on button "Enviar pedido" at bounding box center [1006, 534] width 324 height 33
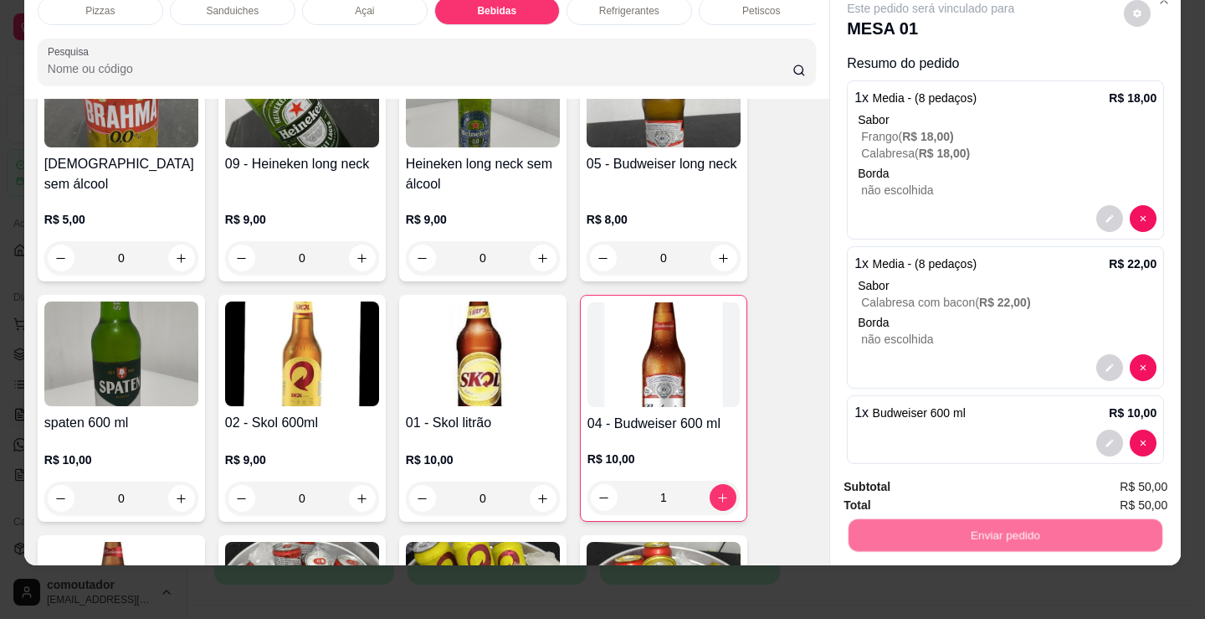
click at [934, 488] on button "Não registrar e enviar pedido" at bounding box center [950, 481] width 174 height 32
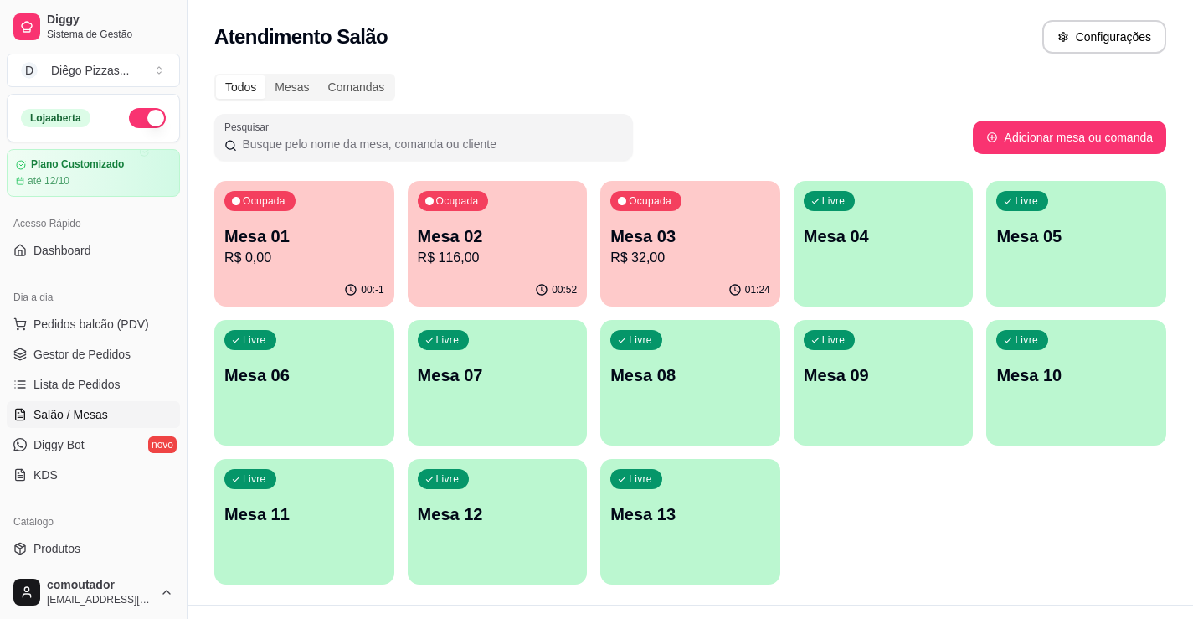
click at [458, 252] on p "R$ 116,00" at bounding box center [498, 258] width 160 height 20
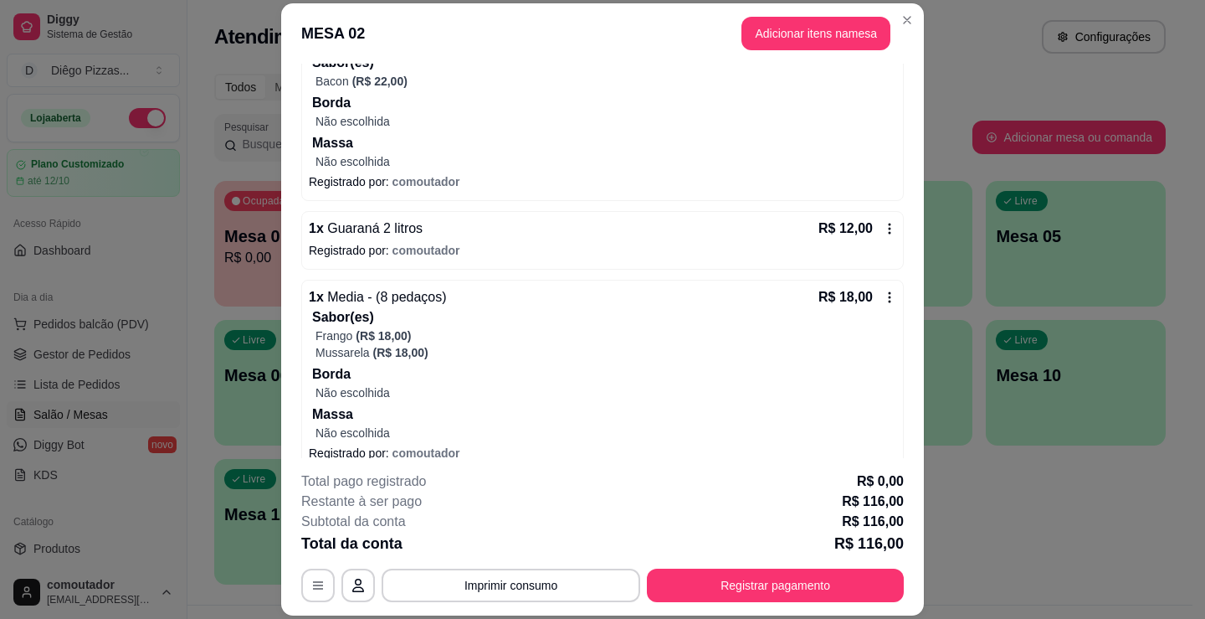
scroll to position [811, 0]
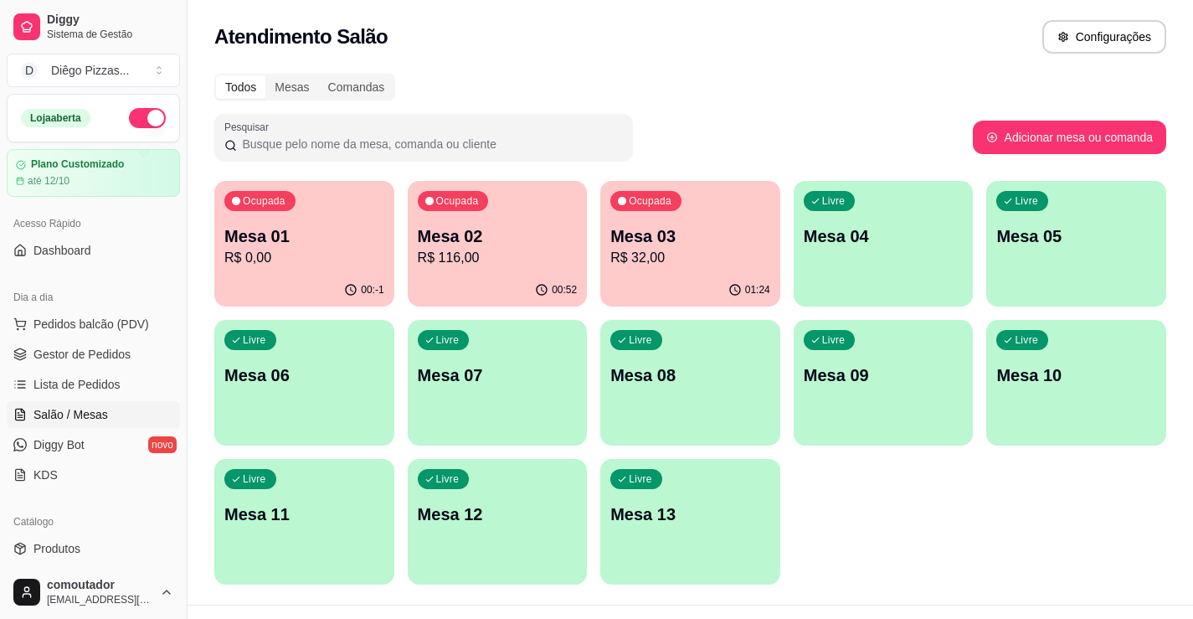
click at [235, 225] on p "Mesa 01" at bounding box center [304, 235] width 160 height 23
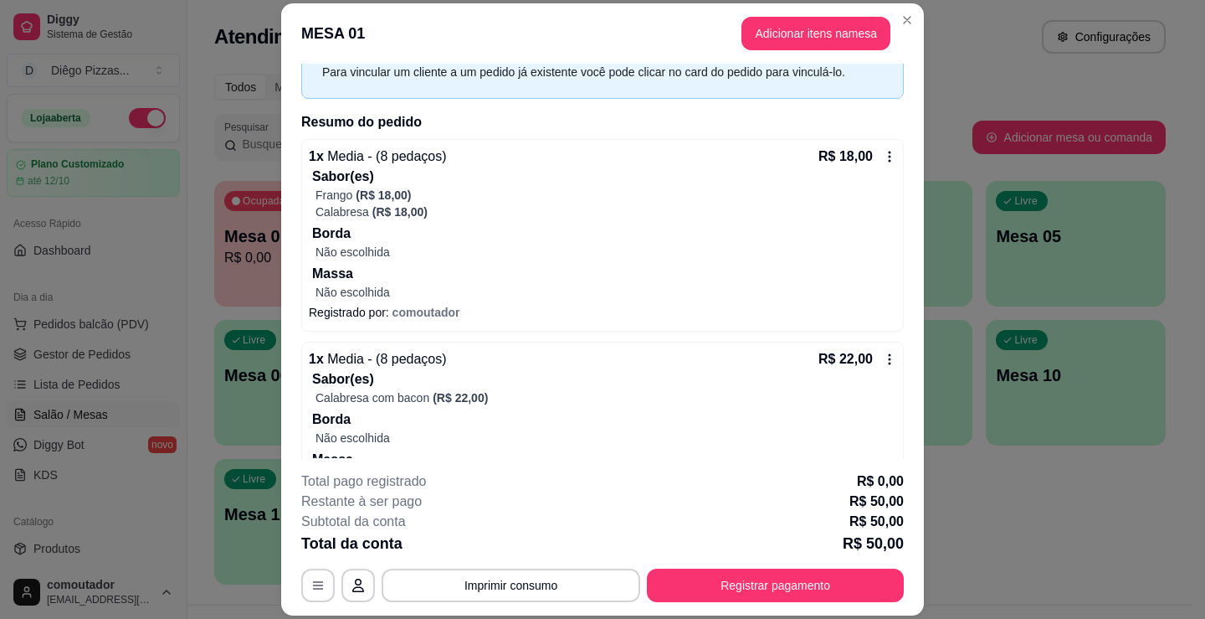
scroll to position [217, 0]
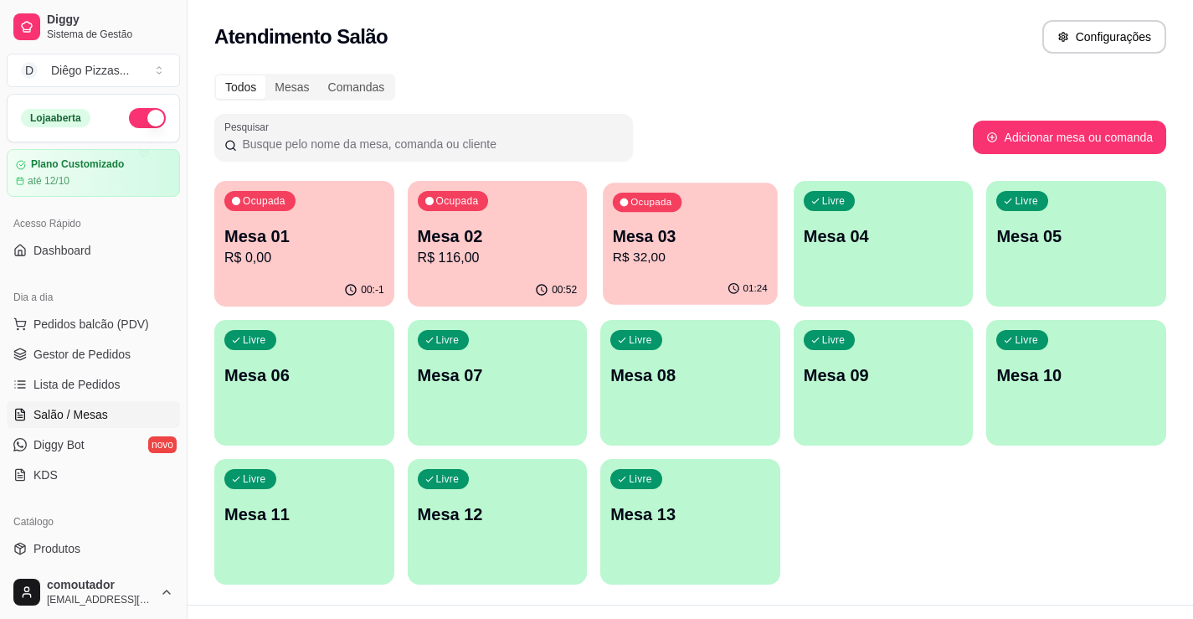
click at [653, 283] on div "01:24" at bounding box center [690, 289] width 174 height 32
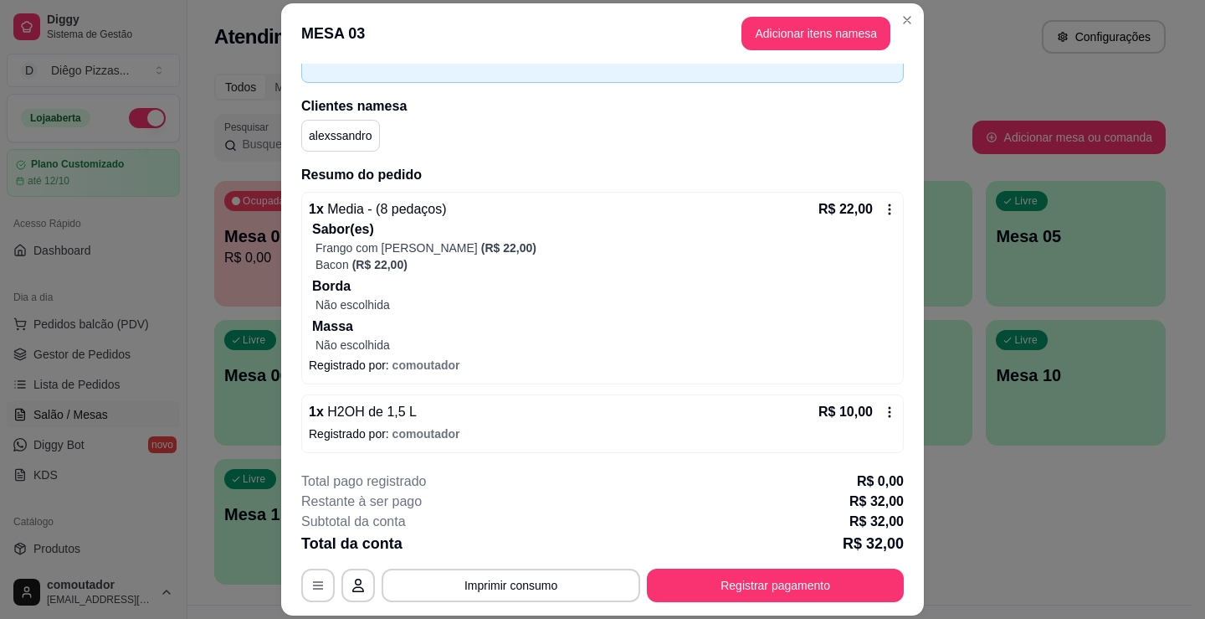
scroll to position [100, 0]
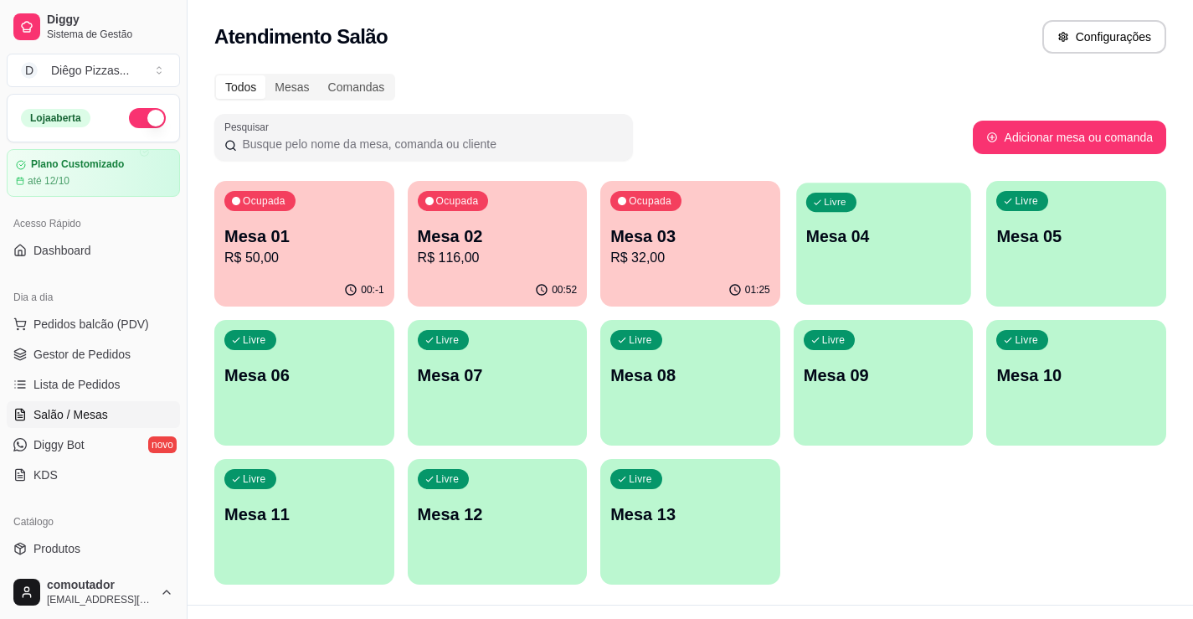
click at [955, 276] on div "Livre Mesa 04" at bounding box center [883, 233] width 174 height 102
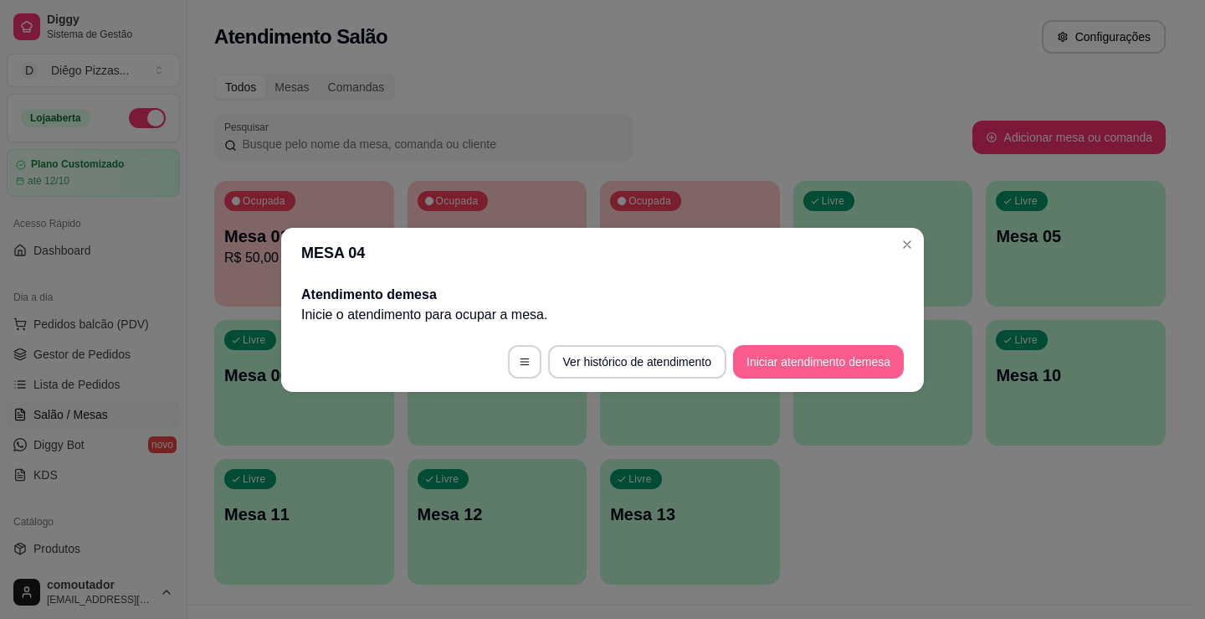
click at [870, 368] on button "Iniciar atendimento de mesa" at bounding box center [818, 361] width 171 height 33
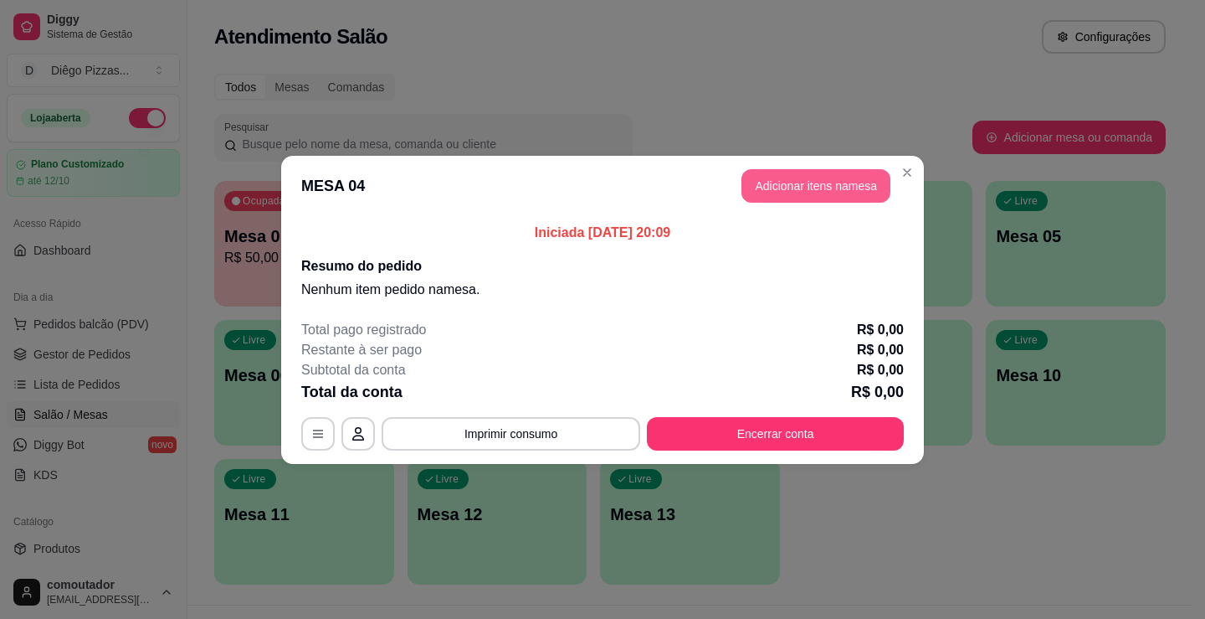
click at [822, 182] on button "Adicionar itens na mesa" at bounding box center [816, 185] width 149 height 33
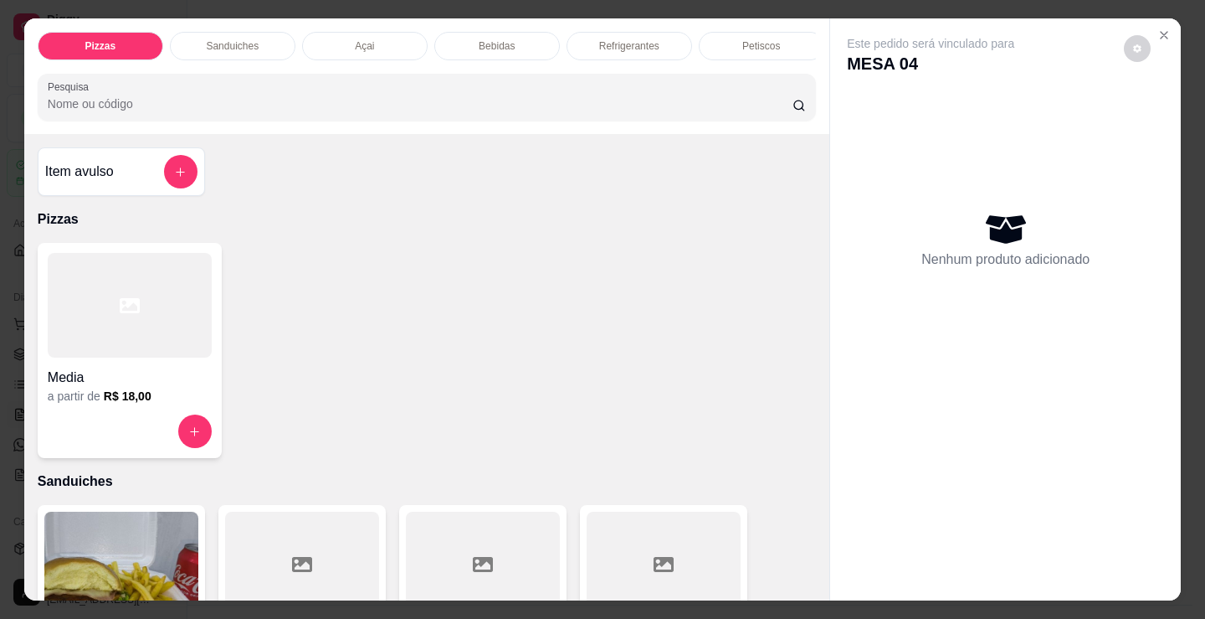
drag, startPoint x: 157, startPoint y: 378, endPoint x: 138, endPoint y: 368, distance: 21.0
click at [138, 368] on div "Media" at bounding box center [130, 372] width 164 height 30
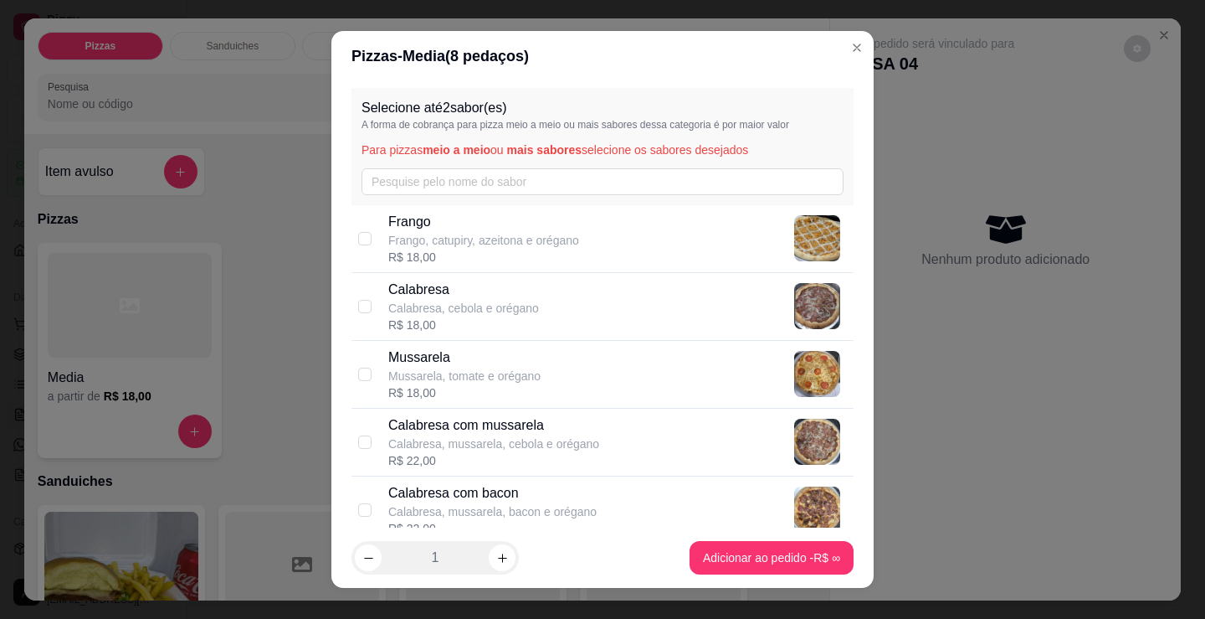
click at [526, 441] on p "Calabresa, mussarela, cebola e orégano" at bounding box center [493, 443] width 211 height 17
checkbox input "true"
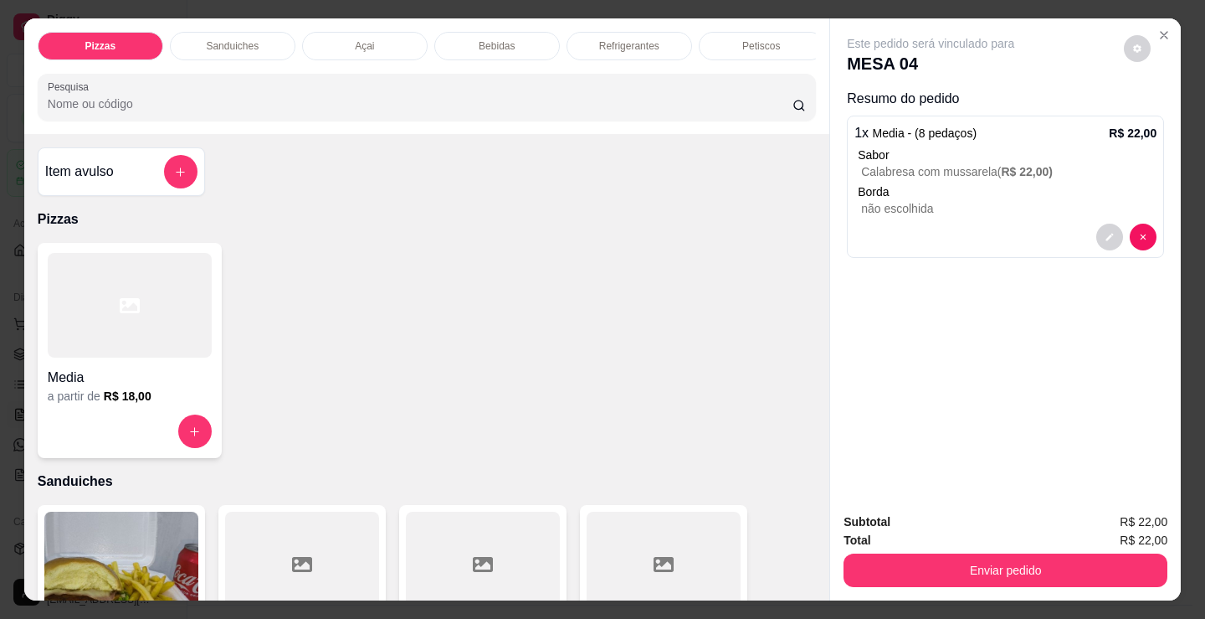
click at [599, 39] on p "Refrigerantes" at bounding box center [629, 45] width 60 height 13
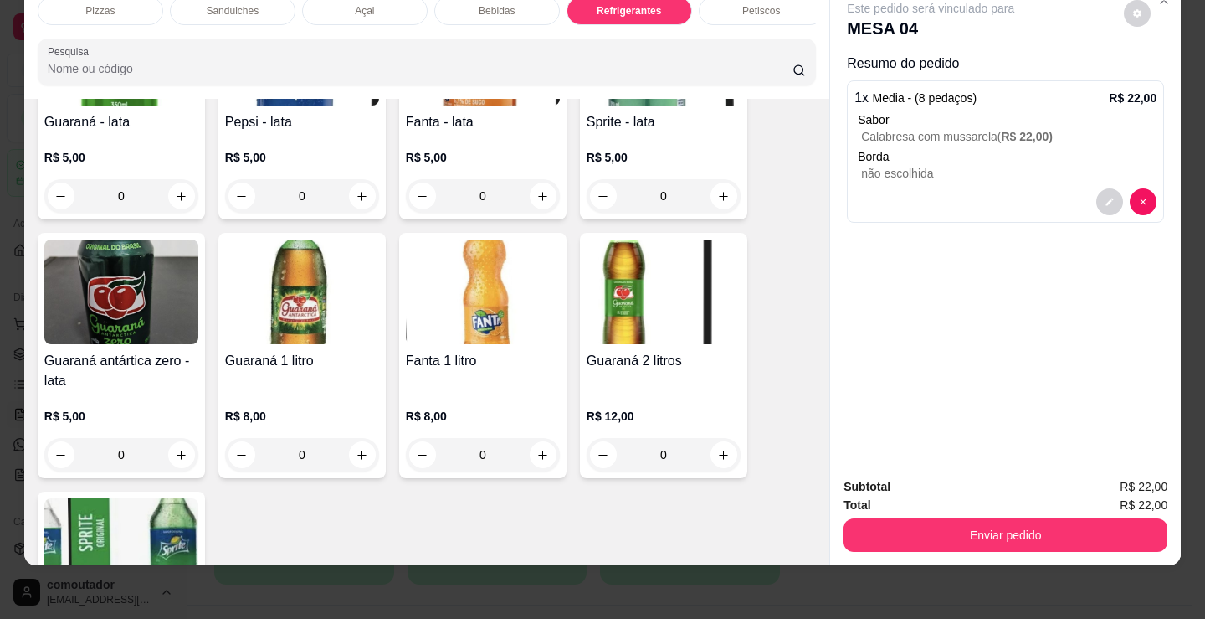
scroll to position [4753, 0]
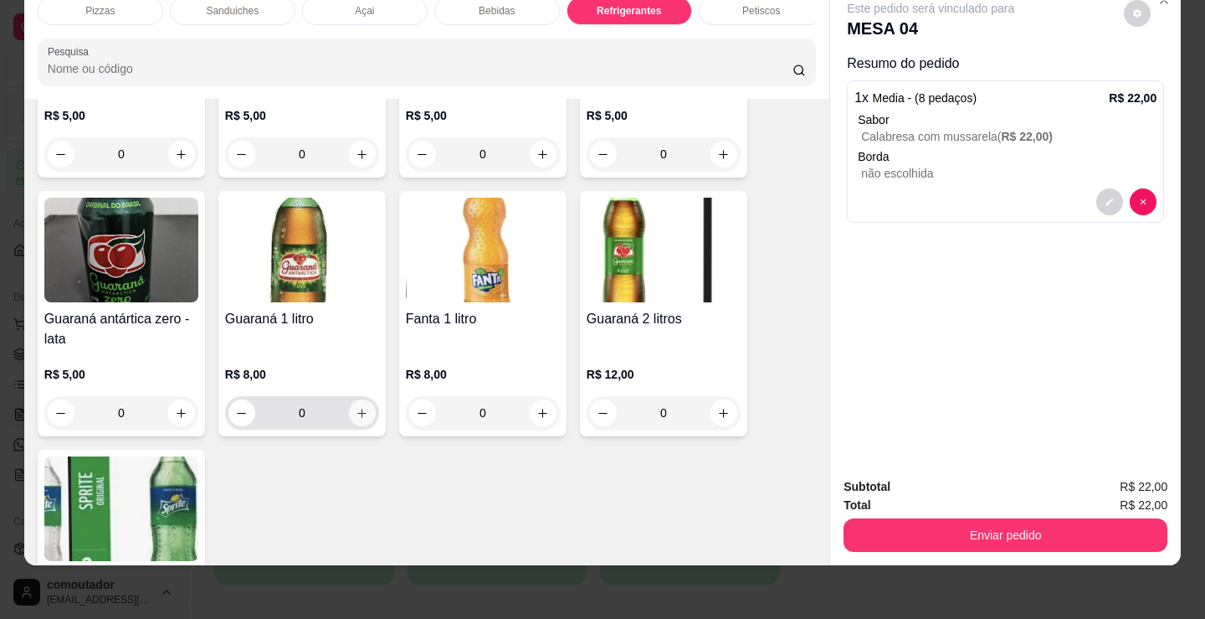
click at [360, 417] on icon "increase-product-quantity" at bounding box center [362, 413] width 13 height 13
type input "1"
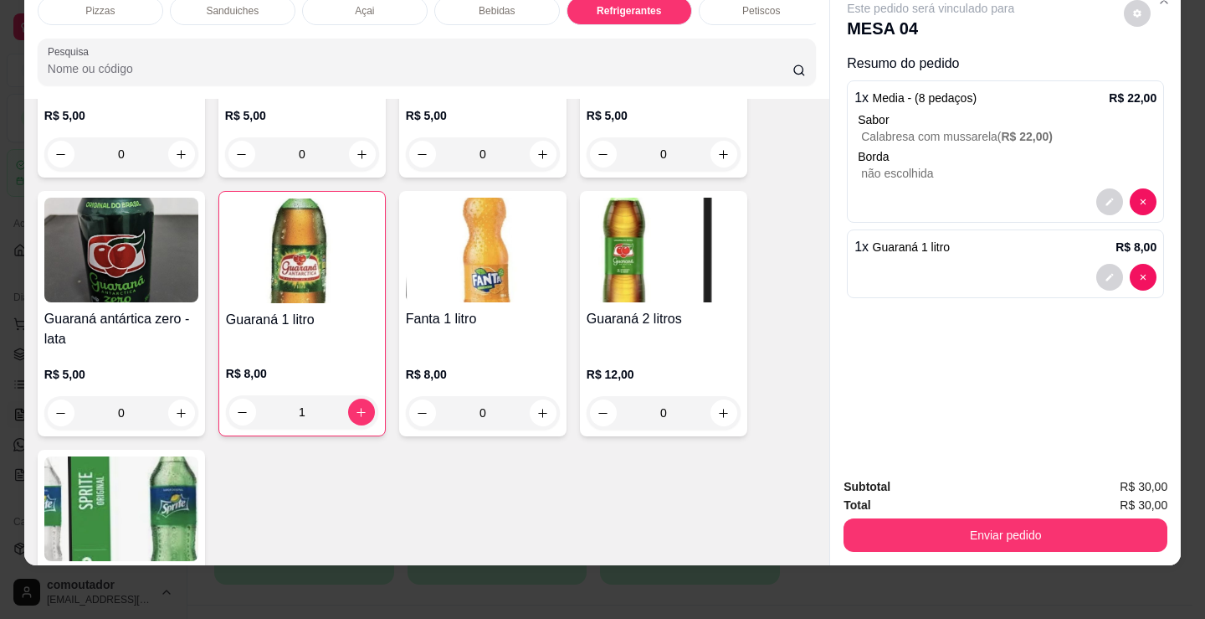
click at [486, 7] on div "Bebidas" at bounding box center [497, 11] width 126 height 28
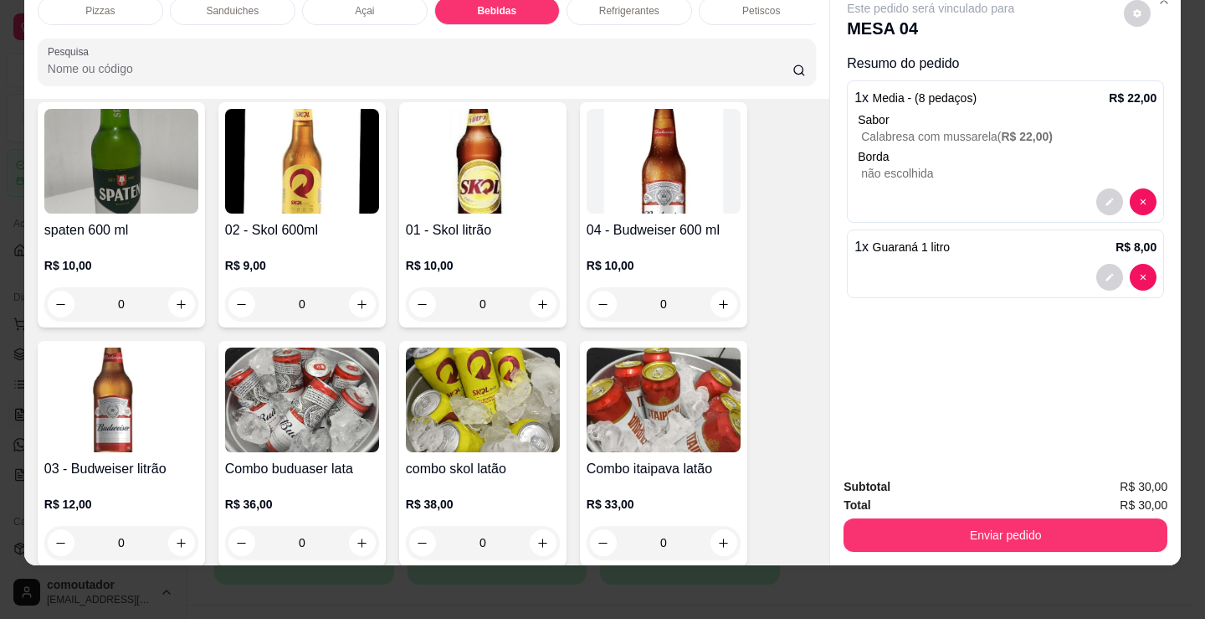
scroll to position [2576, 0]
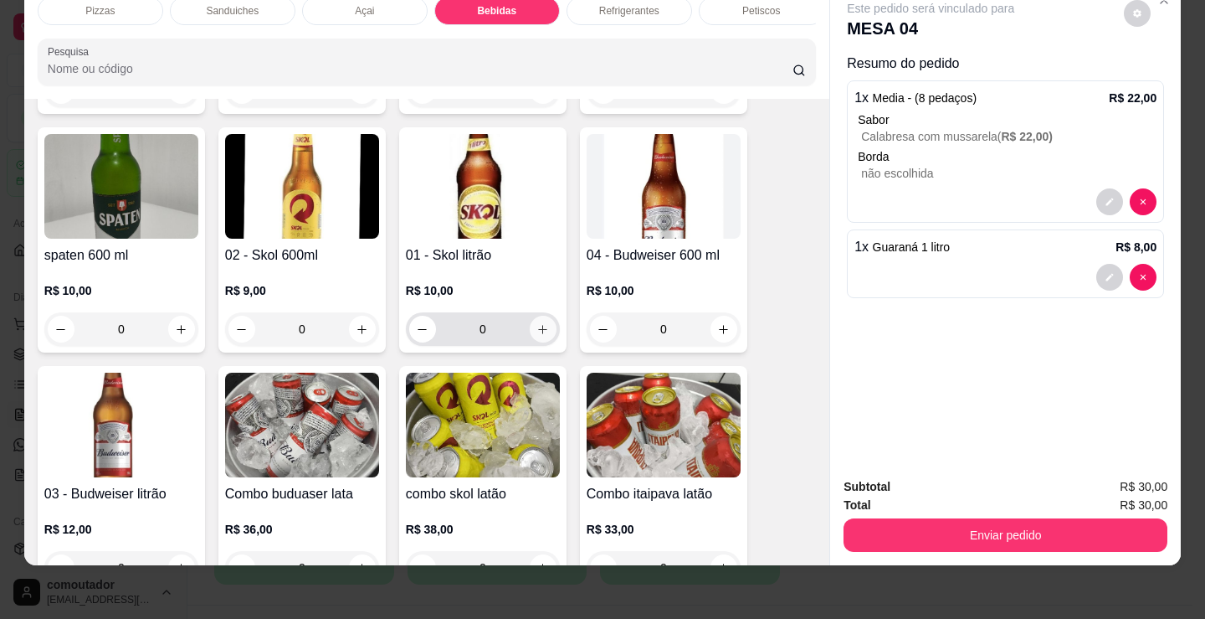
click at [539, 336] on icon "increase-product-quantity" at bounding box center [542, 329] width 13 height 13
type input "1"
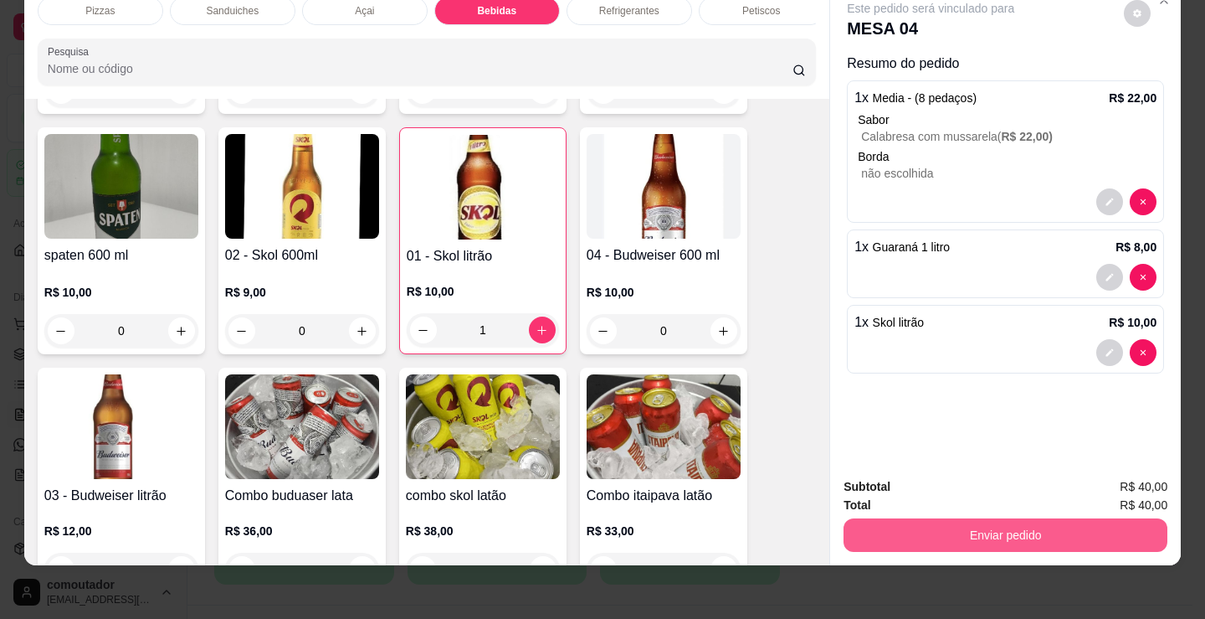
click at [940, 532] on button "Enviar pedido" at bounding box center [1006, 534] width 324 height 33
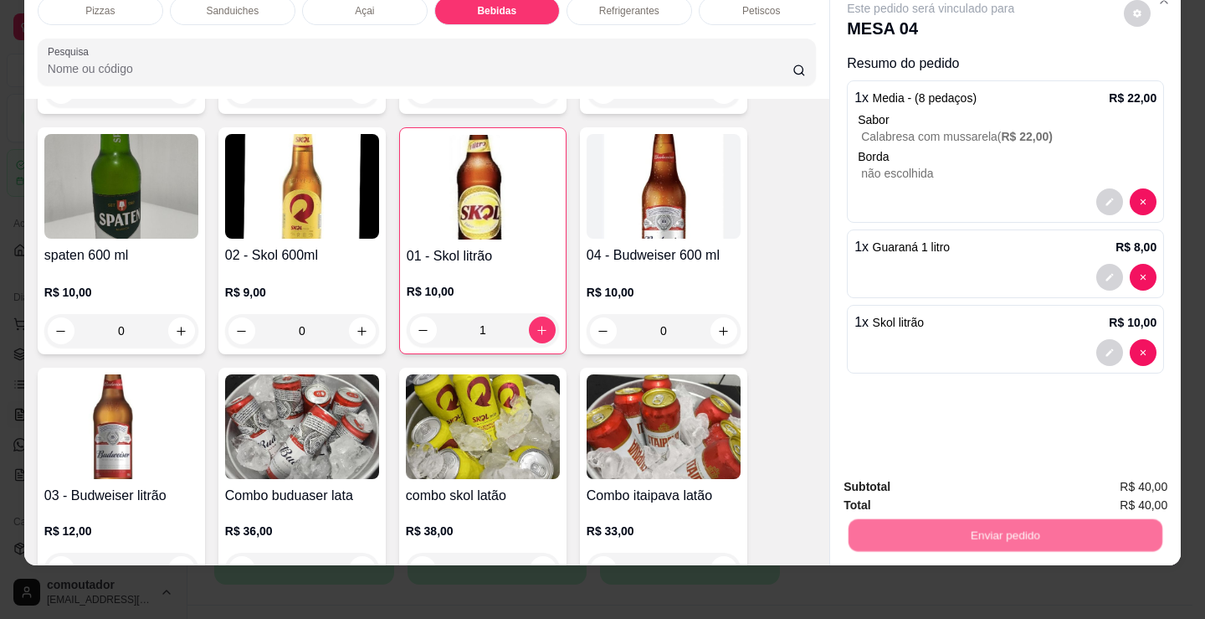
click at [932, 492] on button "Não registrar e enviar pedido" at bounding box center [950, 481] width 174 height 32
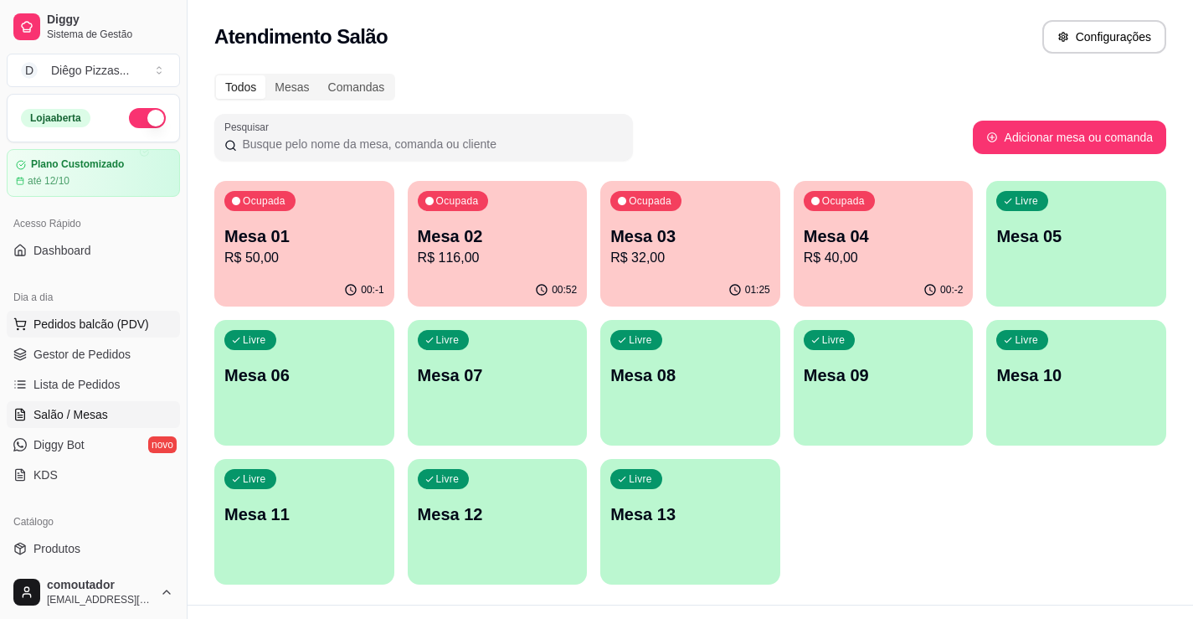
click at [98, 316] on span "Pedidos balcão (PDV)" at bounding box center [91, 324] width 116 height 17
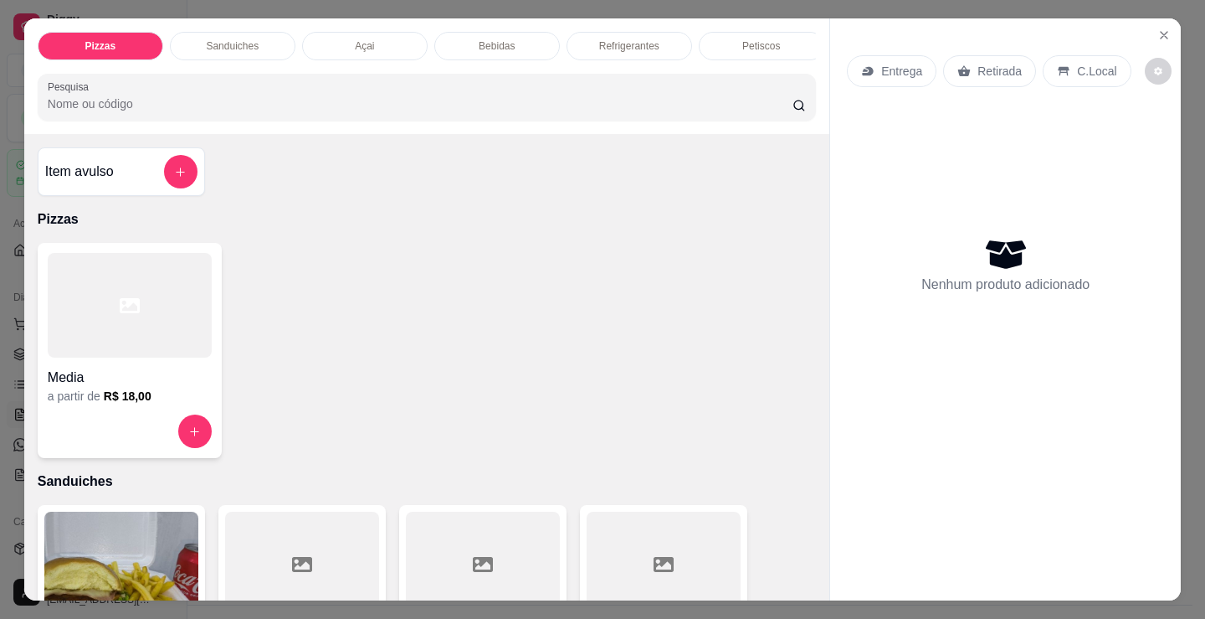
click at [758, 41] on p "Petiscos" at bounding box center [761, 45] width 38 height 13
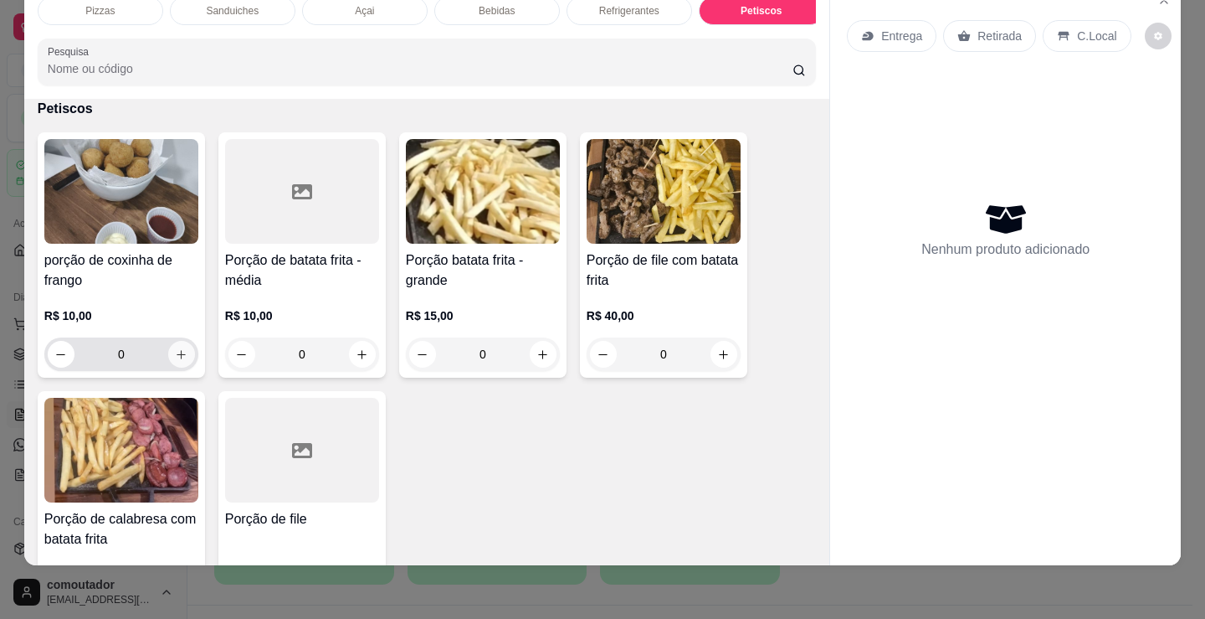
click at [177, 355] on icon "increase-product-quantity" at bounding box center [181, 354] width 9 height 9
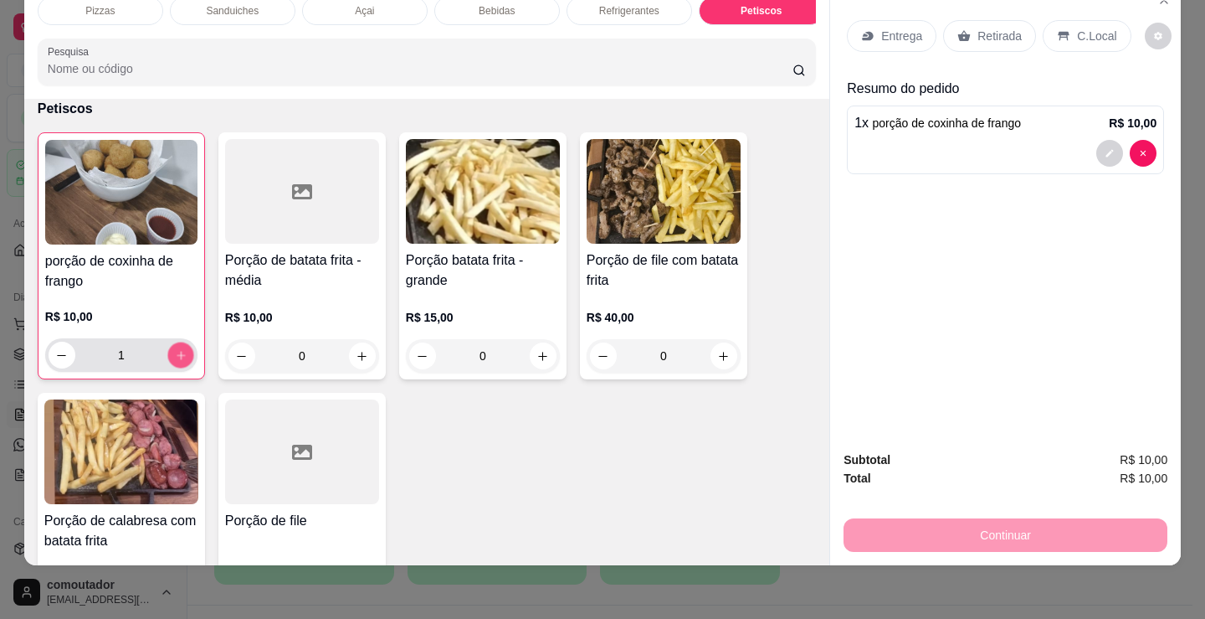
click at [175, 355] on icon "increase-product-quantity" at bounding box center [181, 355] width 13 height 13
type input "2"
click at [887, 20] on div "Entrega" at bounding box center [892, 36] width 90 height 32
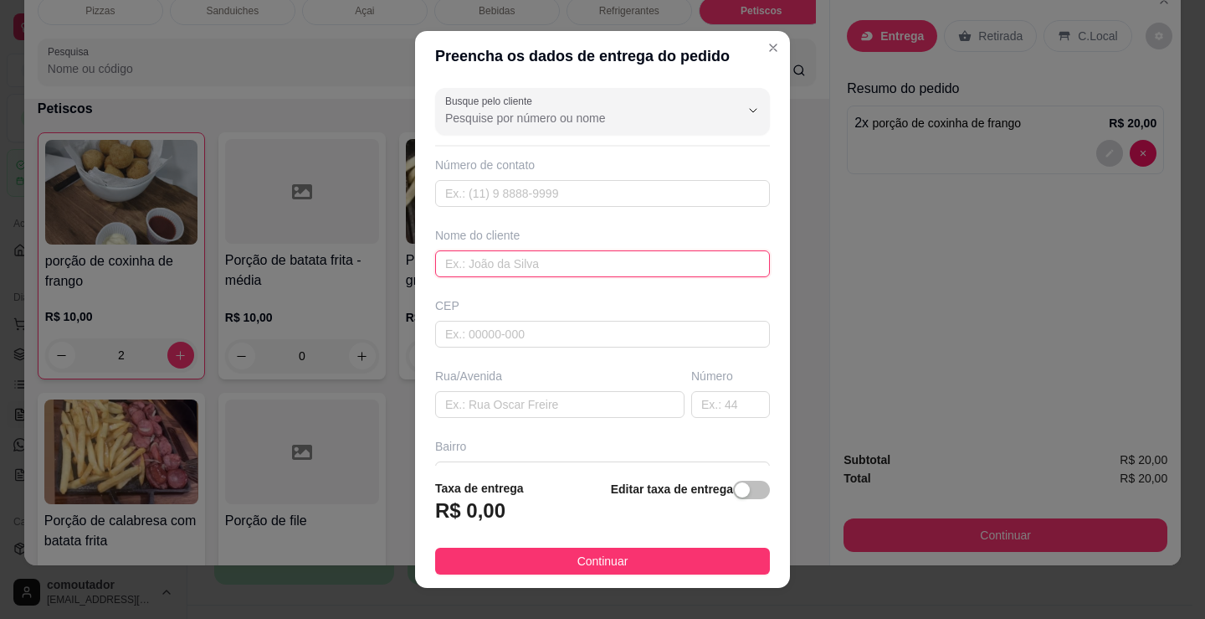
click at [622, 260] on input "text" at bounding box center [602, 263] width 335 height 27
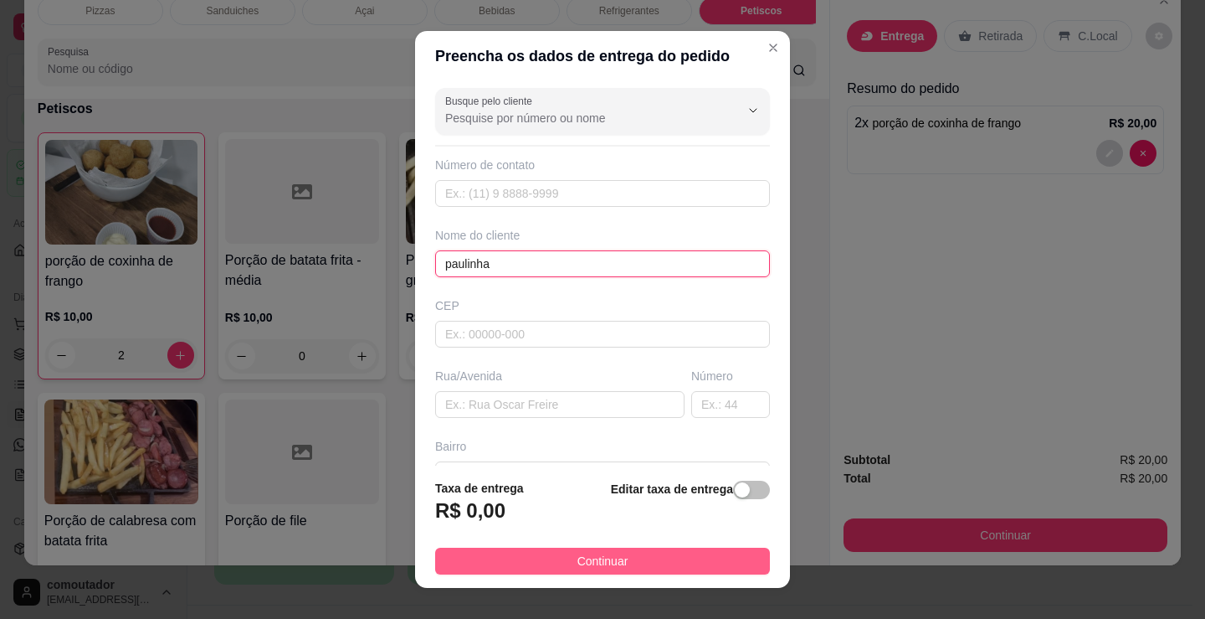
type input "paulinha"
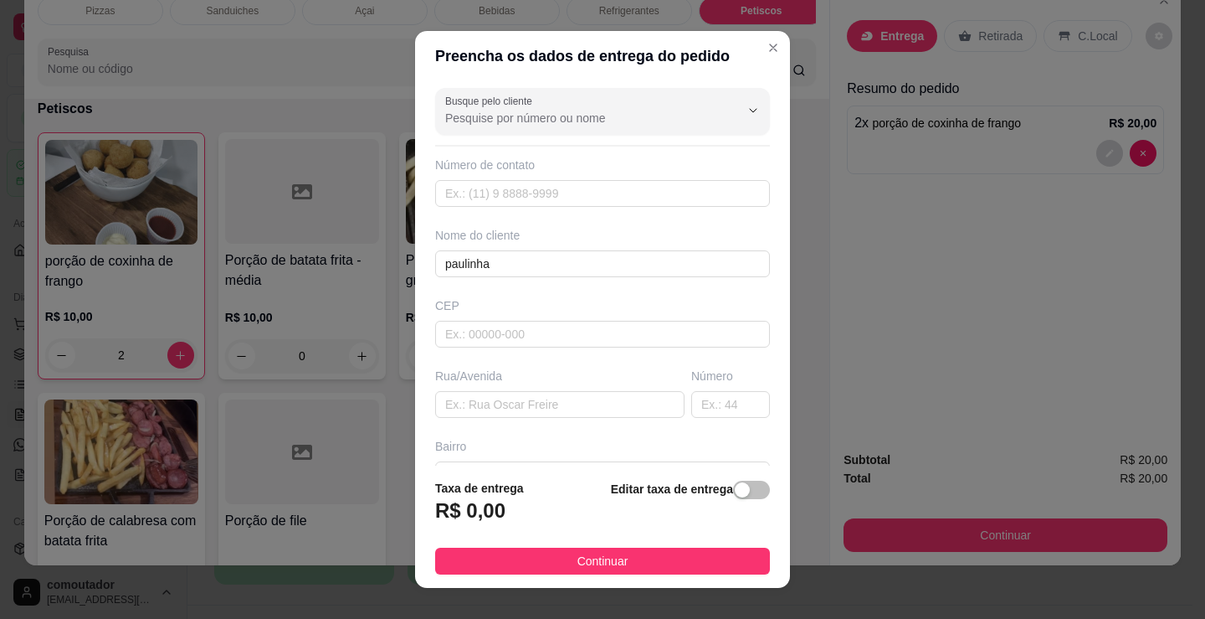
drag, startPoint x: 706, startPoint y: 561, endPoint x: 989, endPoint y: 529, distance: 285.5
click at [710, 561] on button "Continuar" at bounding box center [602, 560] width 335 height 27
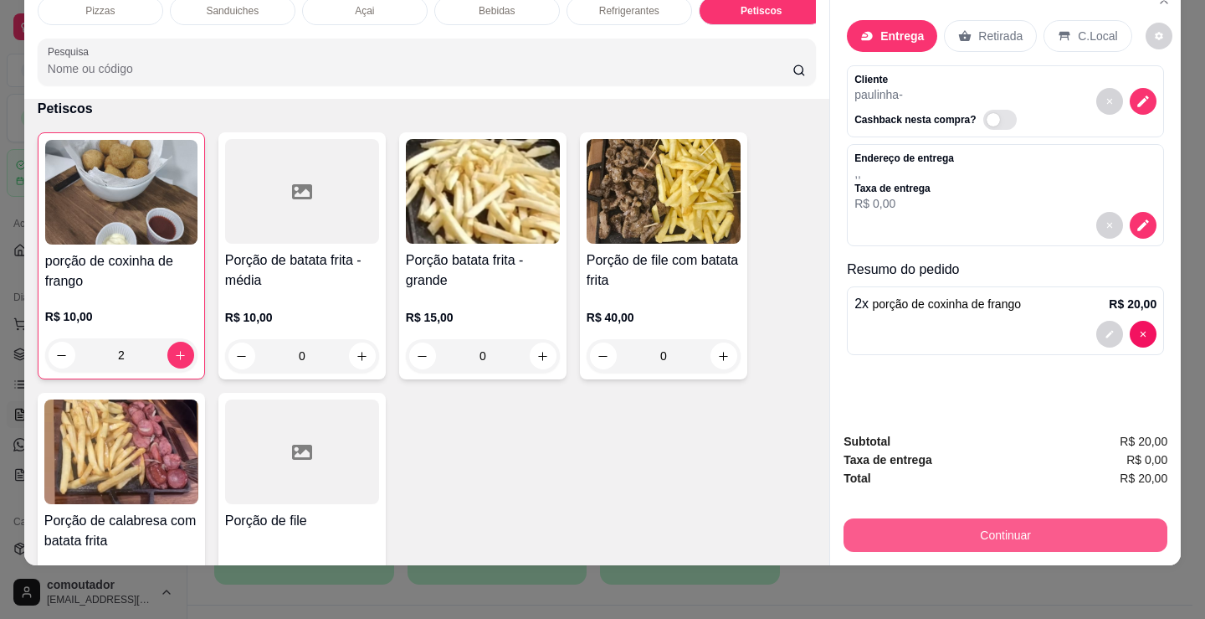
click at [998, 526] on button "Continuar" at bounding box center [1006, 534] width 324 height 33
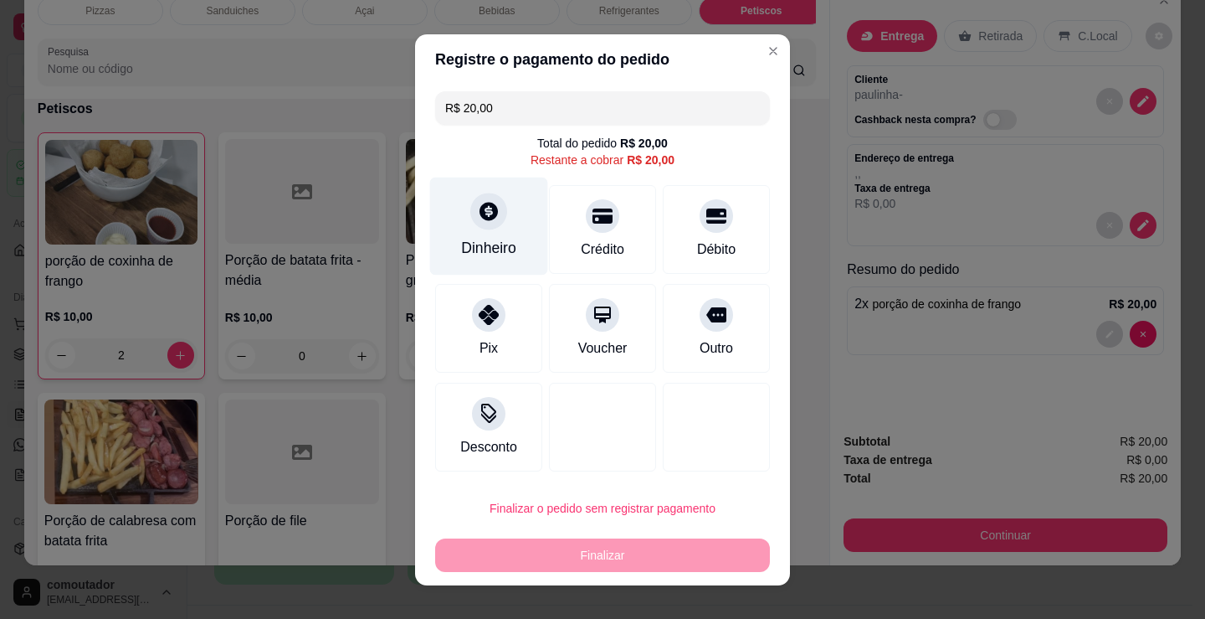
click at [465, 238] on div "Dinheiro" at bounding box center [489, 226] width 118 height 98
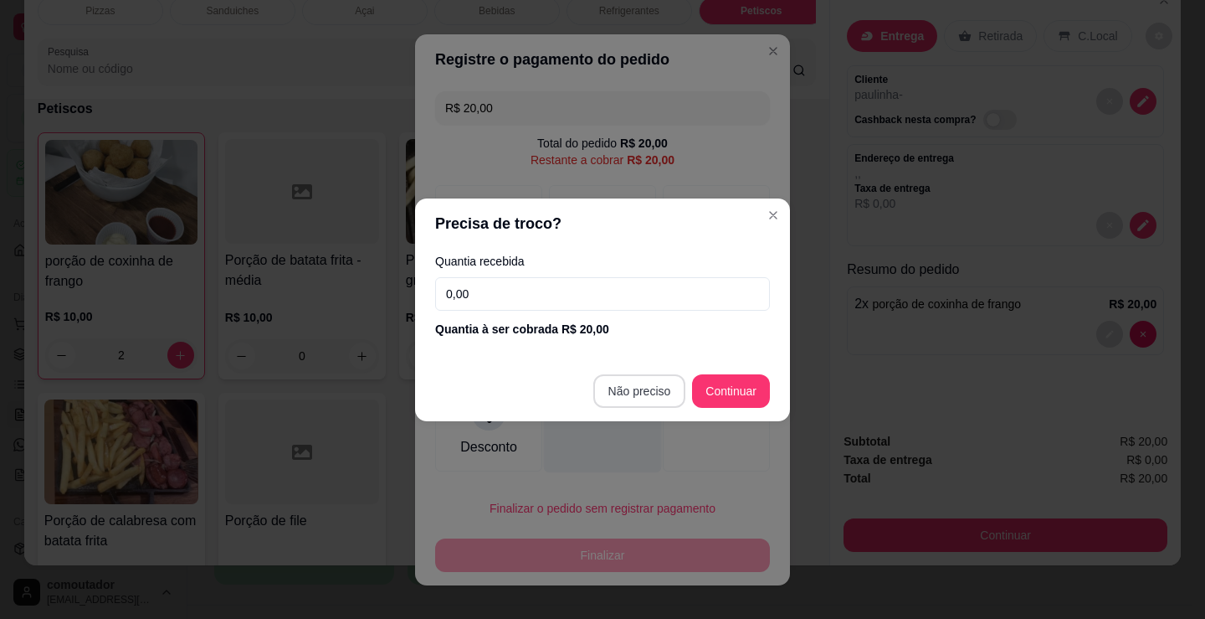
type input "R$ 0,00"
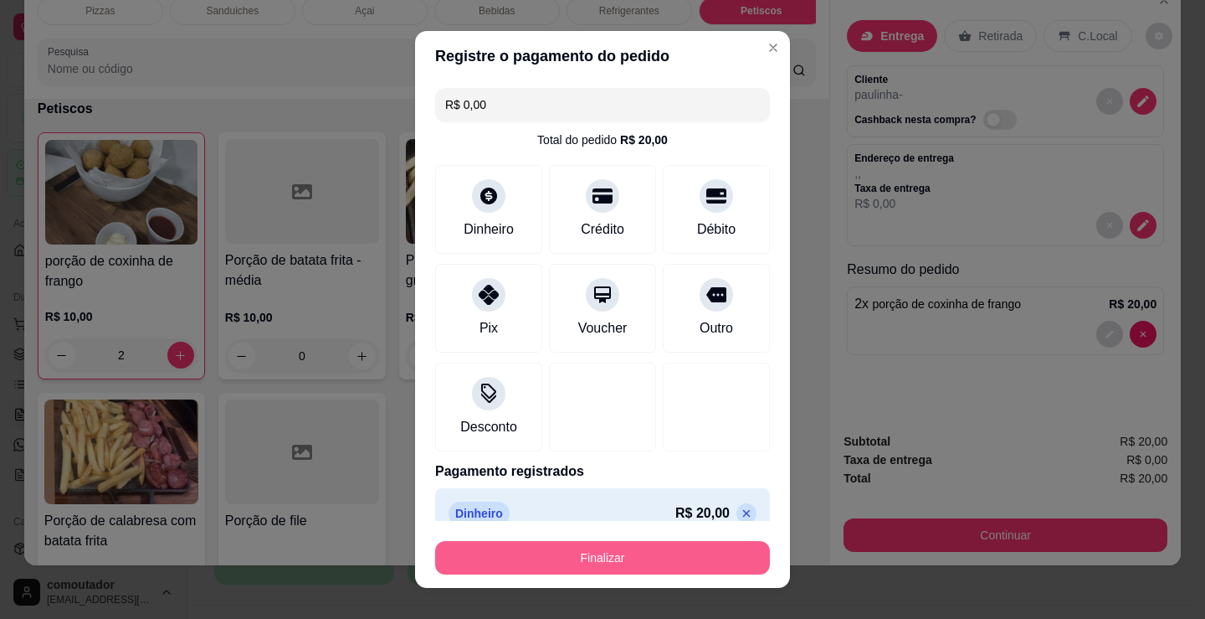
click at [613, 556] on button "Finalizar" at bounding box center [602, 557] width 335 height 33
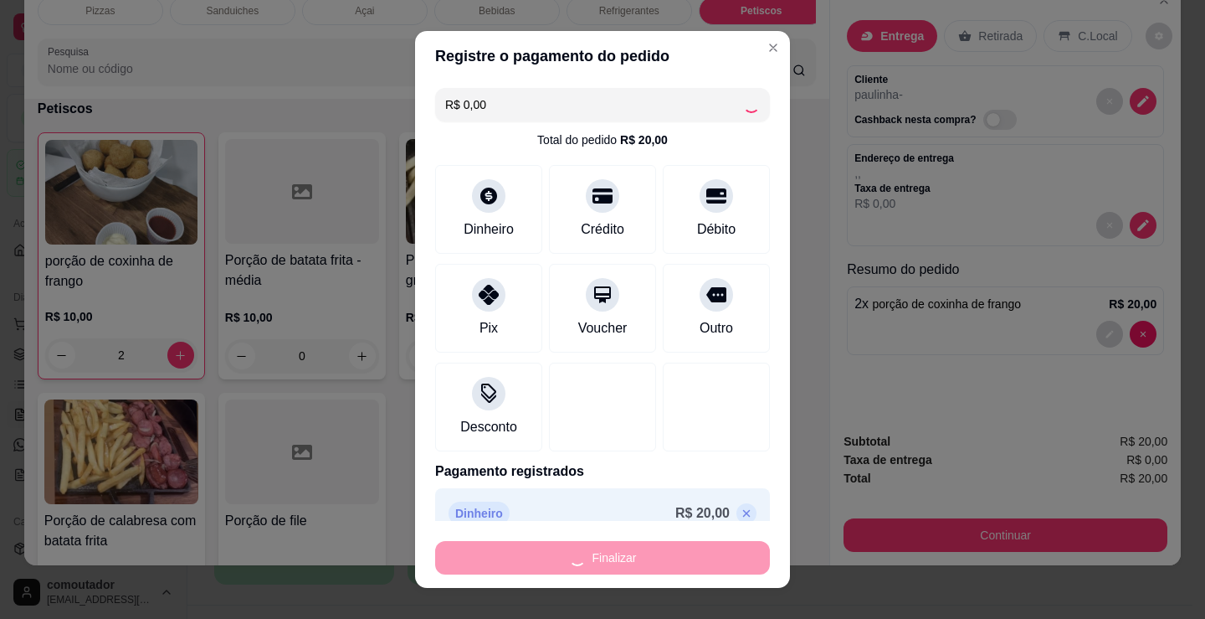
type input "0"
type input "-R$ 20,00"
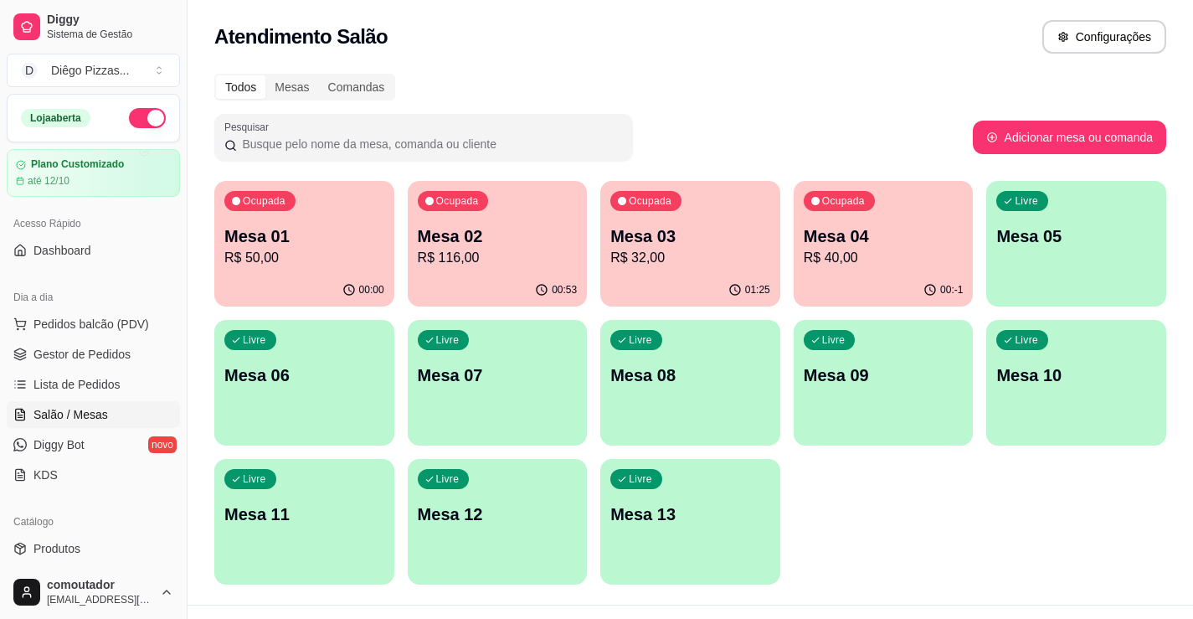
click at [919, 542] on div "Ocupada Mesa 01 R$ 50,00 00:00 Ocupada Mesa 02 R$ 116,00 00:53 Ocupada Mesa 03 …" at bounding box center [690, 382] width 952 height 403
click at [118, 380] on link "Lista de Pedidos" at bounding box center [93, 384] width 173 height 27
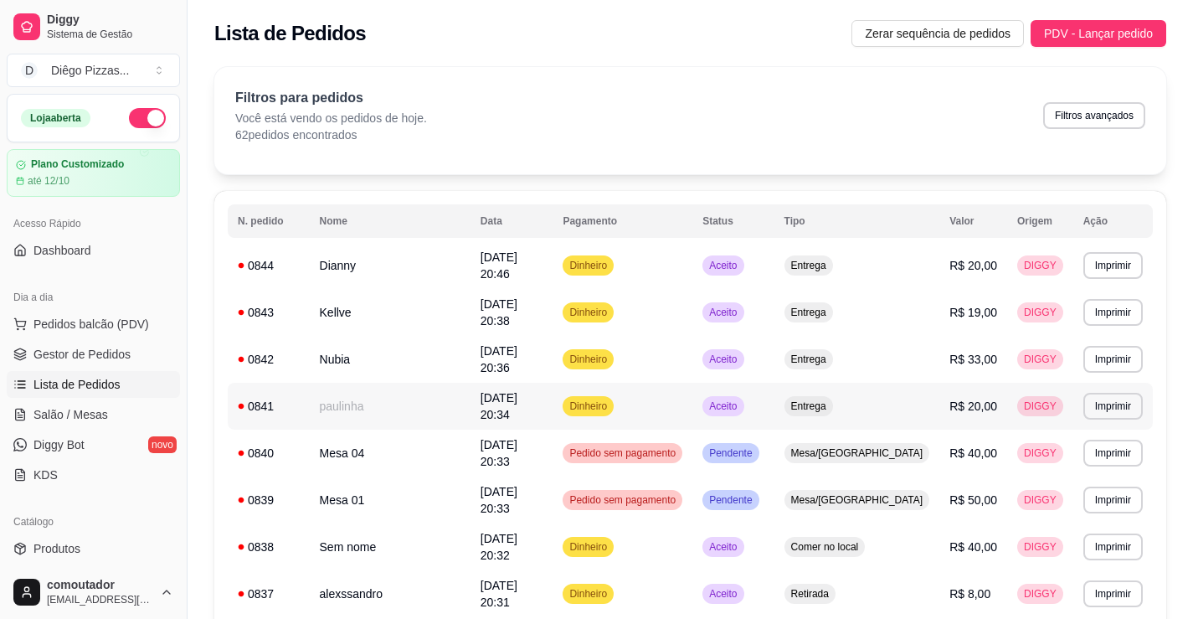
click at [416, 388] on td "paulinha" at bounding box center [390, 405] width 161 height 47
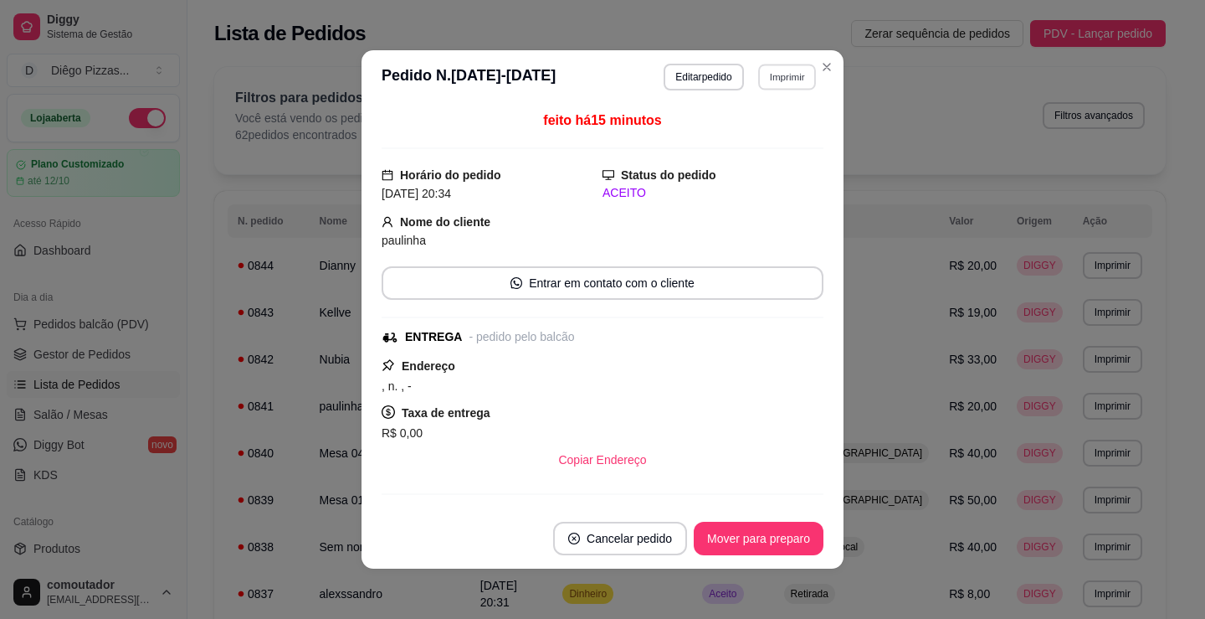
click at [778, 74] on button "Imprimir" at bounding box center [787, 77] width 58 height 26
click at [786, 137] on button "IMPRESSORA" at bounding box center [750, 135] width 121 height 27
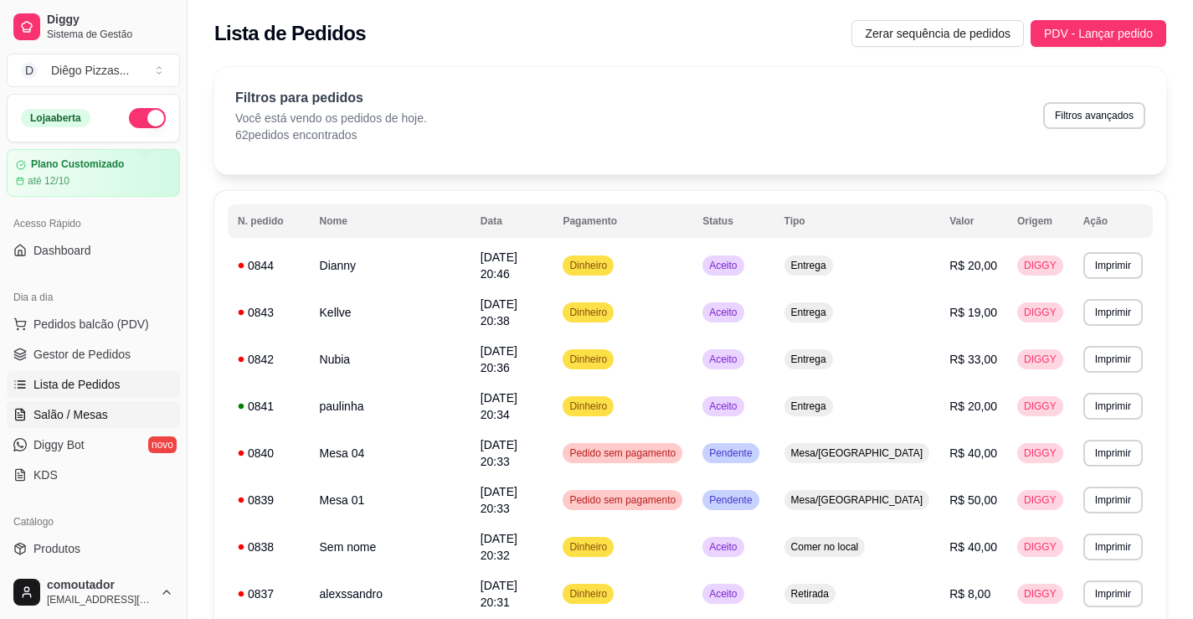
click at [74, 420] on span "Salão / Mesas" at bounding box center [70, 414] width 74 height 17
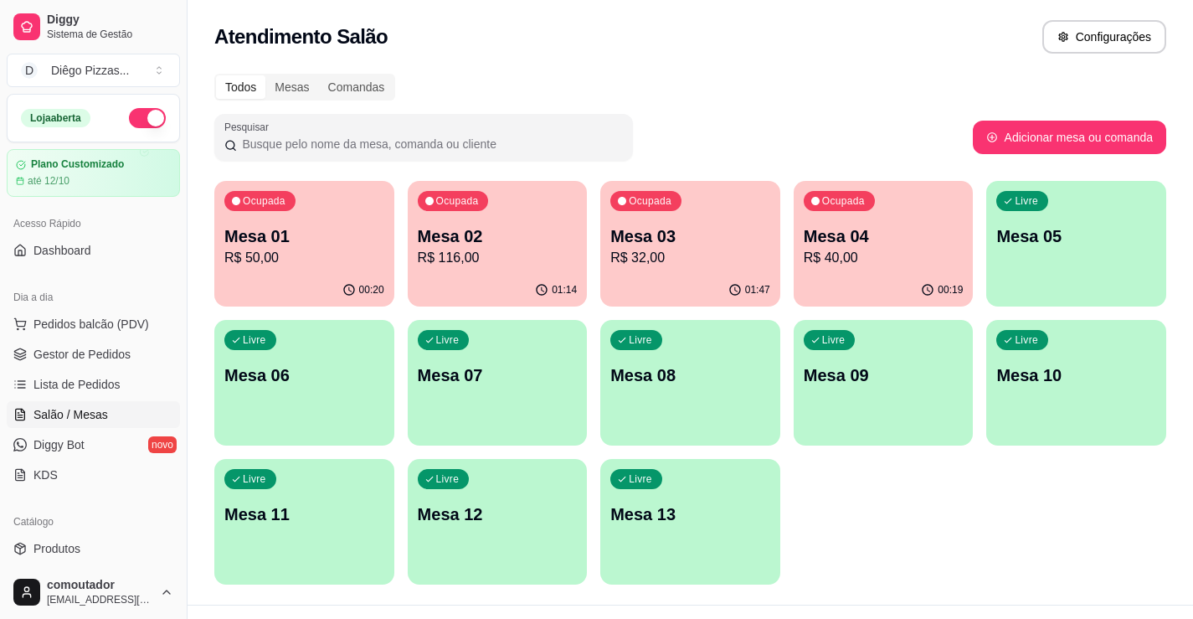
click at [257, 272] on div "Ocupada Mesa 01 R$ 50,00" at bounding box center [304, 227] width 180 height 93
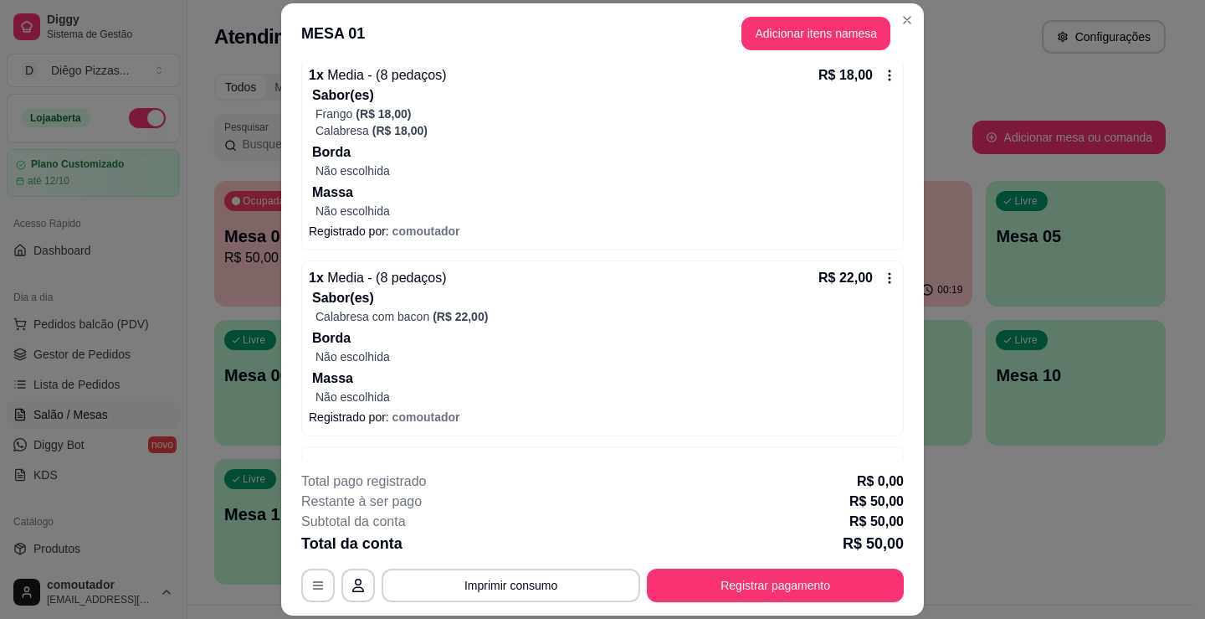
scroll to position [134, 0]
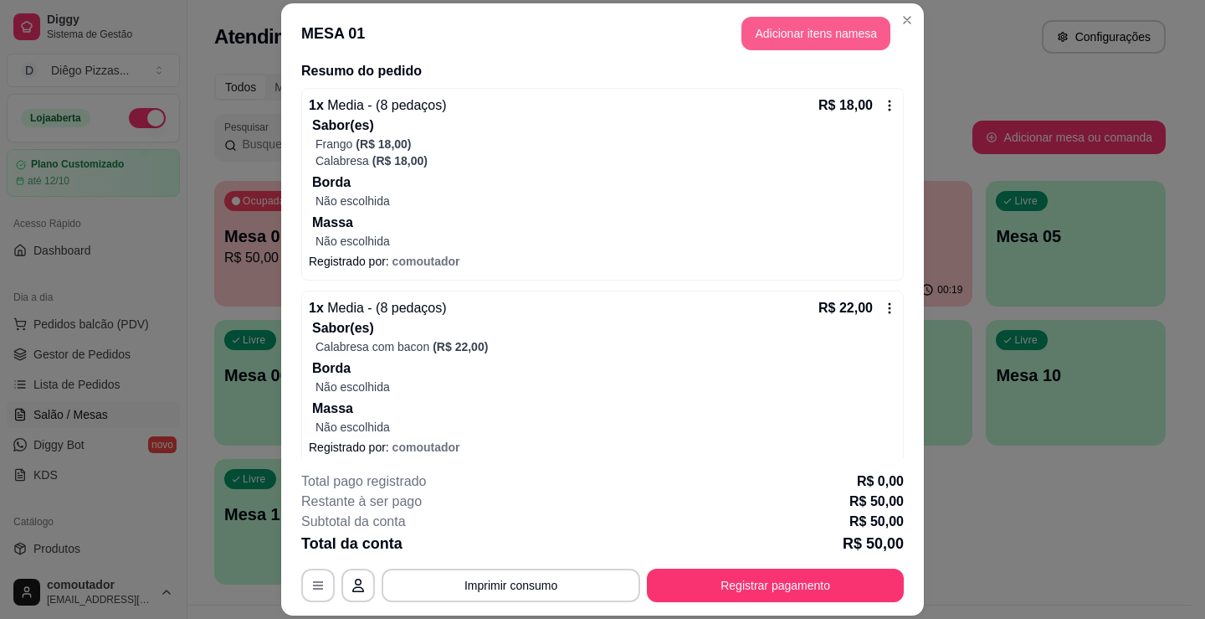
click at [752, 46] on button "Adicionar itens na mesa" at bounding box center [816, 33] width 149 height 33
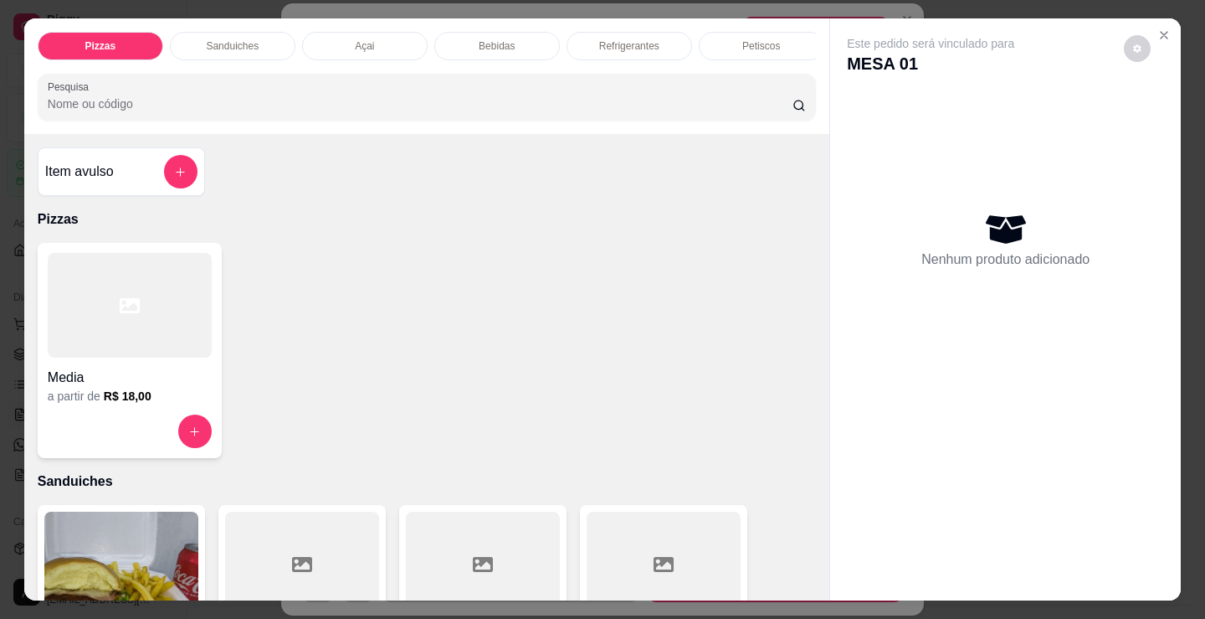
click at [653, 35] on div "Refrigerantes" at bounding box center [630, 46] width 126 height 28
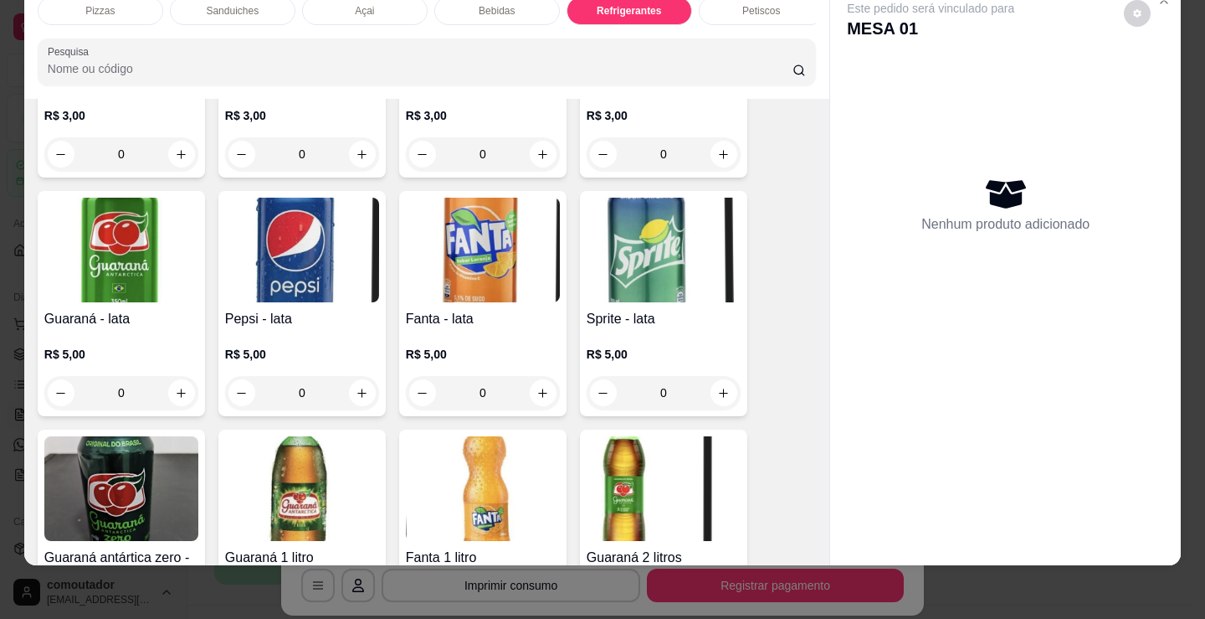
scroll to position [4837, 0]
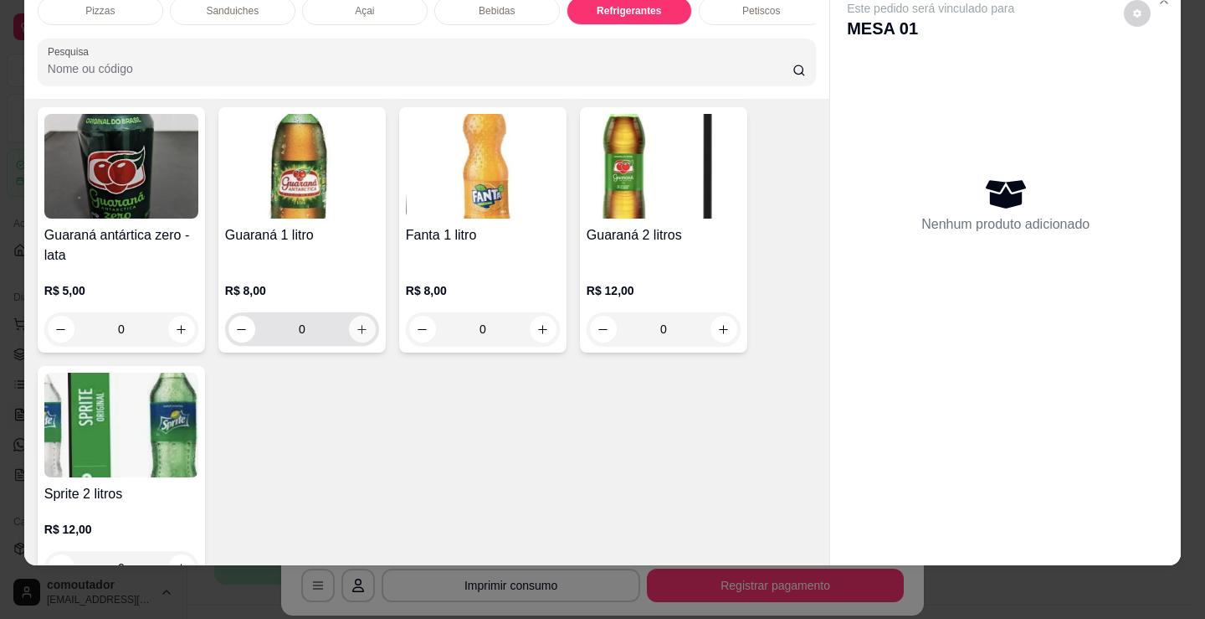
click at [362, 323] on button "increase-product-quantity" at bounding box center [362, 329] width 27 height 27
type input "1"
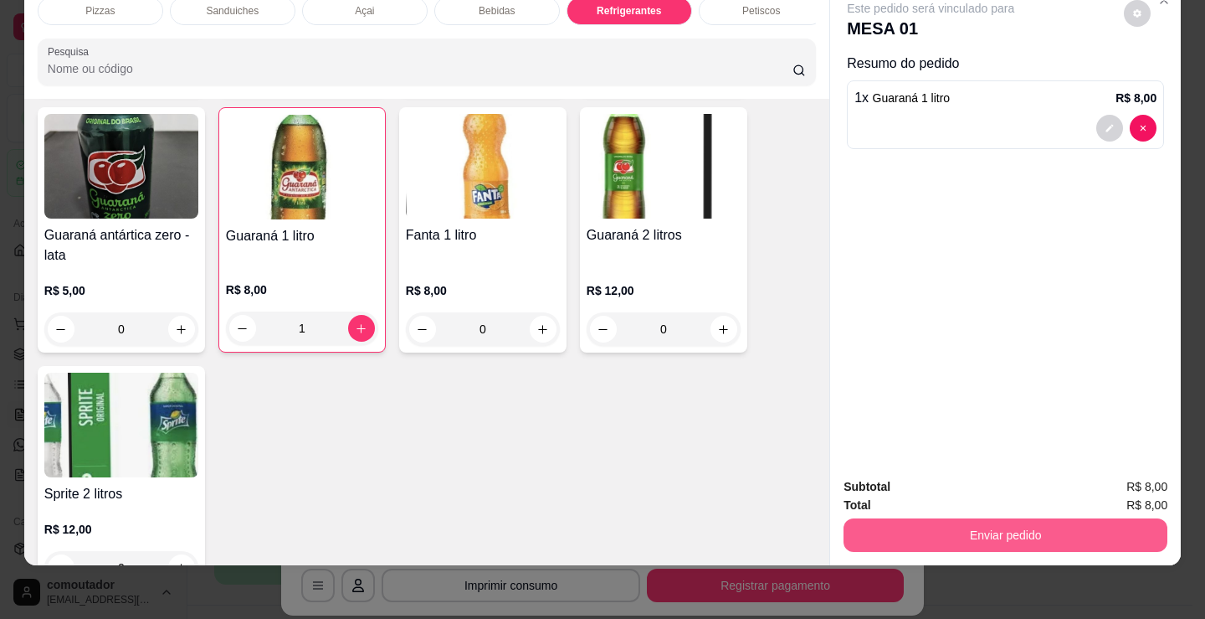
click at [1024, 526] on button "Enviar pedido" at bounding box center [1006, 534] width 324 height 33
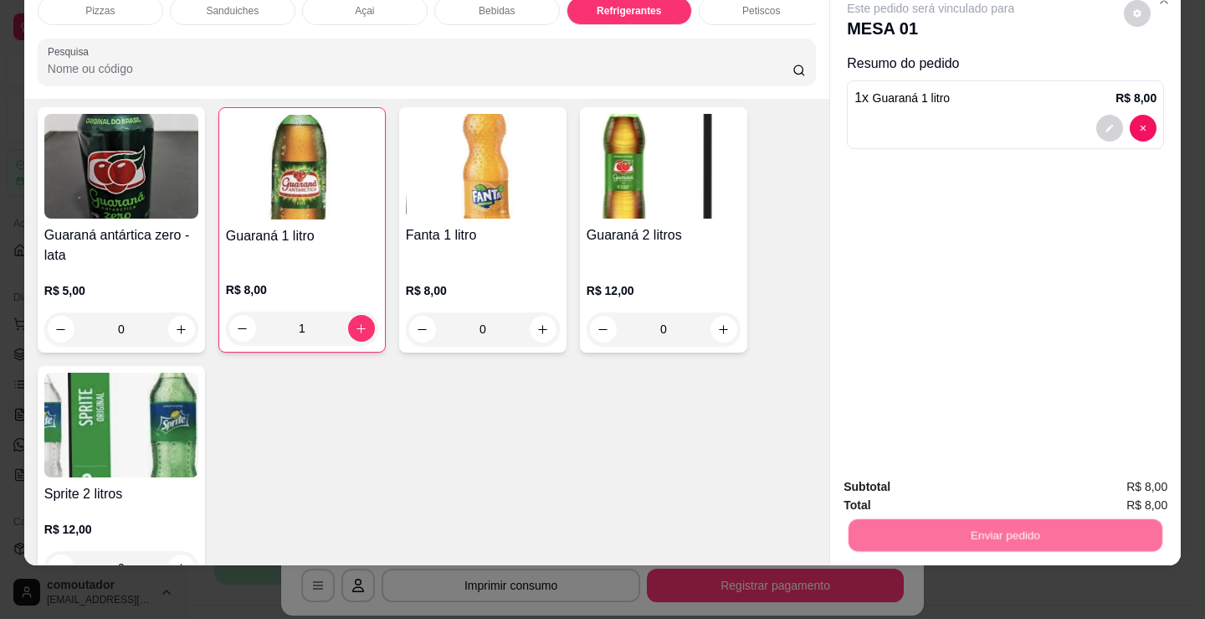
click at [991, 475] on button "Não registrar e enviar pedido" at bounding box center [950, 481] width 174 height 32
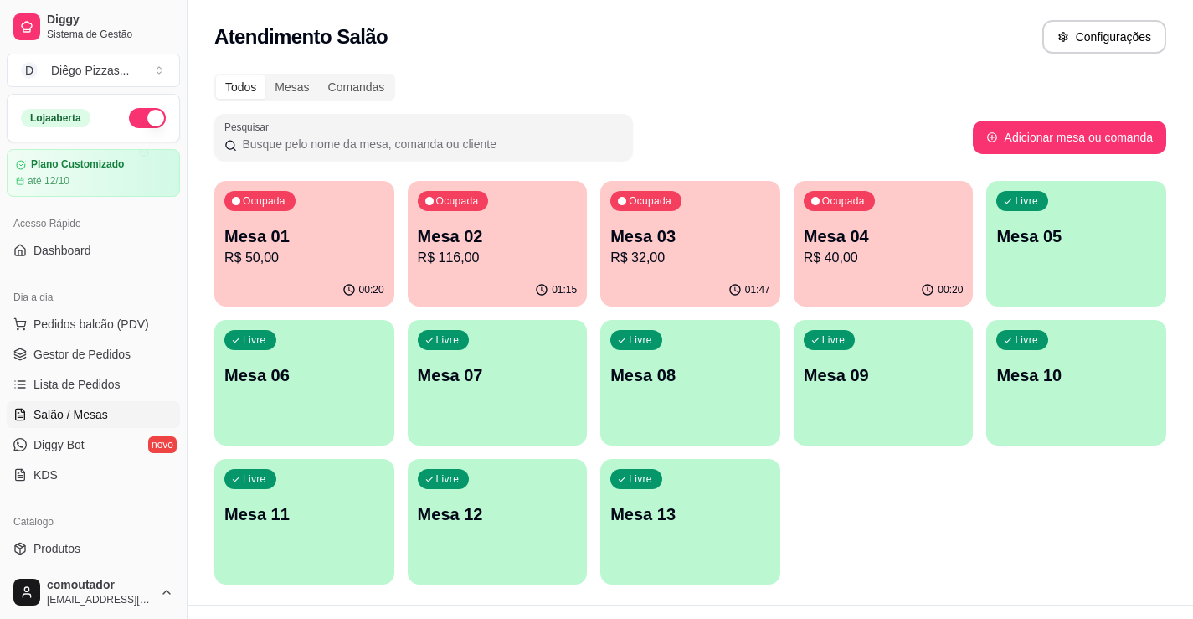
click at [717, 269] on div "Ocupada Mesa 03 R$ 32,00" at bounding box center [690, 227] width 180 height 93
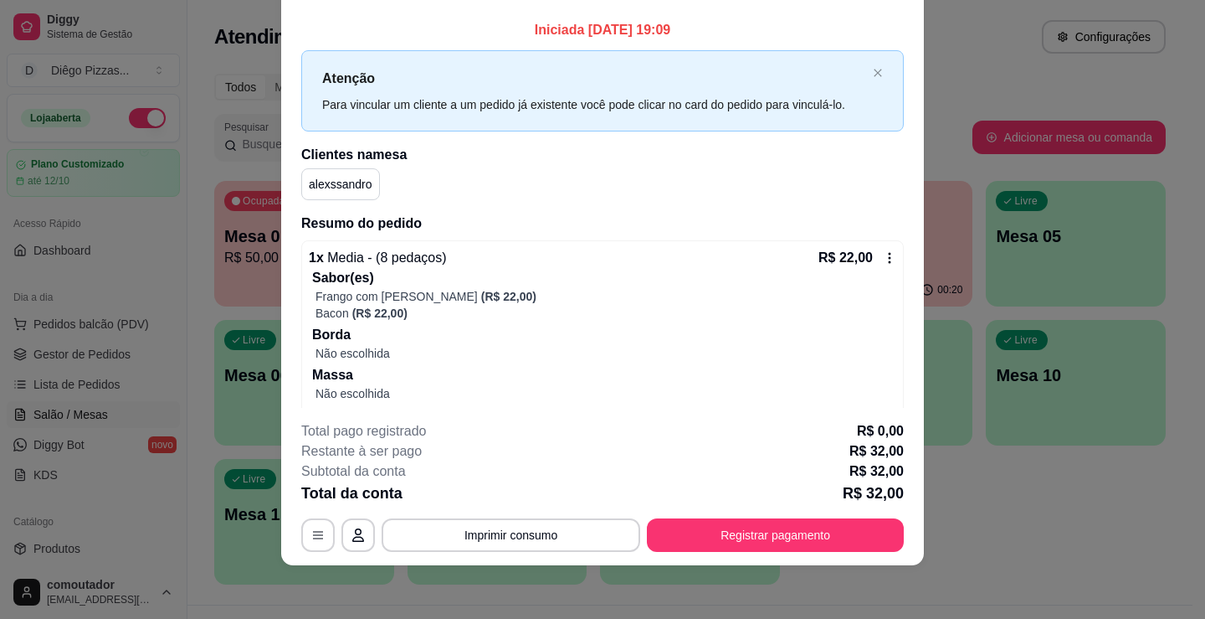
scroll to position [0, 0]
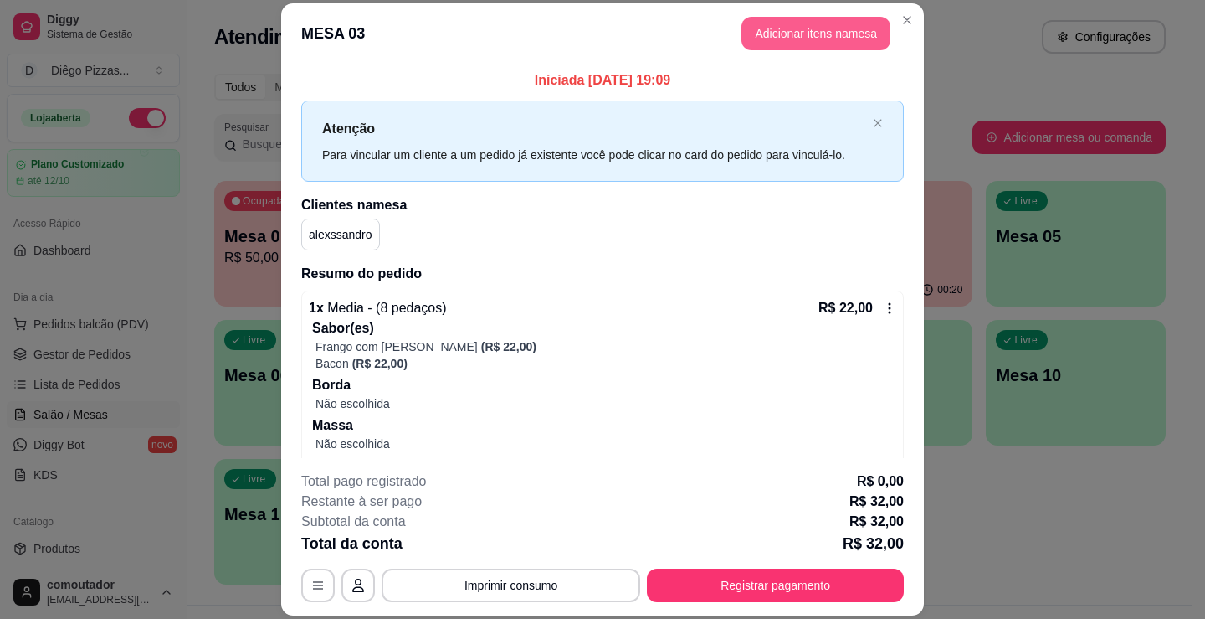
click at [801, 33] on button "Adicionar itens na mesa" at bounding box center [816, 33] width 149 height 33
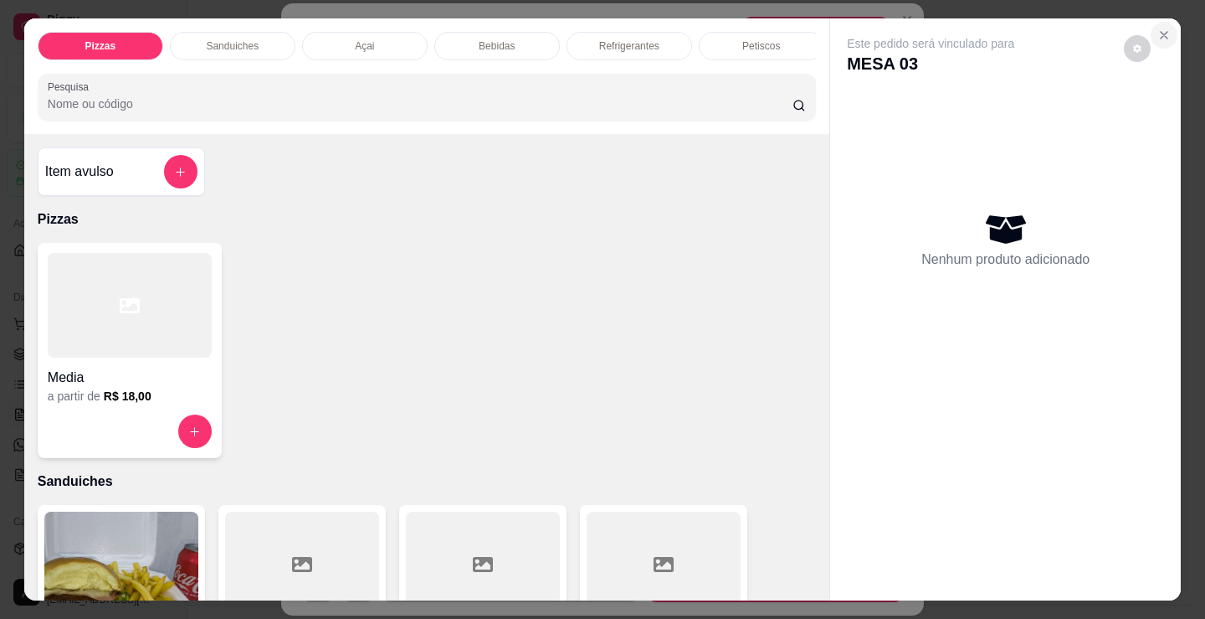
click at [1161, 32] on icon "Close" at bounding box center [1164, 35] width 7 height 7
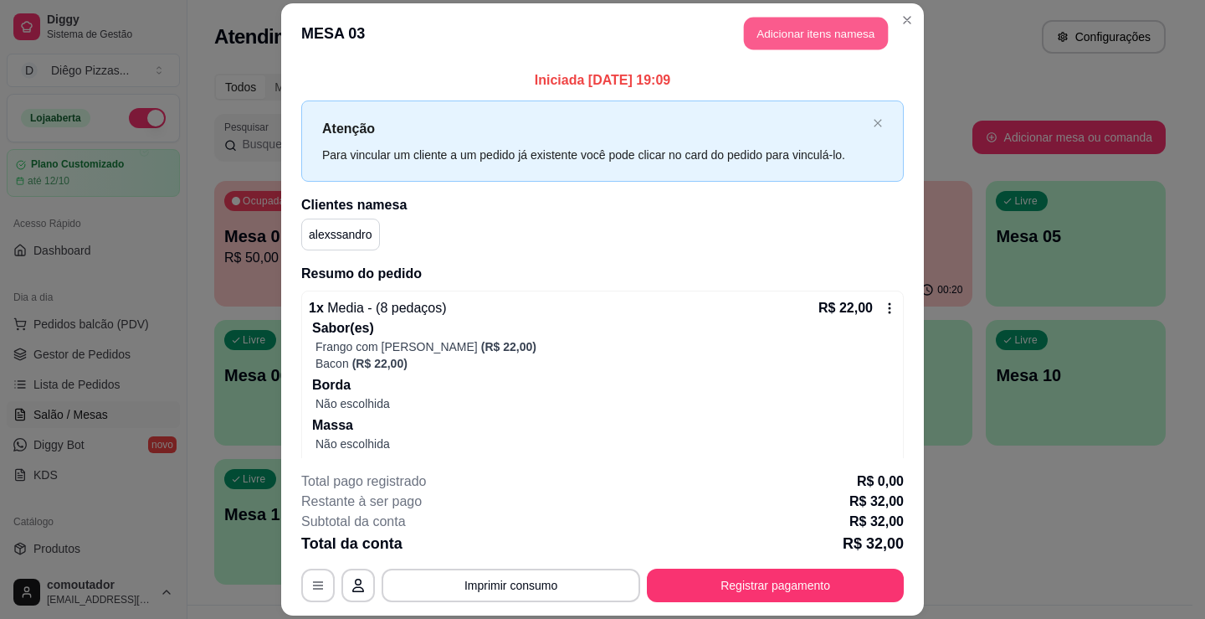
click at [798, 30] on button "Adicionar itens na mesa" at bounding box center [816, 33] width 144 height 33
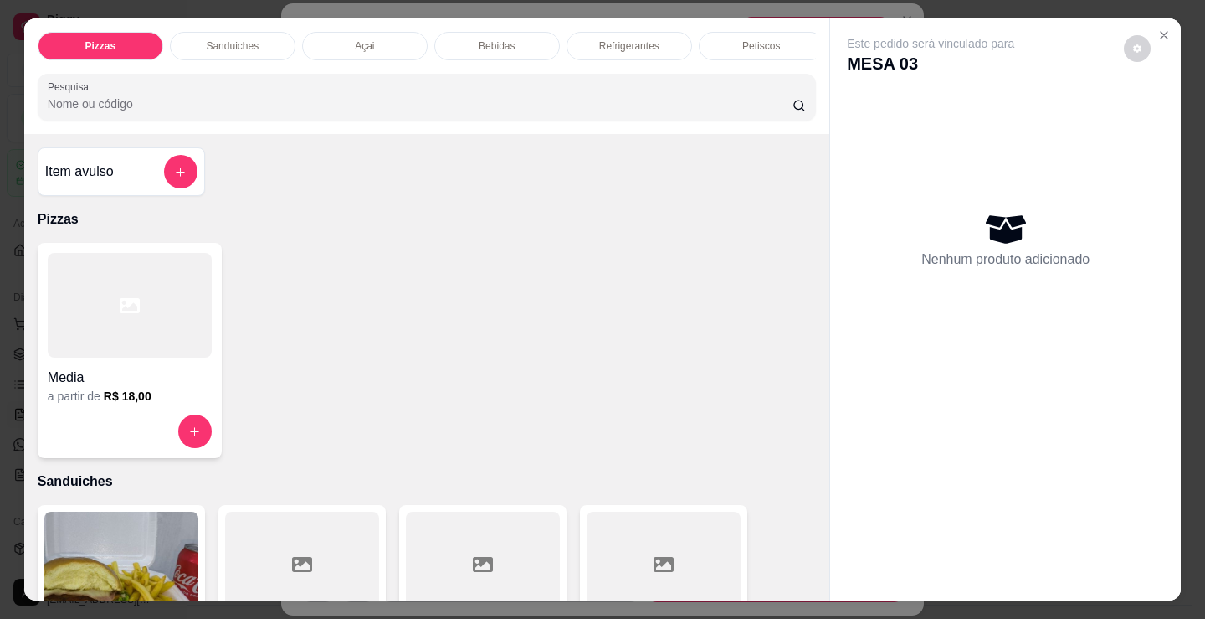
click at [231, 39] on p "Sanduiches" at bounding box center [232, 45] width 53 height 13
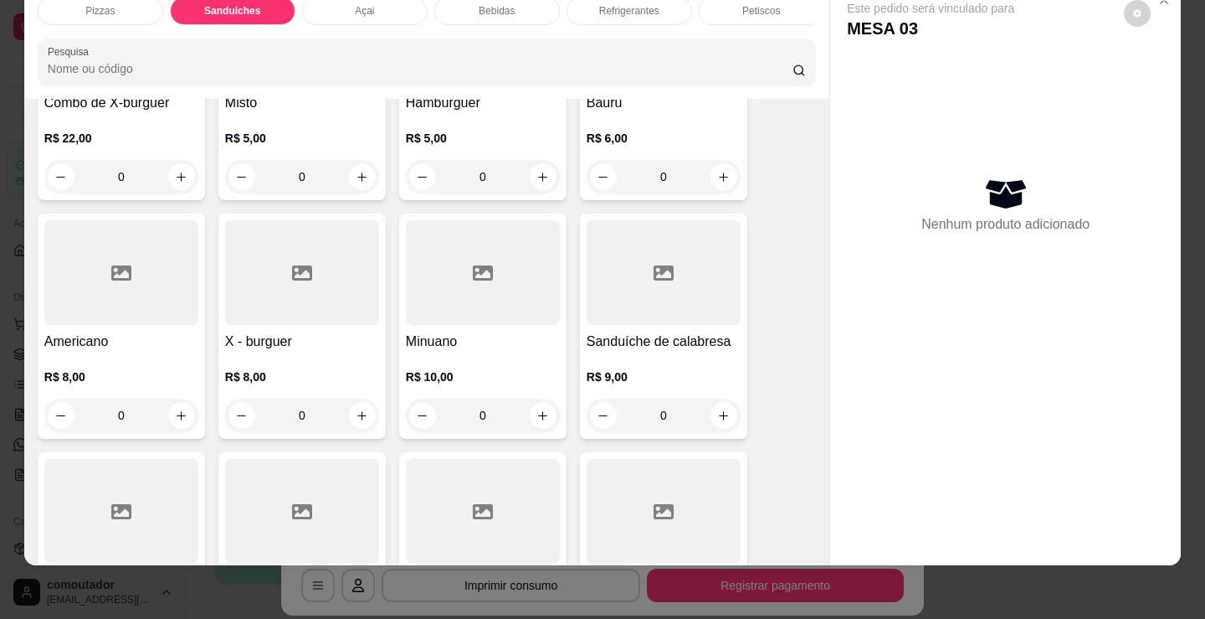
scroll to position [505, 0]
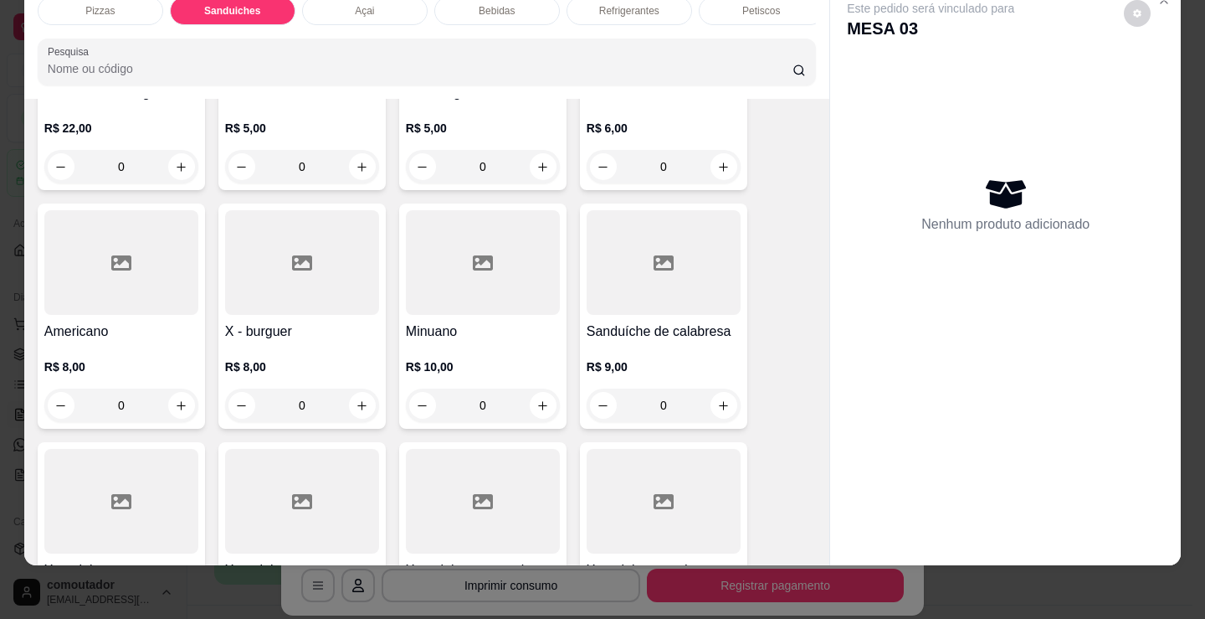
click at [357, 400] on div "0" at bounding box center [302, 404] width 154 height 33
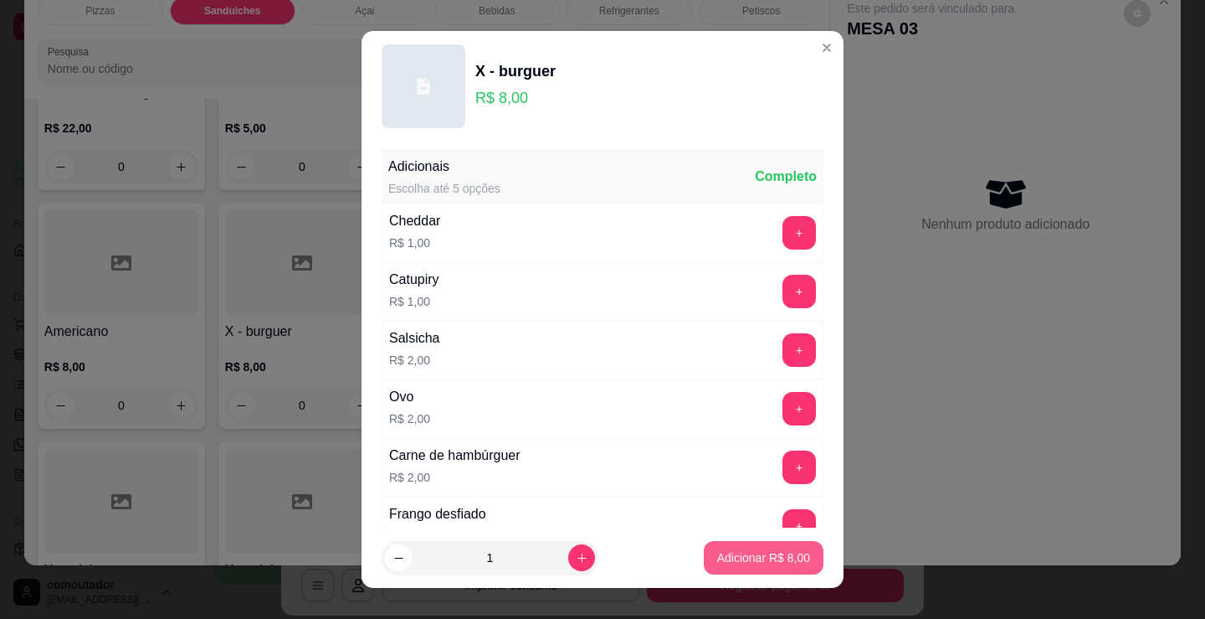
click at [741, 554] on p "Adicionar R$ 8,00" at bounding box center [763, 557] width 93 height 17
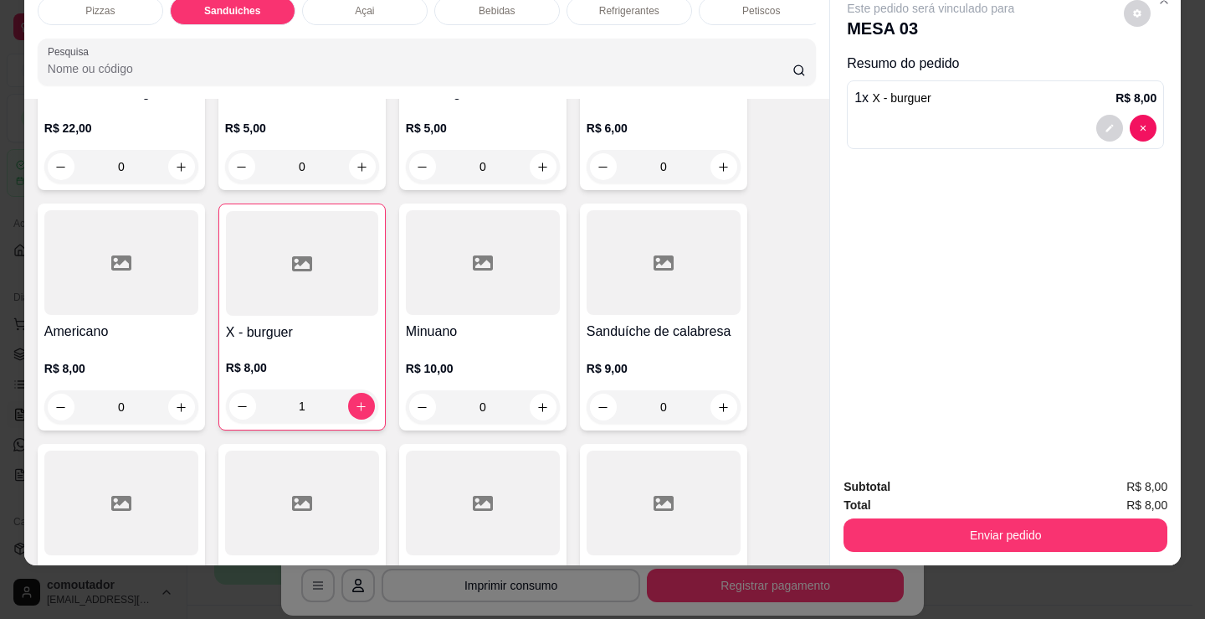
type input "1"
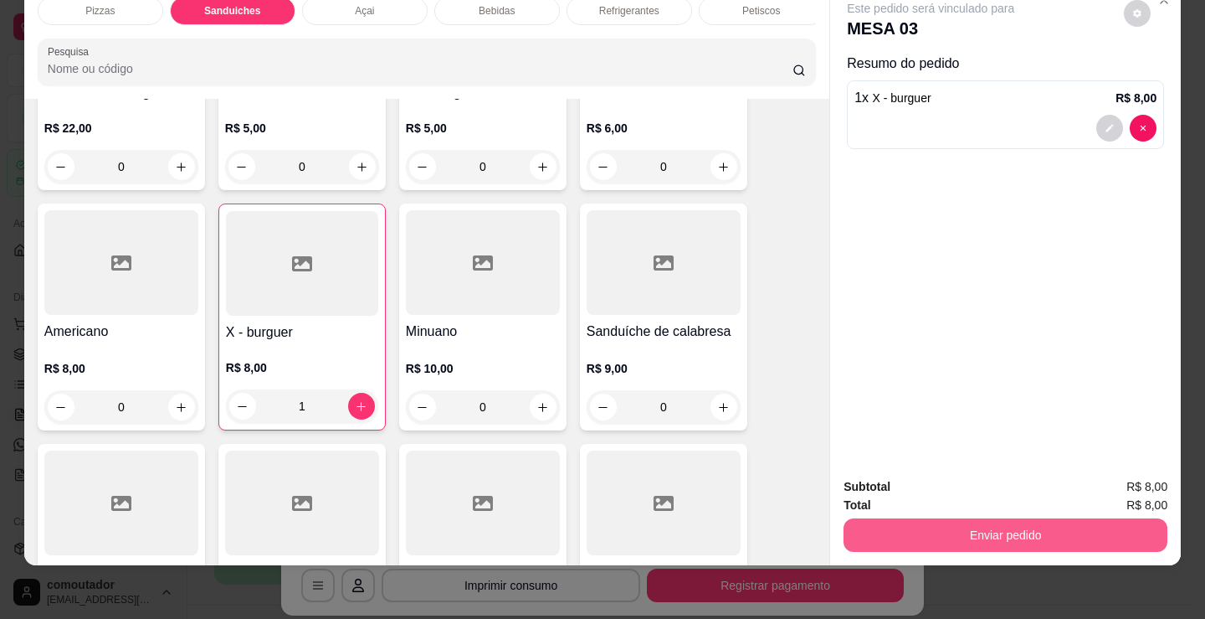
click at [914, 519] on button "Enviar pedido" at bounding box center [1006, 534] width 324 height 33
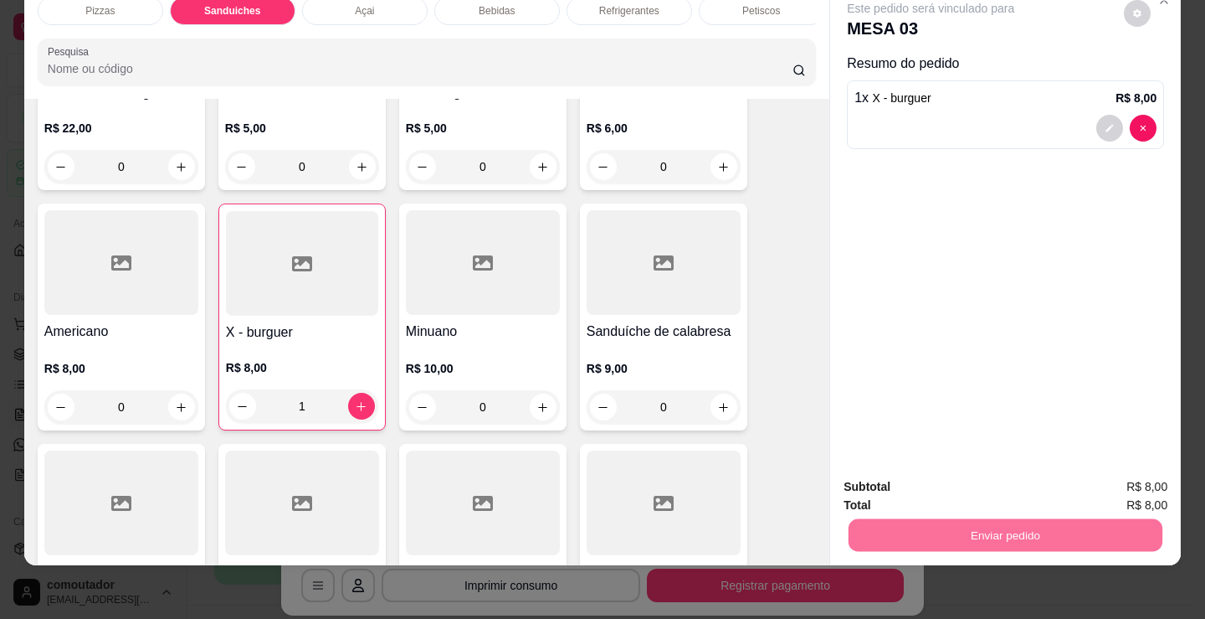
click at [956, 485] on button "Não registrar e enviar pedido" at bounding box center [949, 480] width 182 height 33
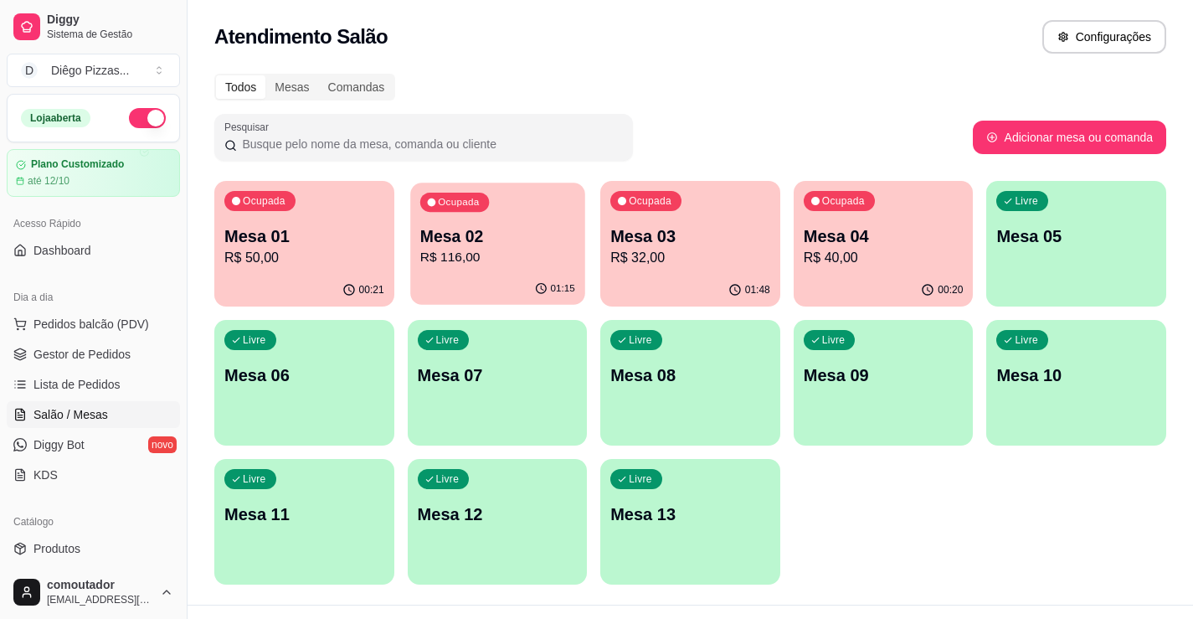
click at [532, 267] on p "R$ 116,00" at bounding box center [496, 257] width 155 height 19
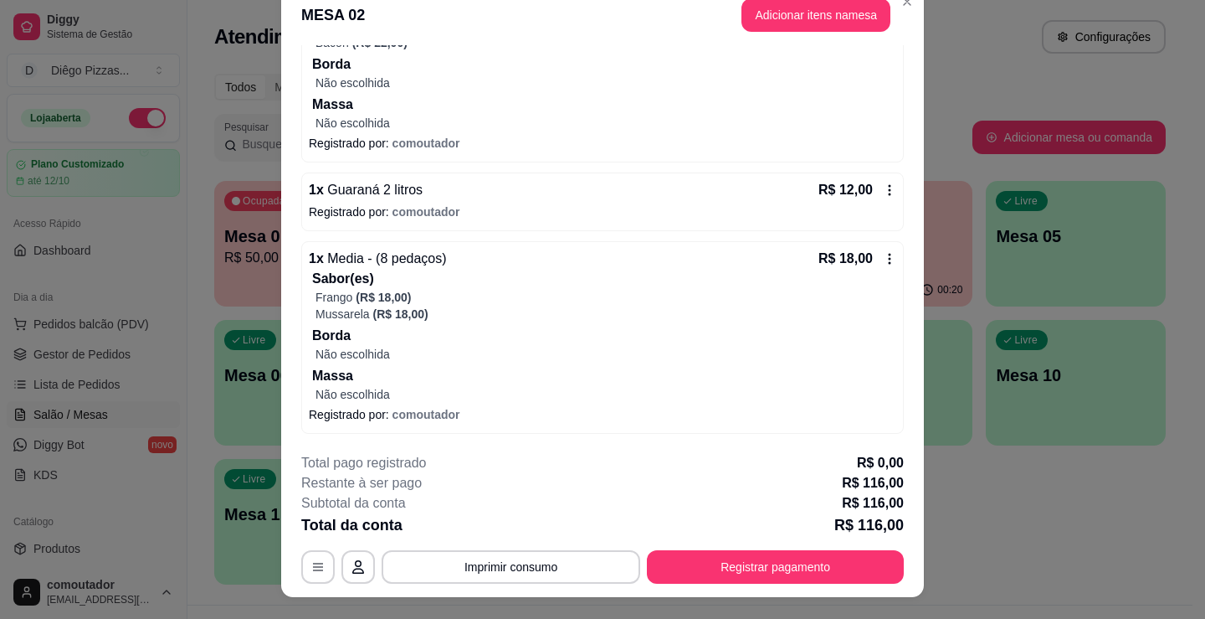
scroll to position [50, 0]
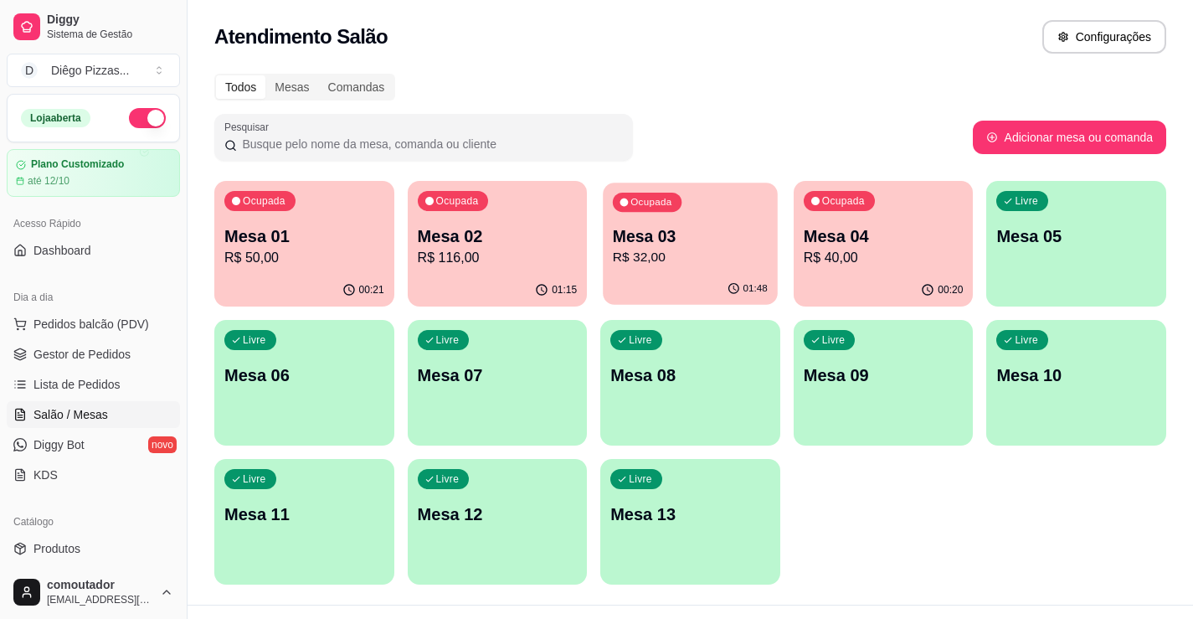
click at [680, 249] on p "R$ 32,00" at bounding box center [690, 257] width 155 height 19
click at [916, 272] on div "Ocupada Mesa 04 R$ 40,00" at bounding box center [883, 227] width 180 height 93
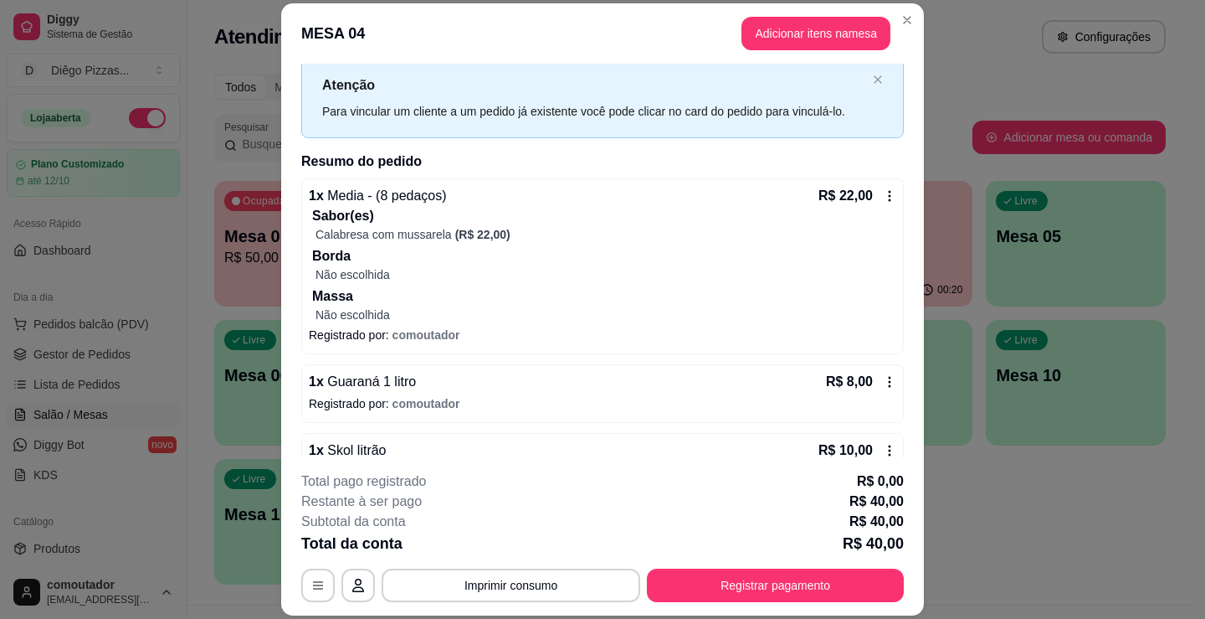
scroll to position [83, 0]
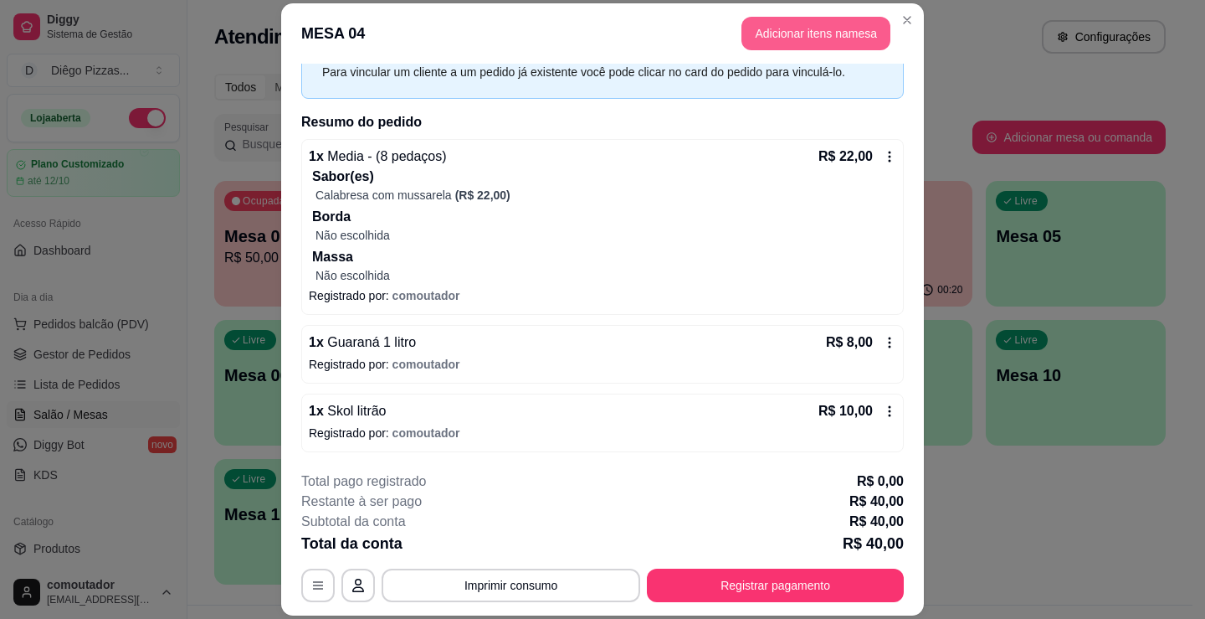
click at [750, 47] on button "Adicionar itens na mesa" at bounding box center [816, 33] width 149 height 33
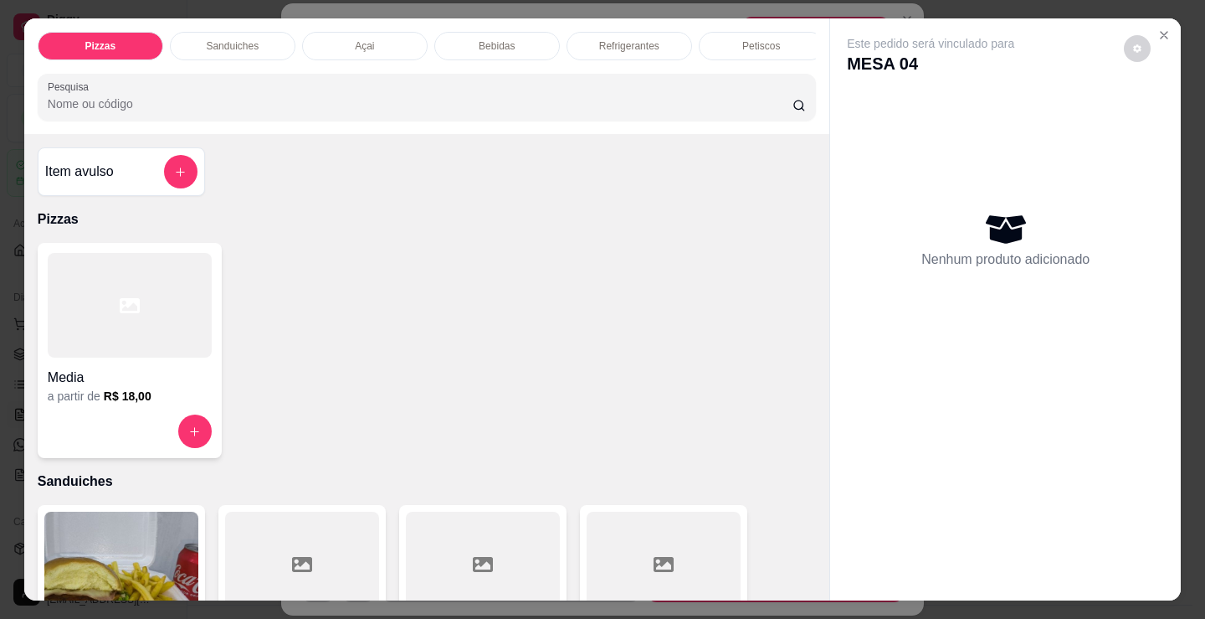
click at [496, 44] on p "Bebidas" at bounding box center [497, 45] width 36 height 13
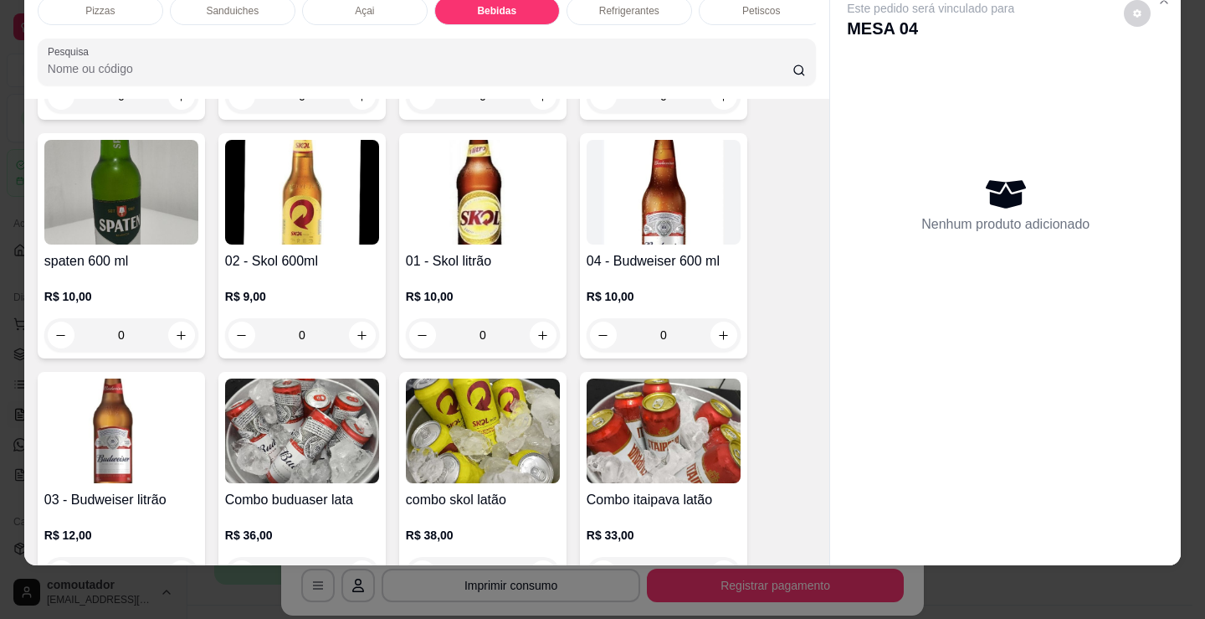
scroll to position [2576, 0]
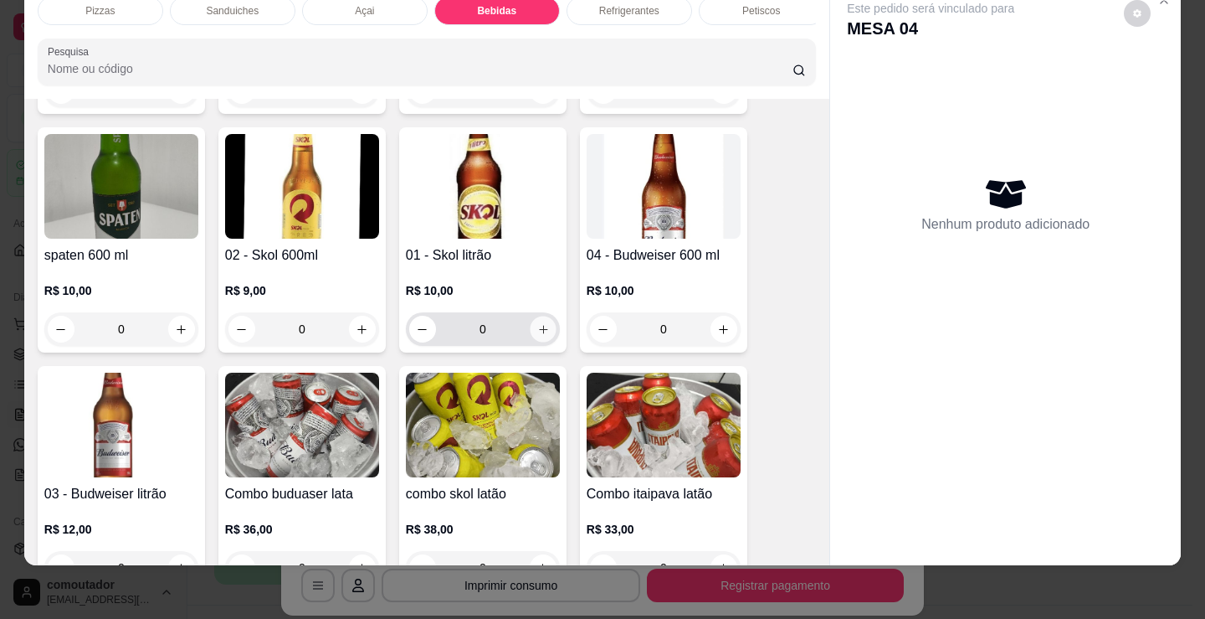
click at [540, 323] on icon "increase-product-quantity" at bounding box center [543, 329] width 13 height 13
type input "1"
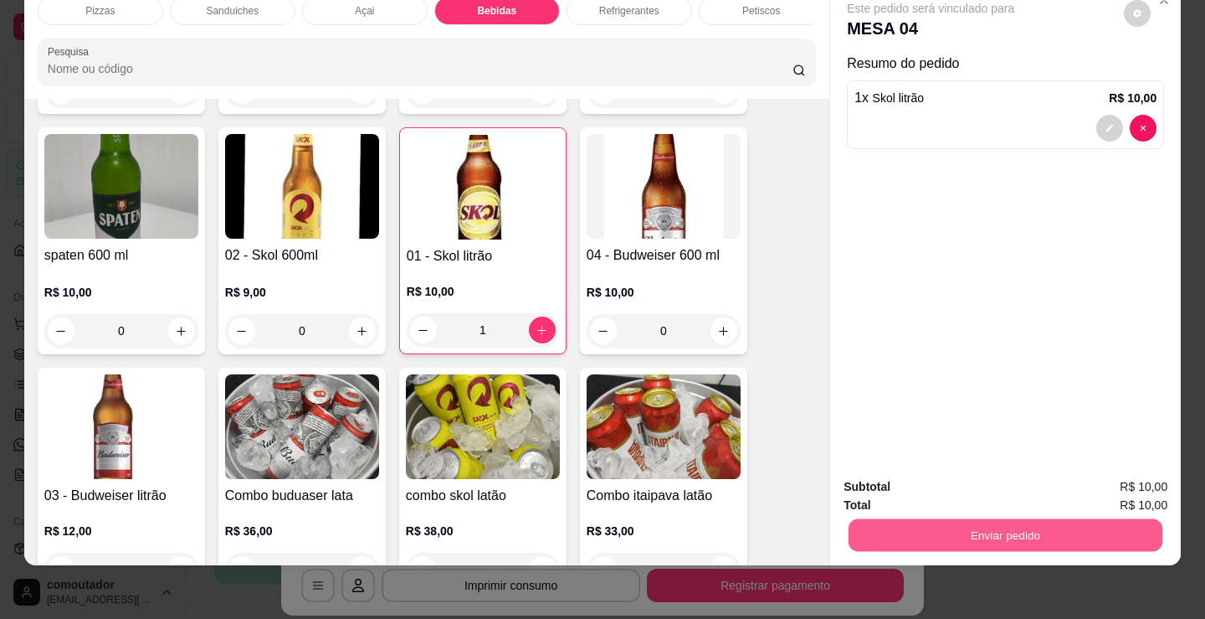
click at [916, 521] on button "Enviar pedido" at bounding box center [1006, 534] width 314 height 33
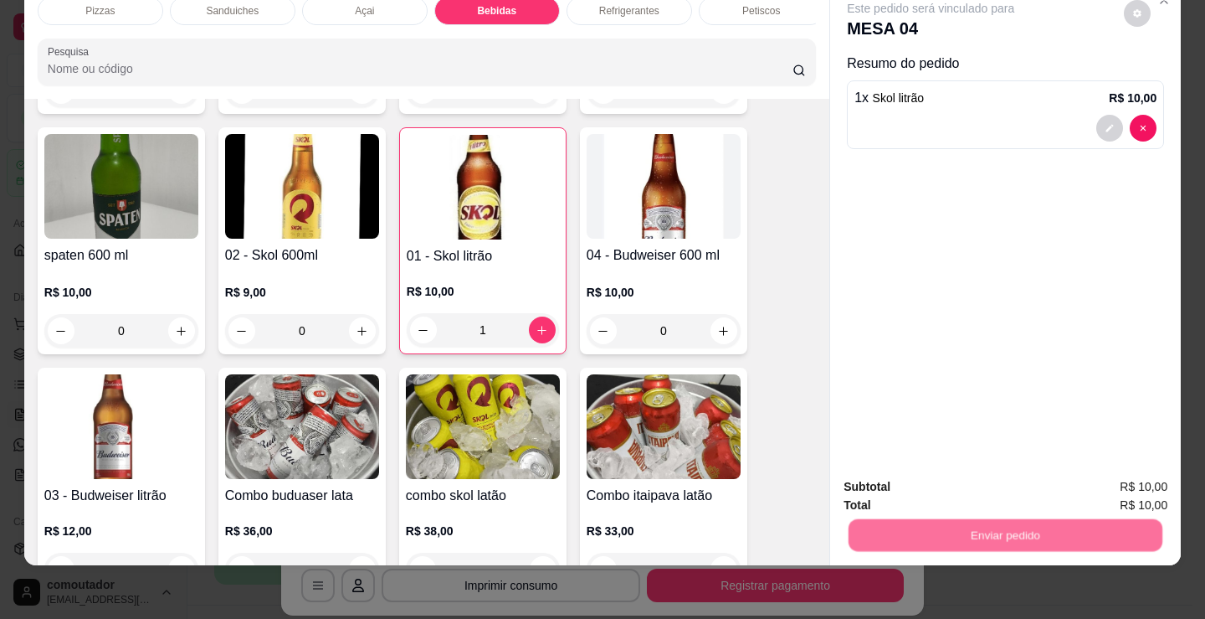
click at [915, 483] on button "Não registrar e enviar pedido" at bounding box center [950, 481] width 174 height 32
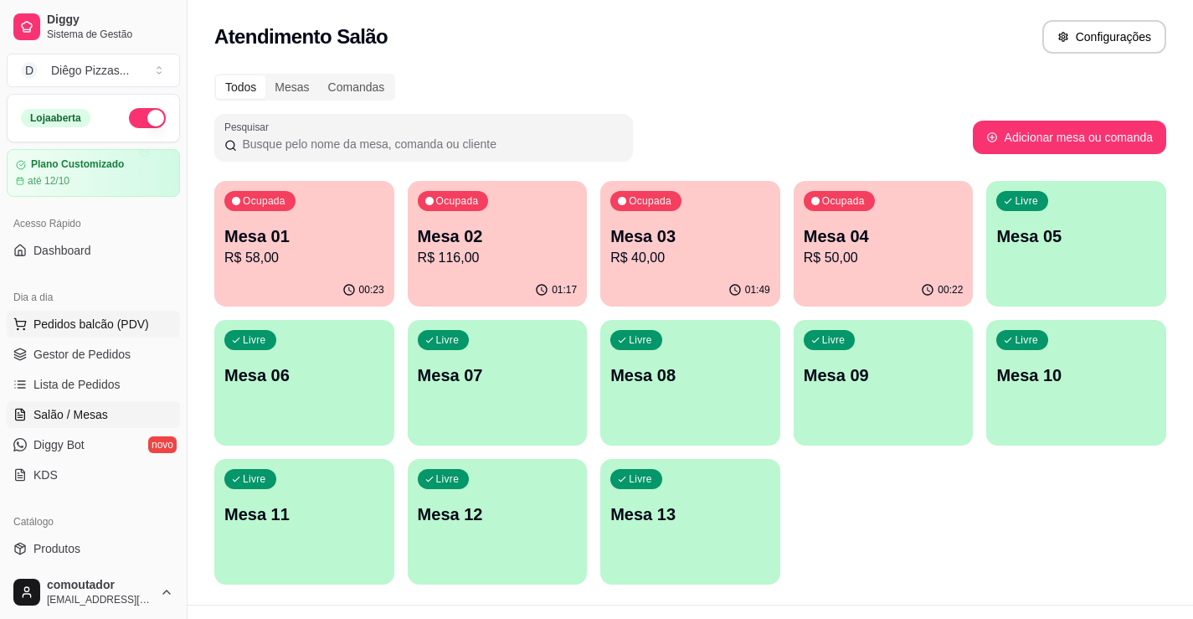
click at [118, 331] on span "Pedidos balcão (PDV)" at bounding box center [91, 324] width 116 height 17
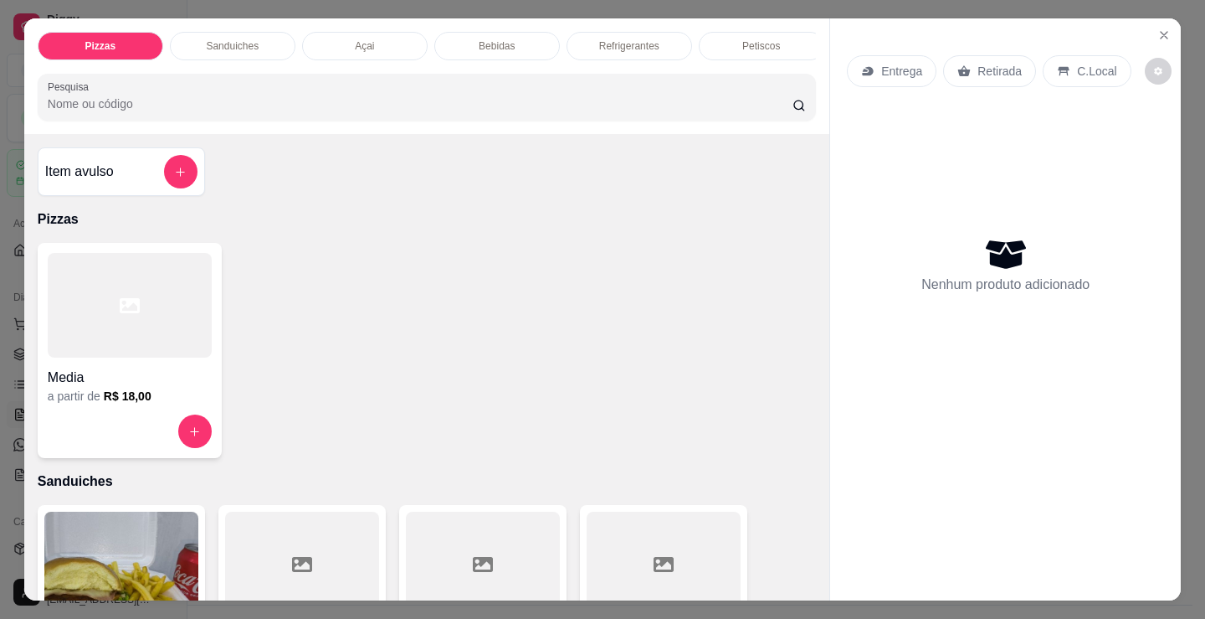
click at [747, 39] on p "Petiscos" at bounding box center [761, 45] width 38 height 13
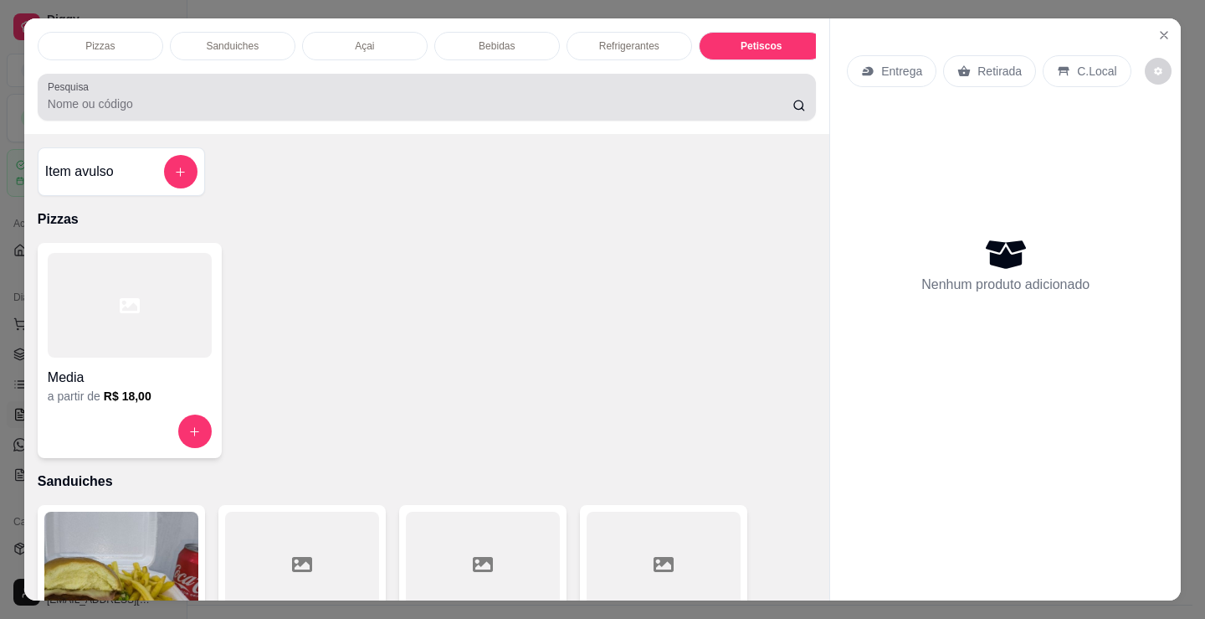
scroll to position [41, 0]
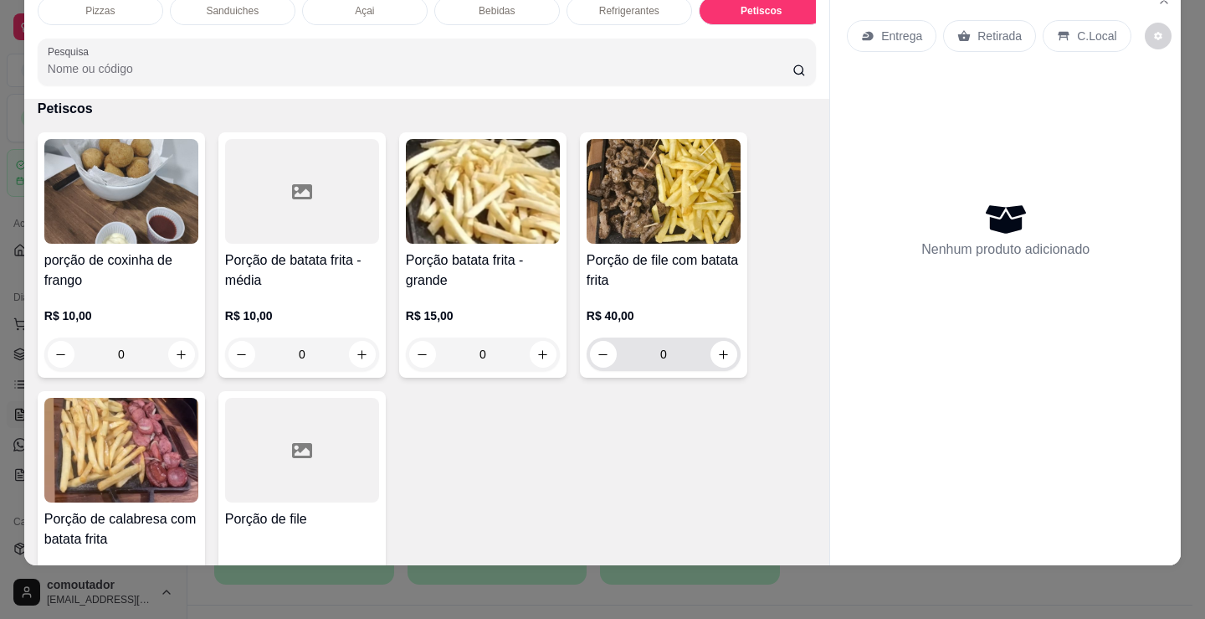
click at [696, 354] on input "0" at bounding box center [664, 353] width 94 height 33
click at [727, 351] on button "increase-product-quantity" at bounding box center [724, 354] width 27 height 27
type input "1"
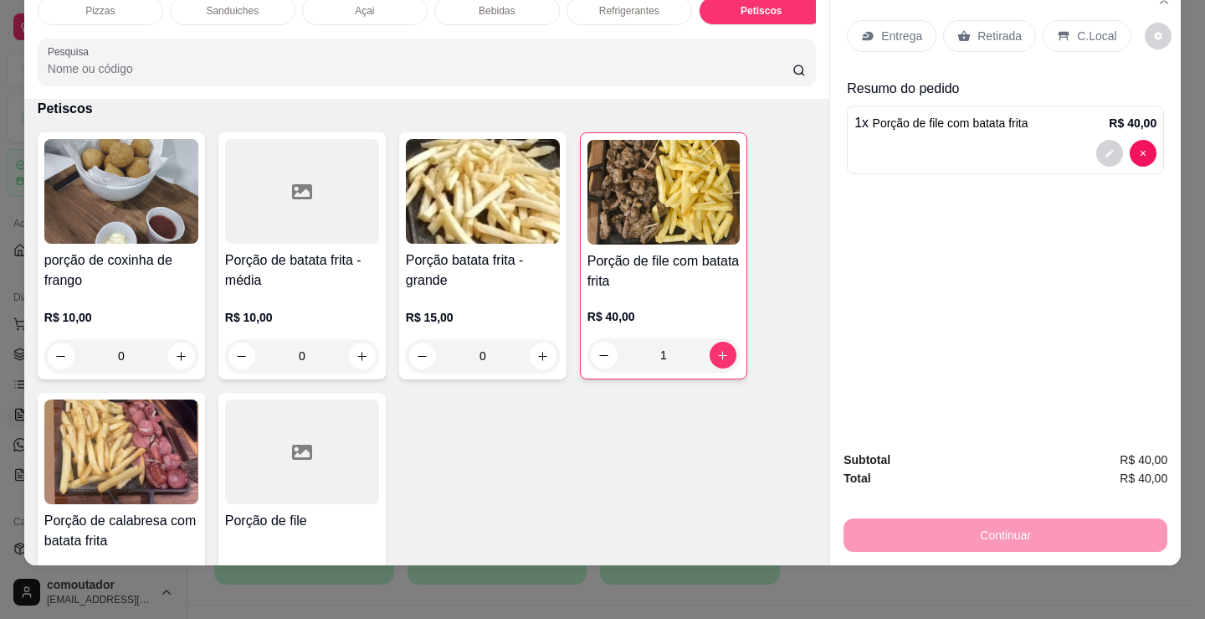
click at [506, 8] on div "Bebidas" at bounding box center [497, 11] width 126 height 28
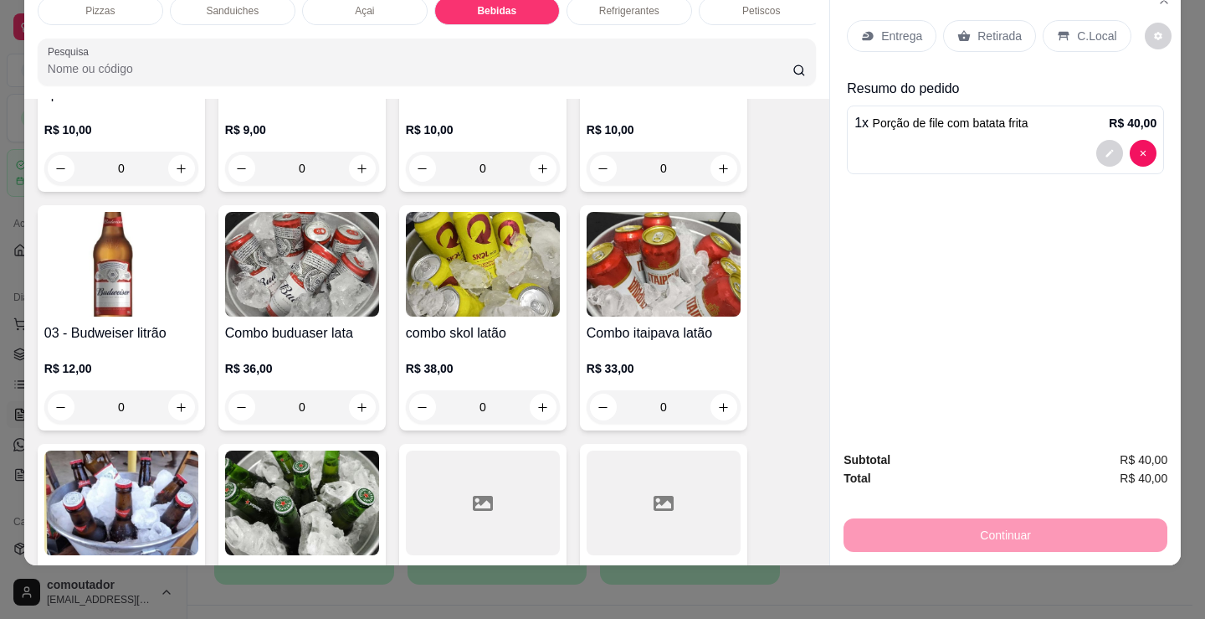
scroll to position [2744, 0]
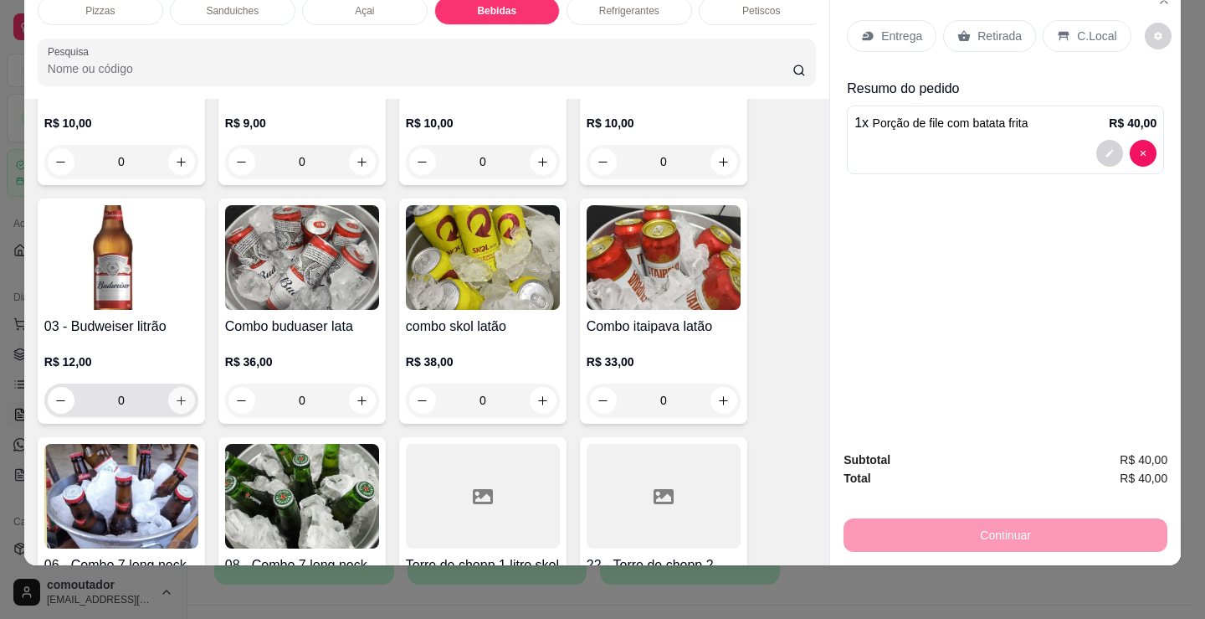
click at [175, 399] on icon "increase-product-quantity" at bounding box center [181, 400] width 13 height 13
type input "1"
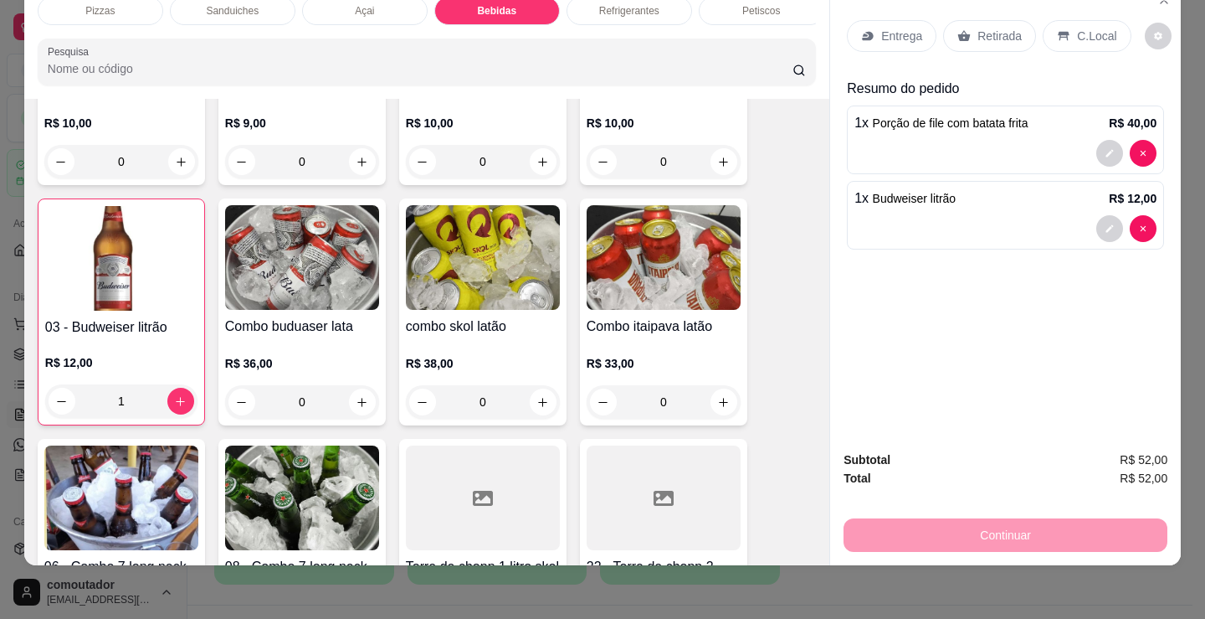
click at [1100, 36] on div "C.Local" at bounding box center [1087, 36] width 88 height 32
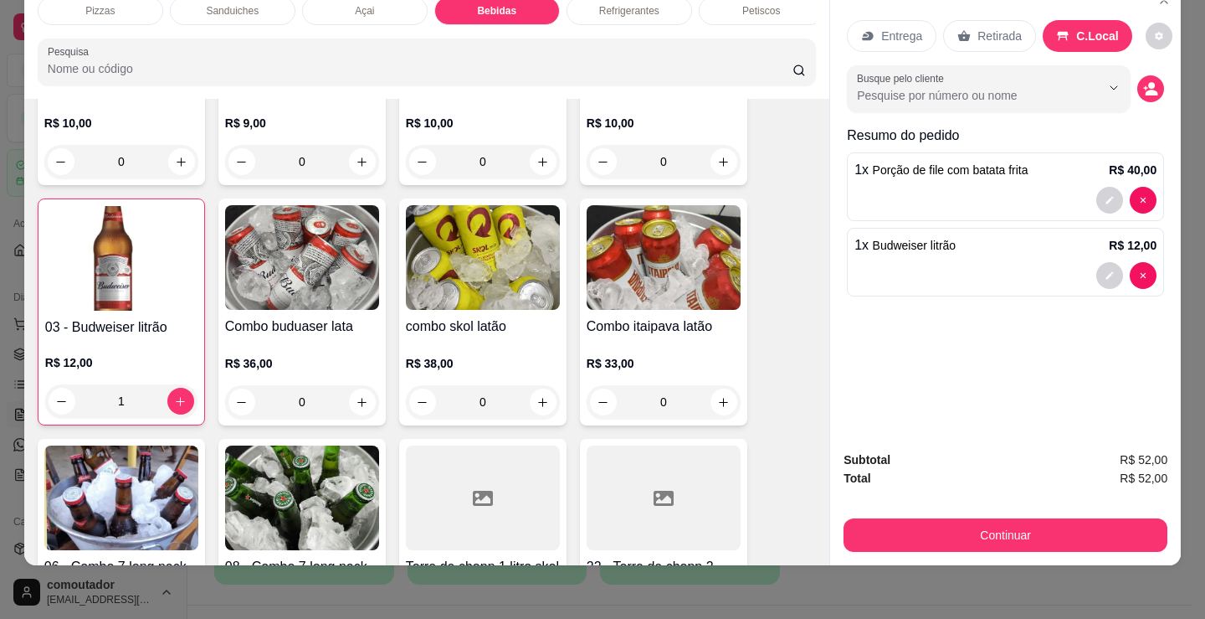
click at [1143, 81] on icon "decrease-product-quantity" at bounding box center [1150, 88] width 15 height 15
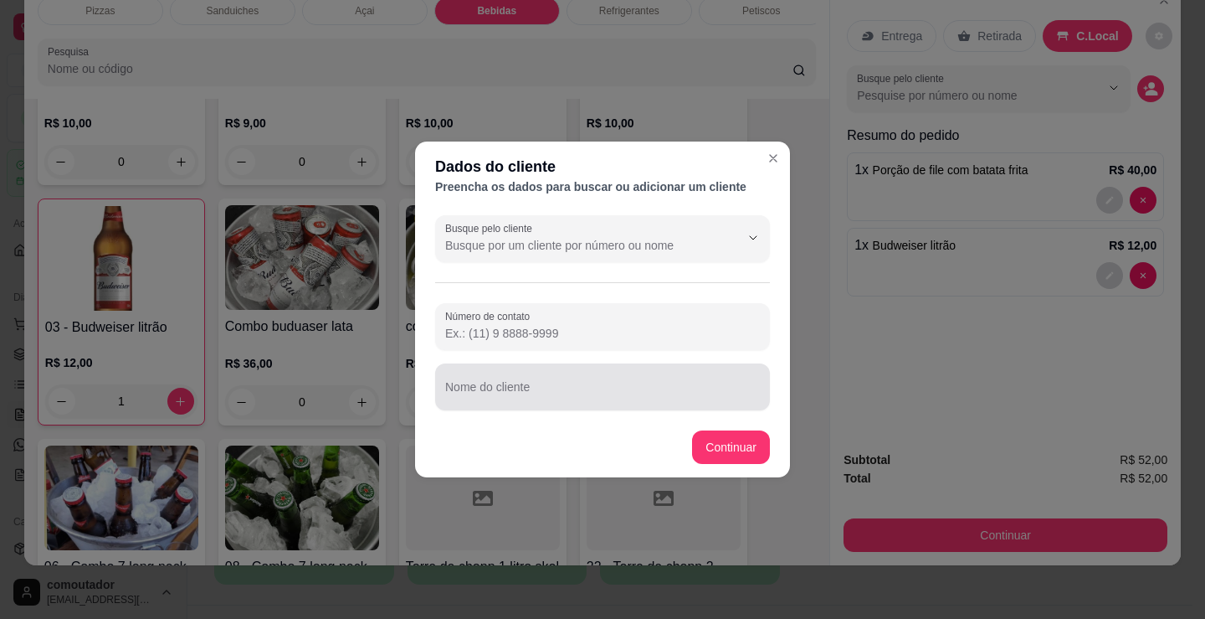
click at [680, 374] on div at bounding box center [602, 386] width 315 height 33
type input "andreza de romeu"
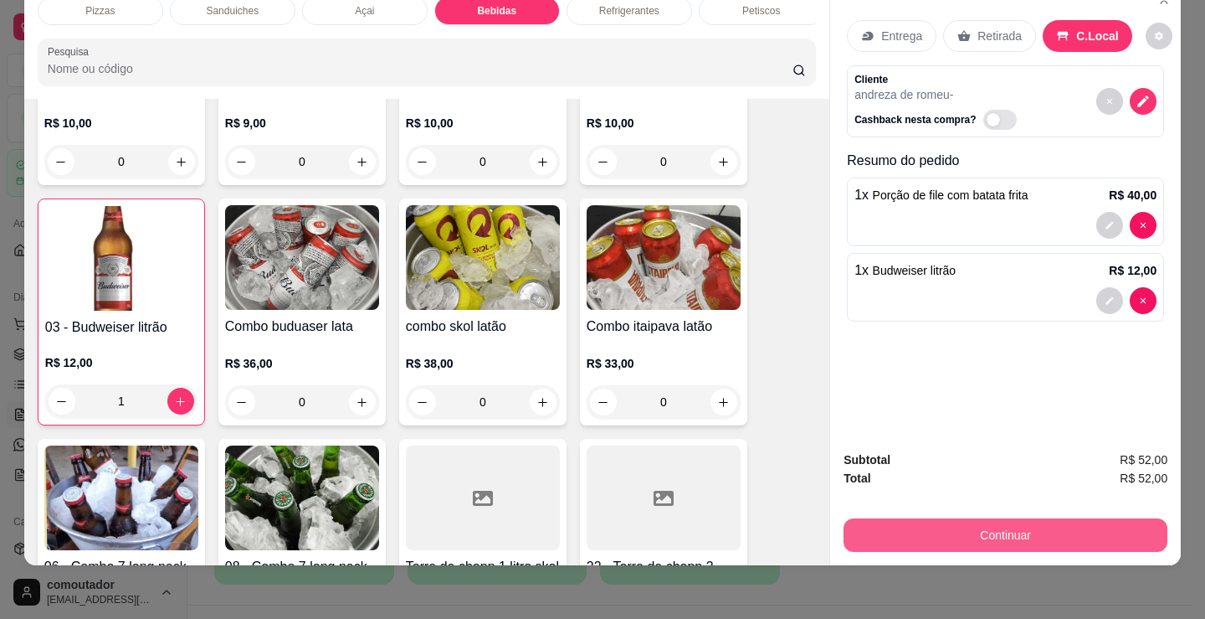
click at [978, 526] on button "Continuar" at bounding box center [1006, 534] width 324 height 33
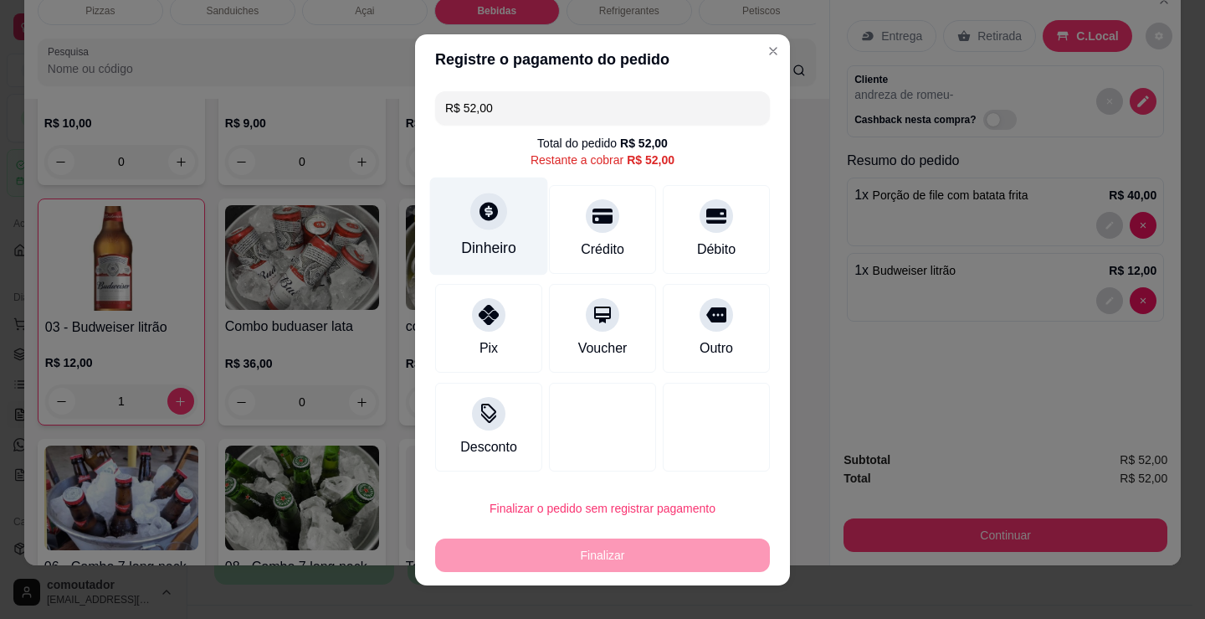
click at [489, 218] on icon at bounding box center [489, 211] width 22 height 22
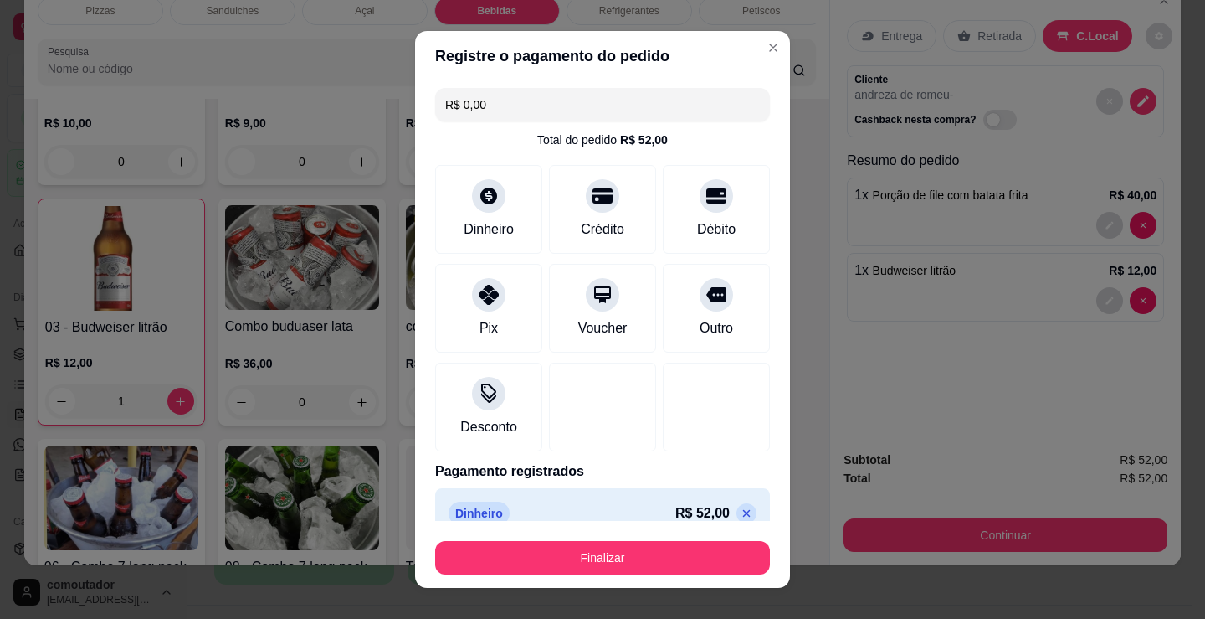
type input "R$ 0,00"
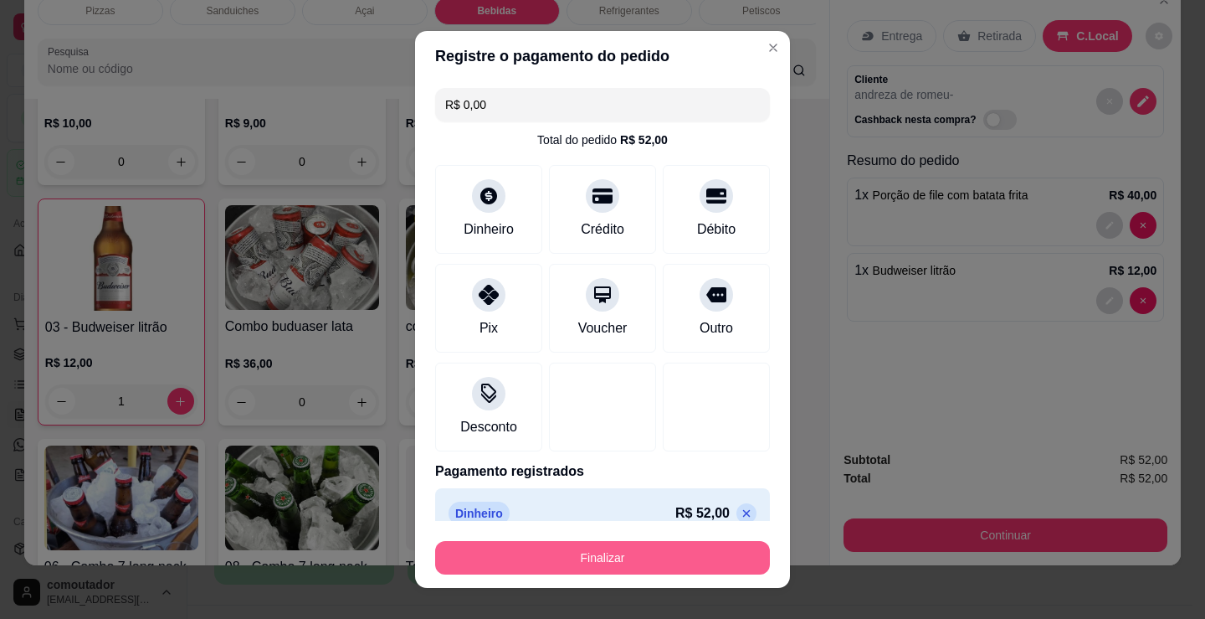
click at [615, 561] on button "Finalizar" at bounding box center [602, 557] width 335 height 33
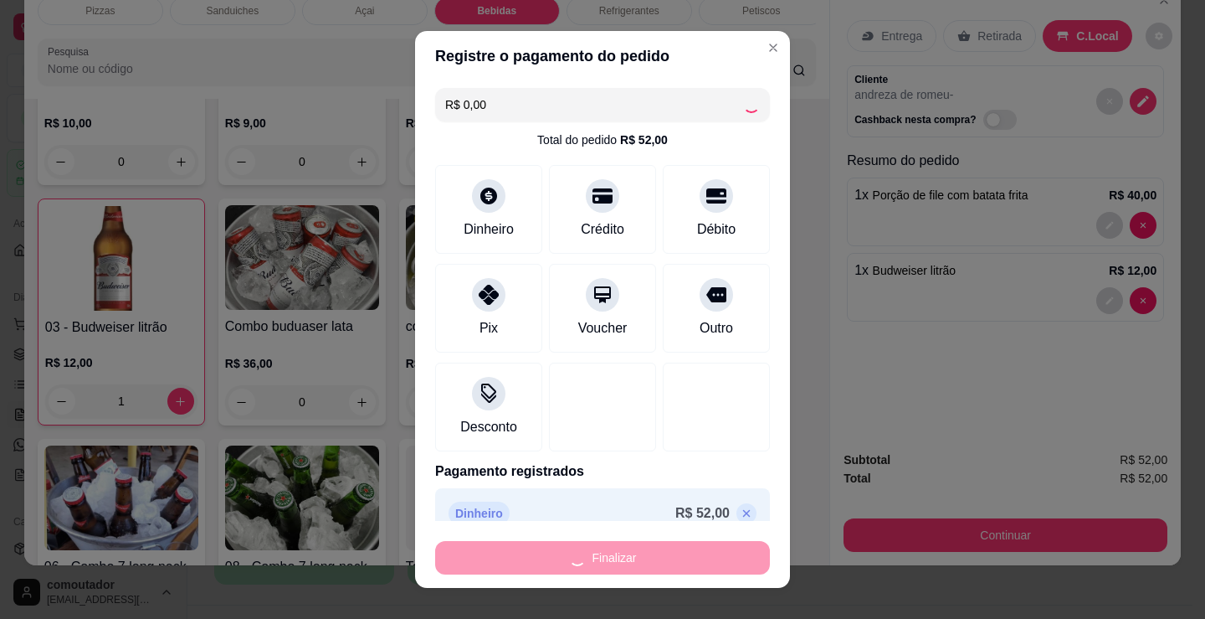
type input "0"
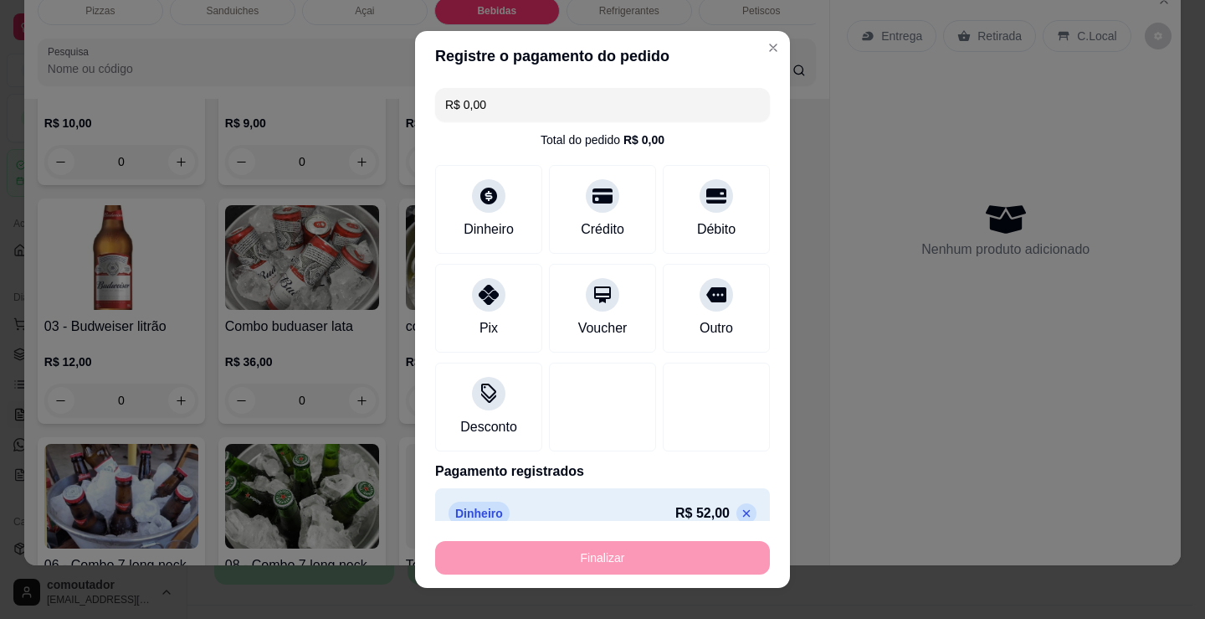
type input "-R$ 52,00"
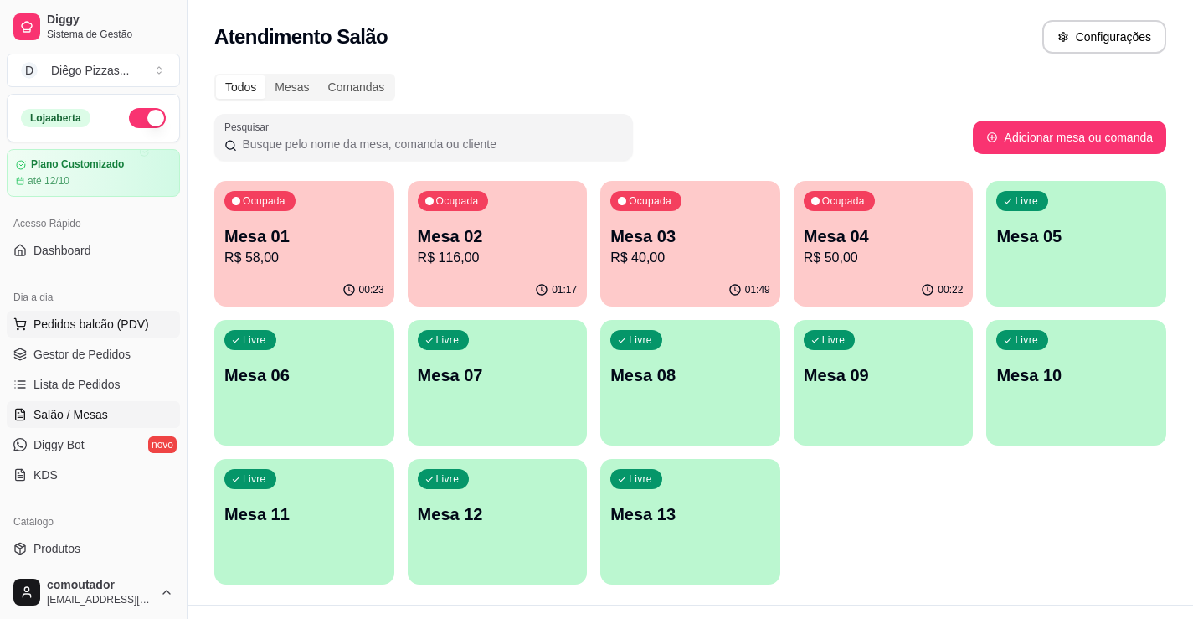
click at [104, 326] on span "Pedidos balcão (PDV)" at bounding box center [91, 324] width 116 height 17
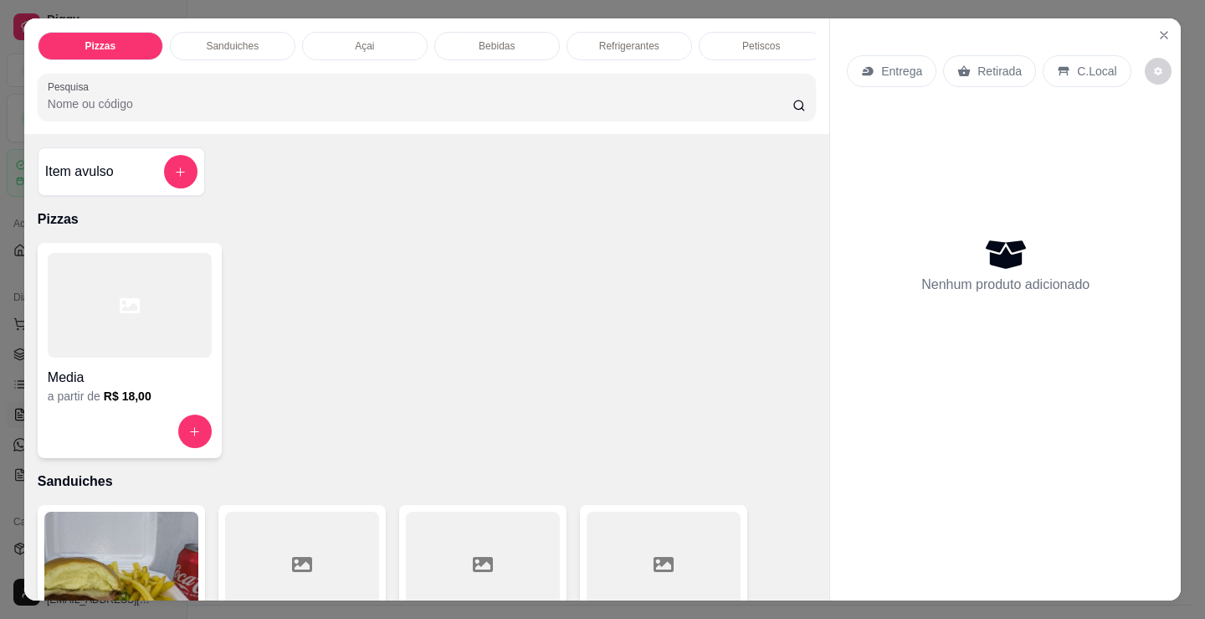
click at [249, 49] on div "Sanduiches" at bounding box center [233, 46] width 126 height 28
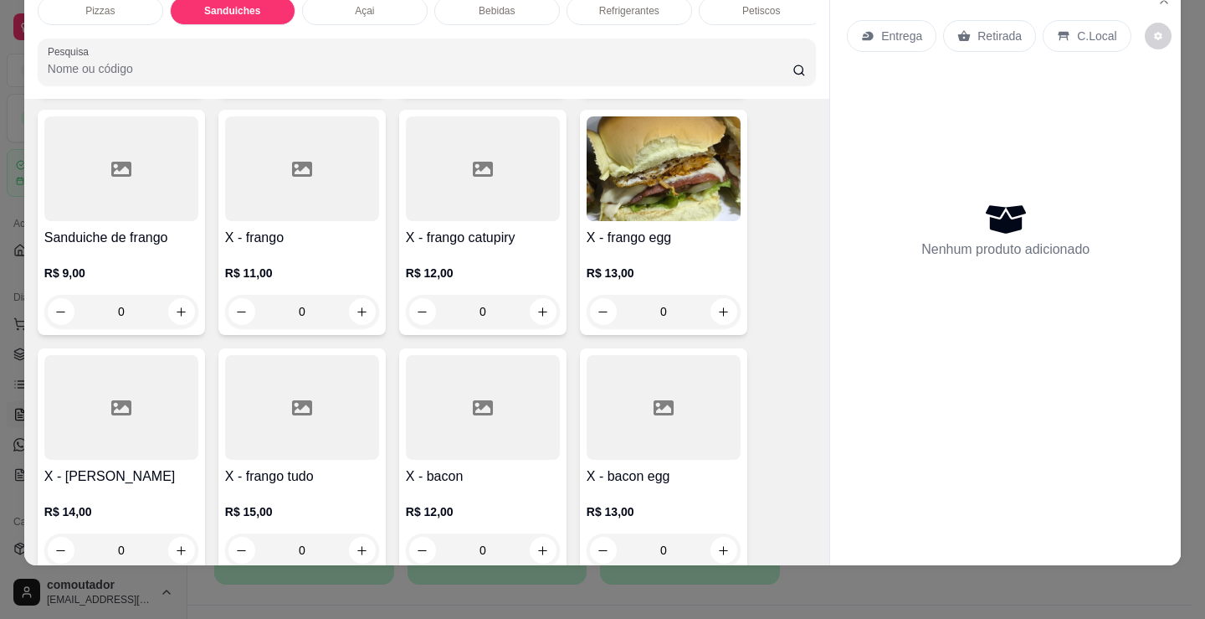
scroll to position [1091, 0]
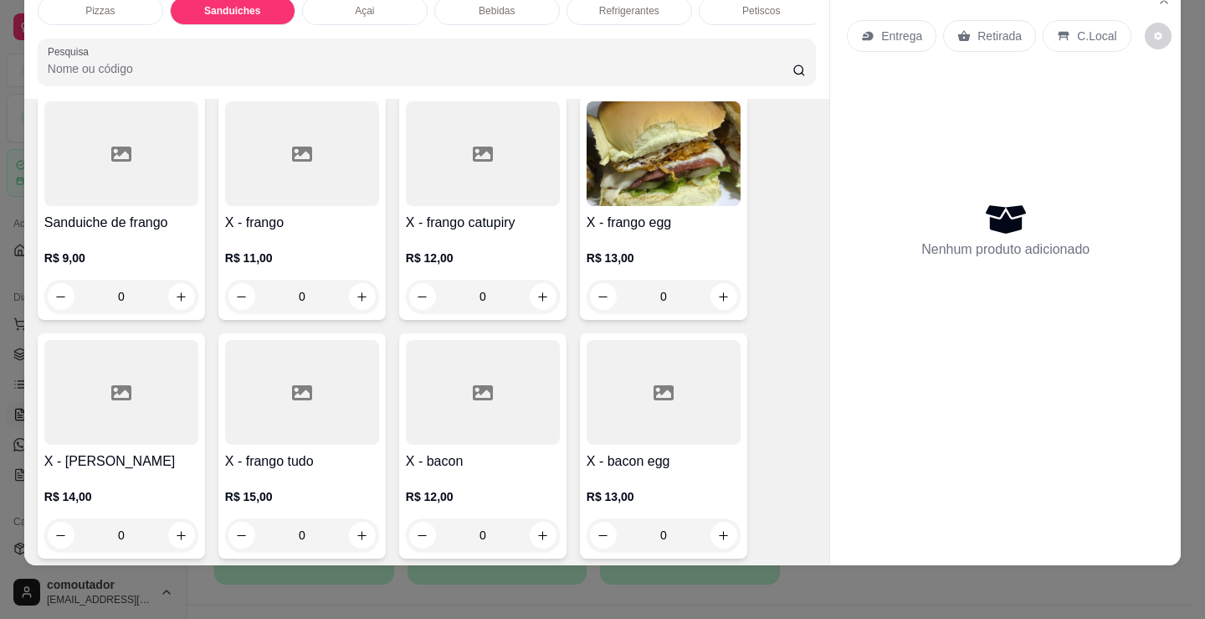
click at [721, 288] on div "0" at bounding box center [664, 296] width 154 height 33
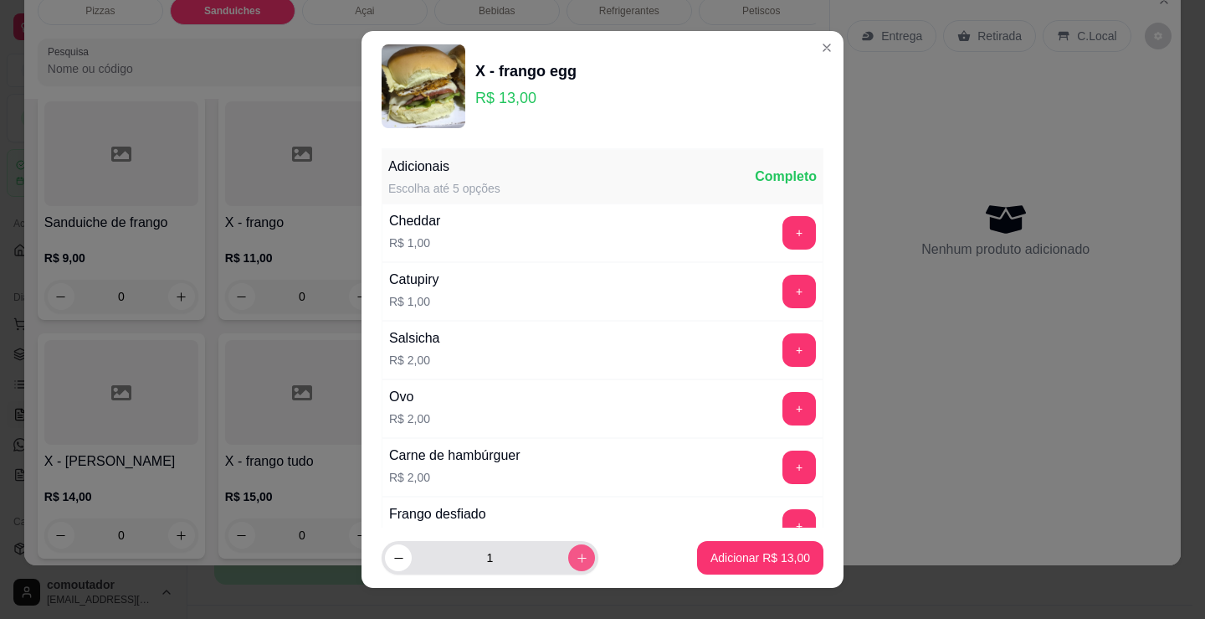
click at [576, 560] on icon "increase-product-quantity" at bounding box center [582, 558] width 13 height 13
type input "2"
click at [728, 563] on p "Adicionar R$ 26,00" at bounding box center [761, 557] width 100 height 17
type input "2"
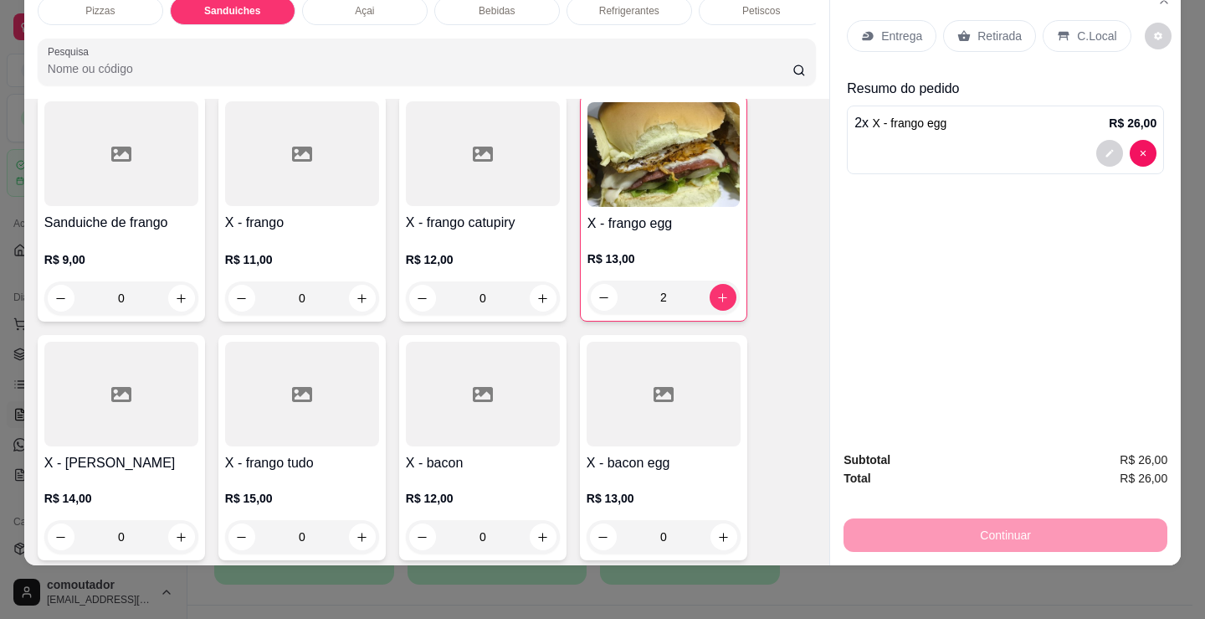
scroll to position [0, 0]
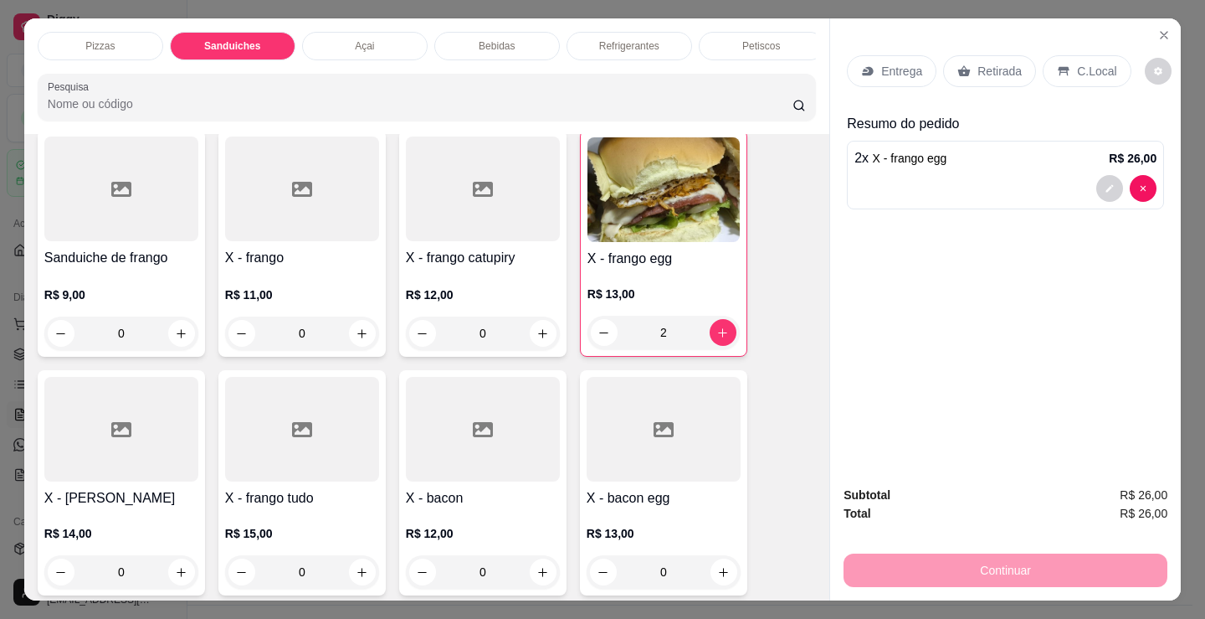
click at [793, 421] on div "Combo de X-burguer R$ 22,00 0 Misto R$ 5,00 0 Hambúrguer R$ 5,00 0 Bauru R$ 6,0…" at bounding box center [427, 123] width 778 height 1419
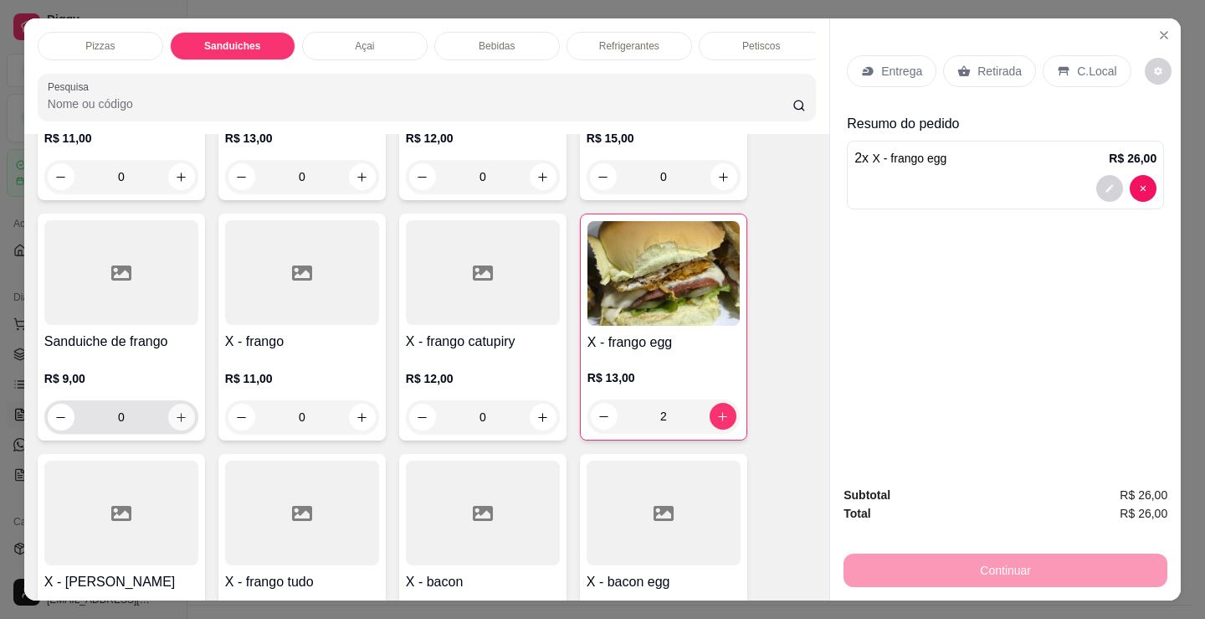
click at [180, 424] on icon "increase-product-quantity" at bounding box center [181, 417] width 13 height 13
type input "1"
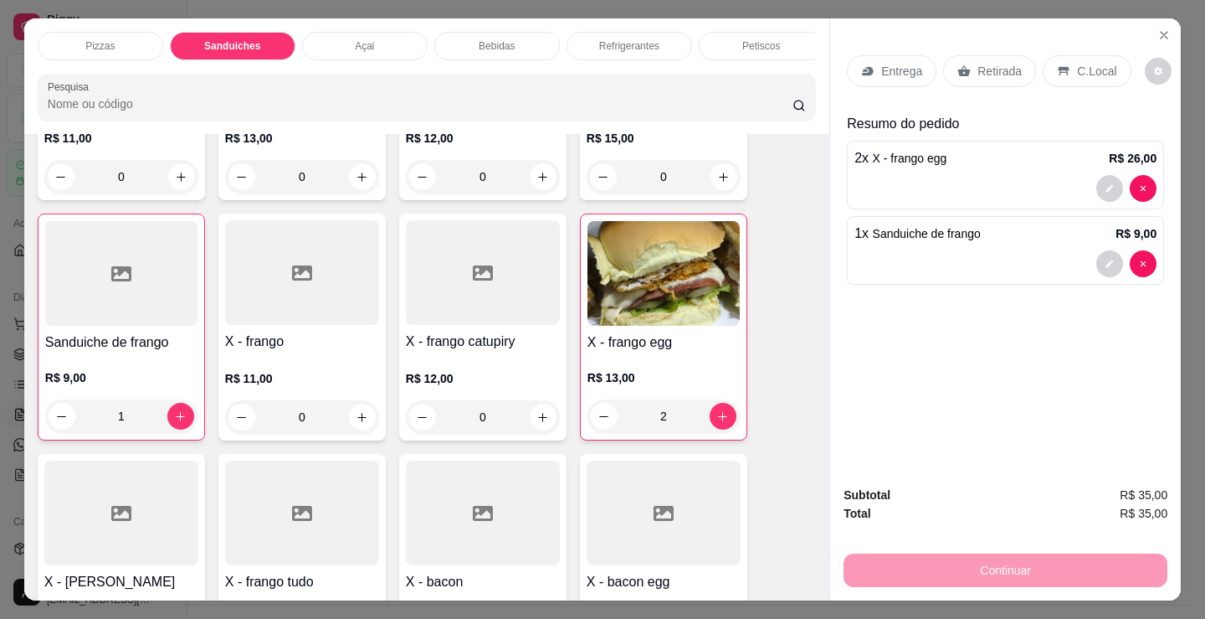
click at [479, 39] on p "Bebidas" at bounding box center [497, 45] width 36 height 13
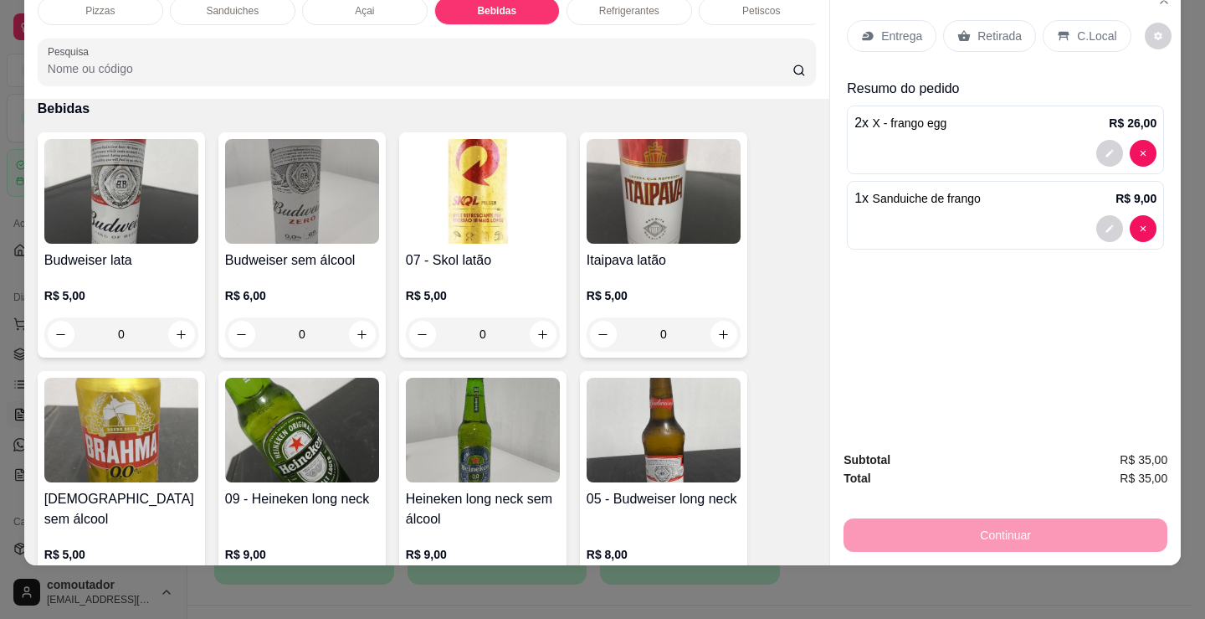
click at [378, 6] on div "Açai" at bounding box center [365, 11] width 126 height 28
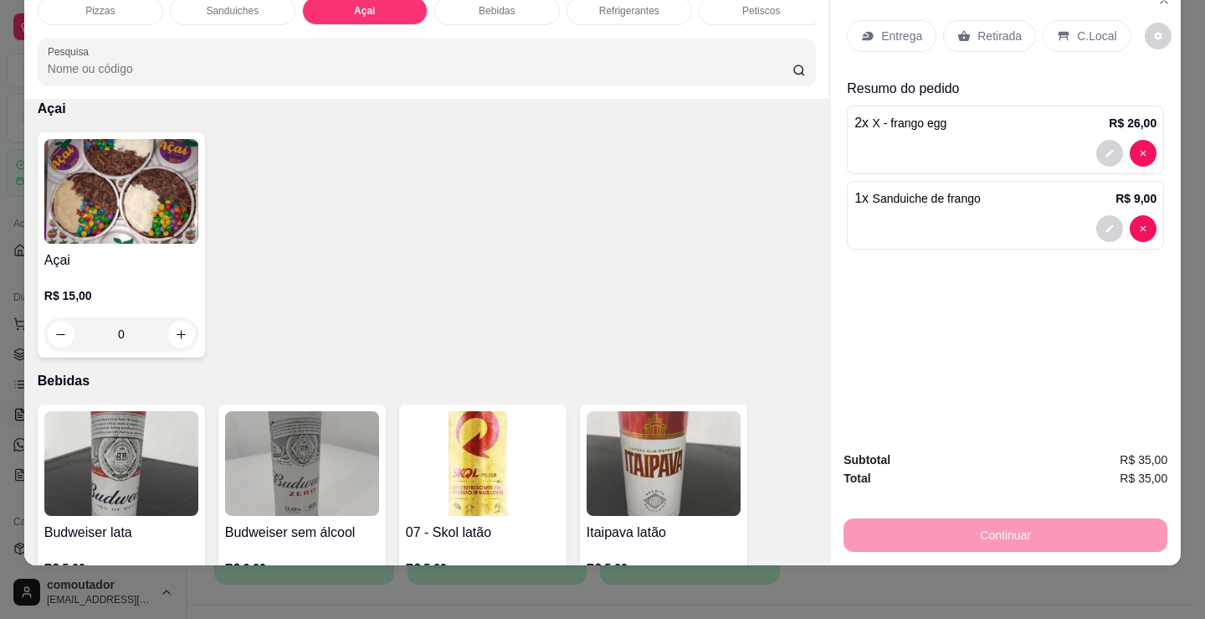
click at [137, 173] on img at bounding box center [121, 191] width 154 height 105
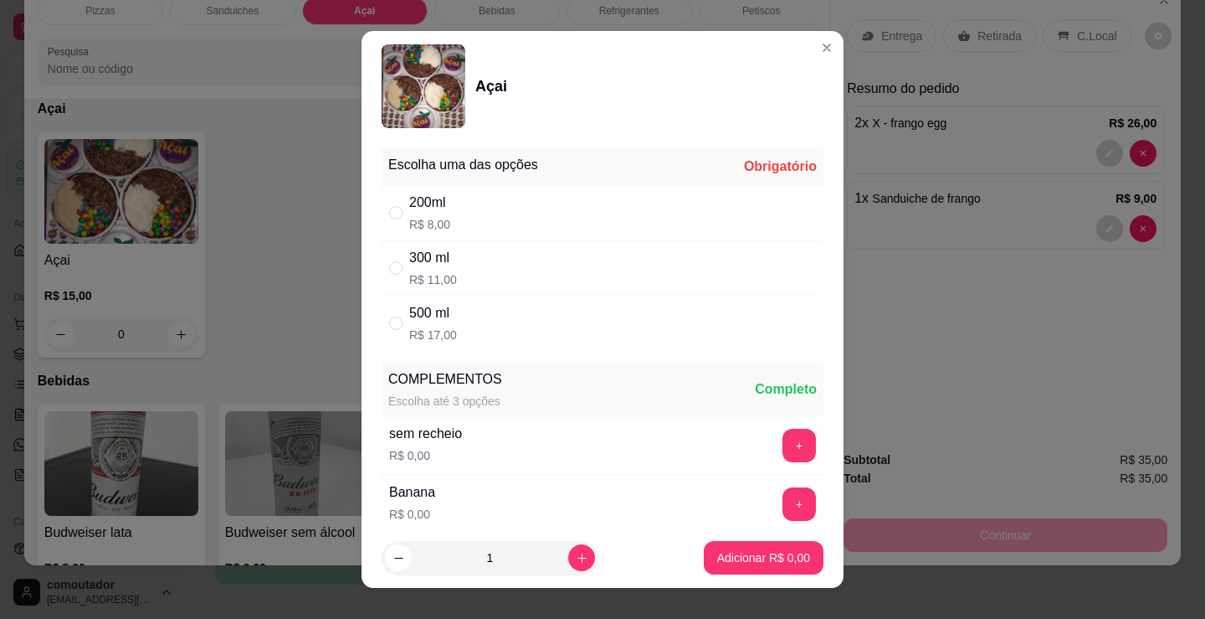
click at [467, 207] on div "200ml R$ 8,00" at bounding box center [603, 212] width 442 height 55
radio input "true"
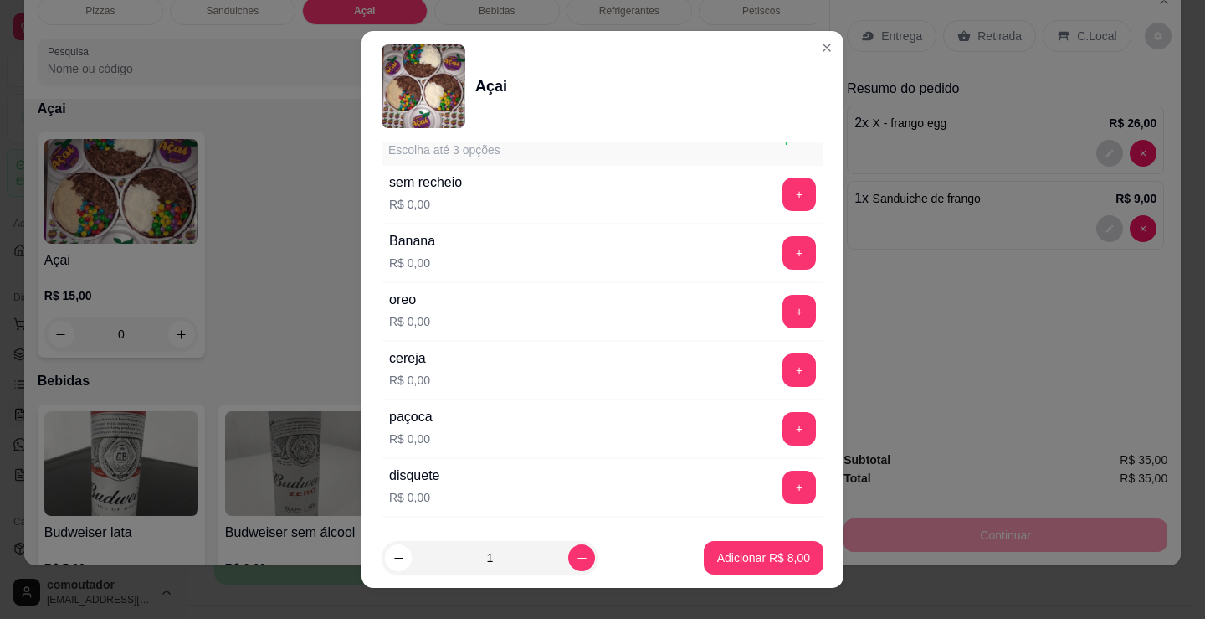
scroll to position [335, 0]
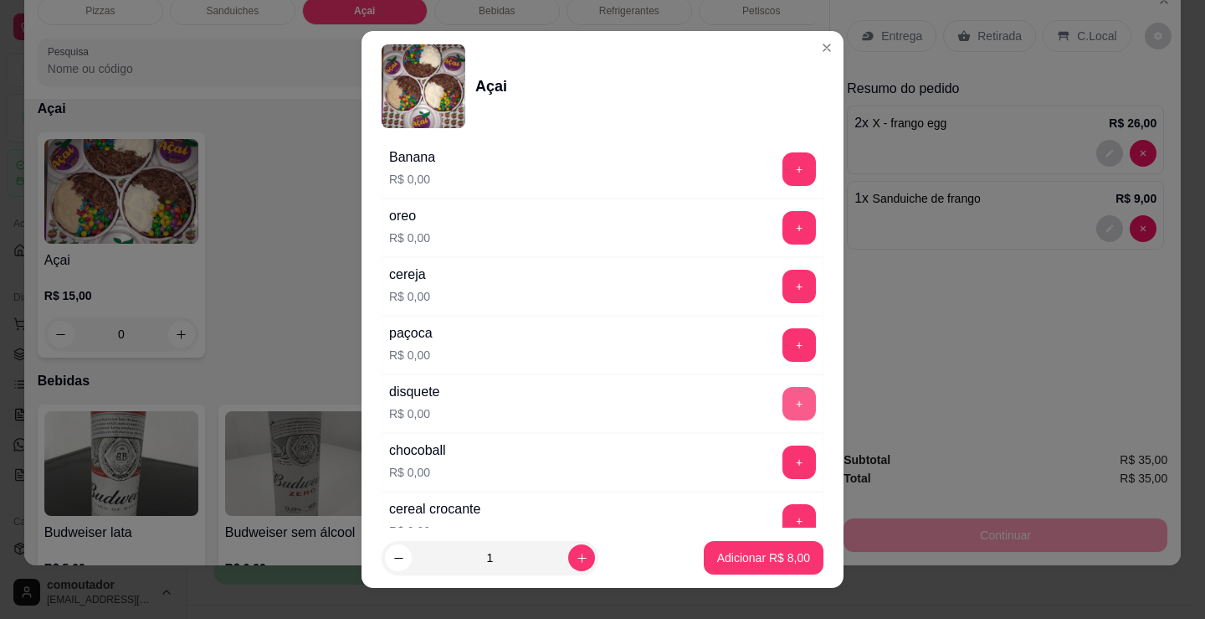
click at [783, 391] on button "+" at bounding box center [799, 403] width 33 height 33
click at [783, 461] on button "+" at bounding box center [799, 462] width 33 height 33
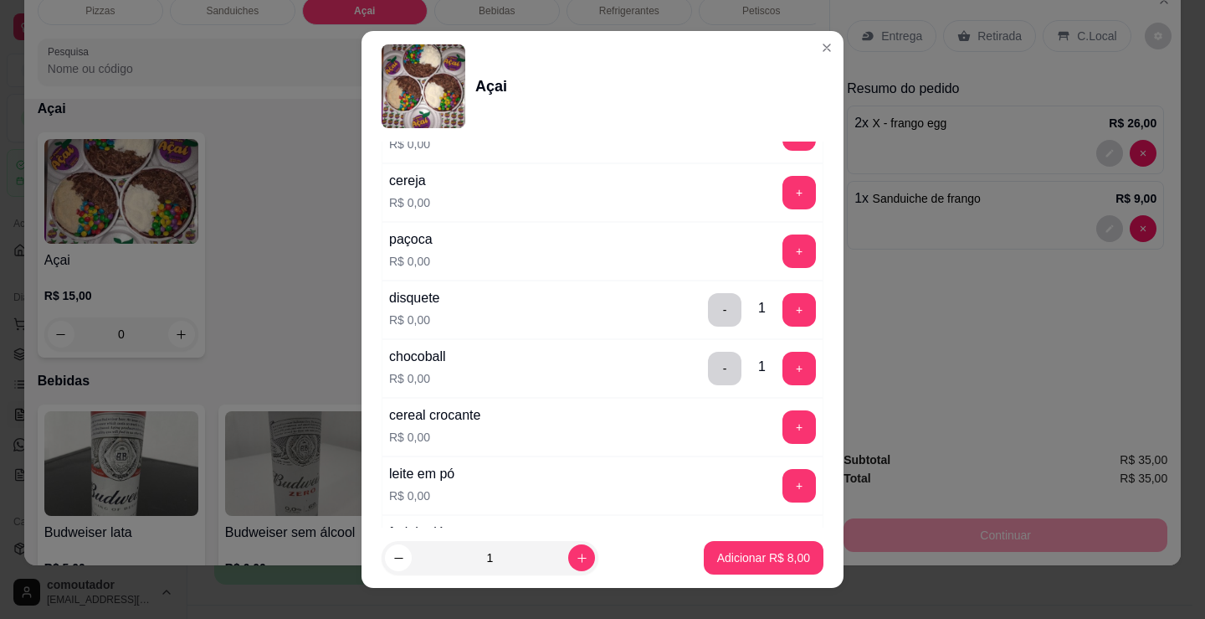
scroll to position [502, 0]
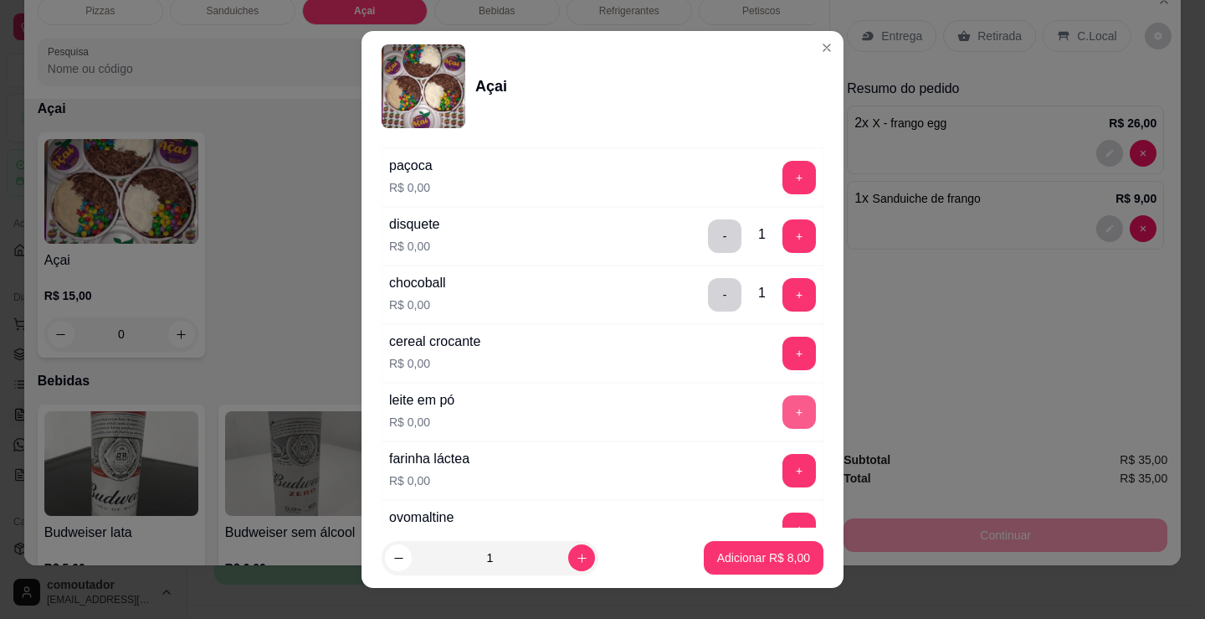
click at [783, 414] on button "+" at bounding box center [799, 411] width 33 height 33
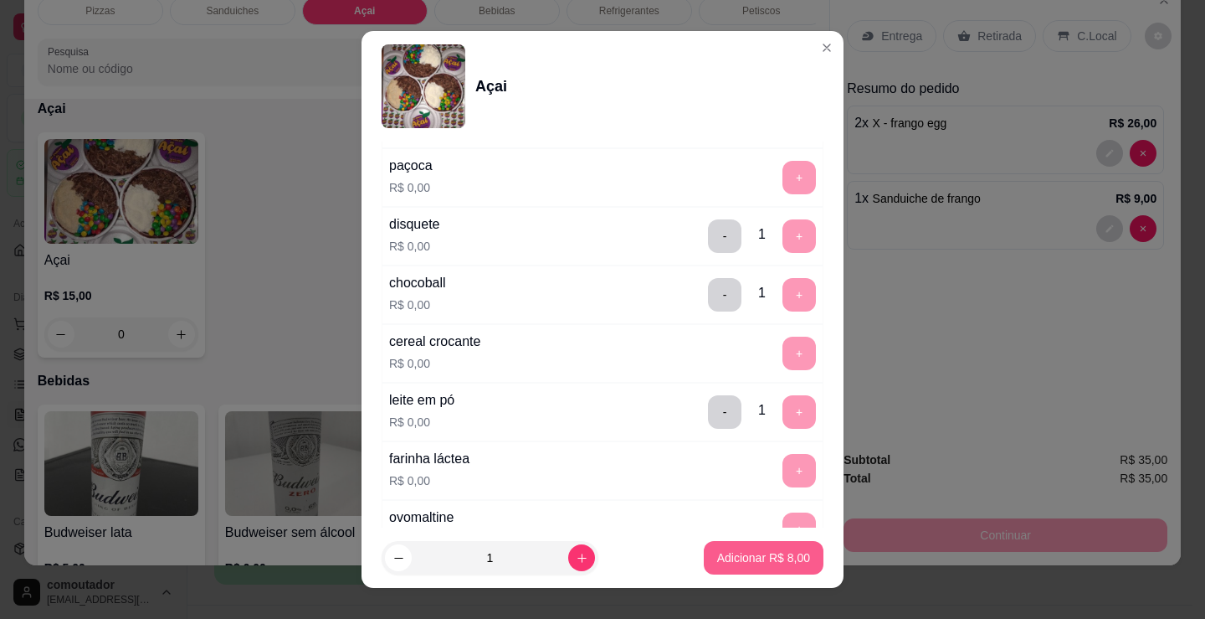
click at [770, 553] on p "Adicionar R$ 8,00" at bounding box center [763, 557] width 93 height 17
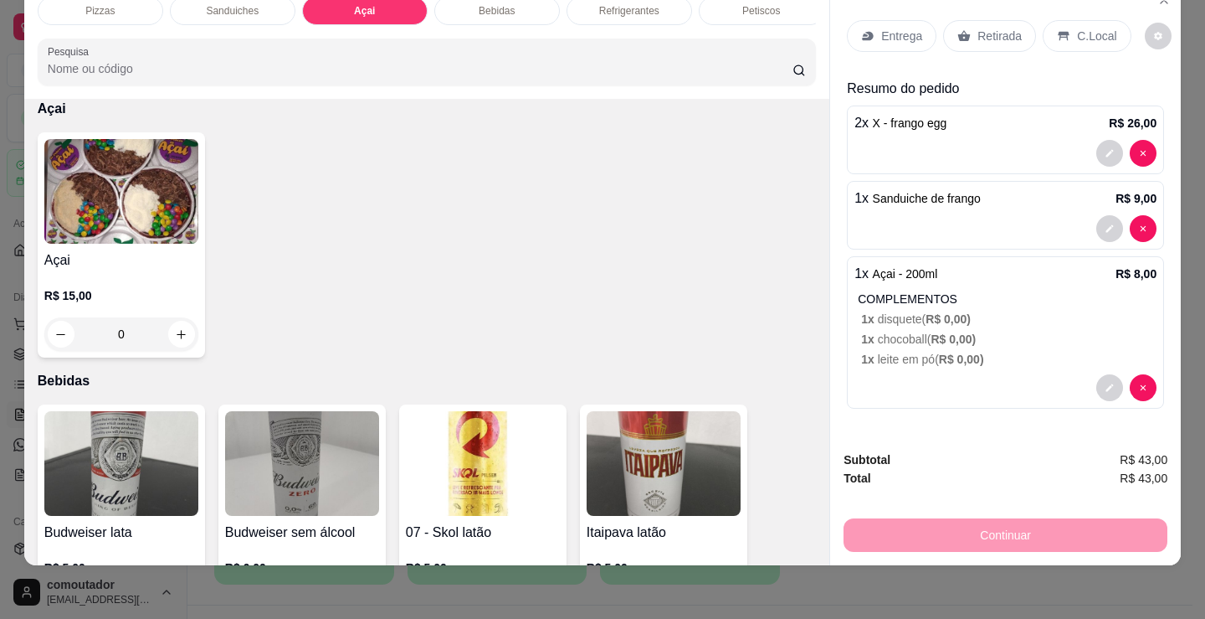
click at [346, 311] on div "Açai R$ 15,00 0" at bounding box center [427, 244] width 778 height 225
click at [610, 6] on div "Refrigerantes" at bounding box center [630, 11] width 126 height 28
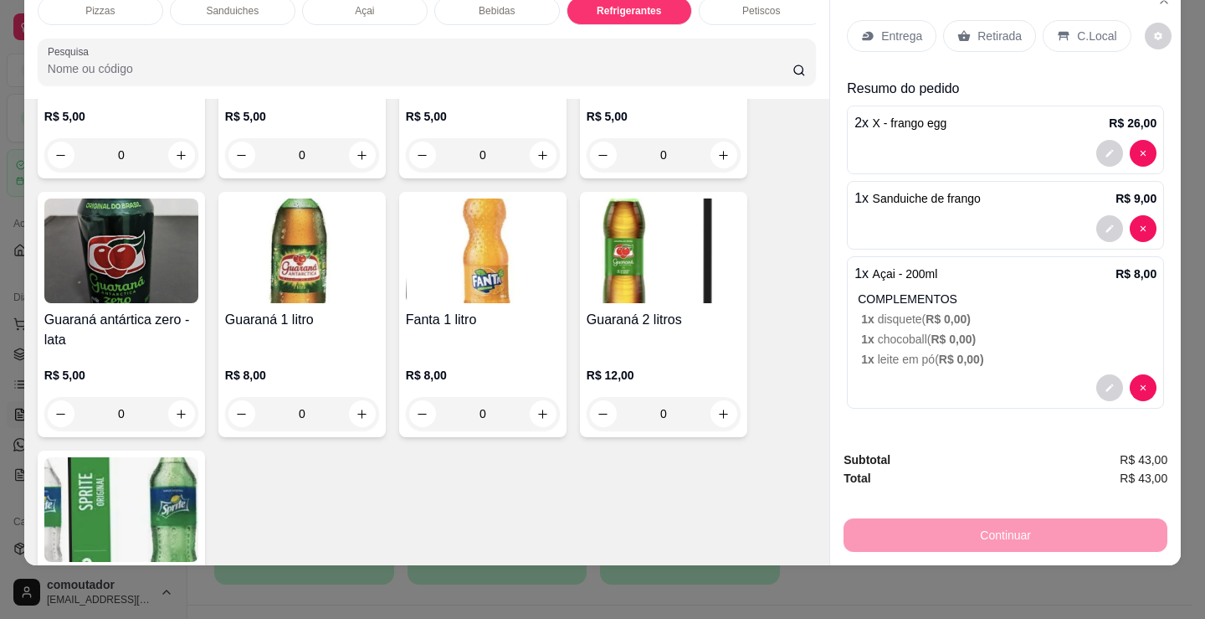
scroll to position [4755, 0]
click at [356, 413] on icon "increase-product-quantity" at bounding box center [362, 413] width 13 height 13
type input "1"
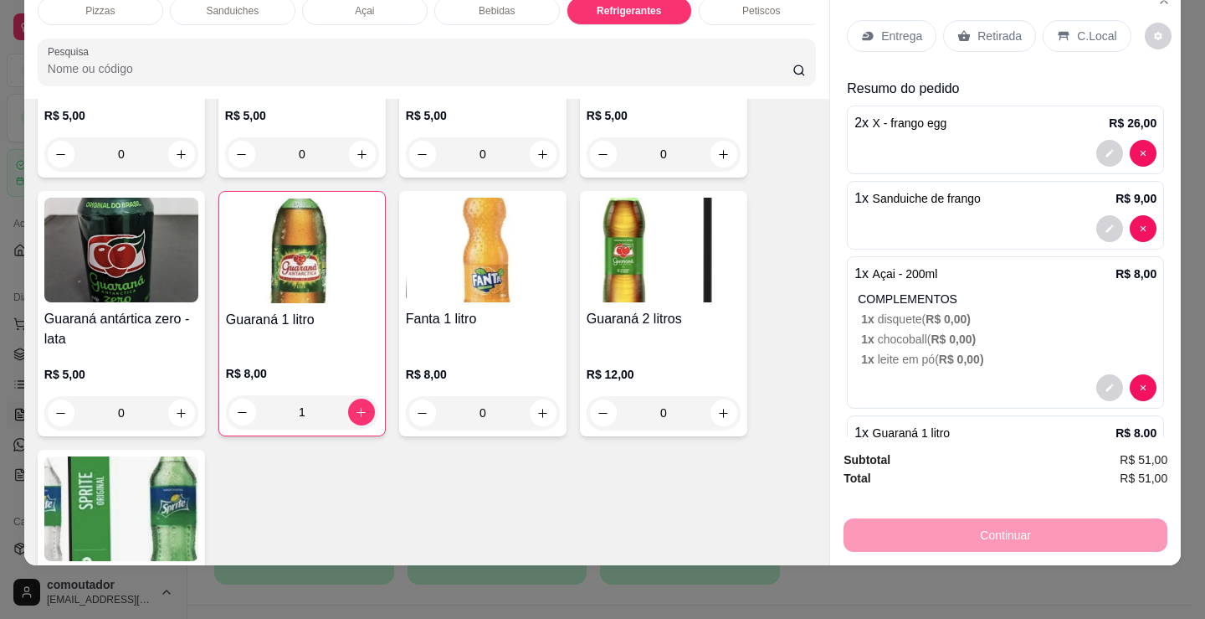
click at [788, 352] on div "Guarana 200 ml R$ 3,00 0 Pepsi 200 ml R$ 3,00 0 Soda 200 ml R$ 3,00 0 Sukita 20…" at bounding box center [427, 194] width 778 height 961
click at [787, 377] on div "Guarana 200 ml R$ 3,00 0 Pepsi 200 ml R$ 3,00 0 Soda 200 ml R$ 3,00 0 Sukita 20…" at bounding box center [427, 194] width 778 height 961
click at [937, 116] on span "X - frango egg" at bounding box center [910, 122] width 74 height 13
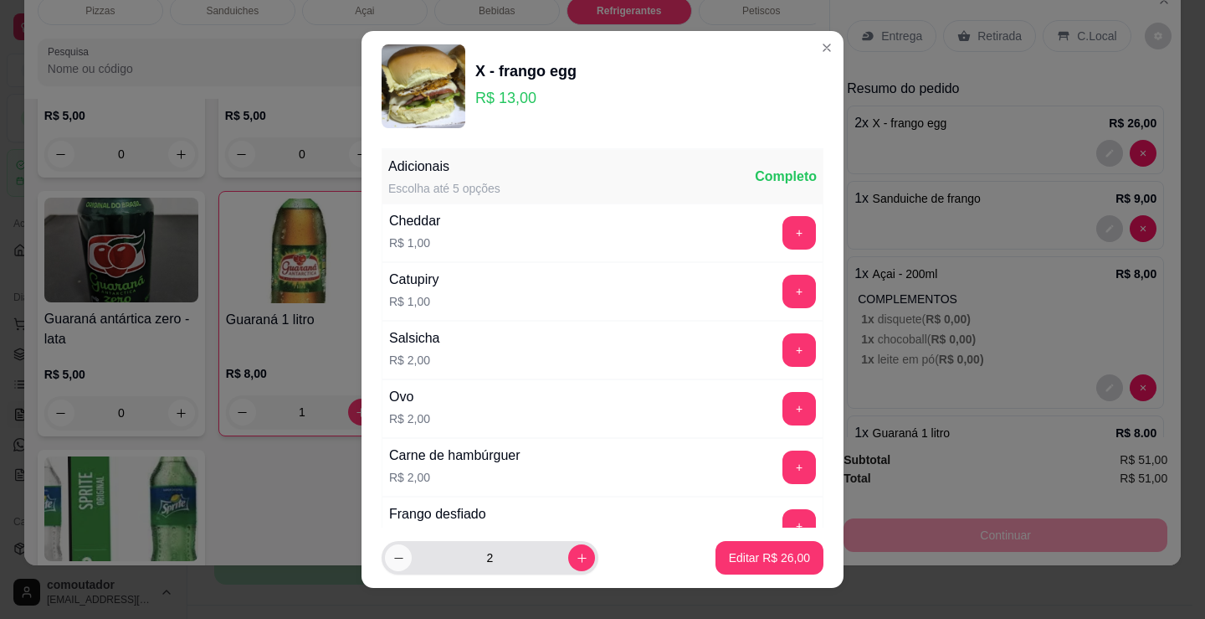
click at [393, 562] on icon "decrease-product-quantity" at bounding box center [399, 558] width 13 height 13
type input "1"
click at [777, 553] on p "Editar R$ 13,00" at bounding box center [769, 557] width 81 height 17
type input "1"
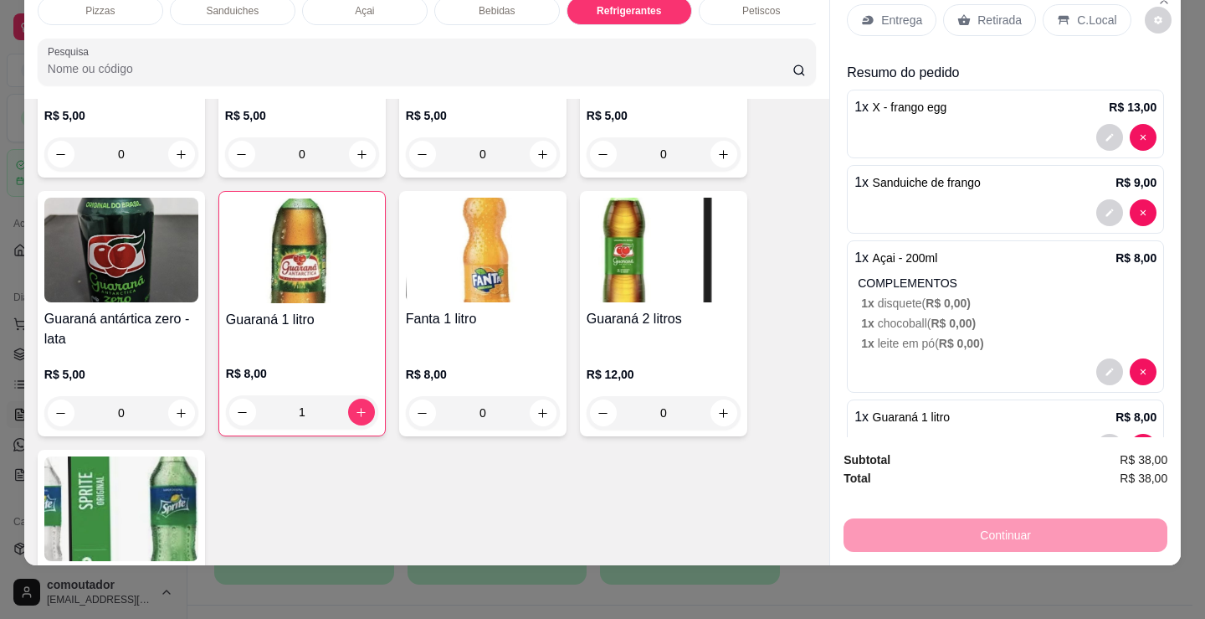
scroll to position [0, 0]
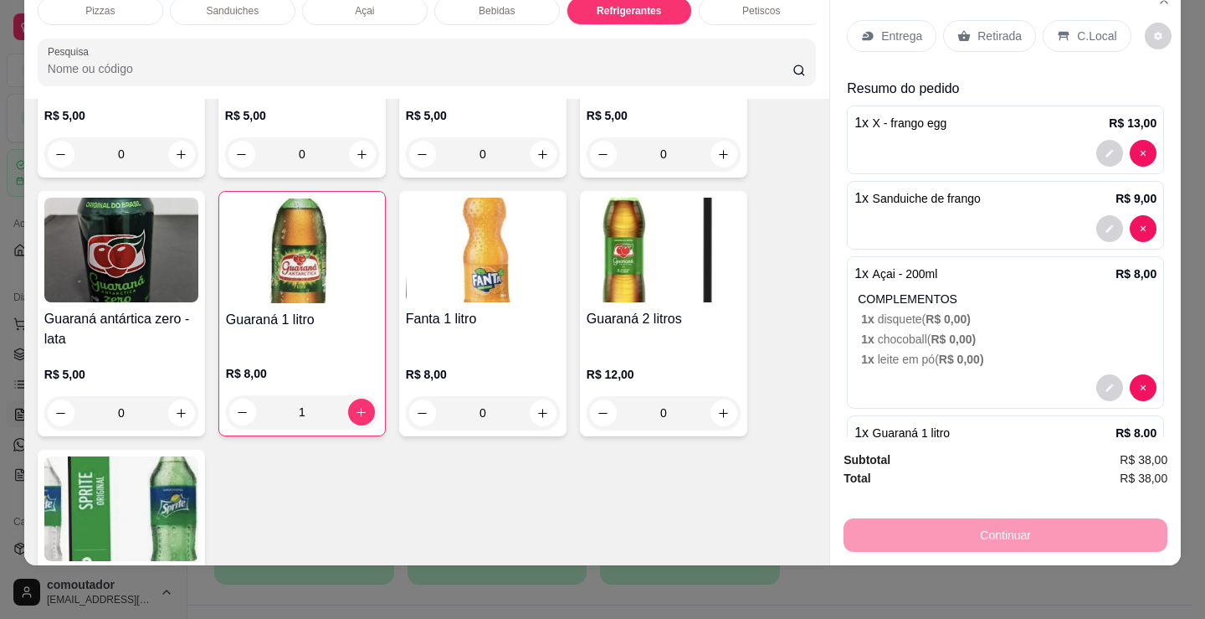
click at [783, 367] on div "Guarana 200 ml R$ 3,00 0 Pepsi 200 ml R$ 3,00 0 Soda 200 ml R$ 3,00 0 Sukita 20…" at bounding box center [427, 194] width 778 height 961
click at [885, 28] on p "Entrega" at bounding box center [901, 36] width 41 height 17
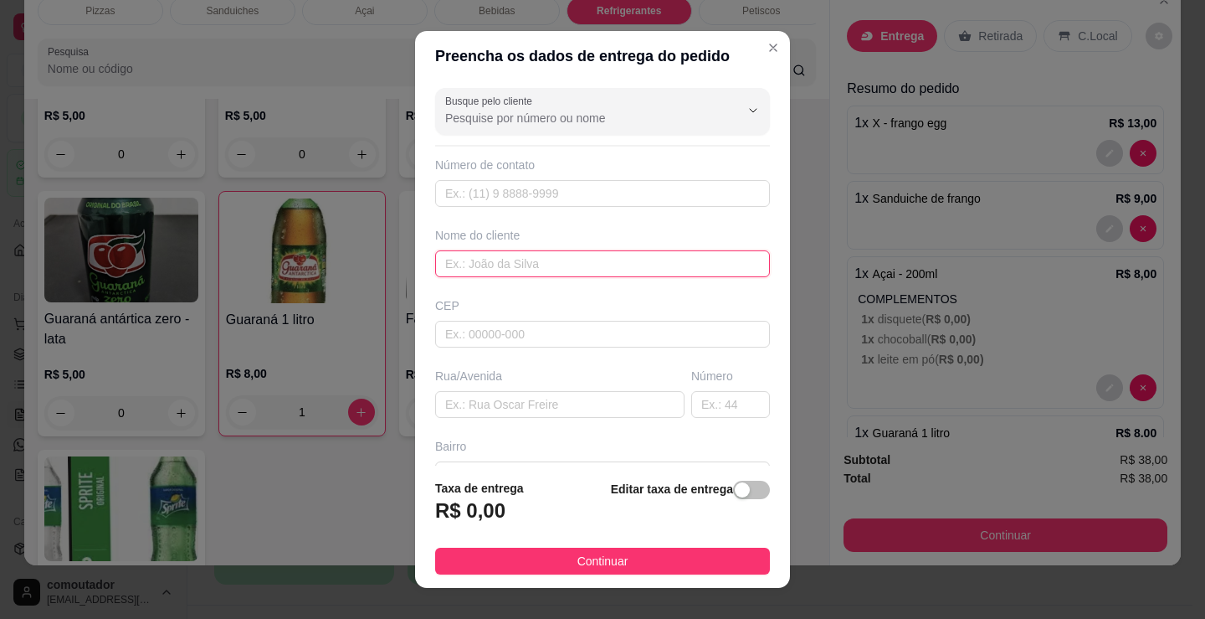
click at [547, 250] on input "text" at bounding box center [602, 263] width 335 height 27
type input "casa de nega"
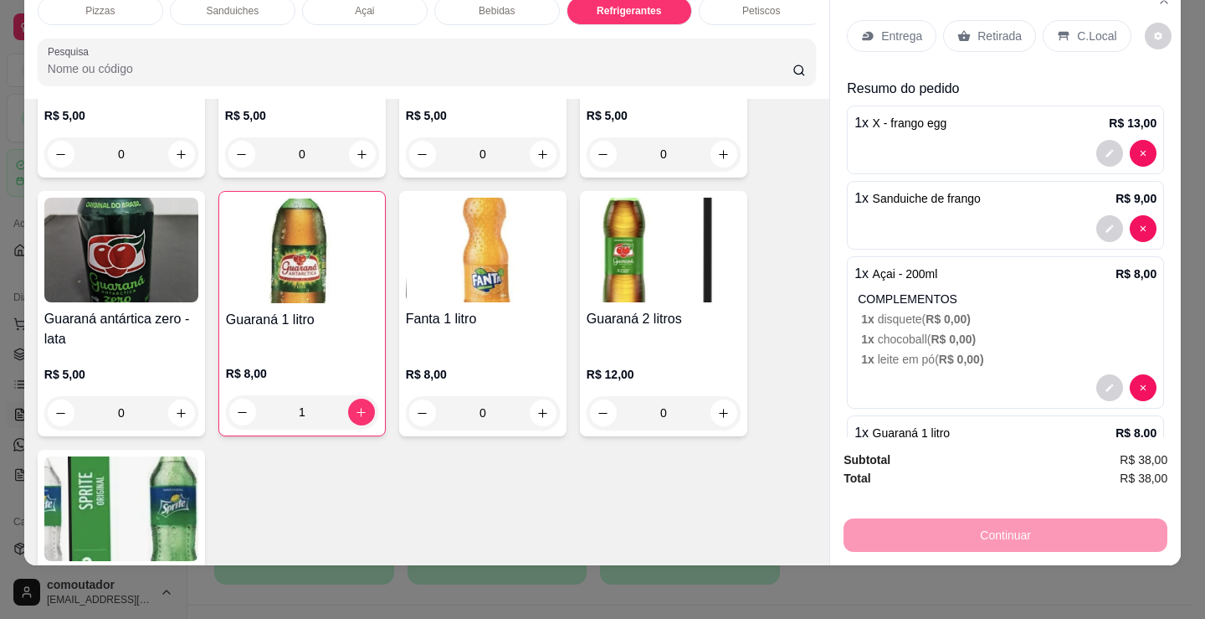
click at [648, 578] on div "Pizzas Sanduiches Açai Bebidas Refrigerantes Petiscos doces Cigarros utensílios…" at bounding box center [602, 309] width 1205 height 619
click at [898, 30] on p "Entrega" at bounding box center [901, 36] width 41 height 17
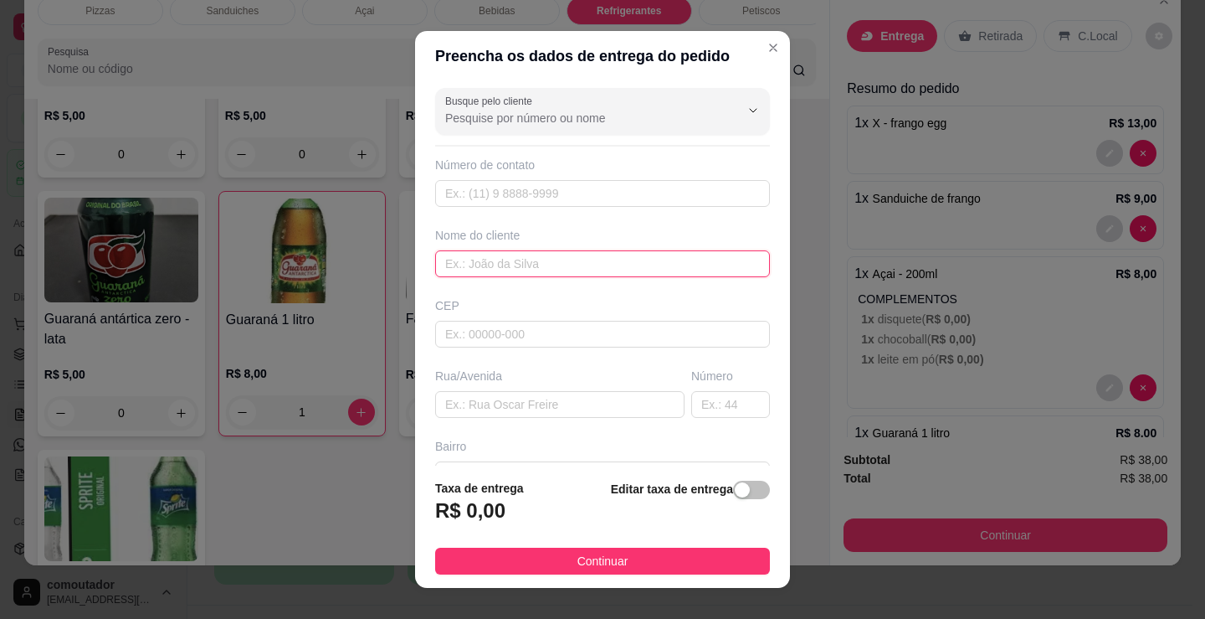
click at [576, 272] on input "text" at bounding box center [602, 263] width 335 height 27
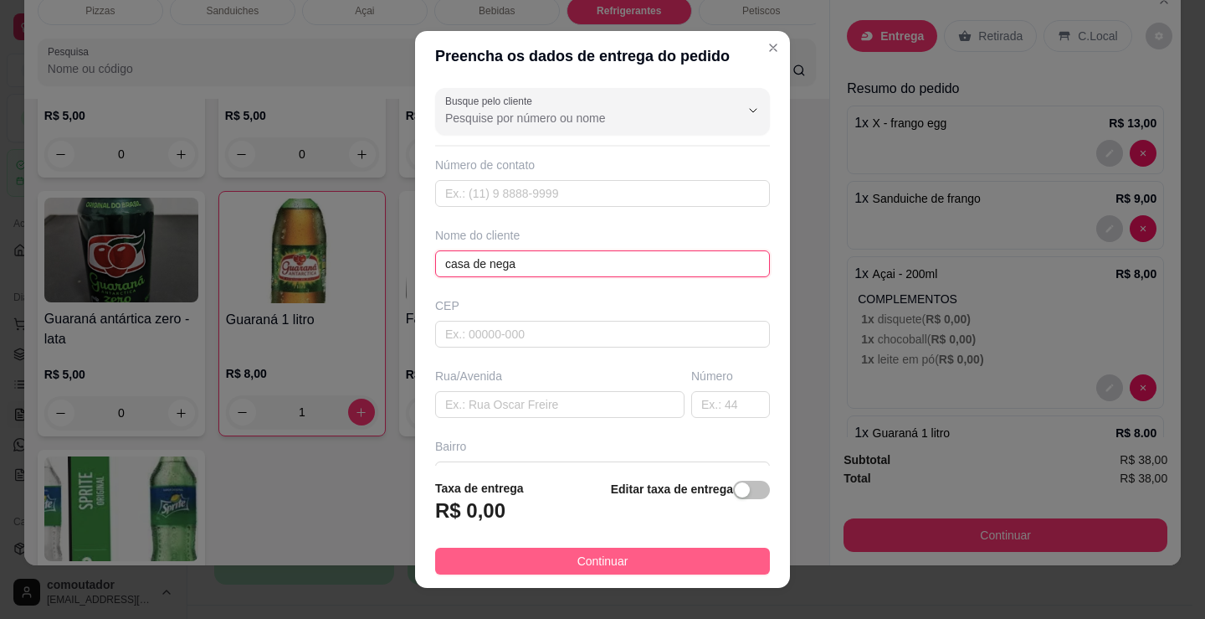
type input "casa de nega"
click at [598, 556] on span "Continuar" at bounding box center [603, 561] width 51 height 18
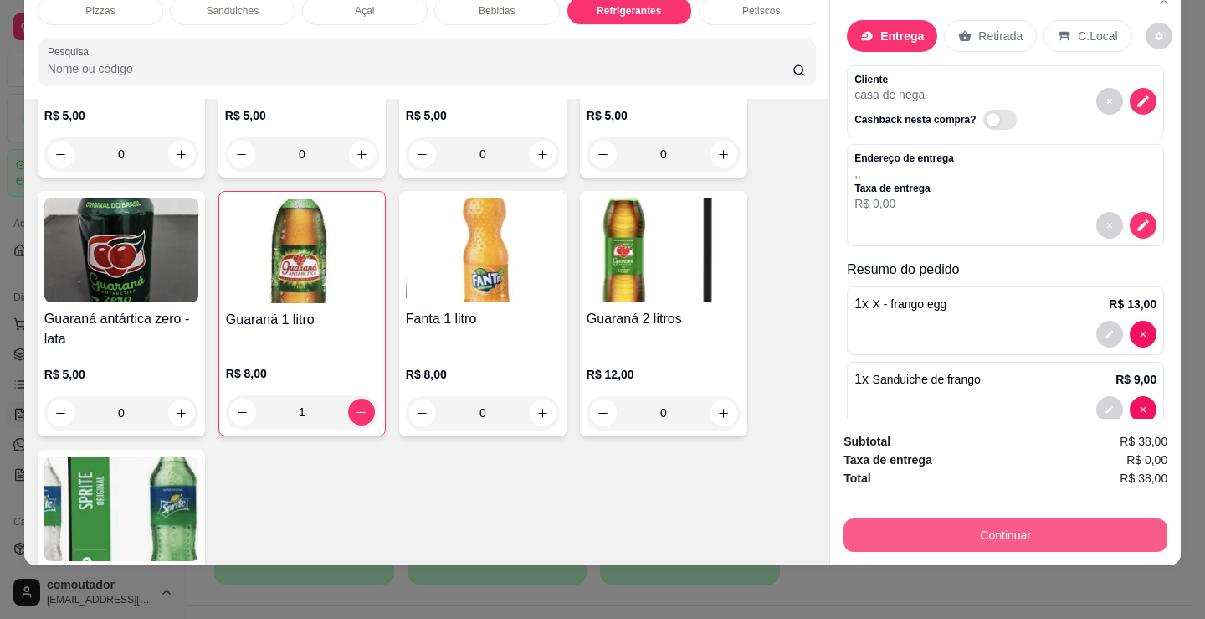
click at [937, 526] on button "Continuar" at bounding box center [1006, 534] width 324 height 33
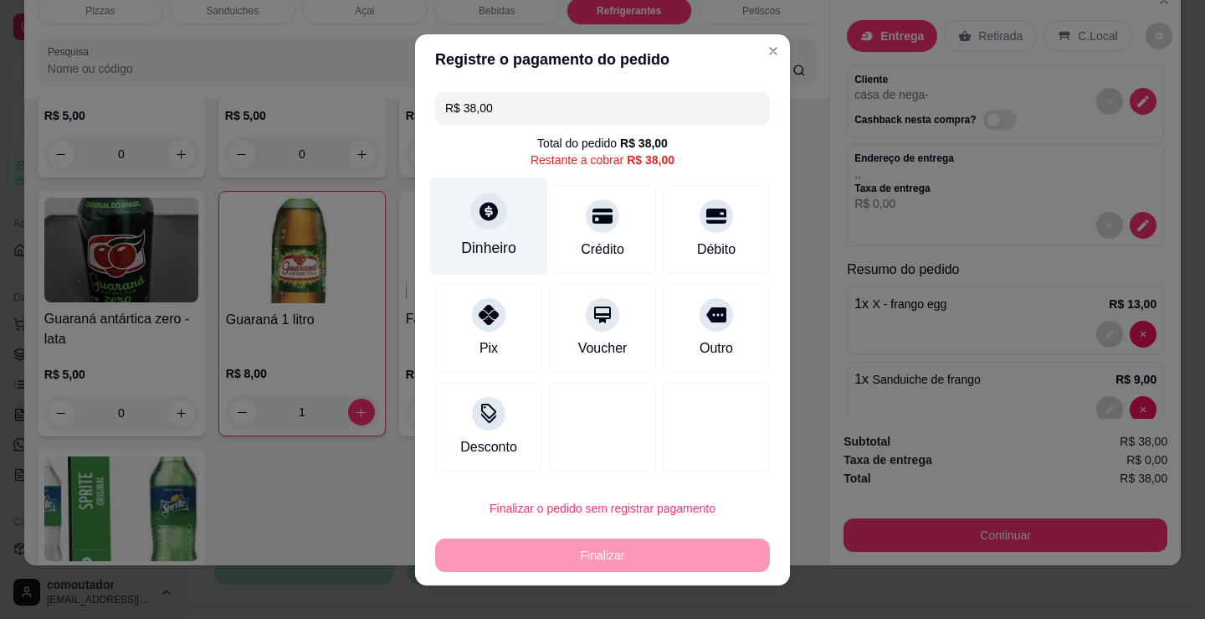
click at [470, 219] on div at bounding box center [488, 211] width 37 height 37
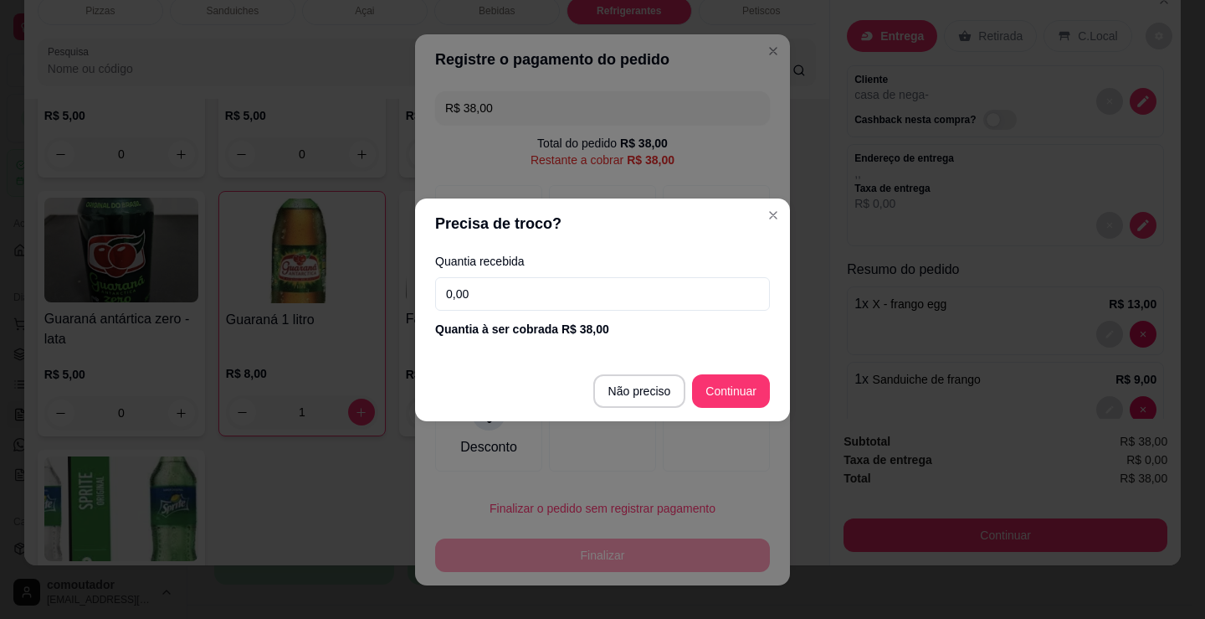
click at [572, 295] on input "0,00" at bounding box center [602, 293] width 335 height 33
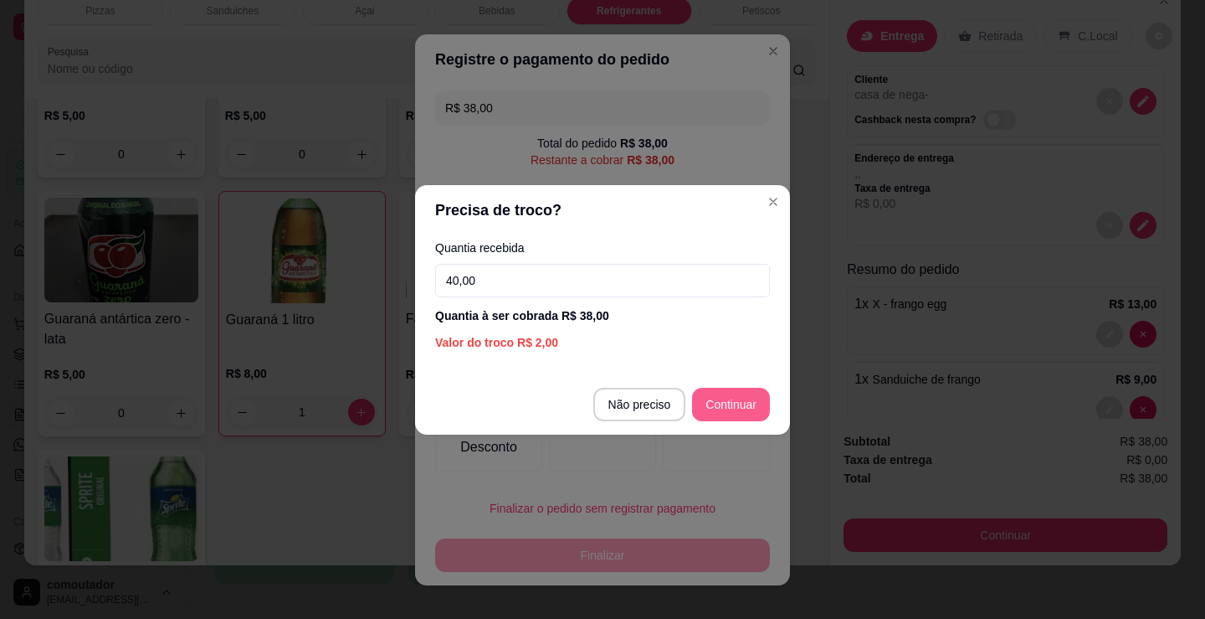
type input "40,00"
type input "R$ 0,00"
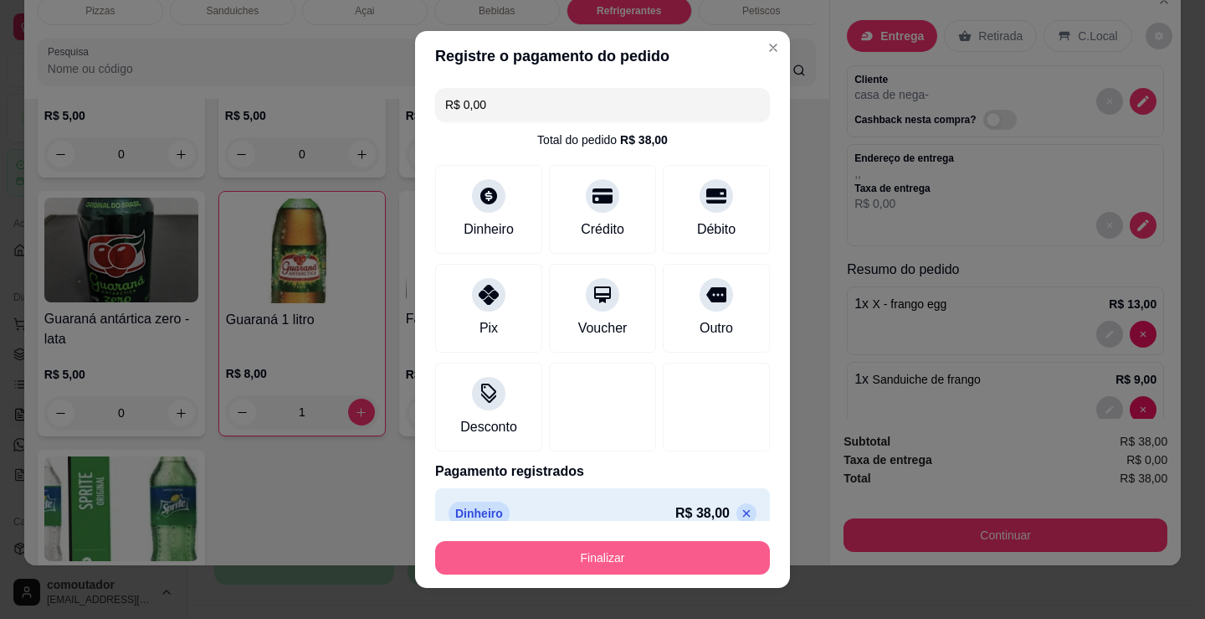
click at [645, 559] on button "Finalizar" at bounding box center [602, 557] width 335 height 33
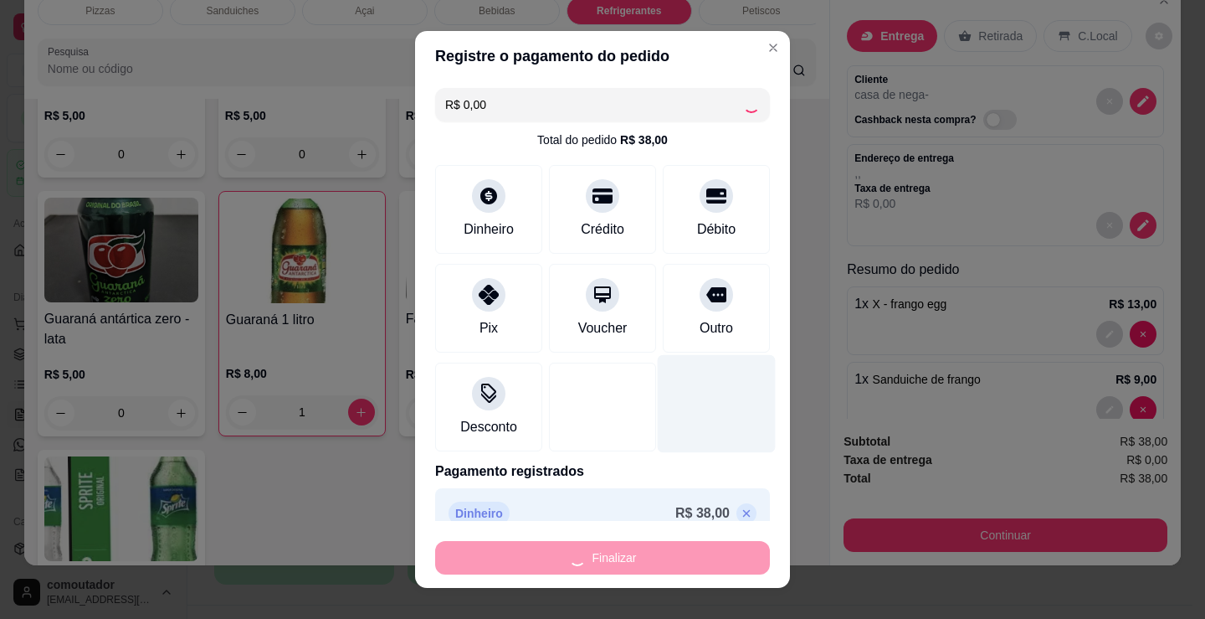
type input "0"
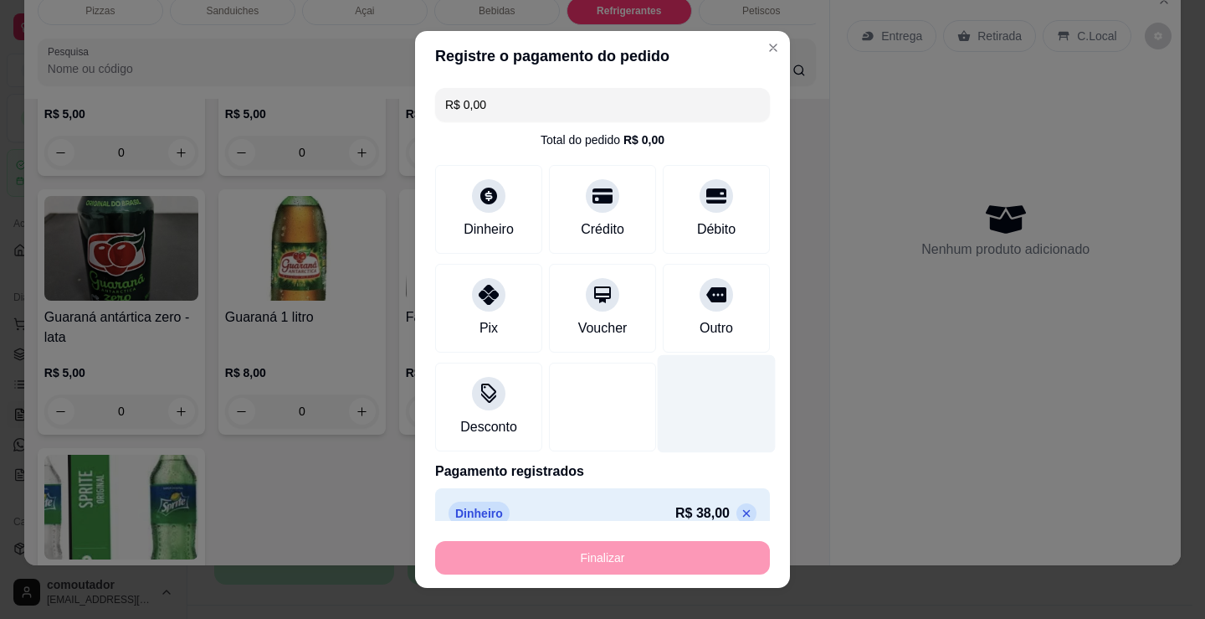
type input "-R$ 38,00"
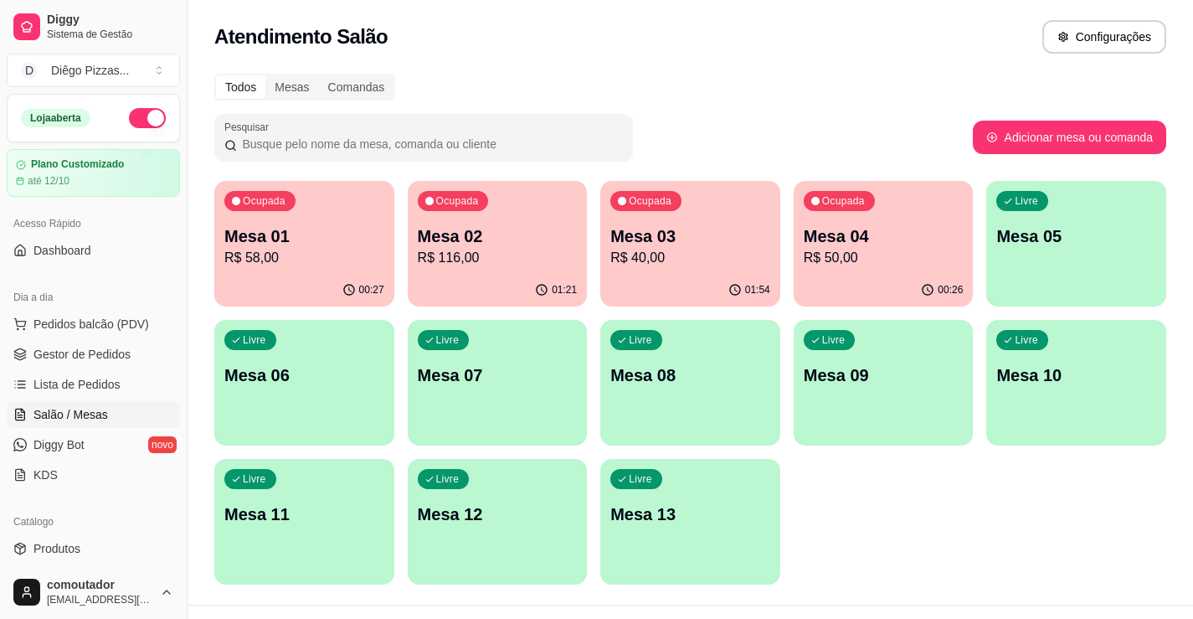
click at [459, 243] on p "Mesa 02" at bounding box center [498, 235] width 160 height 23
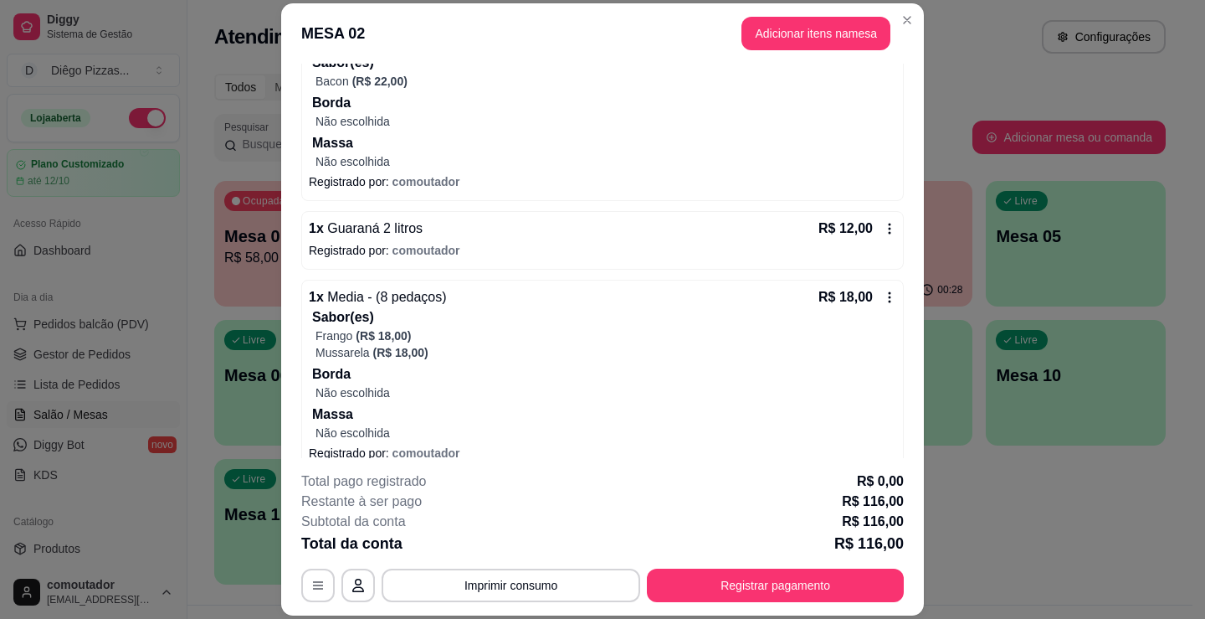
scroll to position [811, 0]
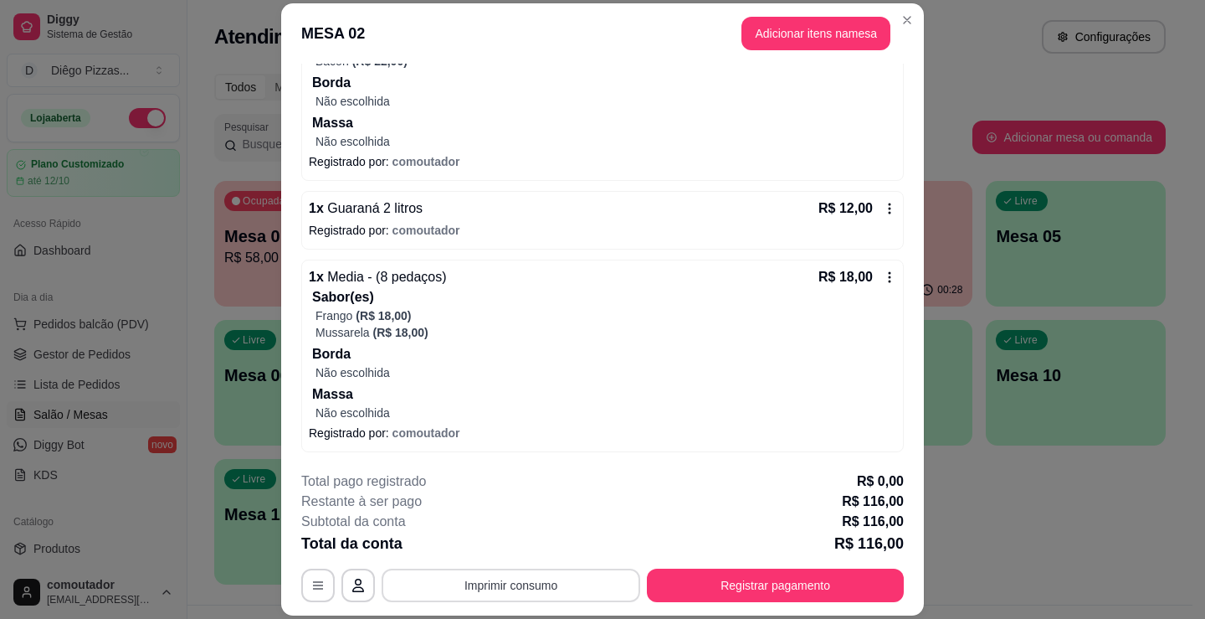
click at [506, 574] on button "Imprimir consumo" at bounding box center [511, 584] width 259 height 33
click at [501, 542] on button "IMPRESSORA" at bounding box center [509, 546] width 121 height 27
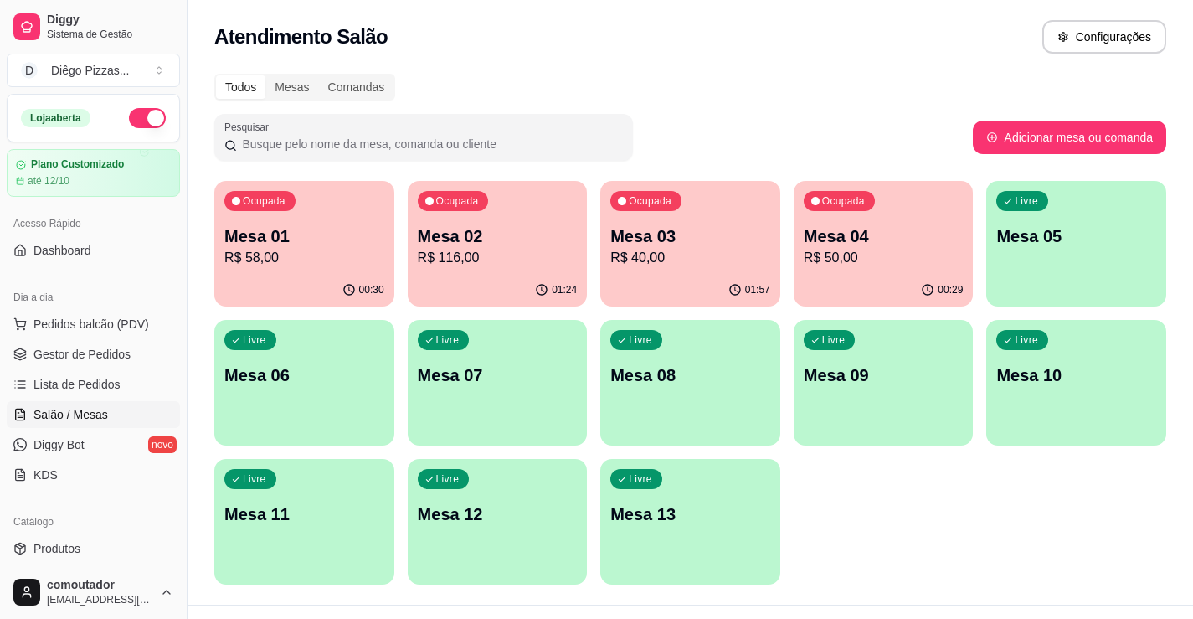
click at [981, 554] on div "Ocupada Mesa 01 R$ 58,00 00:30 Ocupada Mesa 02 R$ 116,00 01:24 Ocupada Mesa 03 …" at bounding box center [690, 382] width 952 height 403
click at [698, 256] on p "R$ 40,00" at bounding box center [690, 257] width 155 height 19
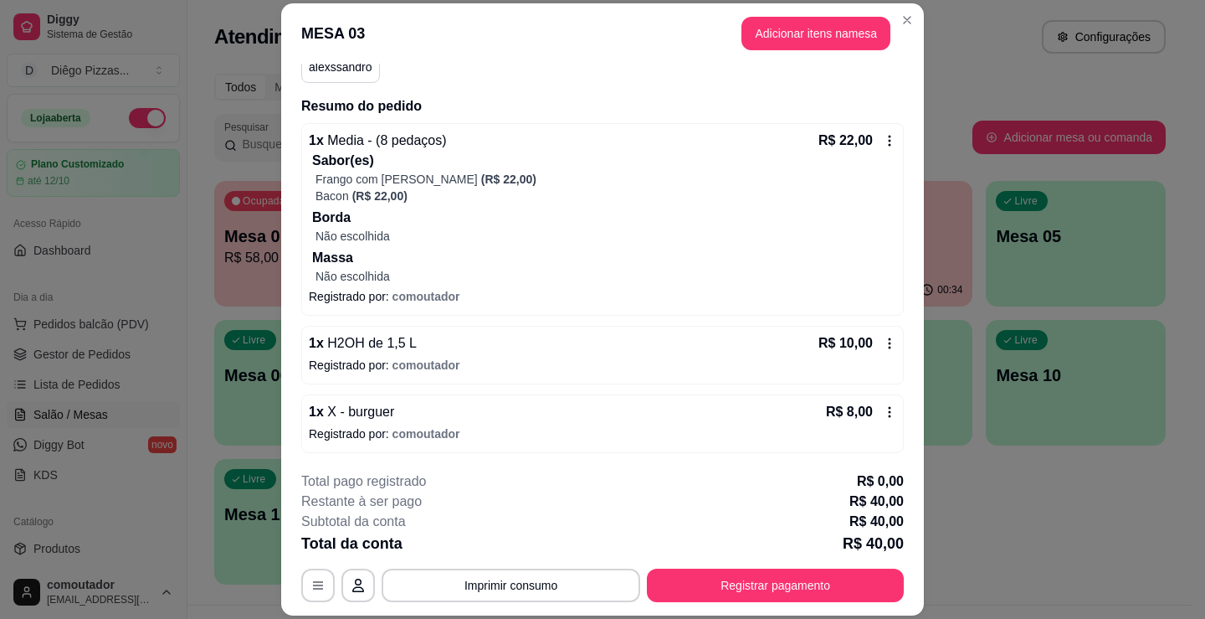
scroll to position [168, 0]
click at [548, 583] on button "Imprimir consumo" at bounding box center [511, 584] width 259 height 33
click at [532, 541] on button "IMPRESSORA" at bounding box center [509, 546] width 121 height 27
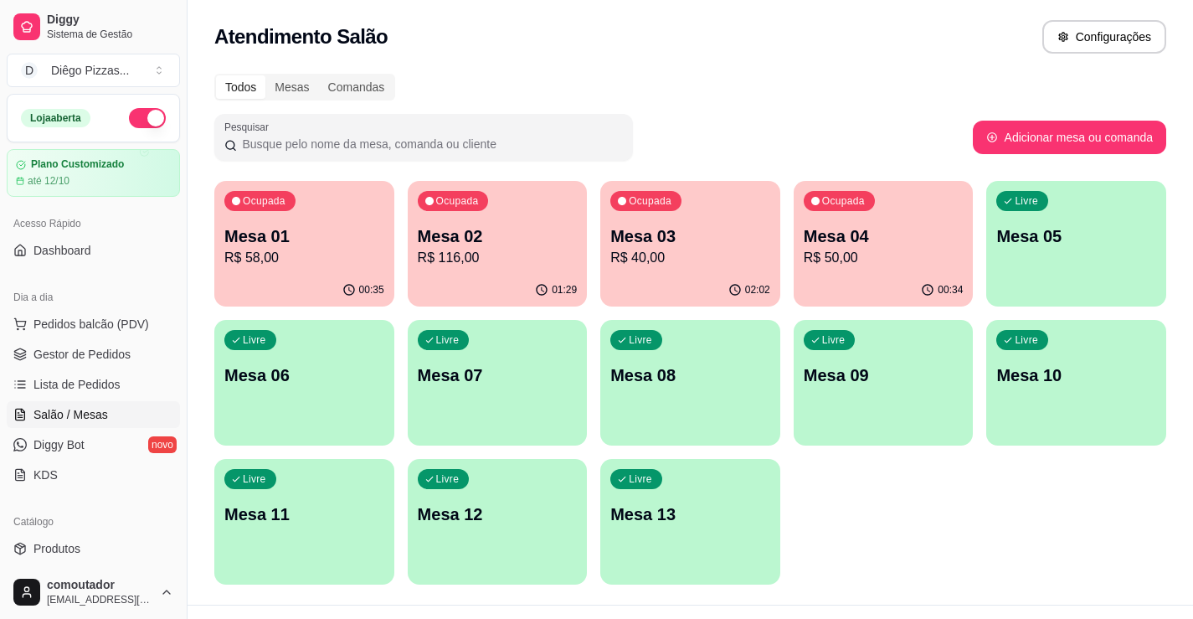
click at [283, 280] on div "00:35" at bounding box center [304, 290] width 180 height 33
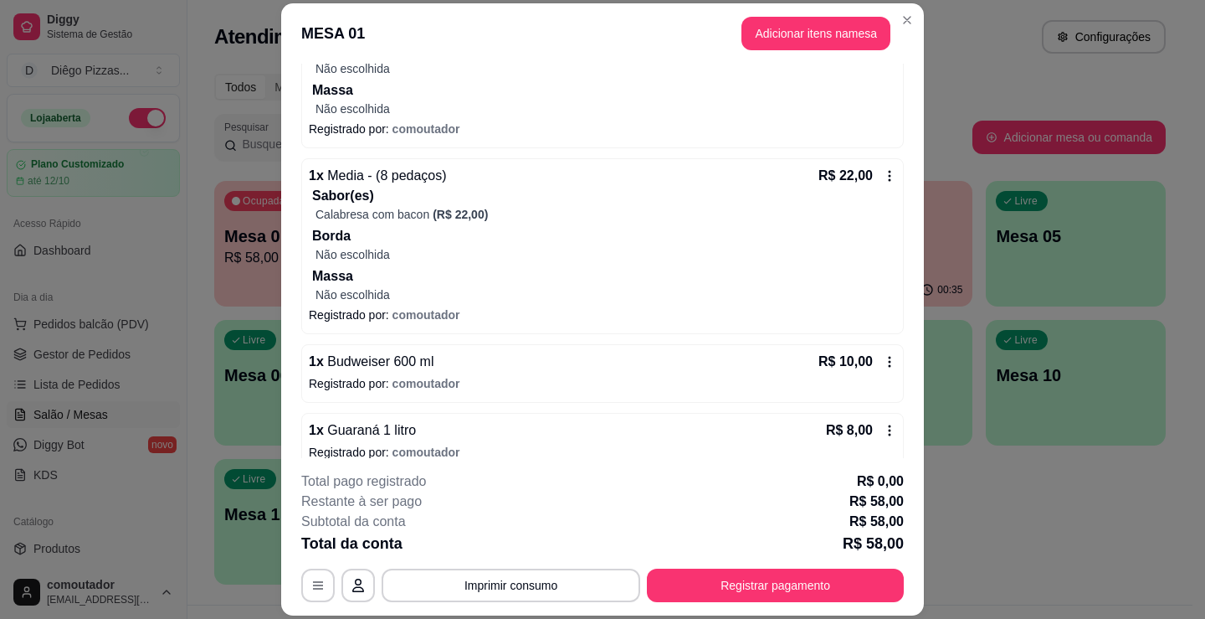
scroll to position [285, 0]
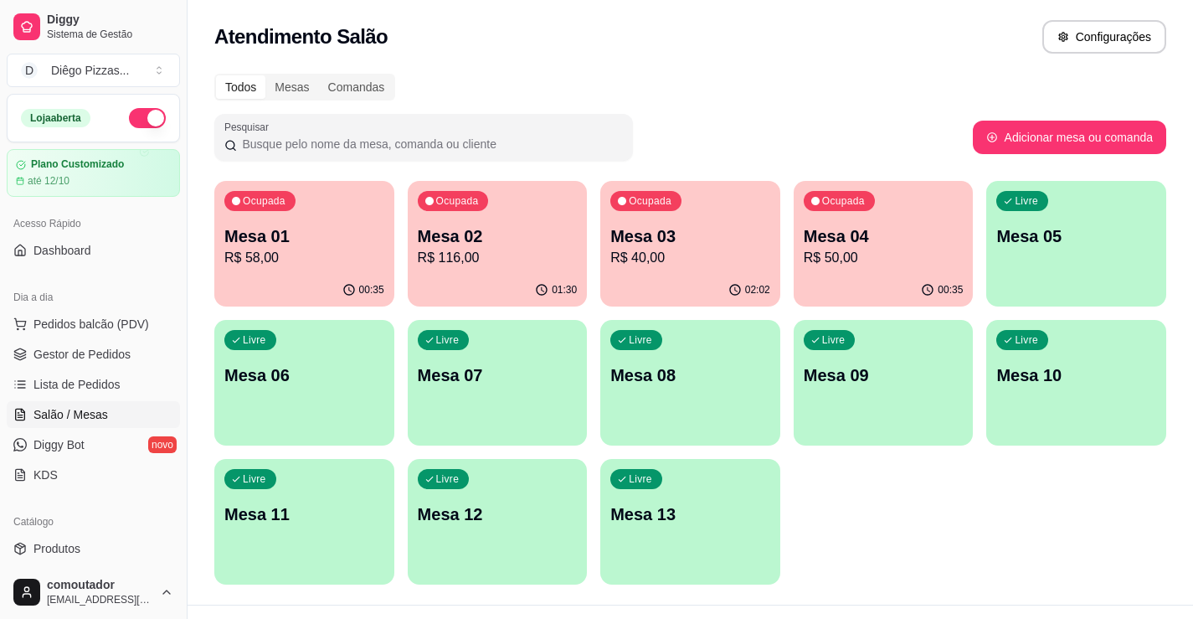
click at [316, 260] on p "R$ 58,00" at bounding box center [304, 258] width 160 height 20
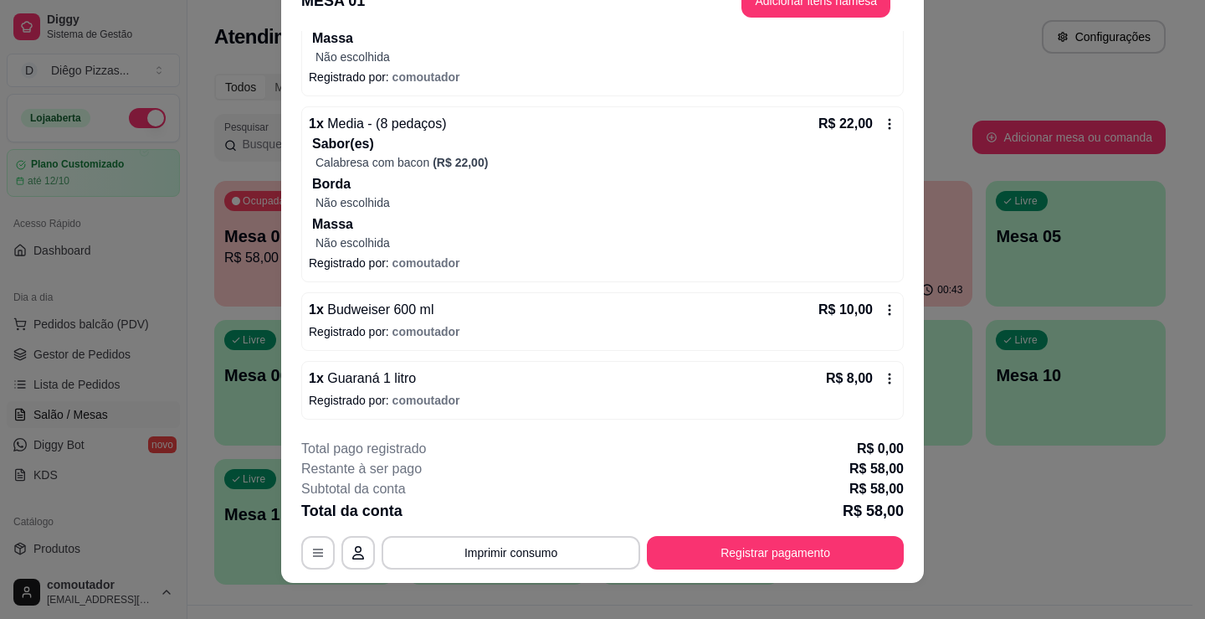
scroll to position [50, 0]
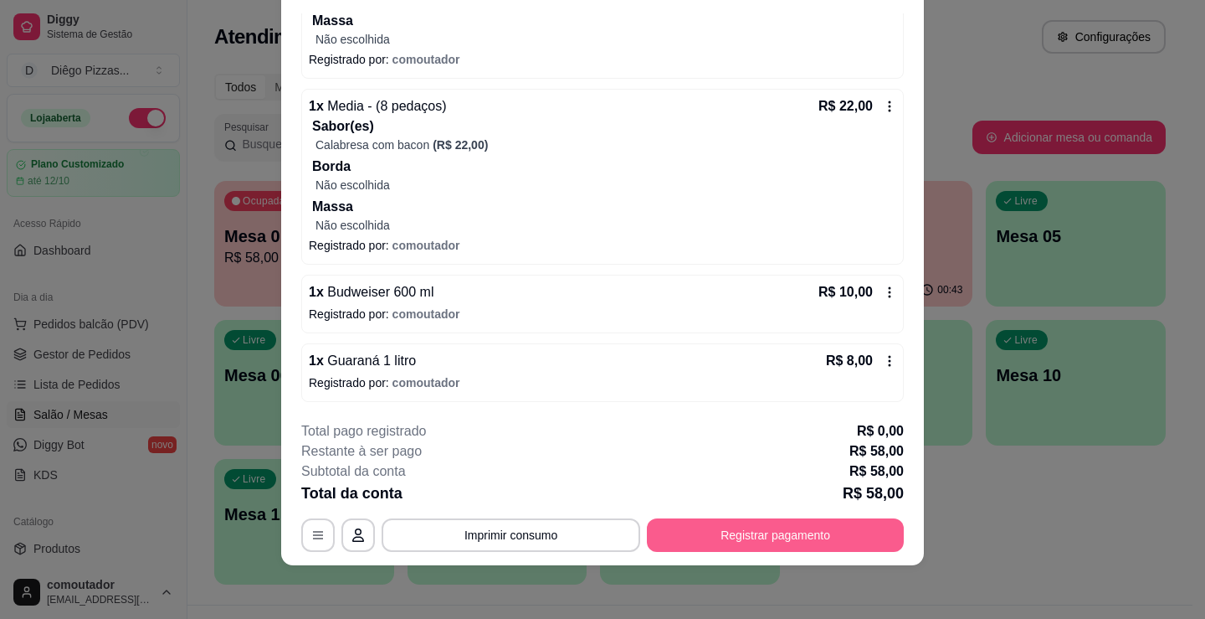
click at [759, 533] on button "Registrar pagamento" at bounding box center [775, 534] width 257 height 33
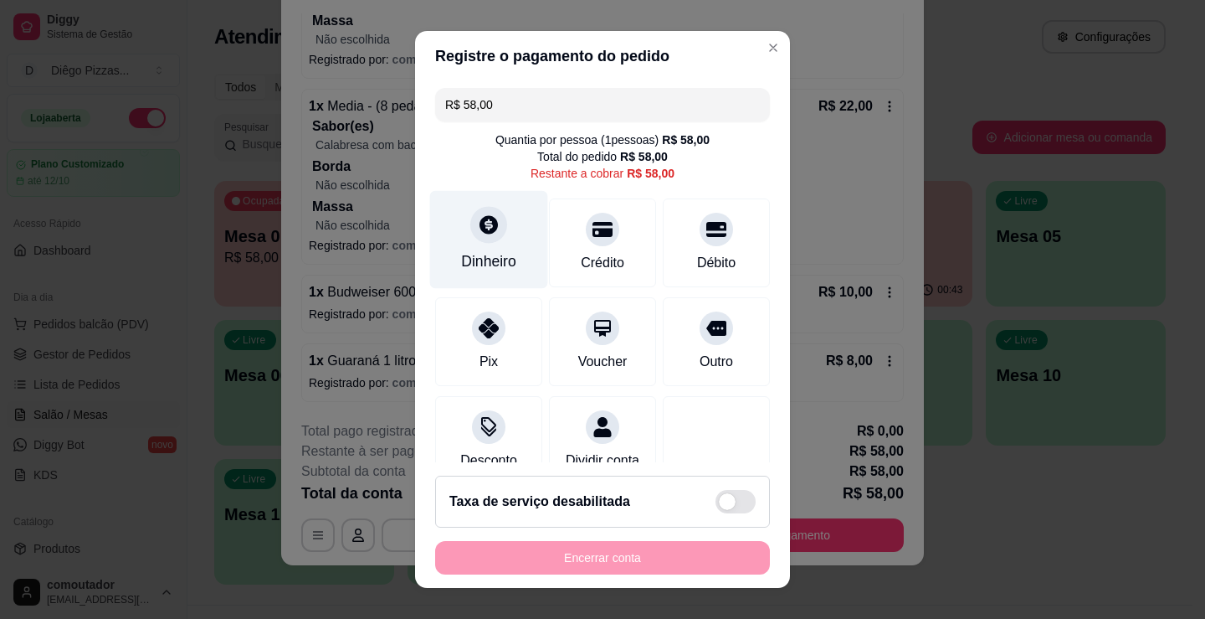
click at [470, 225] on div at bounding box center [488, 224] width 37 height 37
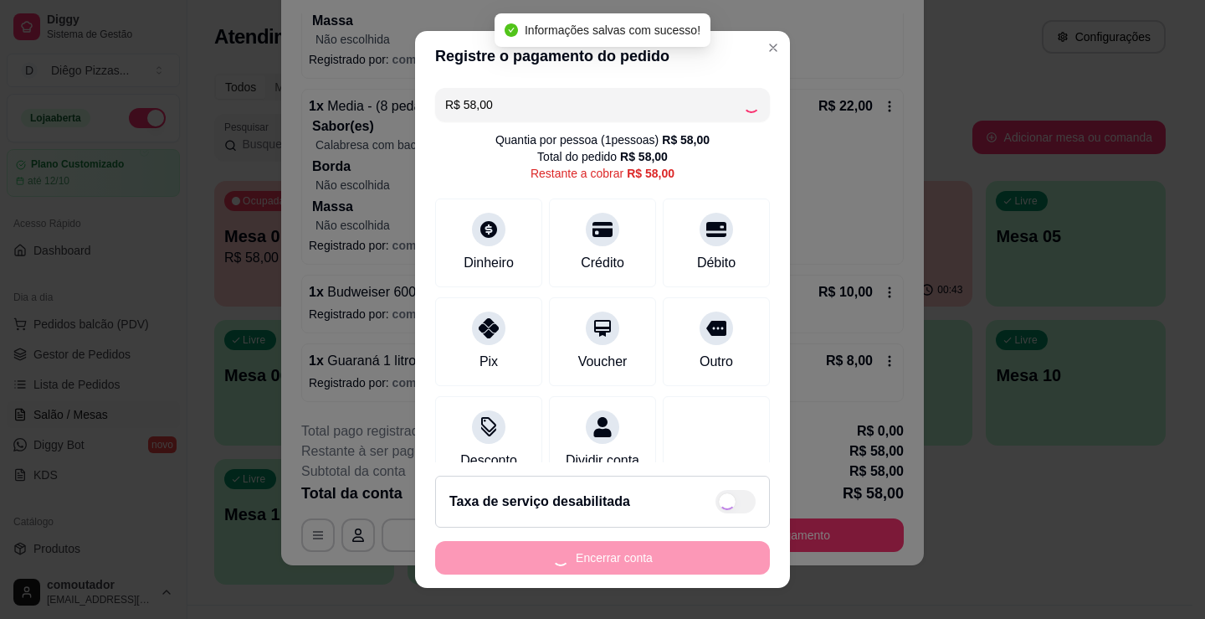
type input "R$ 0,00"
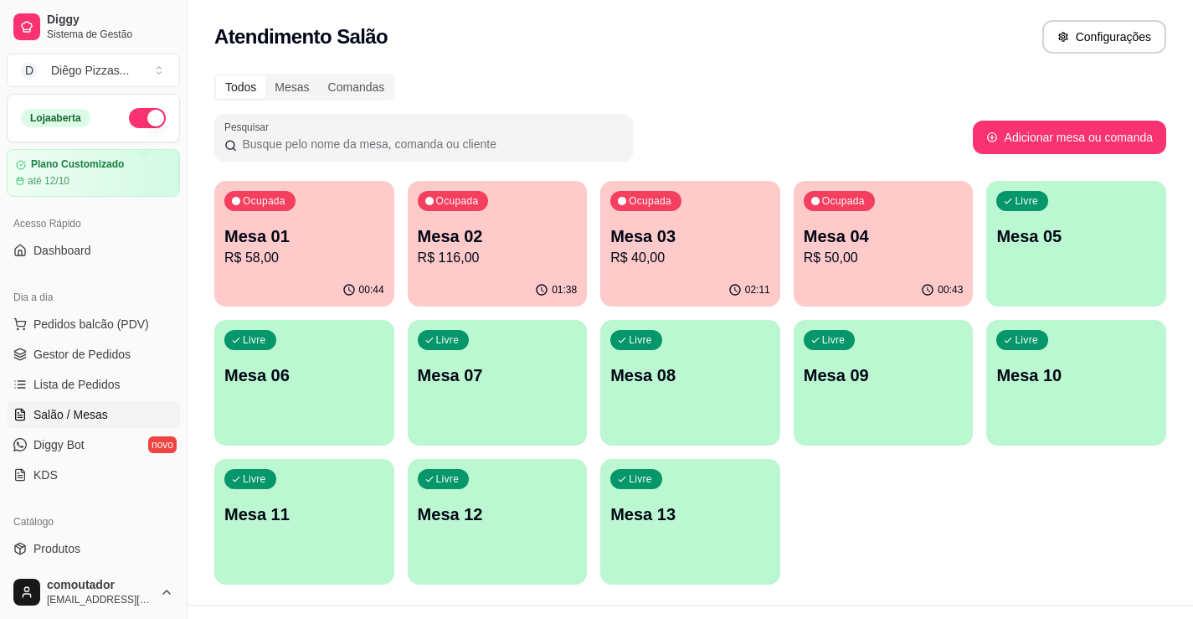
click at [700, 221] on div "Ocupada Mesa 03 R$ 40,00" at bounding box center [690, 227] width 180 height 93
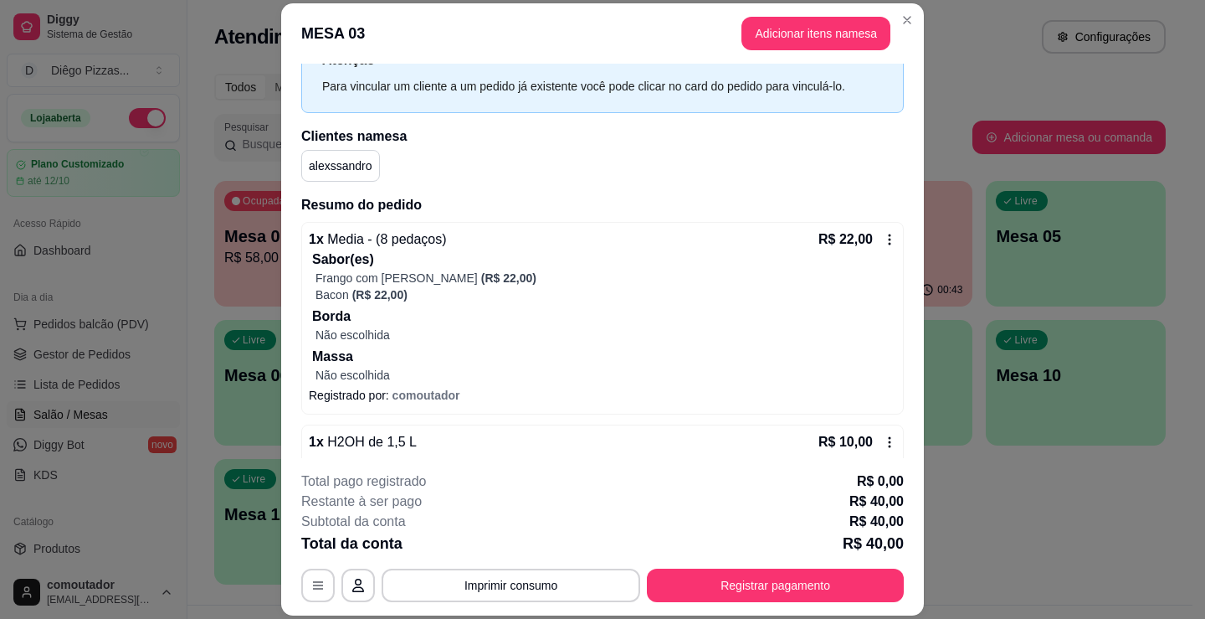
scroll to position [168, 0]
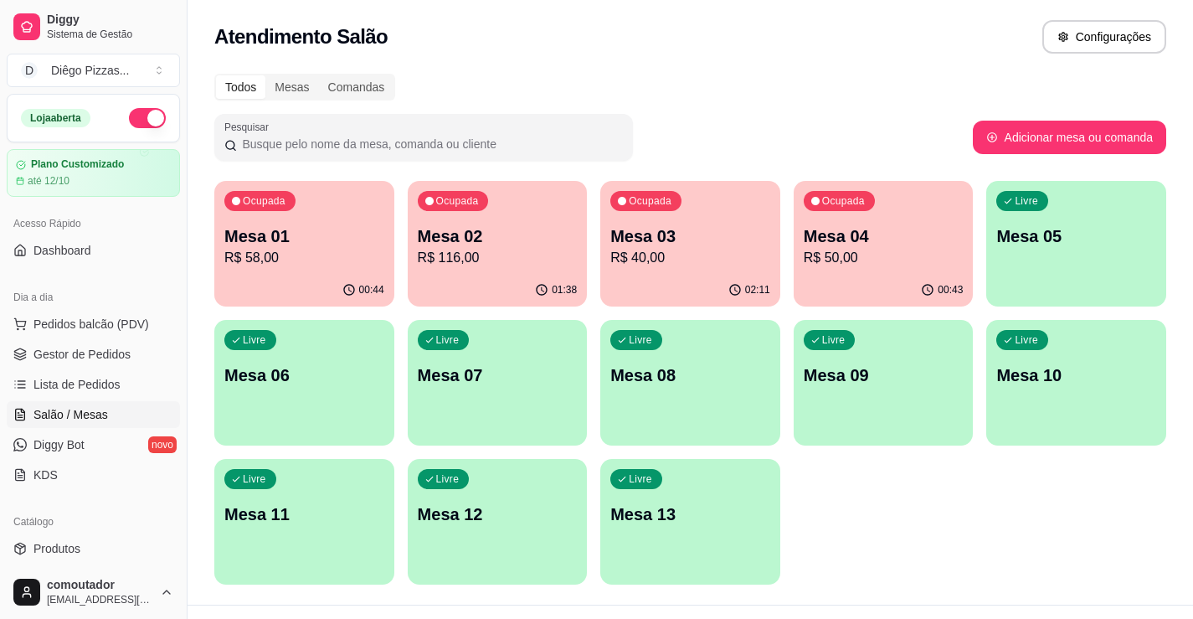
click at [896, 252] on p "R$ 50,00" at bounding box center [883, 258] width 160 height 20
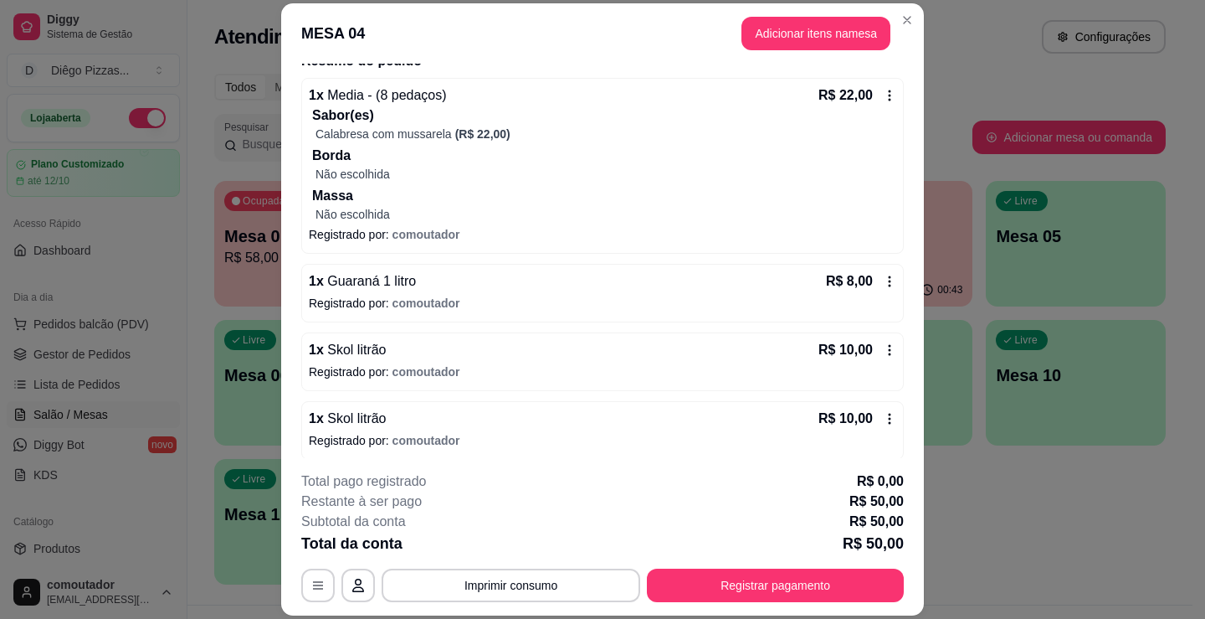
scroll to position [151, 0]
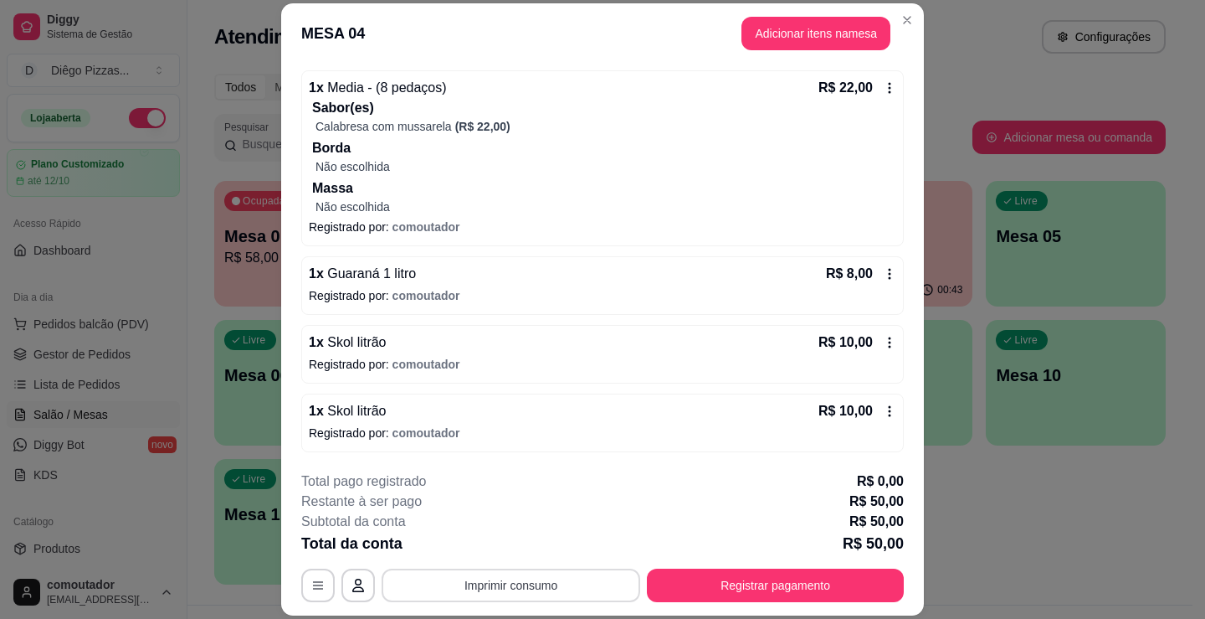
click at [473, 579] on button "Imprimir consumo" at bounding box center [511, 584] width 259 height 33
click at [498, 550] on button "IMPRESSORA" at bounding box center [509, 546] width 121 height 27
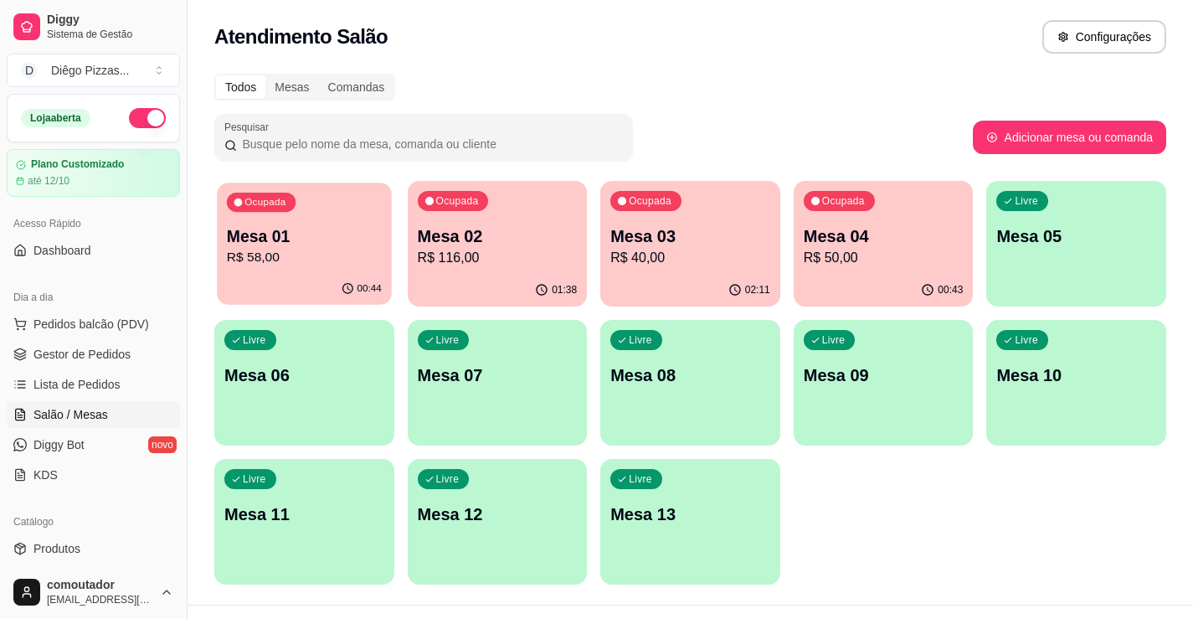
click at [284, 248] on p "R$ 58,00" at bounding box center [304, 257] width 155 height 19
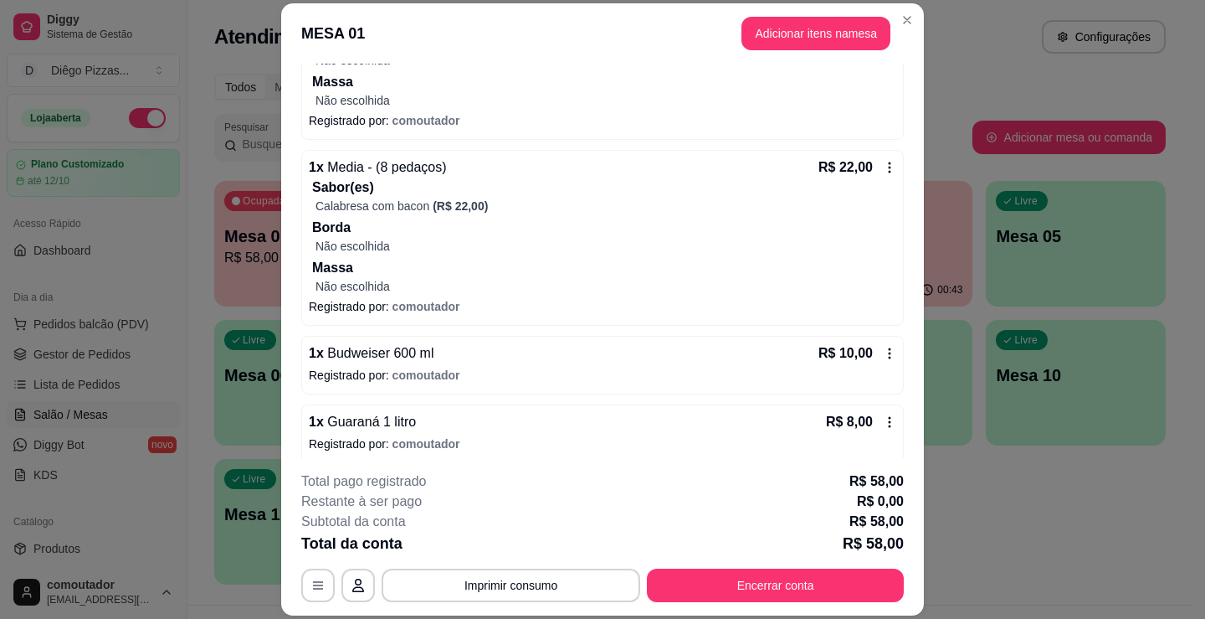
scroll to position [285, 0]
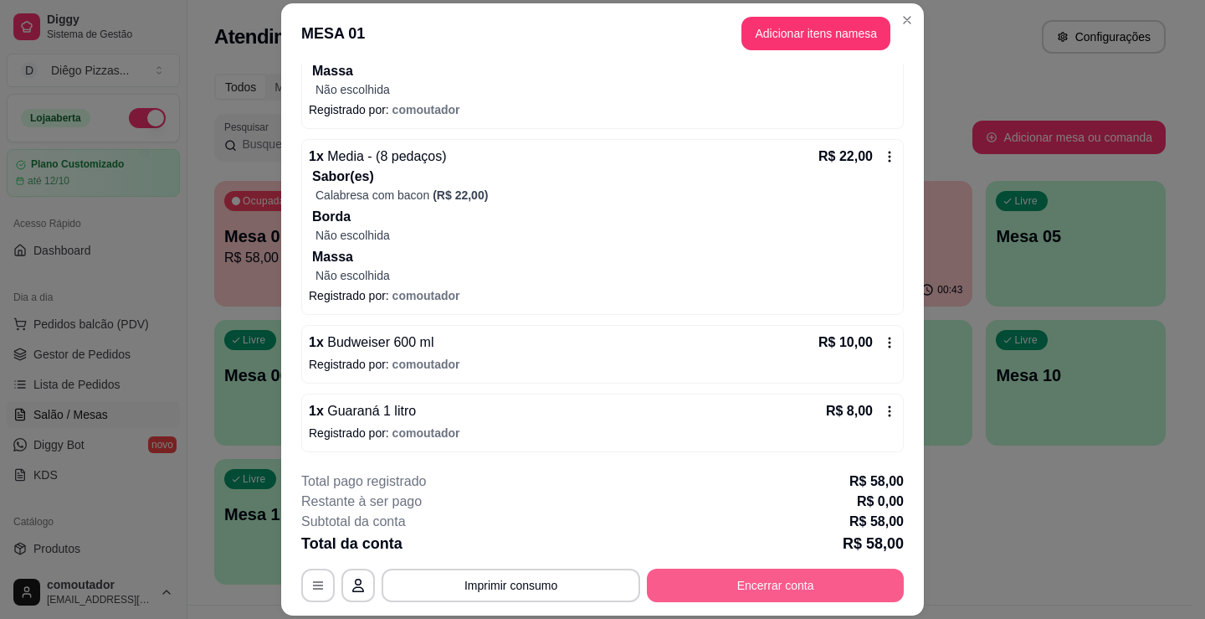
click at [768, 587] on button "Encerrar conta" at bounding box center [775, 584] width 257 height 33
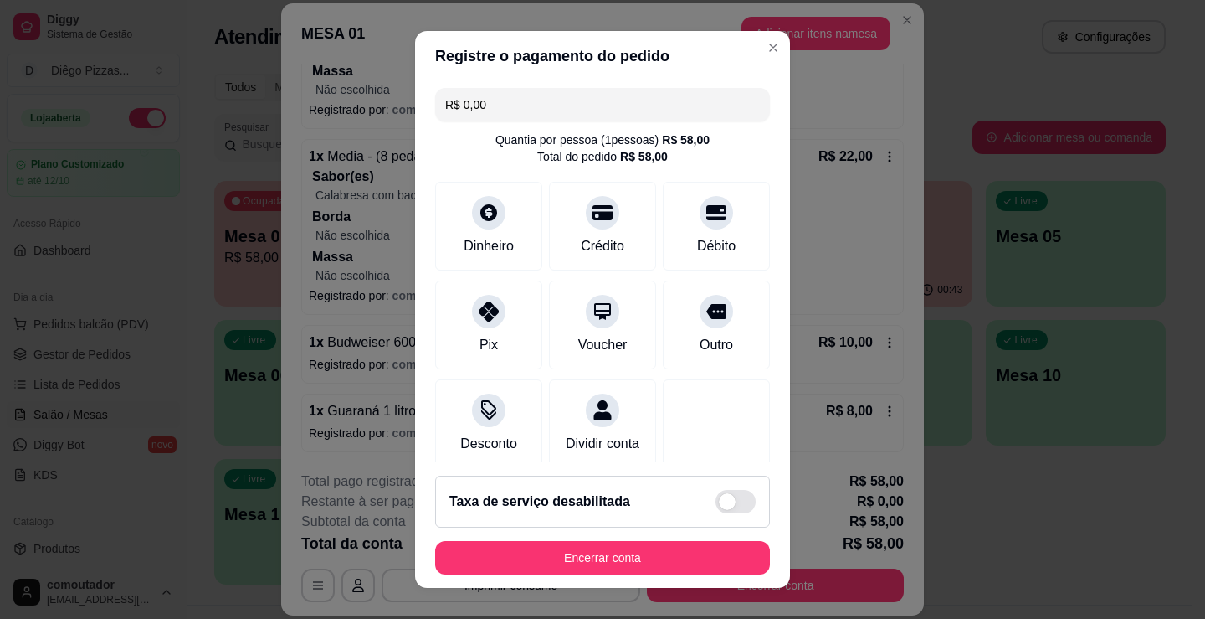
click at [593, 551] on button "Encerrar conta" at bounding box center [602, 557] width 335 height 33
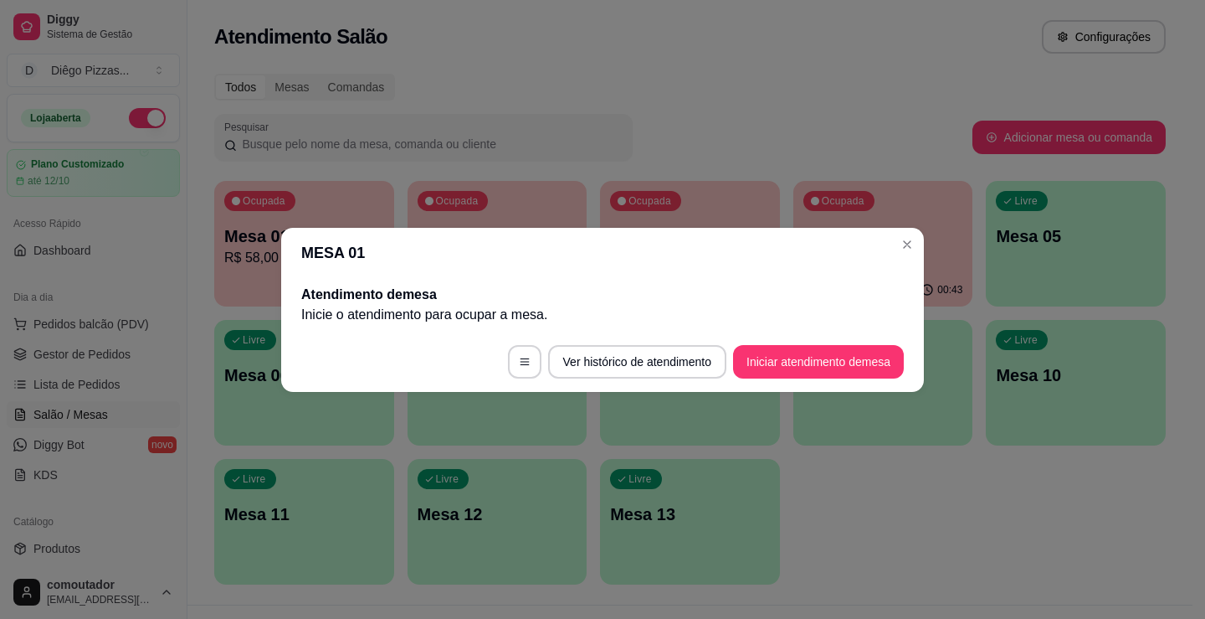
scroll to position [0, 0]
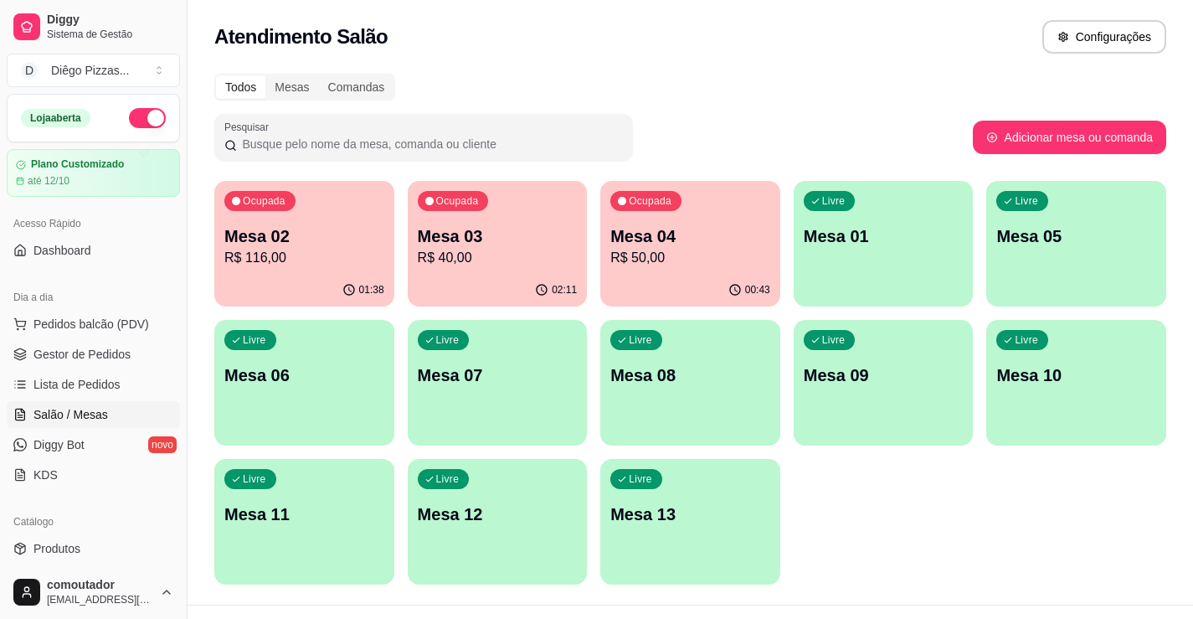
click at [468, 262] on p "R$ 40,00" at bounding box center [498, 258] width 160 height 20
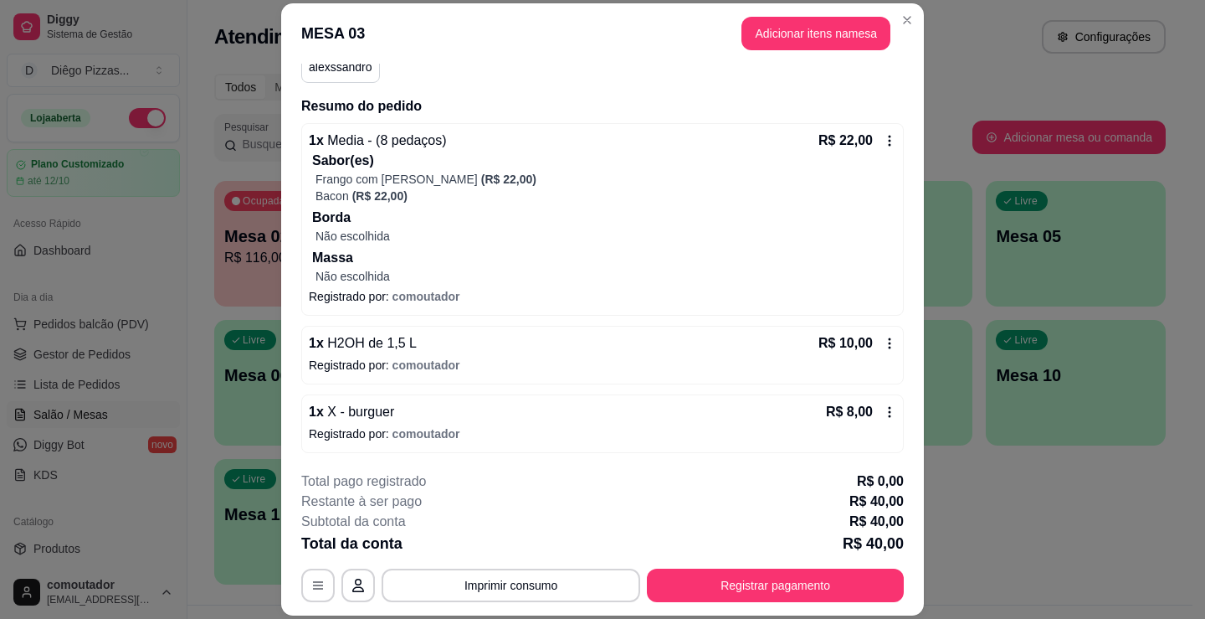
scroll to position [168, 0]
click at [746, 583] on button "Registrar pagamento" at bounding box center [775, 584] width 257 height 33
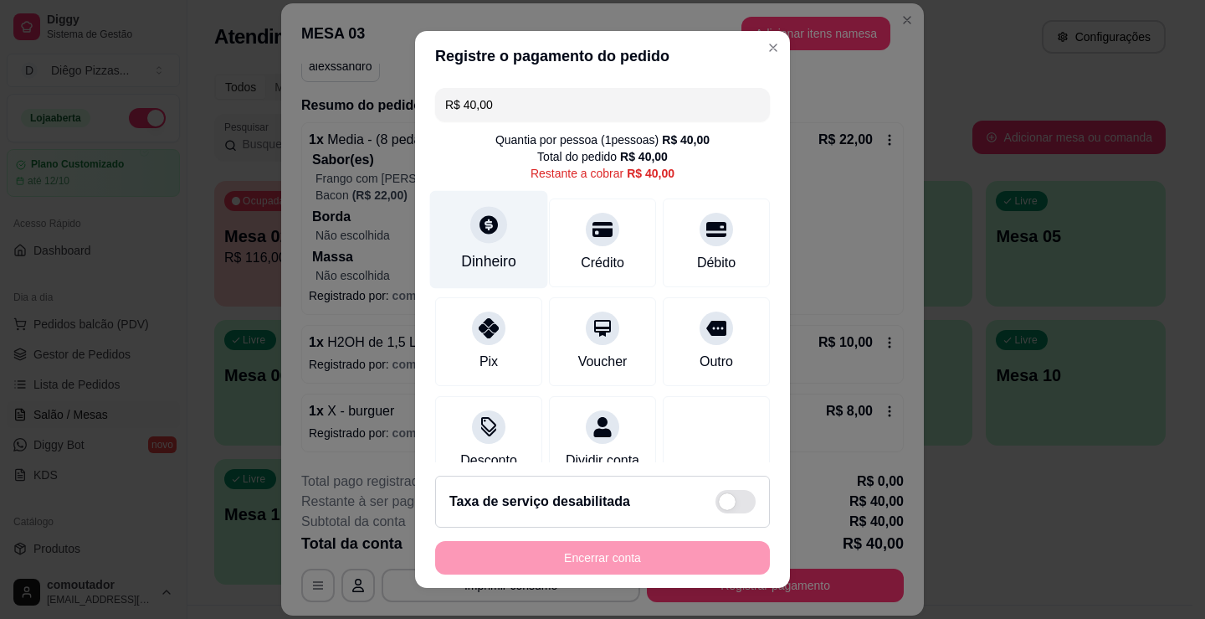
click at [495, 245] on div "Dinheiro" at bounding box center [489, 240] width 118 height 98
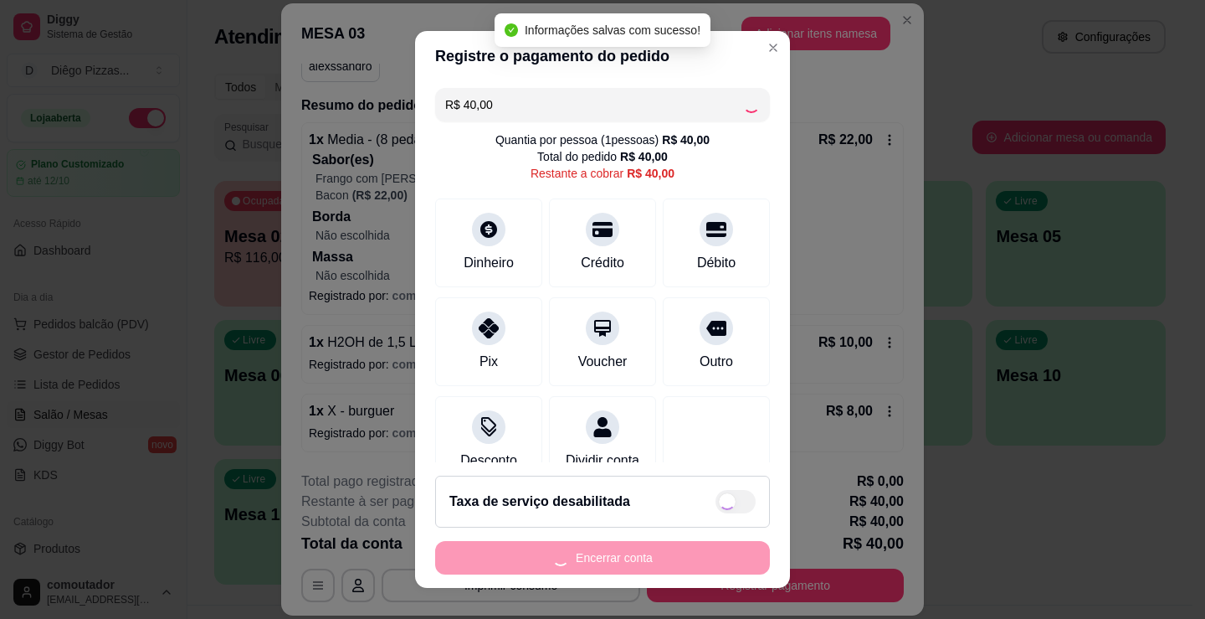
type input "R$ 0,00"
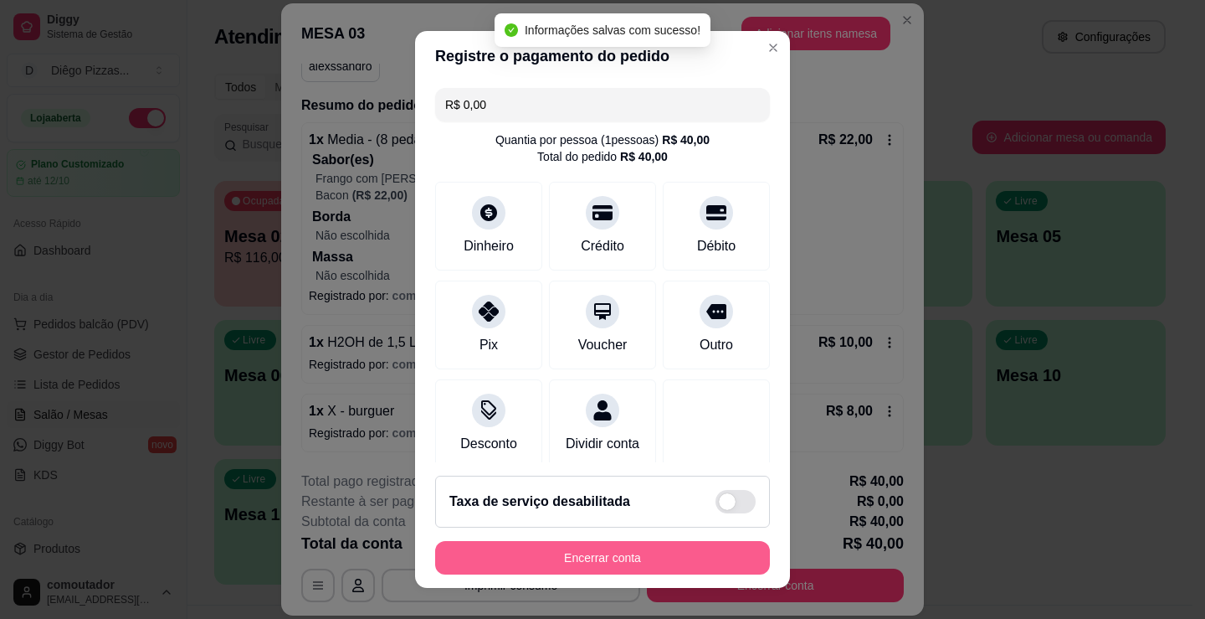
click at [619, 559] on button "Encerrar conta" at bounding box center [602, 557] width 335 height 33
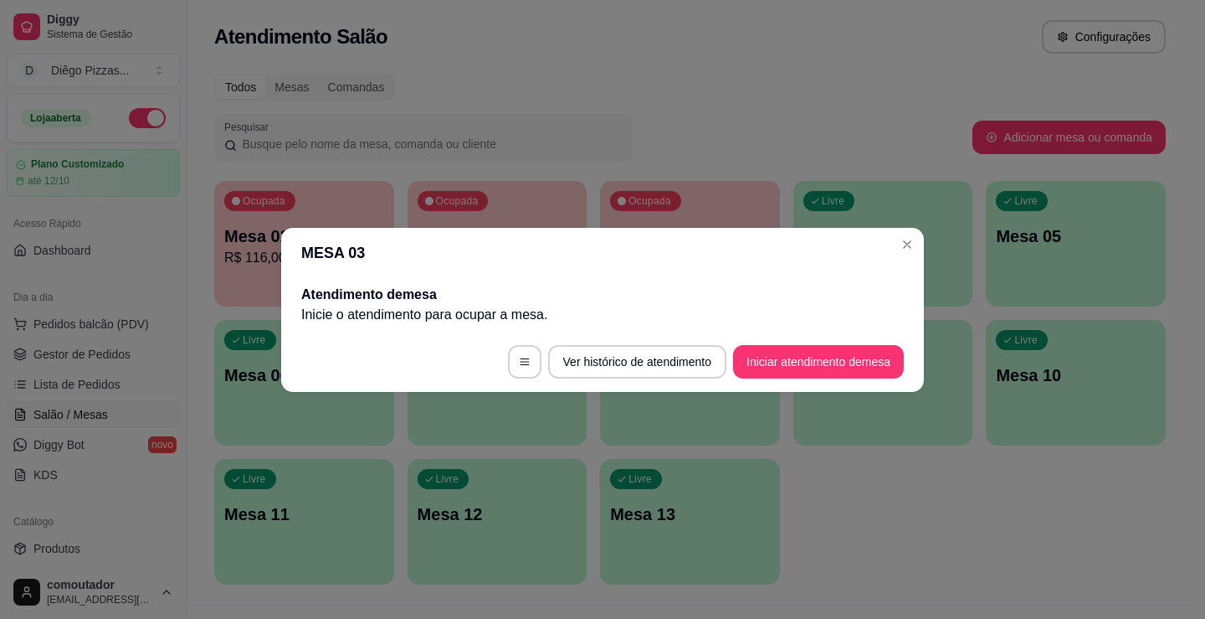
scroll to position [0, 0]
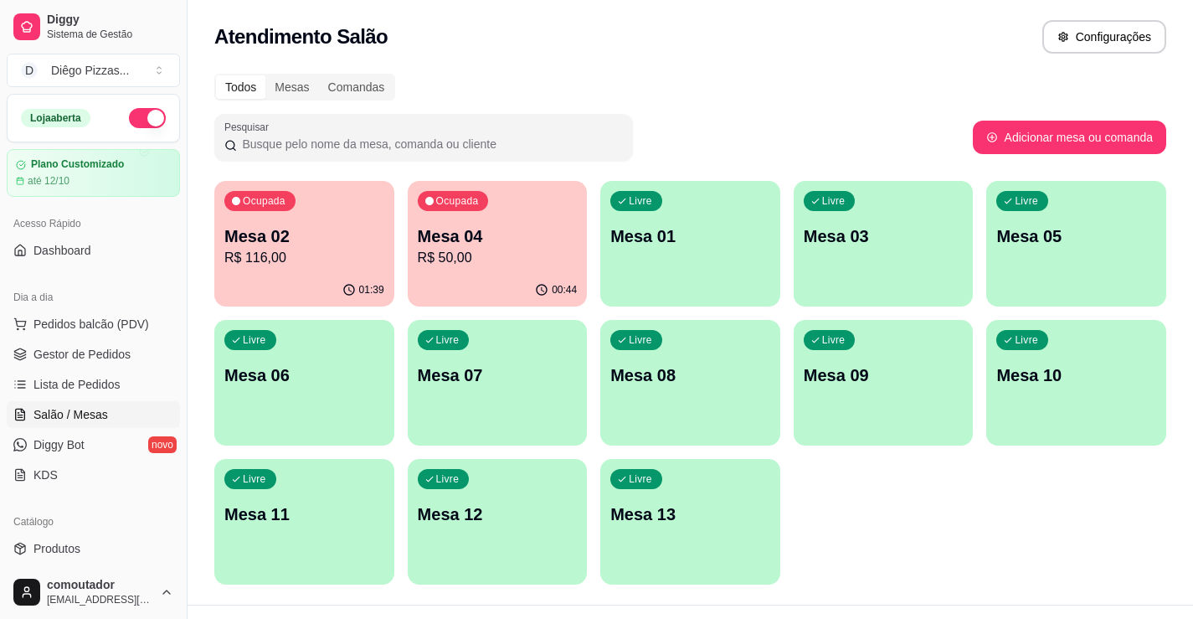
click at [313, 225] on p "Mesa 02" at bounding box center [304, 235] width 160 height 23
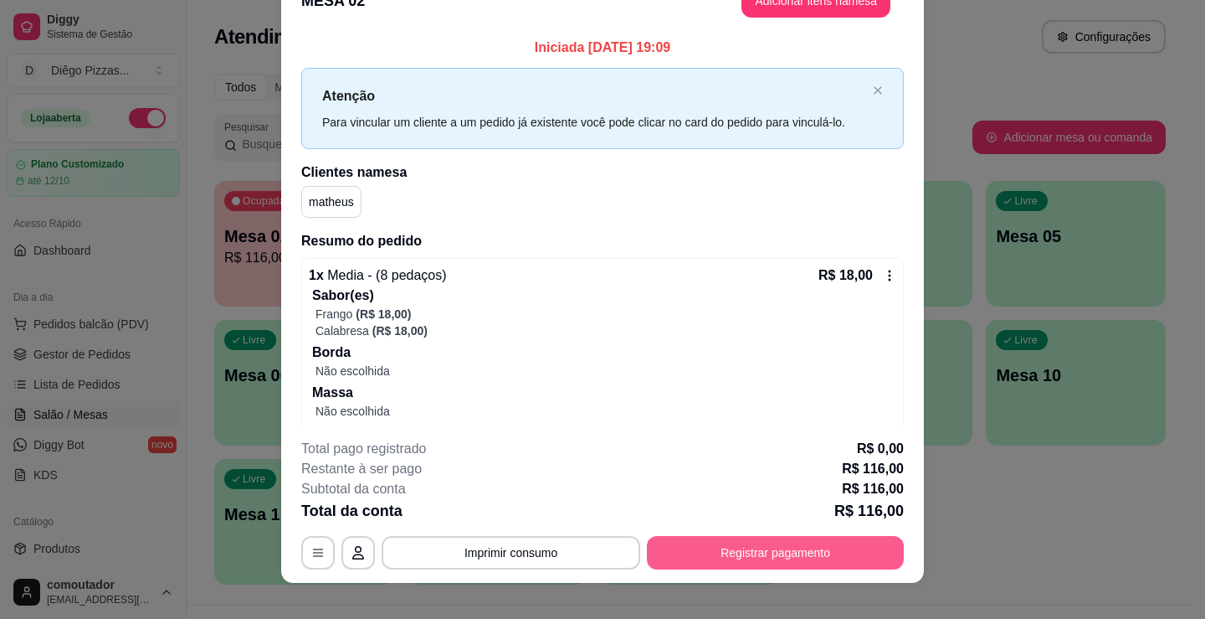
scroll to position [50, 0]
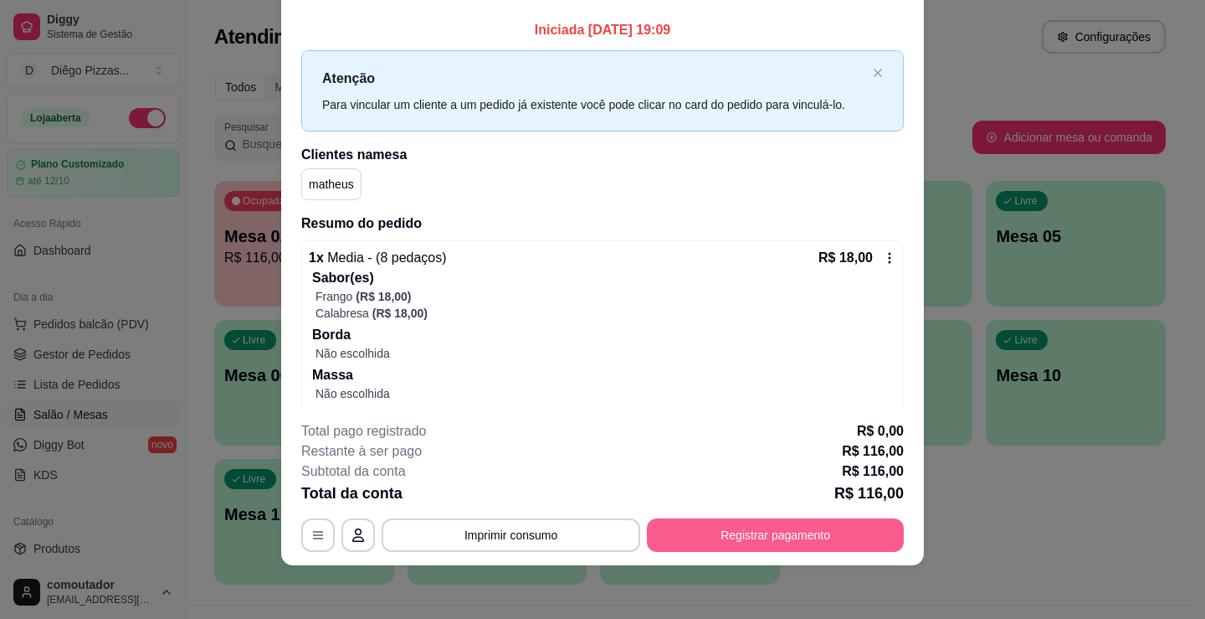
click at [746, 525] on button "Registrar pagamento" at bounding box center [775, 534] width 257 height 33
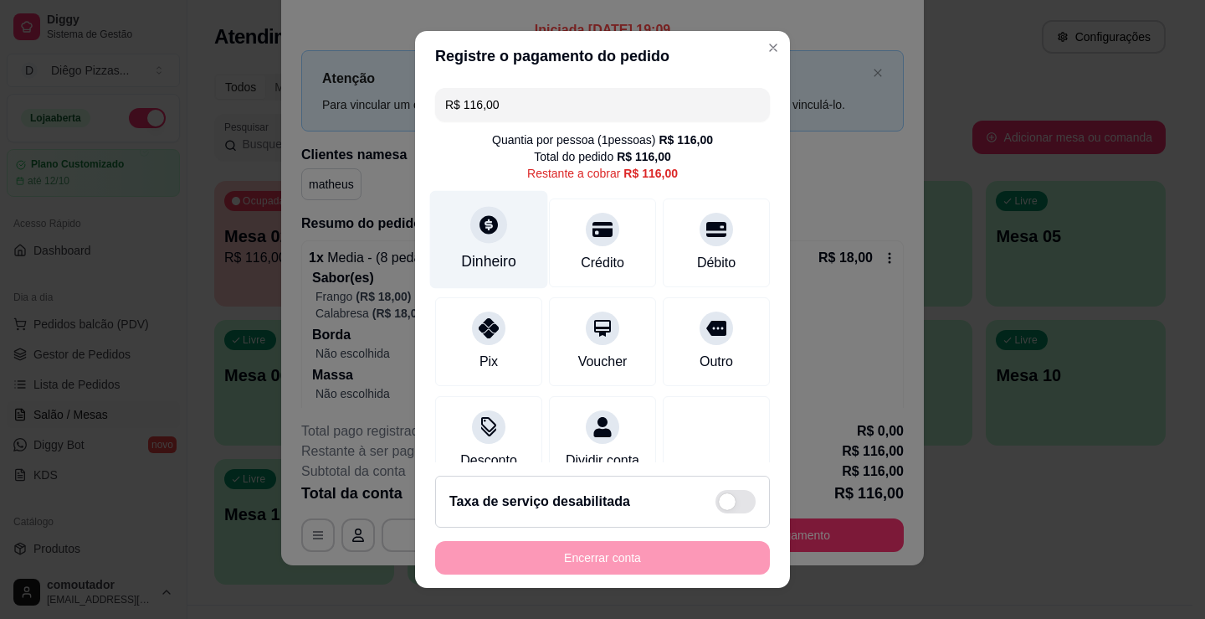
click at [454, 239] on div "Dinheiro" at bounding box center [489, 240] width 118 height 98
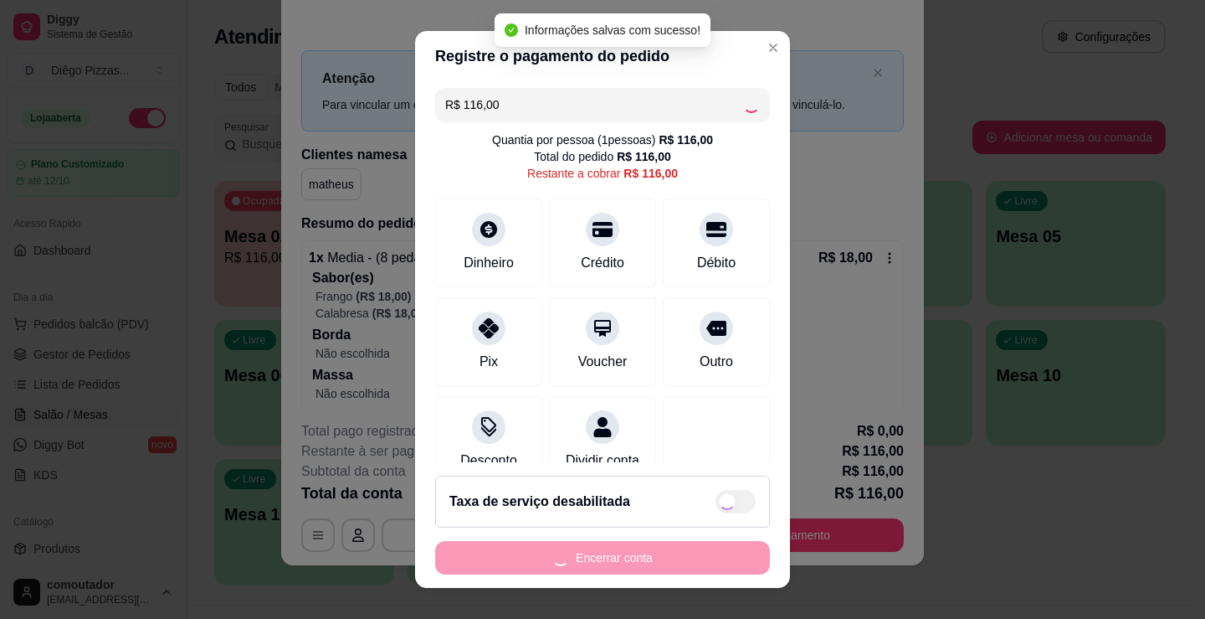
type input "R$ 0,00"
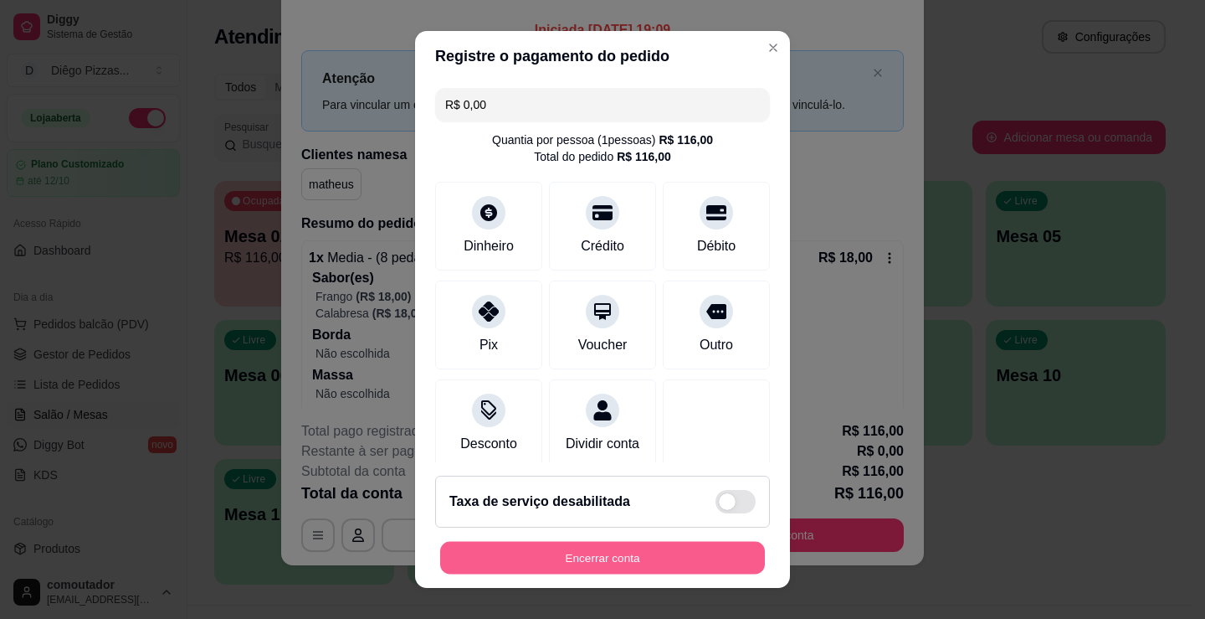
click at [627, 562] on button "Encerrar conta" at bounding box center [602, 558] width 325 height 33
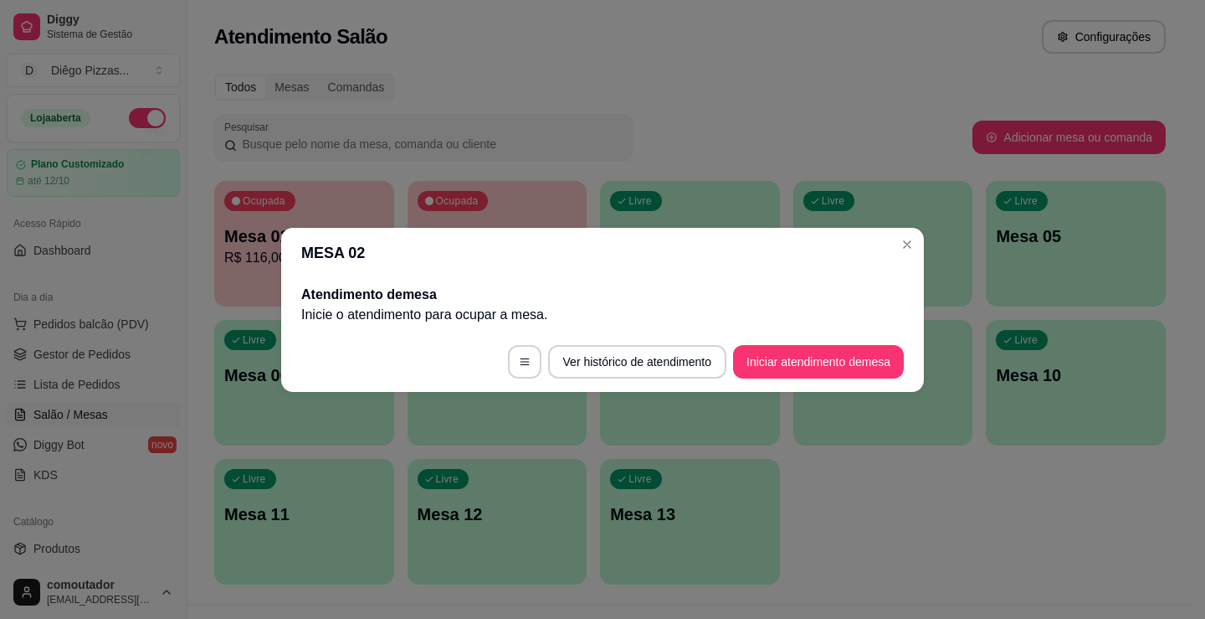
scroll to position [0, 0]
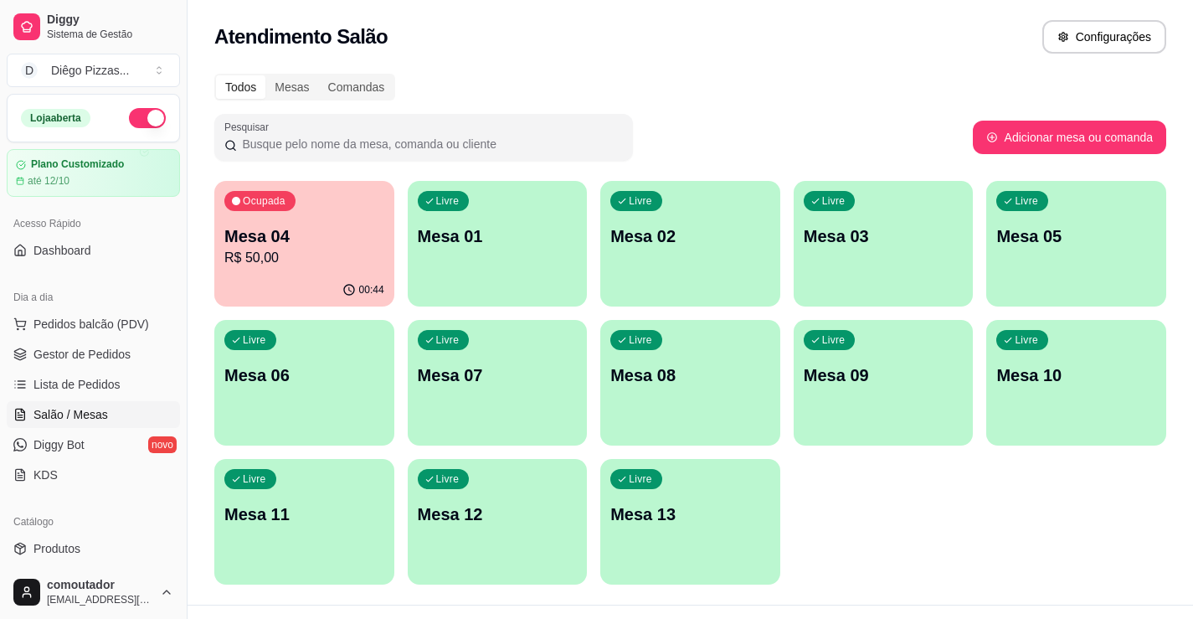
click at [449, 213] on div "Livre Mesa 01" at bounding box center [498, 233] width 180 height 105
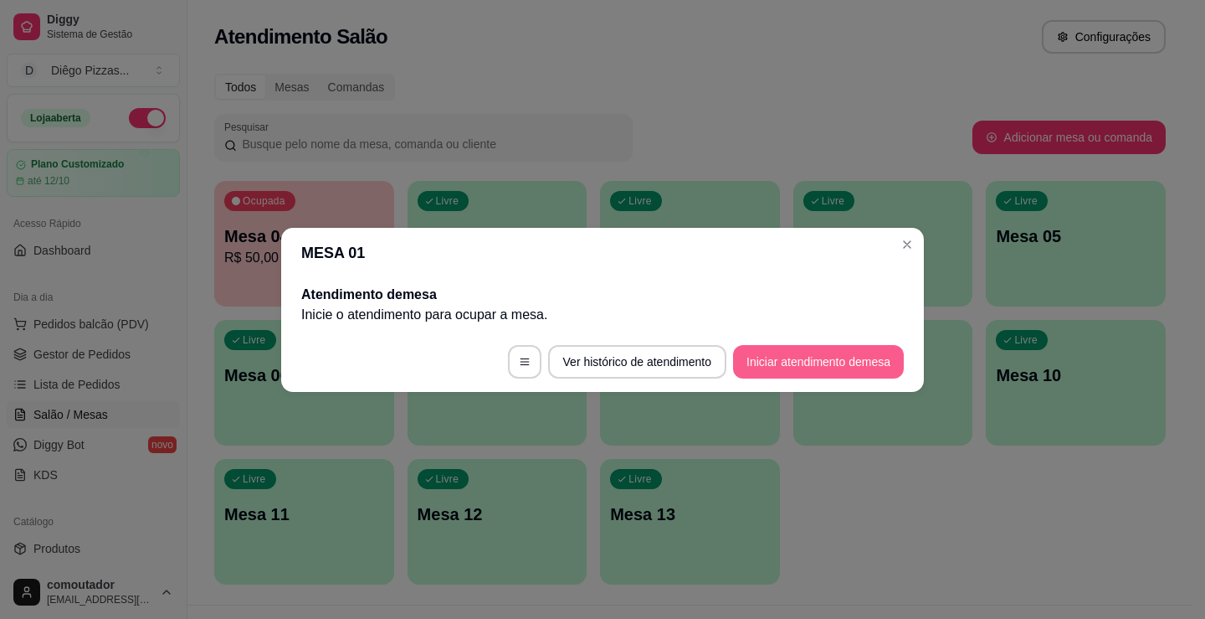
click at [809, 351] on button "Iniciar atendimento de mesa" at bounding box center [818, 361] width 171 height 33
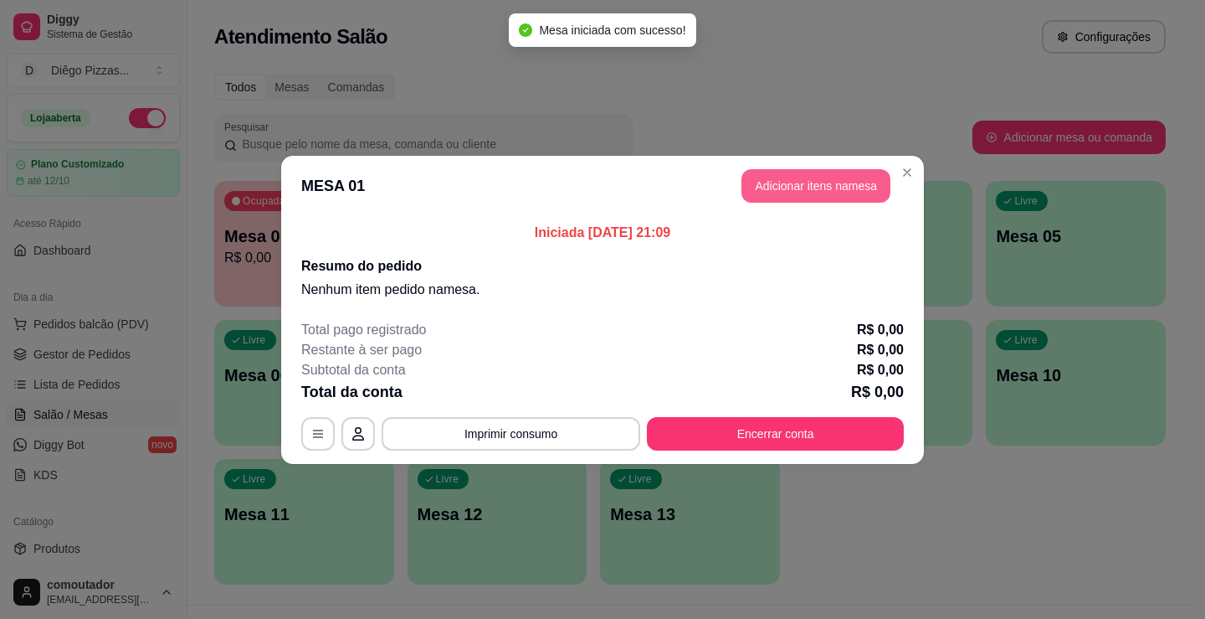
click at [812, 178] on button "Adicionar itens na mesa" at bounding box center [816, 185] width 149 height 33
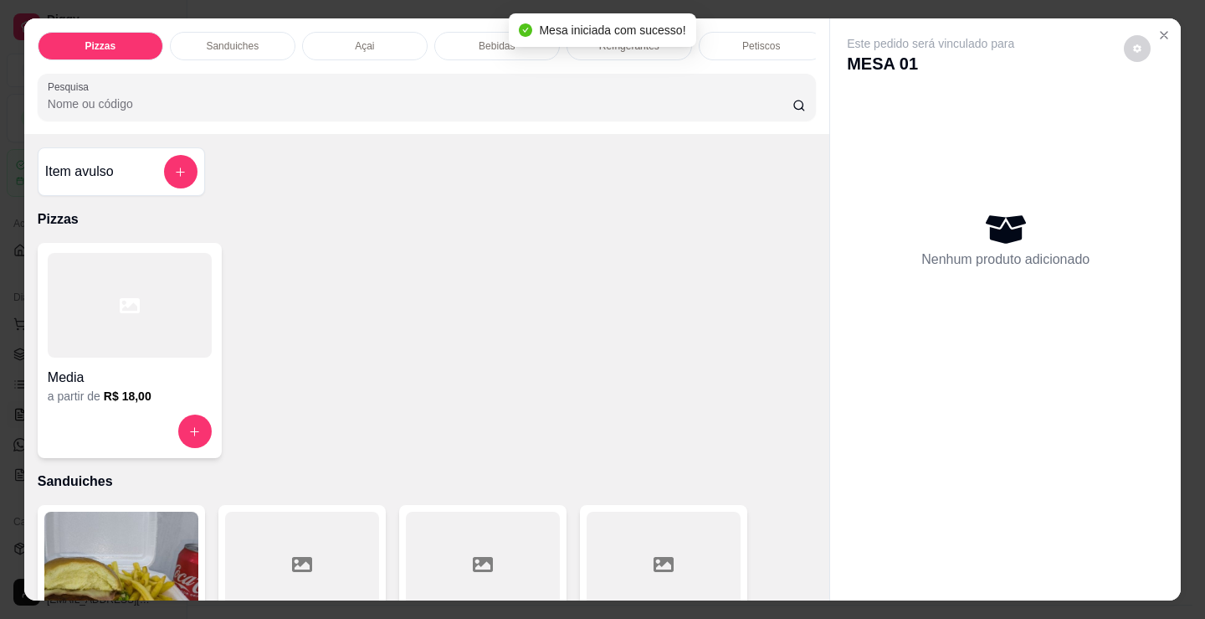
click at [763, 39] on p "Petiscos" at bounding box center [761, 45] width 38 height 13
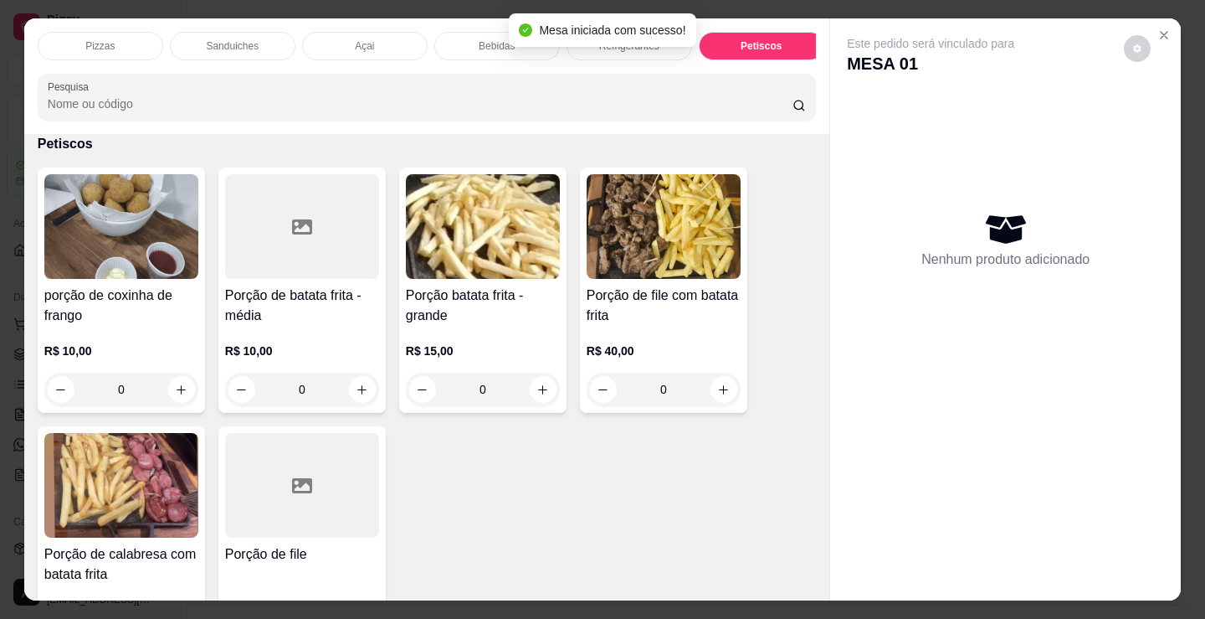
scroll to position [41, 0]
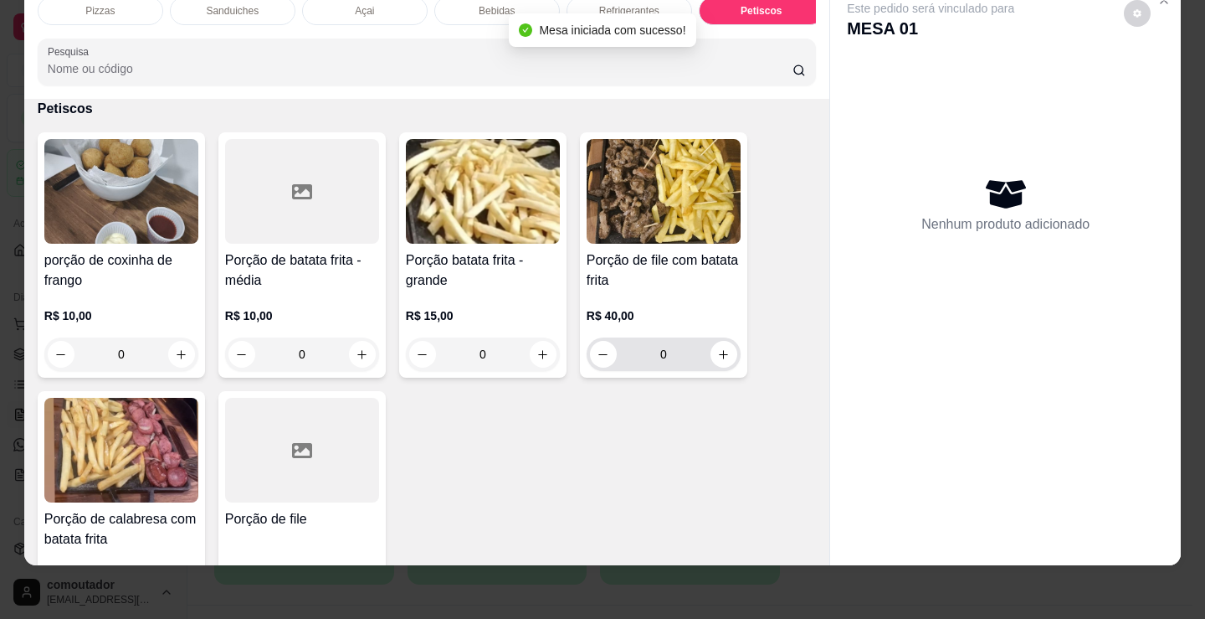
click at [732, 357] on div "0" at bounding box center [664, 353] width 154 height 33
click at [717, 350] on icon "increase-product-quantity" at bounding box center [723, 354] width 13 height 13
type input "1"
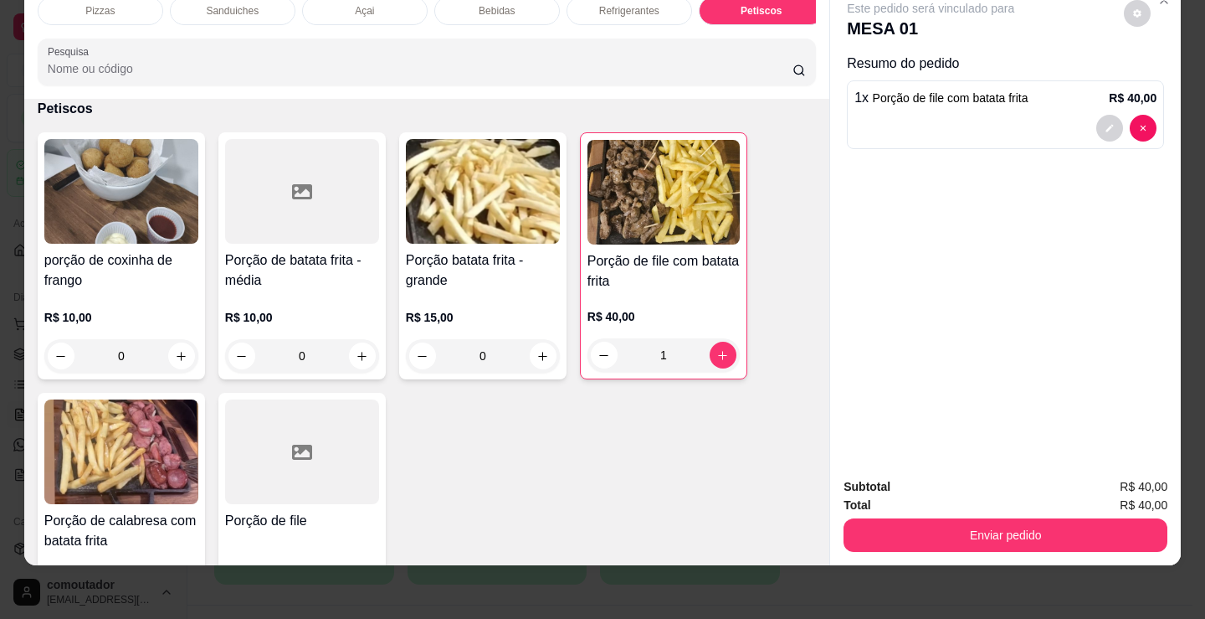
click at [494, 4] on p "Bebidas" at bounding box center [497, 10] width 36 height 13
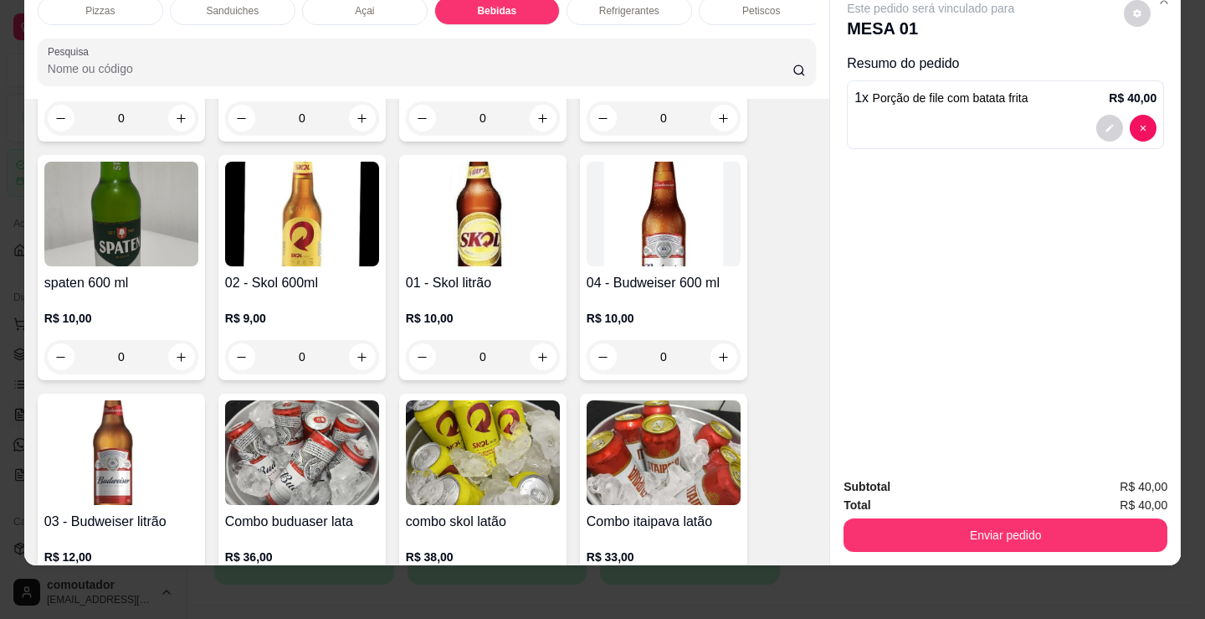
scroll to position [2660, 0]
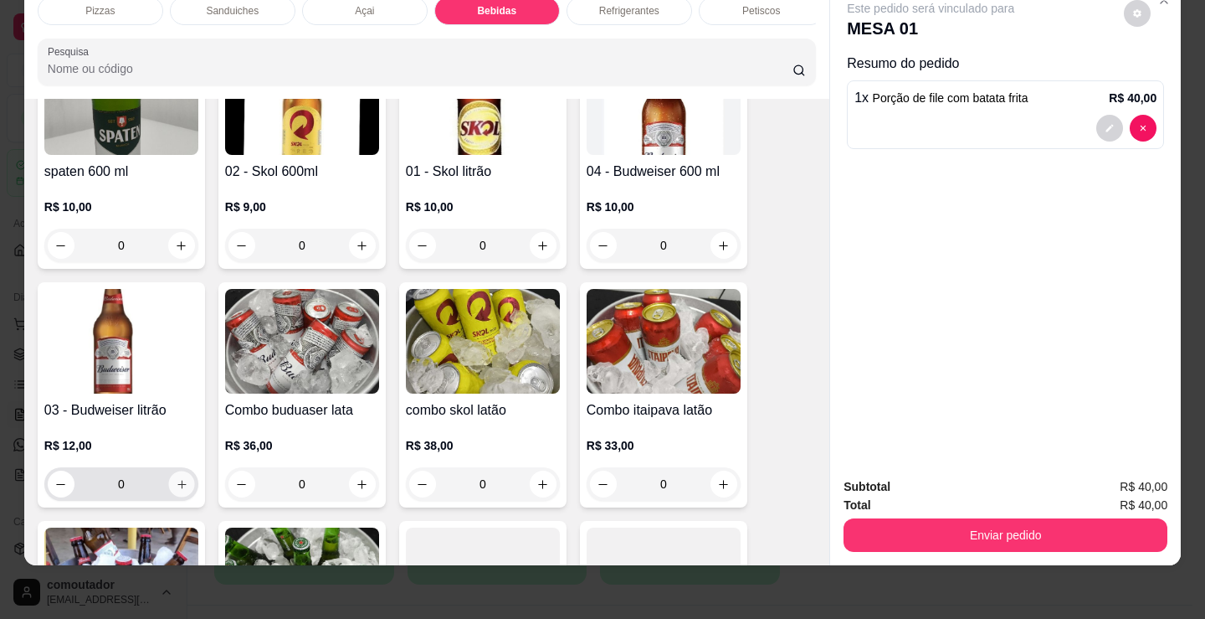
click at [176, 483] on icon "increase-product-quantity" at bounding box center [182, 484] width 13 height 13
type input "1"
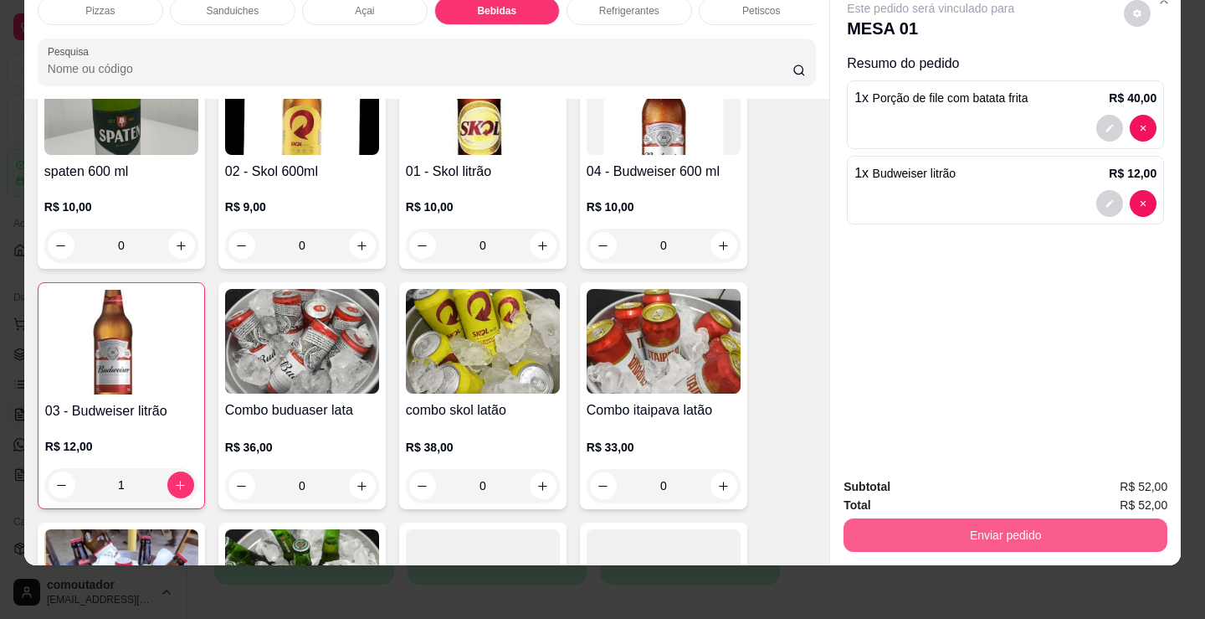
click at [926, 519] on button "Enviar pedido" at bounding box center [1006, 534] width 324 height 33
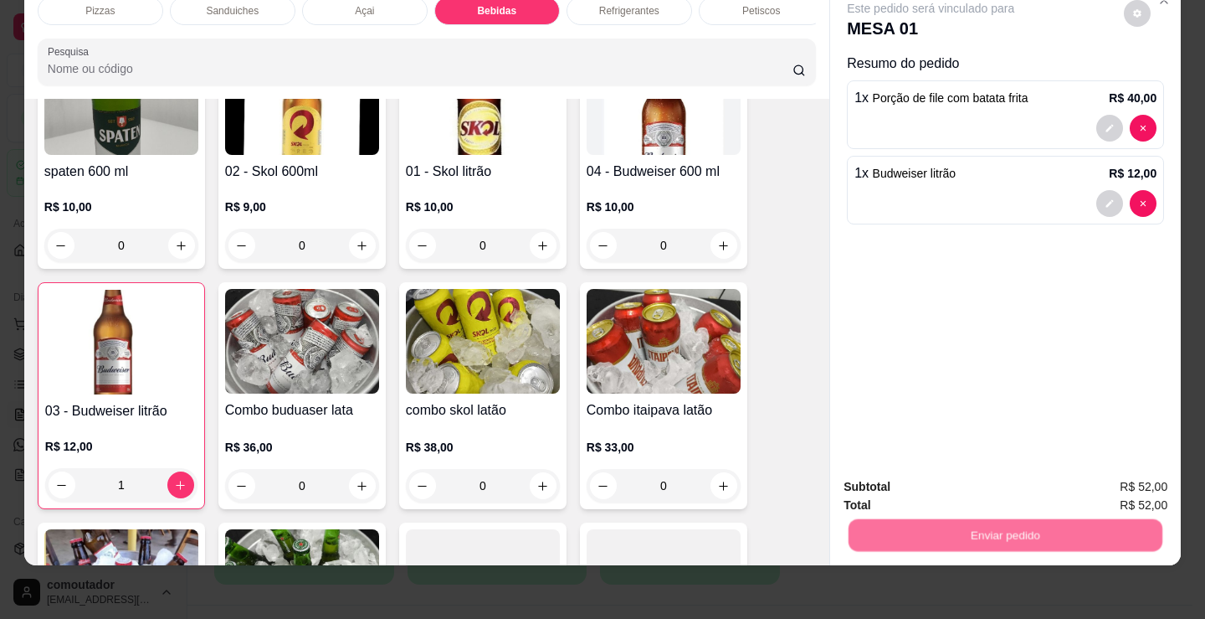
click at [911, 468] on button "Não registrar e enviar pedido" at bounding box center [950, 481] width 174 height 32
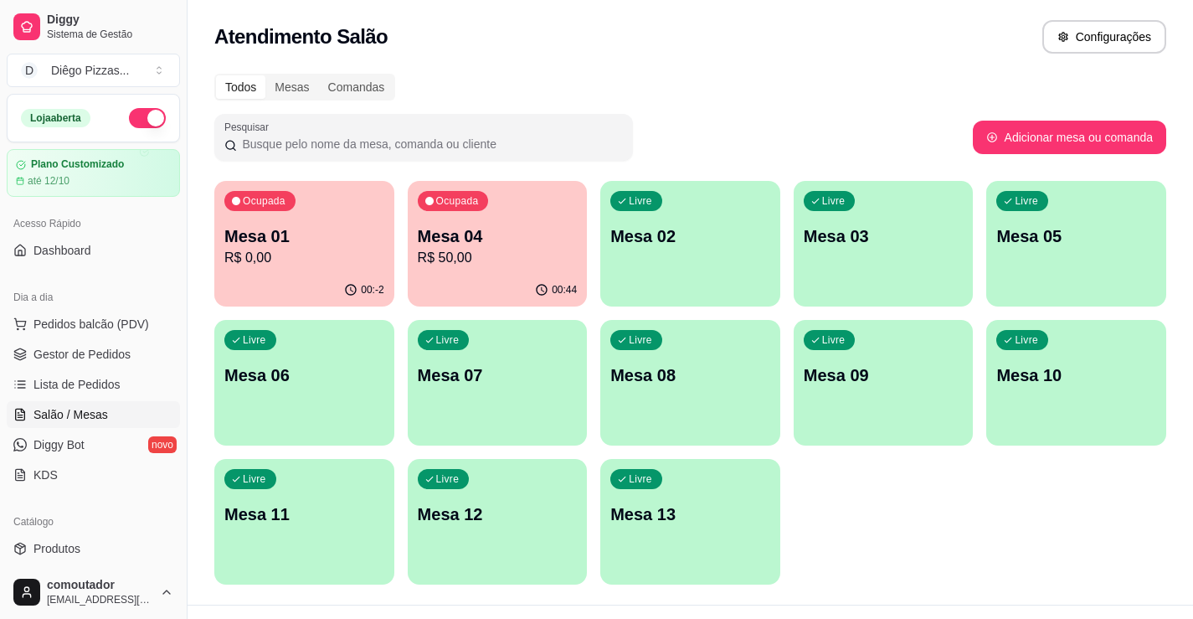
click at [434, 228] on p "Mesa 04" at bounding box center [498, 235] width 160 height 23
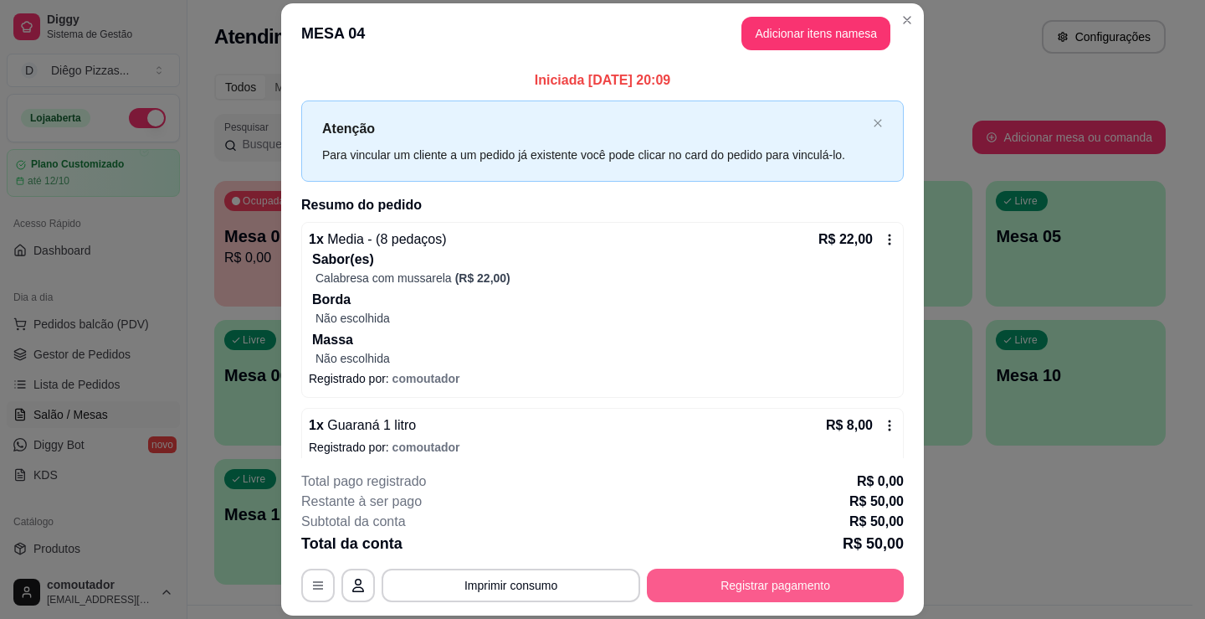
click at [776, 578] on button "Registrar pagamento" at bounding box center [775, 584] width 257 height 33
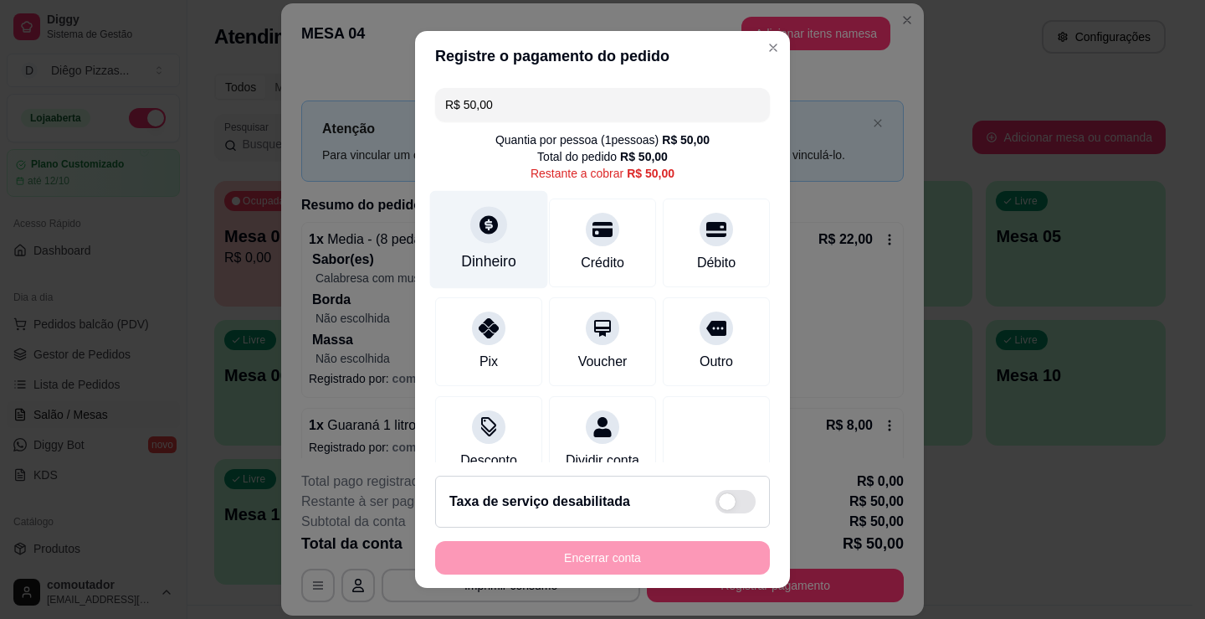
click at [485, 231] on icon at bounding box center [489, 224] width 18 height 18
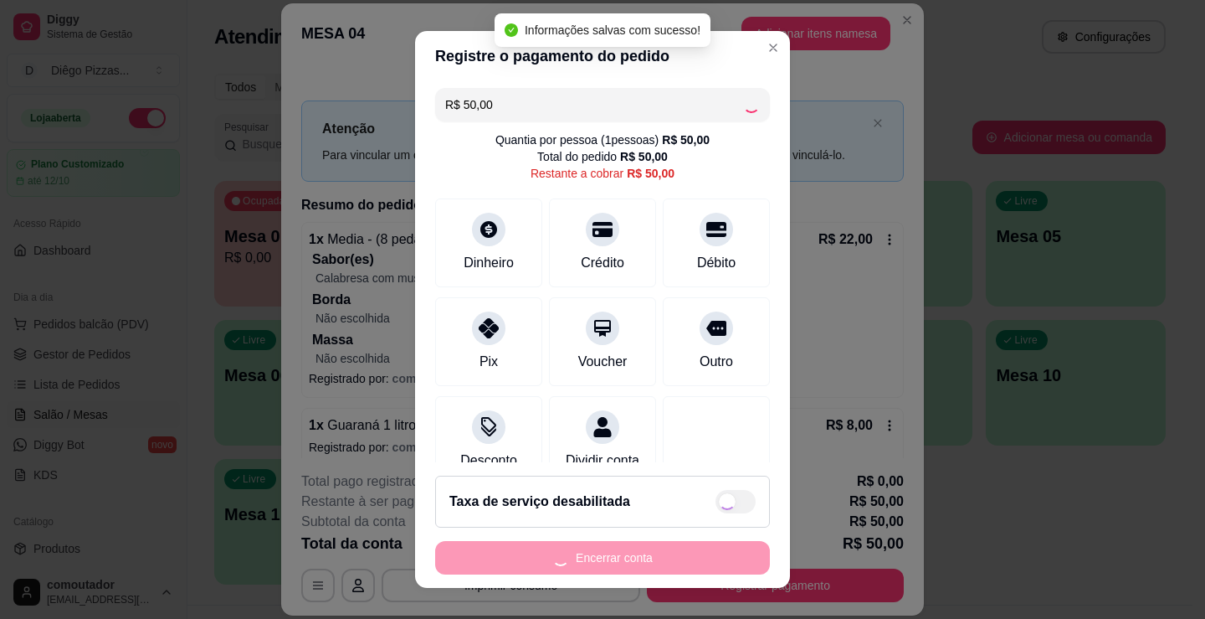
type input "R$ 0,00"
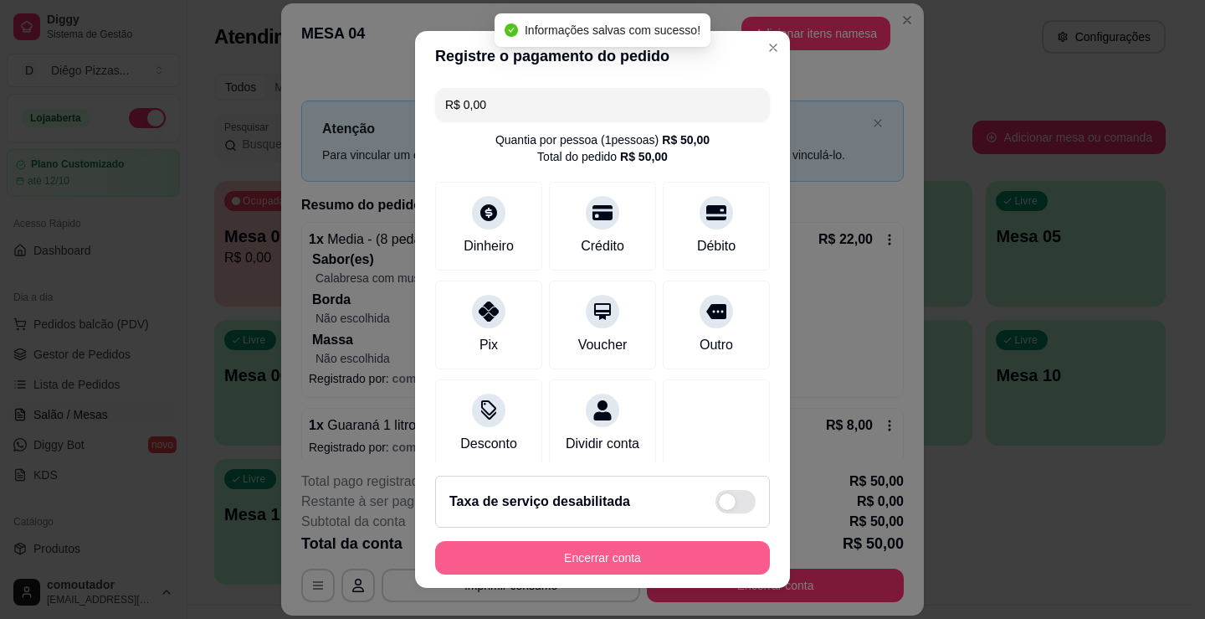
click at [644, 558] on button "Encerrar conta" at bounding box center [602, 557] width 335 height 33
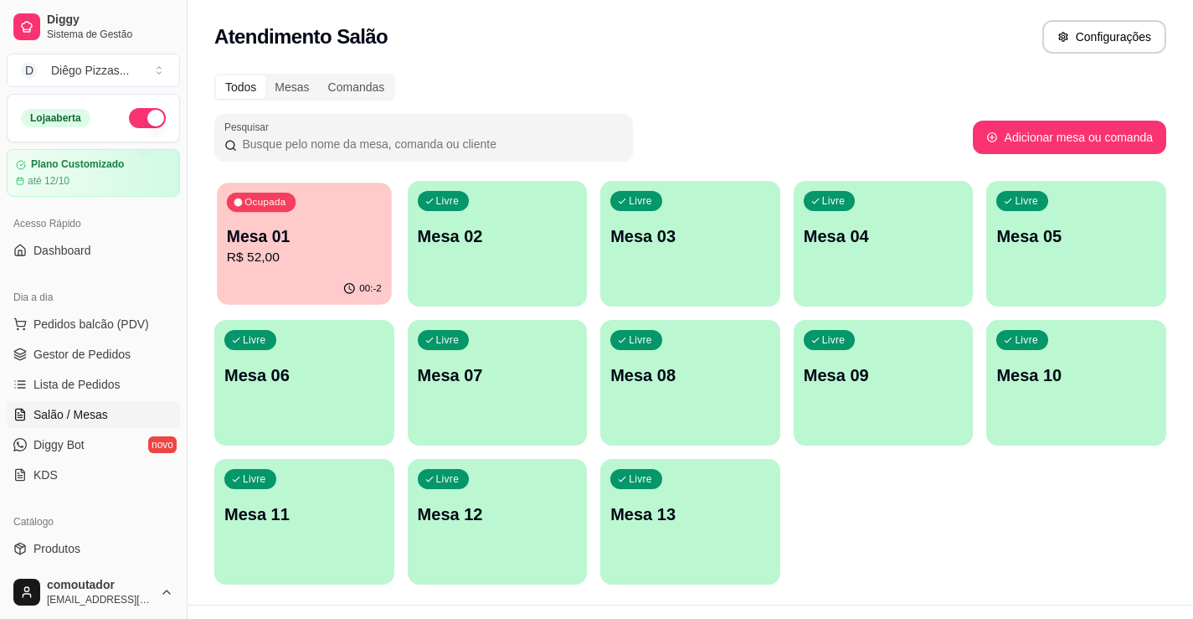
click at [271, 285] on div "00:-2" at bounding box center [304, 289] width 174 height 32
click at [336, 266] on p "R$ 52,00" at bounding box center [304, 257] width 155 height 19
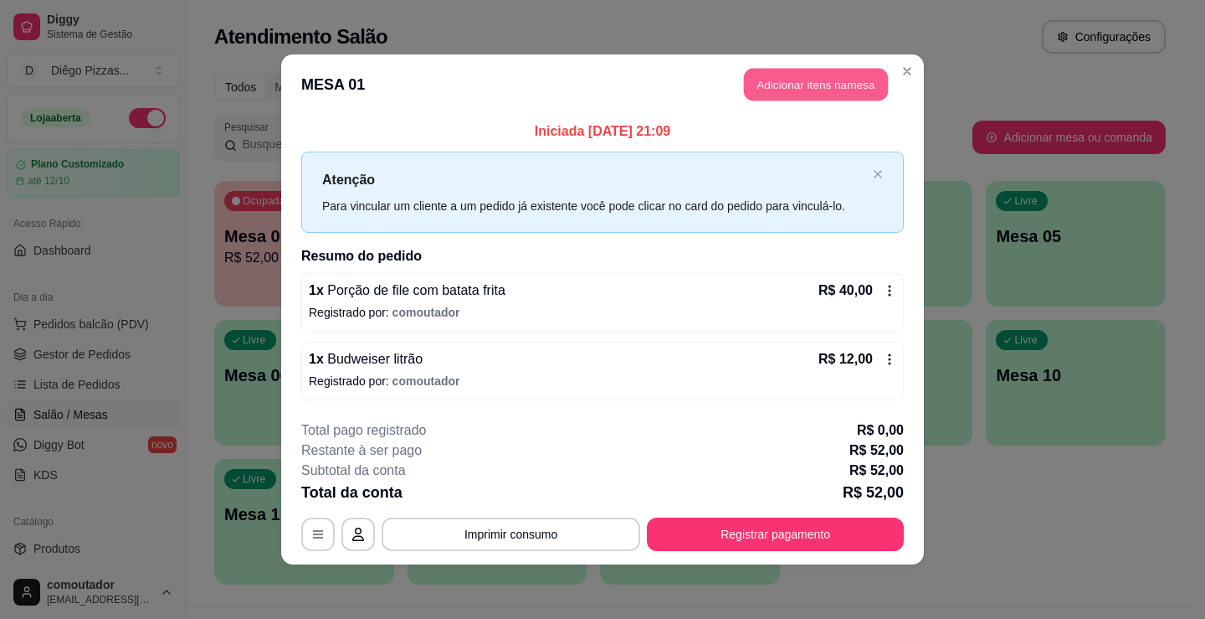
click at [772, 87] on button "Adicionar itens na mesa" at bounding box center [816, 85] width 144 height 33
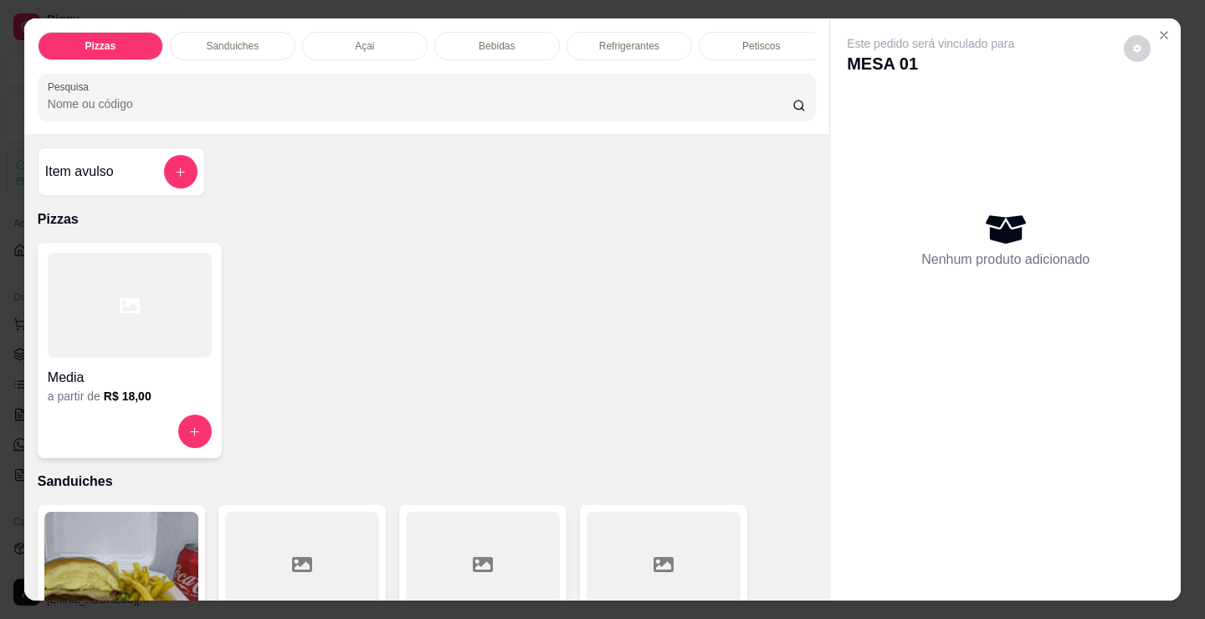
click at [503, 32] on div "Bebidas" at bounding box center [497, 46] width 126 height 28
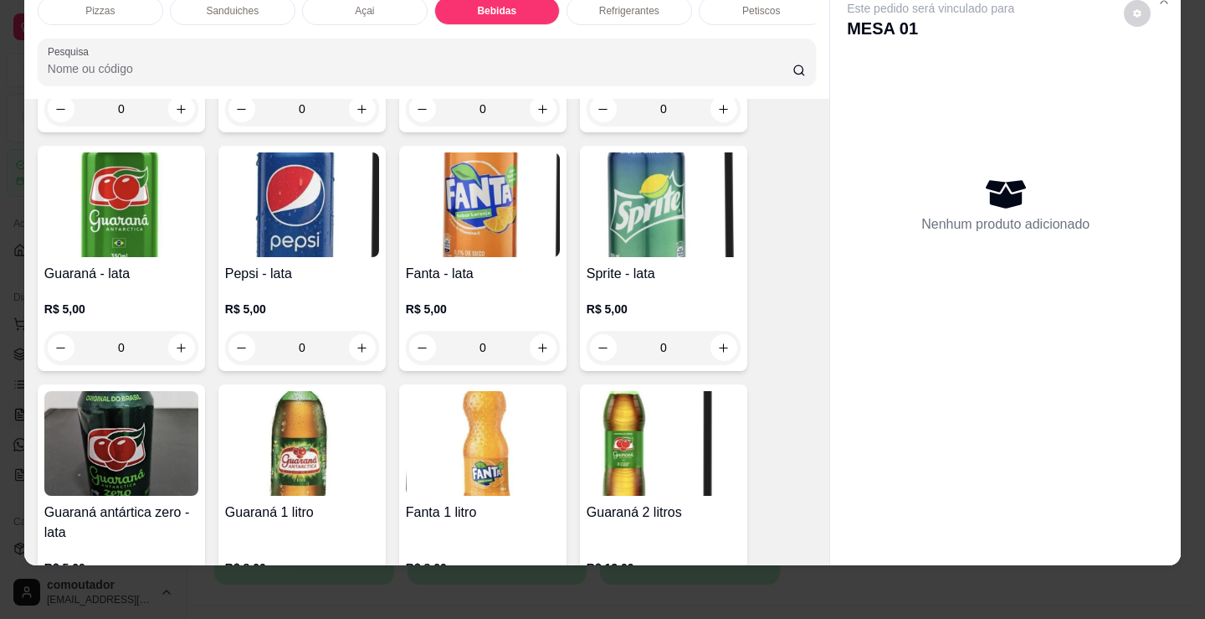
scroll to position [4585, 0]
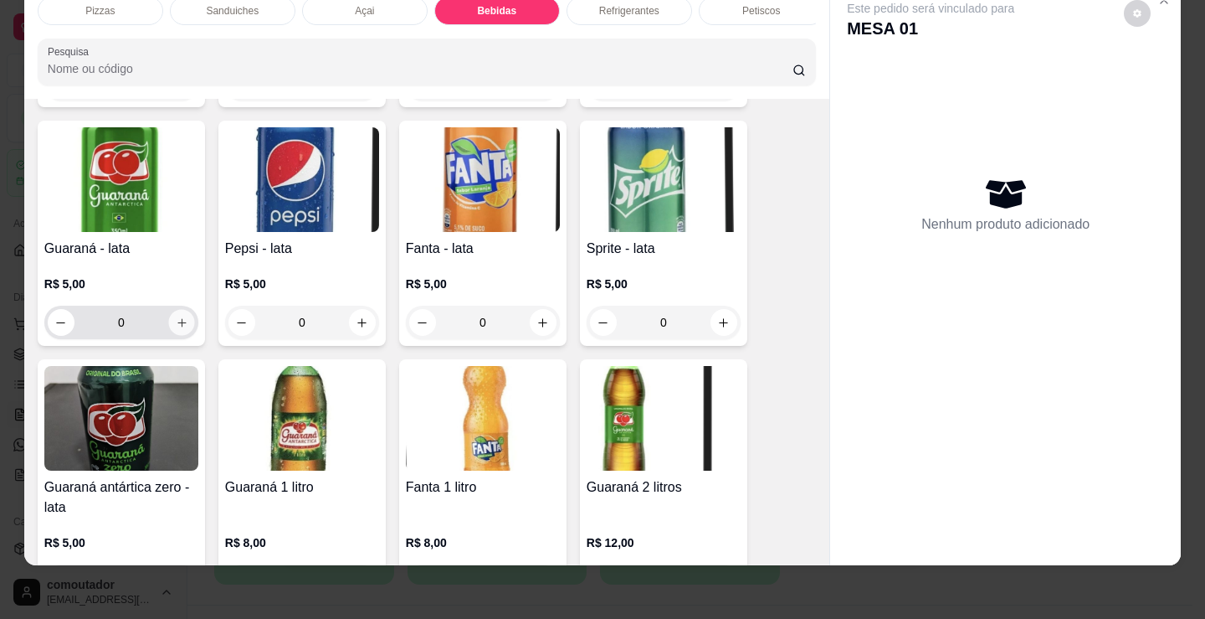
click at [177, 321] on icon "increase-product-quantity" at bounding box center [182, 322] width 13 height 13
type input "1"
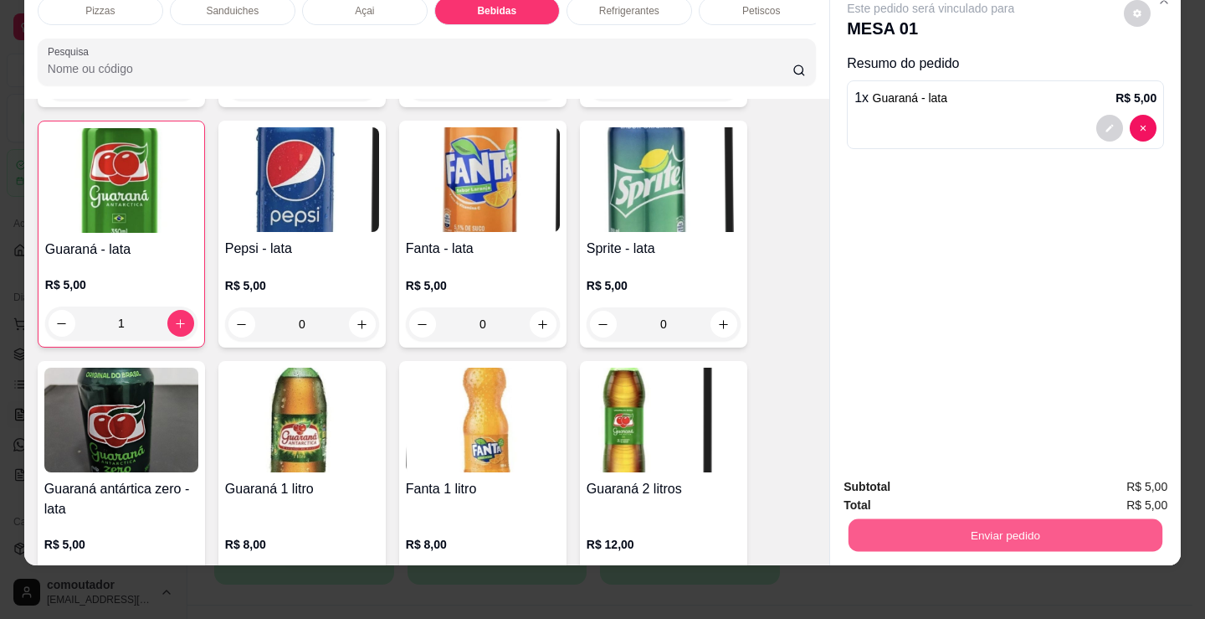
click at [918, 524] on button "Enviar pedido" at bounding box center [1006, 534] width 314 height 33
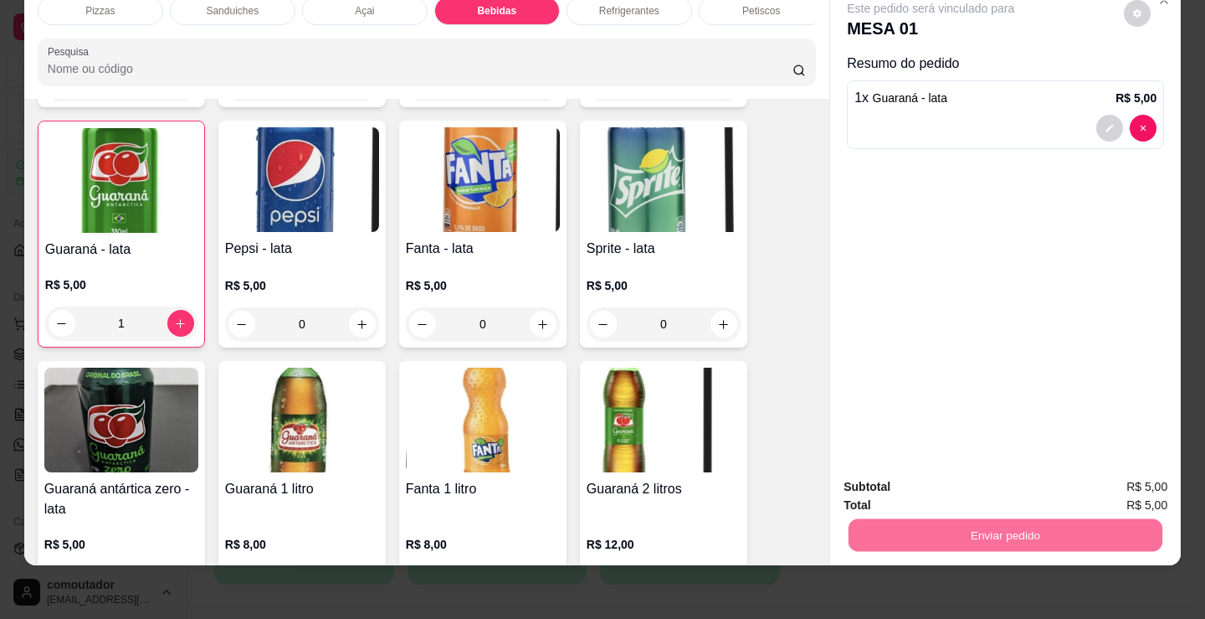
click at [913, 476] on button "Não registrar e enviar pedido" at bounding box center [950, 481] width 174 height 32
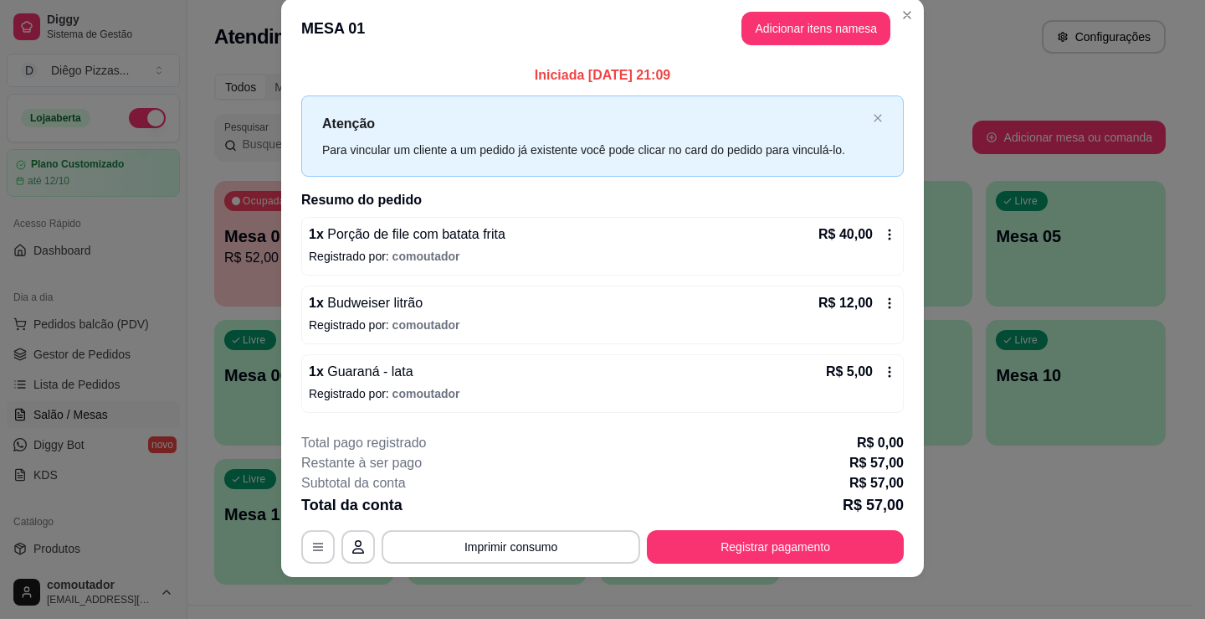
scroll to position [33, 0]
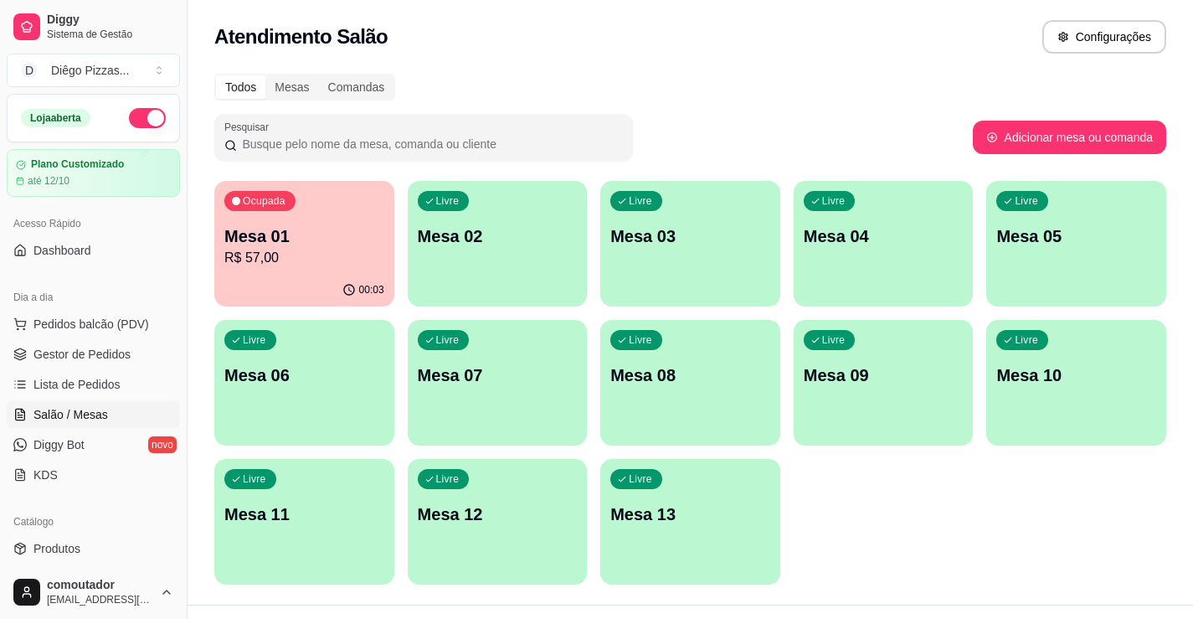
drag, startPoint x: 196, startPoint y: 49, endPoint x: 198, endPoint y: 34, distance: 14.3
click at [196, 49] on div "Atendimento Salão Configurações" at bounding box center [689, 32] width 1005 height 64
click at [334, 225] on p "Mesa 01" at bounding box center [304, 235] width 160 height 23
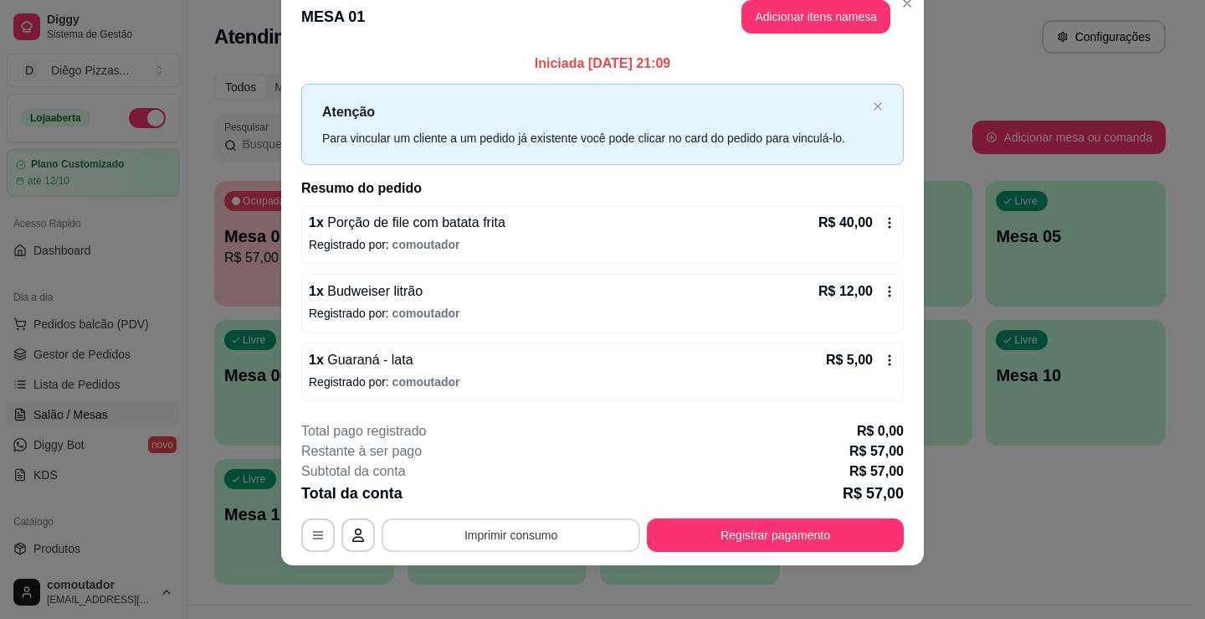
click at [511, 536] on button "Imprimir consumo" at bounding box center [511, 534] width 259 height 33
click at [510, 494] on button "IMPRESSORA" at bounding box center [509, 496] width 117 height 26
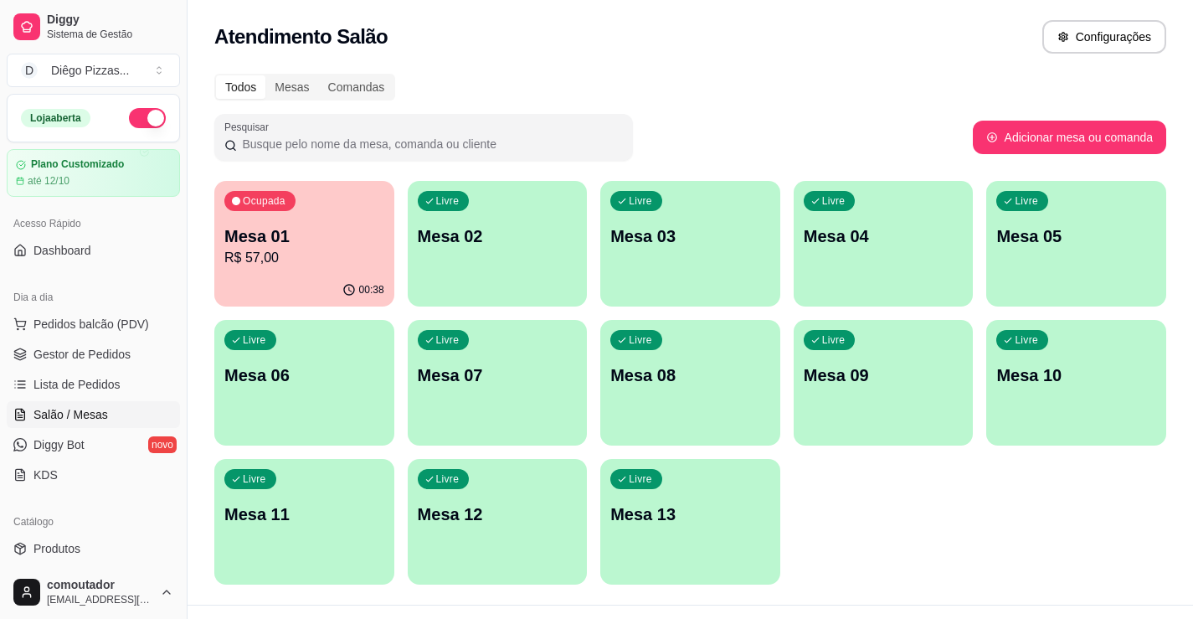
click at [129, 110] on button "button" at bounding box center [147, 118] width 37 height 20
click at [339, 262] on p "R$ 57,00" at bounding box center [304, 258] width 160 height 20
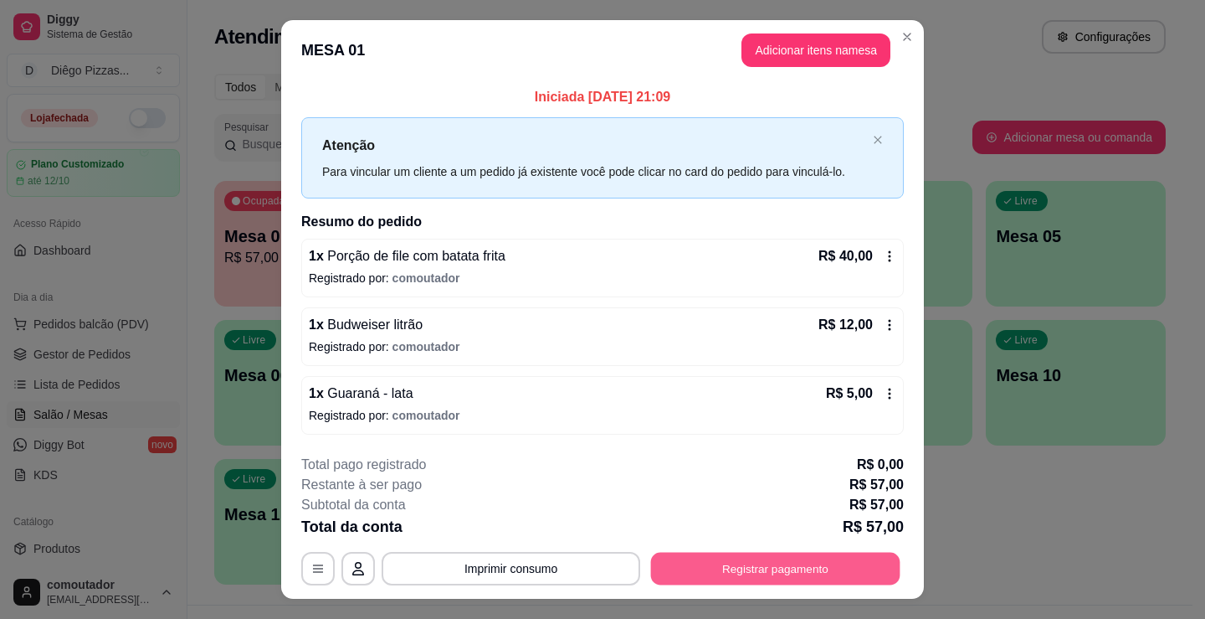
click at [839, 571] on button "Registrar pagamento" at bounding box center [775, 568] width 249 height 33
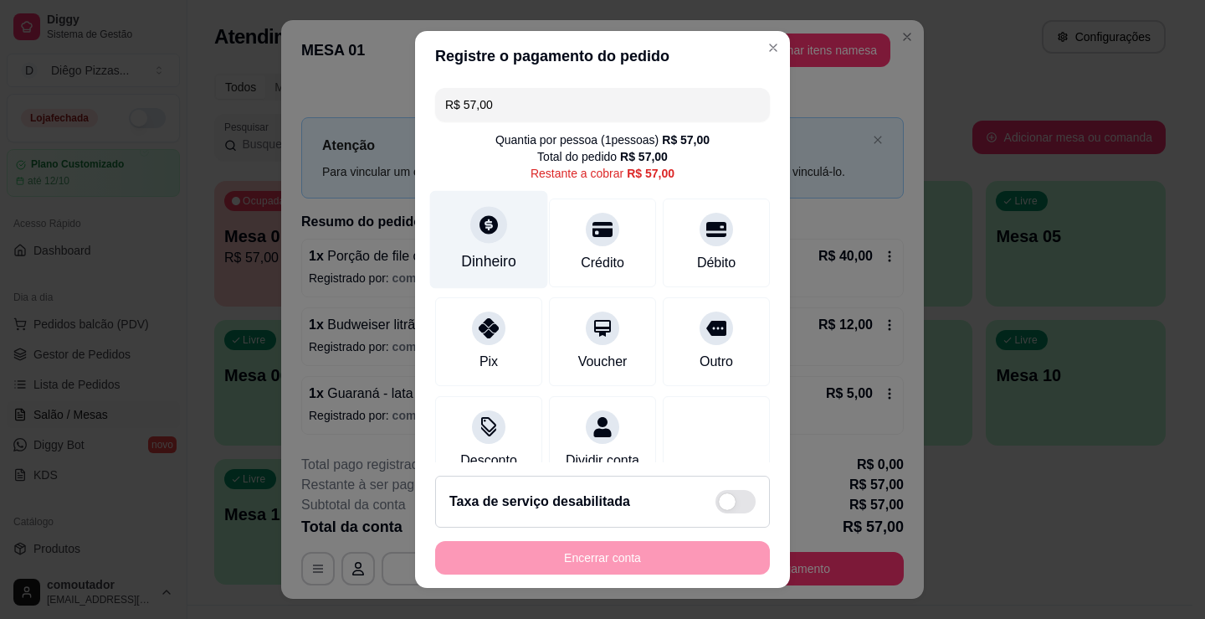
click at [489, 232] on icon at bounding box center [489, 224] width 22 height 22
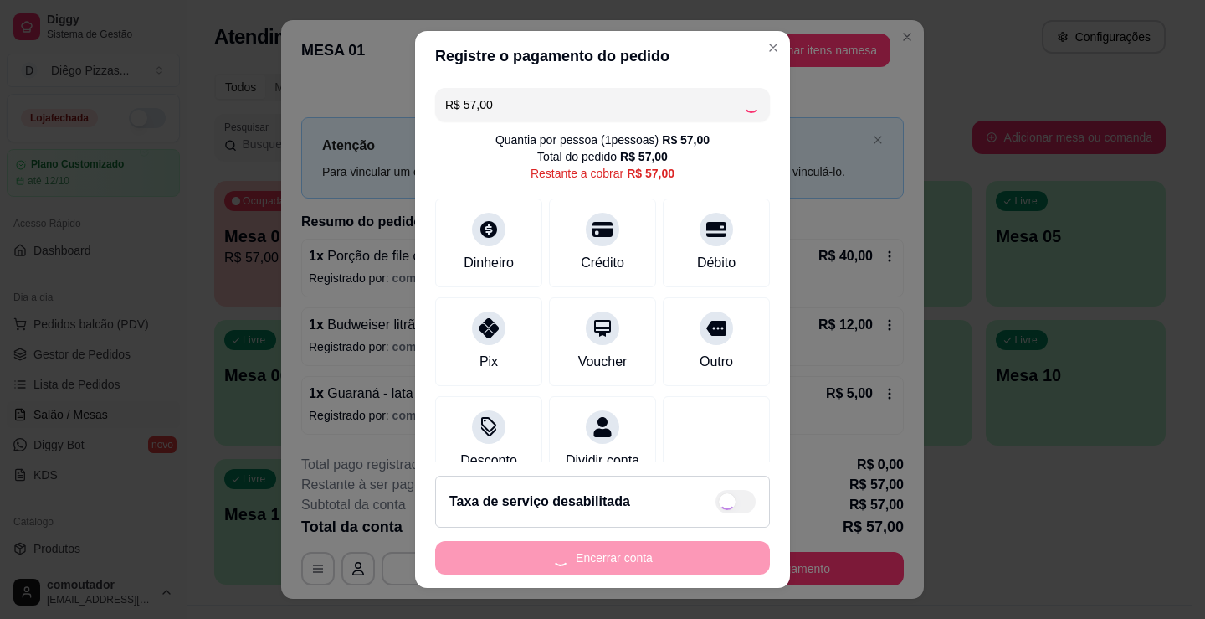
type input "R$ 0,00"
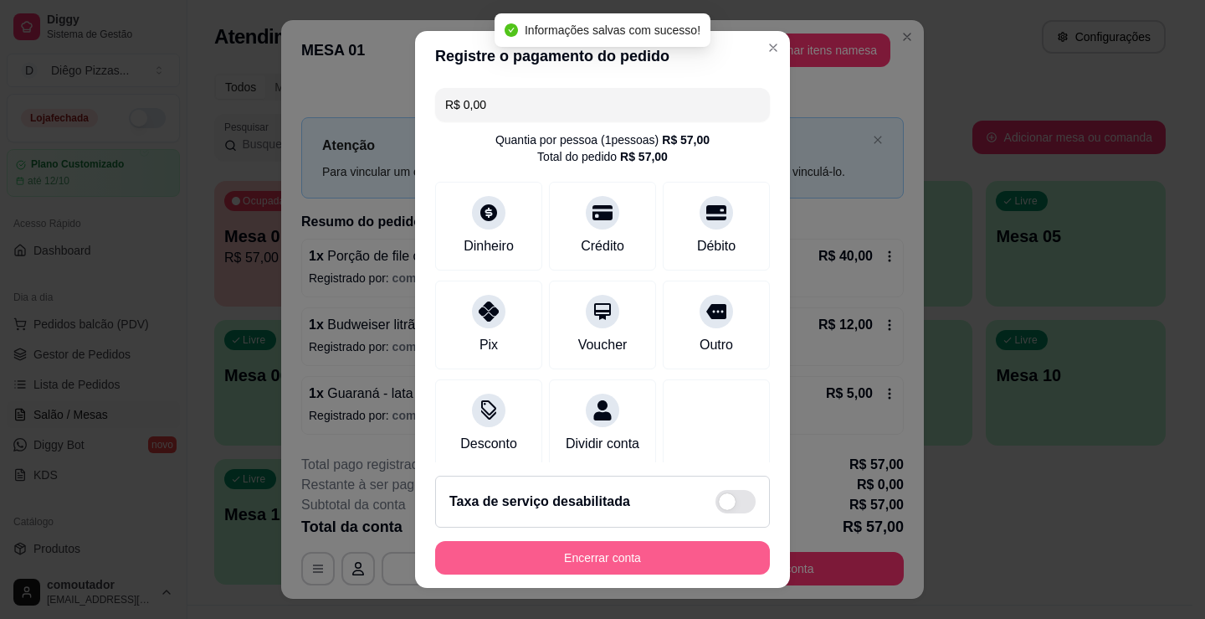
click at [644, 560] on button "Encerrar conta" at bounding box center [602, 557] width 335 height 33
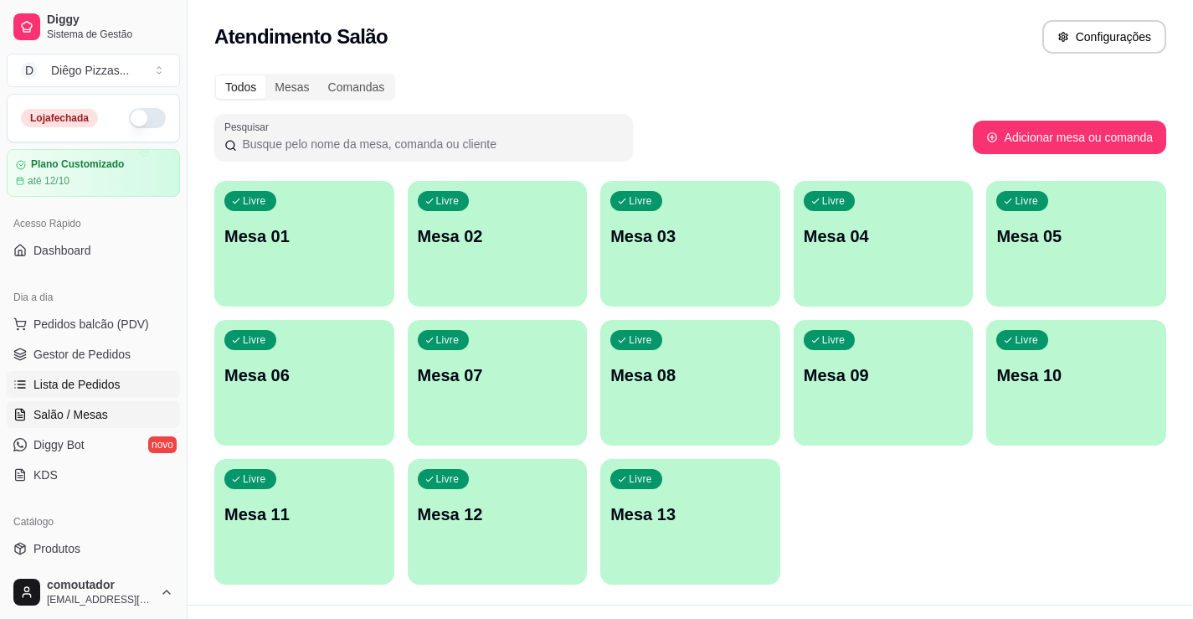
click at [79, 379] on span "Lista de Pedidos" at bounding box center [76, 384] width 87 height 17
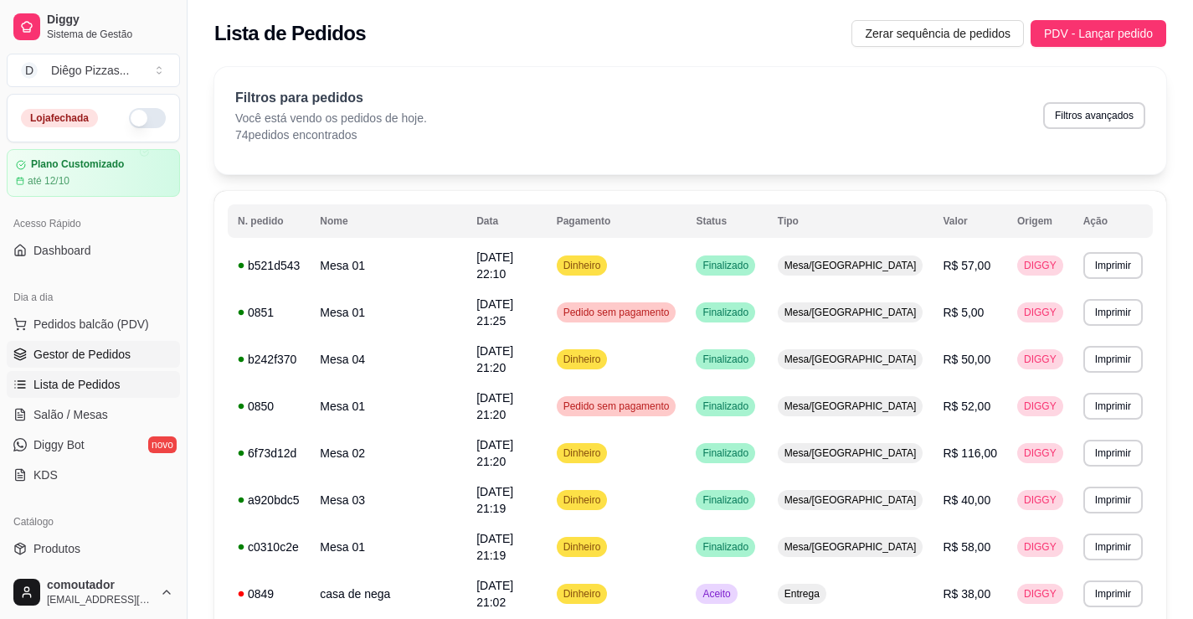
click at [47, 357] on span "Gestor de Pedidos" at bounding box center [81, 354] width 97 height 17
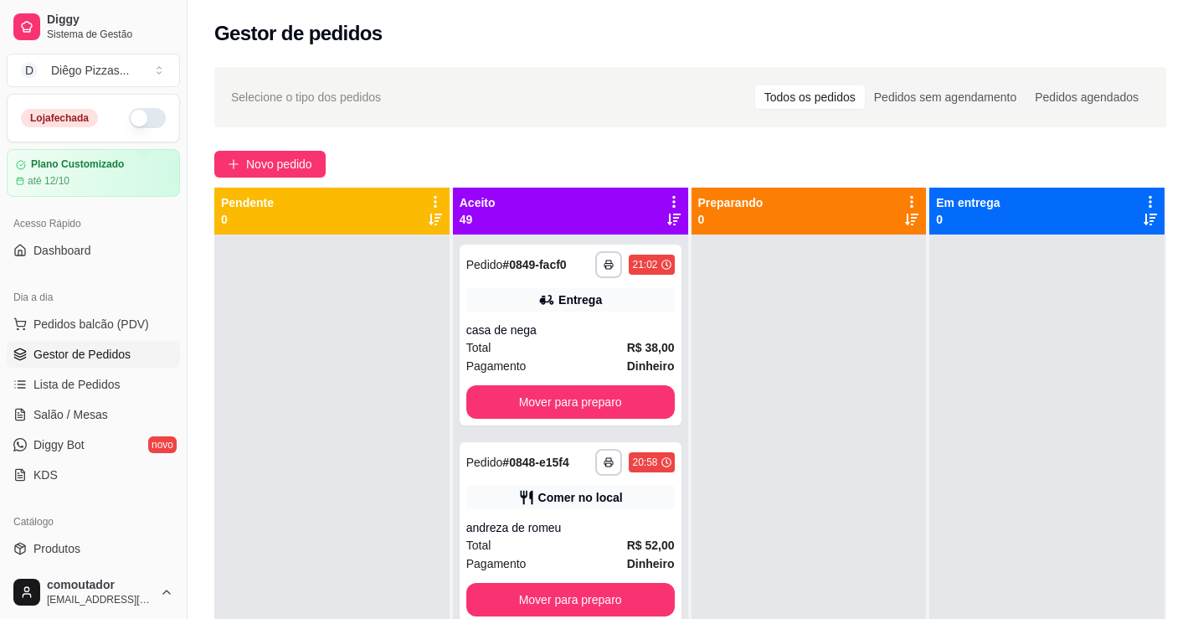
click at [666, 199] on icon at bounding box center [673, 201] width 15 height 15
click at [592, 228] on div "Mover pedidos de etapa Com essa opção você tem a opção de mover todos os pedido…" at bounding box center [564, 245] width 198 height 45
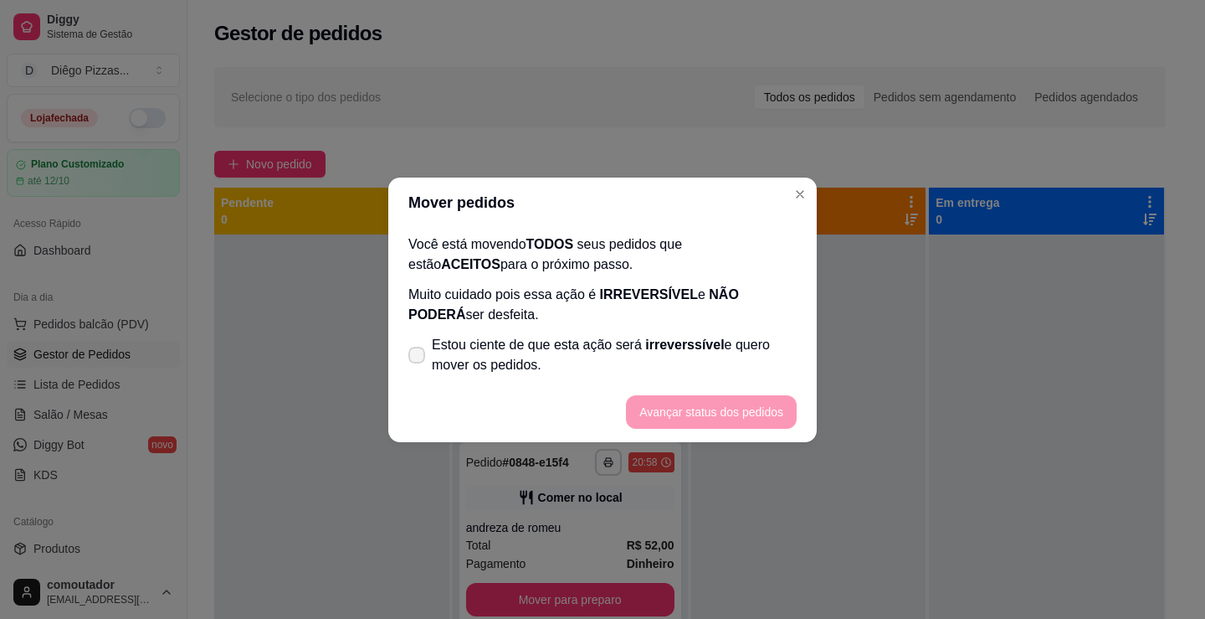
click at [461, 354] on span "Estou ciente de que esta ação será irreverssível e quero mover os pedidos." at bounding box center [614, 355] width 365 height 40
click at [418, 357] on input "Estou ciente de que esta ação será irreverssível e quero mover os pedidos." at bounding box center [413, 362] width 11 height 11
checkbox input "true"
click at [770, 431] on footer "Avançar status dos pedidos" at bounding box center [602, 412] width 429 height 60
click at [766, 418] on button "Avançar status dos pedidos" at bounding box center [711, 411] width 171 height 33
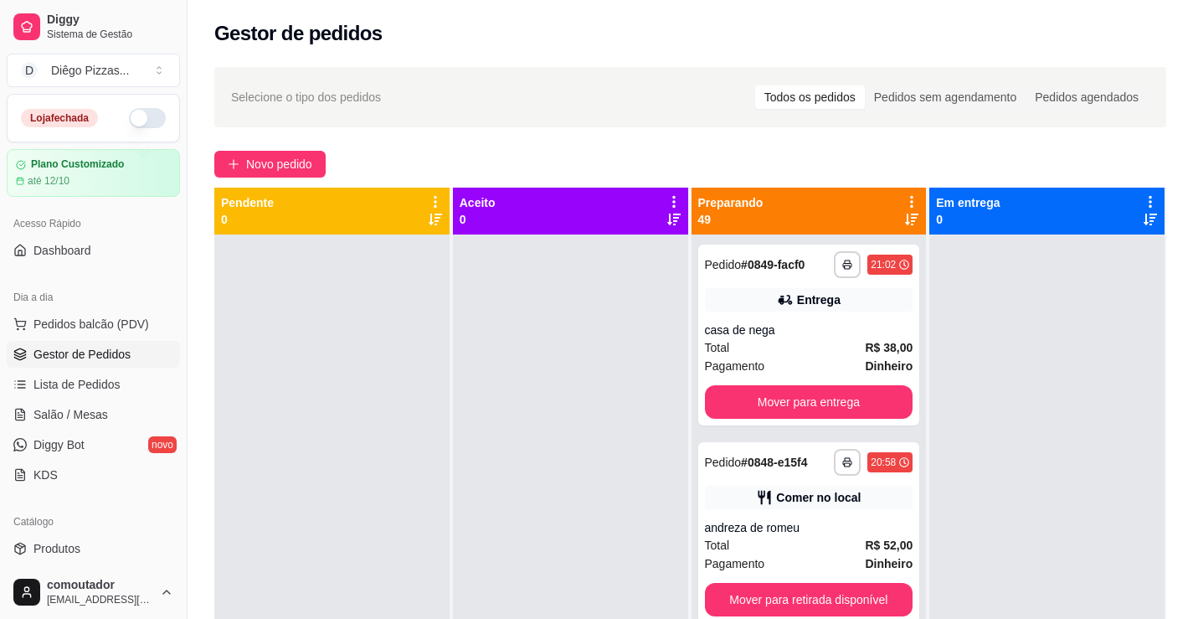
click at [904, 197] on icon at bounding box center [911, 201] width 15 height 15
click at [802, 265] on span "Com essa opção você tem a opção de mover todos os pedidos que estão em uma etap…" at bounding box center [800, 253] width 198 height 32
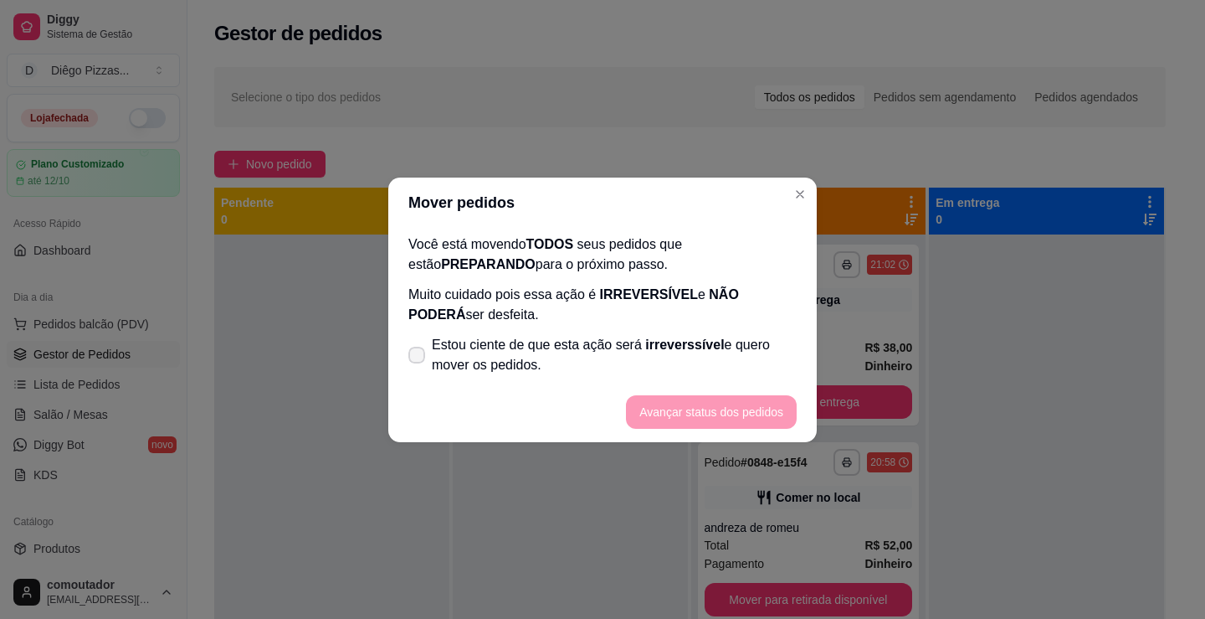
click at [528, 367] on span "Estou ciente de que esta ação será irreverssível e quero mover os pedidos." at bounding box center [614, 355] width 365 height 40
click at [418, 367] on input "Estou ciente de que esta ação será irreverssível e quero mover os pedidos." at bounding box center [413, 362] width 11 height 11
checkbox input "true"
click at [740, 424] on button "Avançar status dos pedidos" at bounding box center [711, 411] width 171 height 33
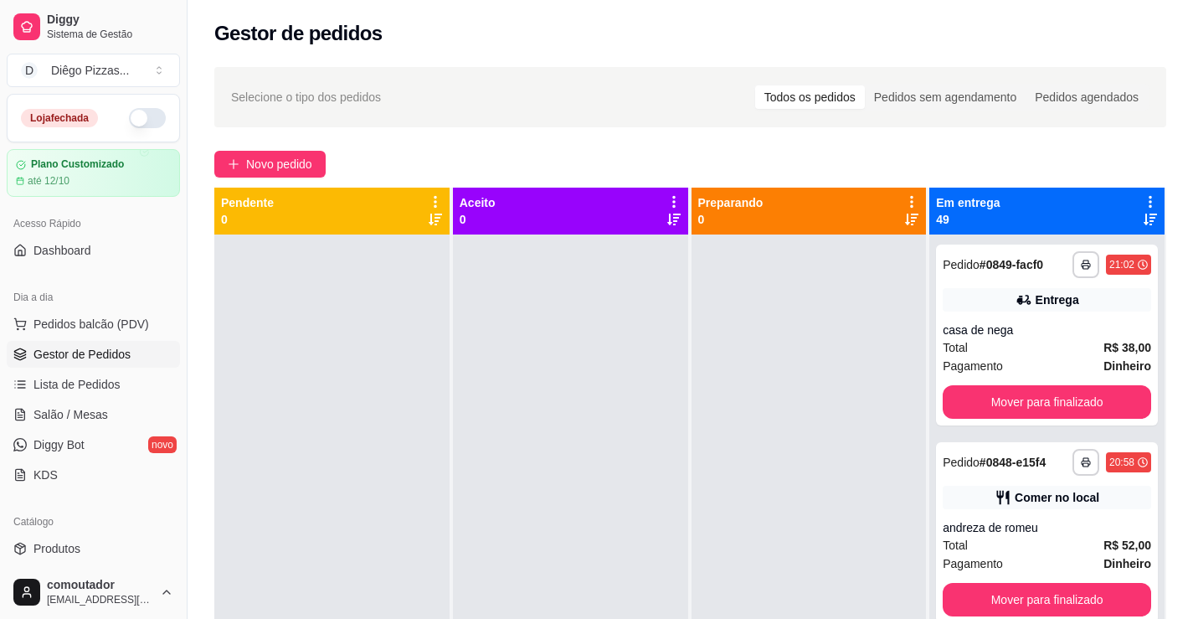
click at [1142, 197] on icon at bounding box center [1149, 201] width 15 height 15
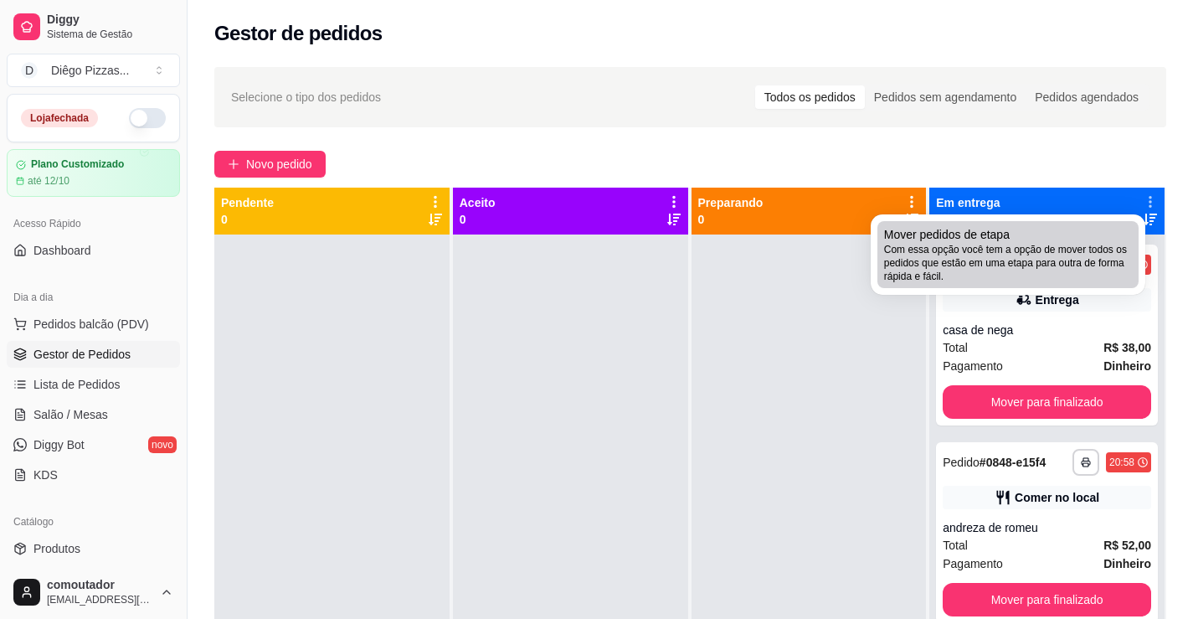
click at [965, 268] on span "Com essa opção você tem a opção de mover todos os pedidos que estão em uma etap…" at bounding box center [1008, 263] width 248 height 40
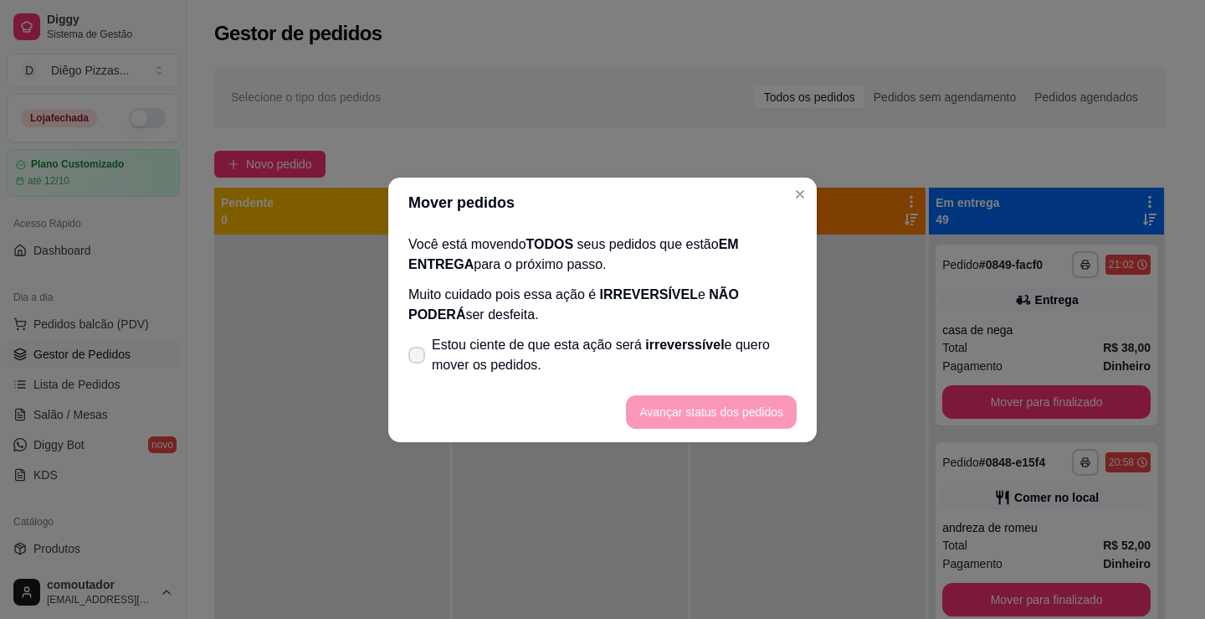
click at [620, 347] on span "Estou ciente de que esta ação será irreverssível e quero mover os pedidos." at bounding box center [614, 355] width 365 height 40
click at [418, 357] on input "Estou ciente de que esta ação será irreverssível e quero mover os pedidos." at bounding box center [413, 362] width 11 height 11
checkbox input "true"
click at [669, 399] on button "Avançar status dos pedidos" at bounding box center [711, 411] width 171 height 33
